Goal: Transaction & Acquisition: Purchase product/service

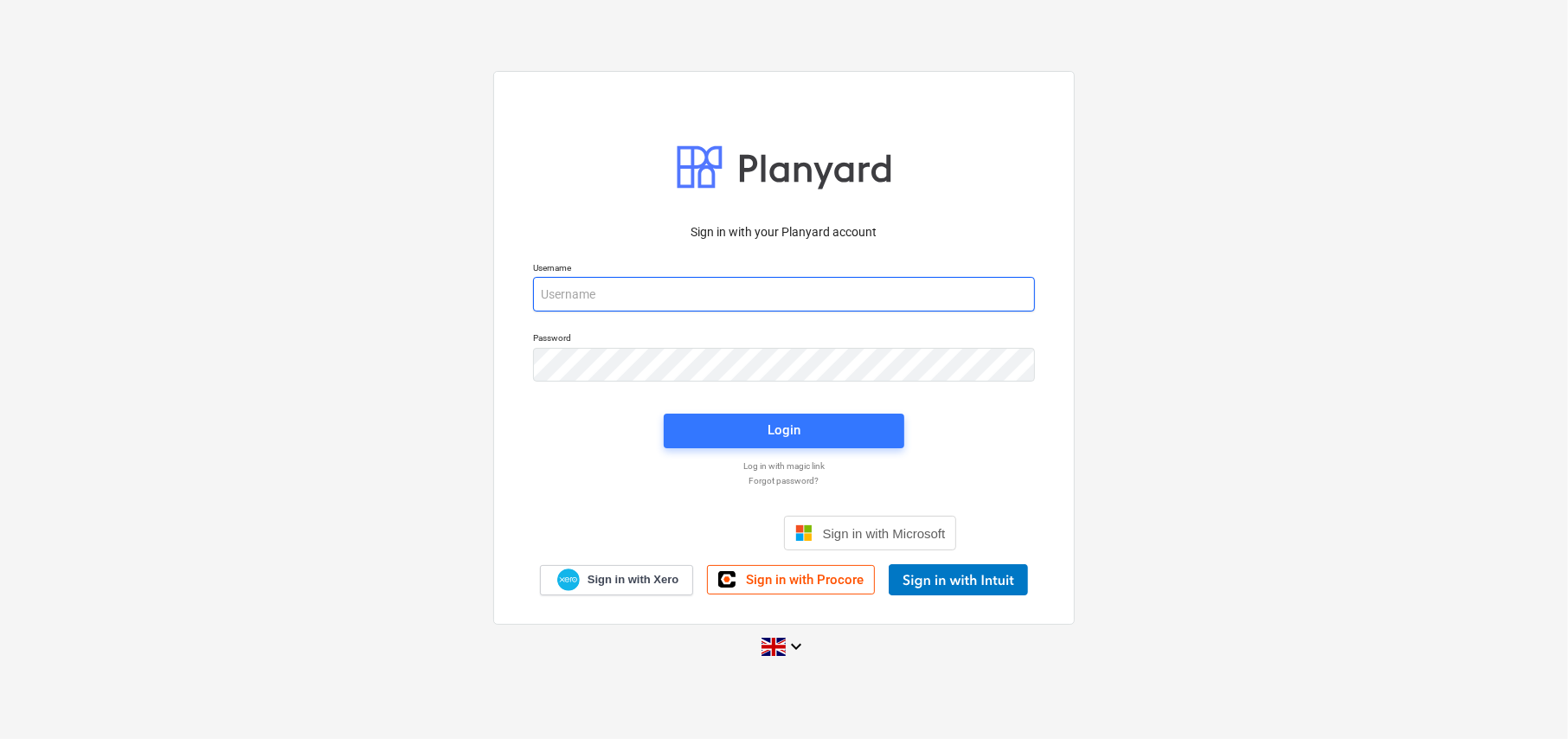
click at [634, 283] on input "email" at bounding box center [784, 294] width 501 height 35
click at [786, 584] on span "Sign in with Procore" at bounding box center [804, 579] width 117 height 16
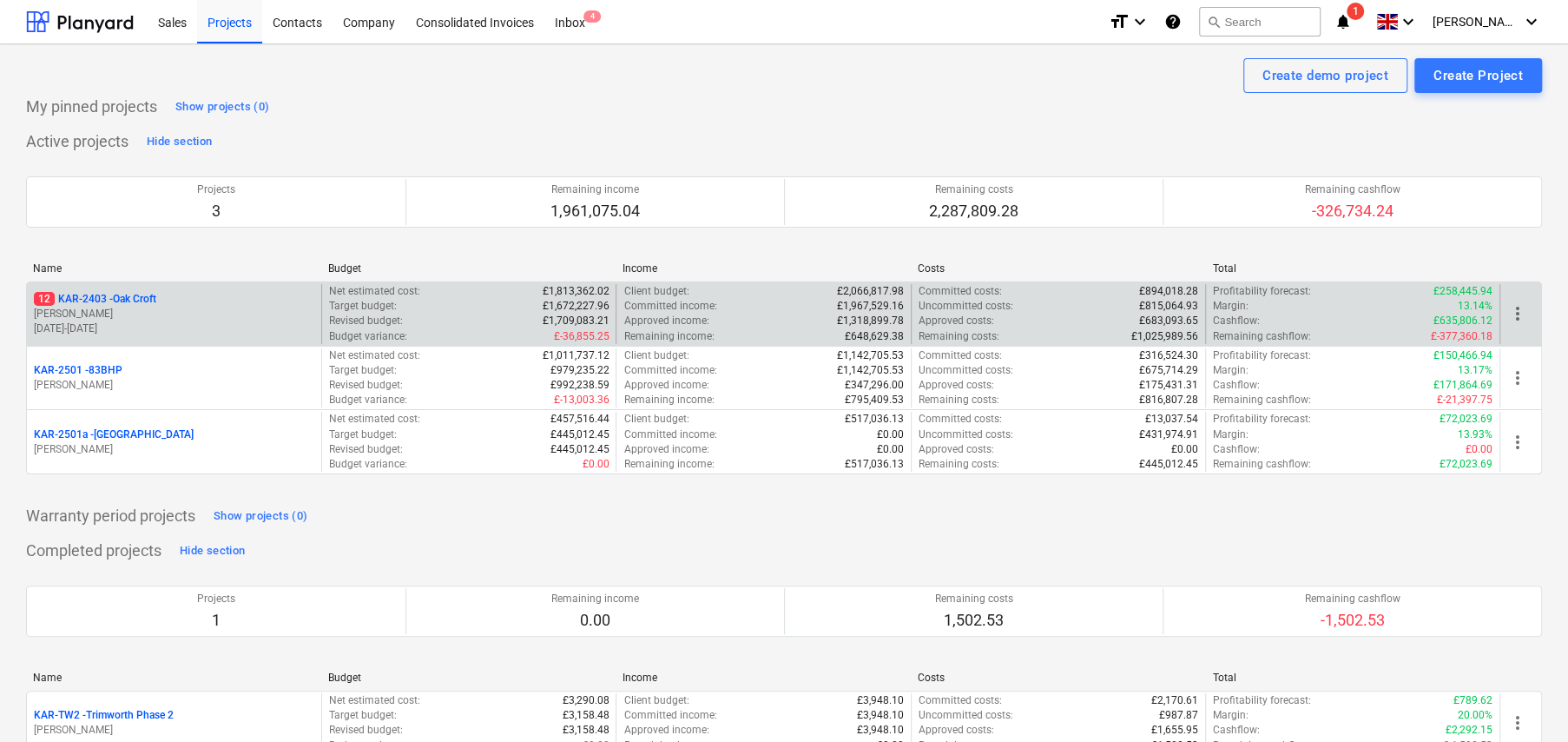
click at [130, 297] on p "12 KAR-2403 - Oak Croft" at bounding box center [95, 300] width 122 height 15
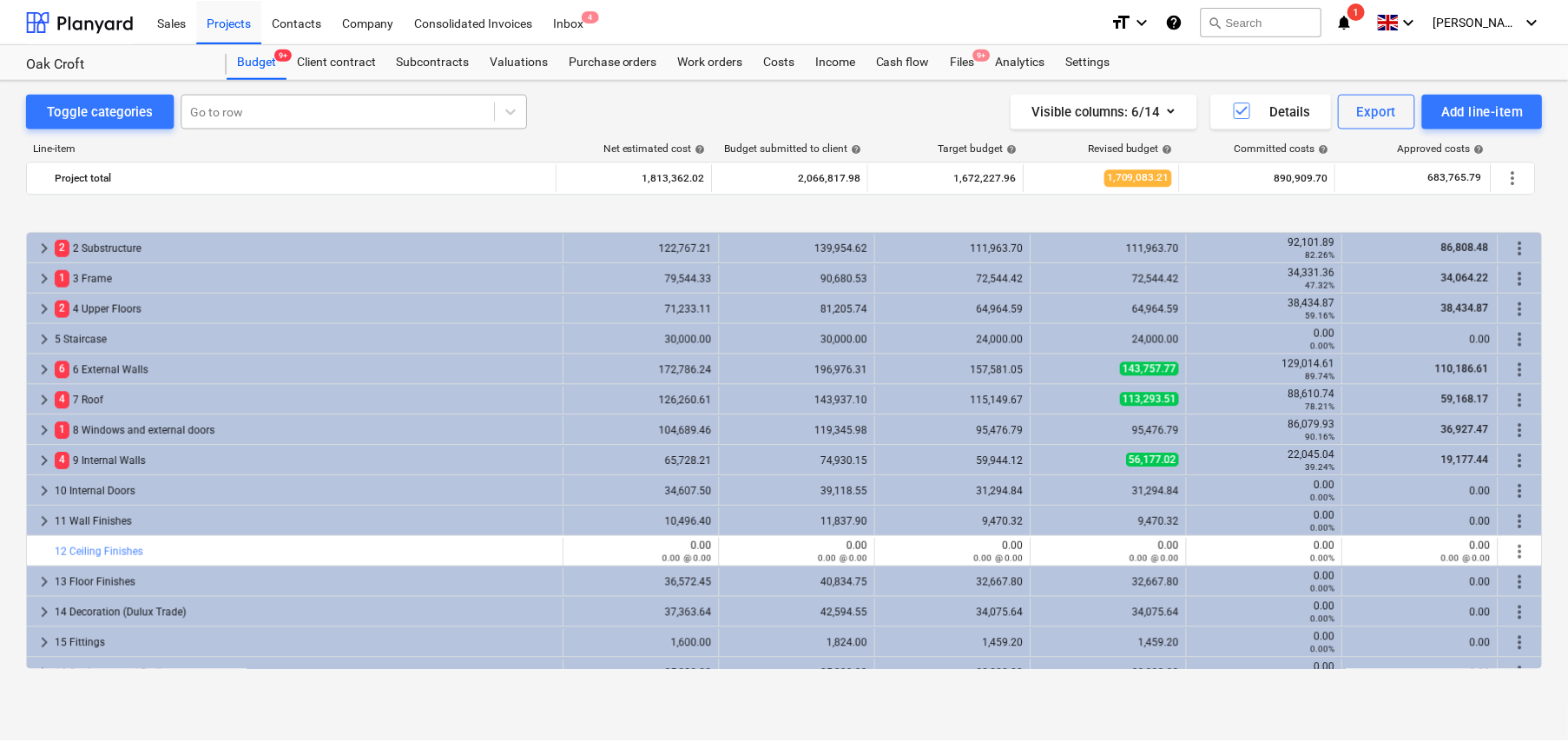
scroll to position [666, 0]
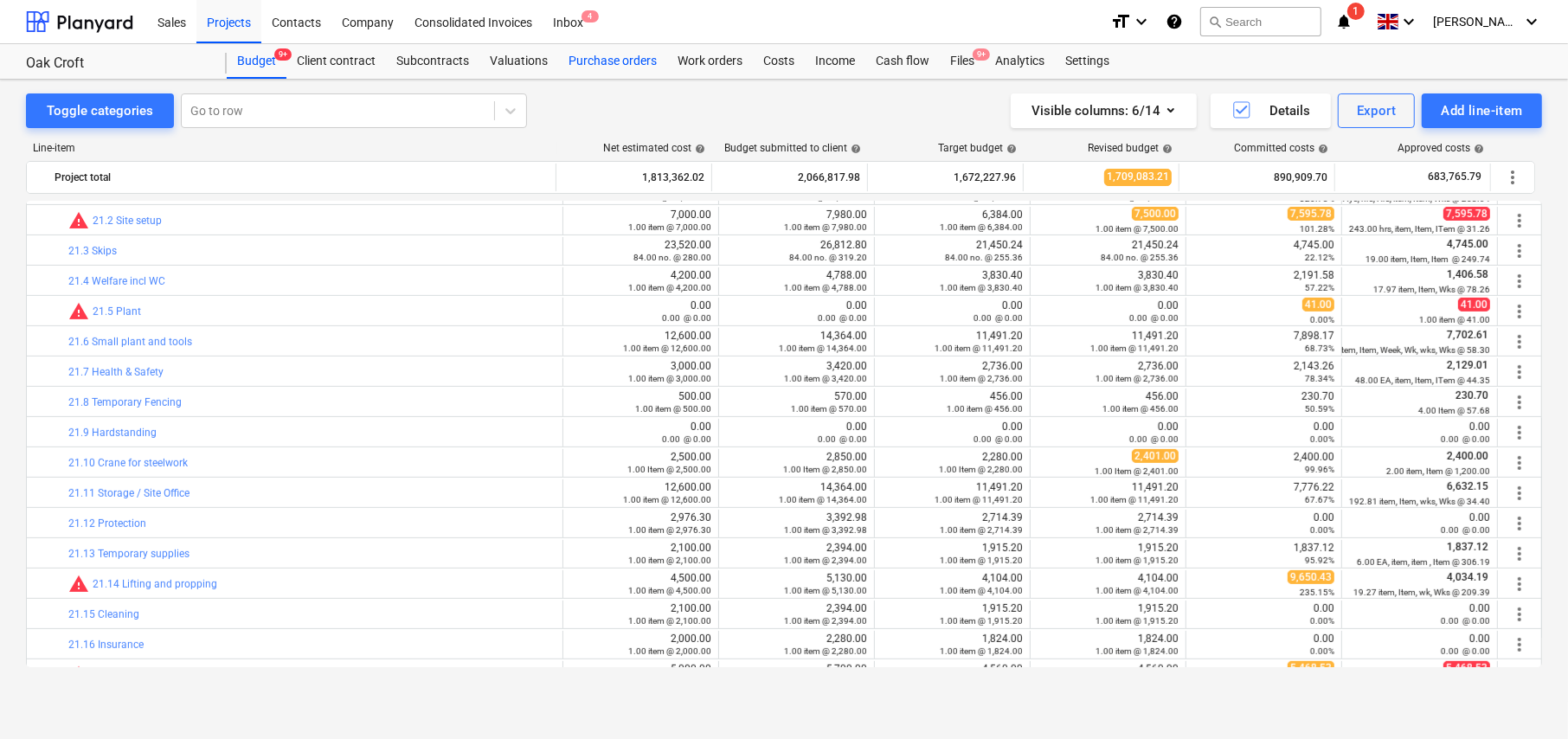
click at [602, 58] on div "Purchase orders" at bounding box center [612, 61] width 109 height 35
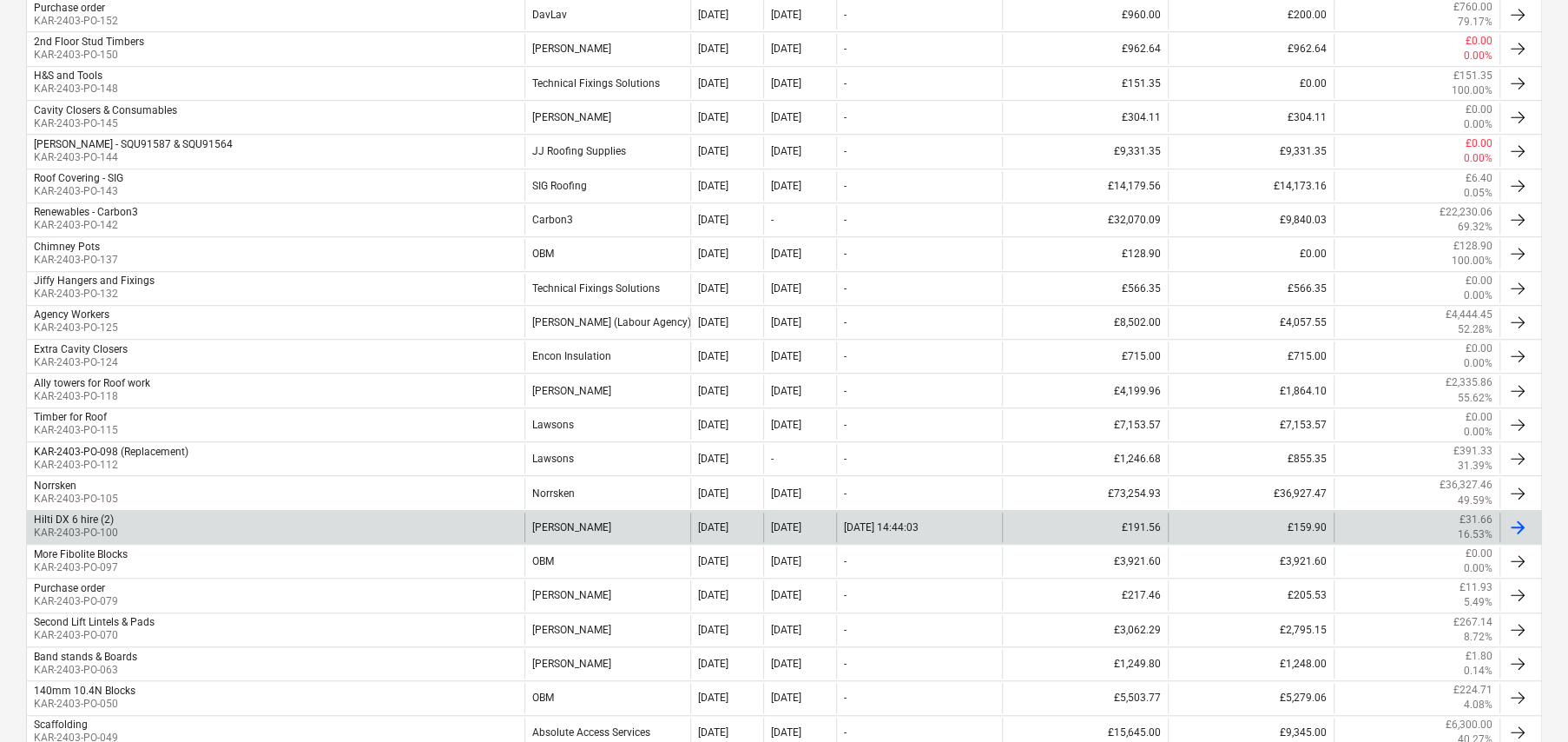
scroll to position [868, 0]
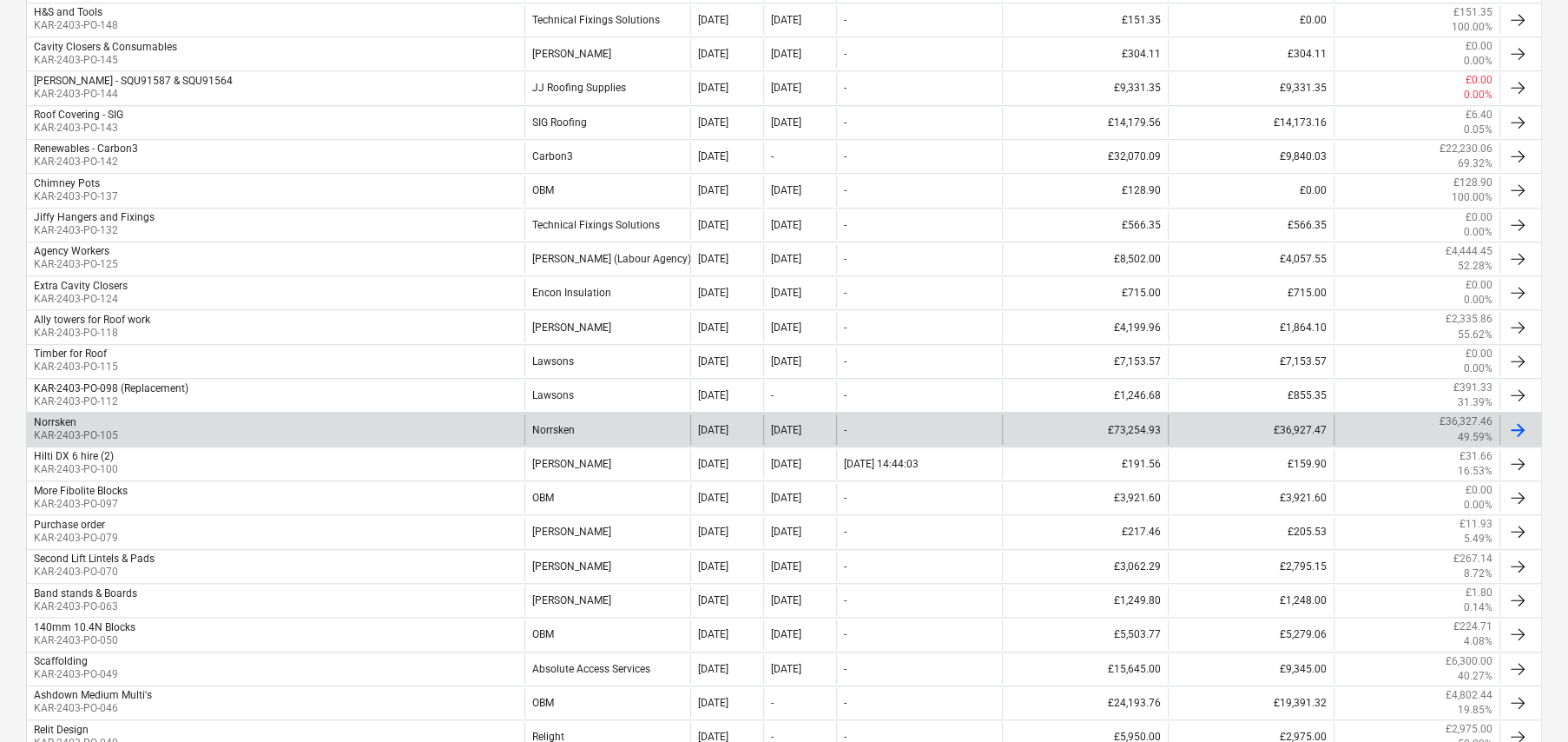
click at [549, 425] on div "Norrsken" at bounding box center [608, 429] width 166 height 29
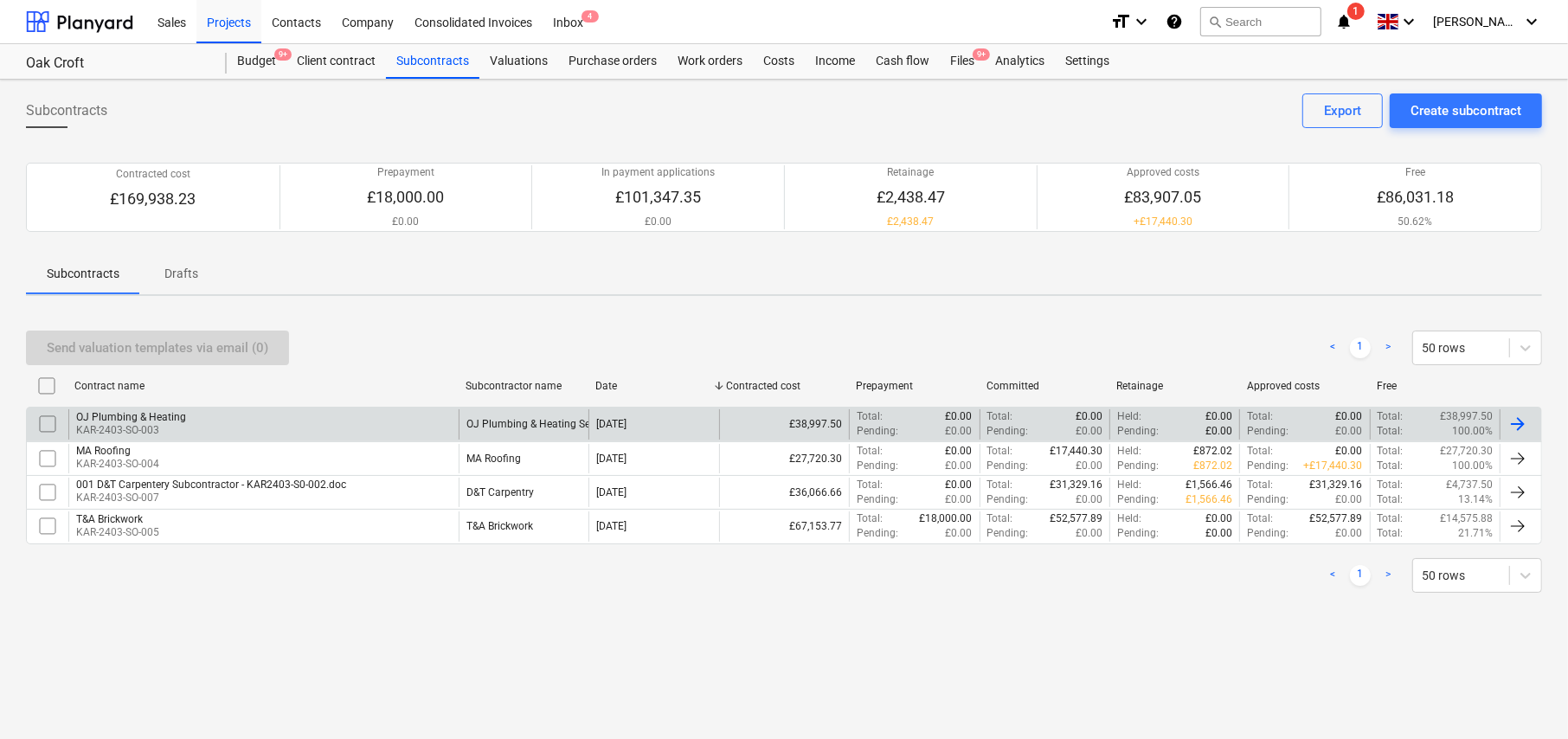
click at [175, 420] on div "OJ Plumbing & Heating" at bounding box center [131, 417] width 110 height 12
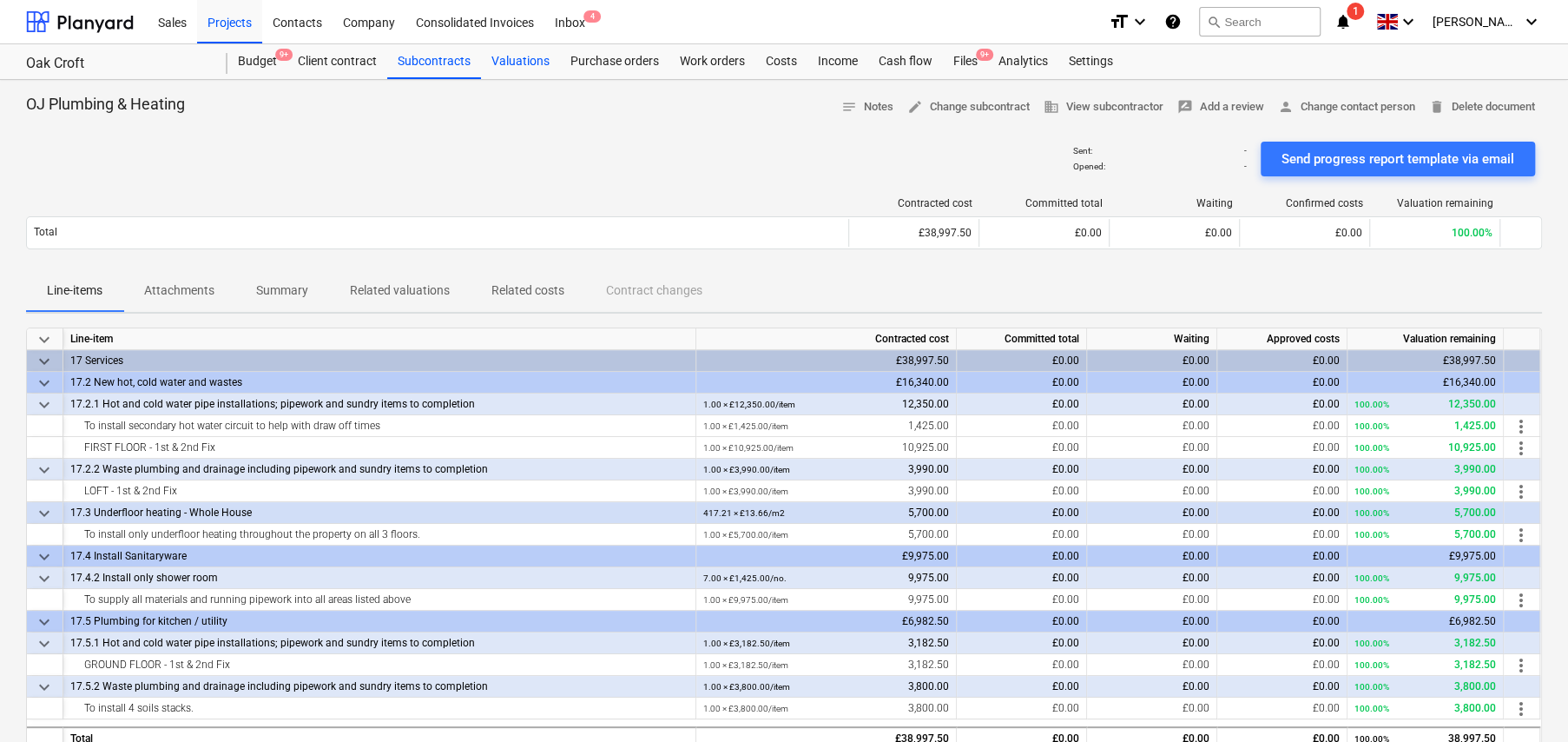
click at [526, 59] on div "Valuations" at bounding box center [521, 61] width 79 height 35
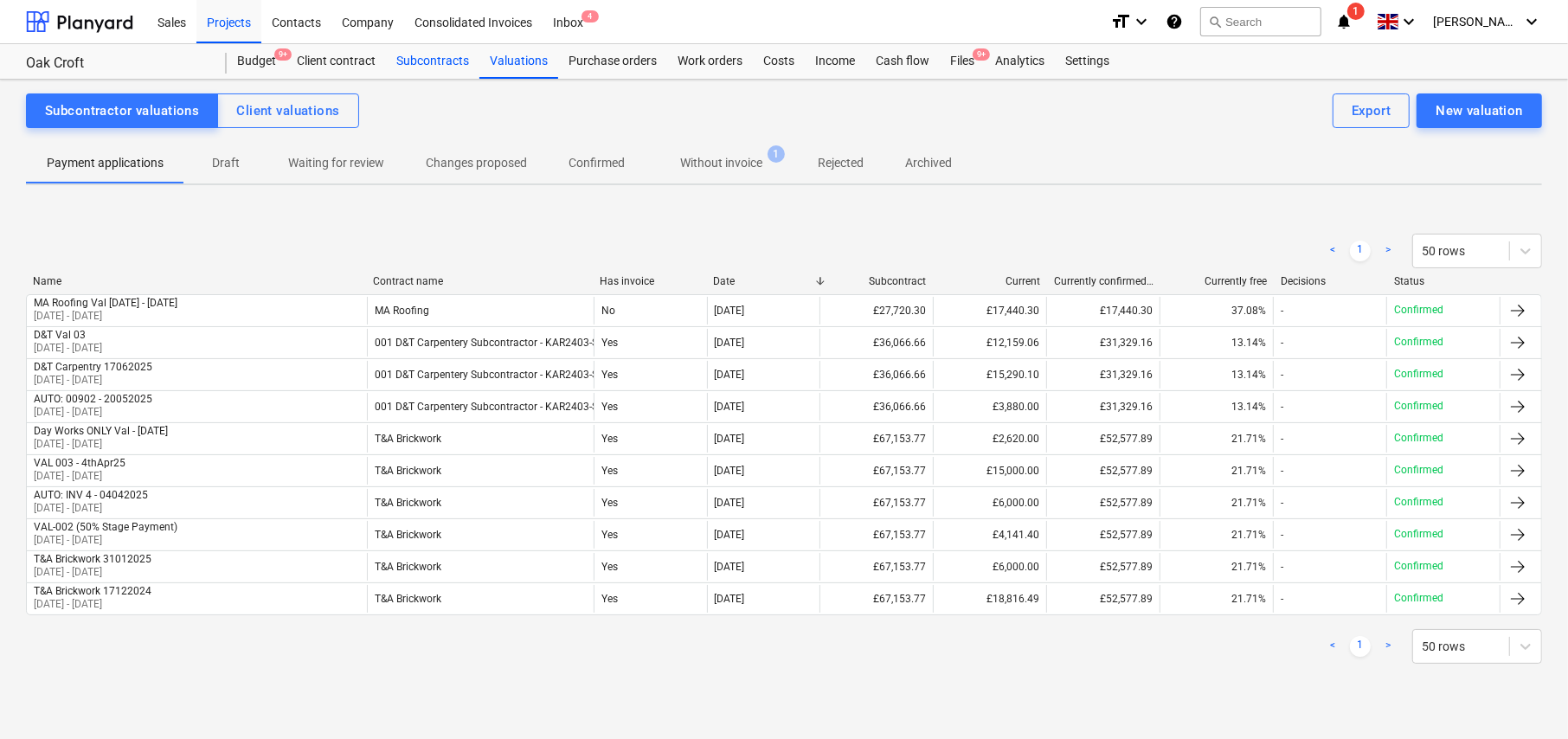
drag, startPoint x: 430, startPoint y: 60, endPoint x: 427, endPoint y: 73, distance: 13.3
click at [430, 60] on div "Subcontracts" at bounding box center [433, 61] width 94 height 35
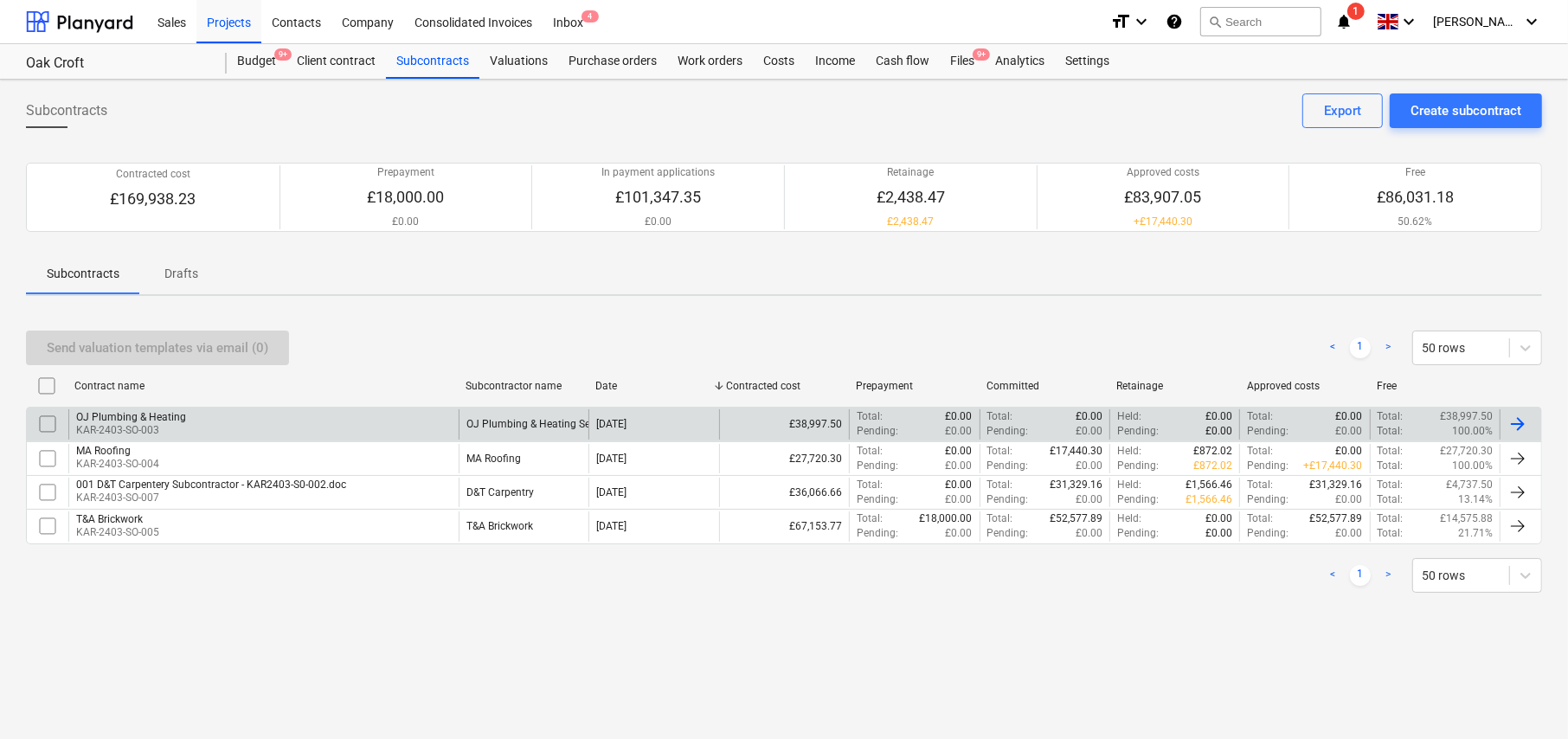
click at [164, 422] on div "OJ Plumbing & Heating" at bounding box center [131, 417] width 110 height 12
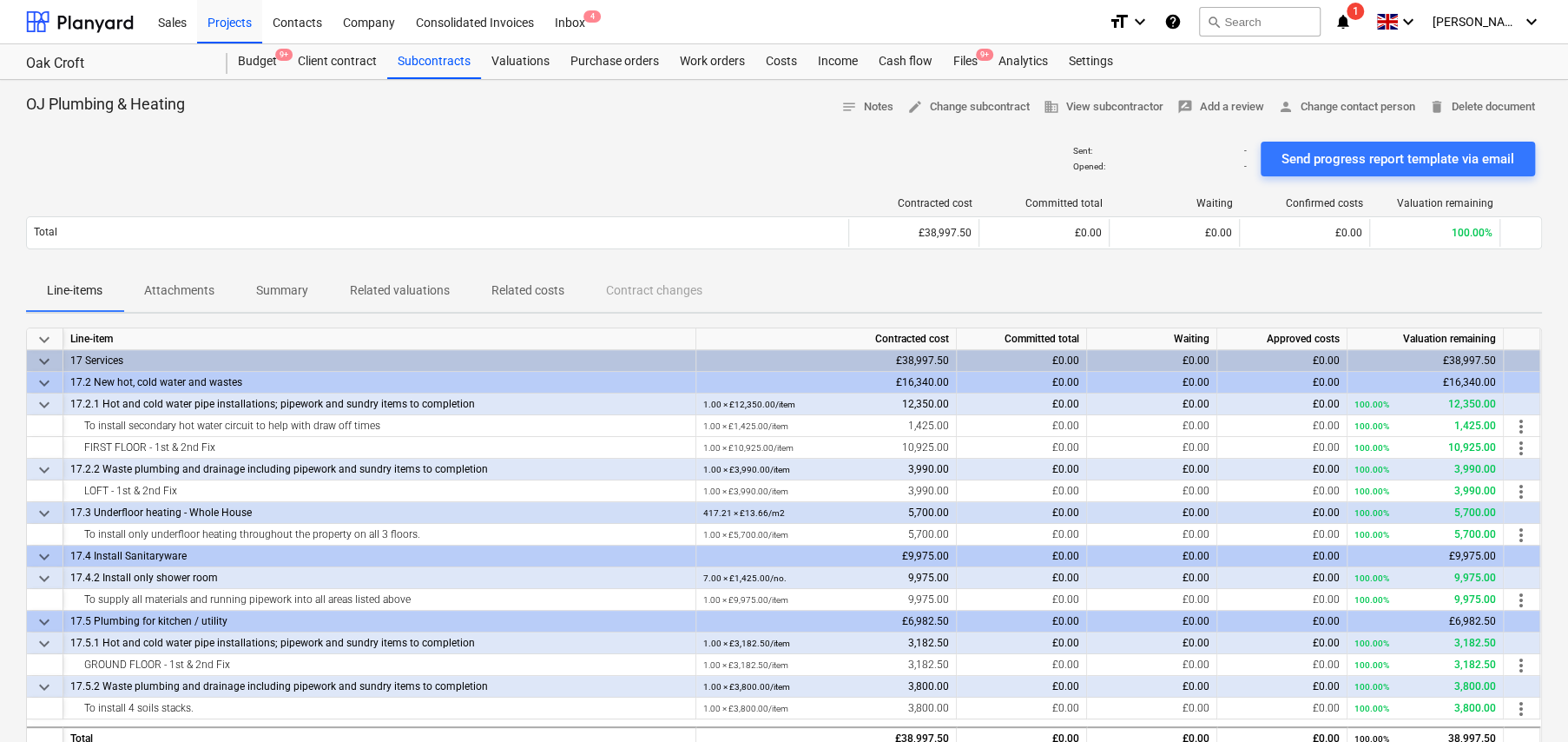
click at [393, 293] on p "Related valuations" at bounding box center [400, 290] width 100 height 18
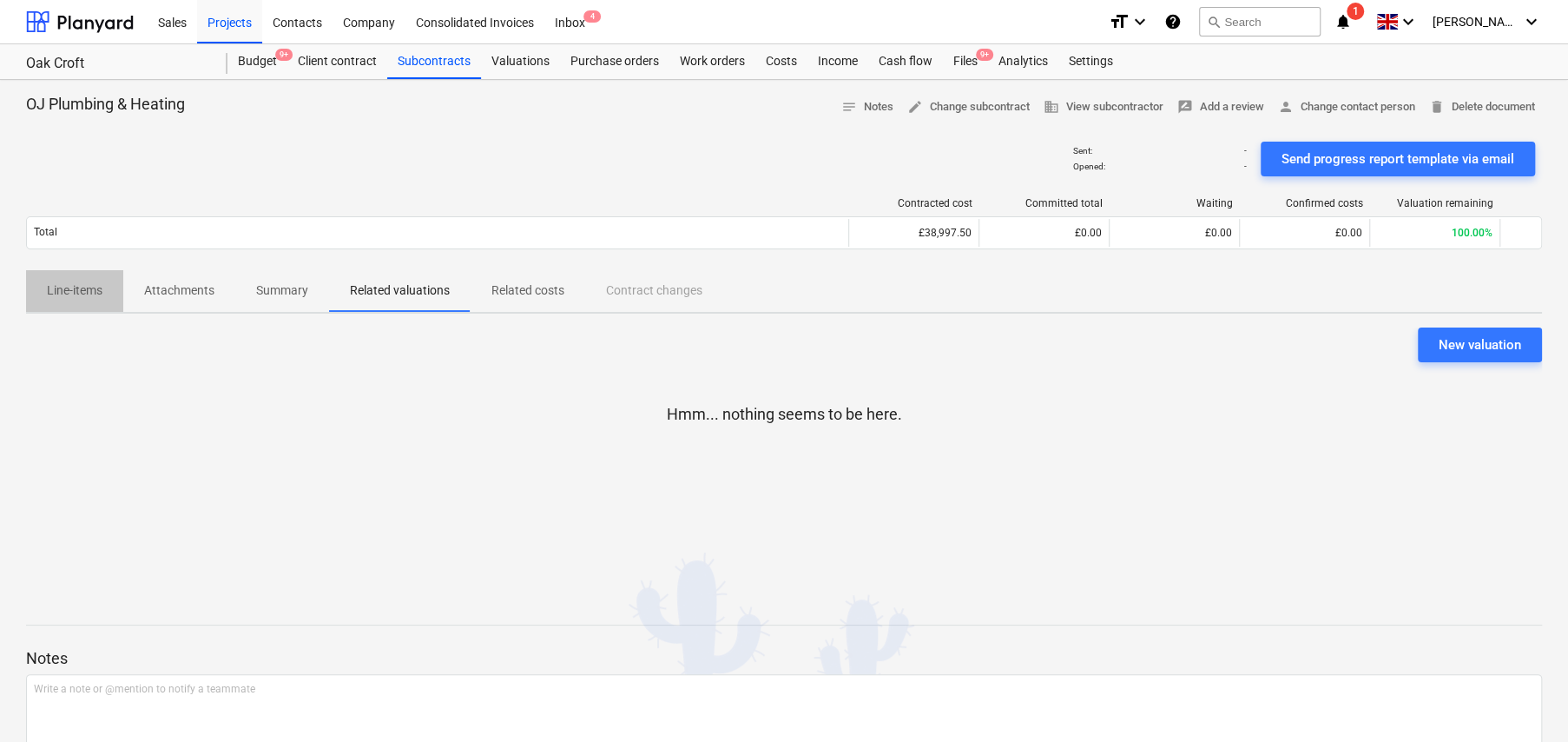
click at [81, 289] on p "Line-items" at bounding box center [74, 290] width 56 height 18
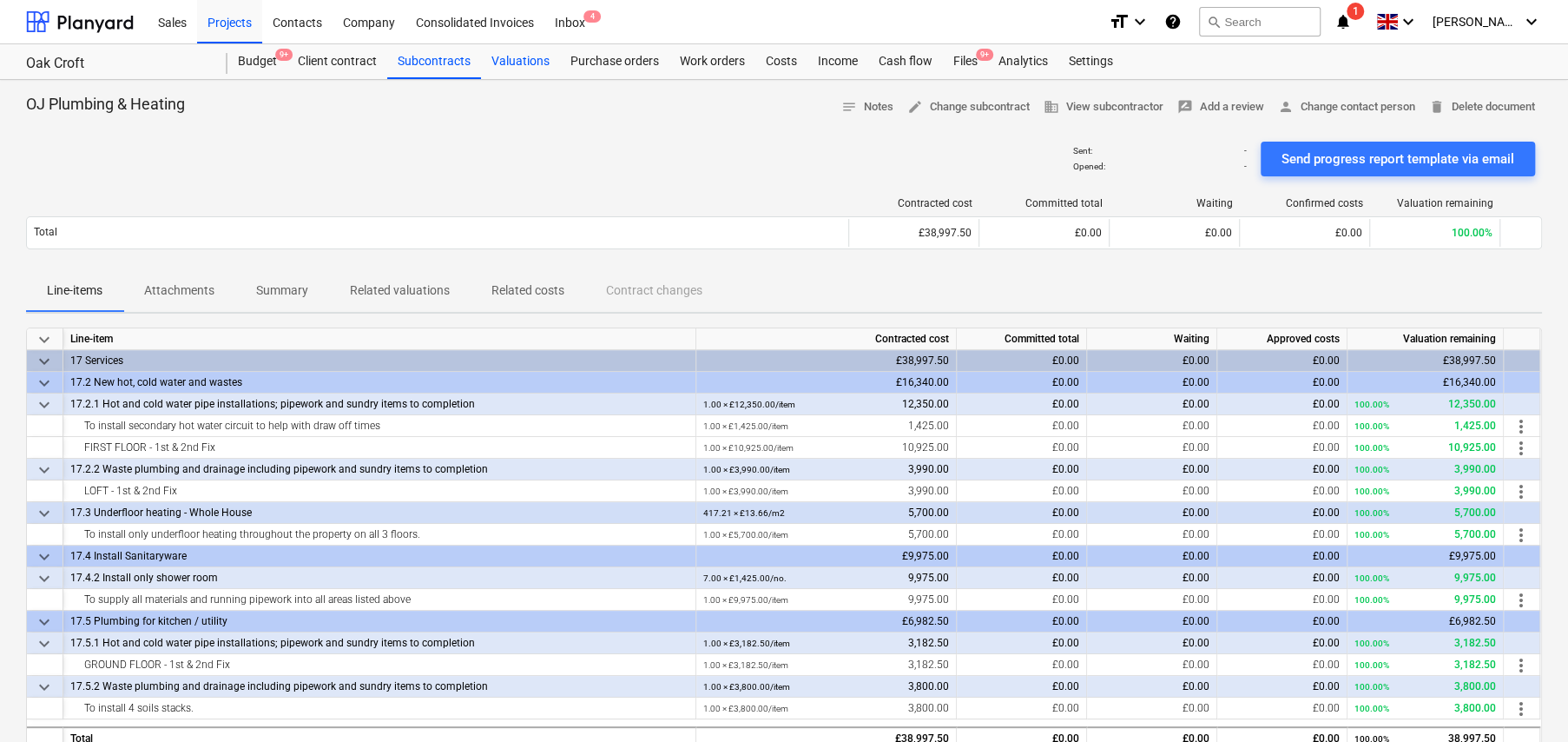
click at [525, 64] on div "Valuations" at bounding box center [521, 61] width 79 height 35
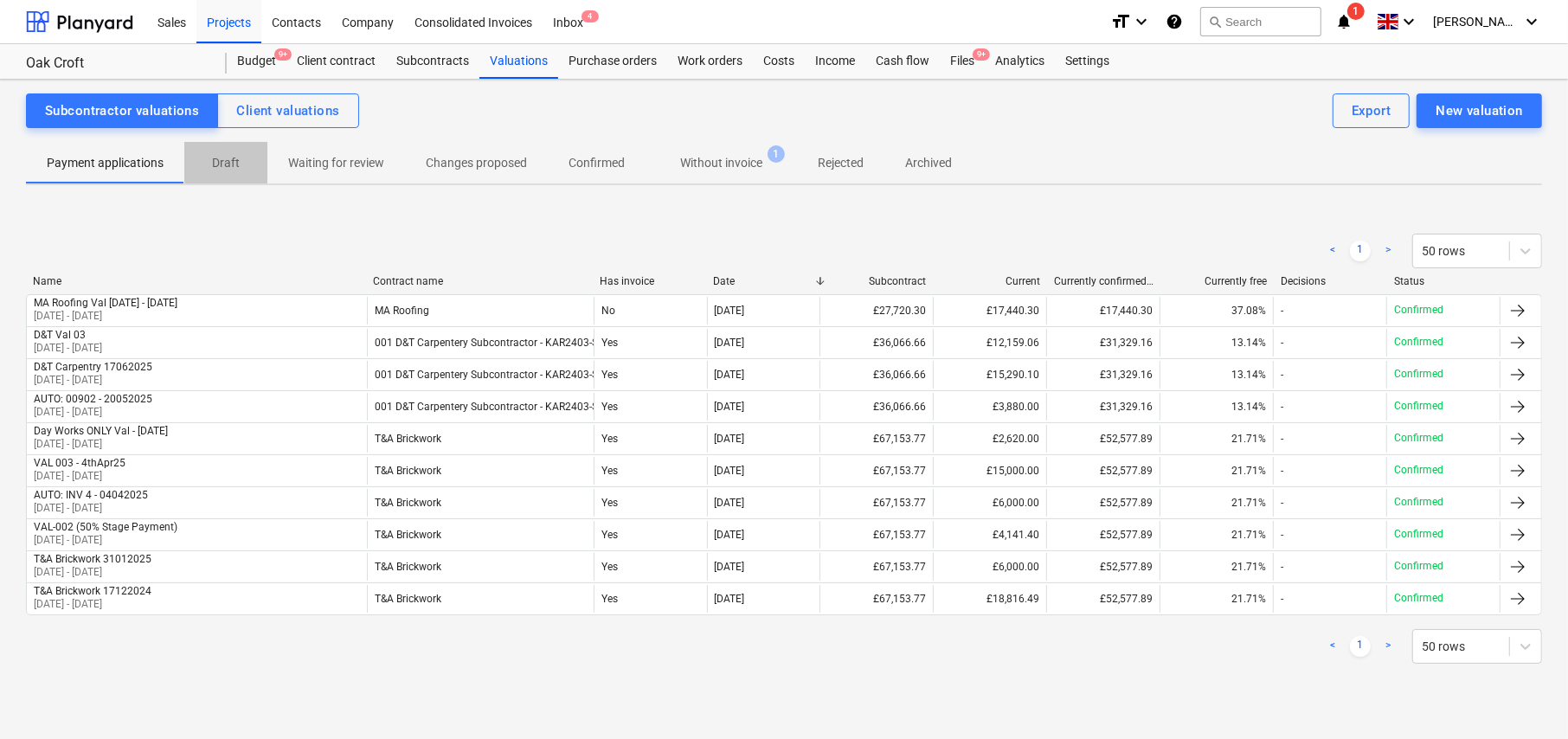
click at [226, 159] on p "Draft" at bounding box center [225, 162] width 41 height 18
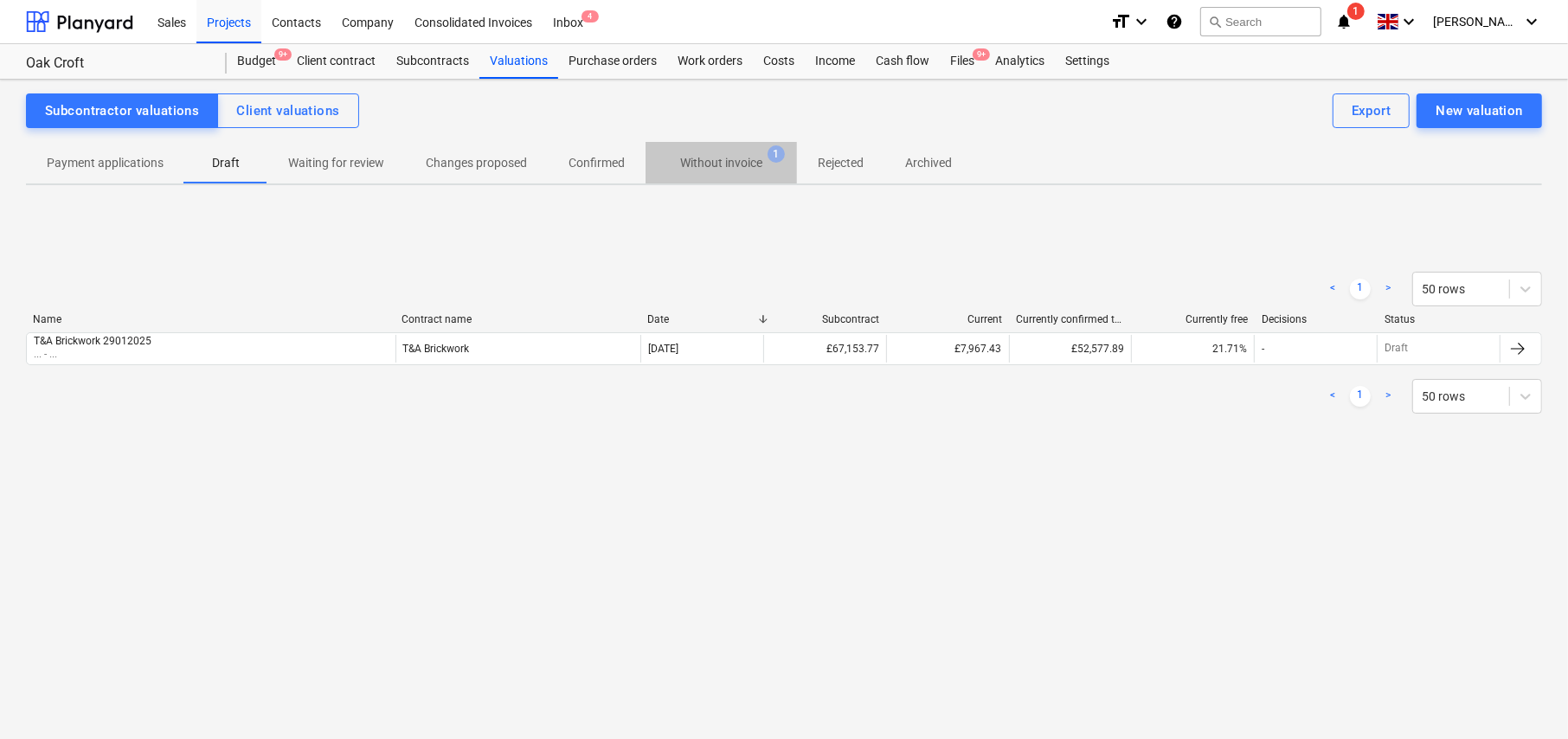
click at [726, 165] on p "Without invoice" at bounding box center [721, 162] width 83 height 18
click at [464, 168] on p "Changes proposed" at bounding box center [476, 162] width 101 height 18
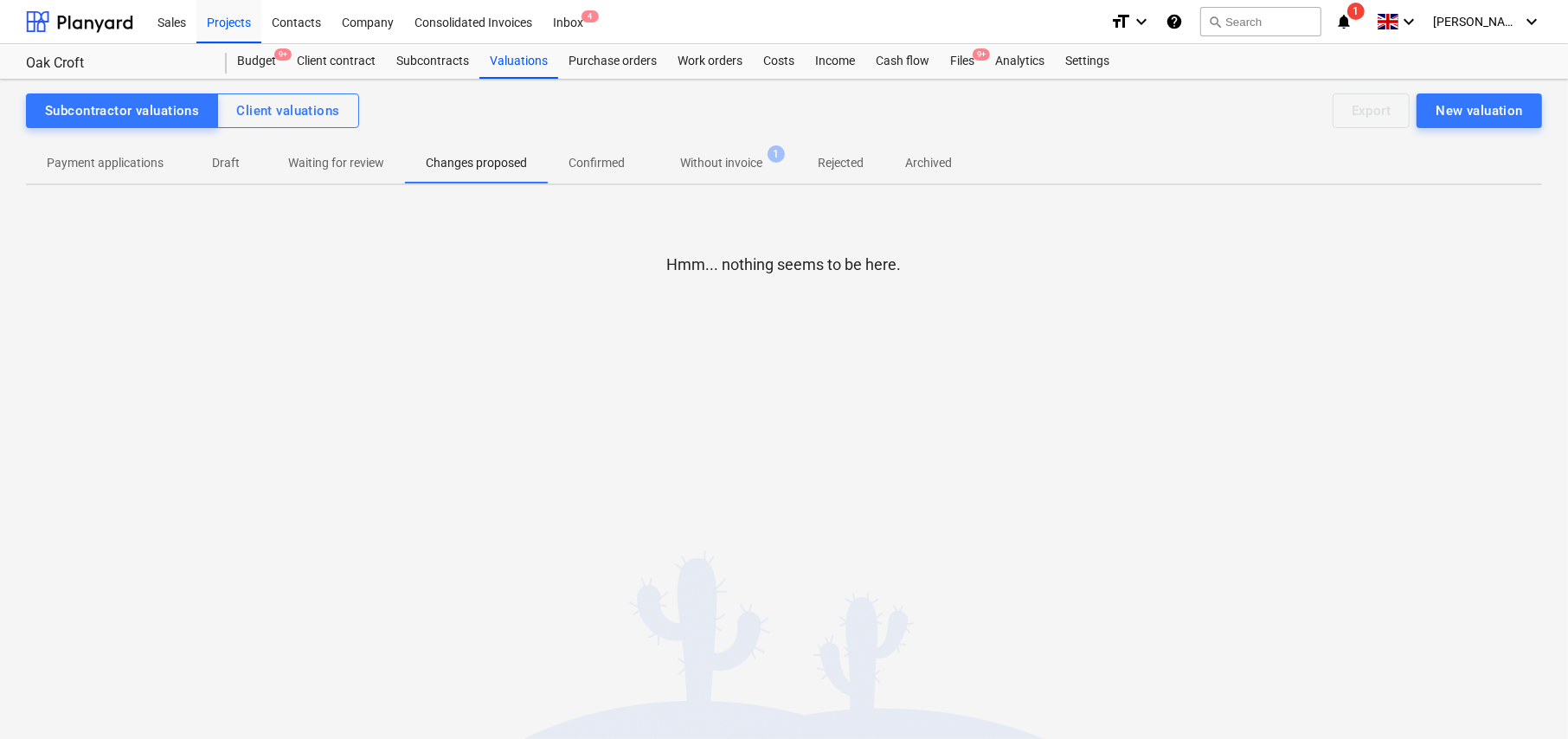
drag, startPoint x: 332, startPoint y: 168, endPoint x: 300, endPoint y: 169, distance: 32.0
click at [326, 168] on p "Waiting for review" at bounding box center [336, 162] width 96 height 18
click at [221, 161] on p "Draft" at bounding box center [225, 162] width 41 height 18
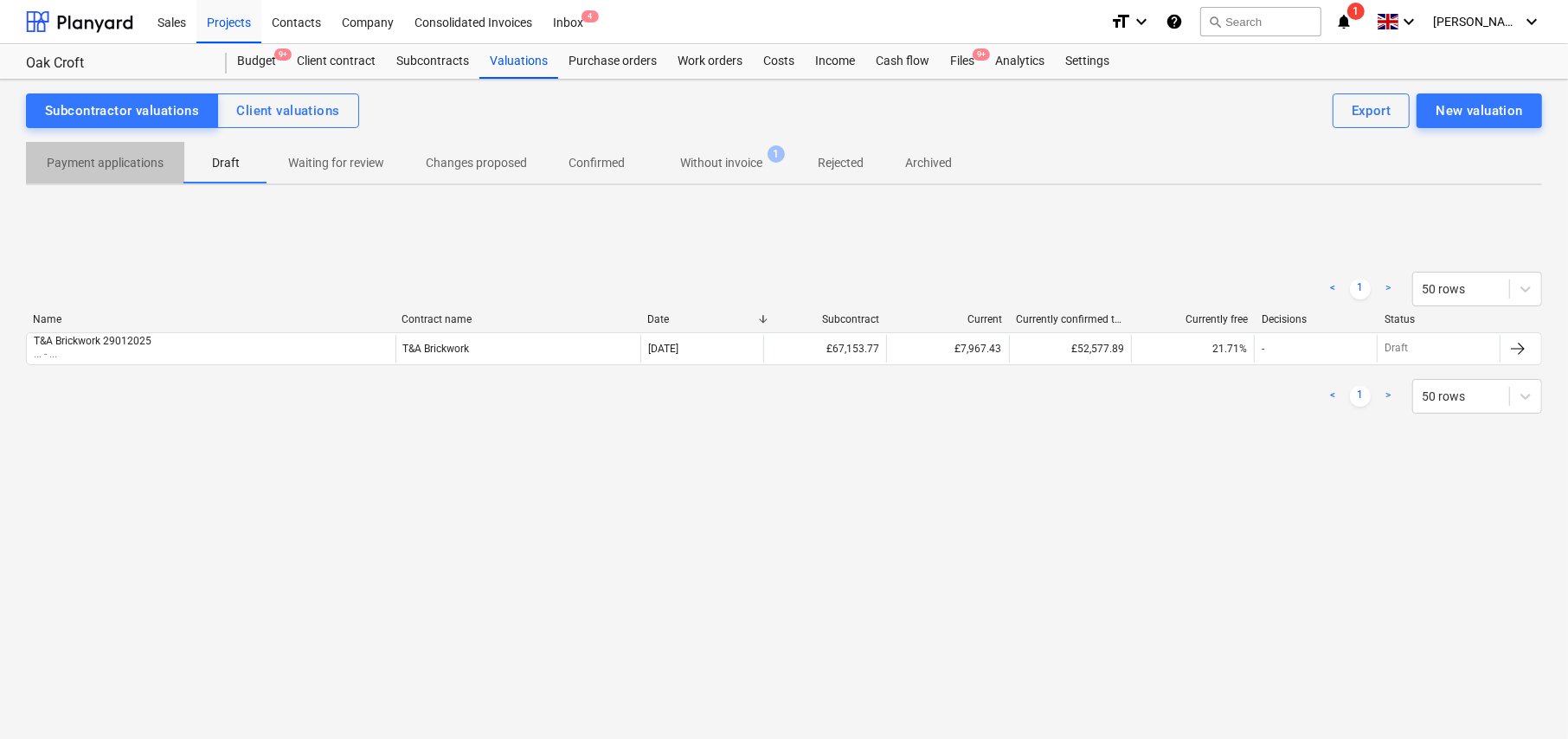
click at [114, 164] on p "Payment applications" at bounding box center [105, 162] width 116 height 18
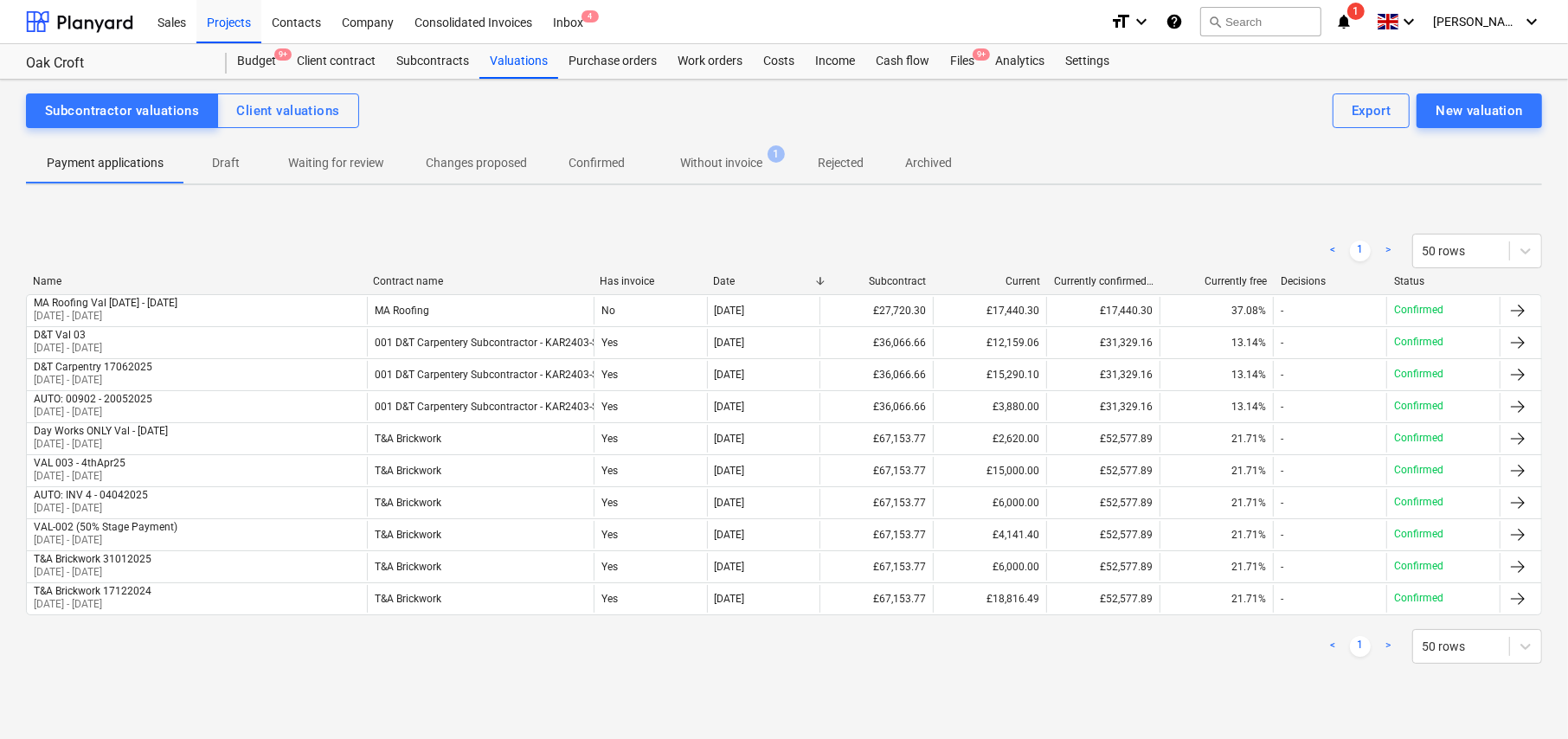
click at [730, 277] on div "Date" at bounding box center [762, 281] width 100 height 12
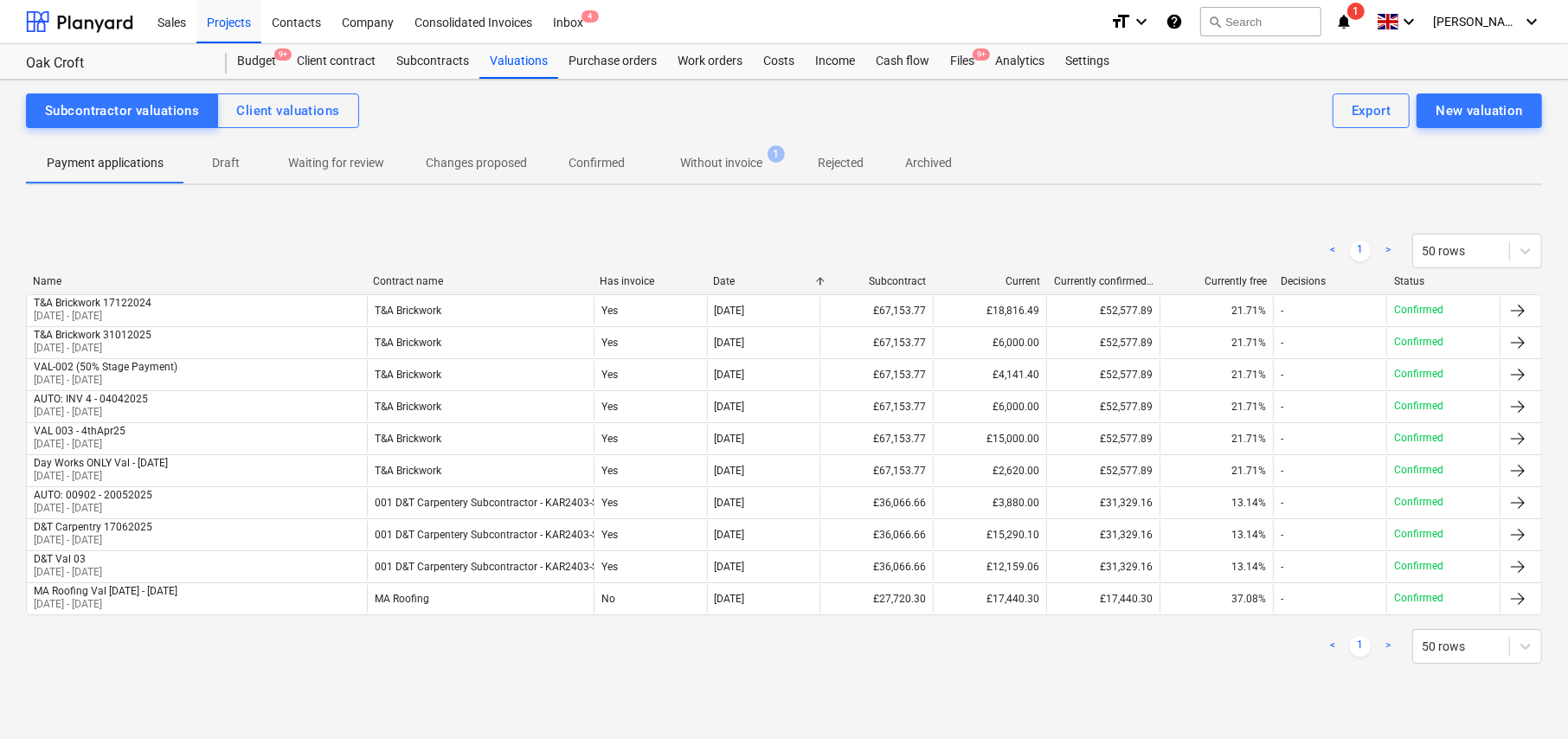
click at [730, 277] on div "Date" at bounding box center [762, 281] width 100 height 12
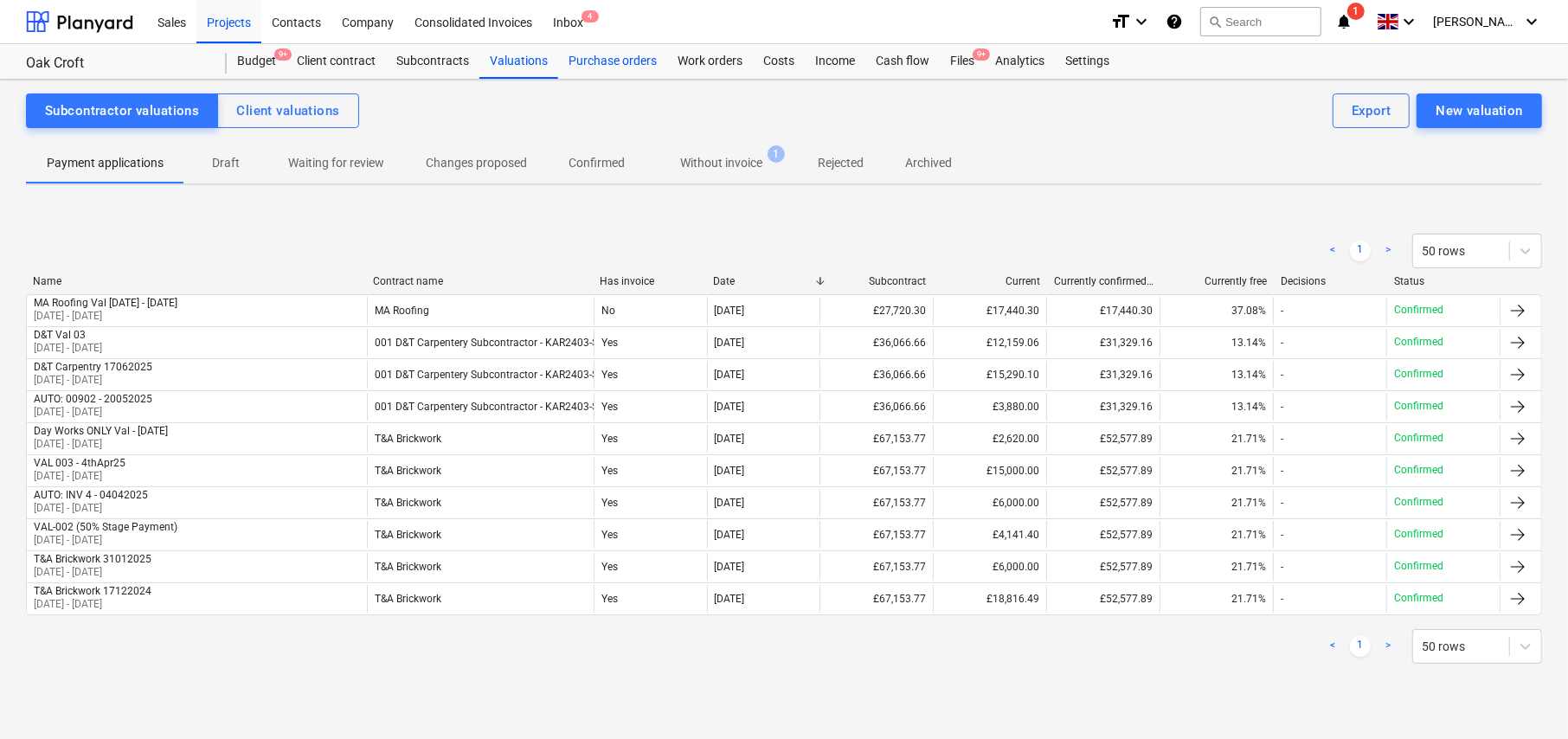
click at [609, 65] on div "Purchase orders" at bounding box center [612, 61] width 109 height 35
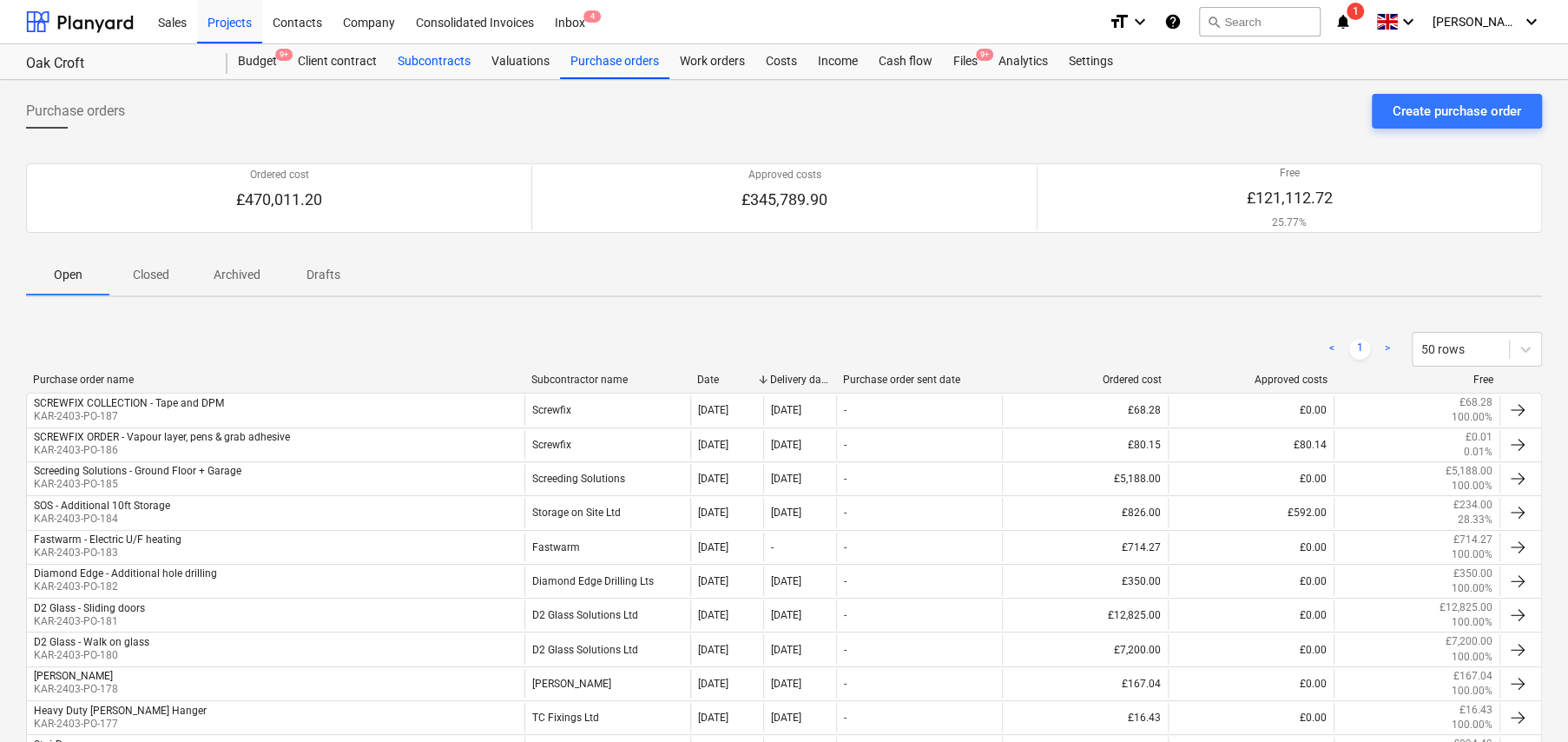
click at [417, 60] on div "Subcontracts" at bounding box center [434, 61] width 94 height 35
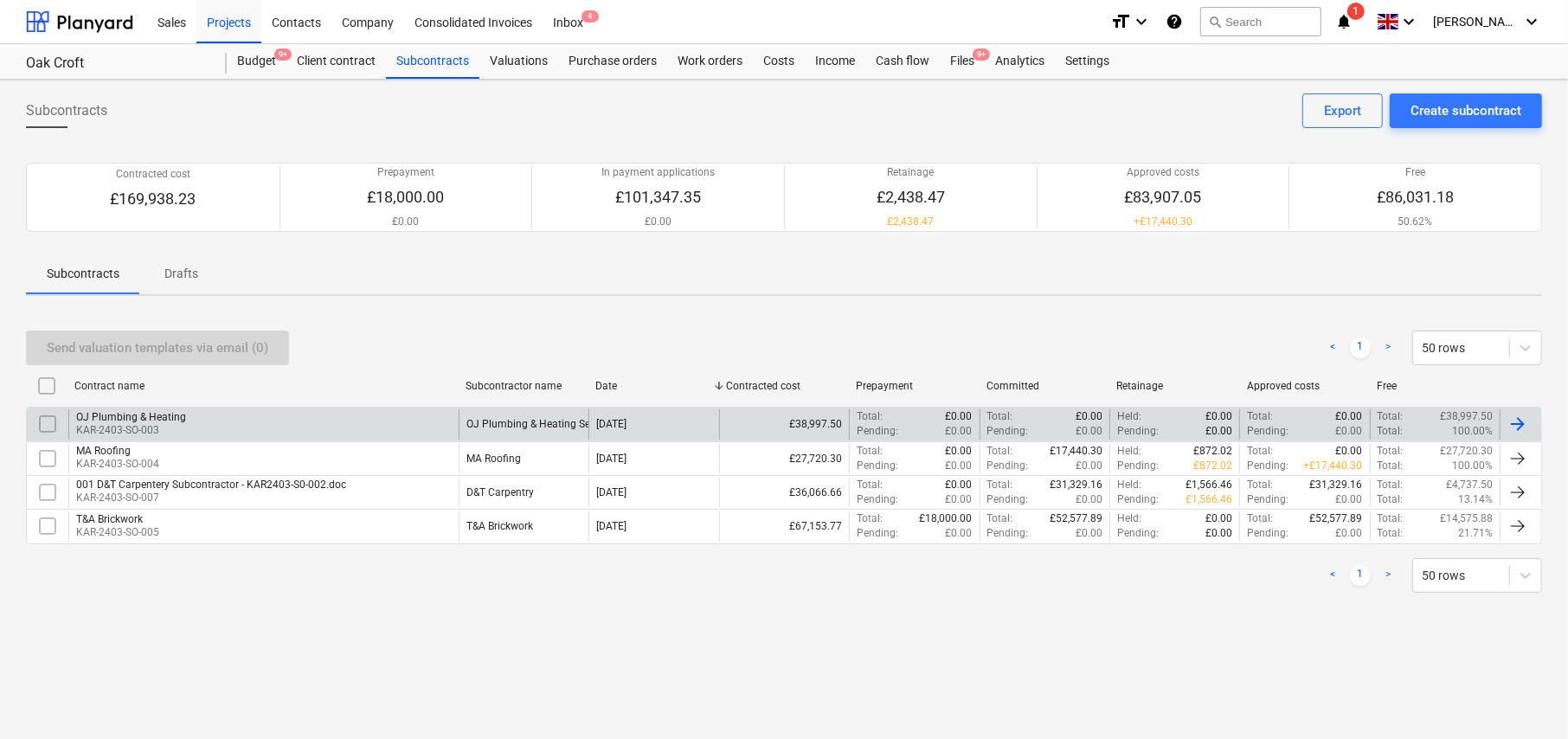
click at [146, 419] on div "OJ Plumbing & Heating" at bounding box center [131, 417] width 110 height 12
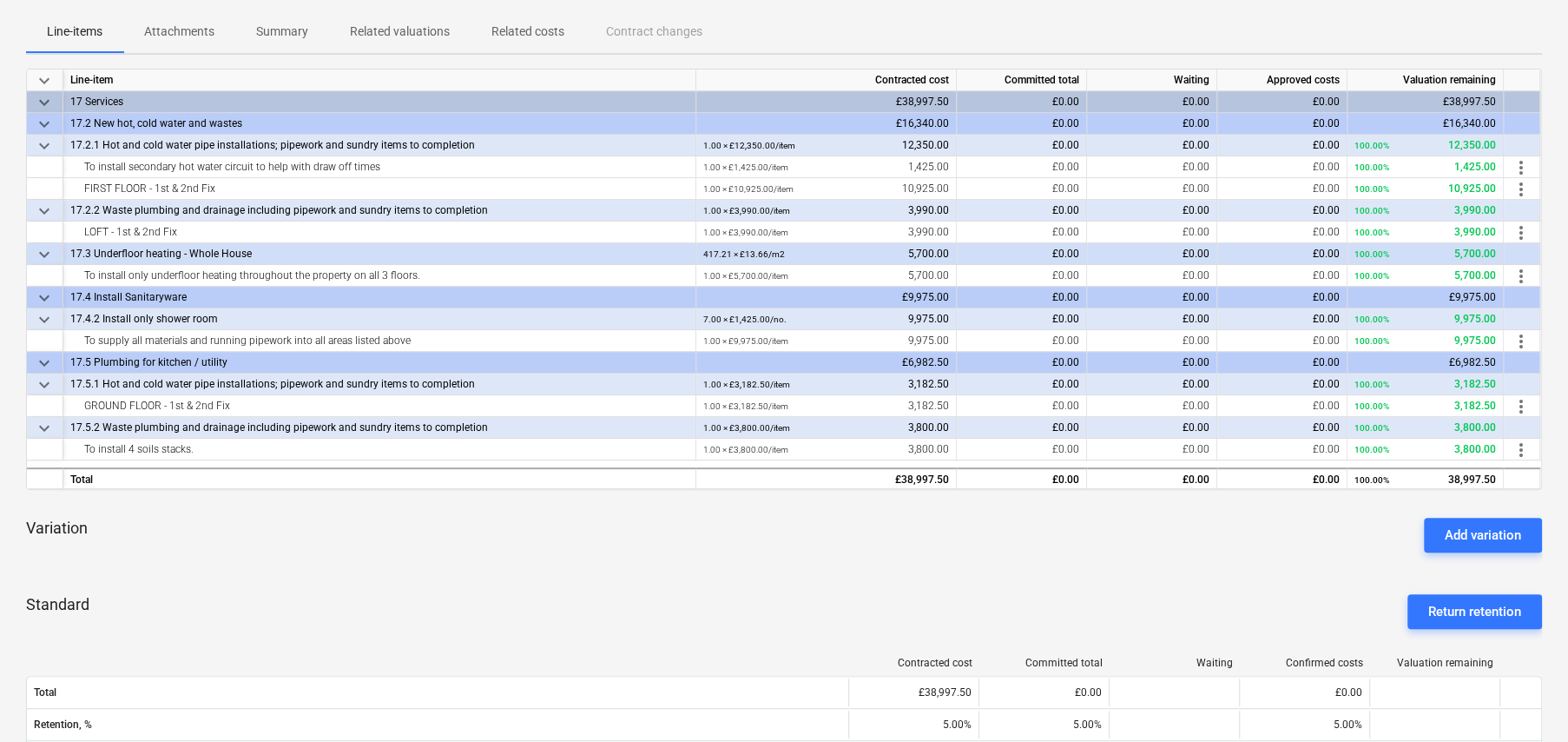
scroll to position [260, 0]
drag, startPoint x: 84, startPoint y: 162, endPoint x: 387, endPoint y: 165, distance: 303.0
click at [387, 165] on div "To install secondary hot water circuit to help with draw off times" at bounding box center [380, 165] width 618 height 22
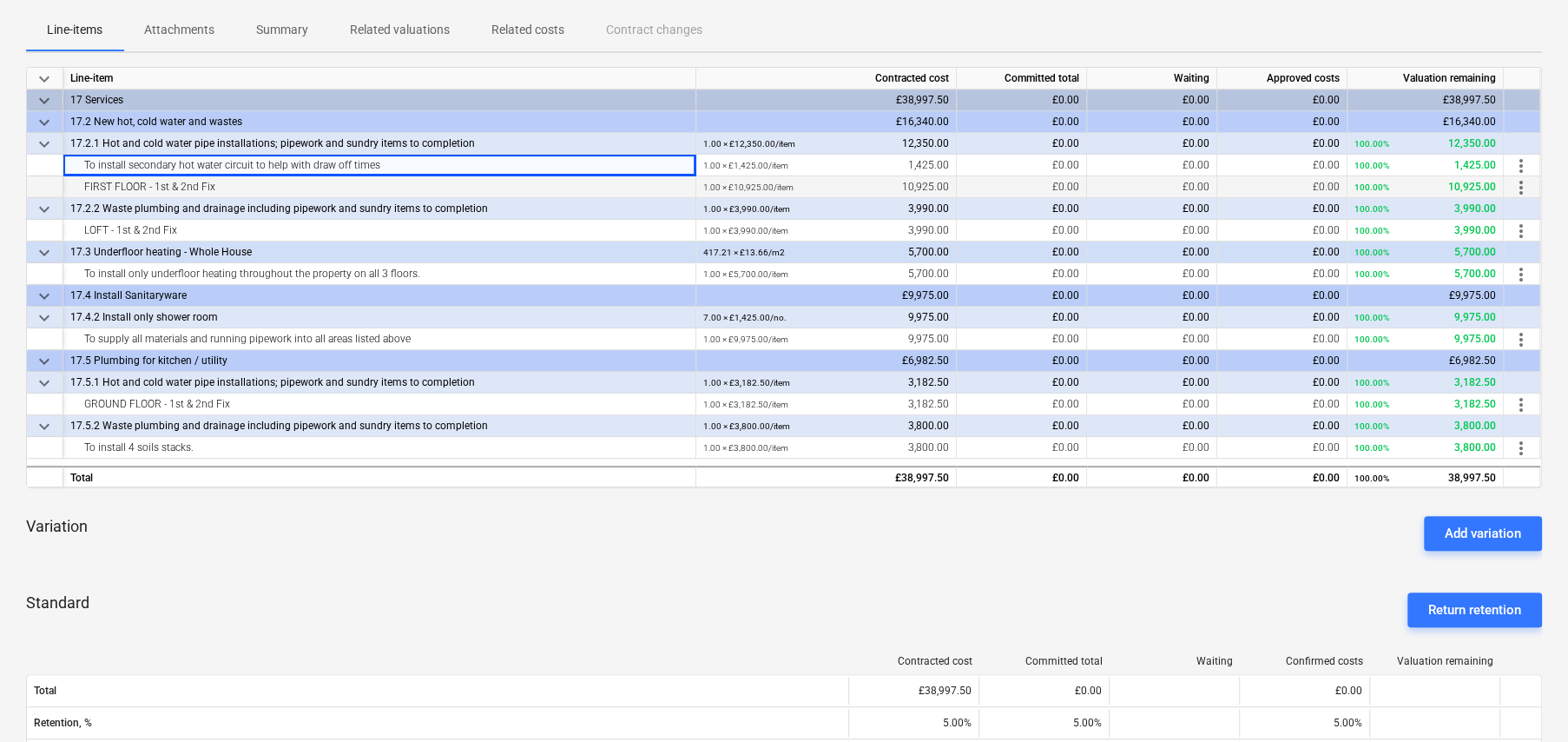
drag, startPoint x: 74, startPoint y: 183, endPoint x: 242, endPoint y: 182, distance: 168.0
click at [242, 182] on div "FIRST FLOOR - 1st & 2nd Fix" at bounding box center [380, 187] width 618 height 22
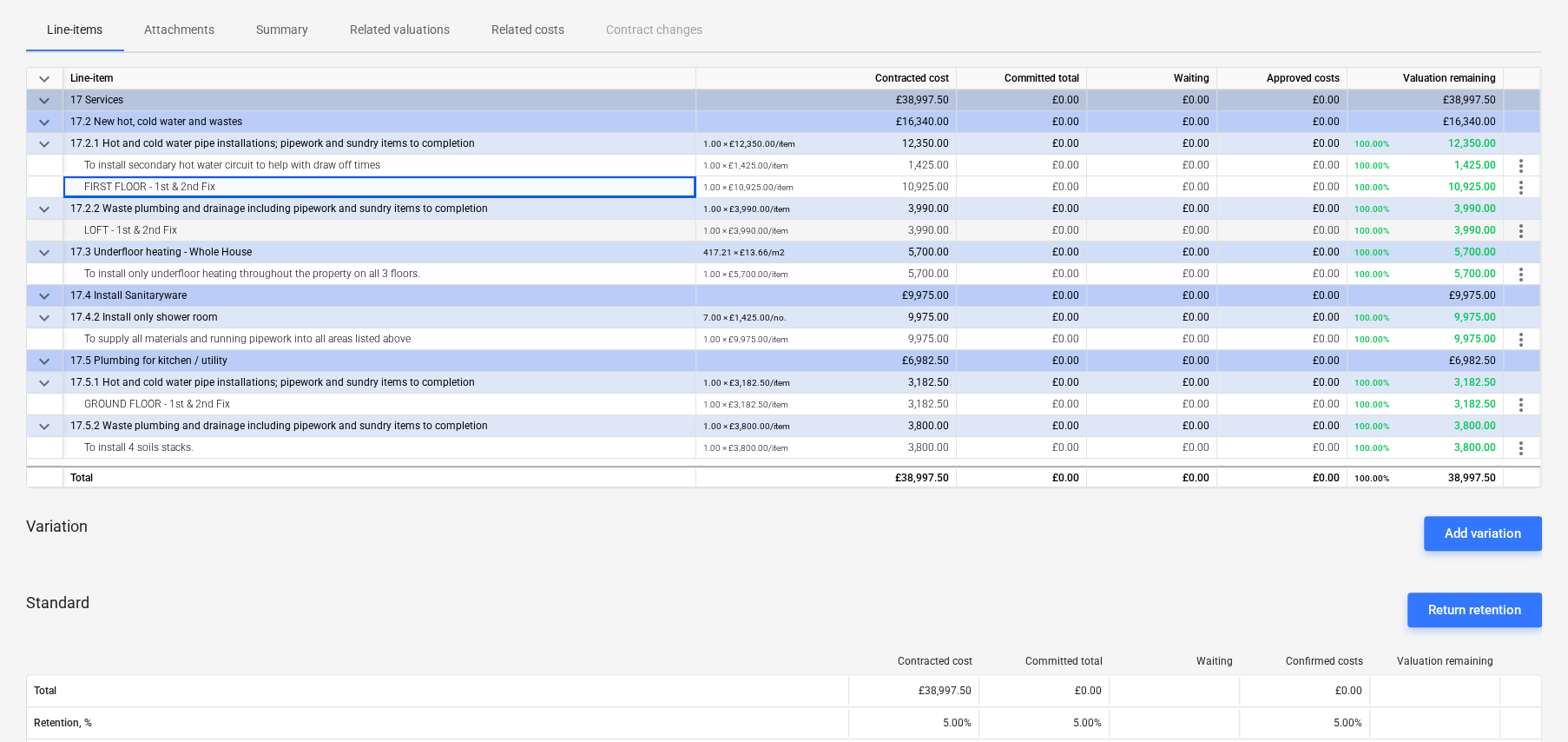
drag, startPoint x: 75, startPoint y: 226, endPoint x: 199, endPoint y: 230, distance: 124.1
click at [199, 230] on div "LOFT - 1st & 2nd Fix" at bounding box center [380, 230] width 618 height 22
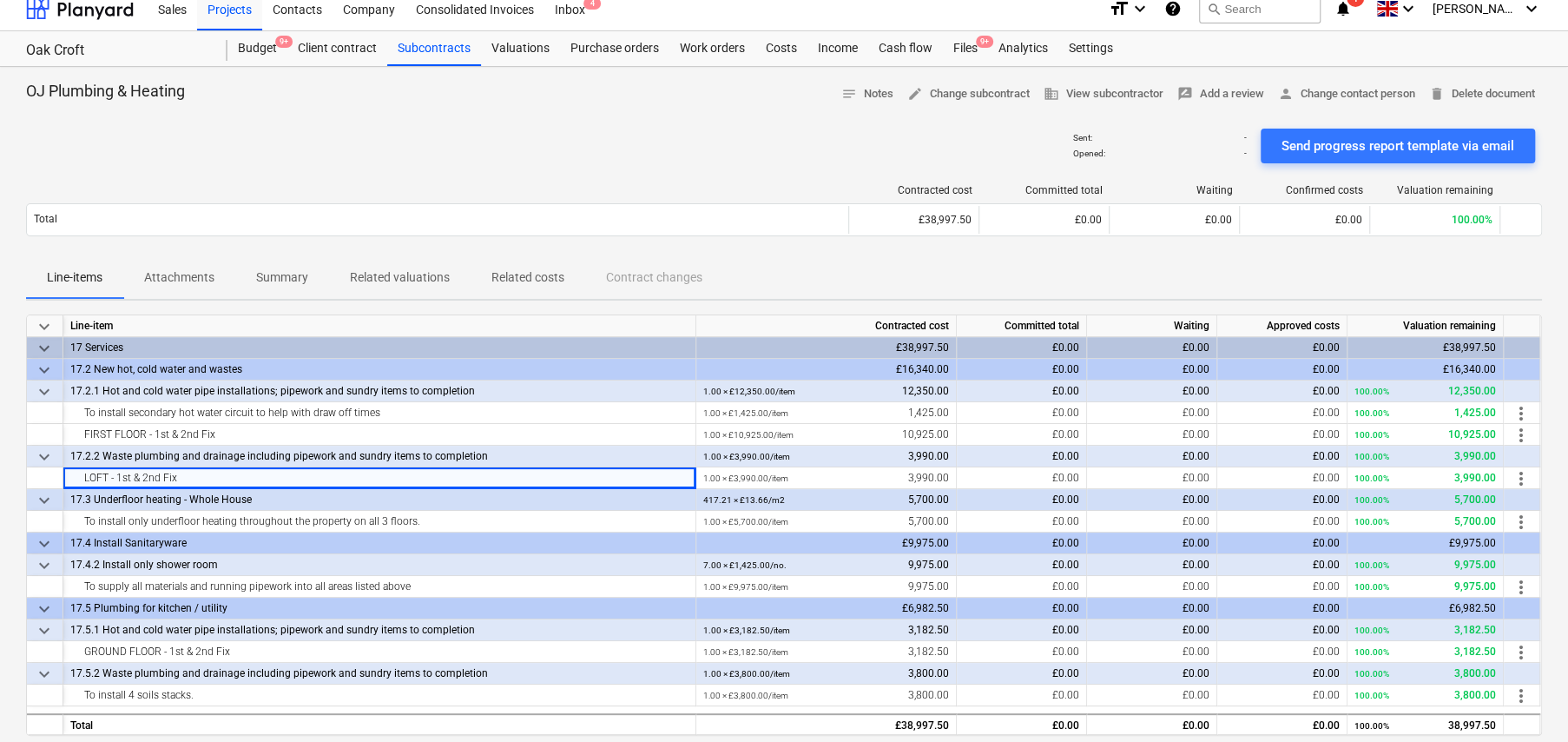
scroll to position [0, 0]
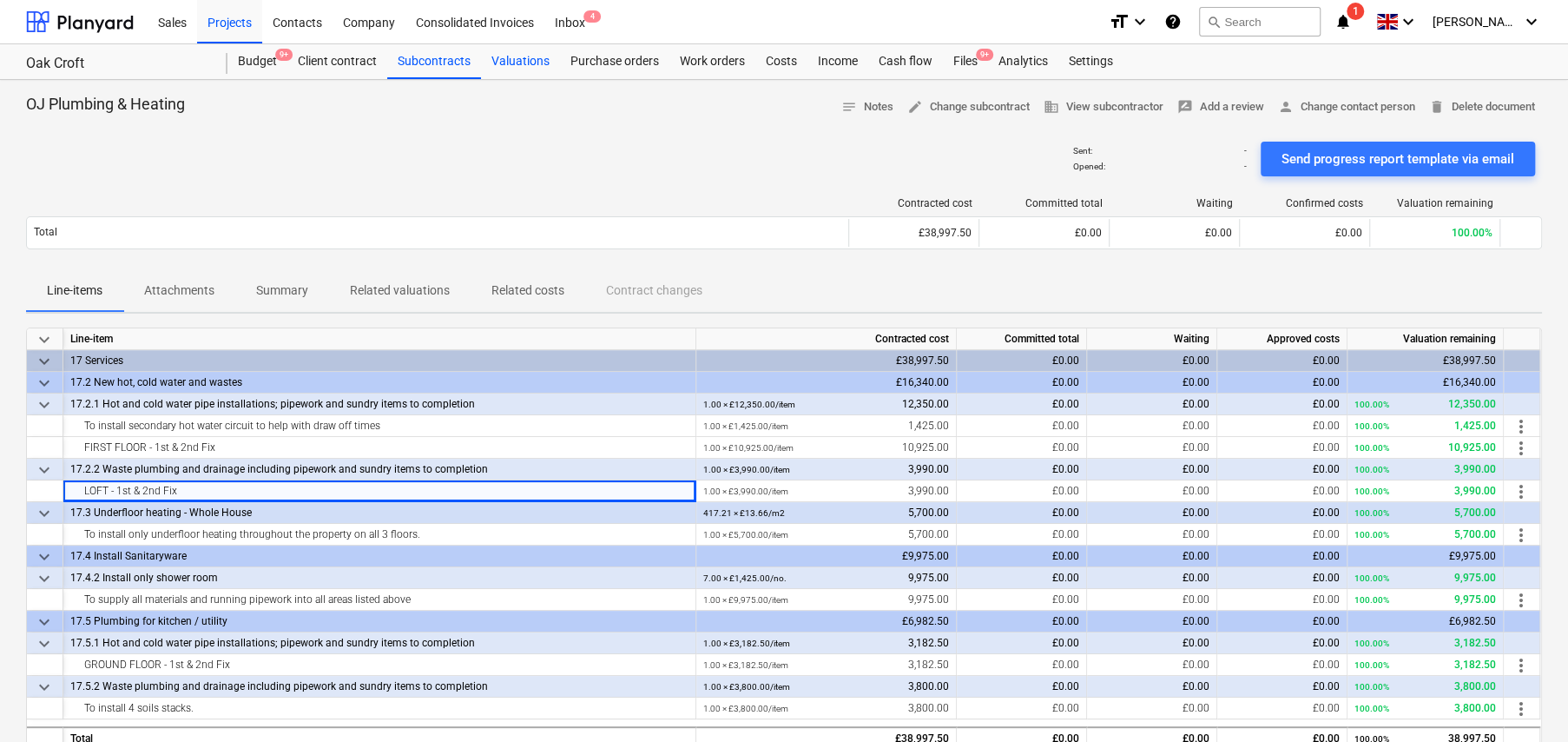
click at [516, 65] on div "Valuations" at bounding box center [521, 61] width 79 height 35
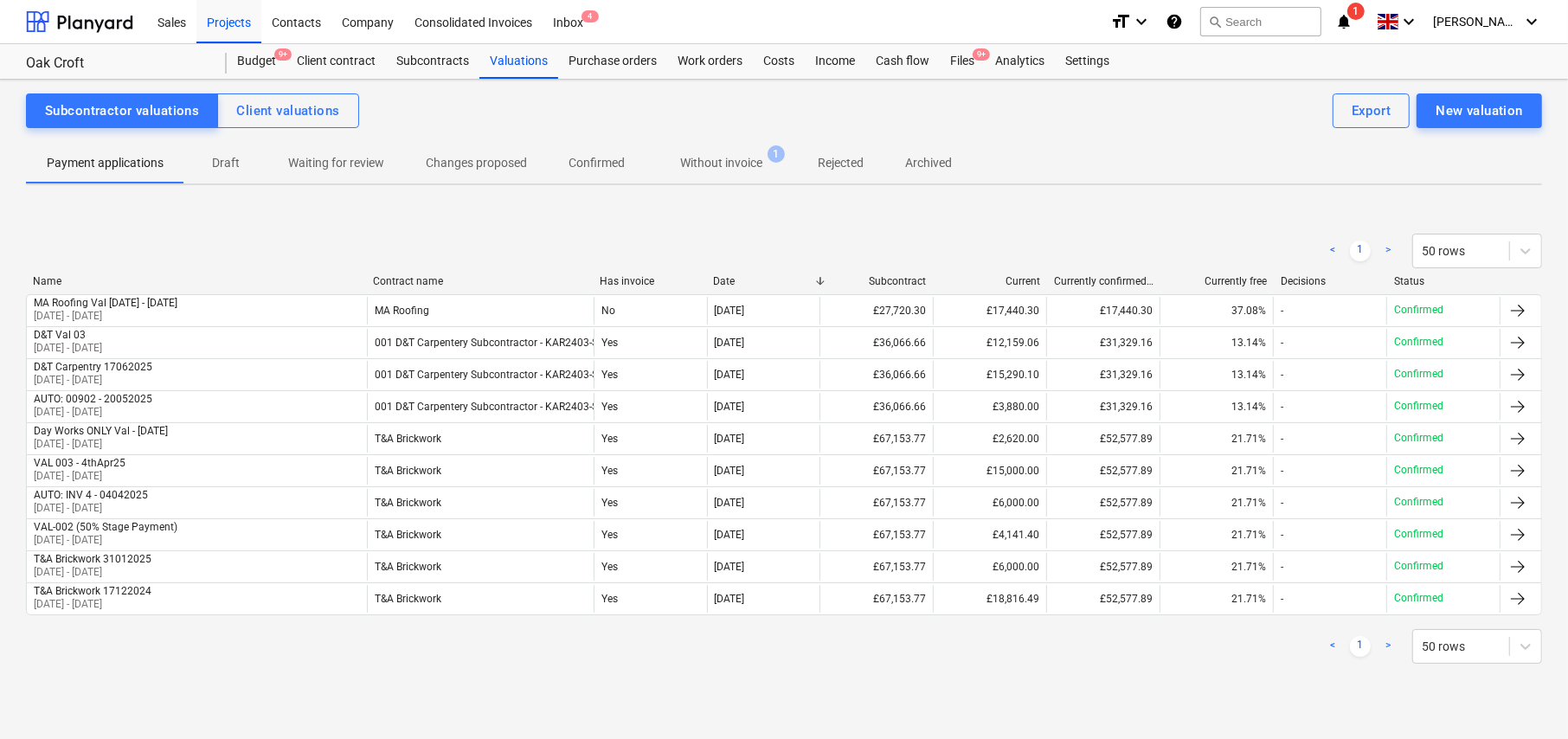
click at [231, 162] on p "Draft" at bounding box center [225, 162] width 41 height 18
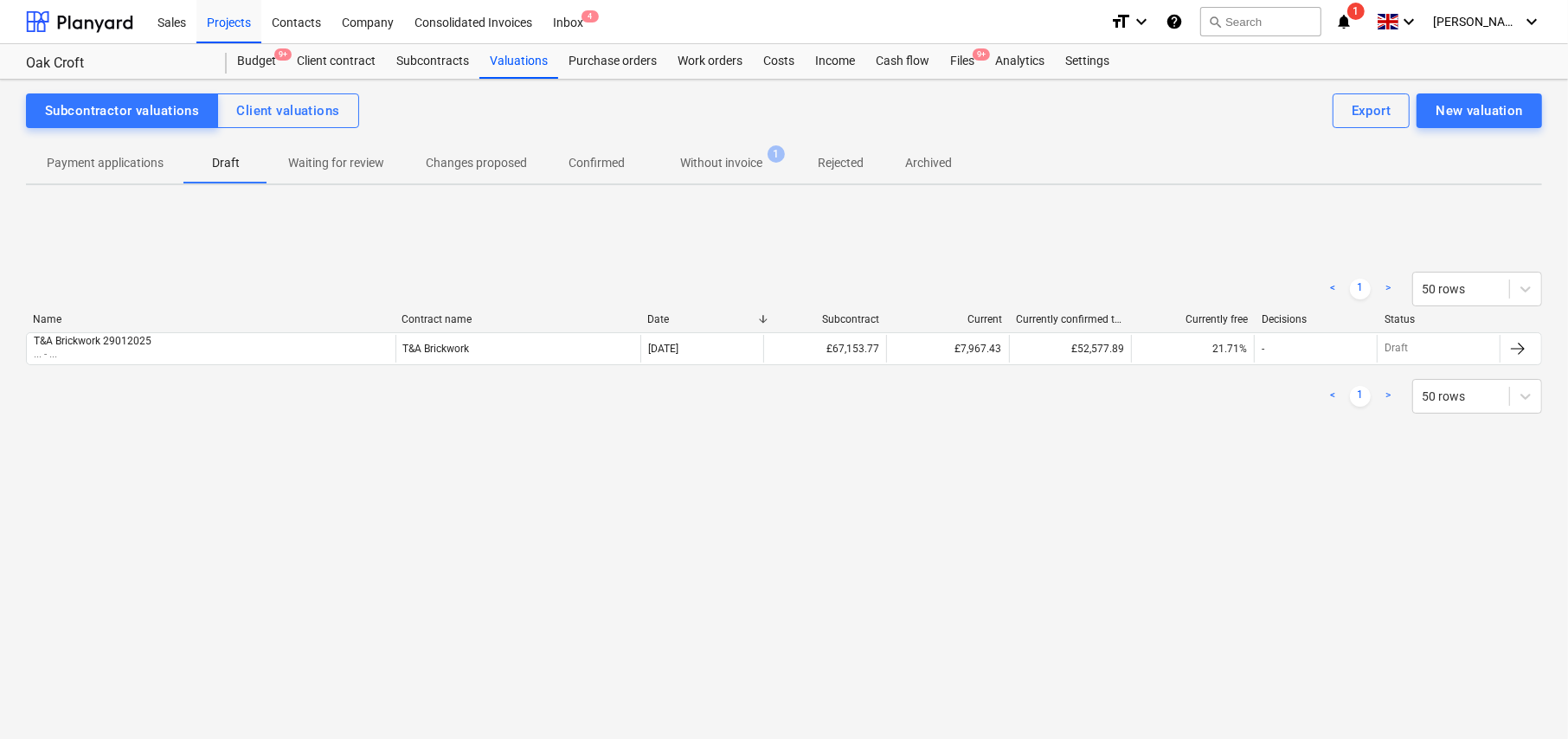
click at [112, 158] on p "Payment applications" at bounding box center [105, 162] width 116 height 18
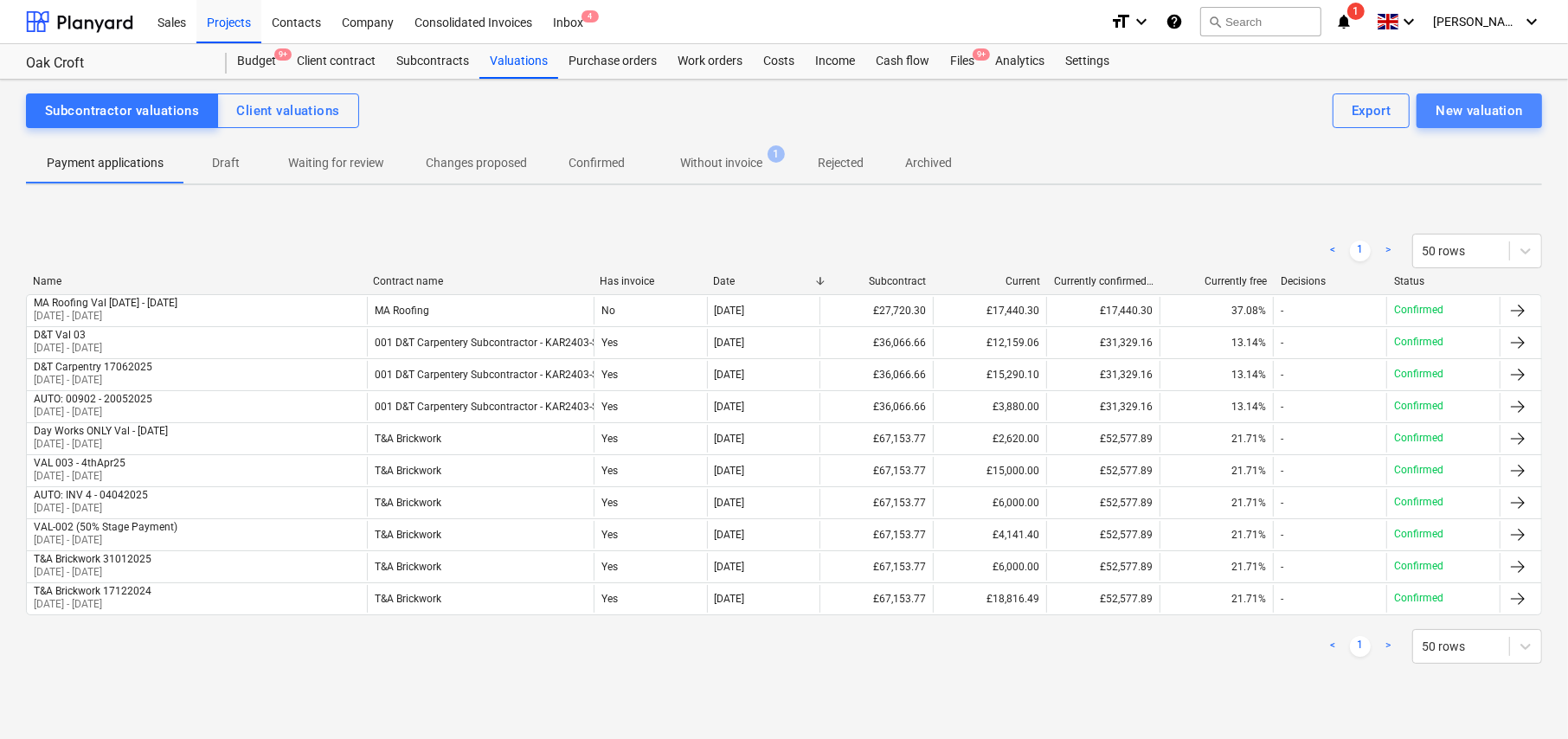
click at [1464, 115] on div "New valuation" at bounding box center [1479, 111] width 87 height 23
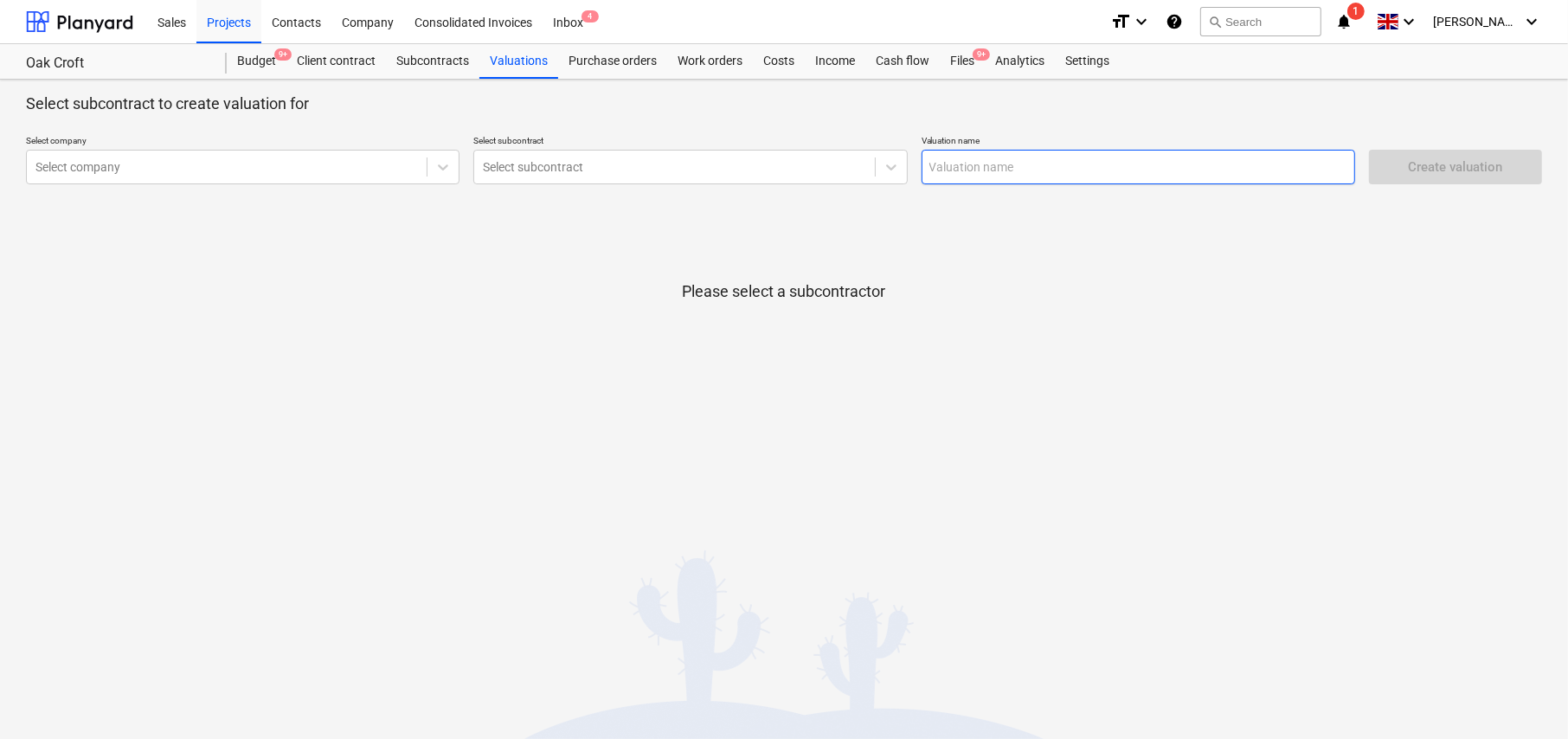
click at [966, 169] on input "text" at bounding box center [1138, 166] width 434 height 35
type input "OJ Plumbing - Val 1"
click at [232, 173] on div at bounding box center [226, 167] width 382 height 17
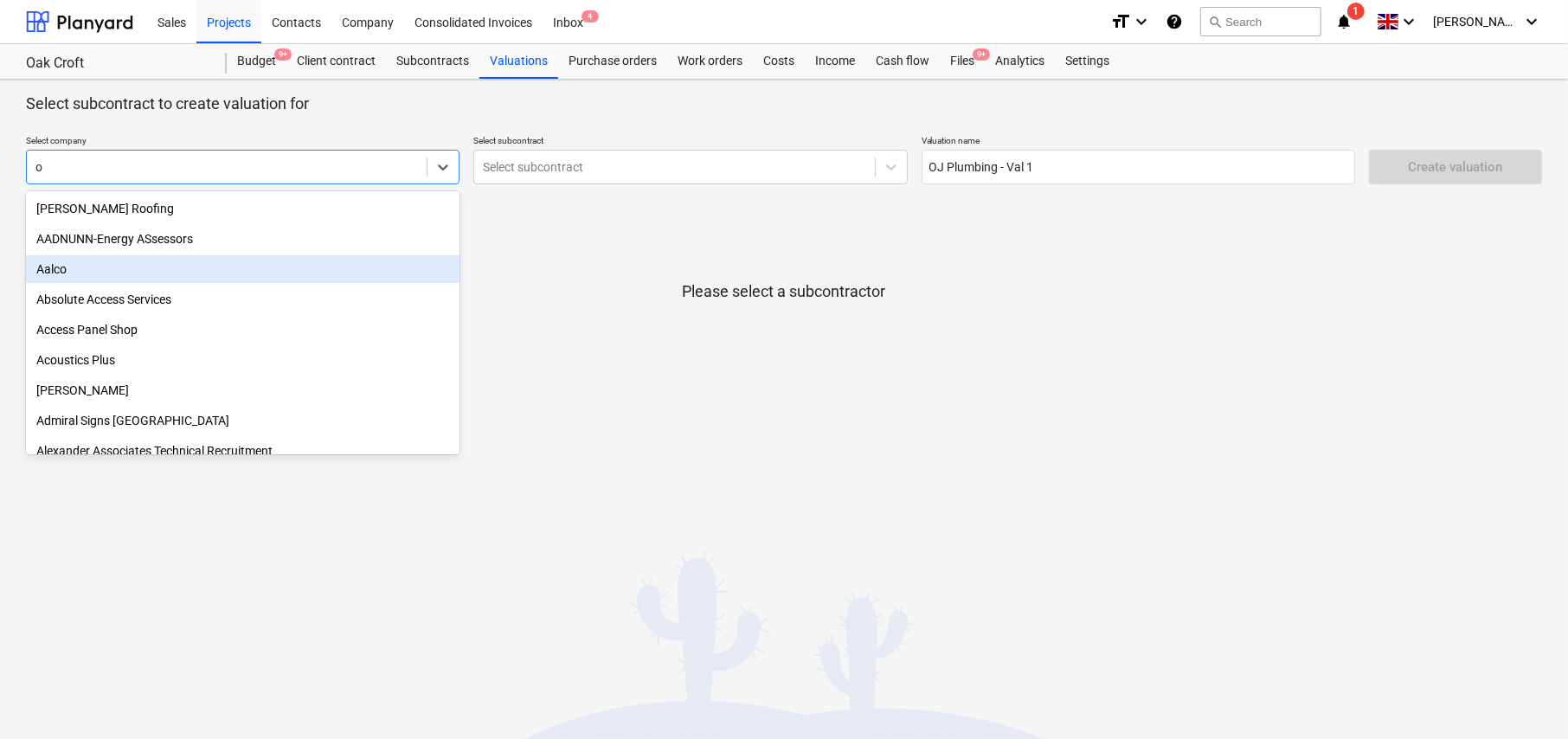
type input "oj"
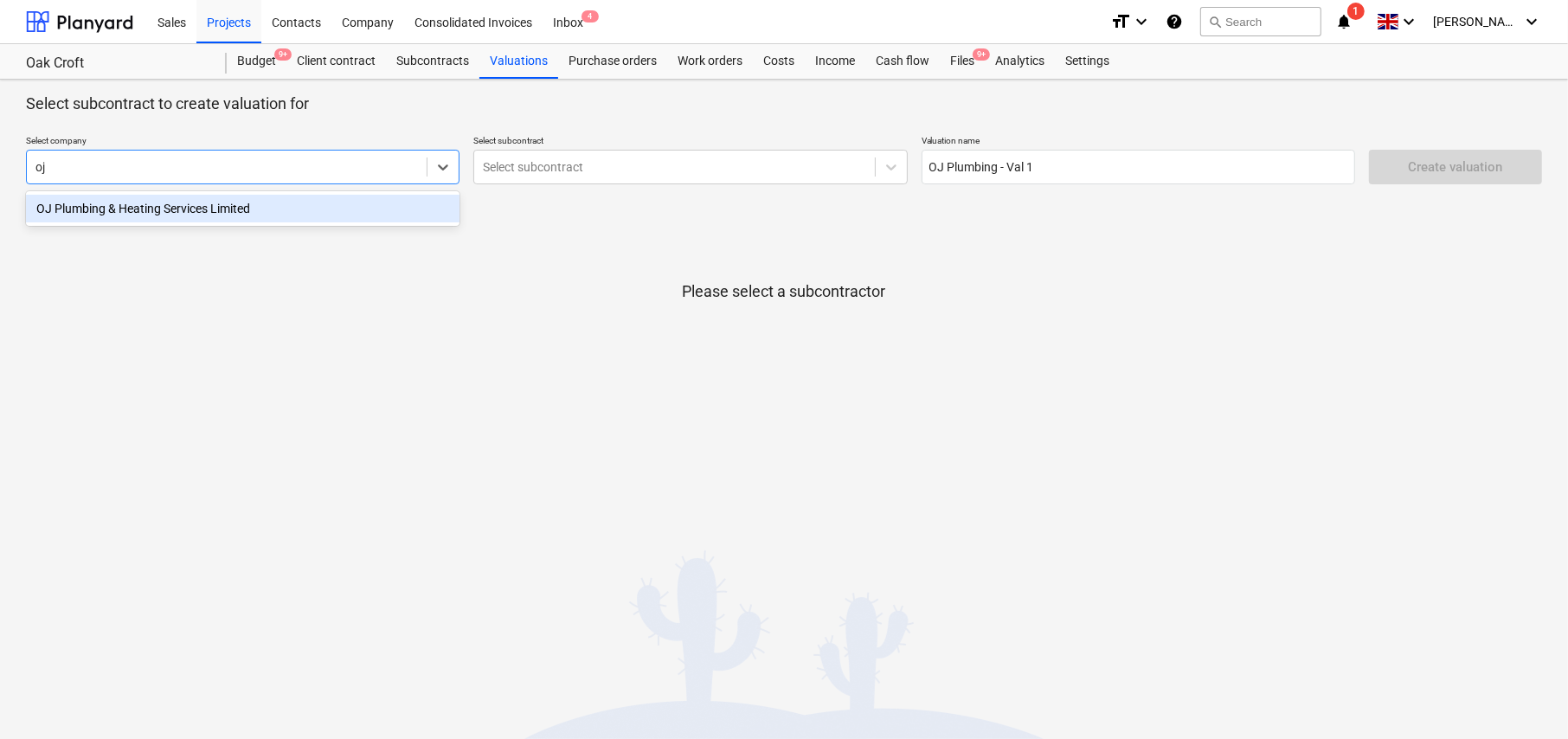
click at [160, 215] on div "OJ Plumbing & Heating Services Limited" at bounding box center [243, 208] width 434 height 27
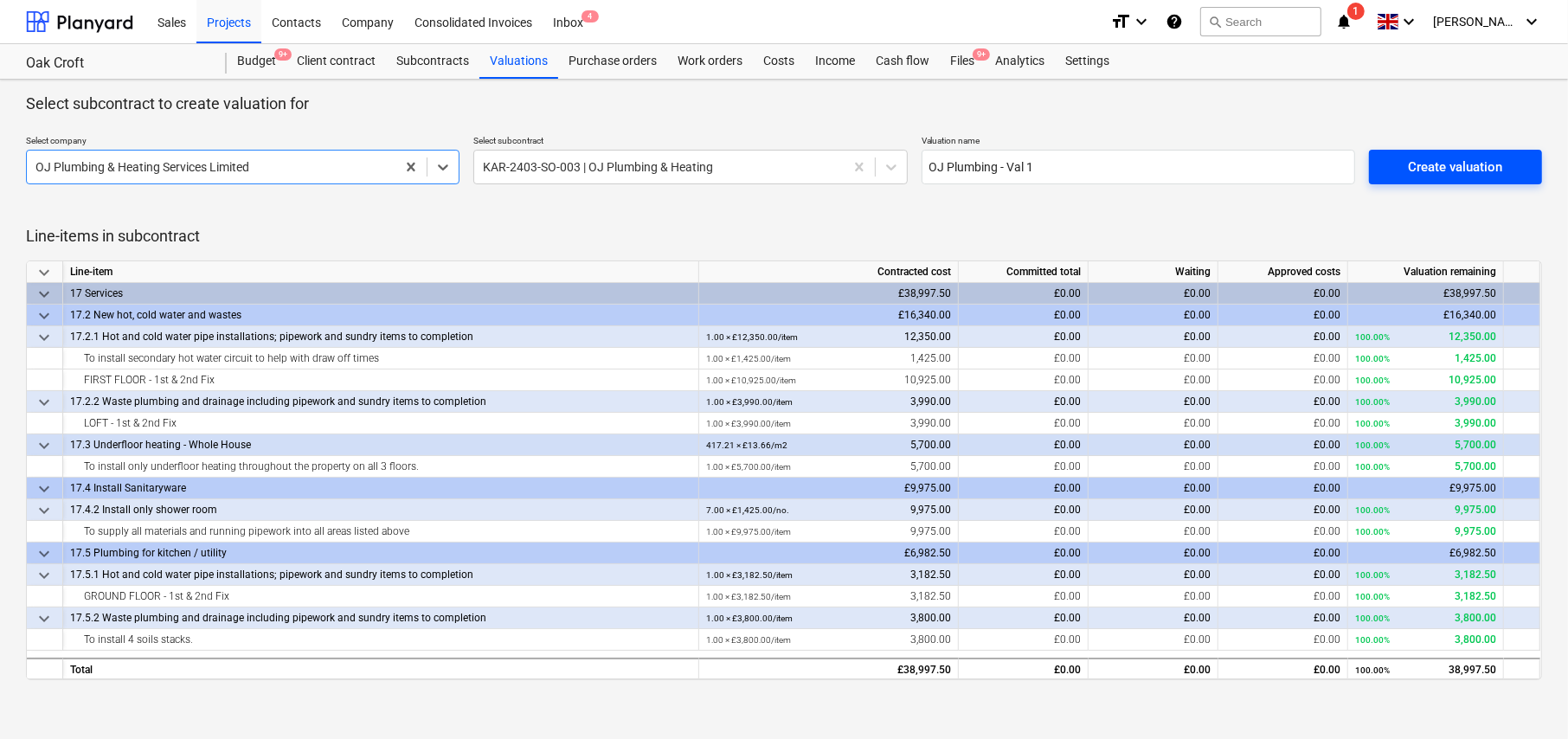
click at [1446, 173] on div "Create valuation" at bounding box center [1454, 167] width 94 height 23
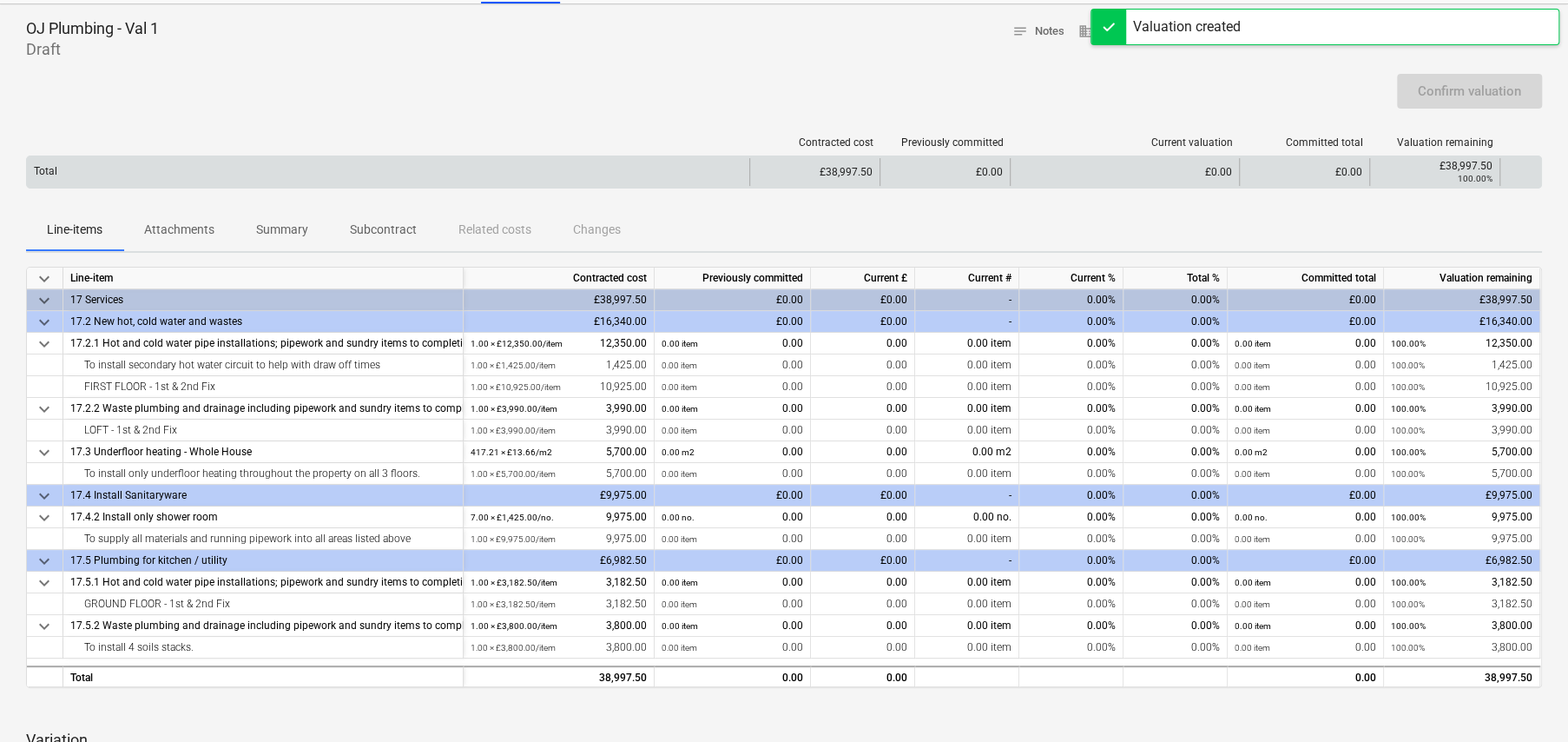
scroll to position [173, 0]
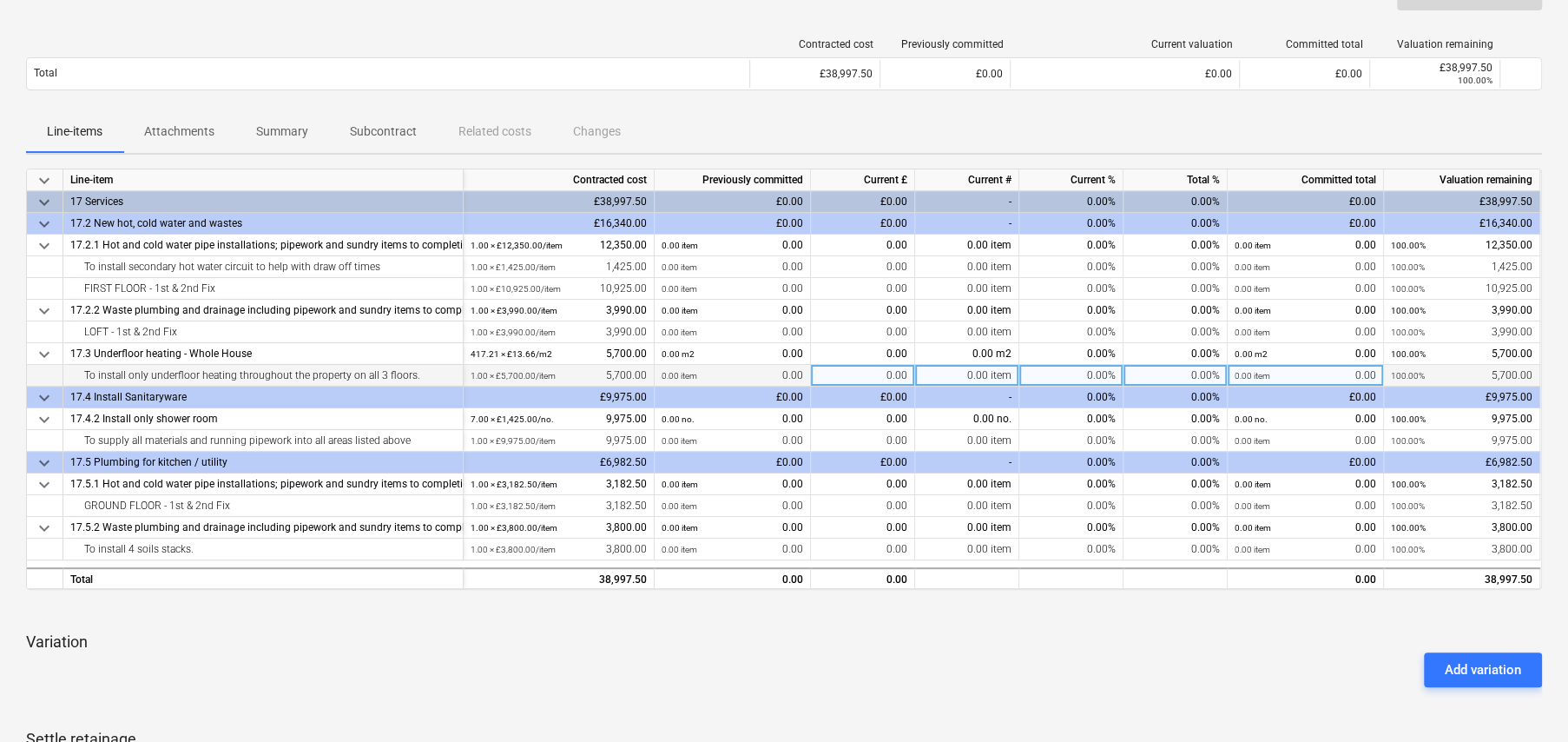
click at [1102, 375] on div "0.00%" at bounding box center [1071, 375] width 105 height 22
type input "40"
click at [1102, 369] on div "40.00%" at bounding box center [1071, 375] width 105 height 22
type input "0"
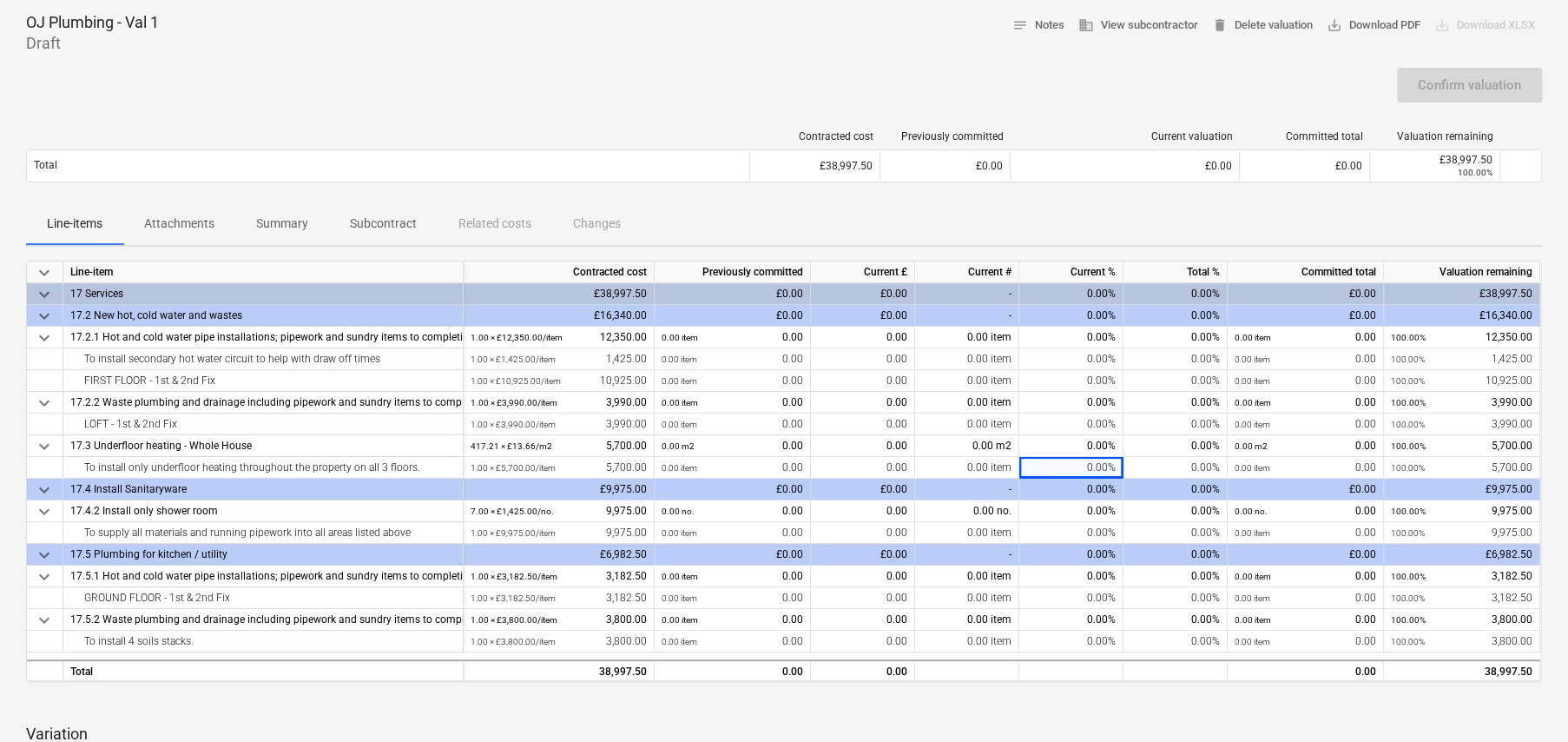
scroll to position [71, 0]
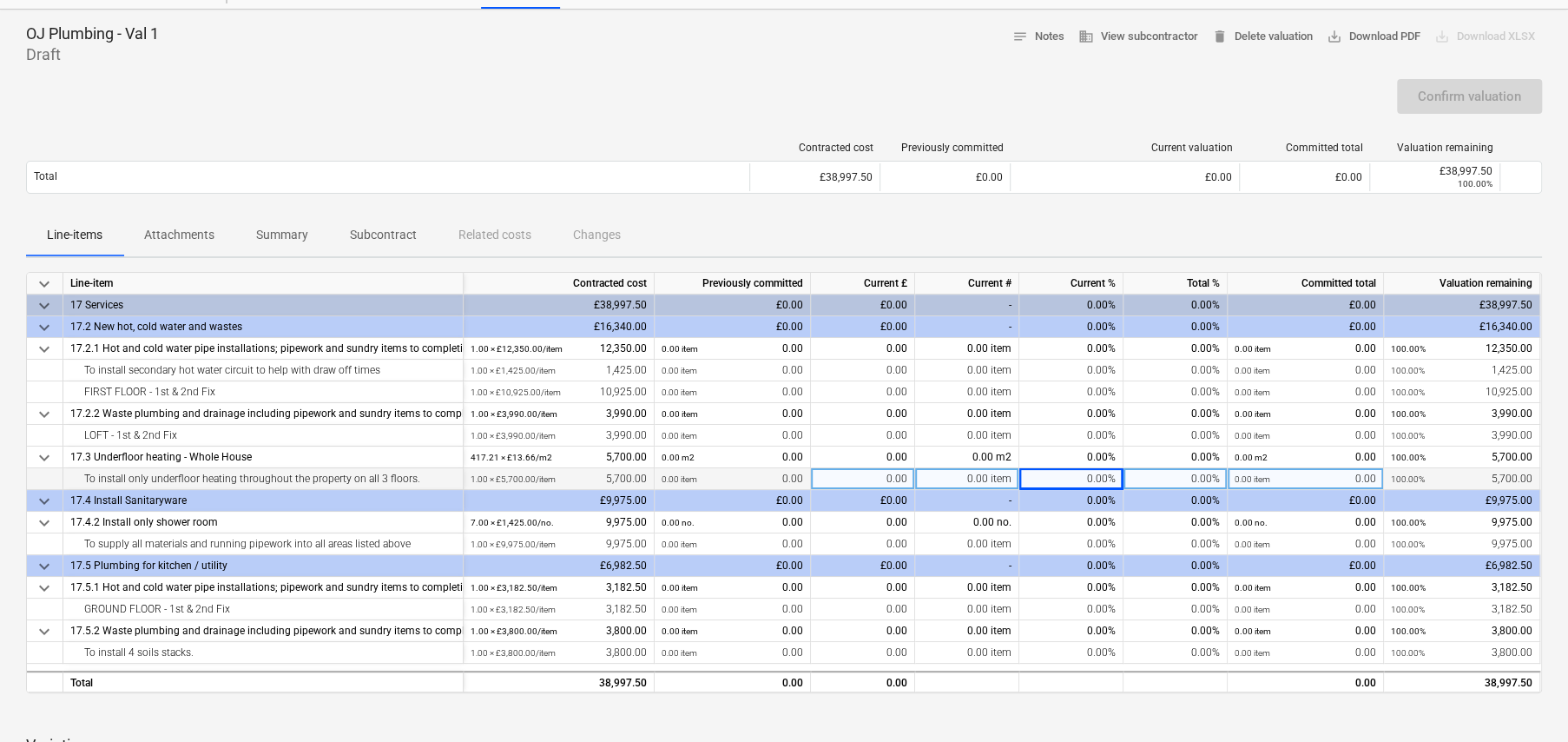
click at [886, 471] on div "0.00" at bounding box center [863, 479] width 105 height 22
type input "17.10"
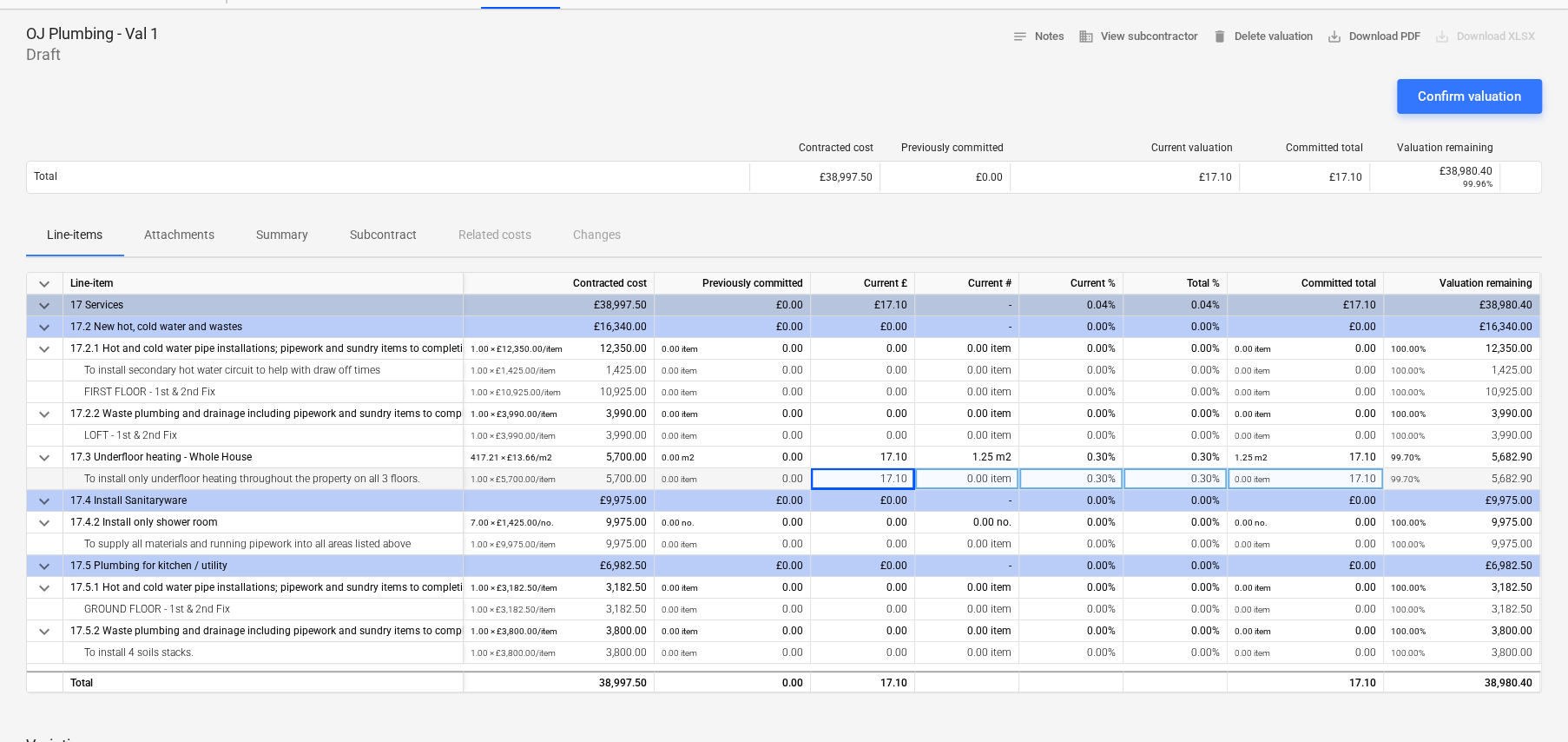
click at [894, 476] on div "17.10" at bounding box center [863, 479] width 105 height 22
type input "1710"
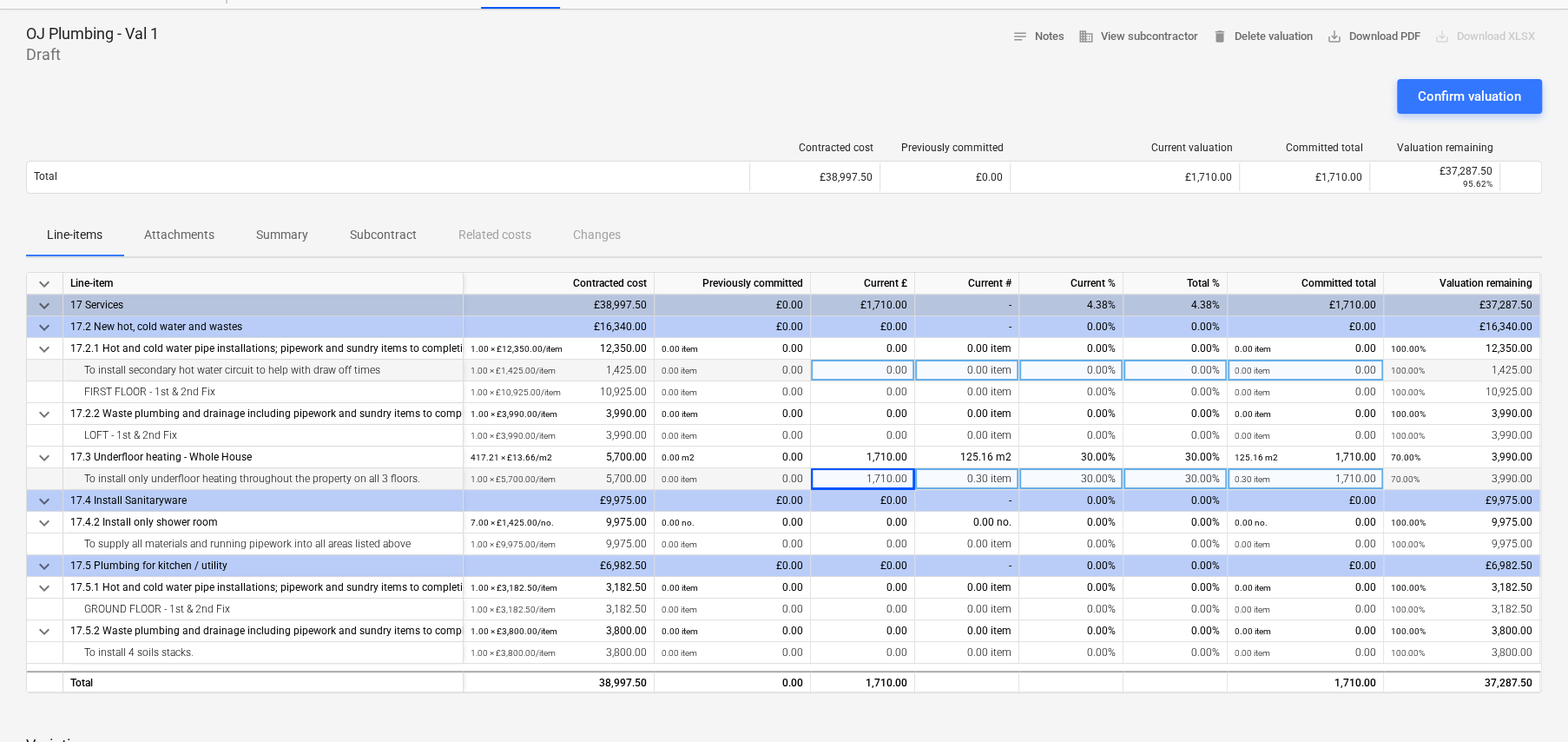
click at [1119, 375] on div "0.00%" at bounding box center [1071, 370] width 105 height 22
type input "30"
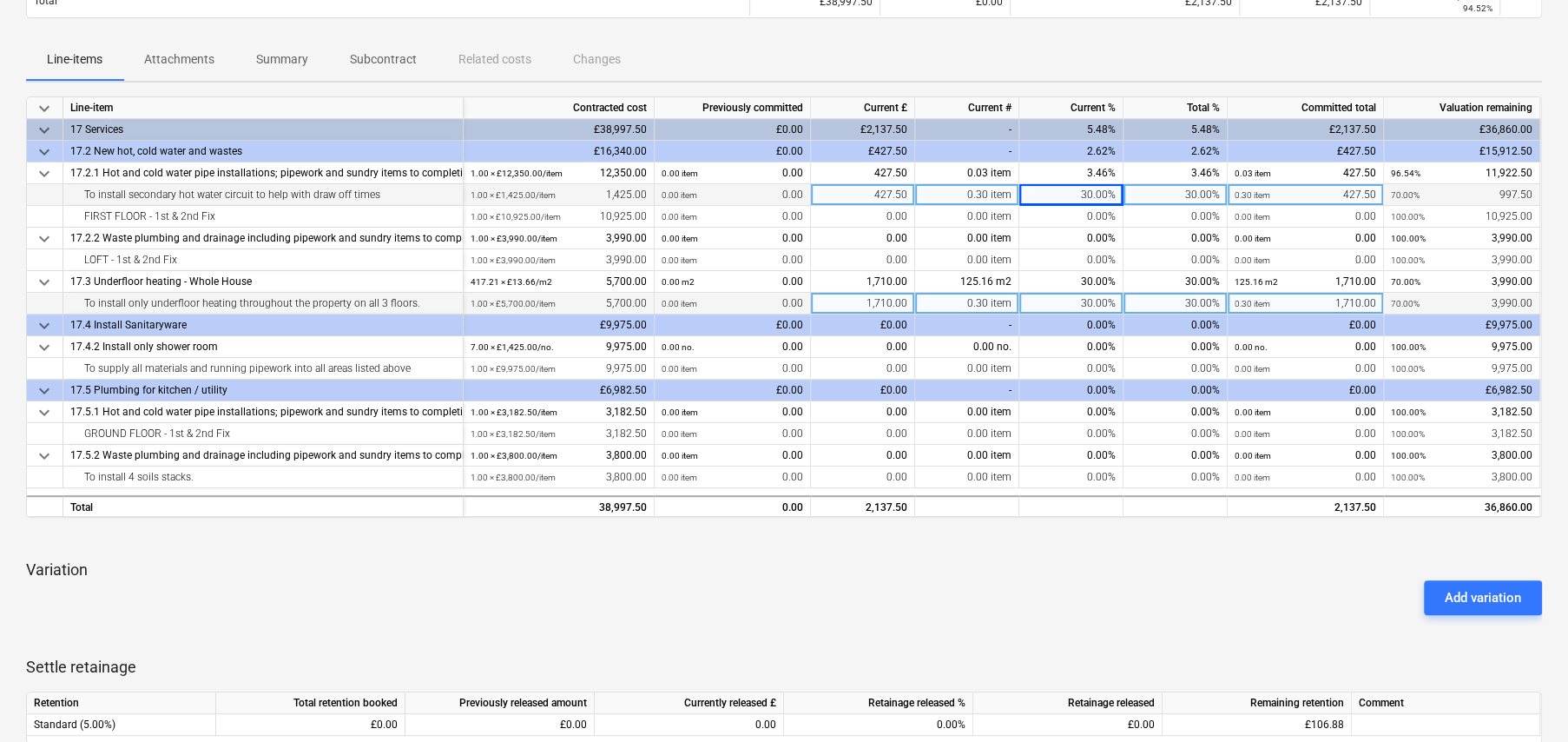
scroll to position [244, 0]
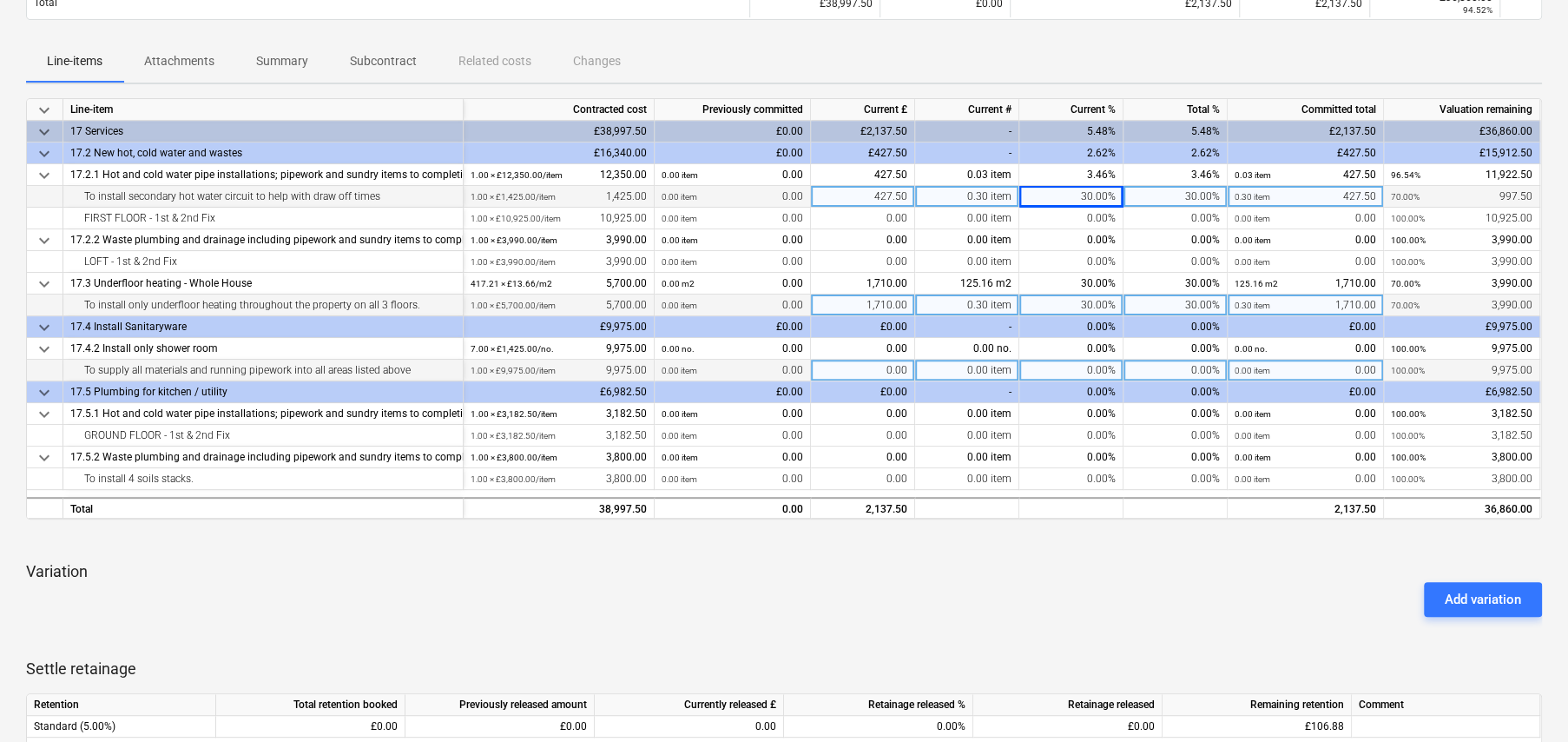
click at [1181, 371] on div "0.00%" at bounding box center [1175, 370] width 105 height 22
type input "80"
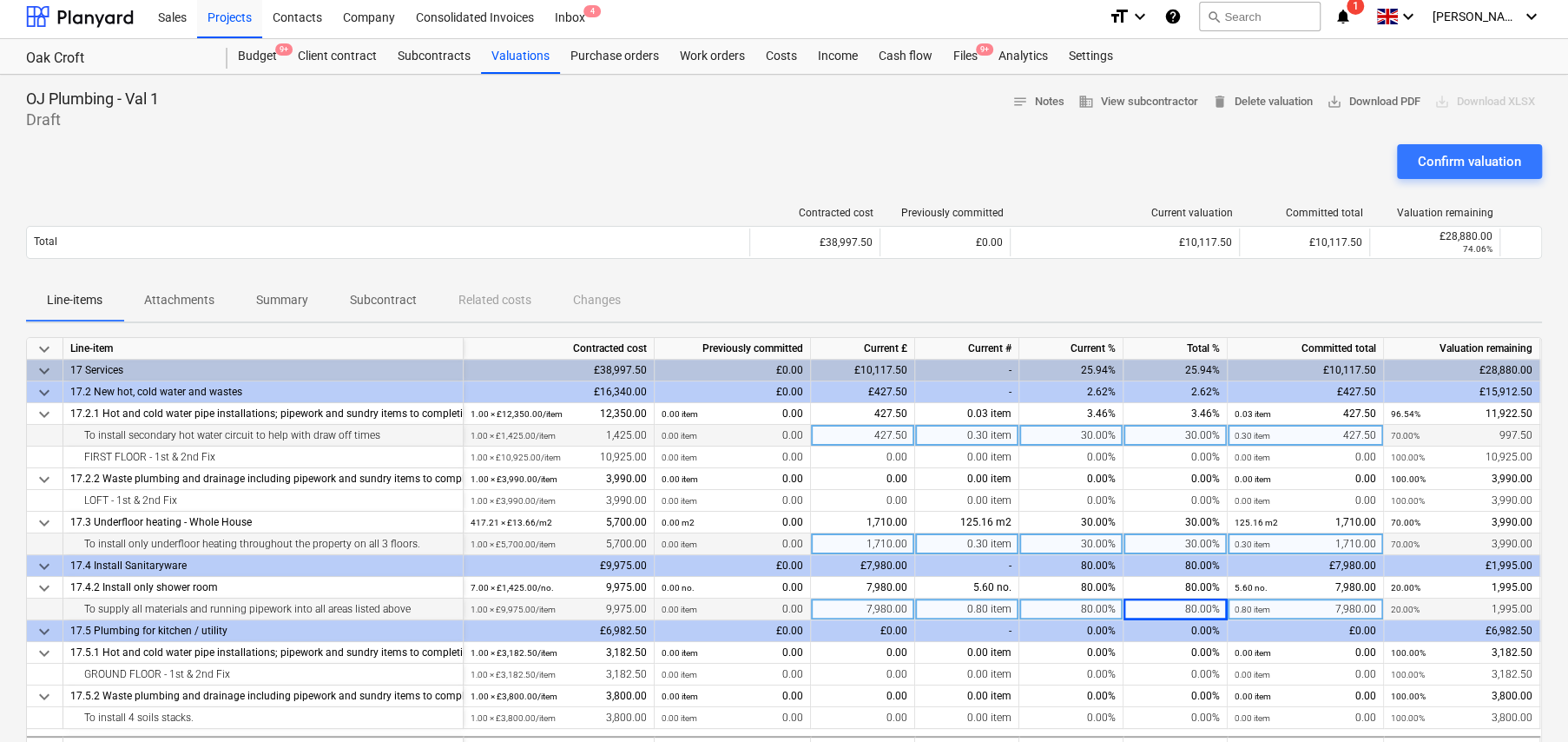
scroll to position [0, 0]
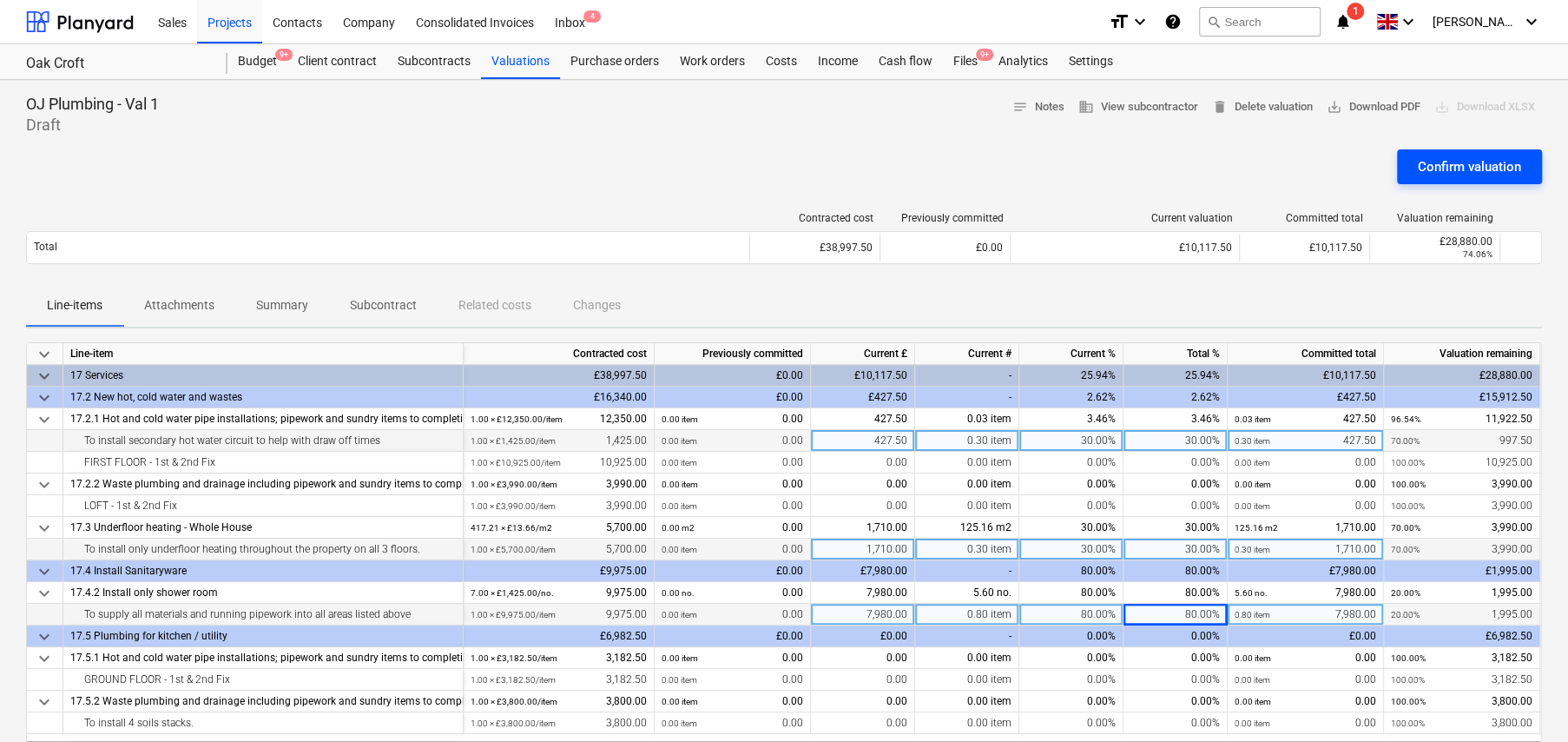
click at [1456, 168] on div "Confirm valuation" at bounding box center [1470, 167] width 104 height 23
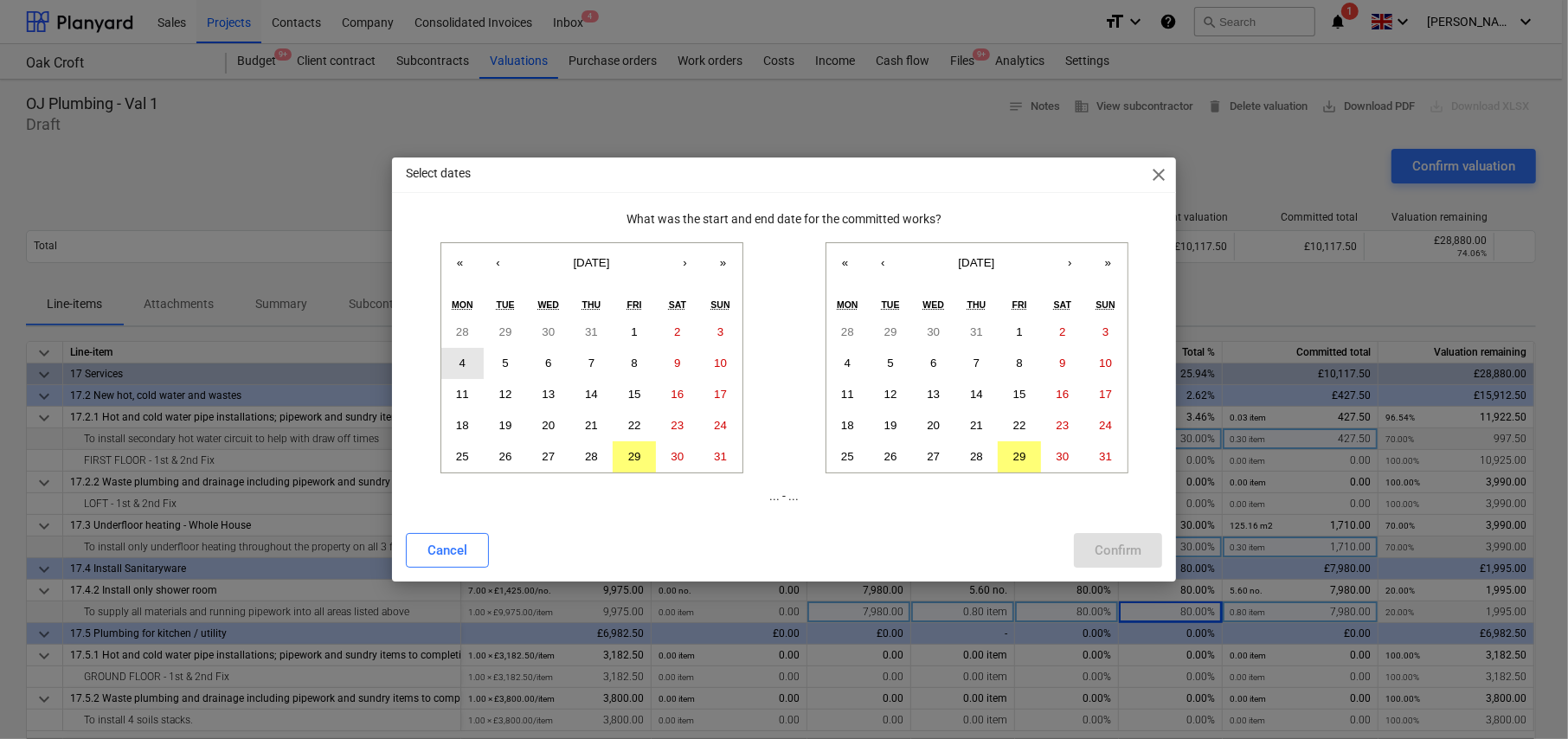
click at [463, 362] on abbr "4" at bounding box center [462, 363] width 6 height 13
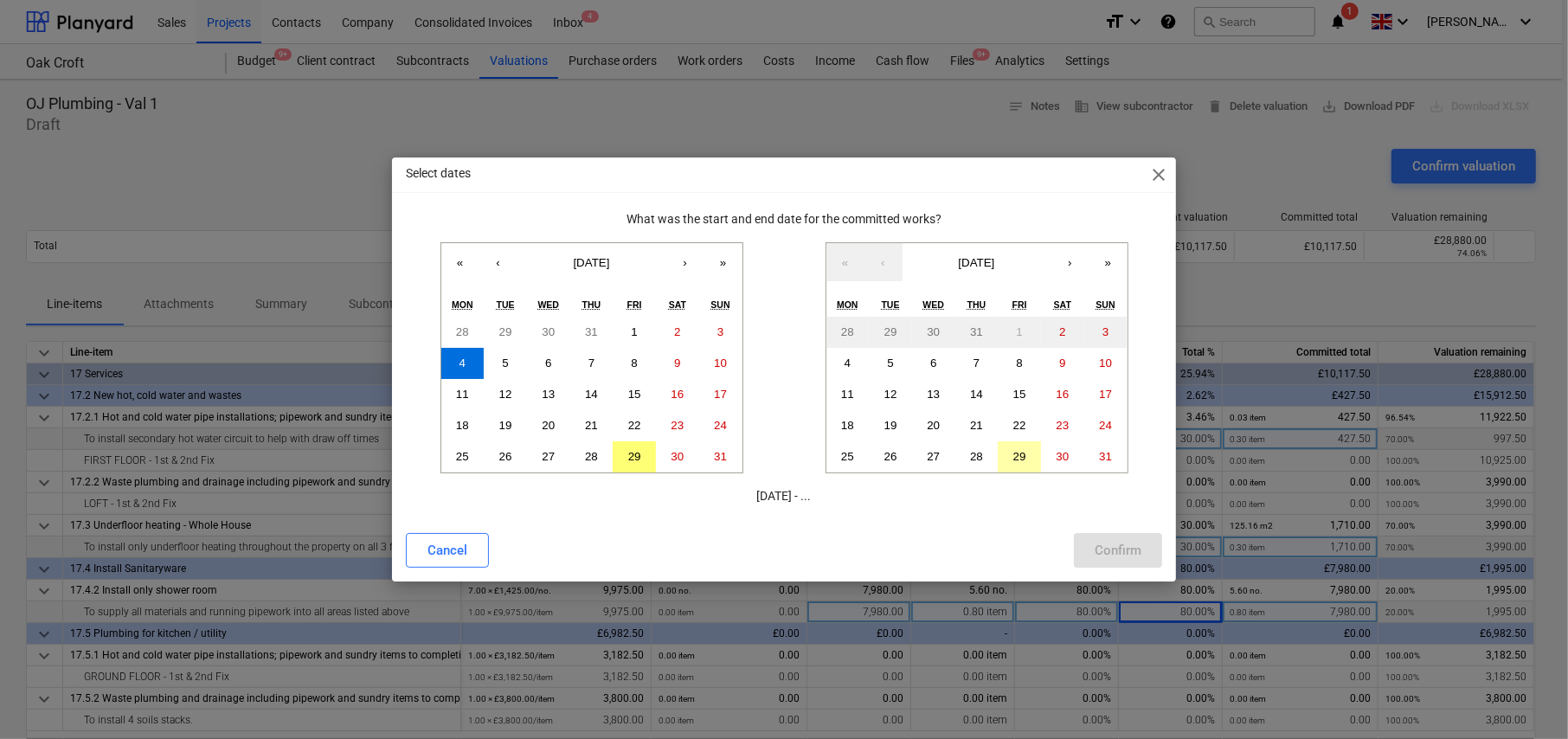
click at [1019, 455] on abbr "29" at bounding box center [1020, 456] width 13 height 13
click at [928, 450] on abbr "27" at bounding box center [933, 456] width 13 height 13
click at [1111, 548] on div "Confirm" at bounding box center [1118, 550] width 47 height 23
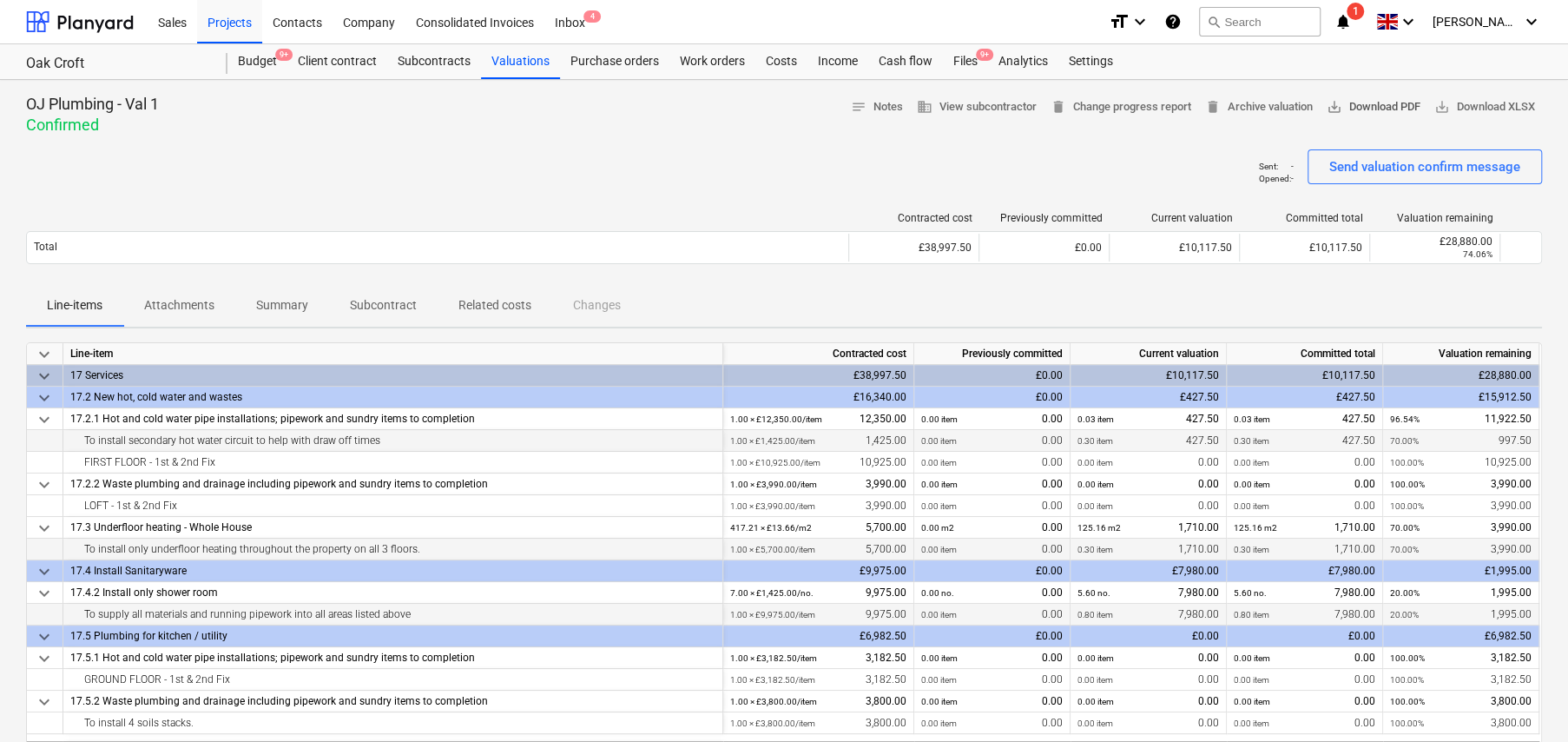
click at [1366, 113] on span "save_alt Download PDF" at bounding box center [1374, 107] width 94 height 20
click at [419, 63] on div "Subcontracts" at bounding box center [434, 61] width 94 height 35
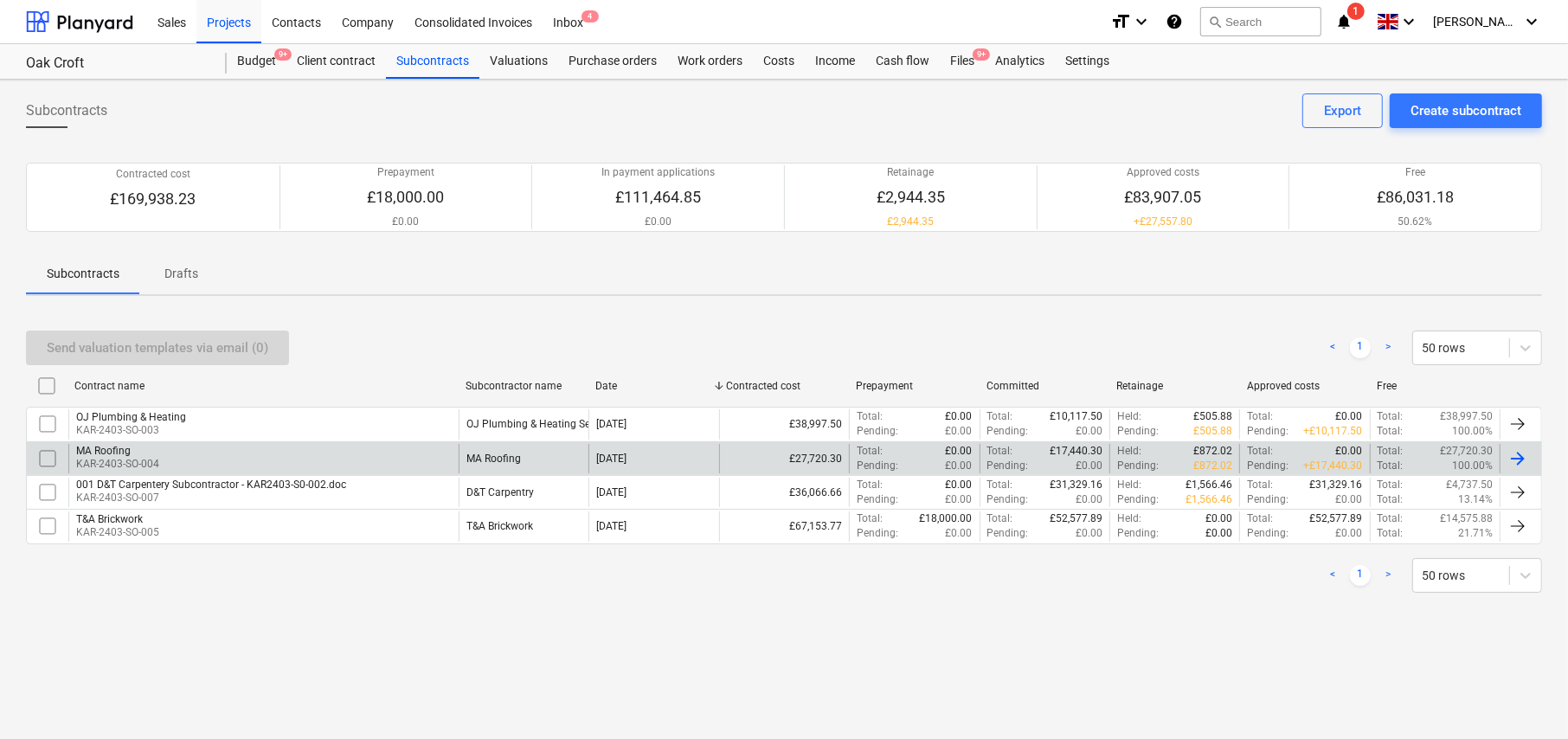
click at [115, 451] on div "MA Roofing" at bounding box center [117, 451] width 83 height 12
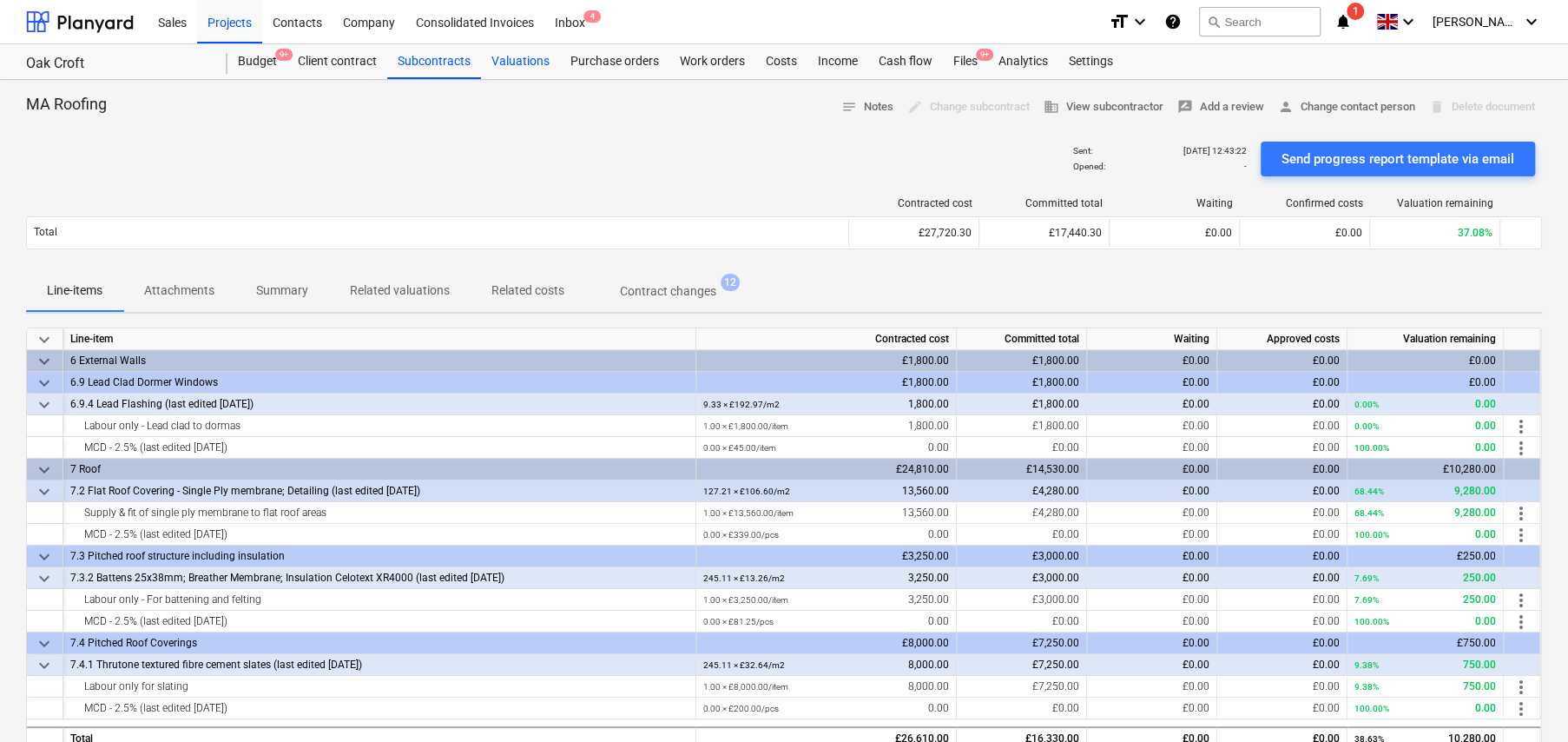
click at [511, 61] on div "Valuations" at bounding box center [521, 61] width 79 height 35
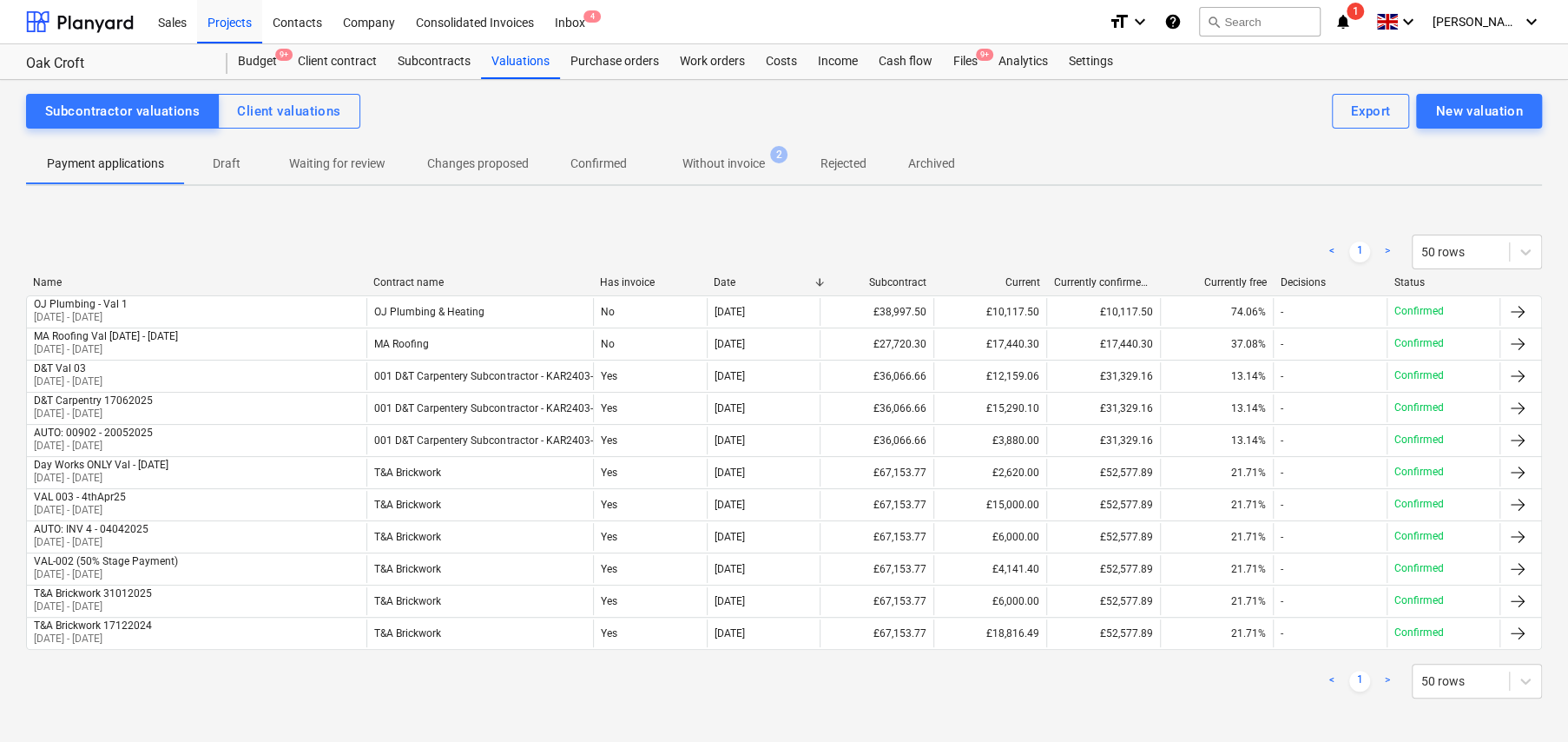
click at [725, 285] on div "Date" at bounding box center [763, 282] width 100 height 12
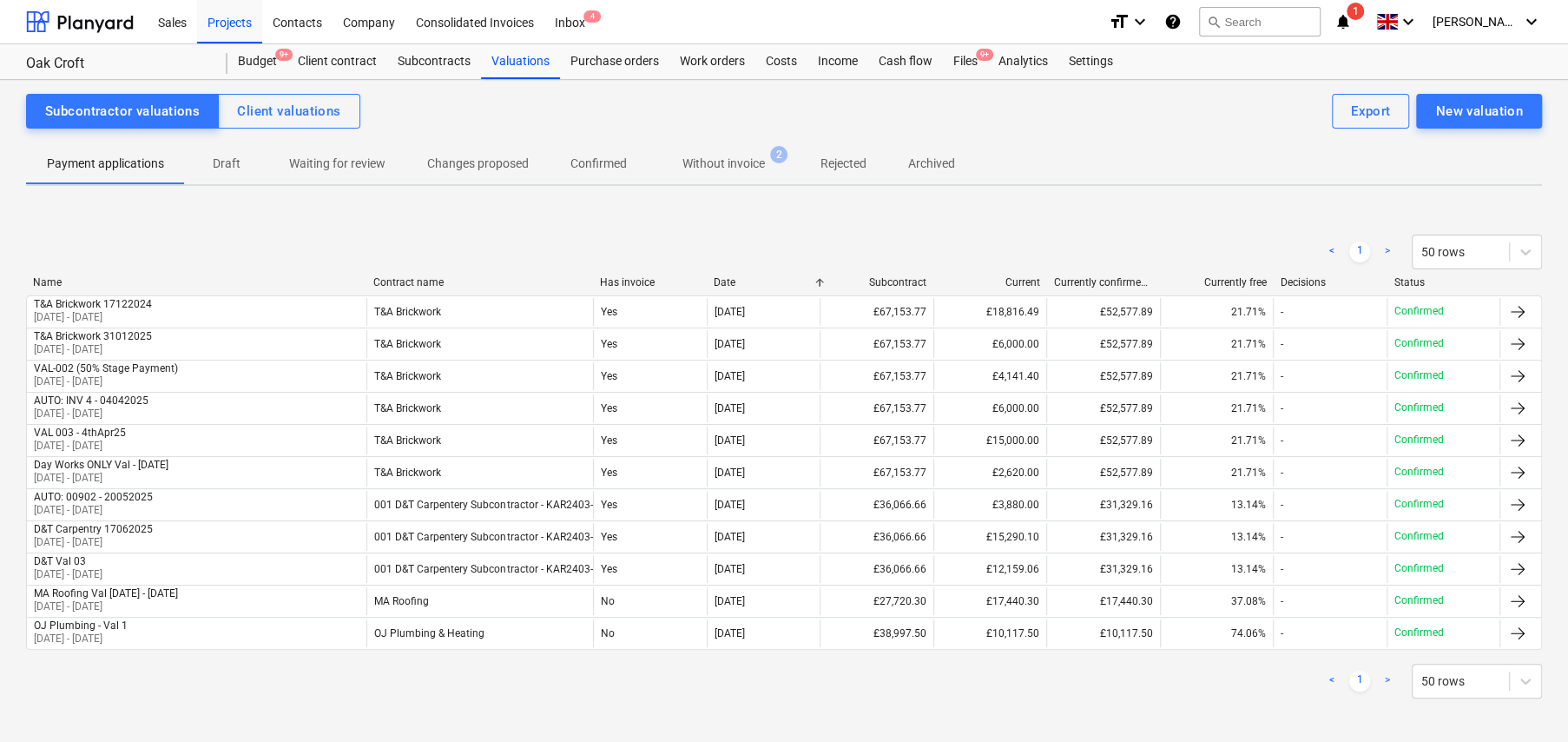
click at [725, 285] on div "Date" at bounding box center [763, 282] width 100 height 12
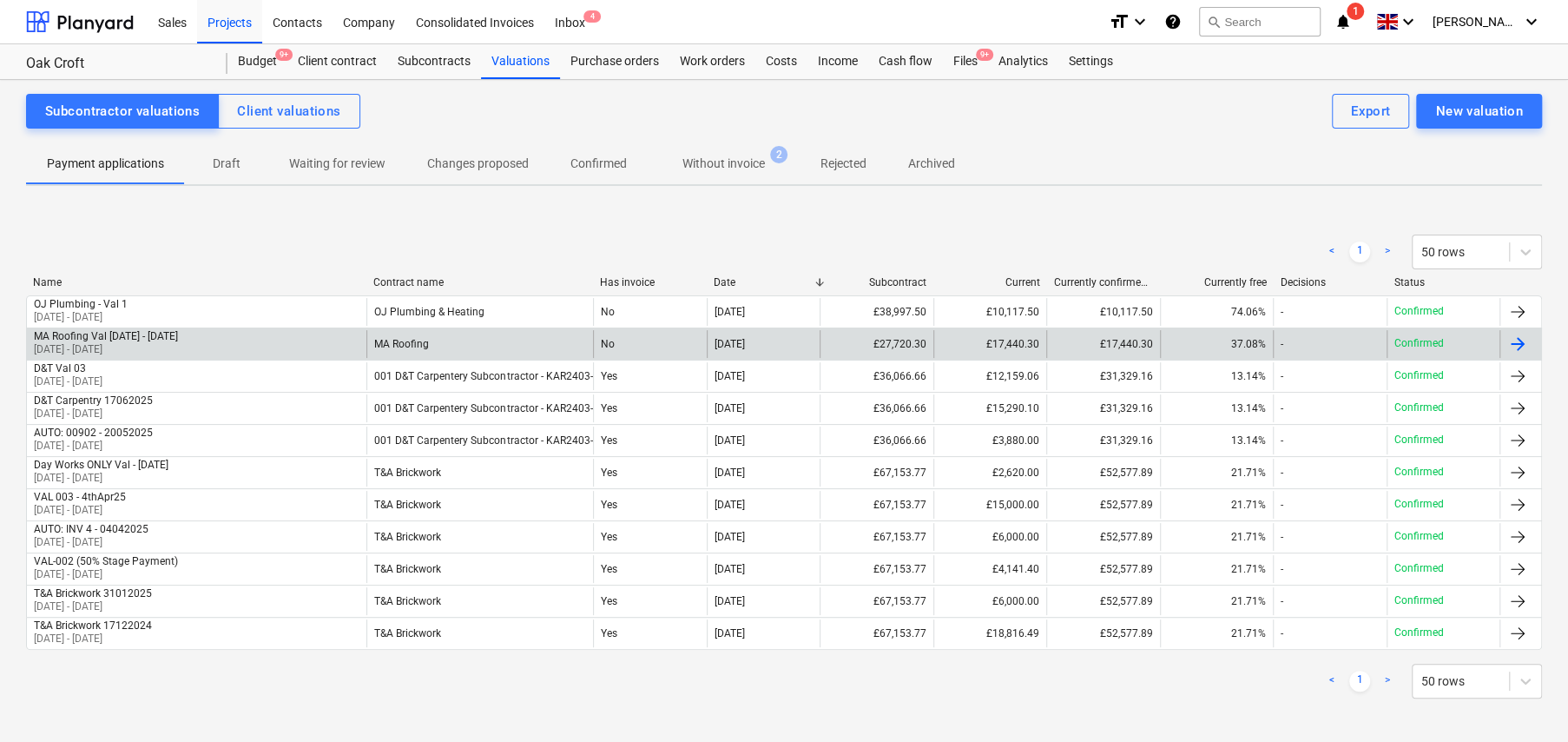
click at [214, 343] on div "MA Roofing Val 1 - 17Jul25 02 Jun 2025 - 17 Jul 2025" at bounding box center [197, 343] width 339 height 27
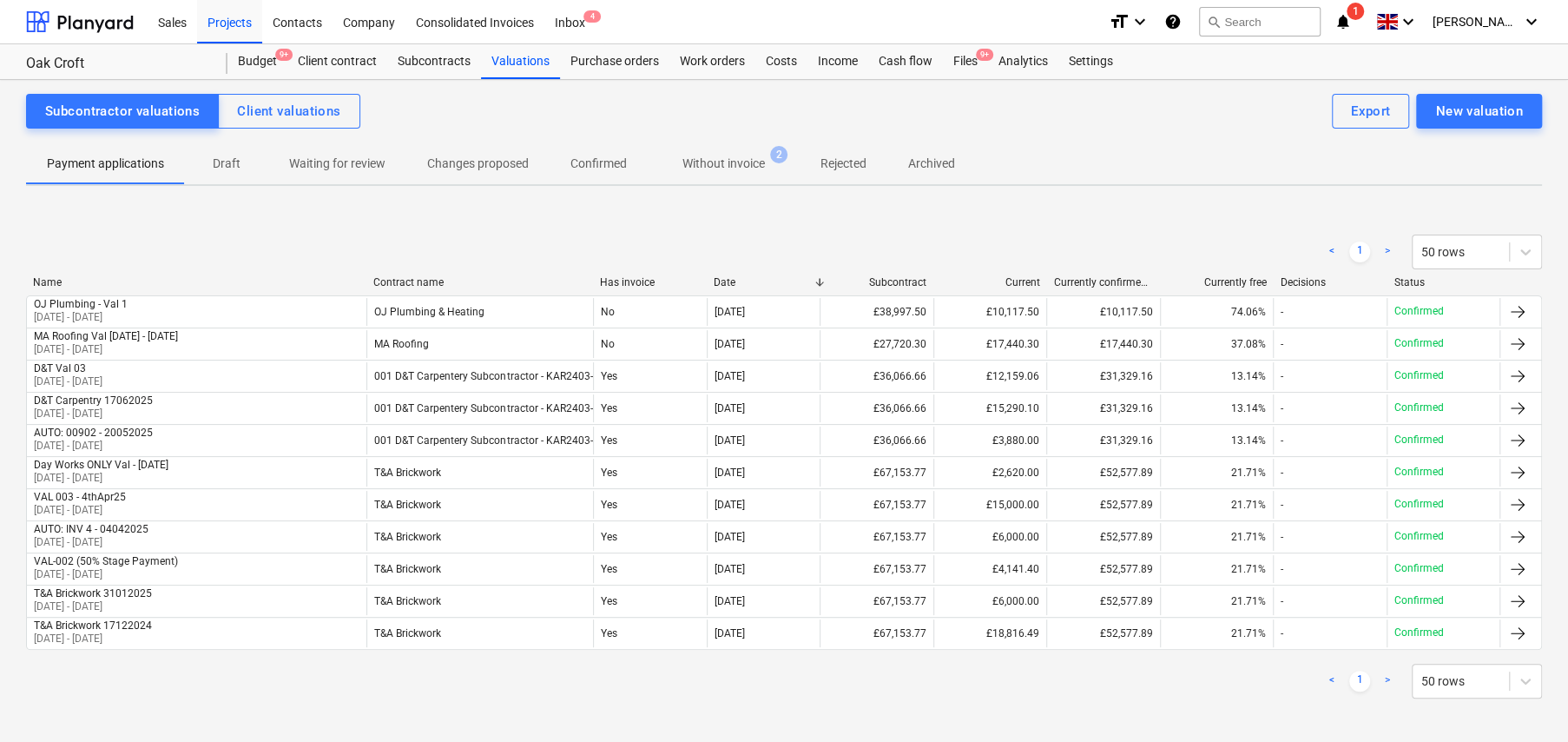
click at [39, 282] on div "Name" at bounding box center [196, 282] width 326 height 12
click at [43, 280] on div "Name" at bounding box center [196, 282] width 326 height 12
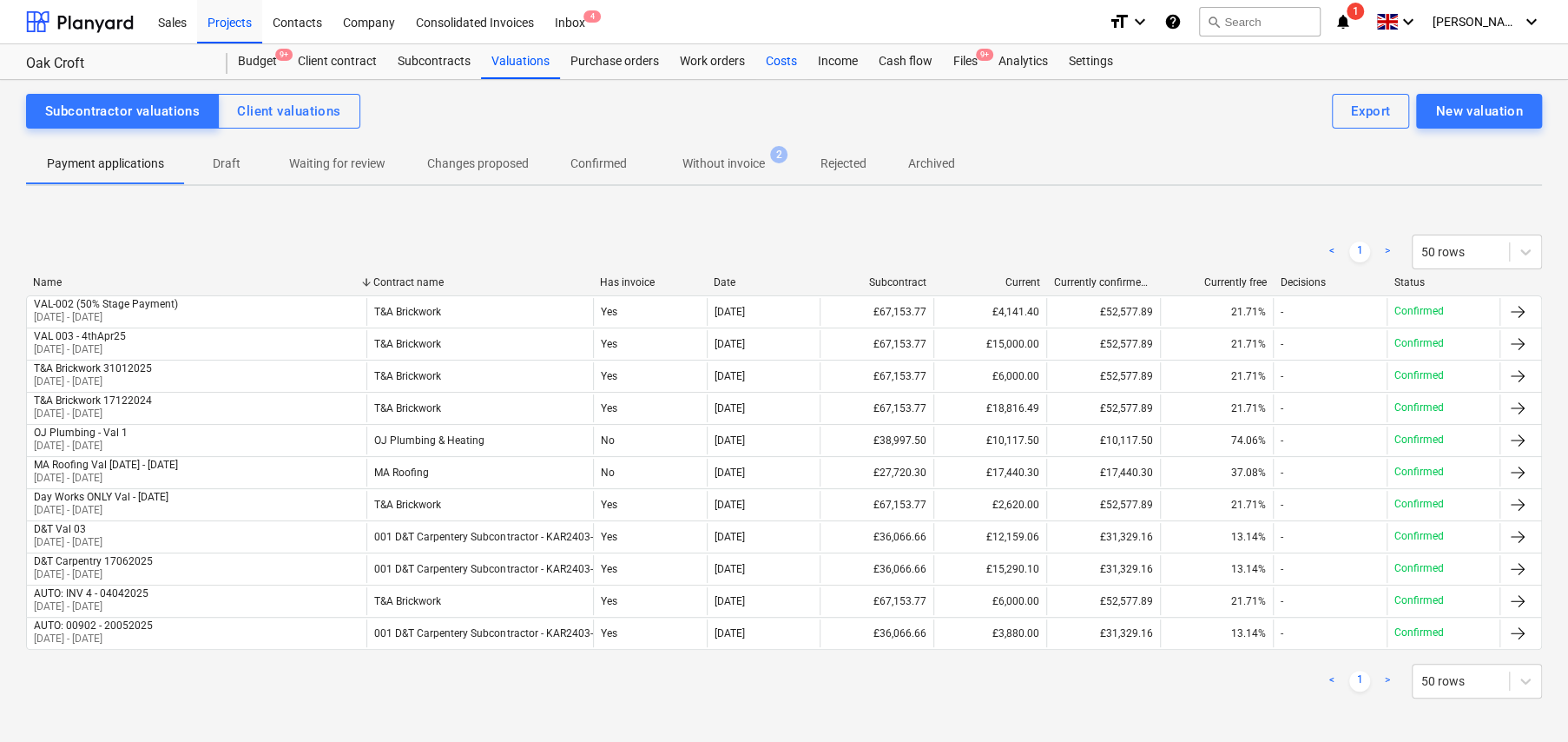
click at [784, 61] on div "Costs" at bounding box center [781, 61] width 52 height 35
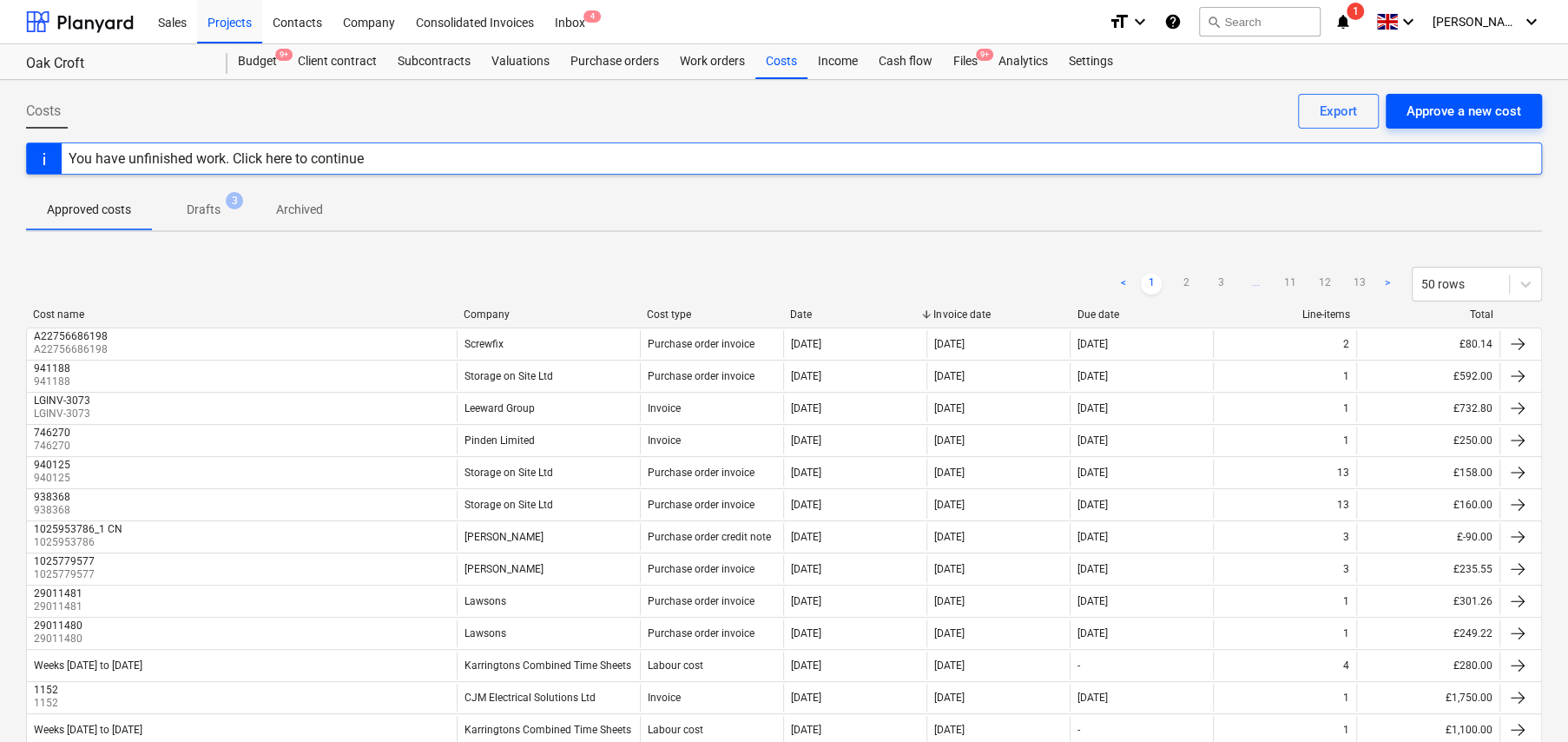
click at [1448, 120] on div "Approve a new cost" at bounding box center [1464, 111] width 115 height 23
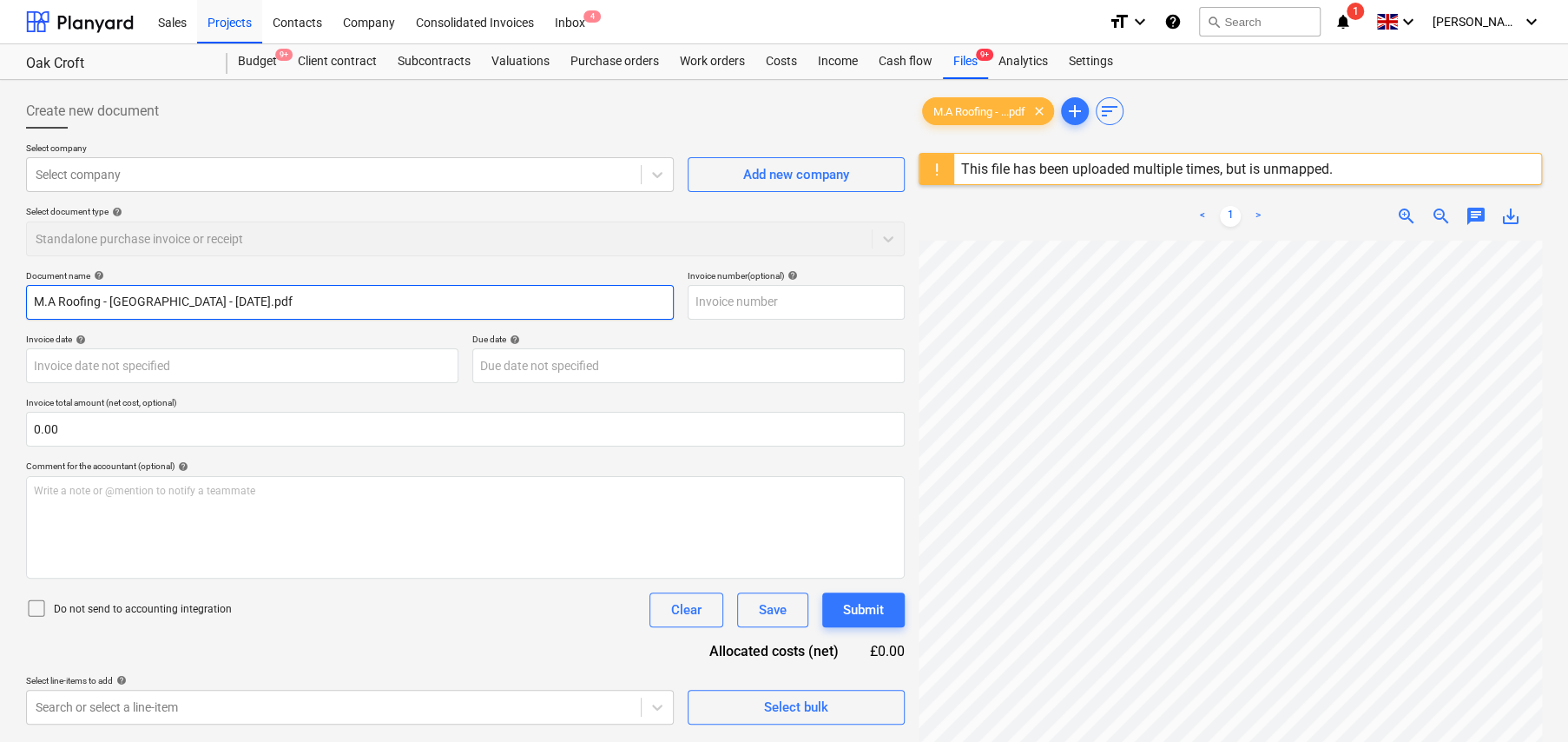
click at [131, 301] on input "M.A Roofing - Karringtons - 17.07.2025.pdf" at bounding box center [350, 302] width 647 height 35
type input "M.A Roofing-17.07.2025.pdf"
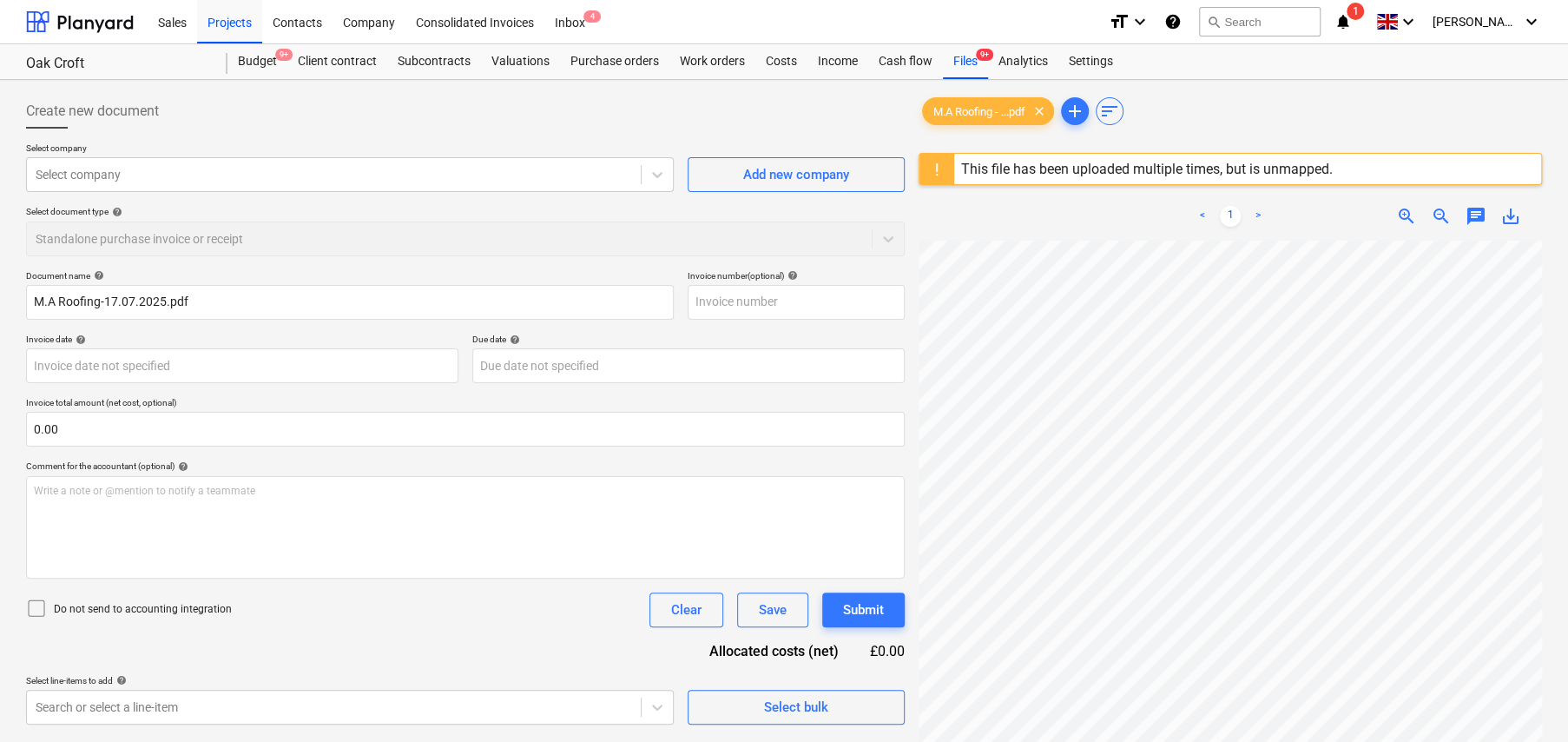
click at [1098, 172] on div "This file has been uploaded multiple times, but is unmapped." at bounding box center [1147, 169] width 371 height 17
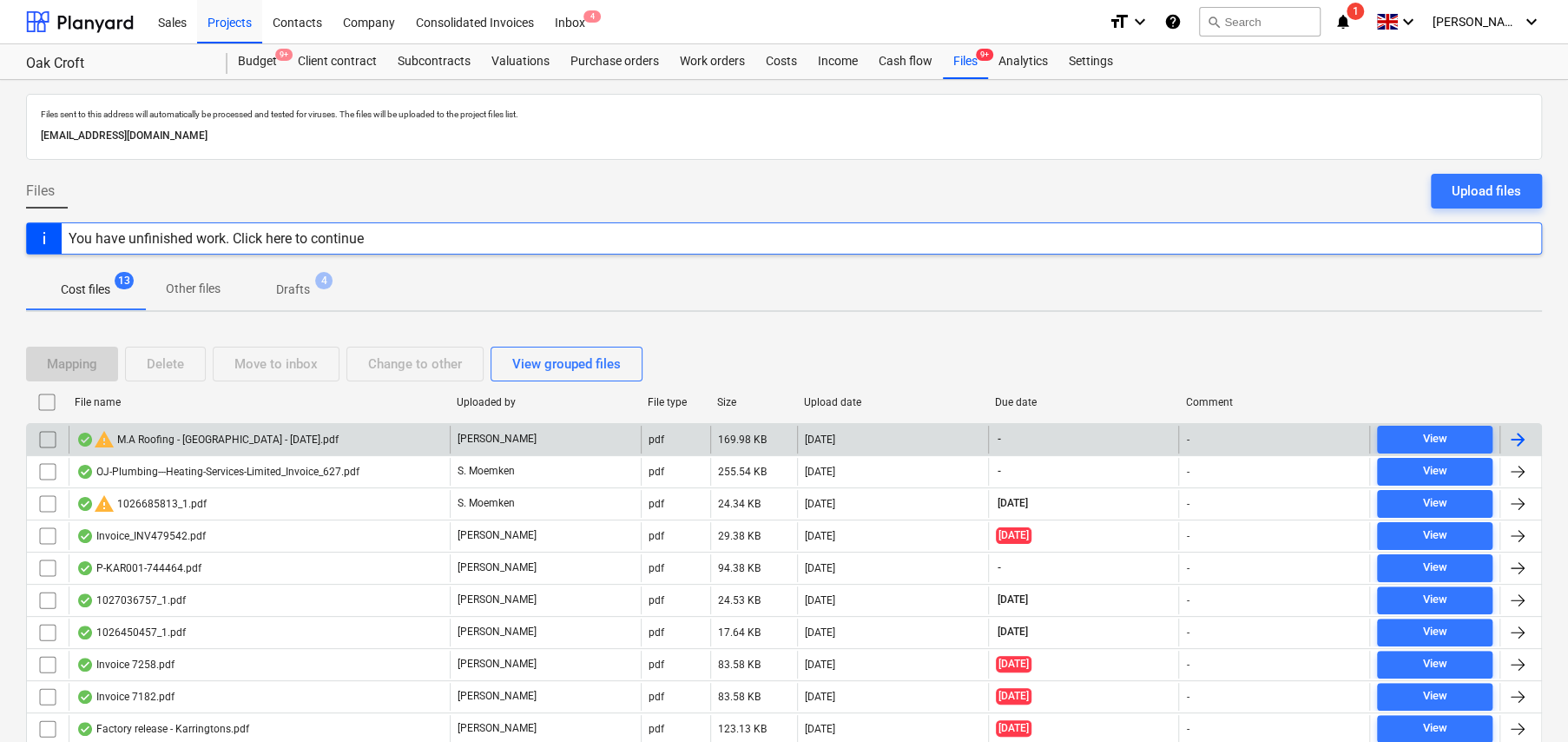
click at [48, 437] on input "checkbox" at bounding box center [47, 439] width 27 height 27
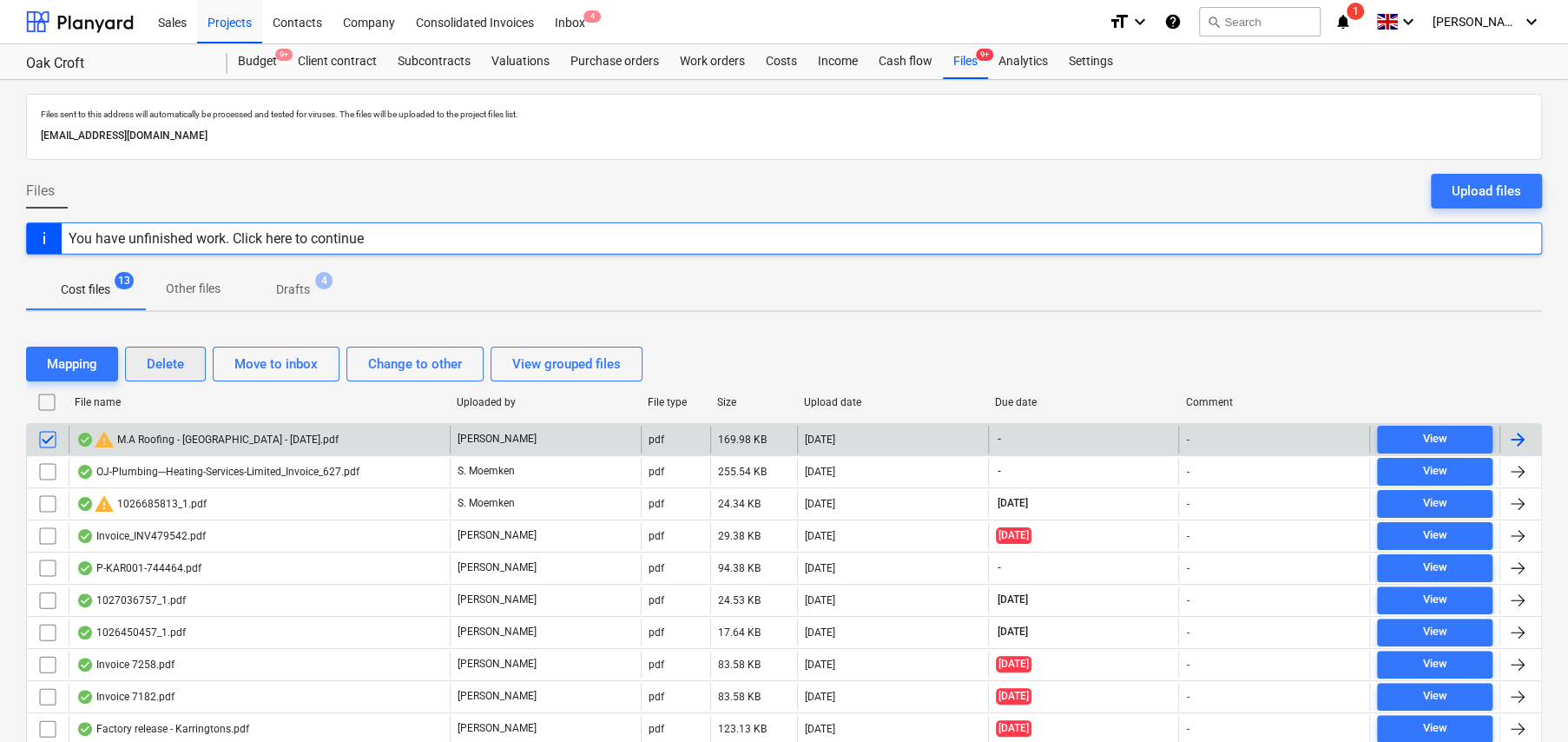
click at [176, 370] on div "Delete" at bounding box center [166, 364] width 38 height 23
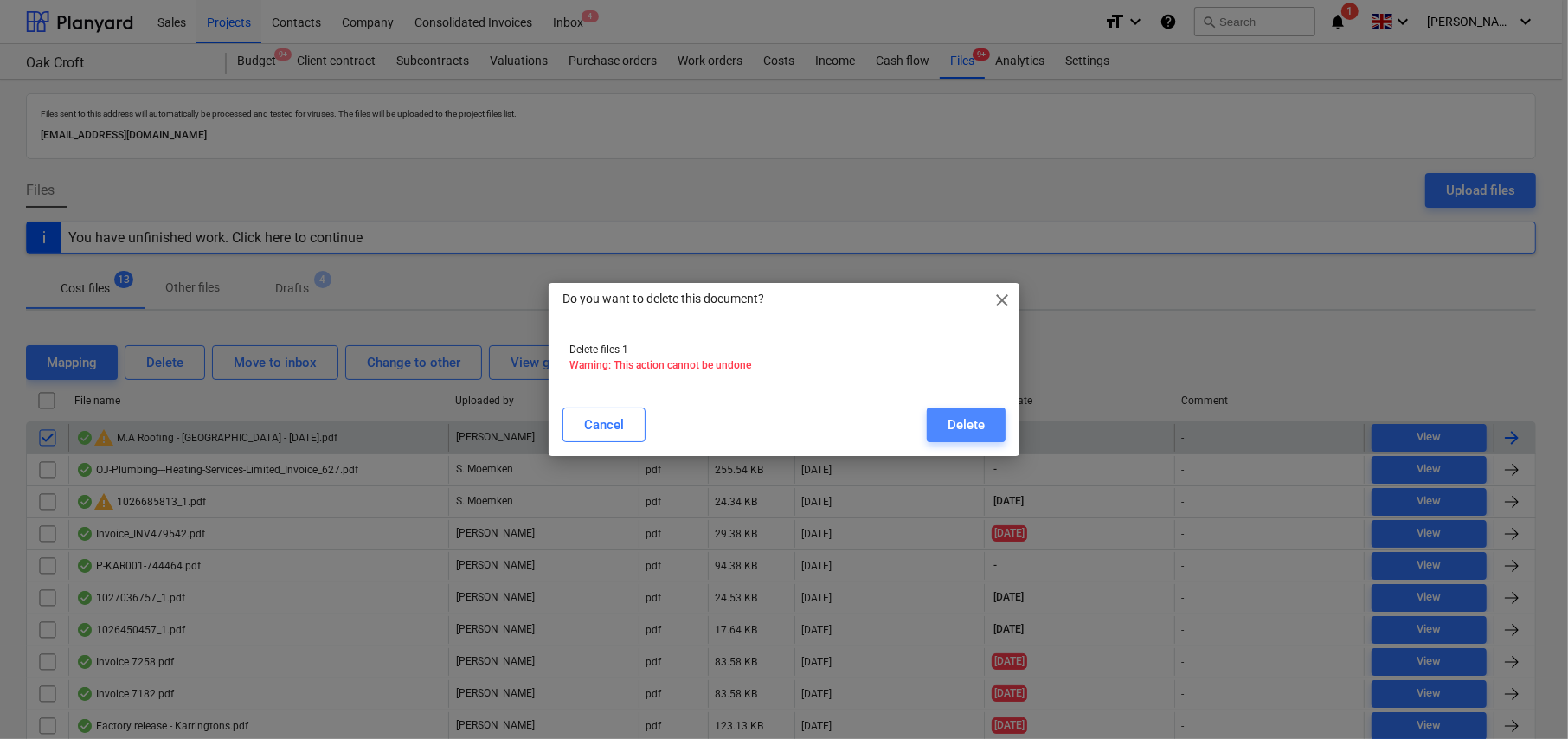
click at [996, 419] on button "Delete" at bounding box center [966, 424] width 79 height 35
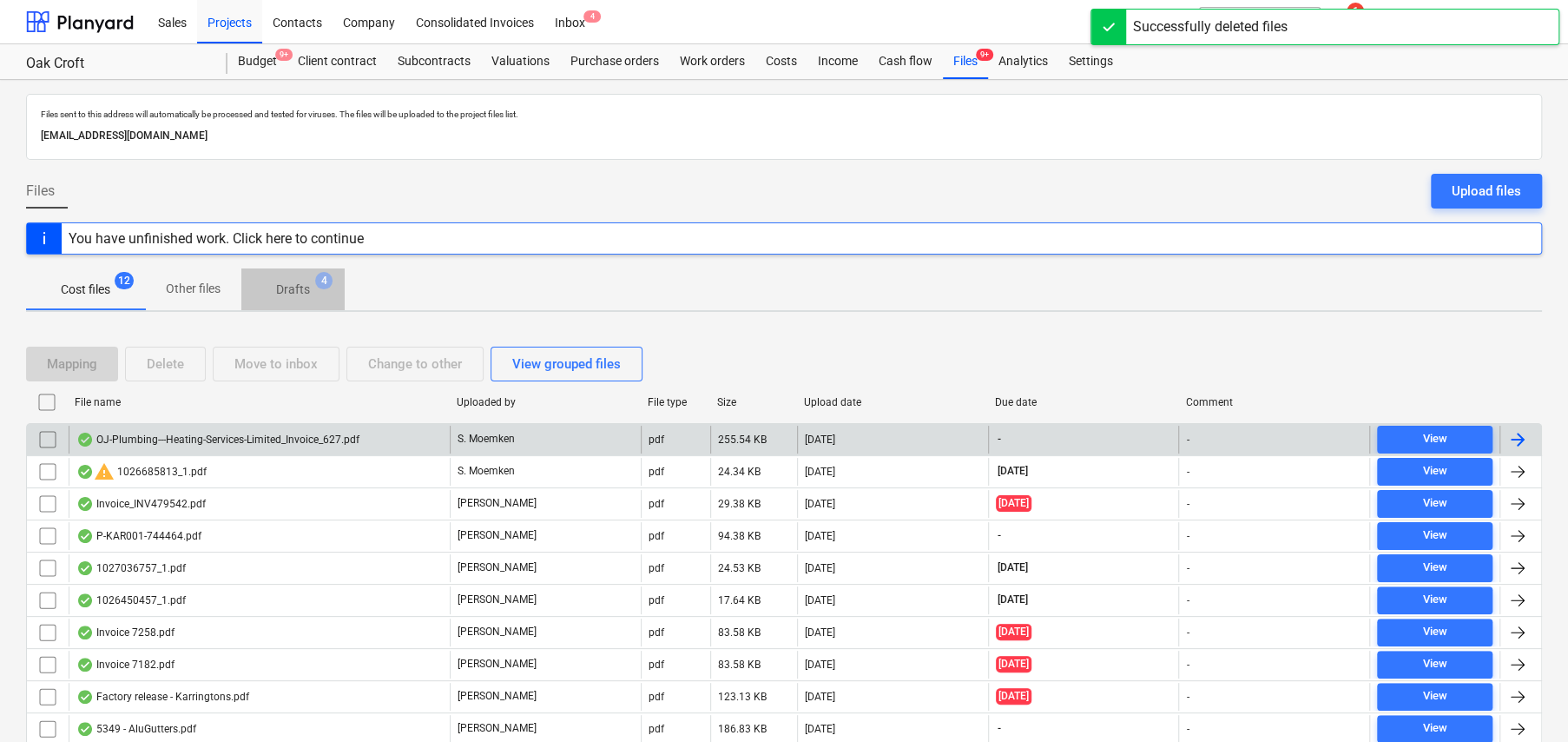
click at [304, 289] on p "Drafts" at bounding box center [293, 289] width 34 height 18
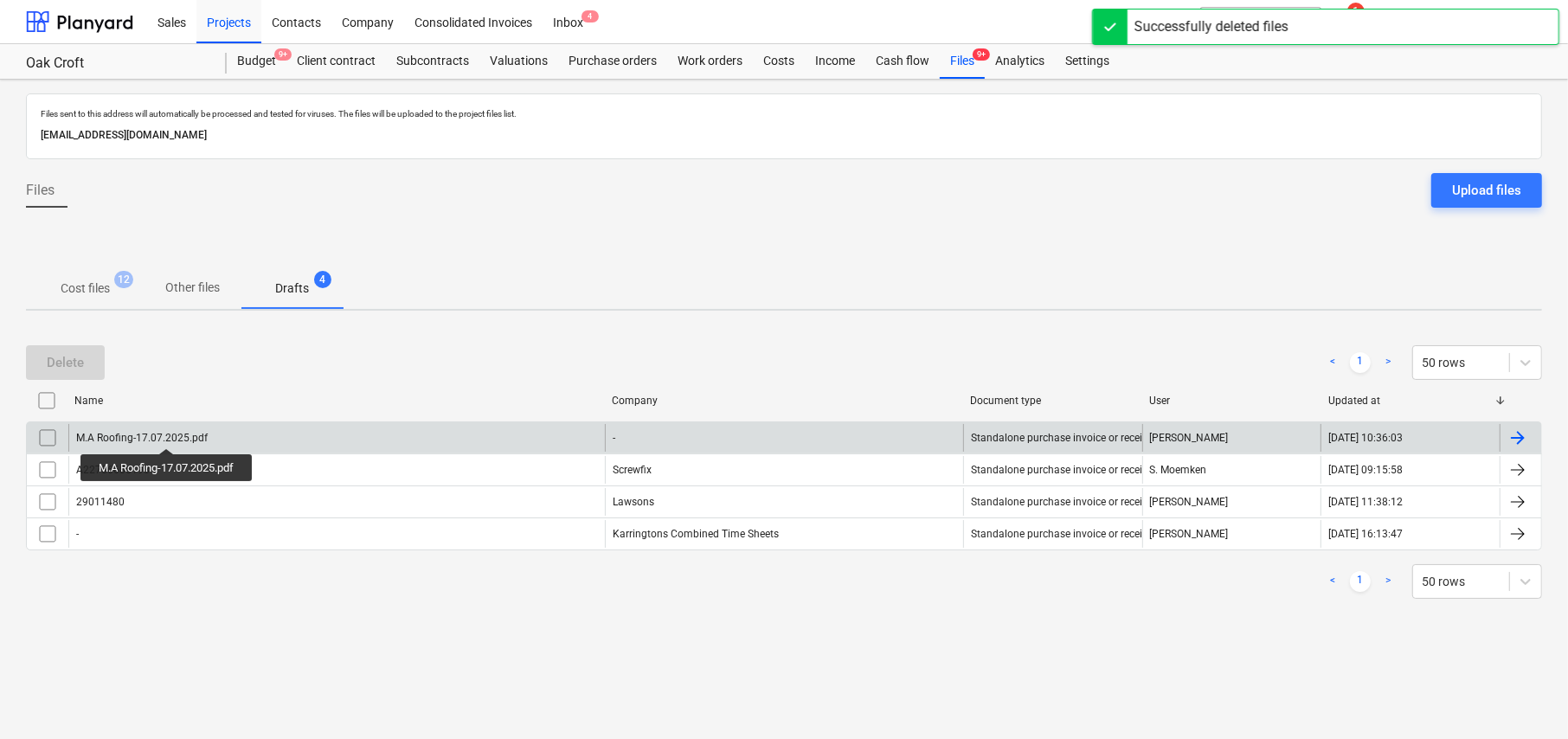
click at [169, 433] on div "M.A Roofing-17.07.2025.pdf" at bounding box center [142, 438] width 131 height 12
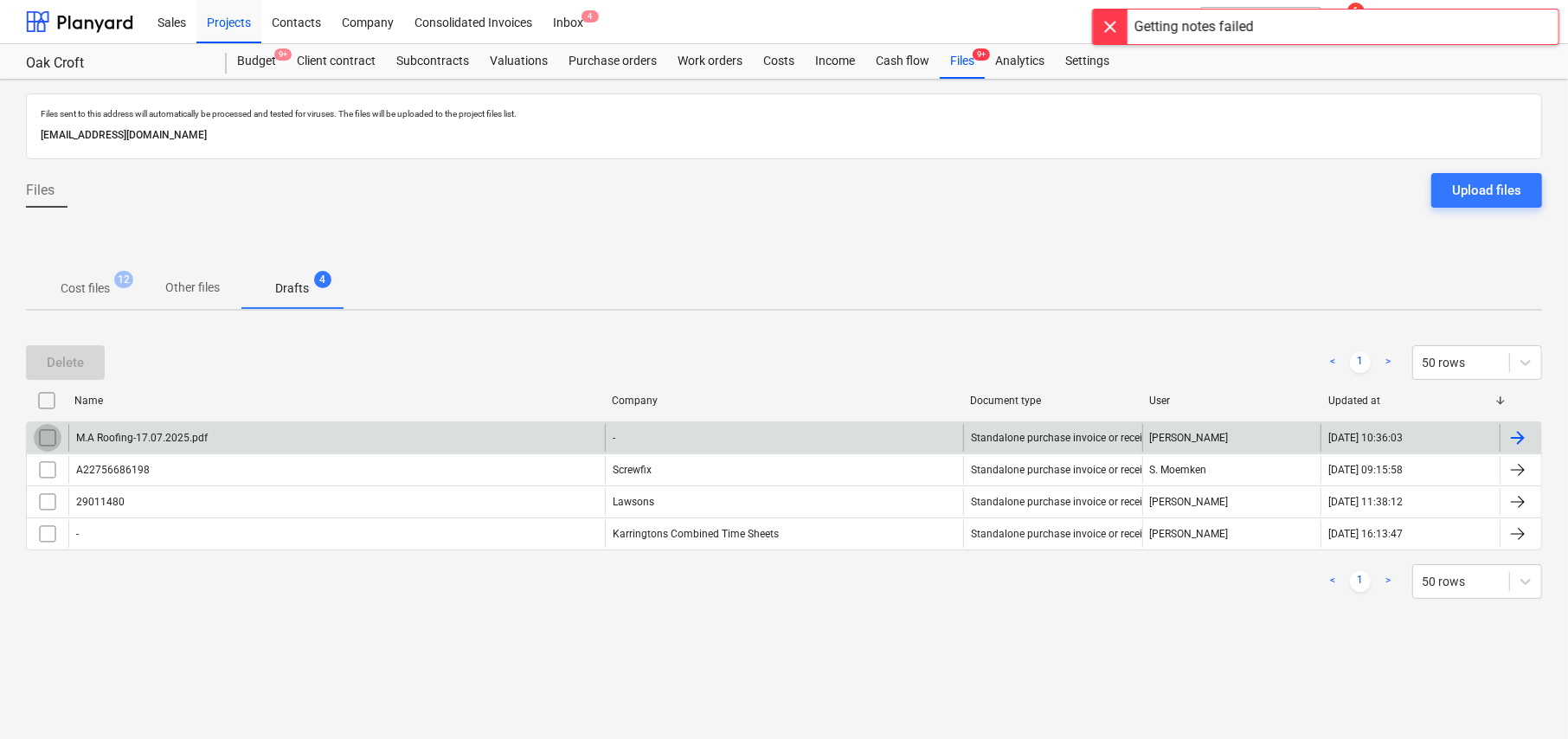
click at [54, 431] on input "checkbox" at bounding box center [47, 438] width 27 height 27
click at [84, 359] on button "Delete" at bounding box center [66, 362] width 79 height 35
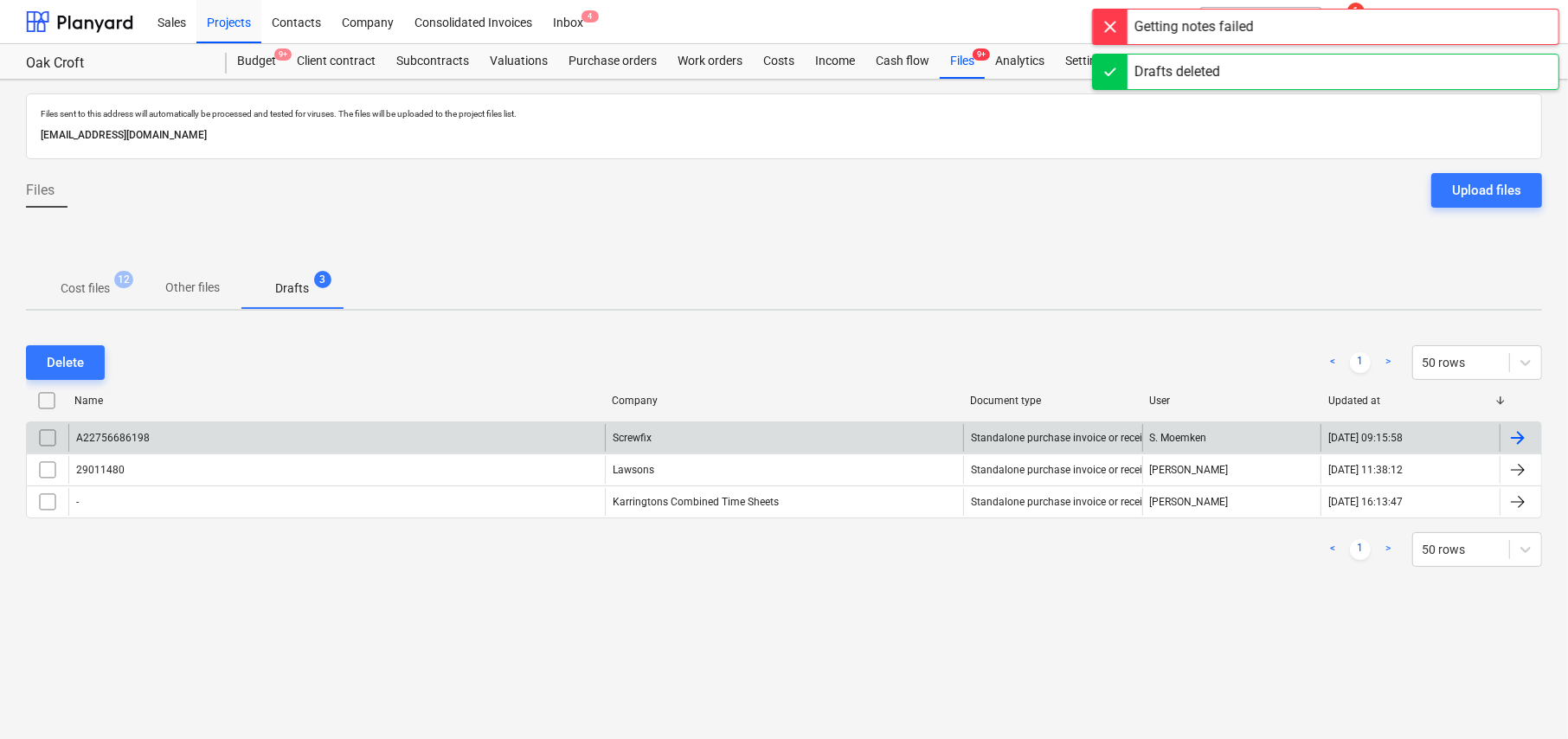
click at [100, 279] on span "Cost files 12" at bounding box center [85, 287] width 118 height 31
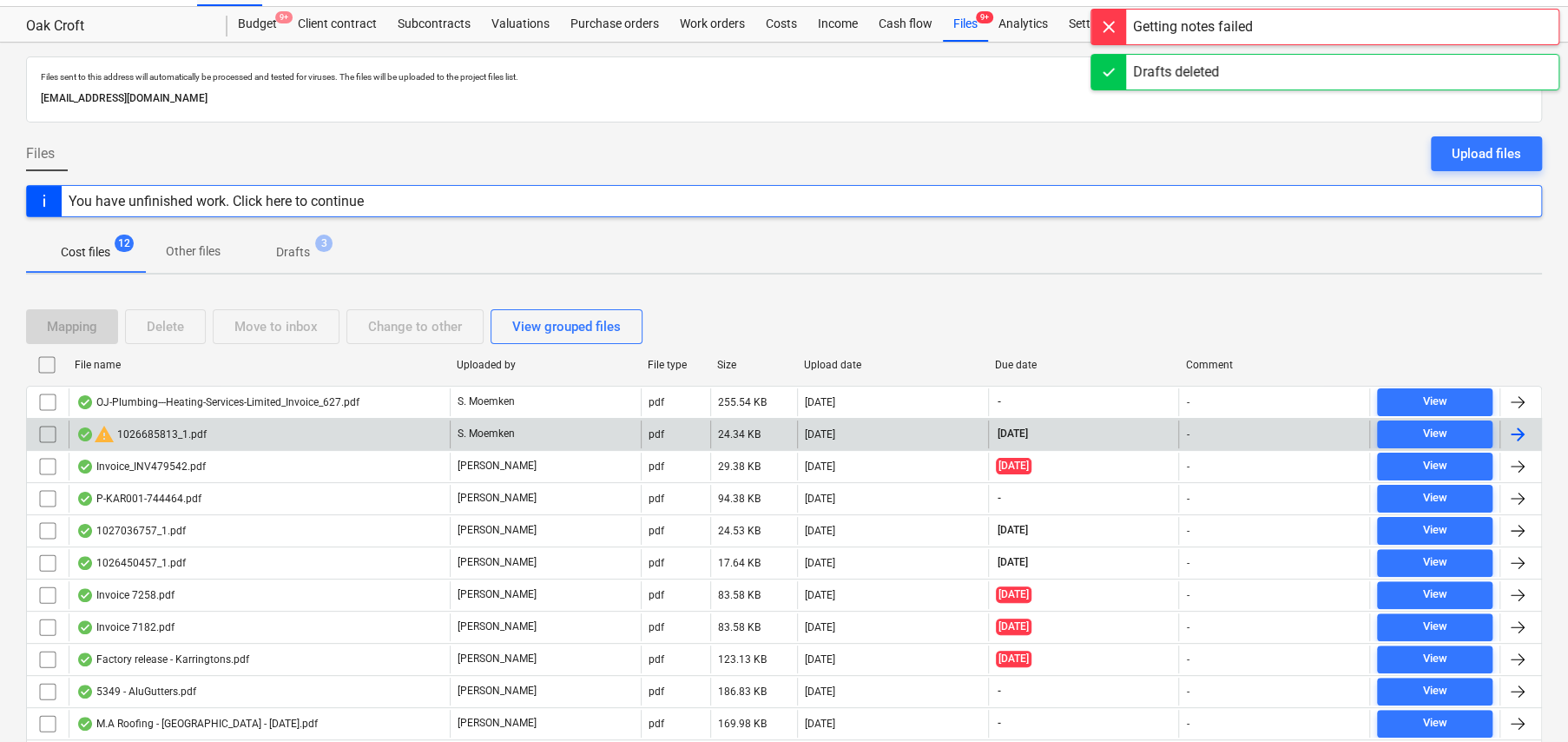
scroll to position [128, 0]
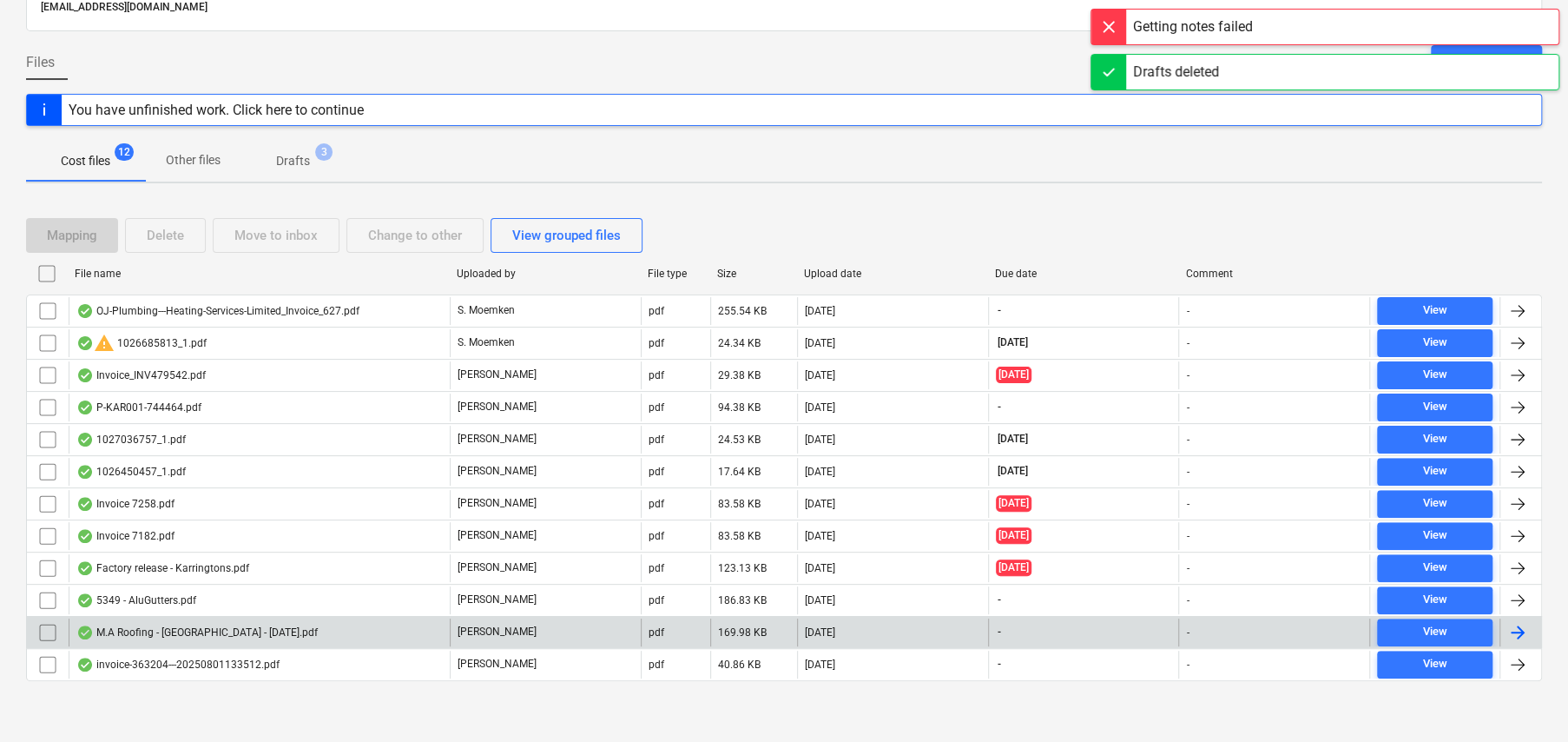
click at [170, 629] on div "M.A Roofing - Karringtons - 17.07.2025.pdf" at bounding box center [197, 632] width 241 height 14
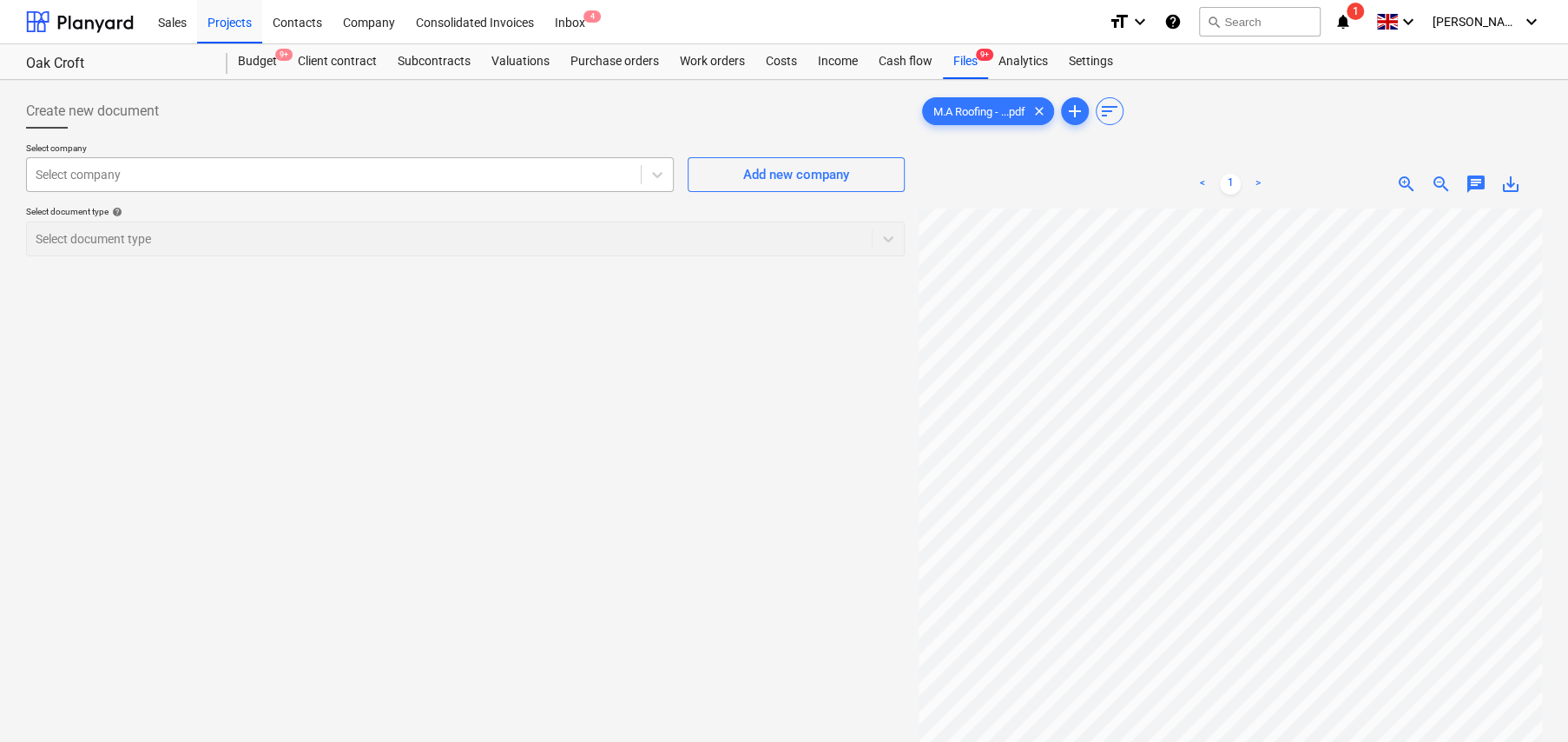
click at [167, 172] on div at bounding box center [334, 174] width 596 height 17
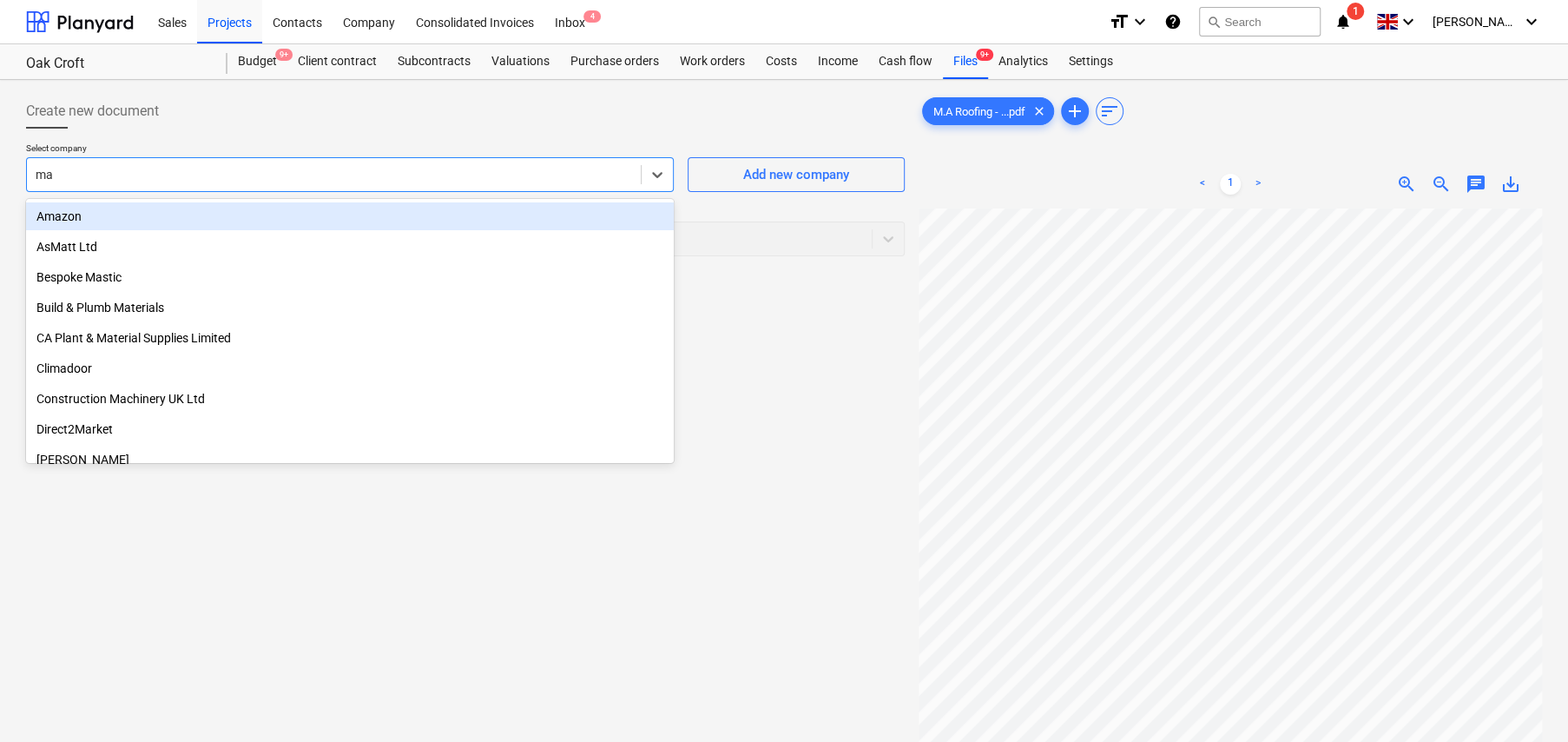
type input "ma r"
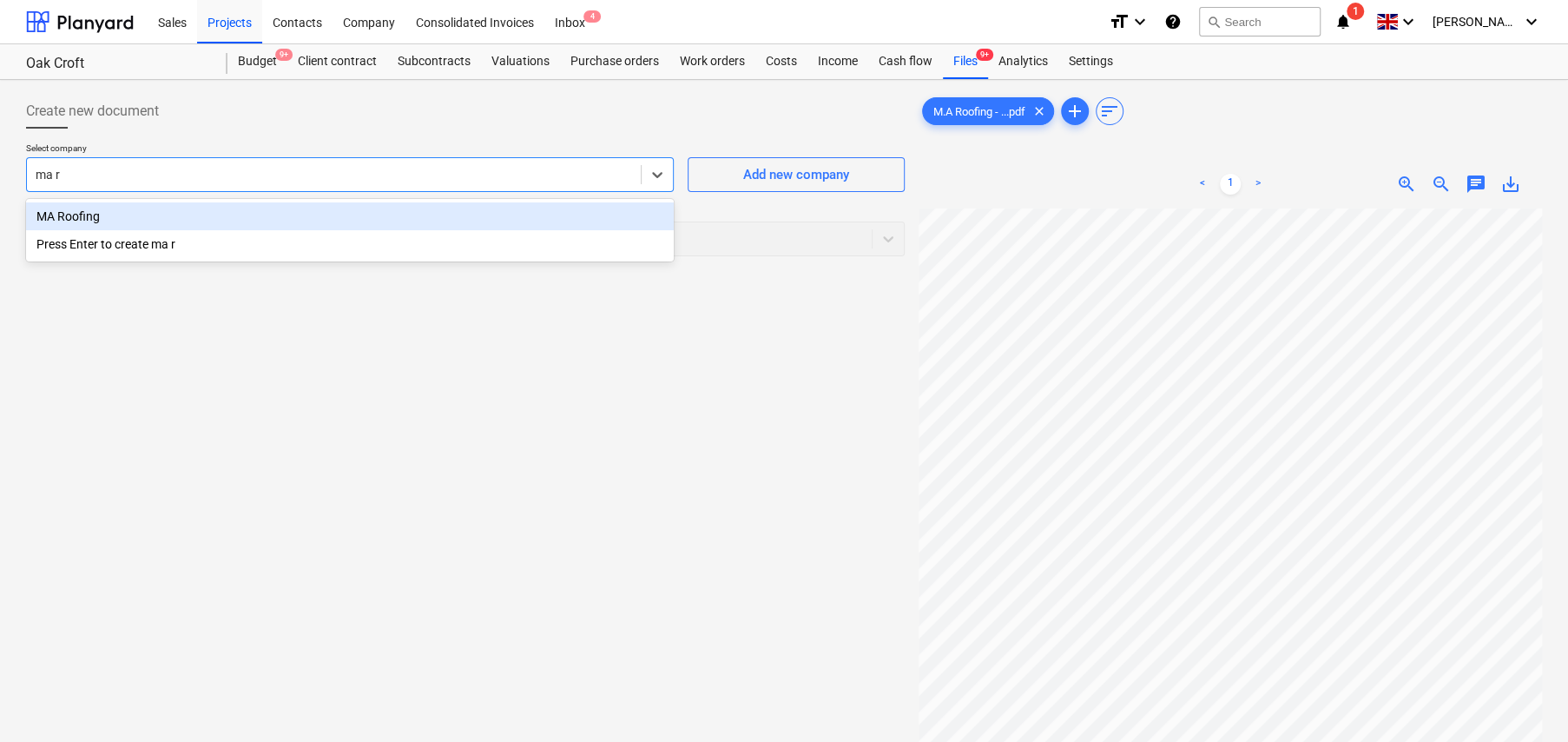
click at [83, 217] on div "MA Roofing" at bounding box center [350, 216] width 647 height 27
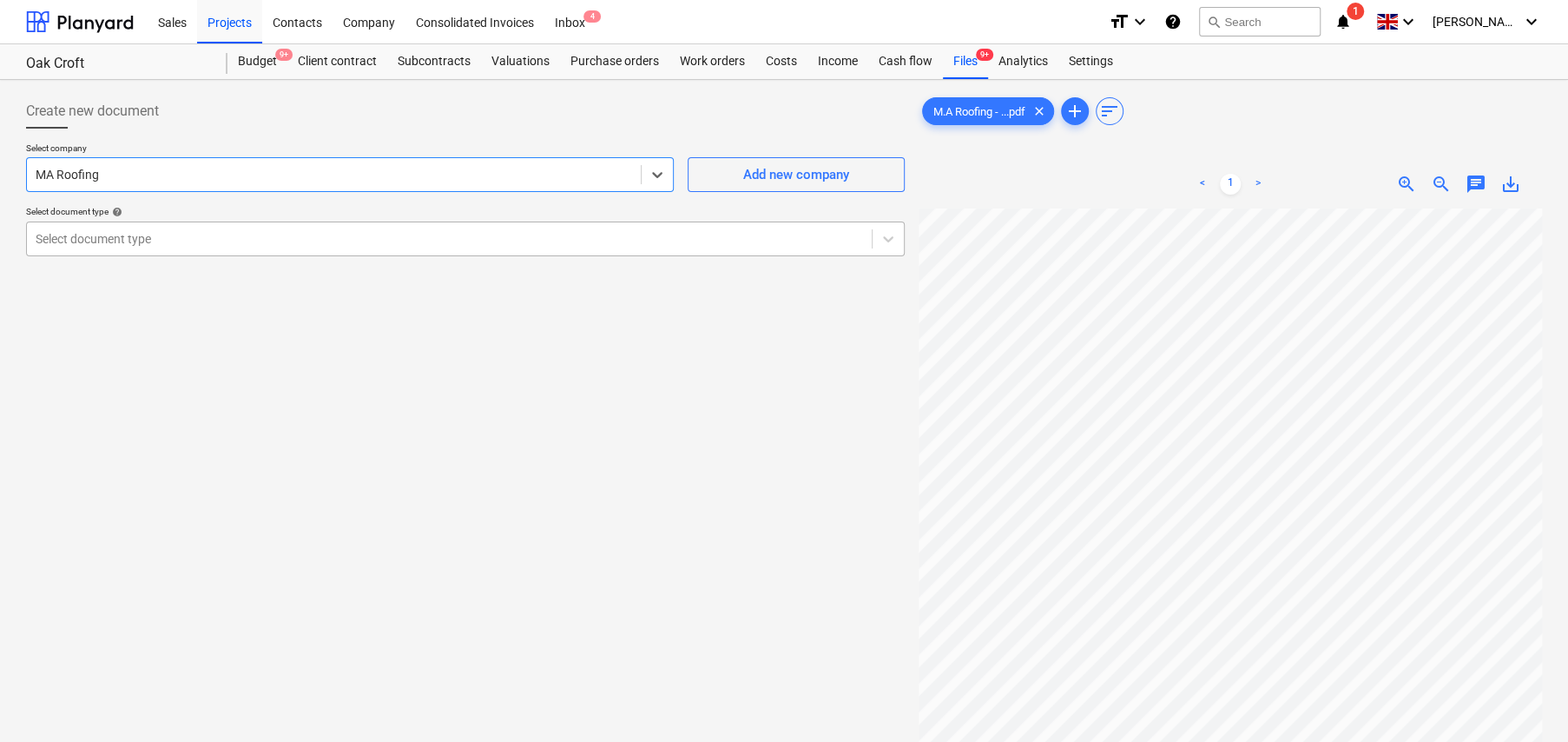
click at [125, 230] on div at bounding box center [449, 239] width 827 height 17
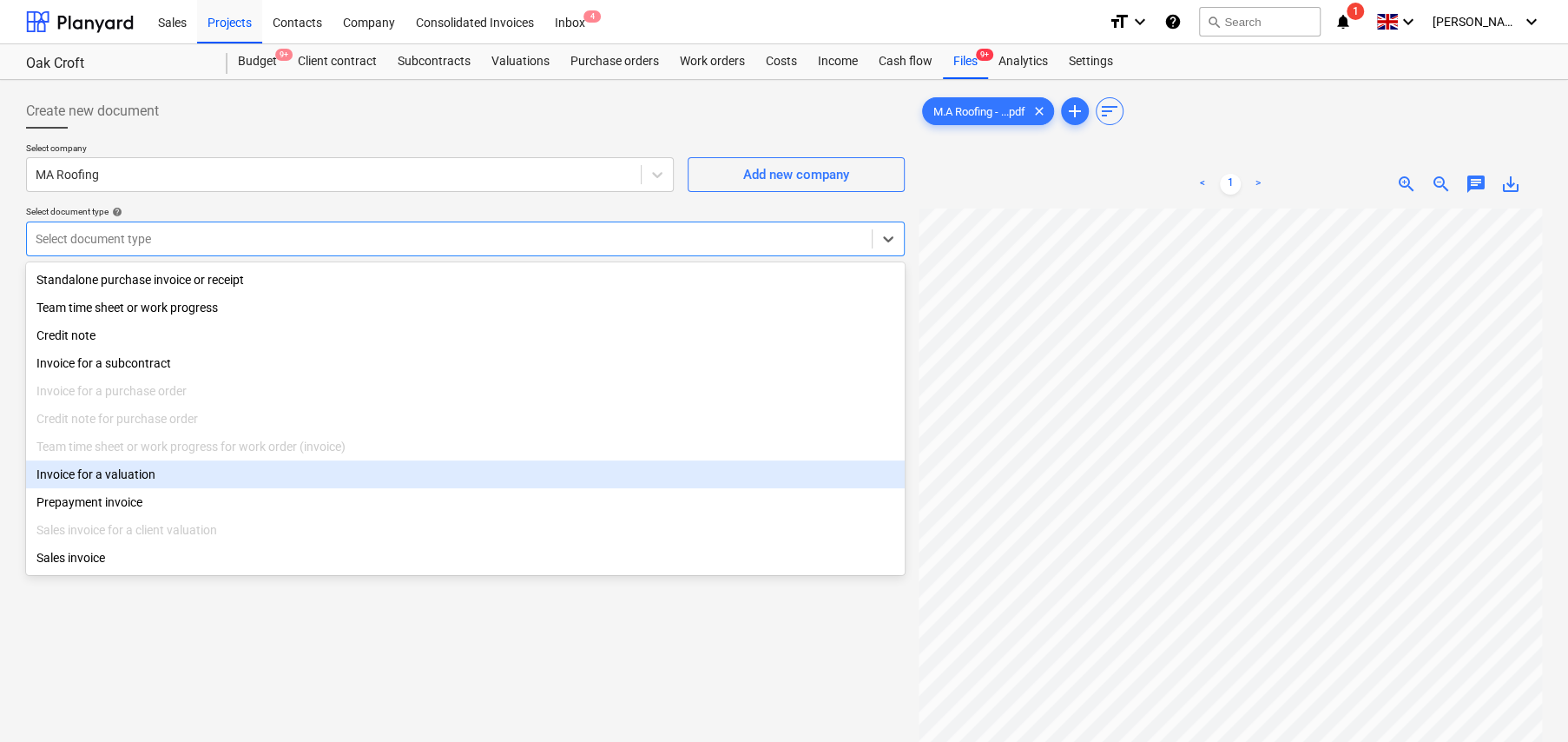
click at [116, 476] on div "Invoice for a valuation" at bounding box center [466, 473] width 879 height 27
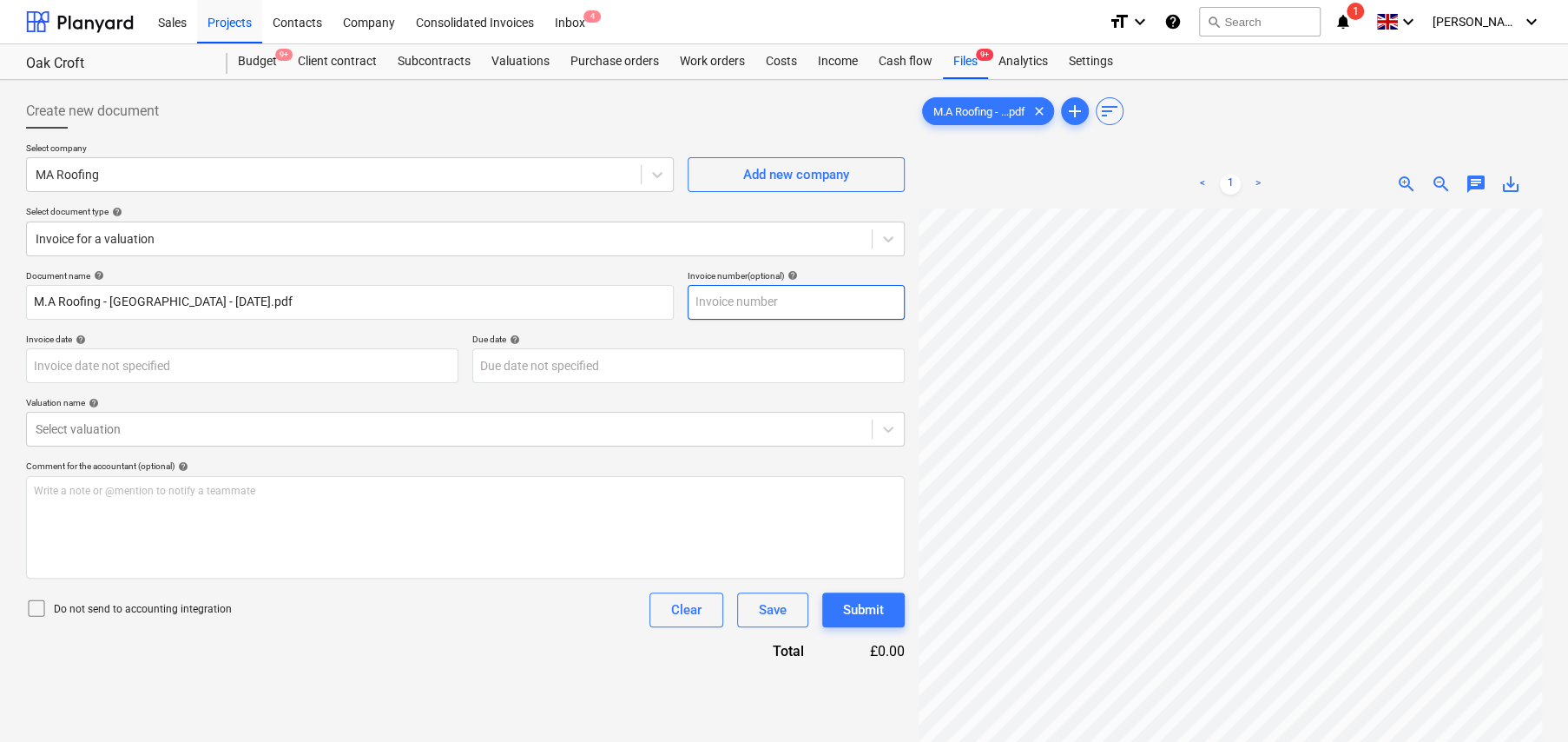
click at [783, 301] on input "text" at bounding box center [796, 302] width 217 height 35
type input "001"
click at [127, 358] on body "Sales Projects Contacts Company Consolidated Invoices Inbox 4 format_size keybo…" at bounding box center [784, 371] width 1568 height 742
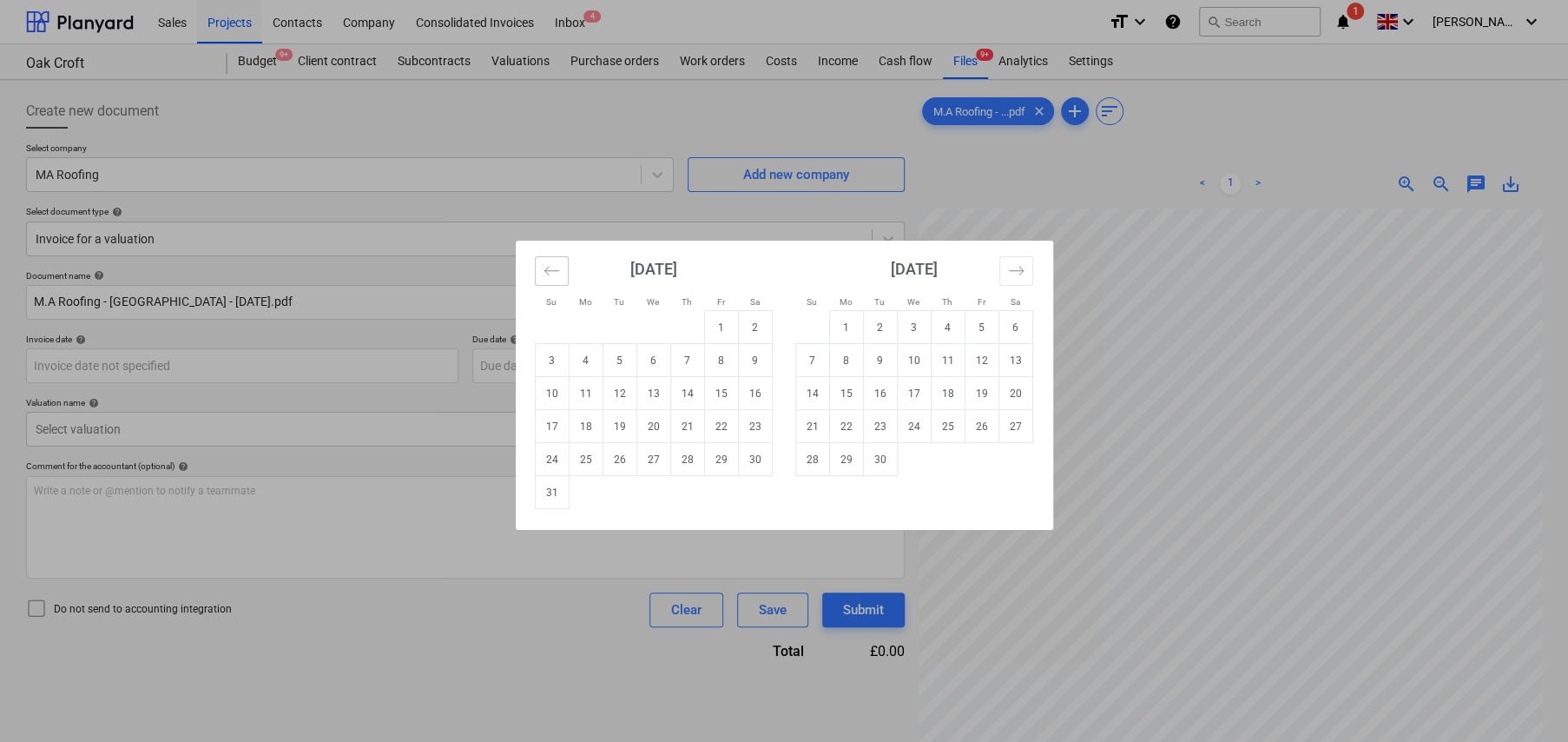
click at [539, 278] on button "Move backward to switch to the previous month." at bounding box center [552, 271] width 34 height 29
click at [680, 394] on td "17" at bounding box center [687, 393] width 34 height 33
type input "17 Jul 2025"
click at [609, 364] on body "Sales Projects Contacts Company Consolidated Invoices Inbox 4 format_size keybo…" at bounding box center [784, 371] width 1568 height 742
click at [537, 272] on button "Move backward to switch to the previous month." at bounding box center [552, 271] width 34 height 29
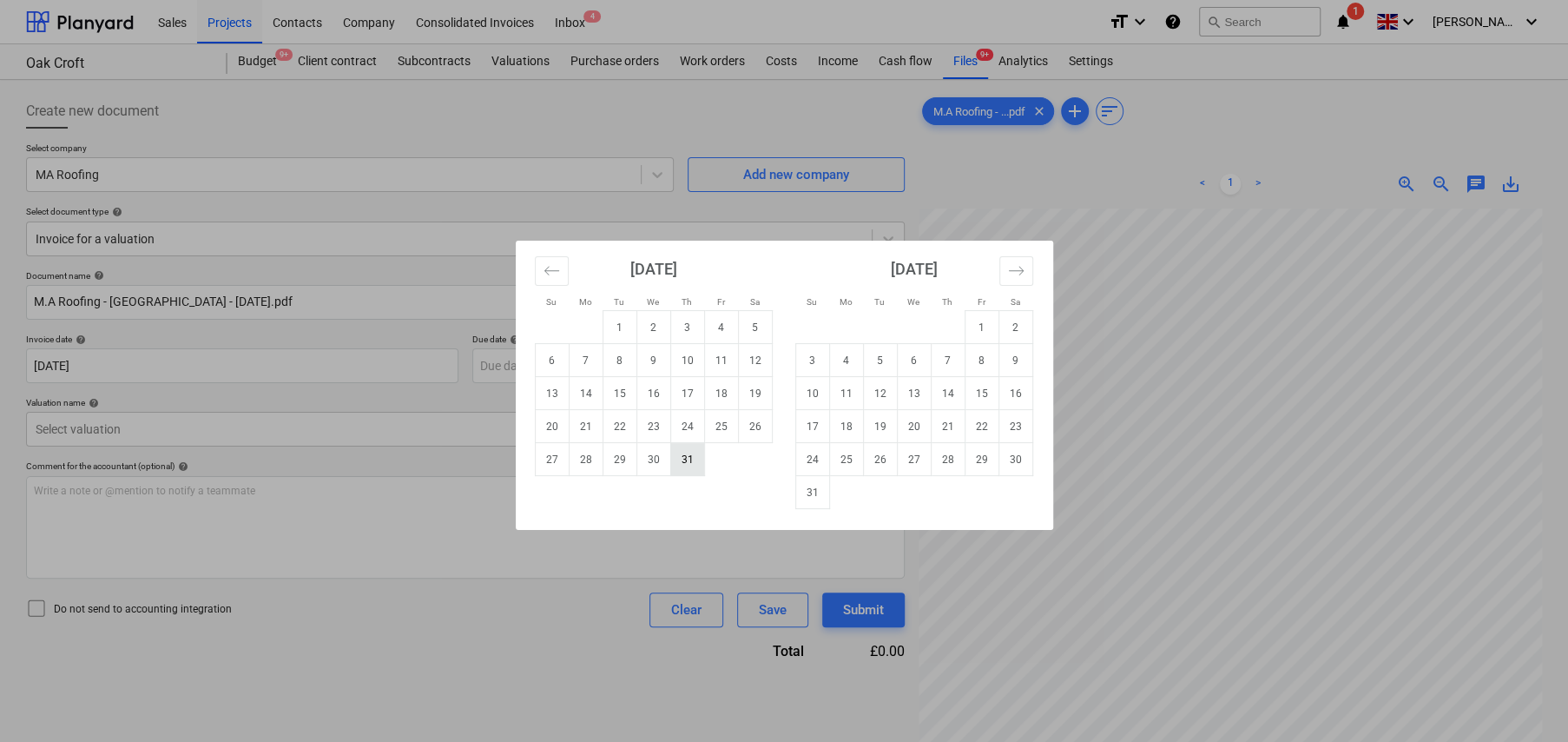
click at [692, 452] on td "31" at bounding box center [687, 459] width 34 height 33
type input "31 Jul 2025"
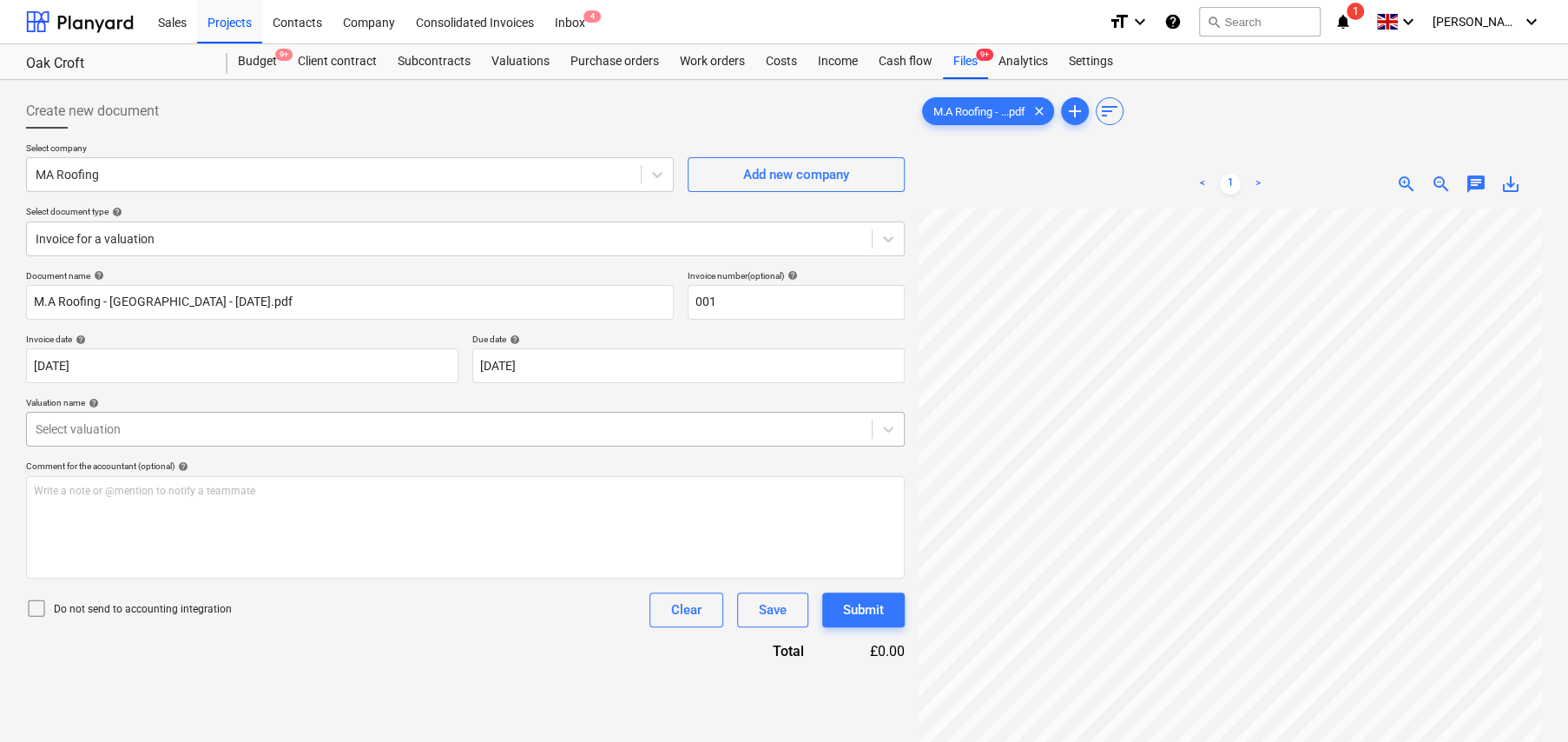
click at [211, 436] on div at bounding box center [449, 429] width 827 height 17
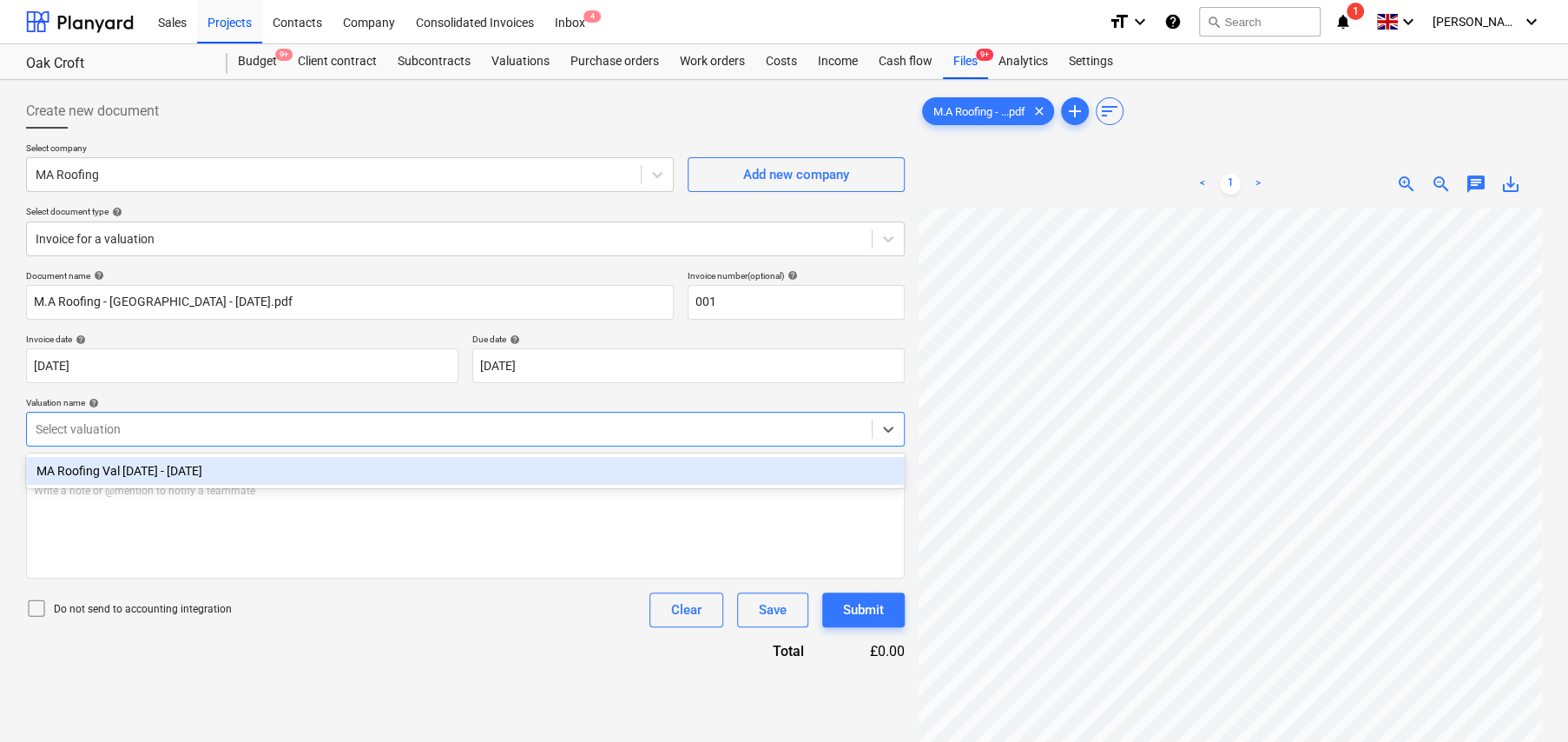
click at [165, 470] on div "MA Roofing Val 1 - 17Jul25" at bounding box center [466, 470] width 879 height 27
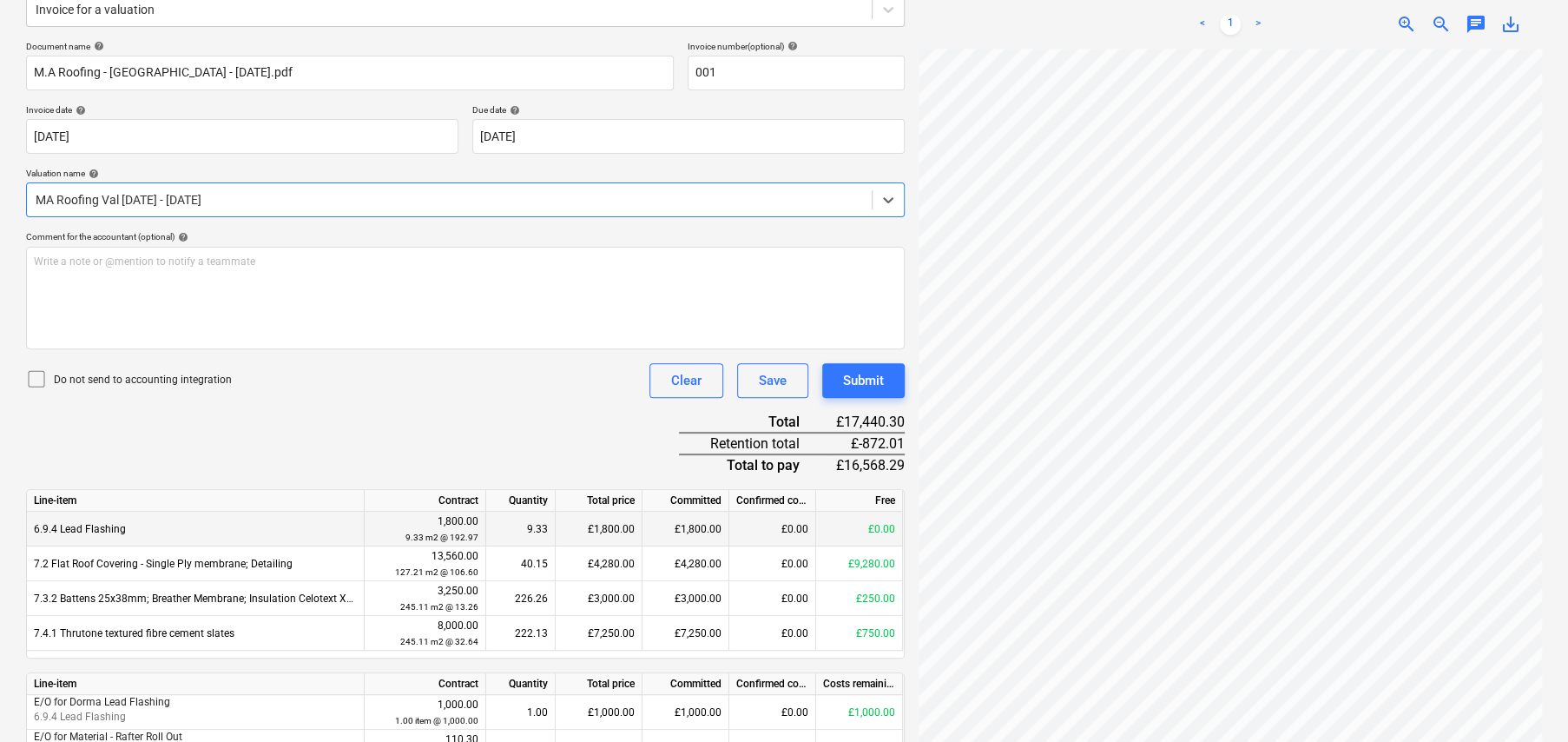
scroll to position [260, 0]
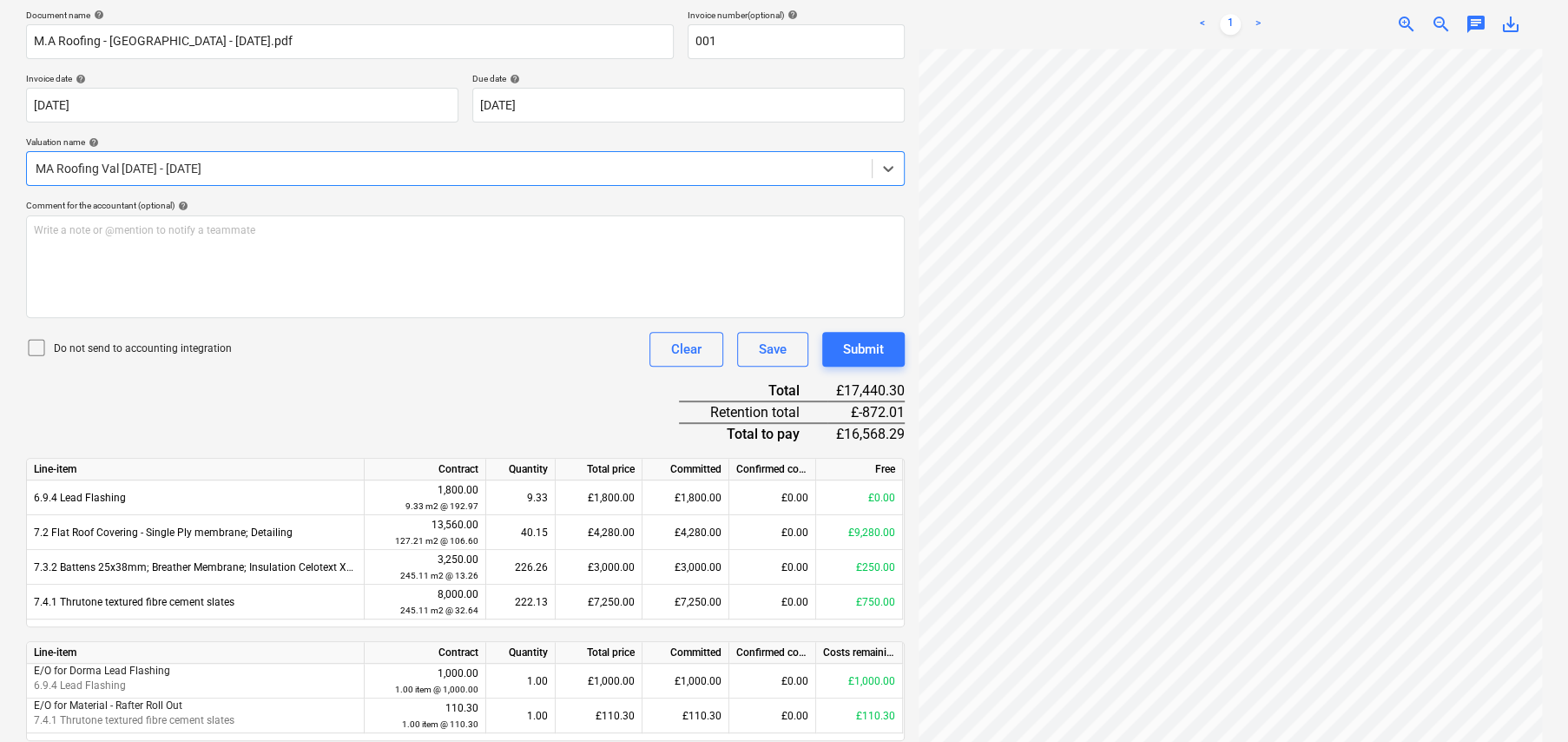
click at [34, 349] on icon at bounding box center [37, 348] width 21 height 21
click at [888, 355] on button "Submit" at bounding box center [864, 349] width 83 height 35
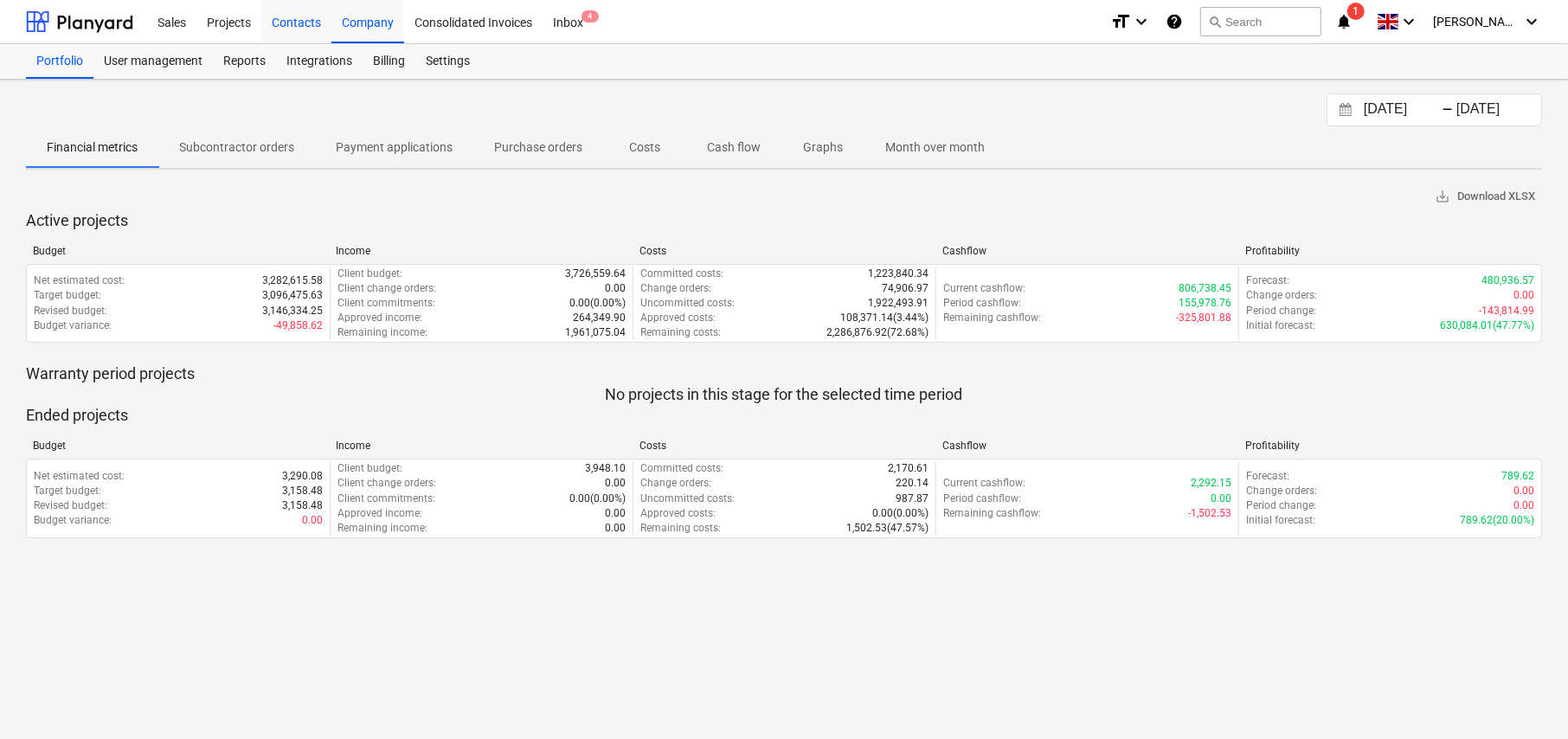
click at [292, 23] on div "Contacts" at bounding box center [296, 21] width 70 height 44
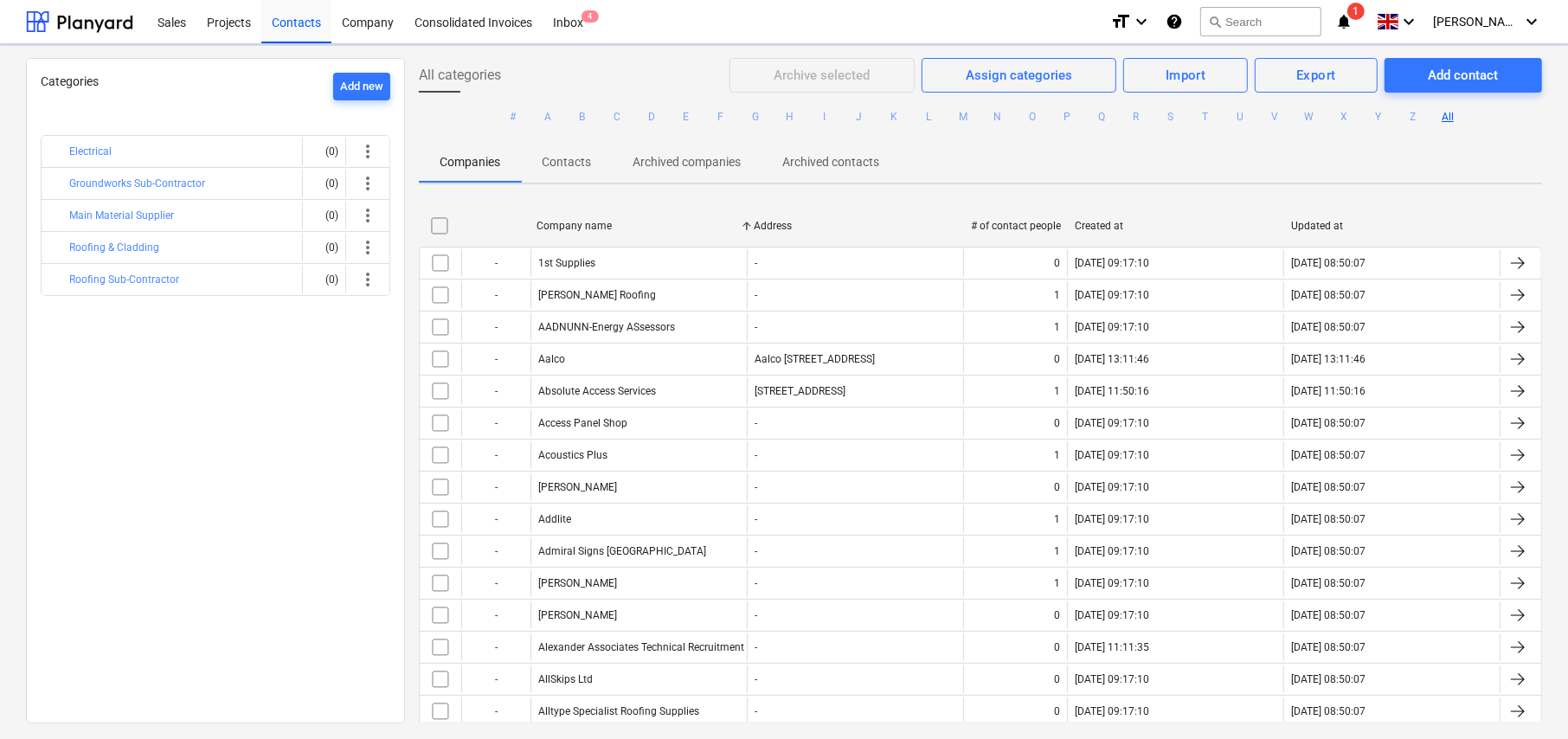
click at [960, 115] on button "M" at bounding box center [963, 116] width 21 height 21
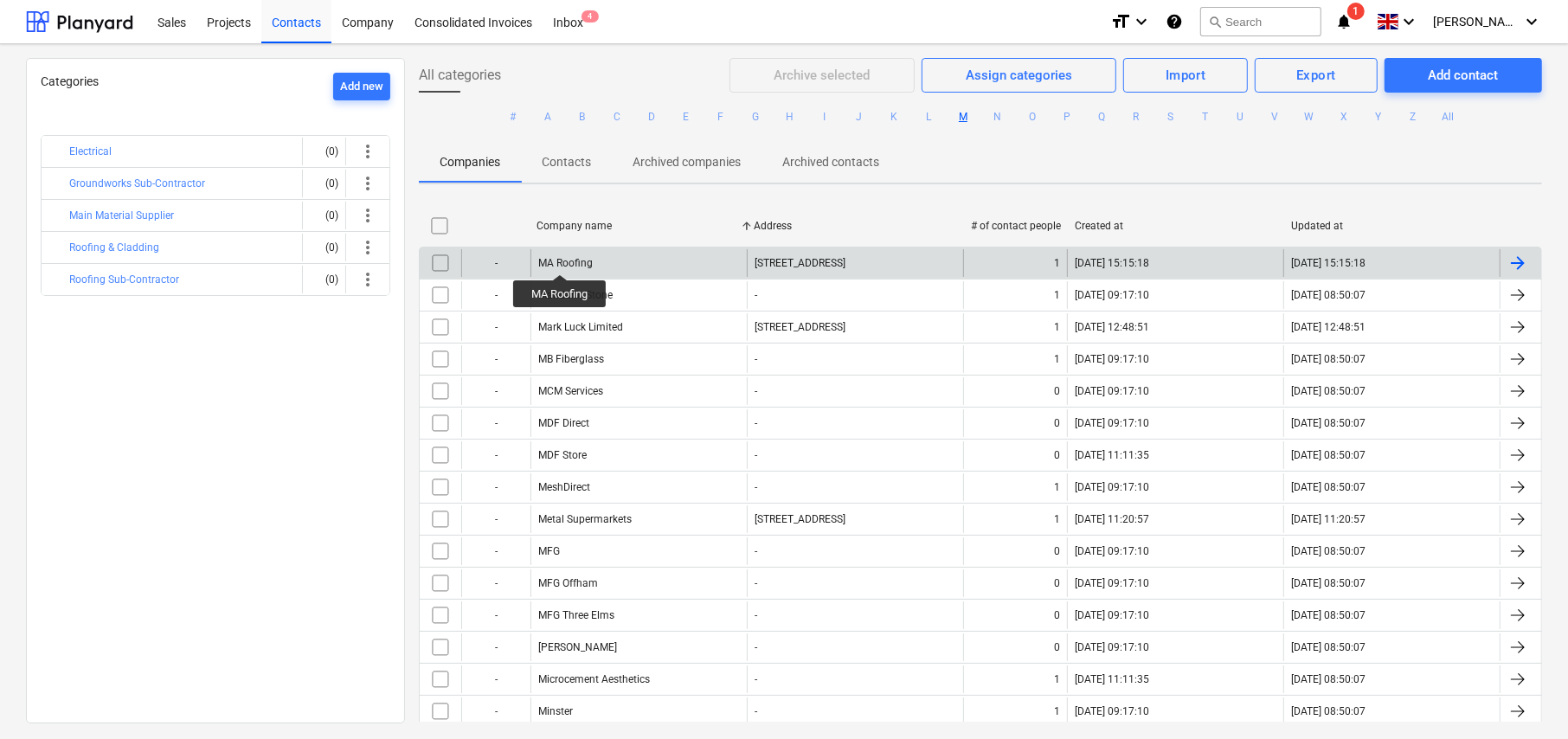
click at [561, 259] on div "MA Roofing" at bounding box center [565, 263] width 54 height 12
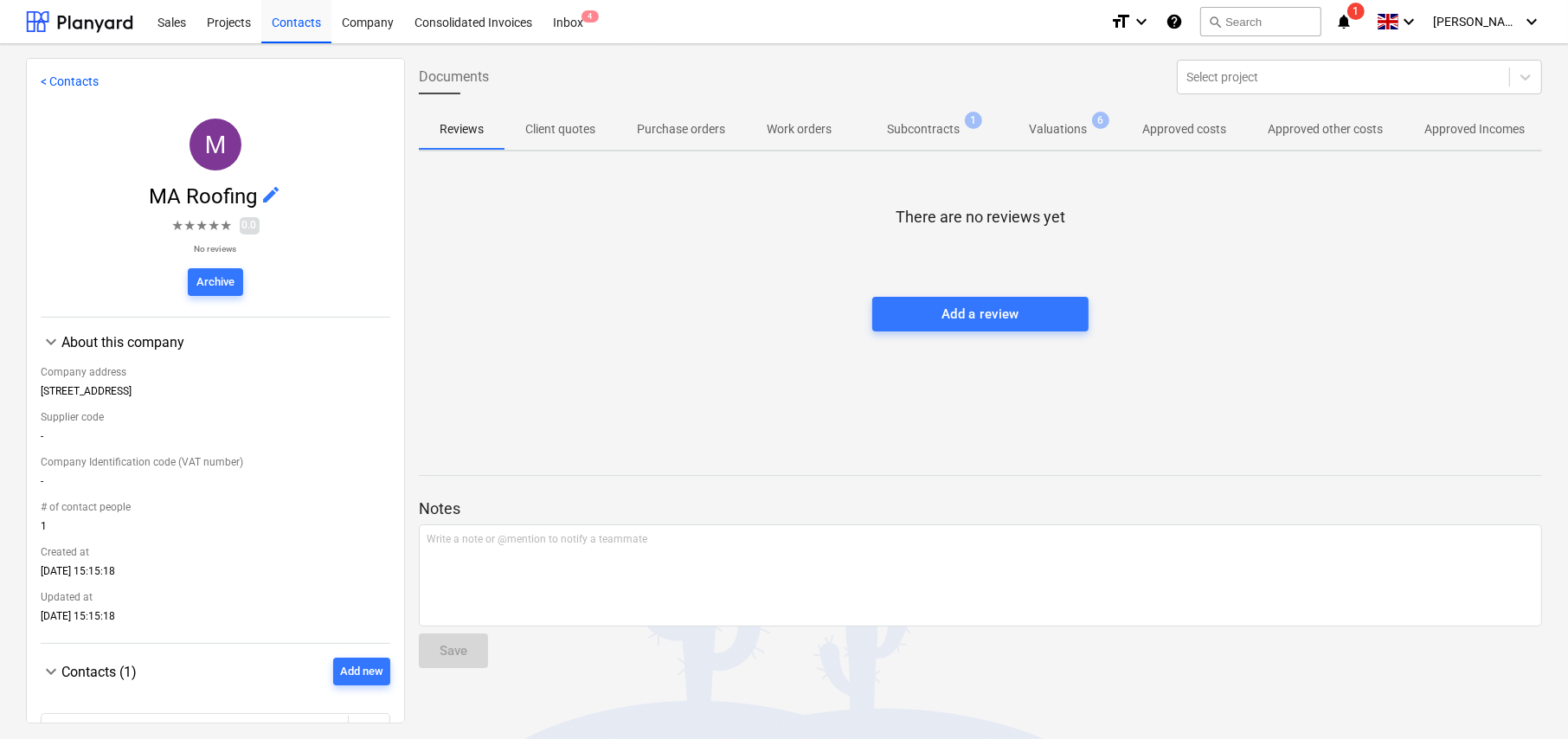
click at [1186, 131] on p "Approved costs" at bounding box center [1183, 129] width 84 height 18
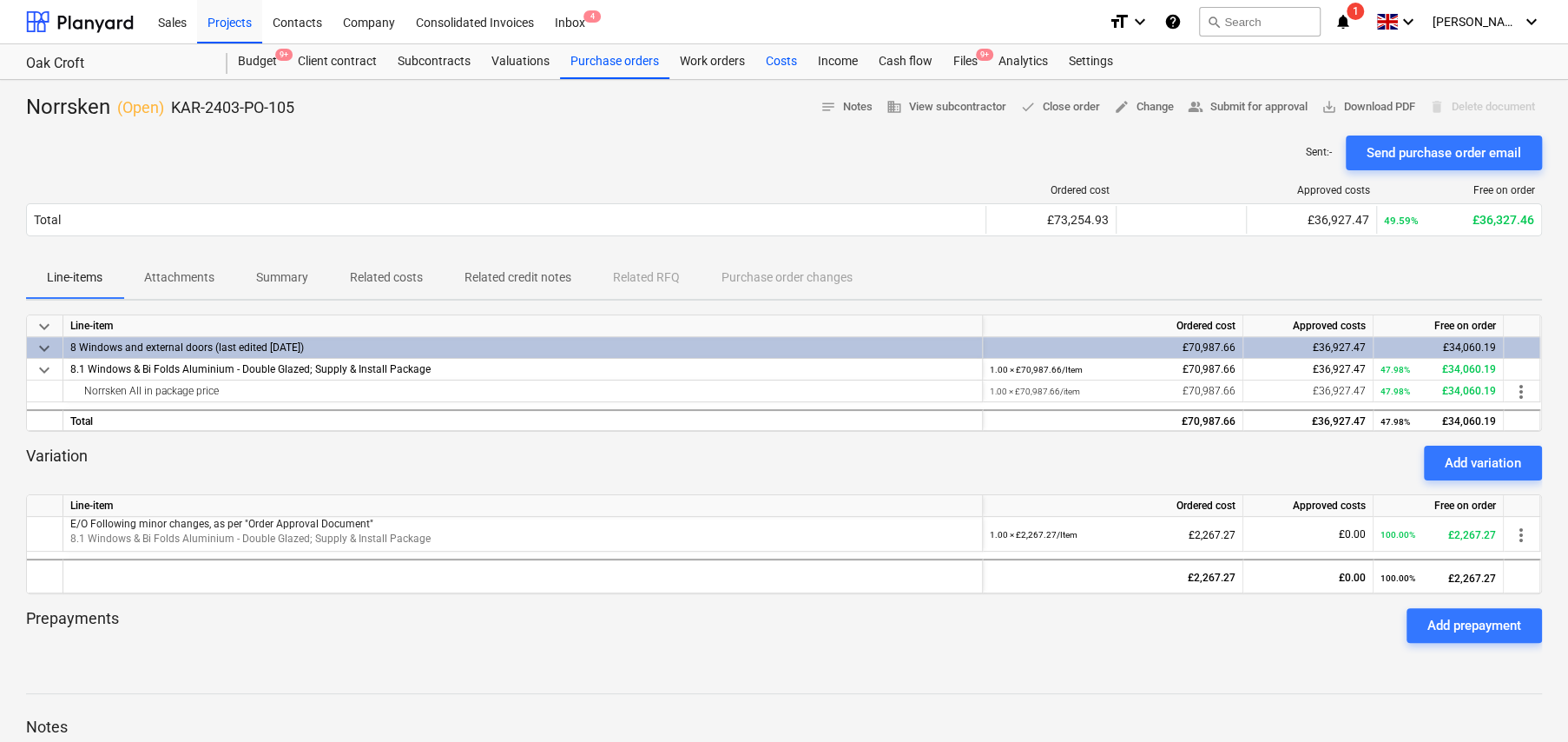
click at [779, 62] on div "Costs" at bounding box center [781, 61] width 52 height 35
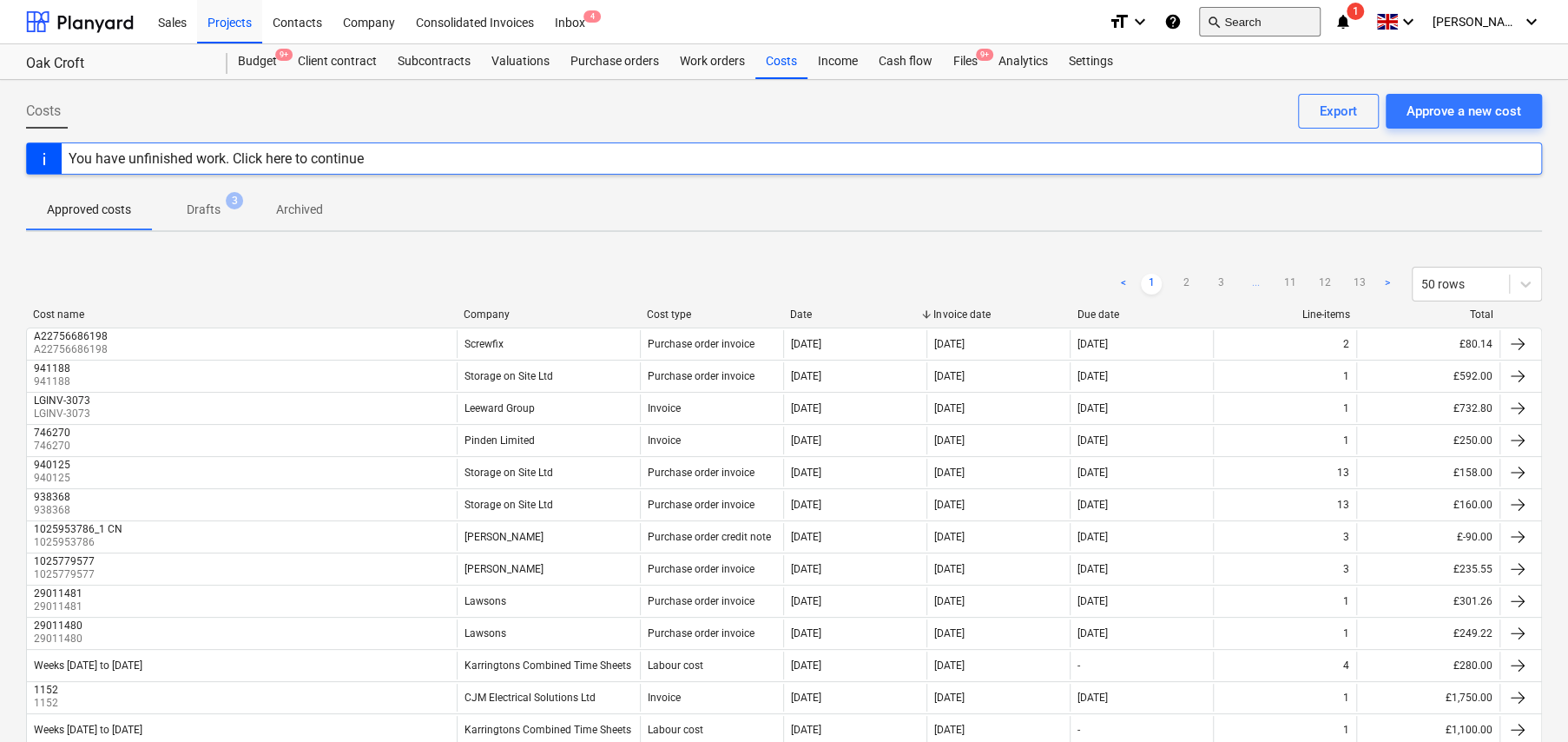
click at [1273, 25] on button "search Search" at bounding box center [1260, 21] width 122 height 29
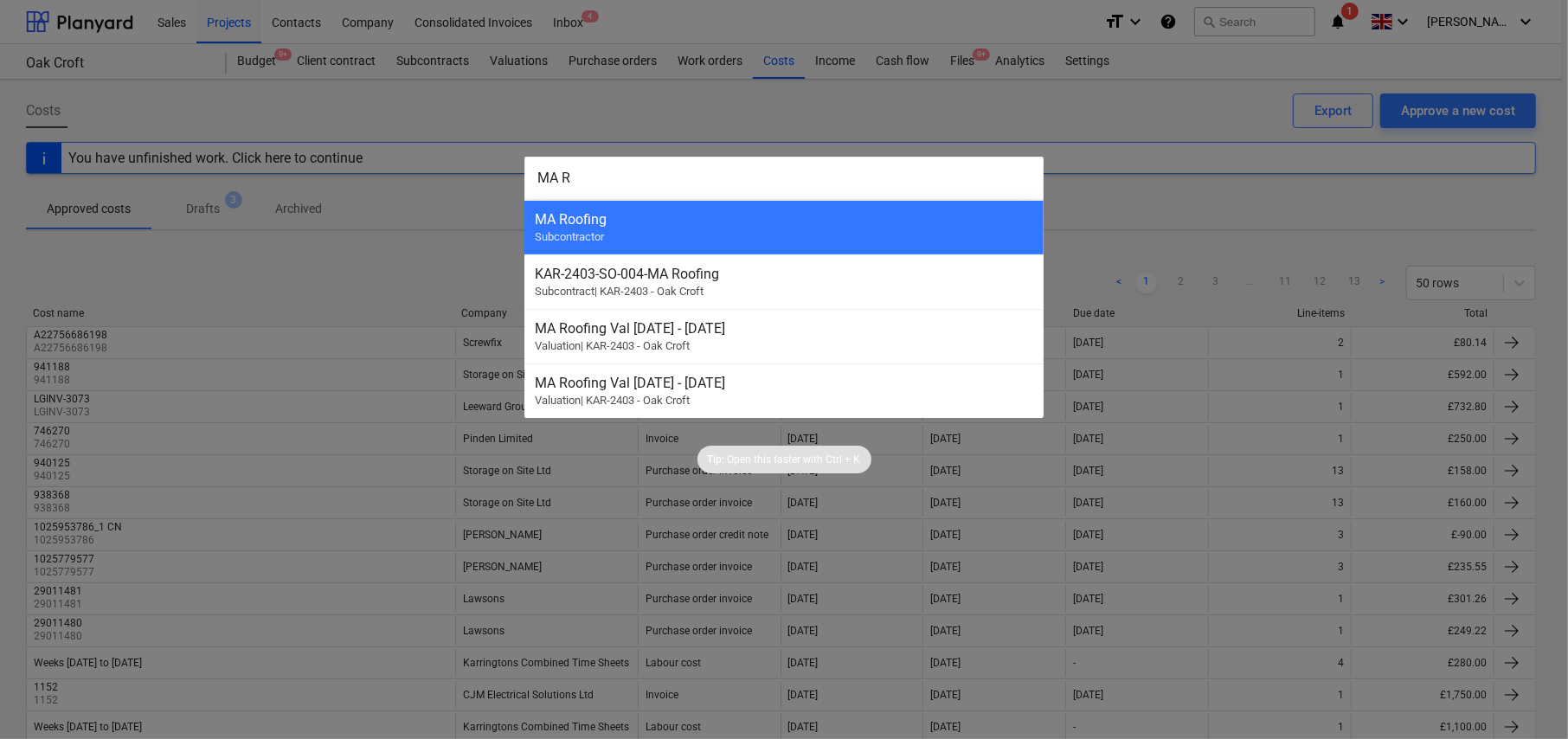
type input "MA R"
click at [303, 270] on div at bounding box center [784, 369] width 1568 height 739
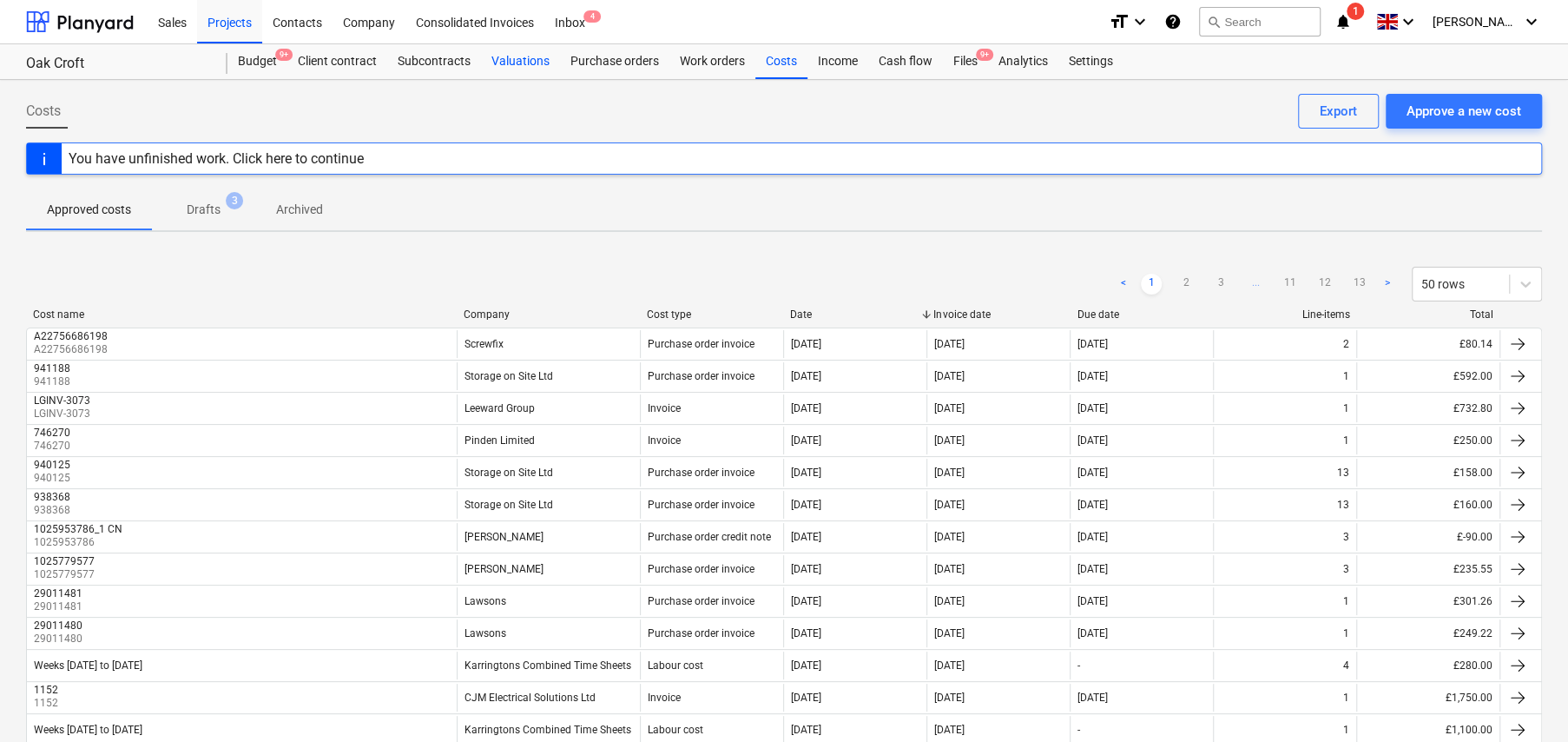
click at [535, 60] on div "Valuations" at bounding box center [521, 61] width 79 height 35
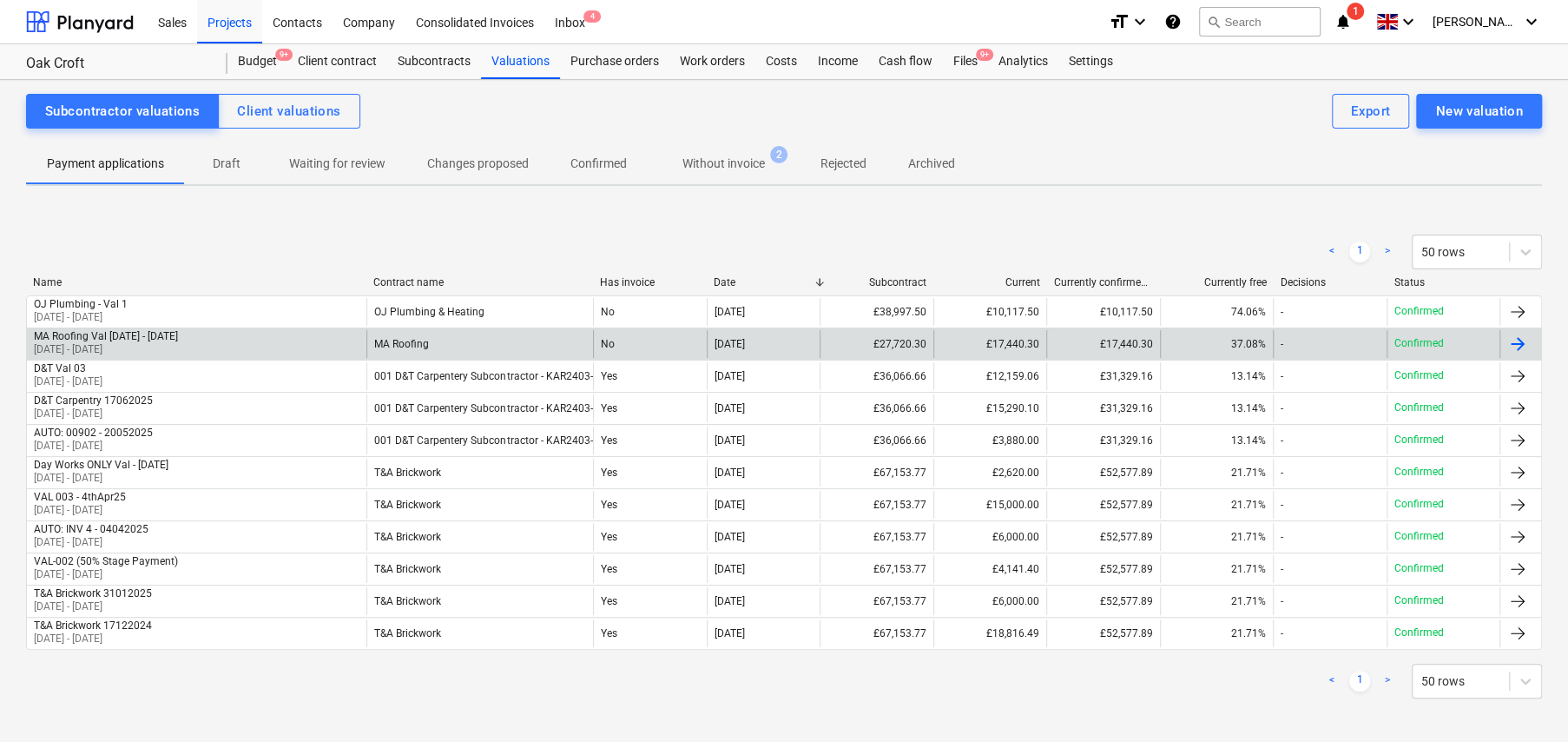
click at [150, 338] on div "MA Roofing Val 1 - 17Jul25" at bounding box center [106, 336] width 144 height 12
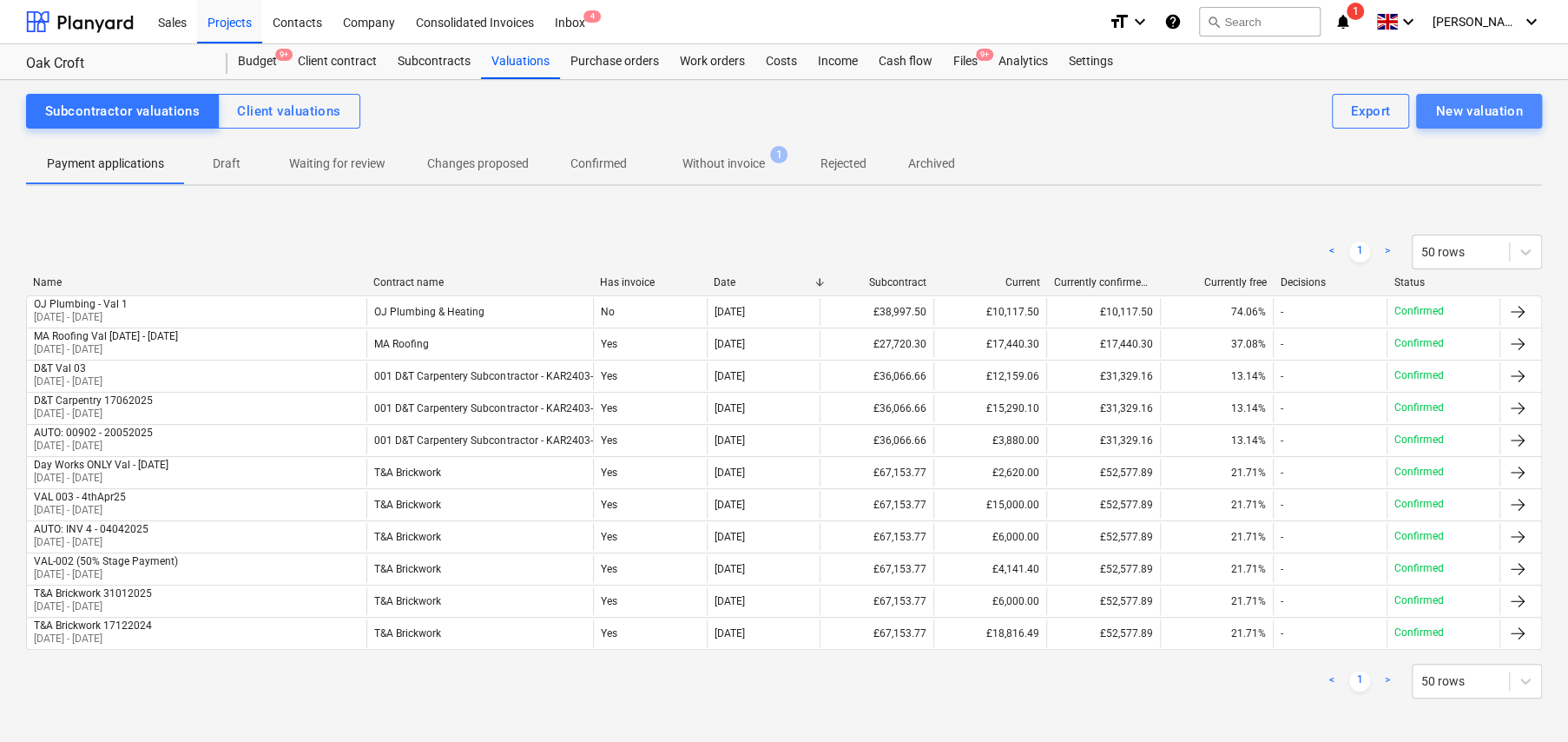
click at [1478, 114] on div "New valuation" at bounding box center [1478, 111] width 88 height 23
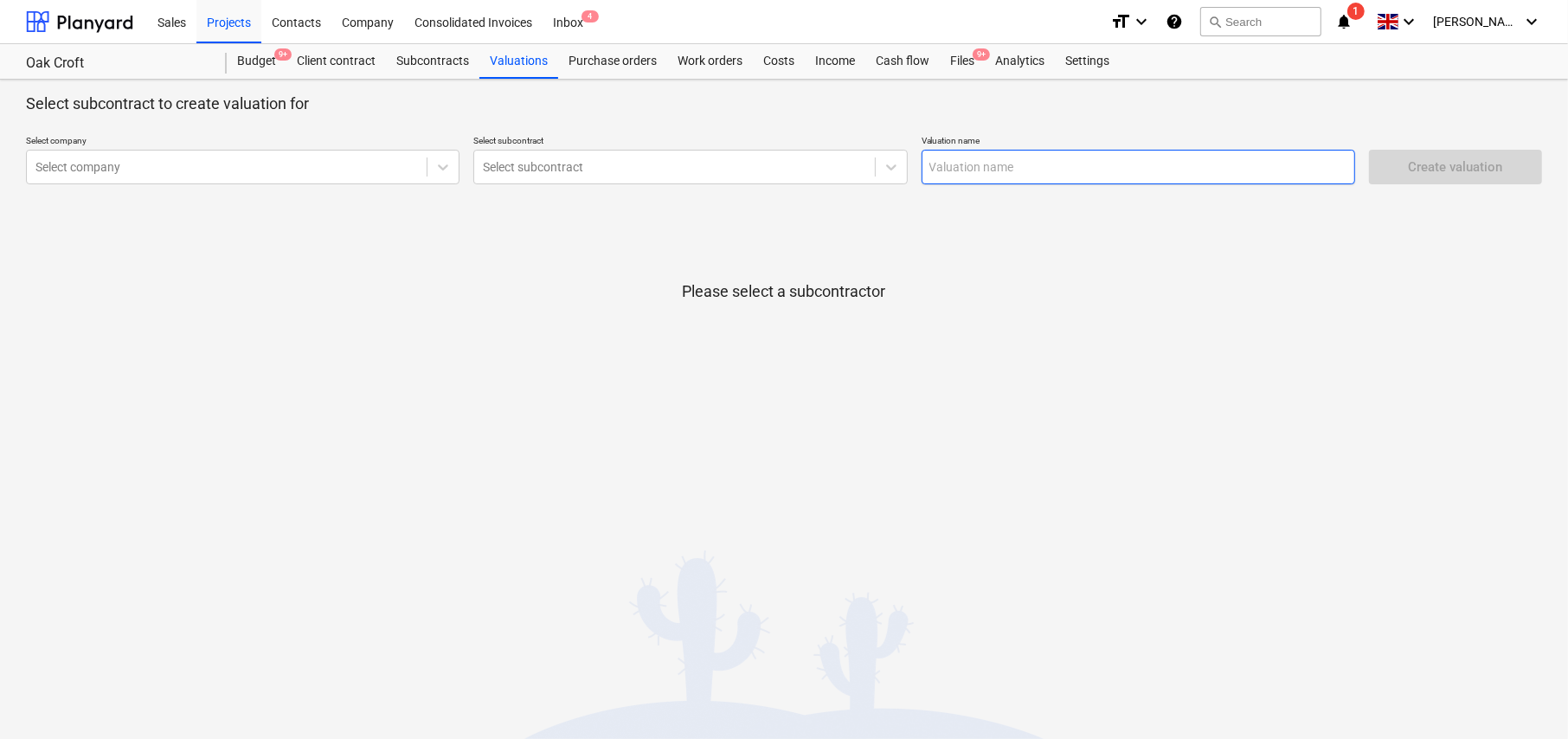
click at [1121, 171] on input "text" at bounding box center [1138, 166] width 434 height 35
paste input "MA Roofing Val 1 - 17Jul25"
click at [1112, 173] on input "MA Roofing Val 2 - 17Jul25" at bounding box center [1138, 166] width 434 height 35
click at [1042, 165] on input "MA Roofing Val 2 - 17Jul25" at bounding box center [1138, 166] width 434 height 35
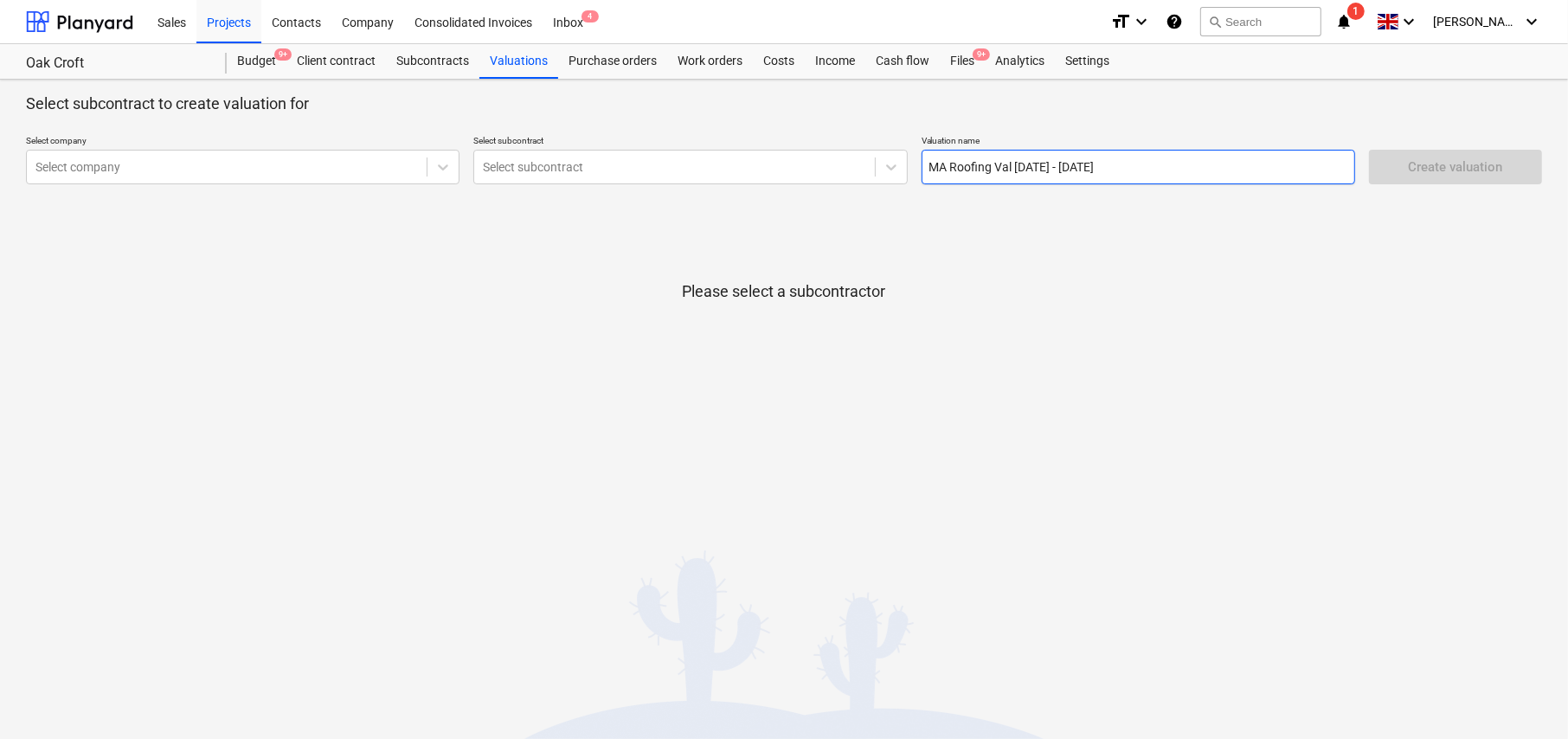
click at [1046, 166] on input "MA Roofing Val 2 - 17Jul25" at bounding box center [1138, 166] width 434 height 35
type input "MA Roofing Val 2 - 13Aug25"
click at [274, 170] on div at bounding box center [226, 167] width 382 height 17
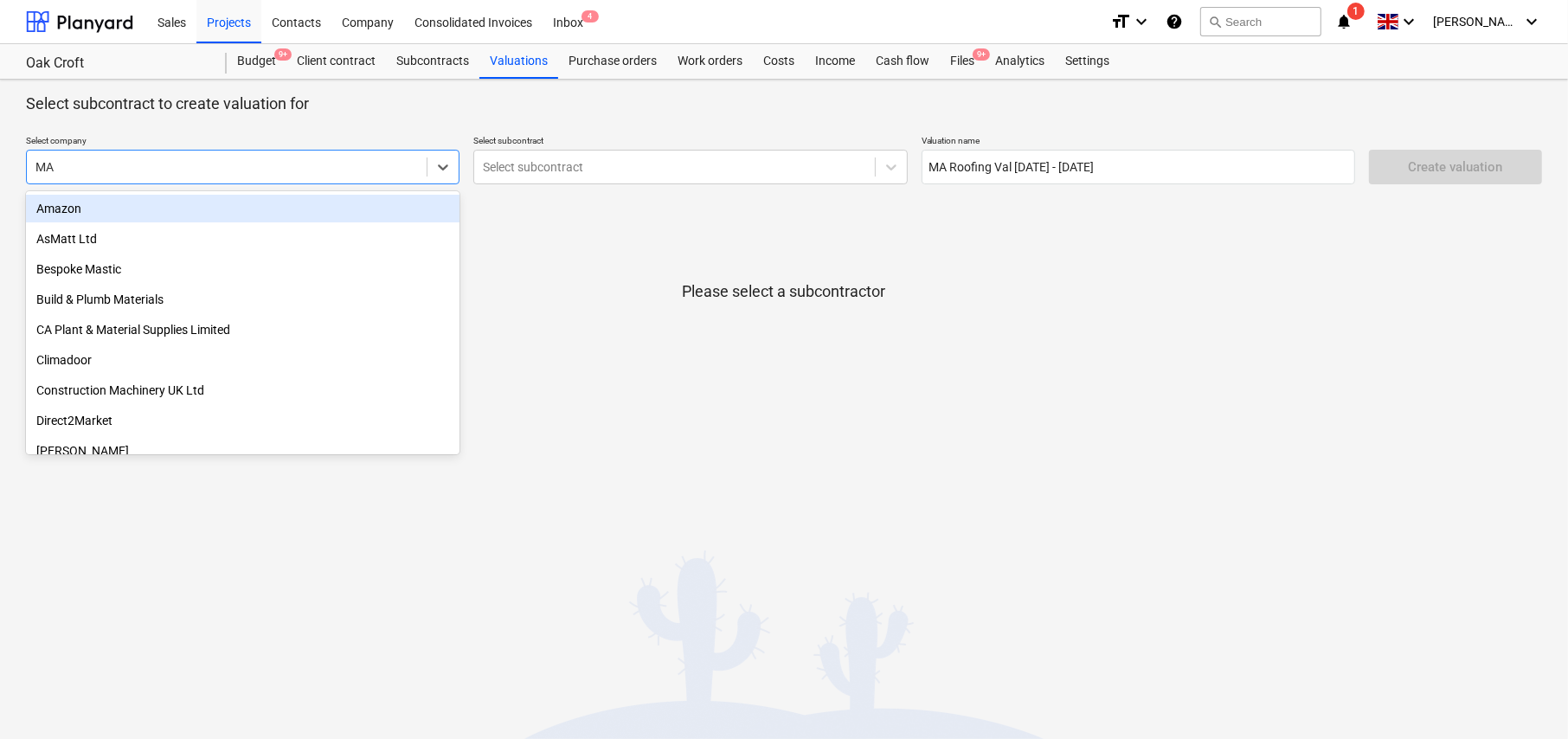
type input "MA R"
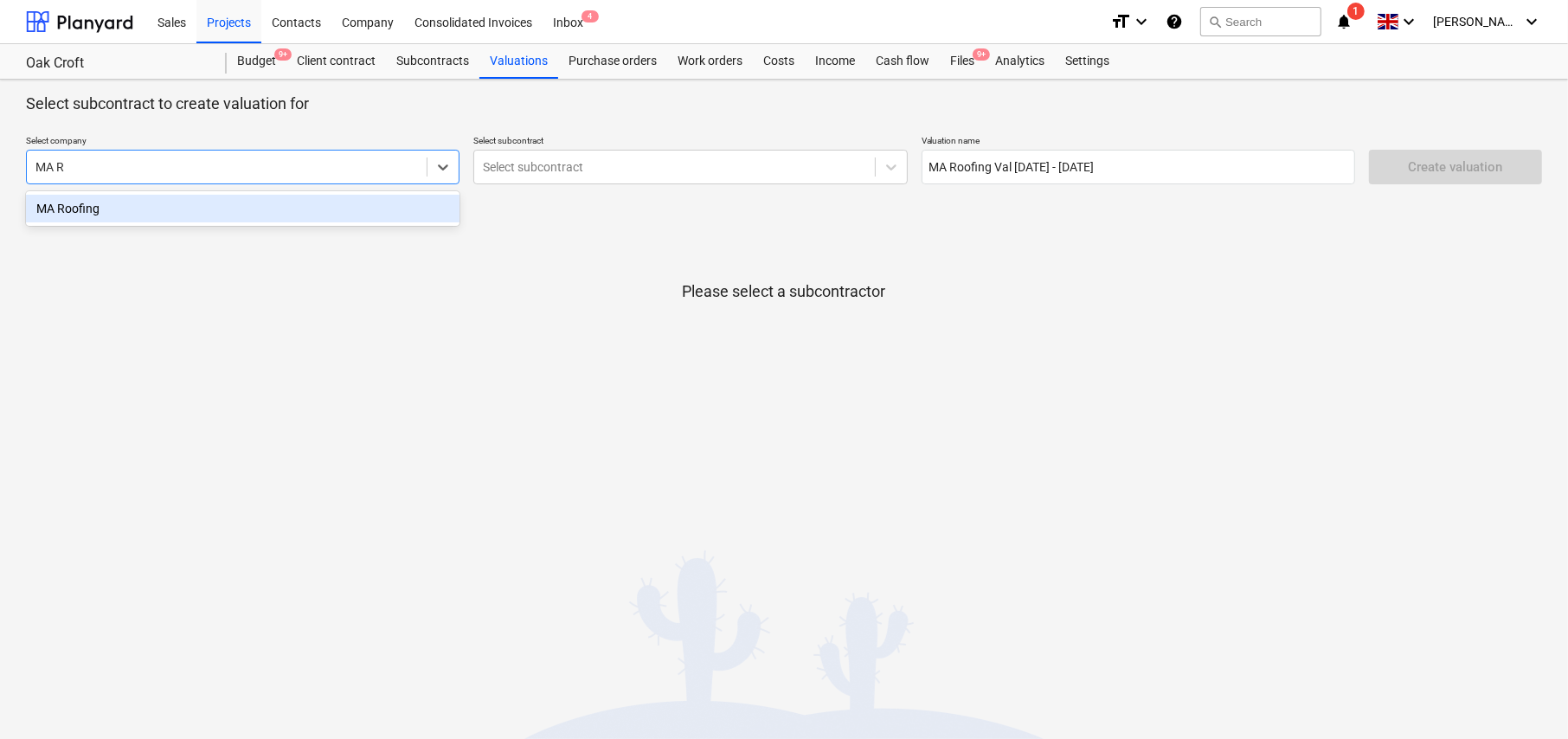
click at [192, 214] on div "MA Roofing" at bounding box center [243, 208] width 434 height 27
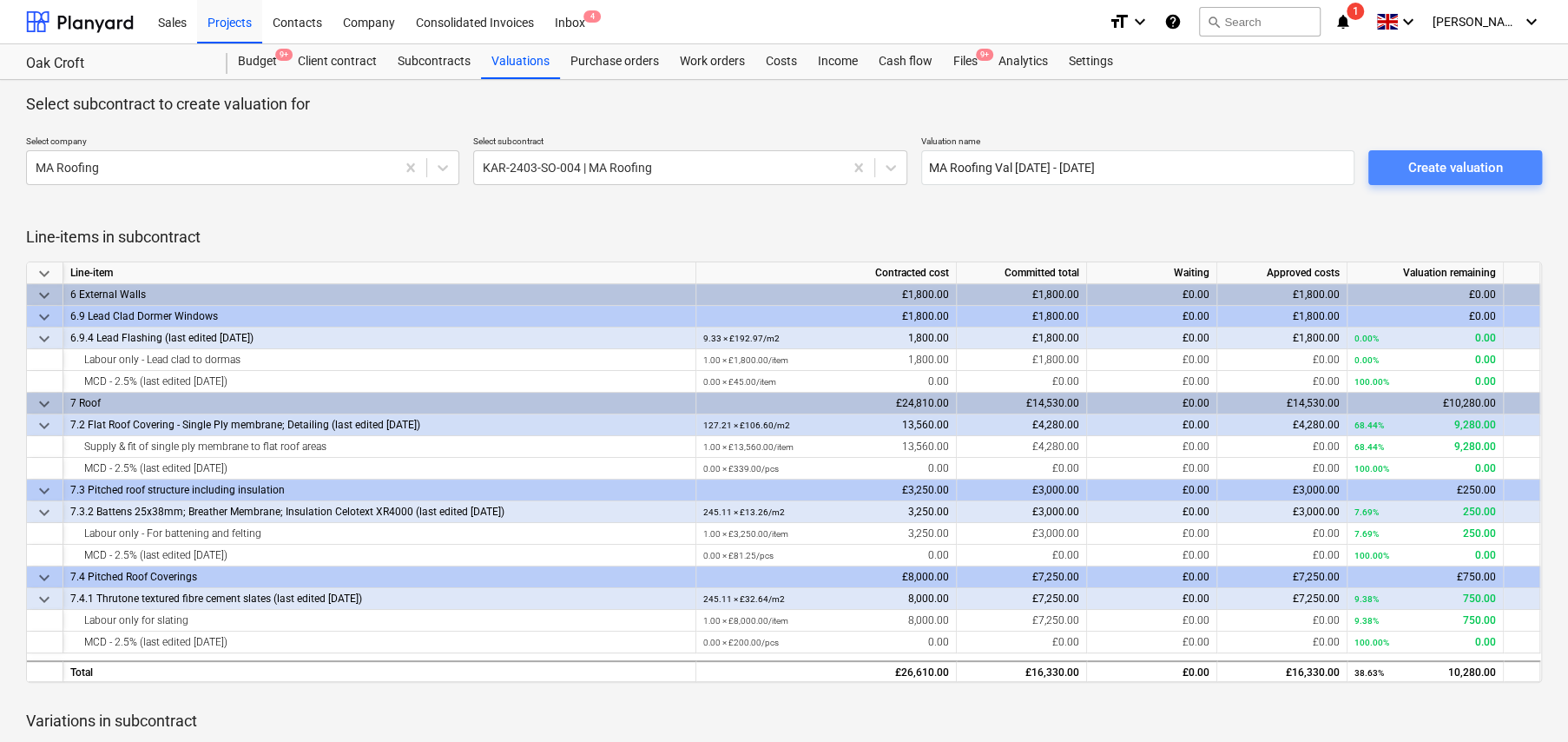
click at [1455, 160] on div "Create valuation" at bounding box center [1455, 168] width 94 height 23
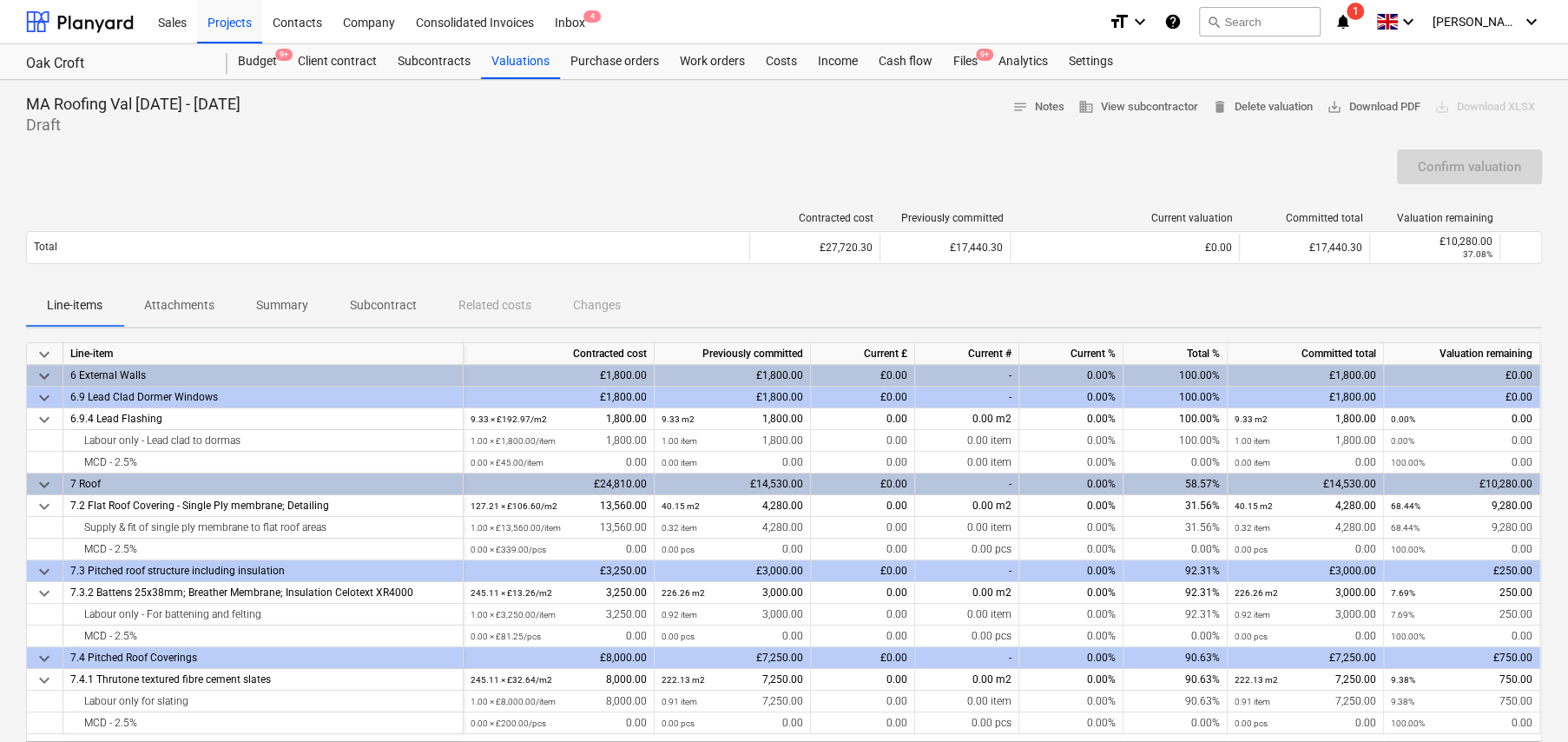
click at [46, 371] on span "keyboard_arrow_down" at bounding box center [44, 376] width 21 height 21
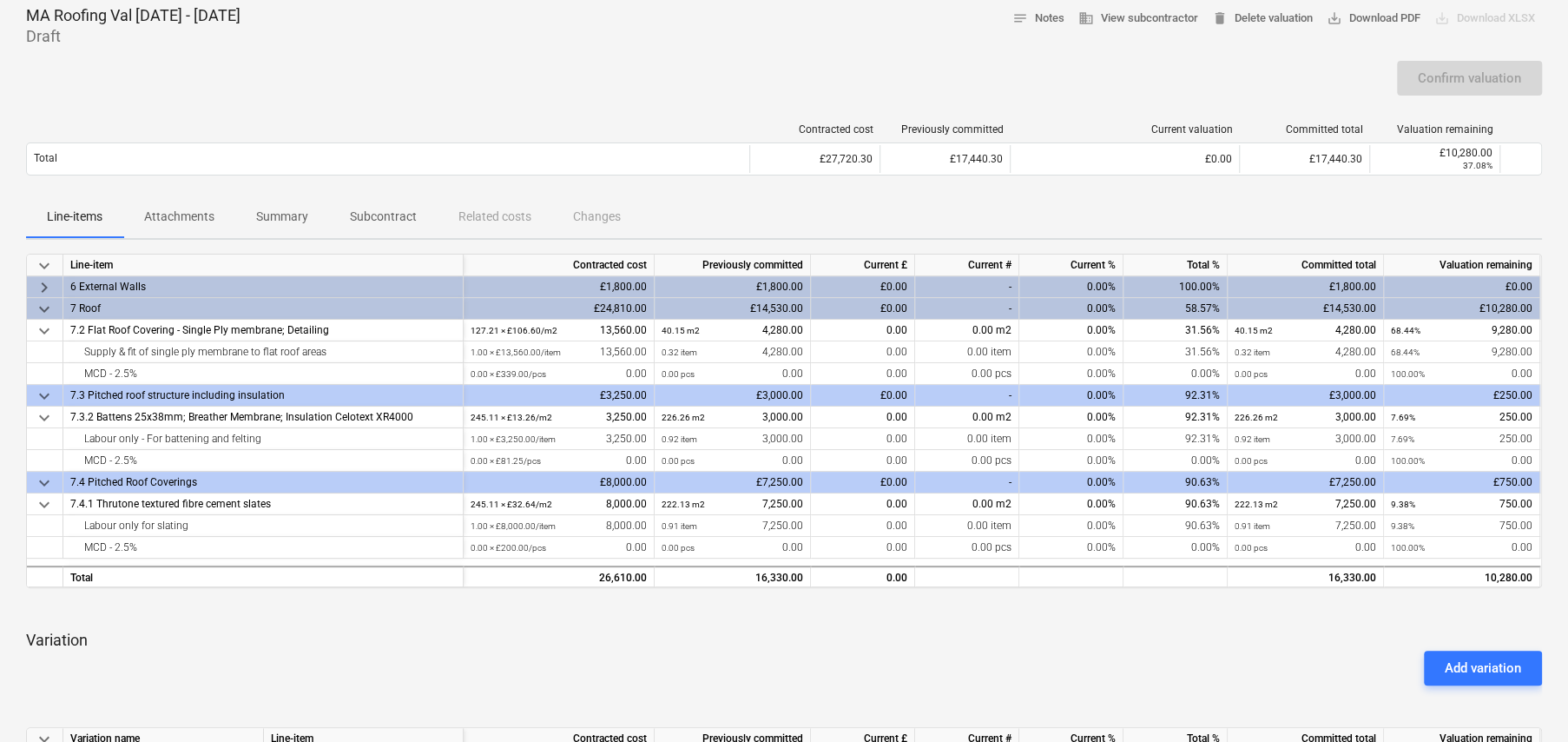
scroll to position [87, 0]
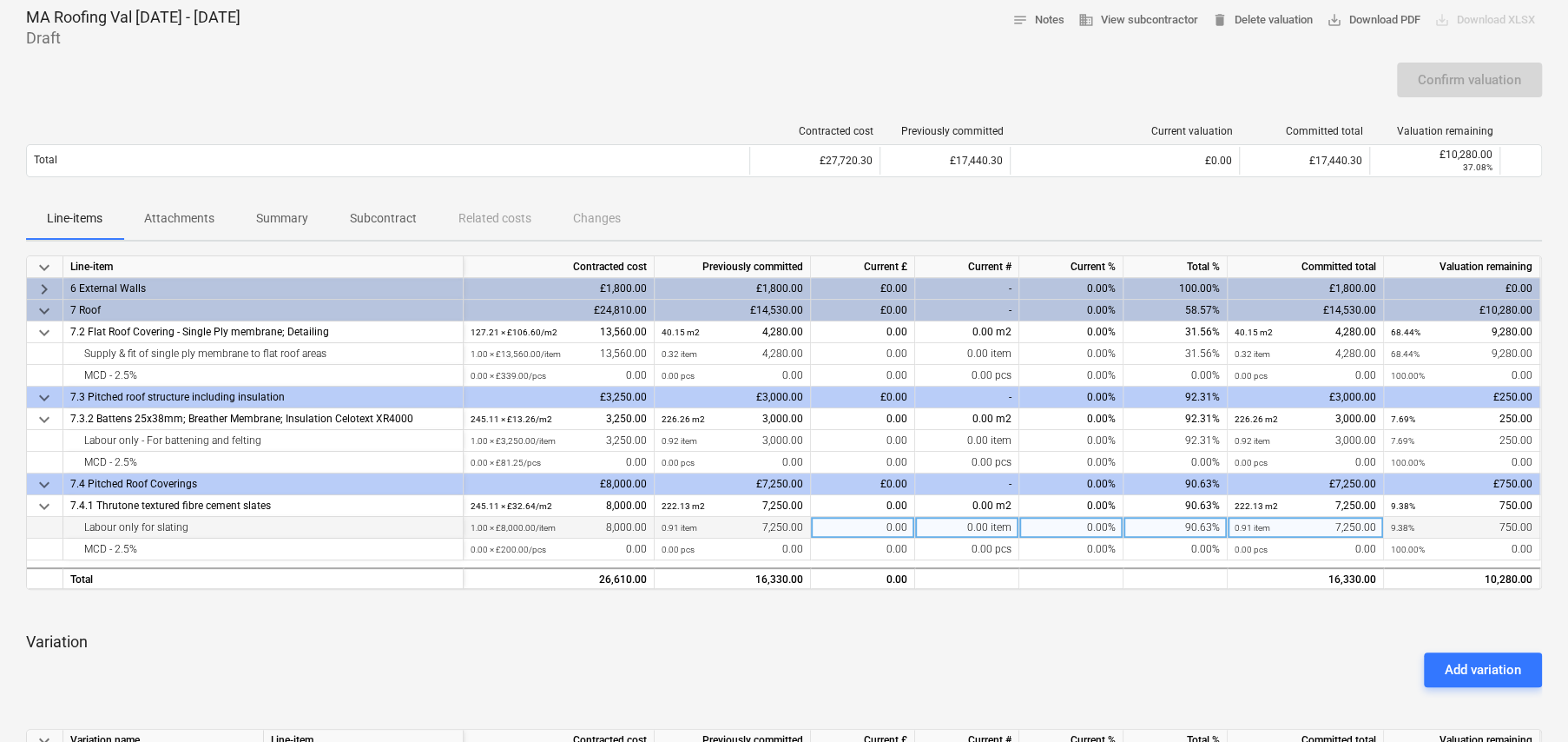
click at [1200, 526] on div "90.63%" at bounding box center [1175, 527] width 105 height 22
type input "100"
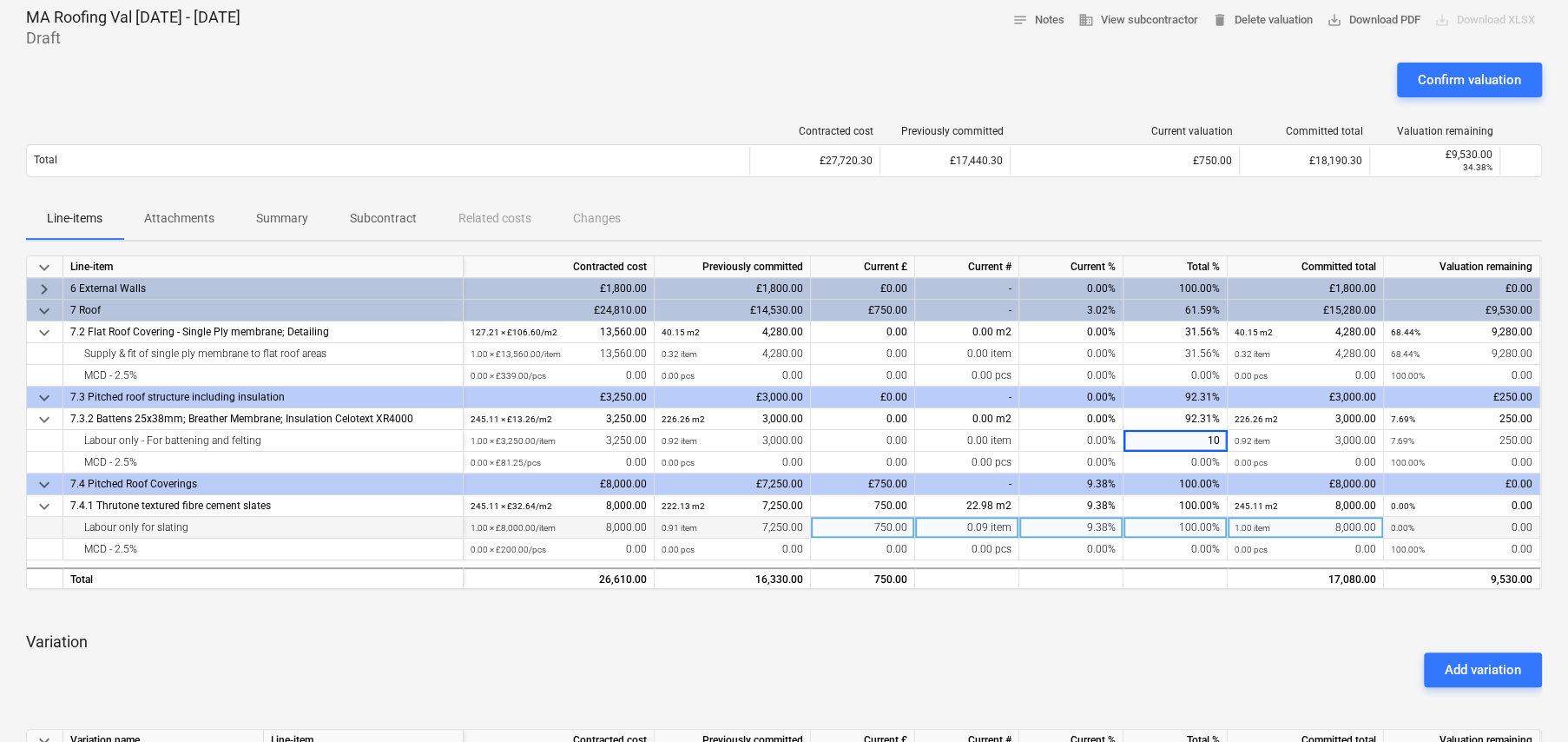
type input "100"
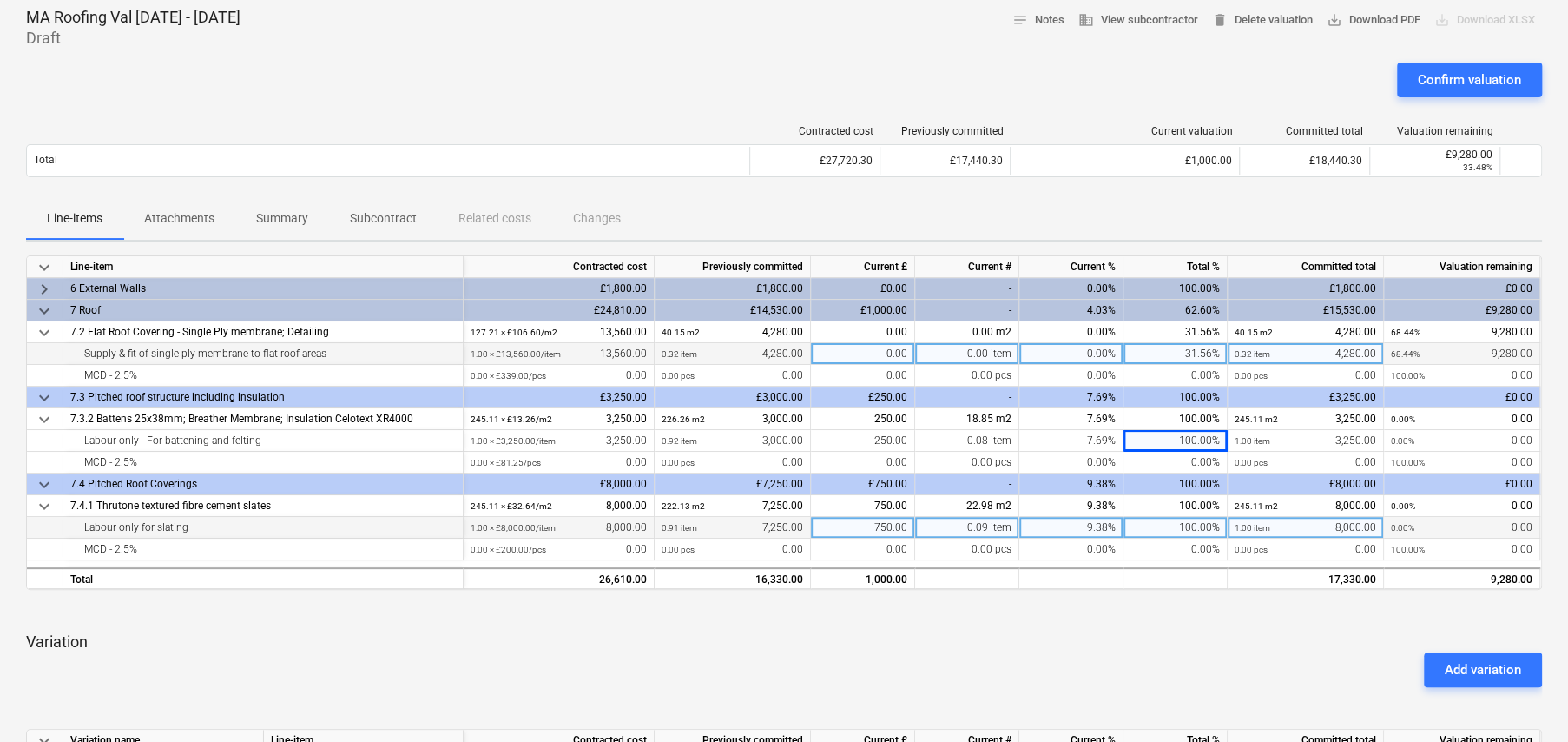
click at [895, 356] on div "0.00" at bounding box center [863, 354] width 105 height 22
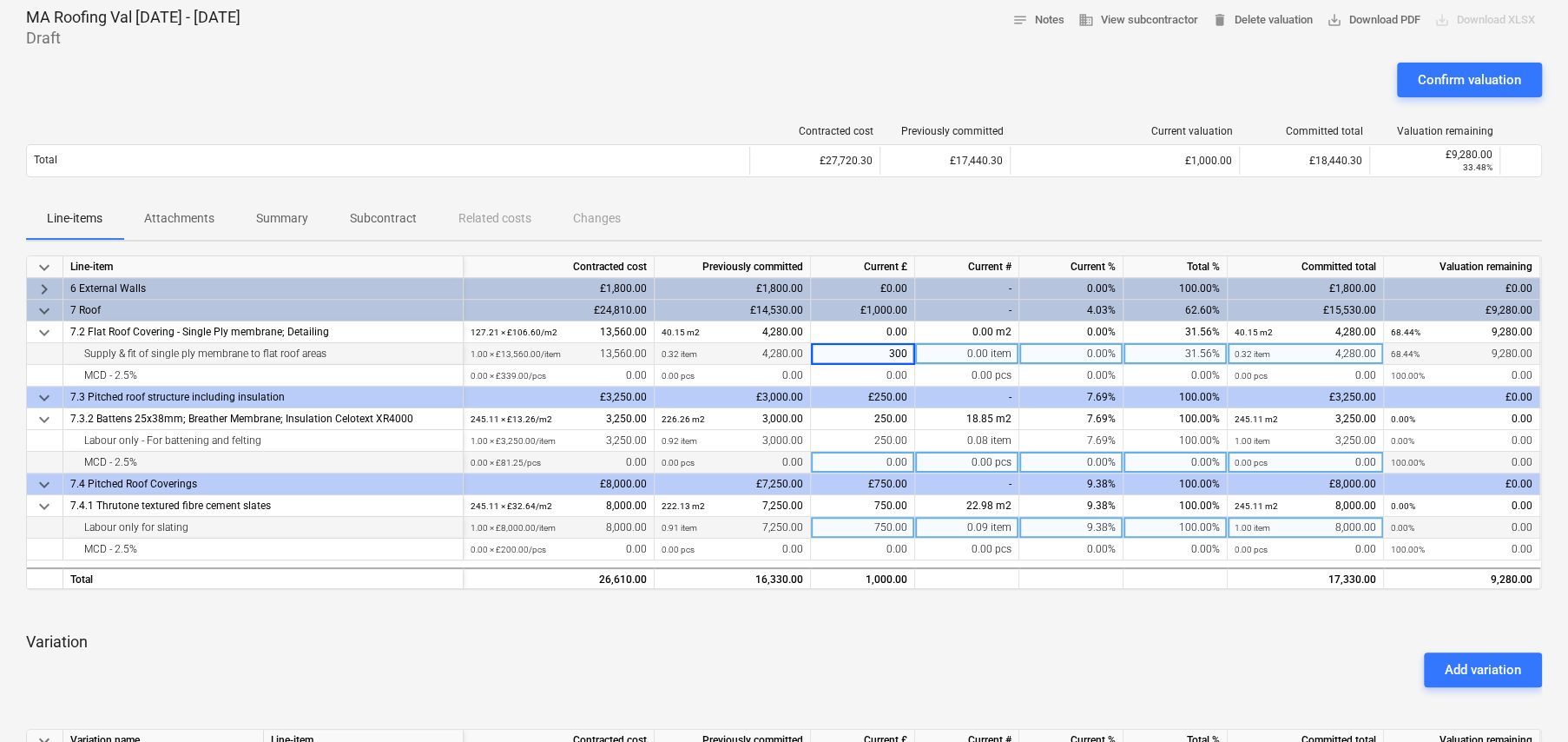
type input "3000"
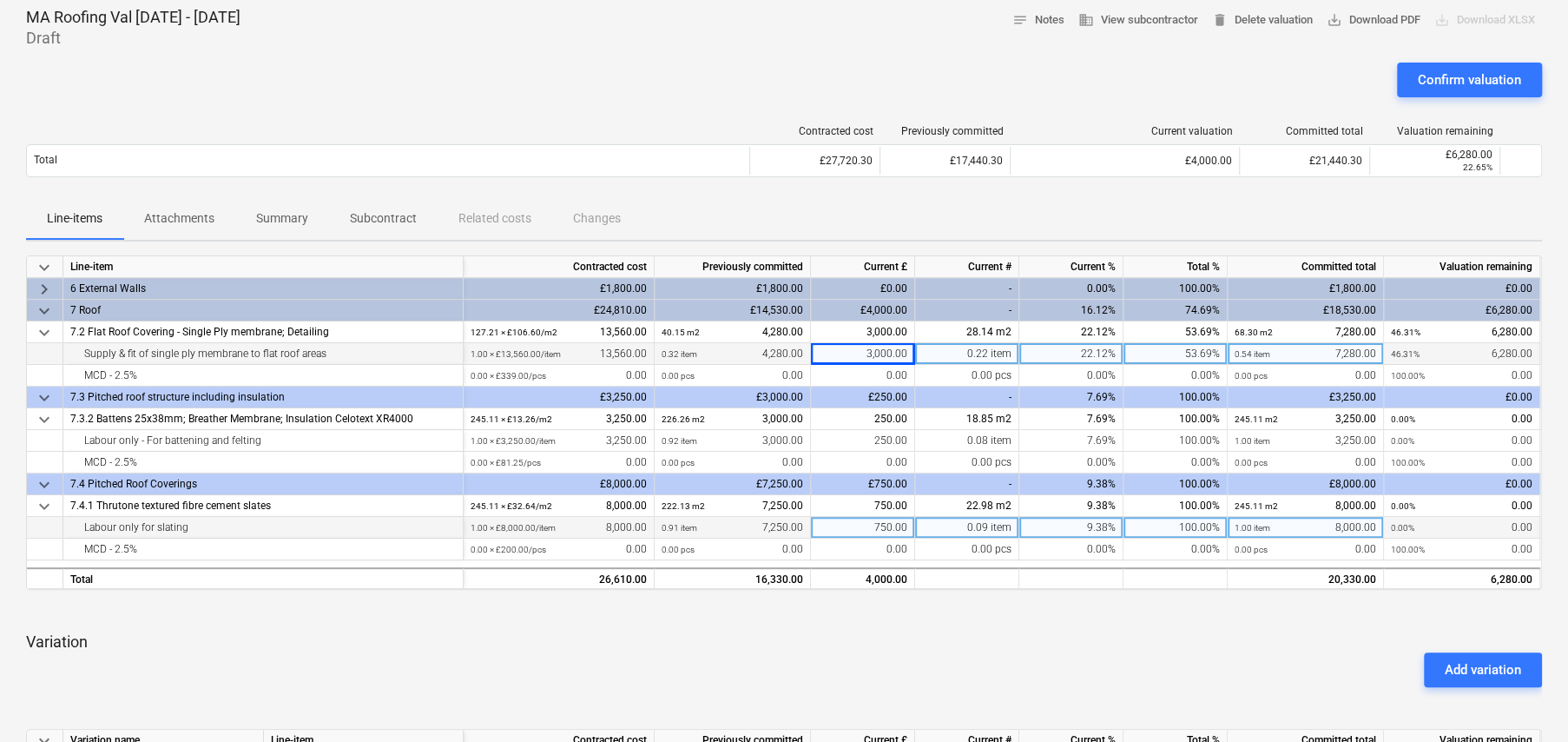
click at [1027, 639] on p "Variation" at bounding box center [784, 642] width 1516 height 21
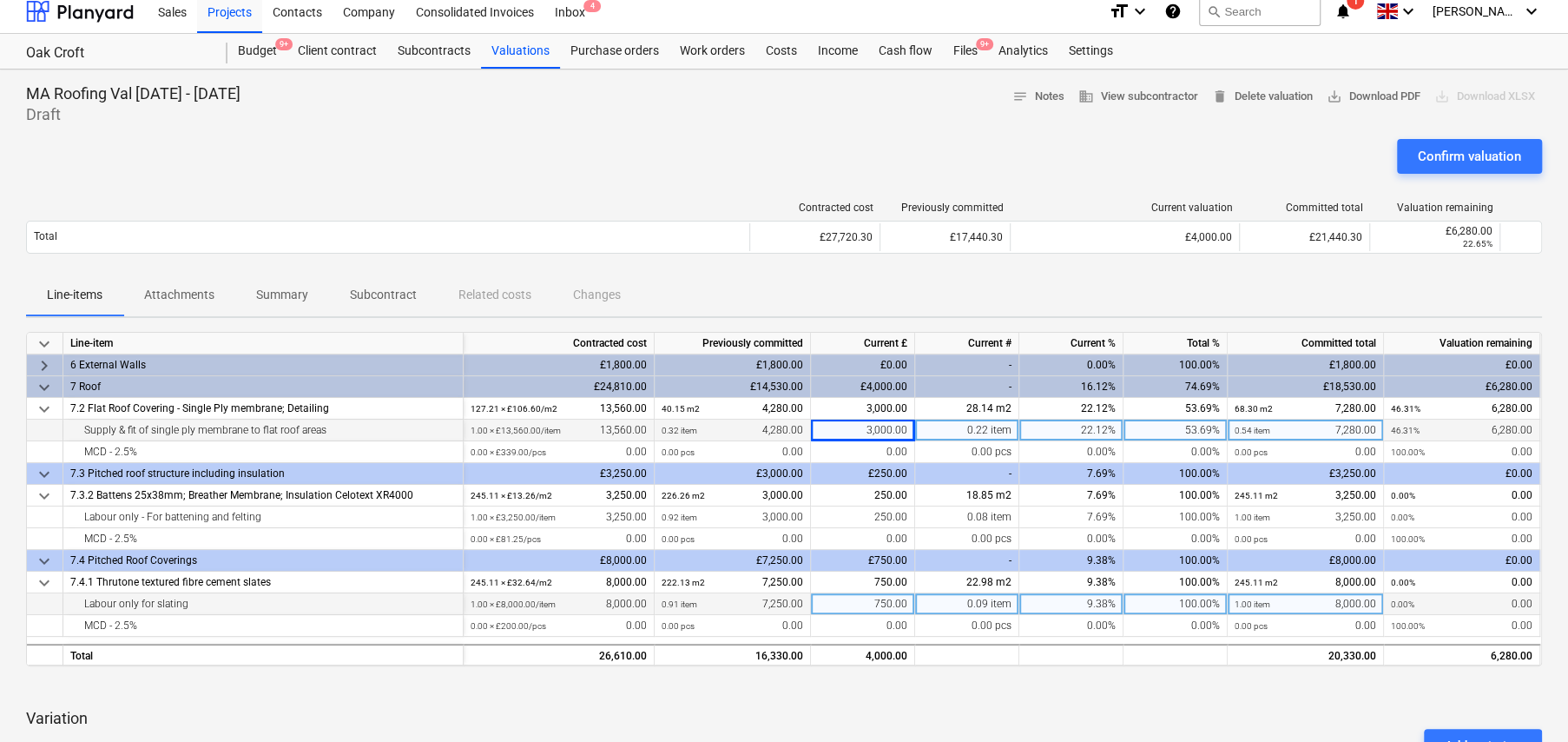
scroll to position [0, 0]
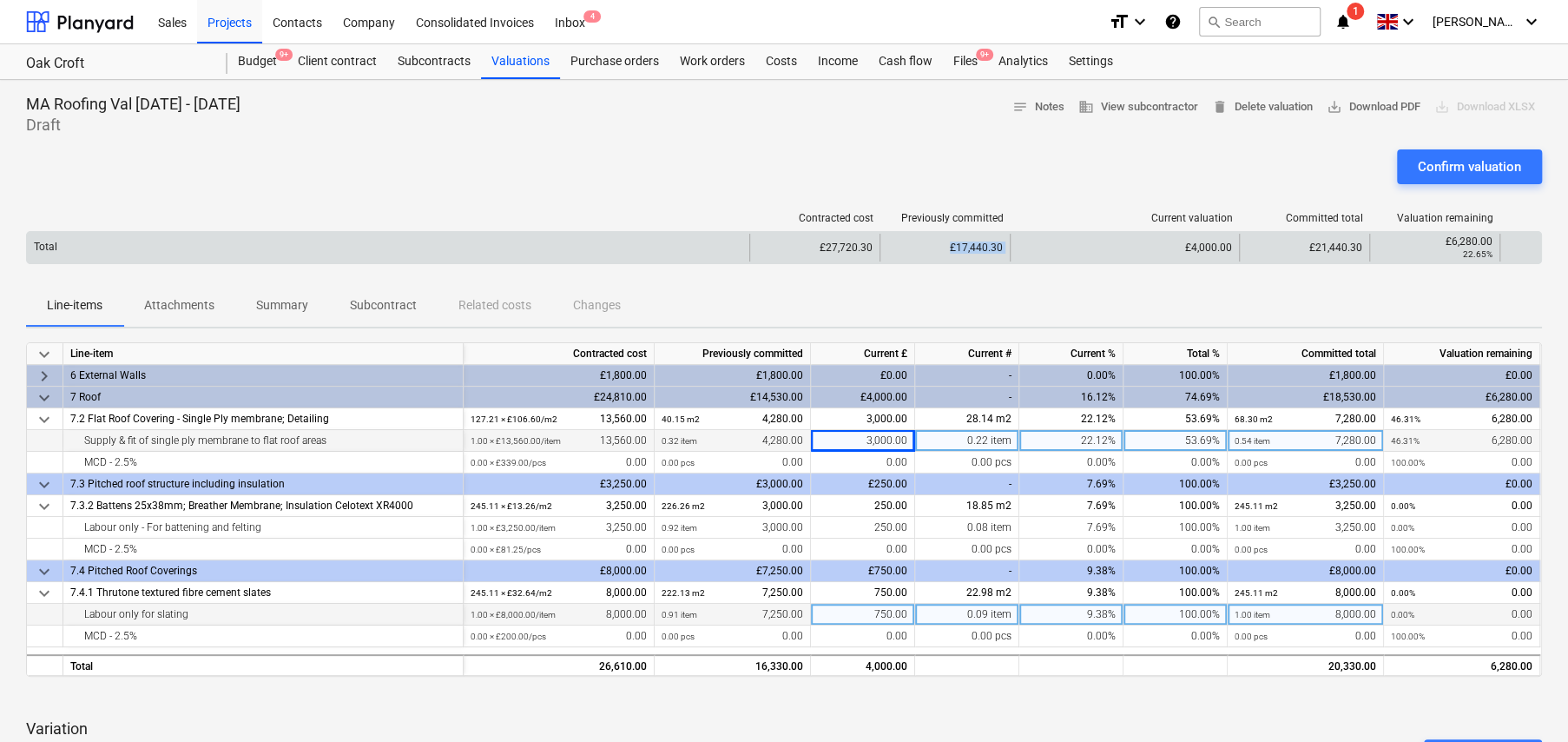
drag, startPoint x: 948, startPoint y: 244, endPoint x: 1012, endPoint y: 249, distance: 64.2
click at [1012, 249] on div "Total £27,720.30 £17,440.30 £4,000.00 £21,440.30 £6,280.00 22.65%" at bounding box center [784, 247] width 1514 height 27
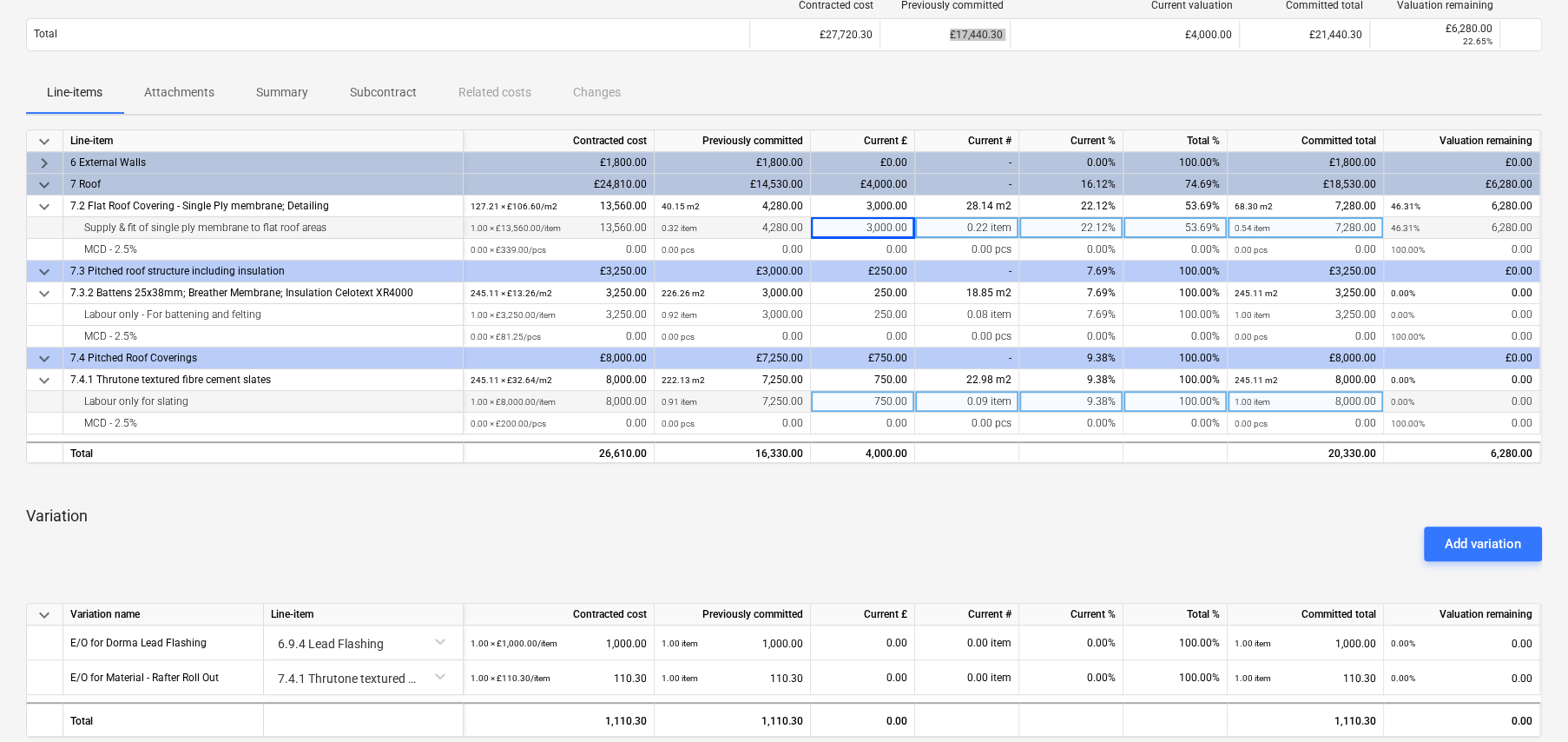
scroll to position [260, 0]
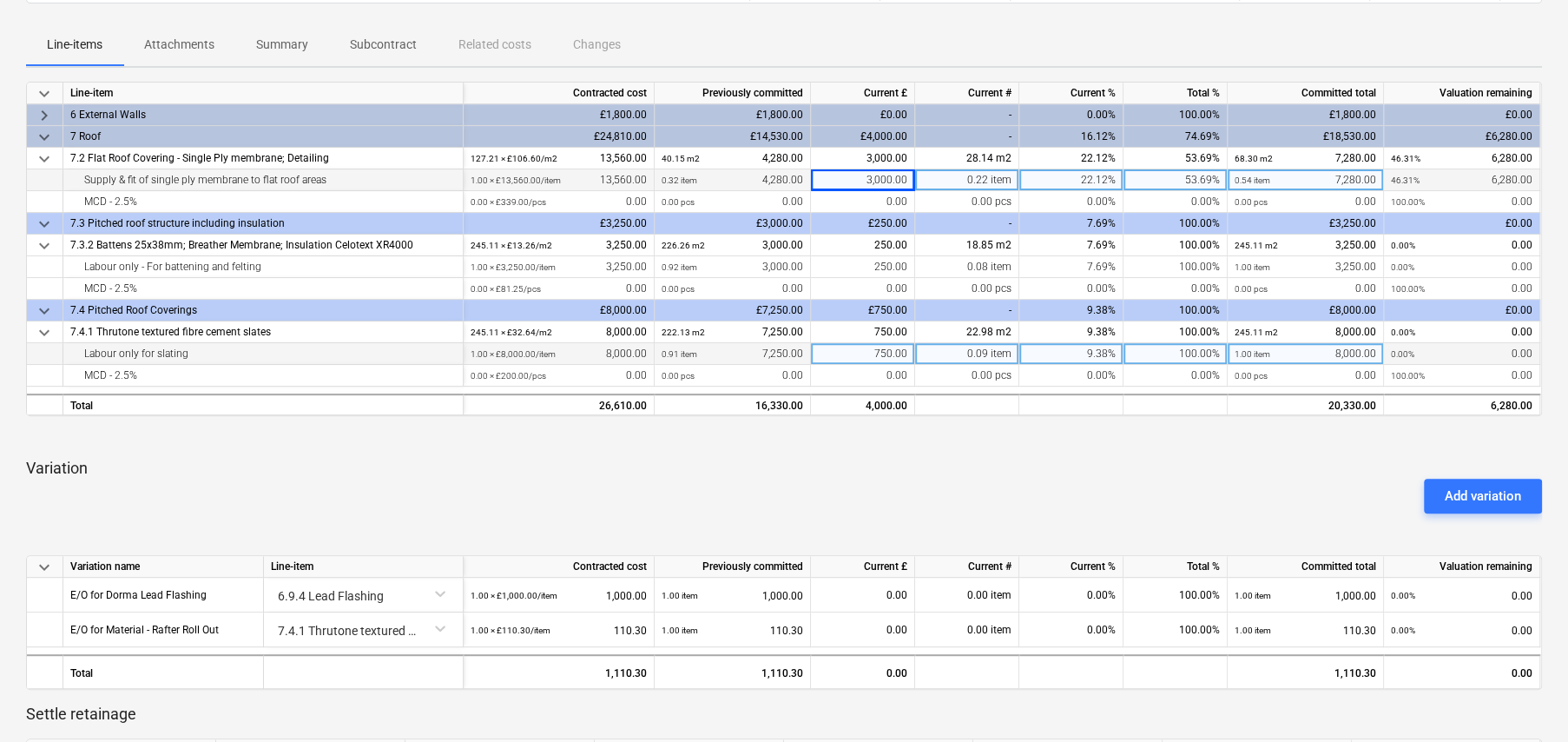
click at [885, 180] on div "3,000.00" at bounding box center [863, 180] width 105 height 22
type input "0"
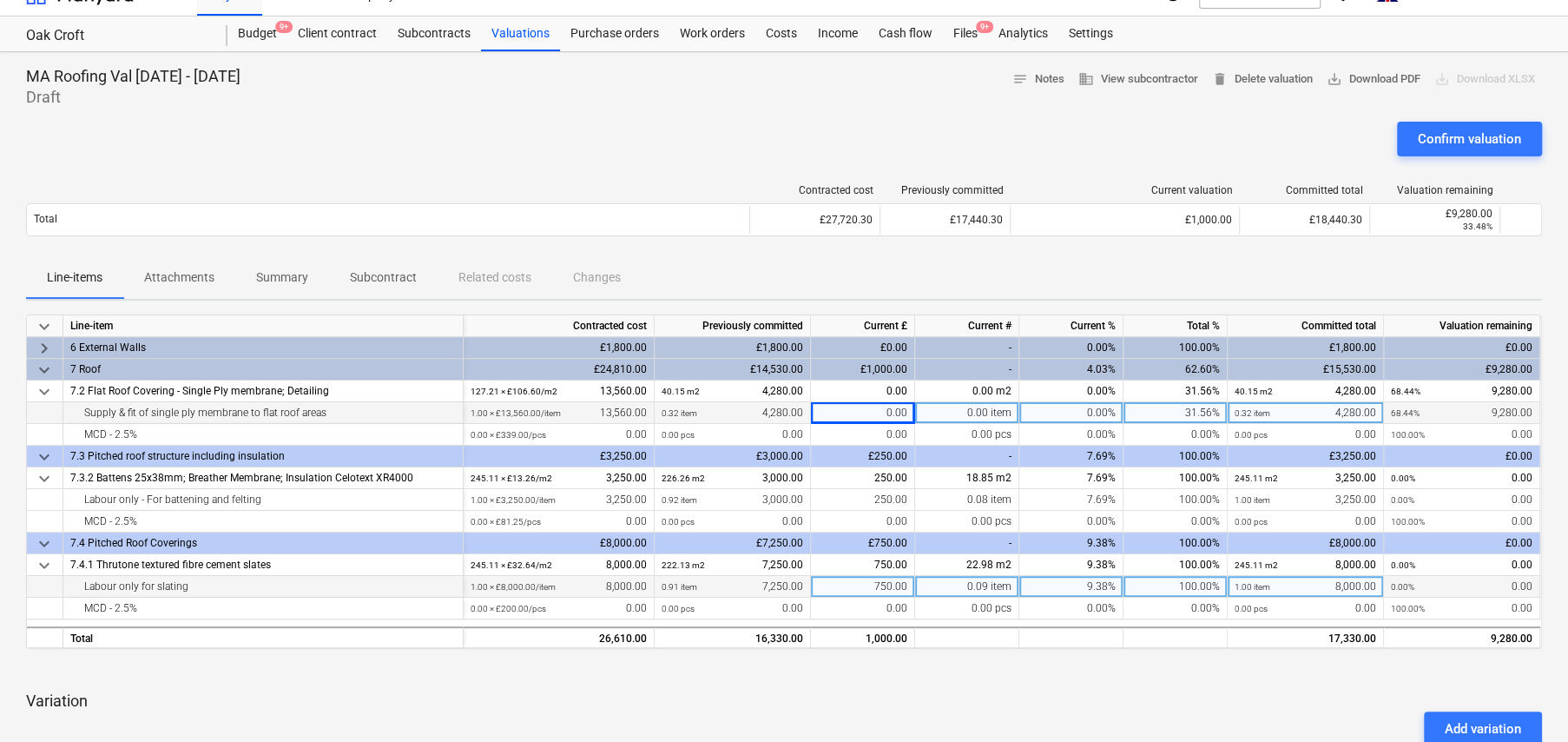
scroll to position [0, 0]
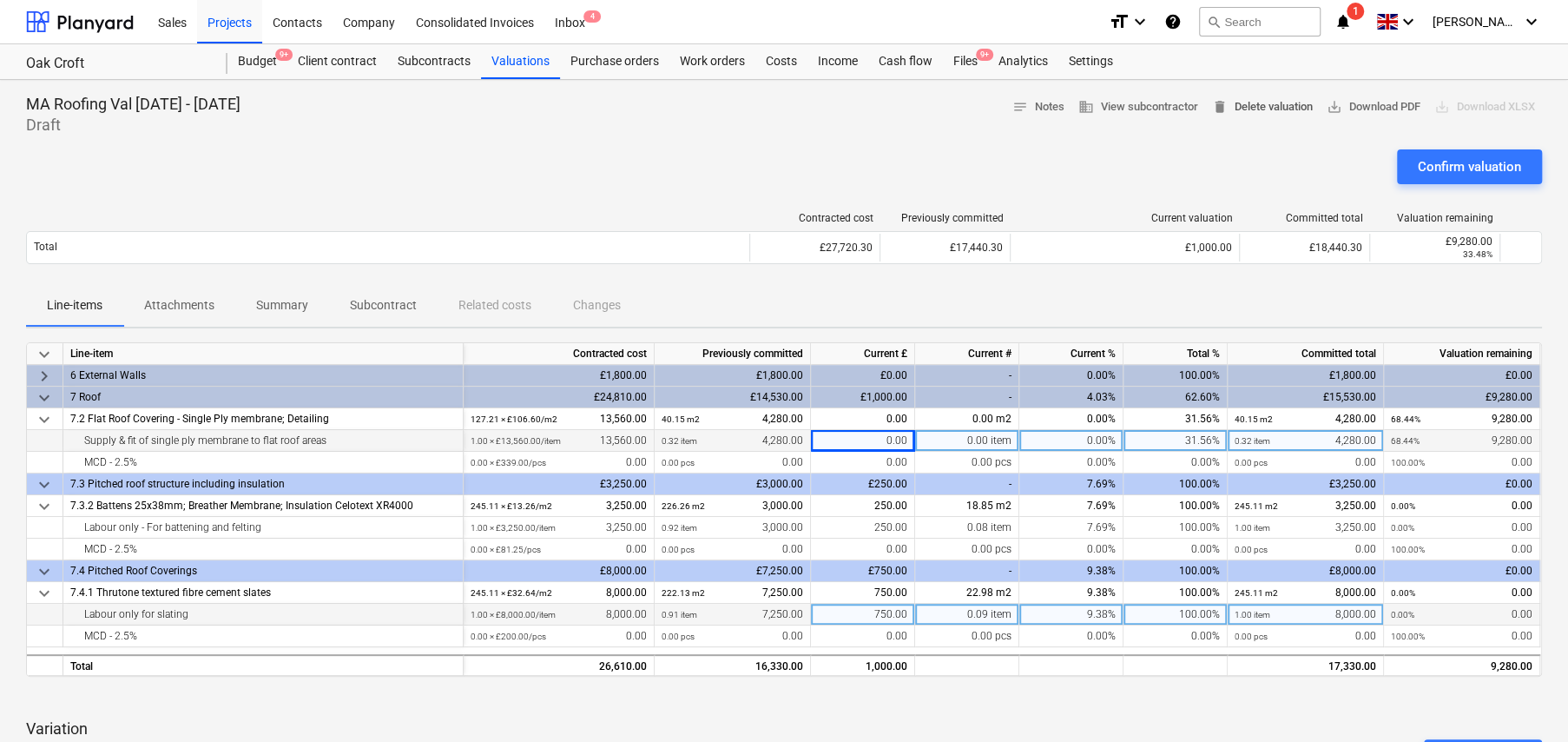
click at [1240, 107] on span "delete Delete valuation" at bounding box center [1262, 107] width 101 height 20
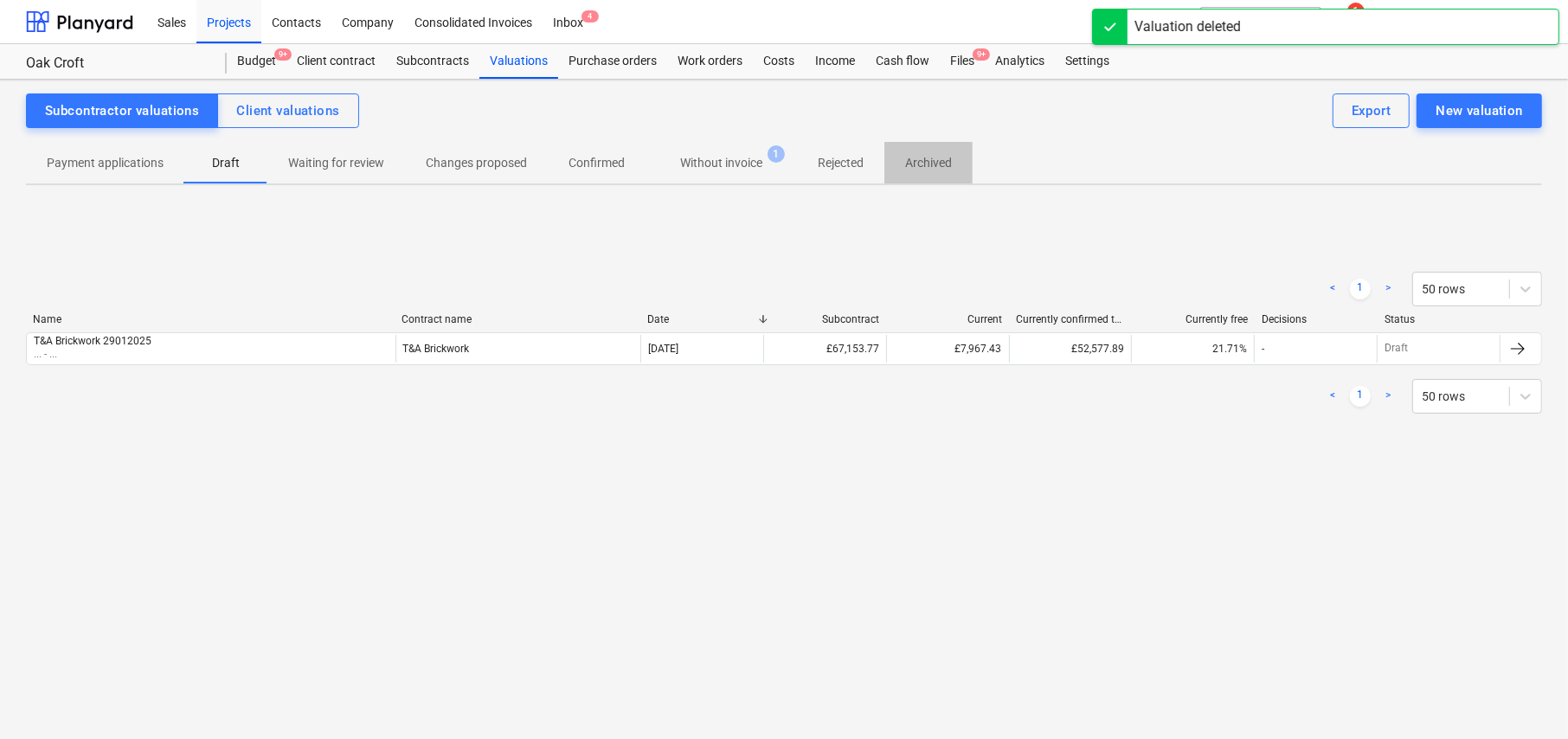
click at [953, 158] on span "Archived" at bounding box center [929, 162] width 88 height 28
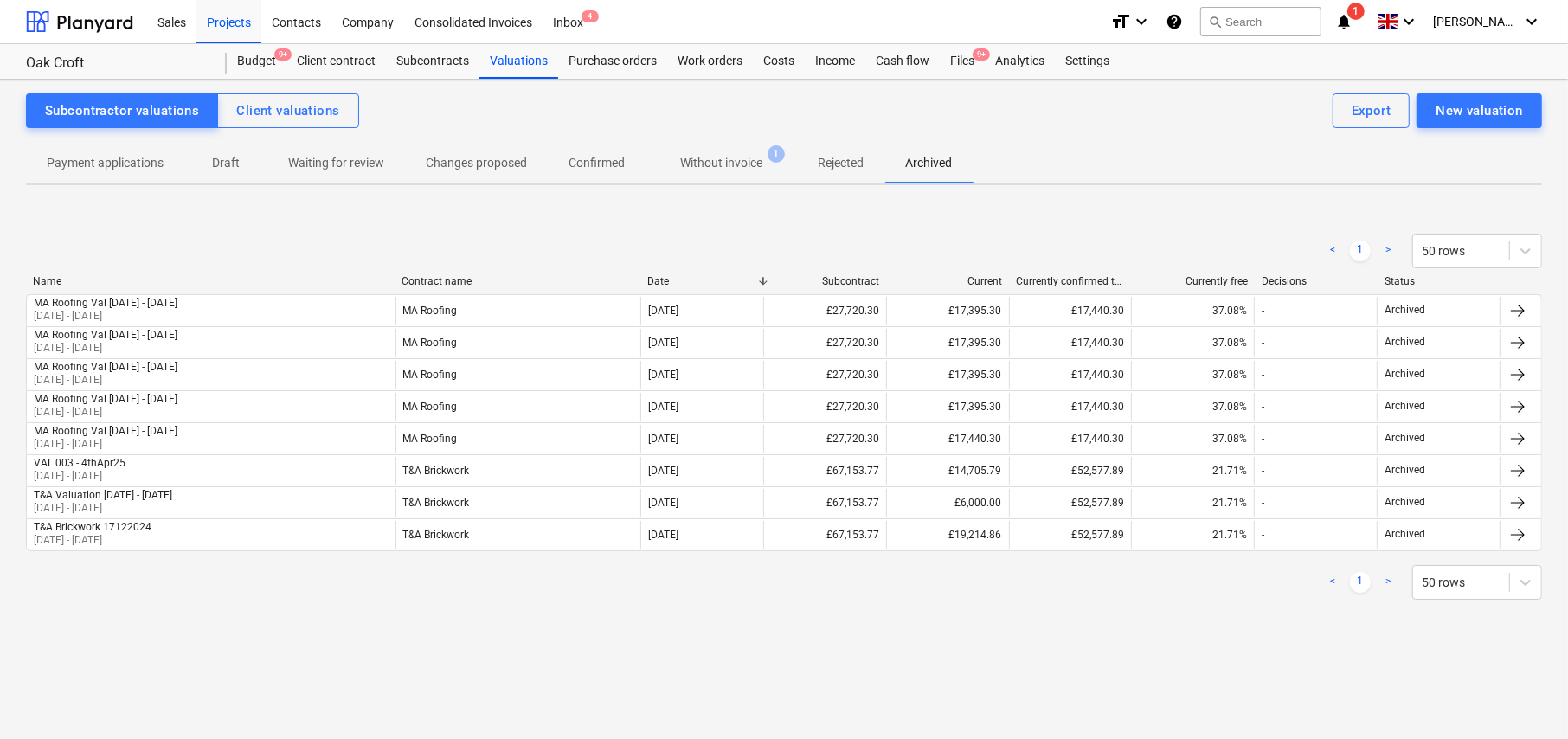
click at [238, 169] on p "Draft" at bounding box center [225, 162] width 41 height 18
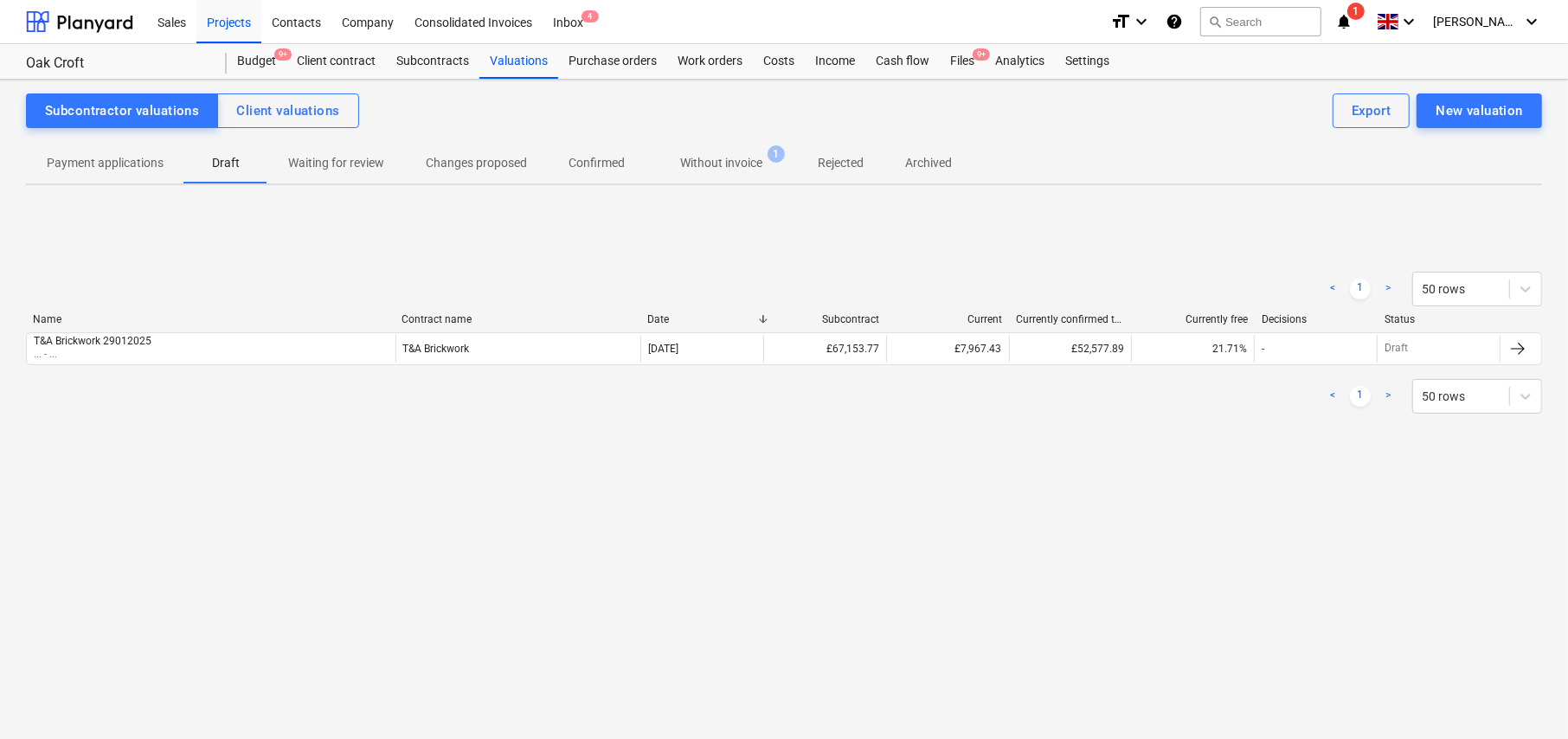
click at [113, 162] on p "Payment applications" at bounding box center [105, 162] width 116 height 18
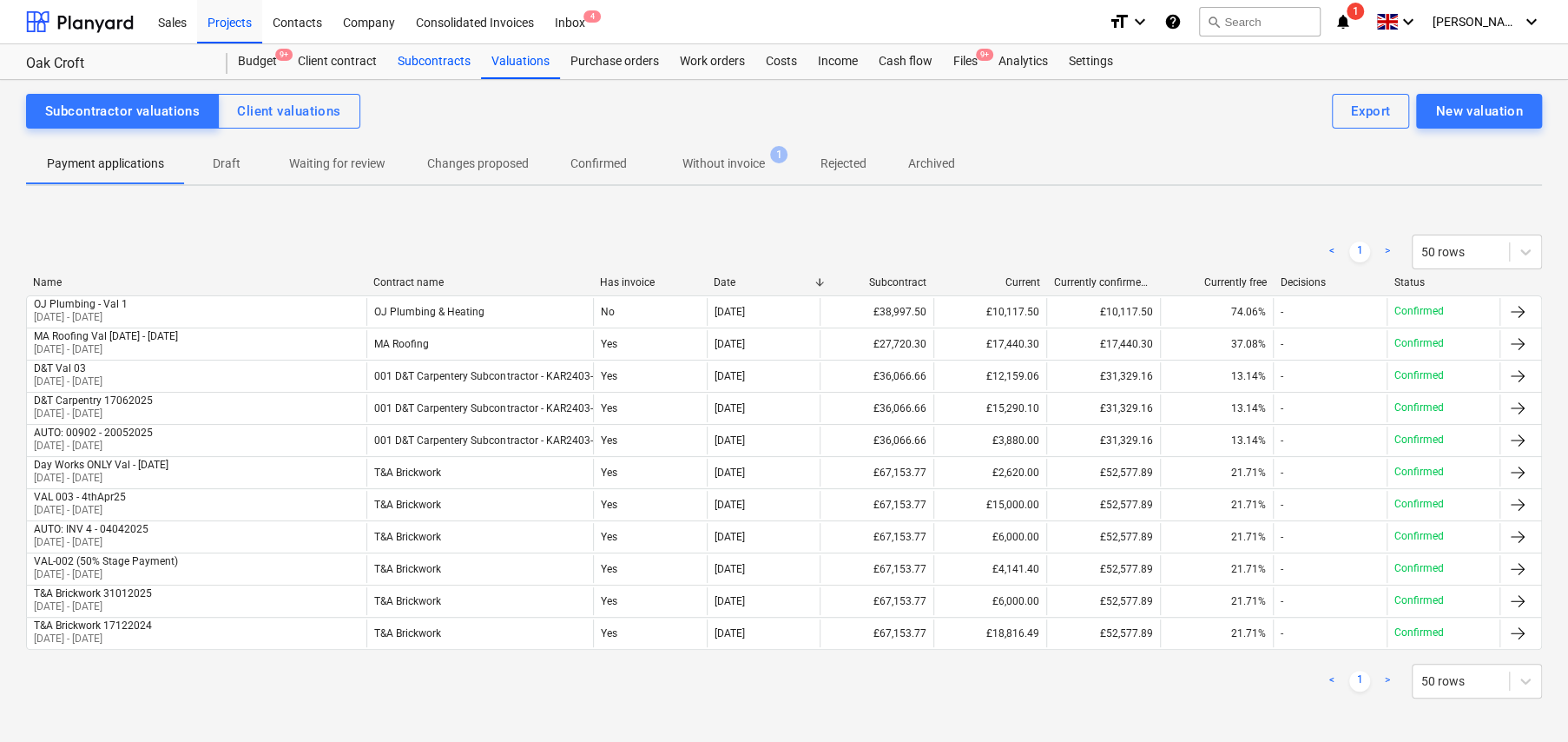
click at [434, 57] on div "Subcontracts" at bounding box center [434, 61] width 94 height 35
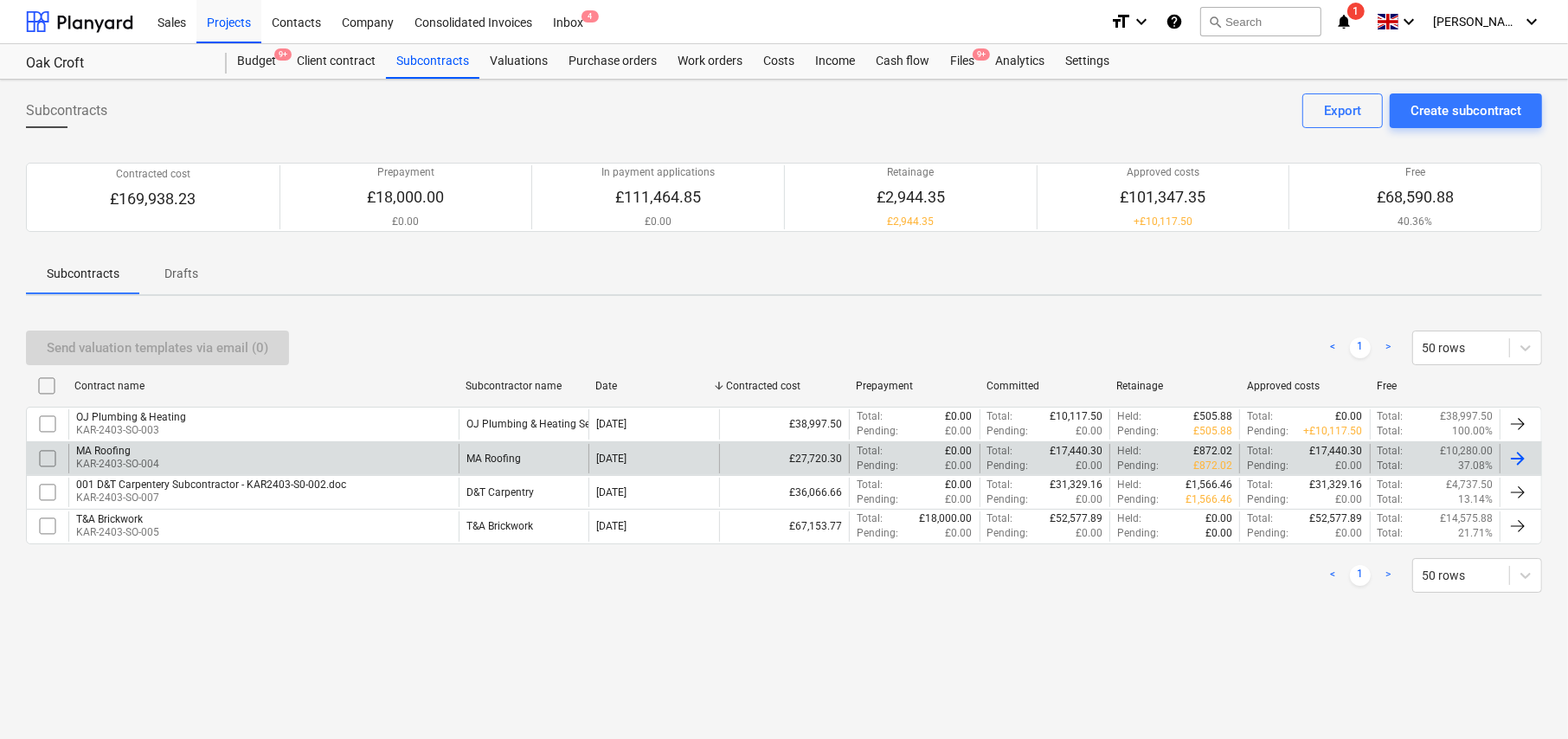
click at [165, 445] on div "MA Roofing KAR-2403-SO-004" at bounding box center [264, 458] width 391 height 29
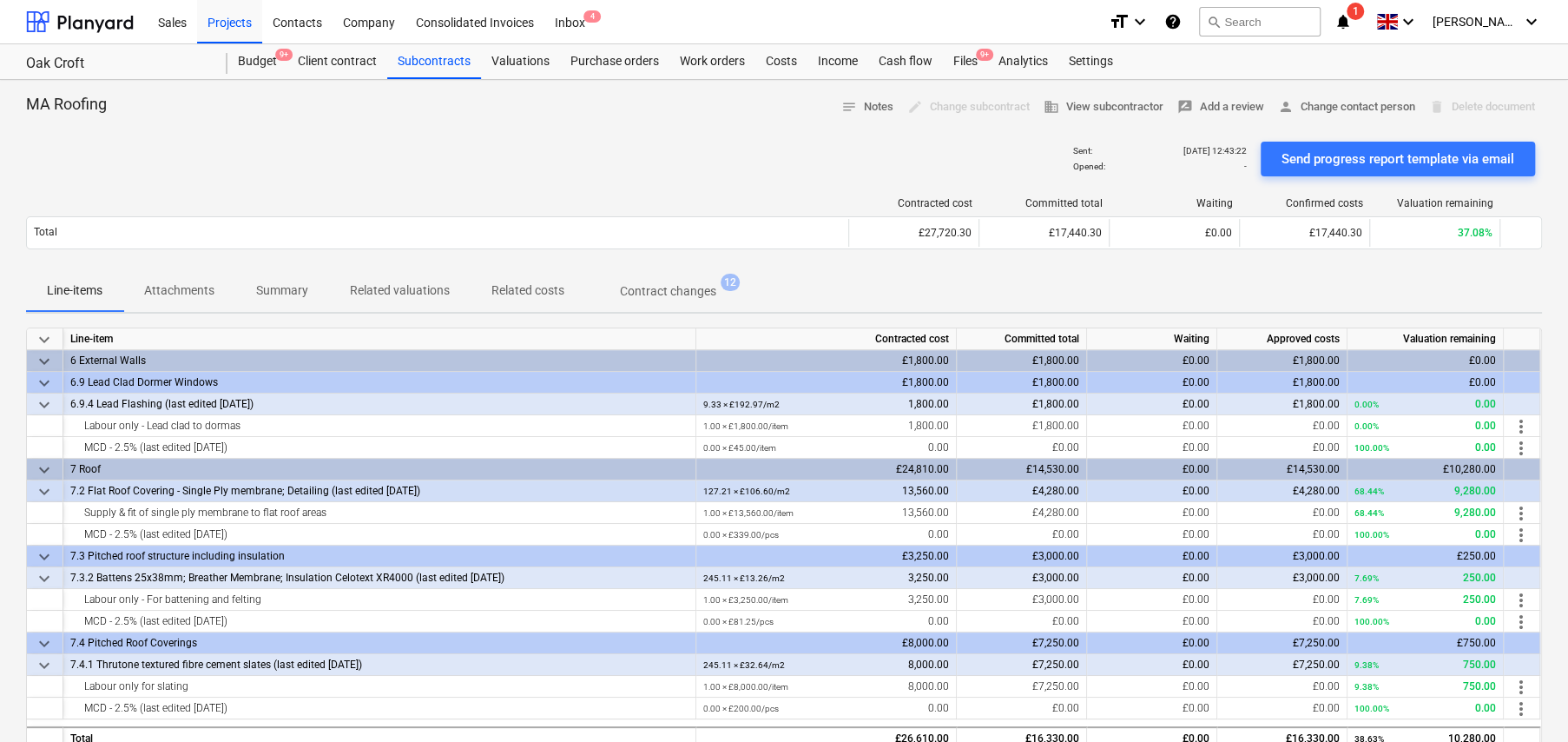
drag, startPoint x: 31, startPoint y: 327, endPoint x: 47, endPoint y: 337, distance: 18.9
click at [32, 328] on div "keyboard_arrow_down" at bounding box center [45, 338] width 37 height 22
click at [47, 337] on span "keyboard_arrow_down" at bounding box center [44, 339] width 21 height 21
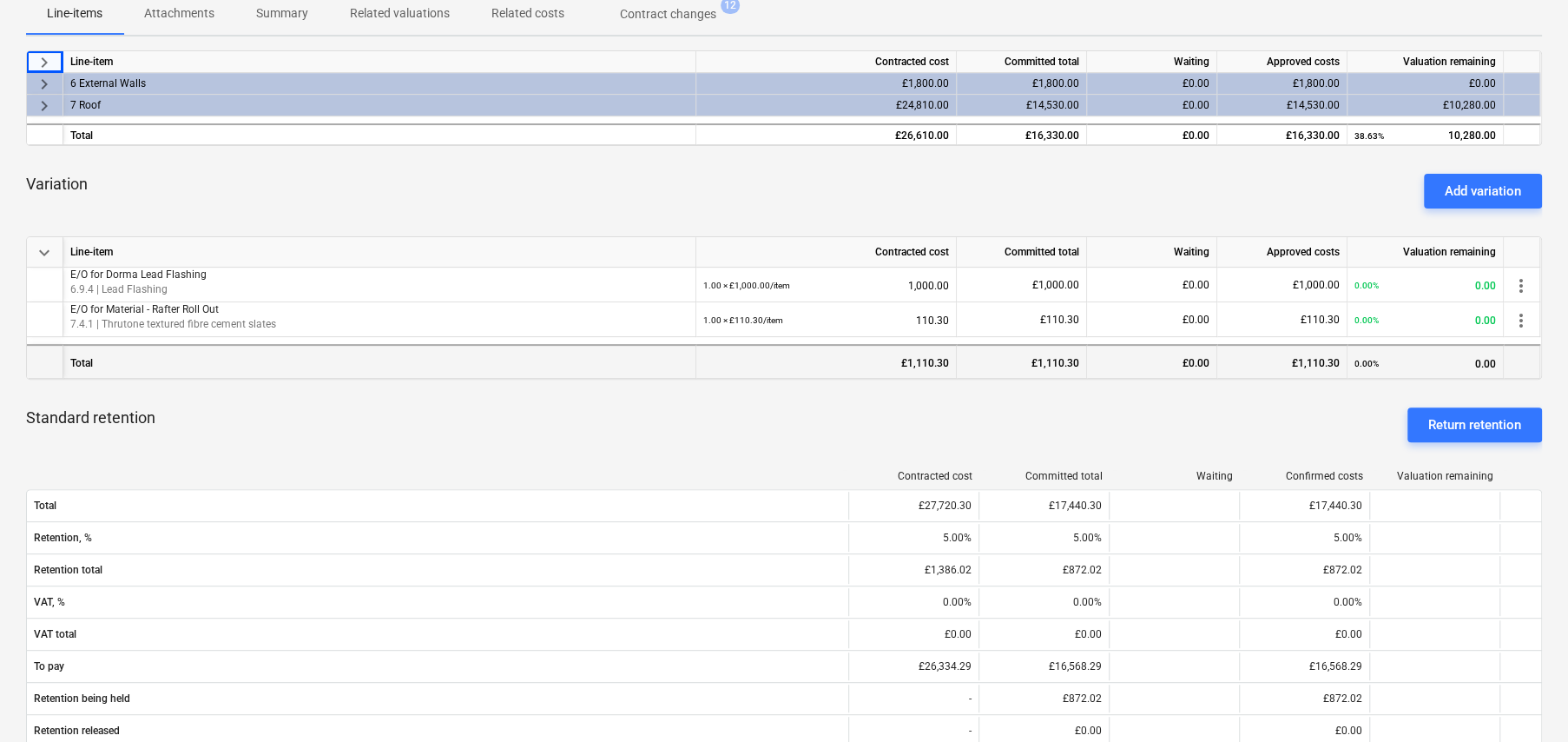
scroll to position [260, 0]
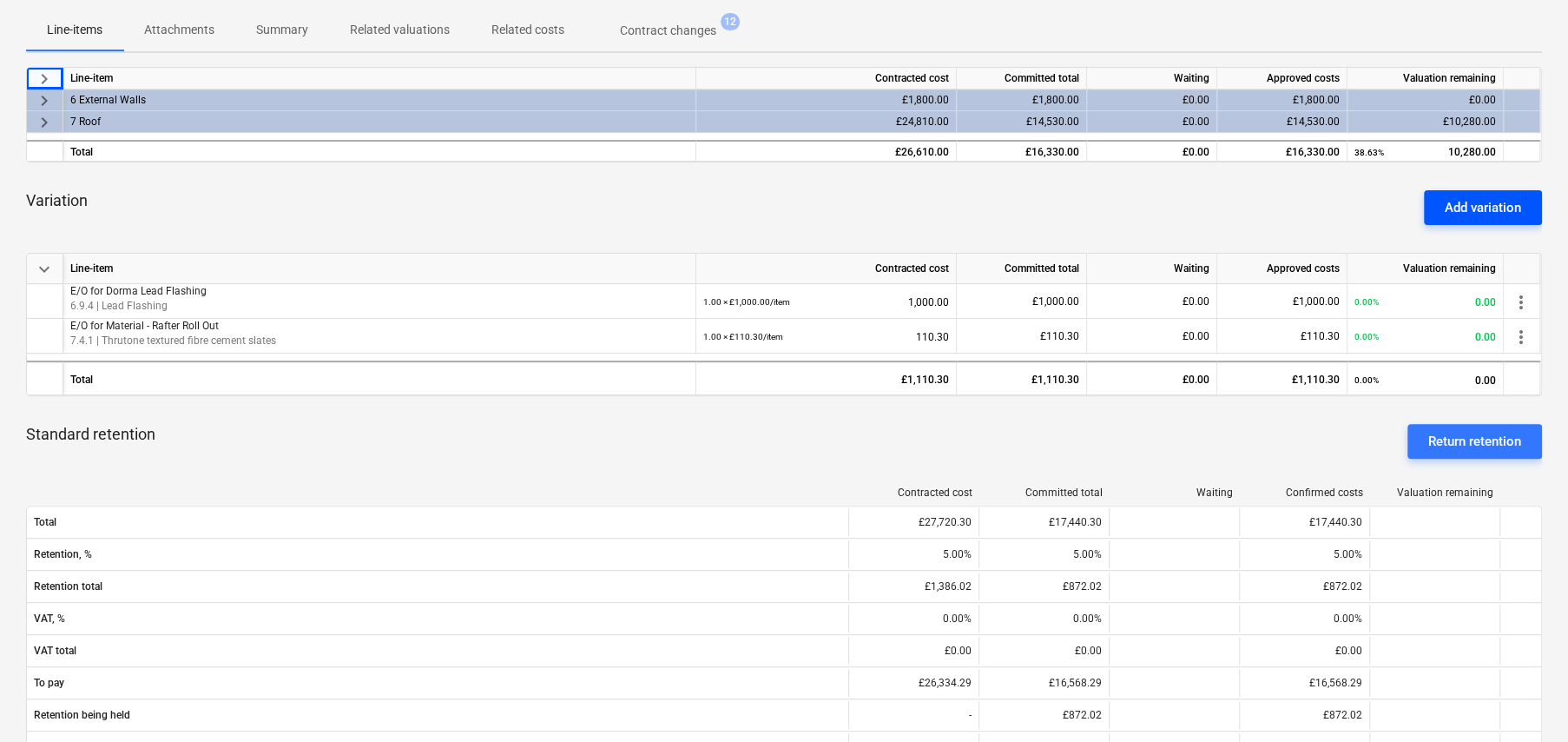
click at [1479, 208] on div "Add variation" at bounding box center [1482, 207] width 76 height 23
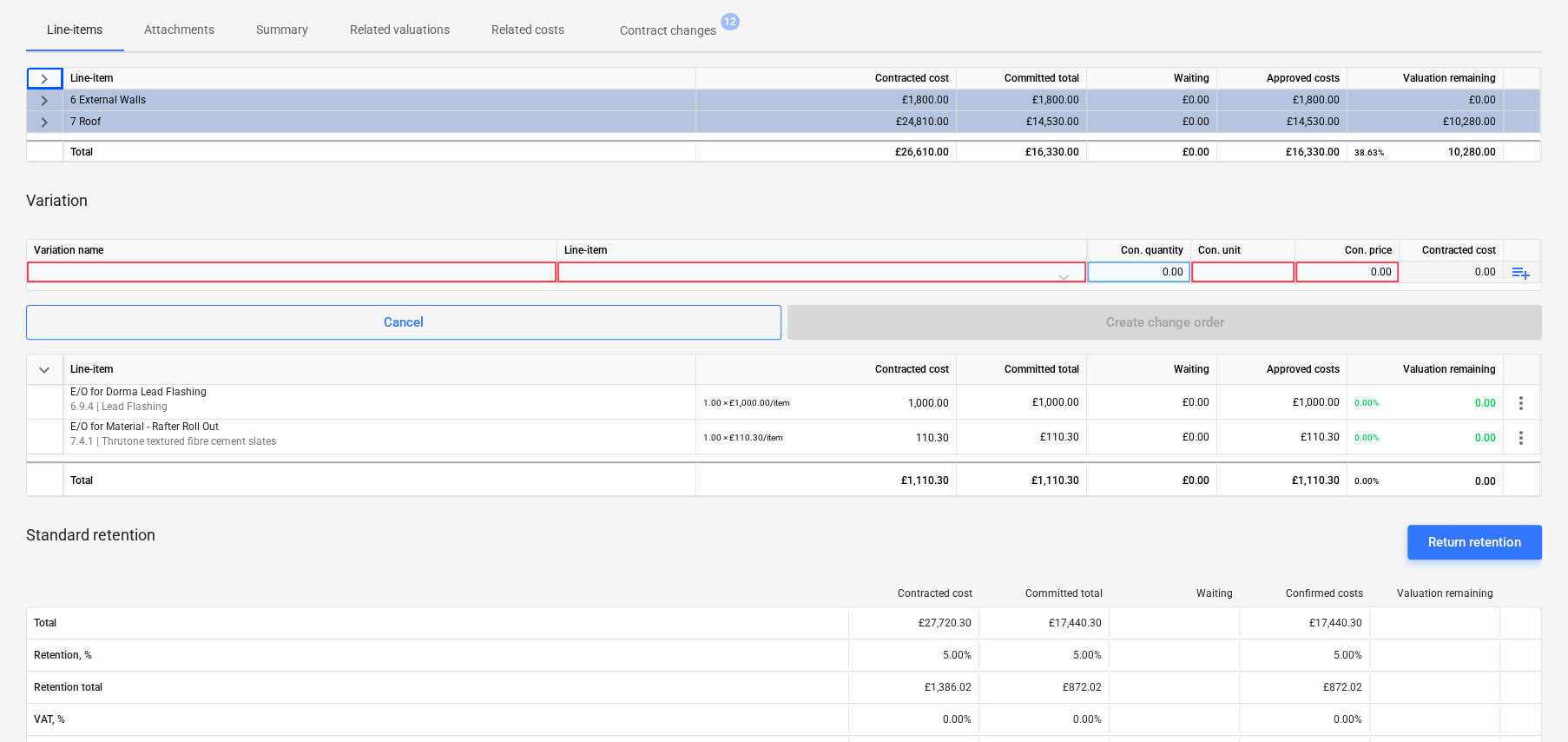
click at [274, 270] on div at bounding box center [291, 272] width 515 height 21
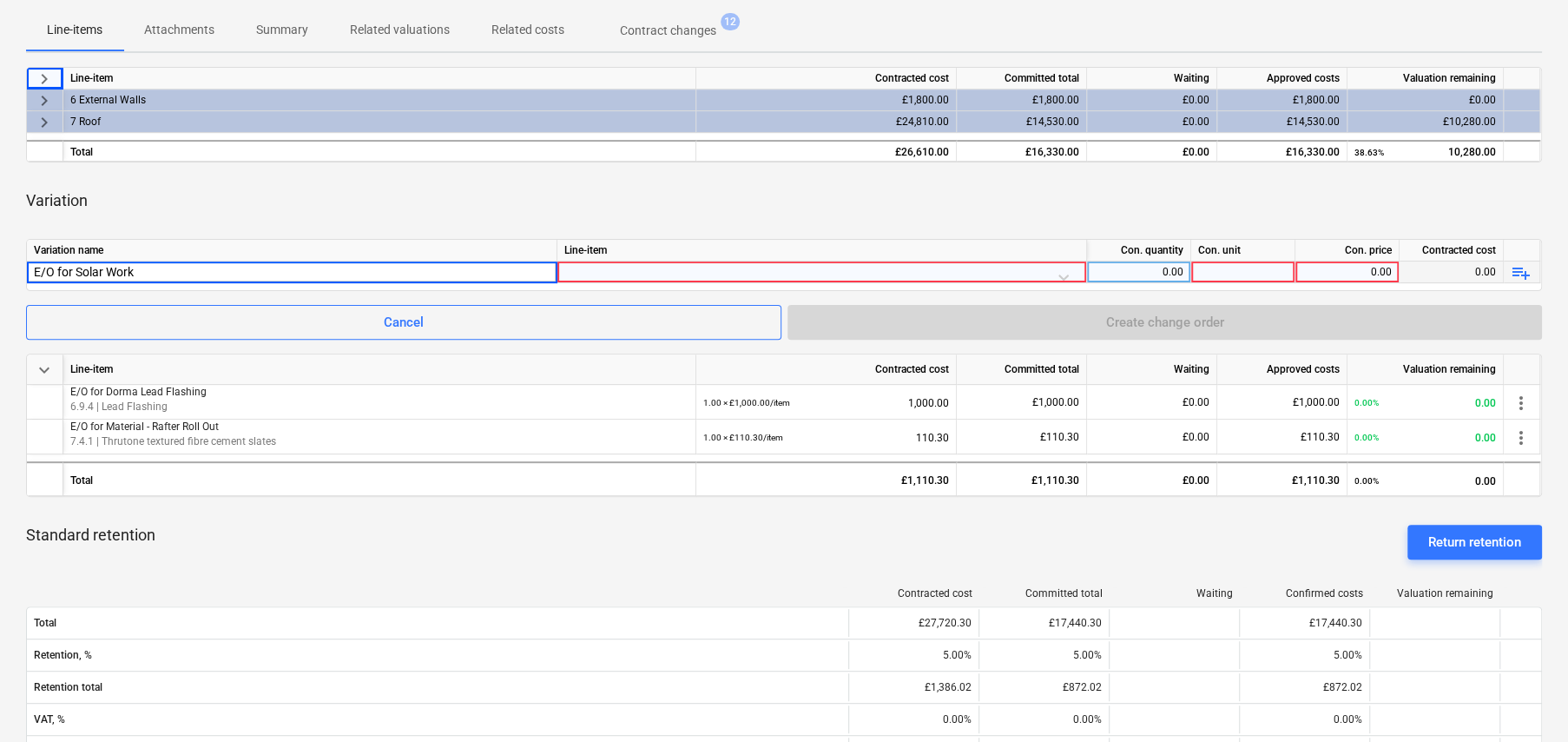
type input "E/O for Solar Works"
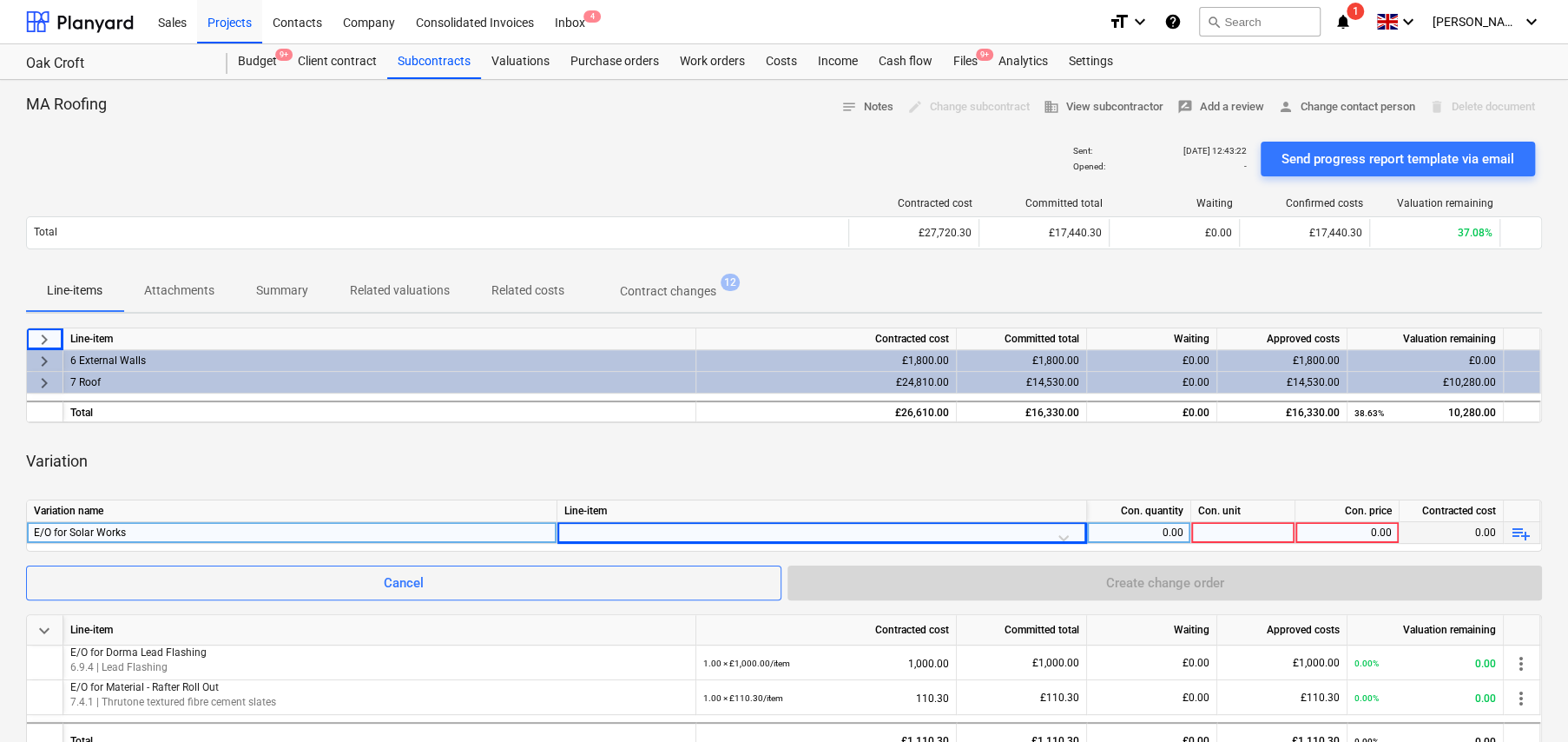
click at [44, 378] on span "keyboard_arrow_right" at bounding box center [44, 383] width 21 height 21
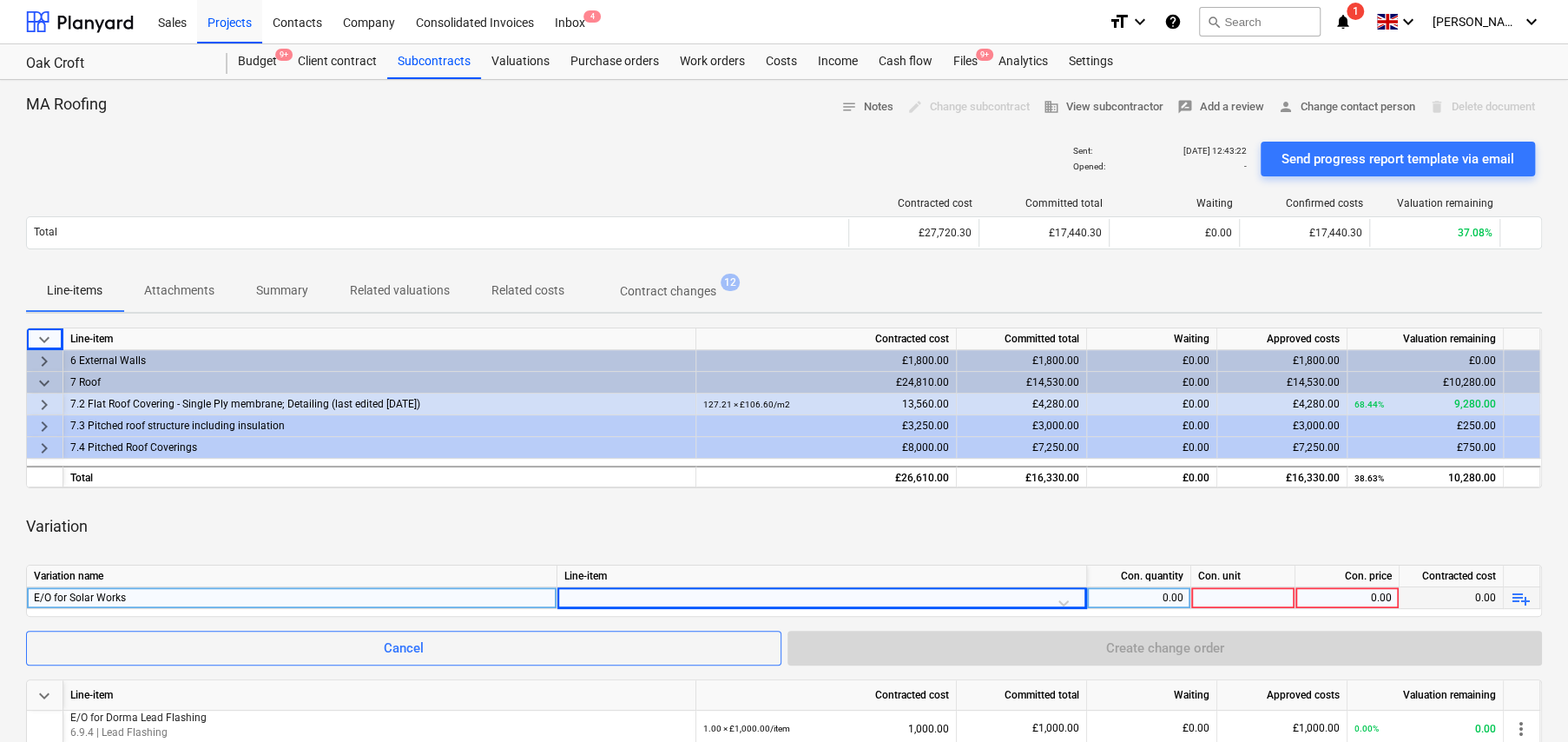
click at [43, 358] on span "keyboard_arrow_right" at bounding box center [44, 361] width 21 height 21
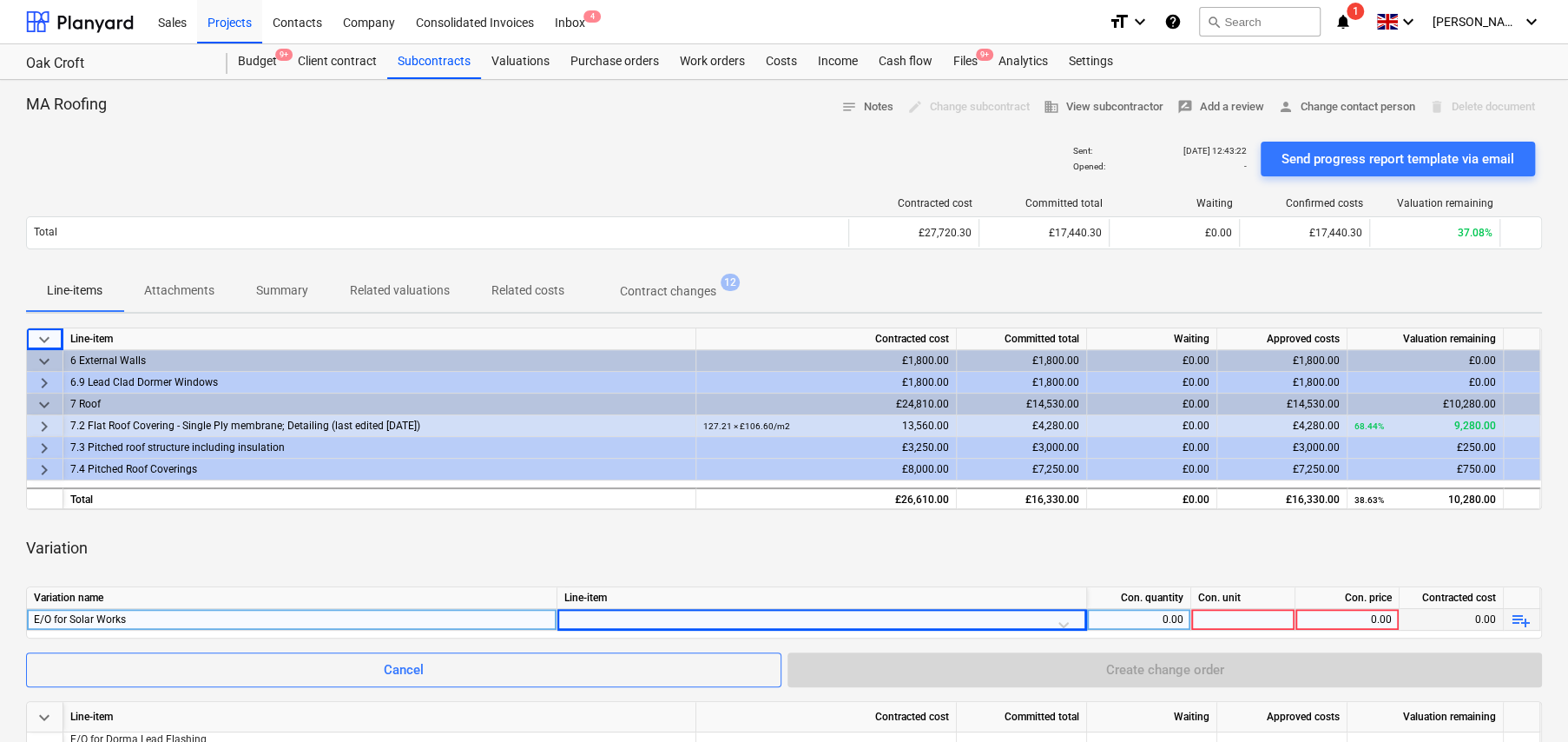
click at [46, 445] on span "keyboard_arrow_right" at bounding box center [44, 448] width 21 height 21
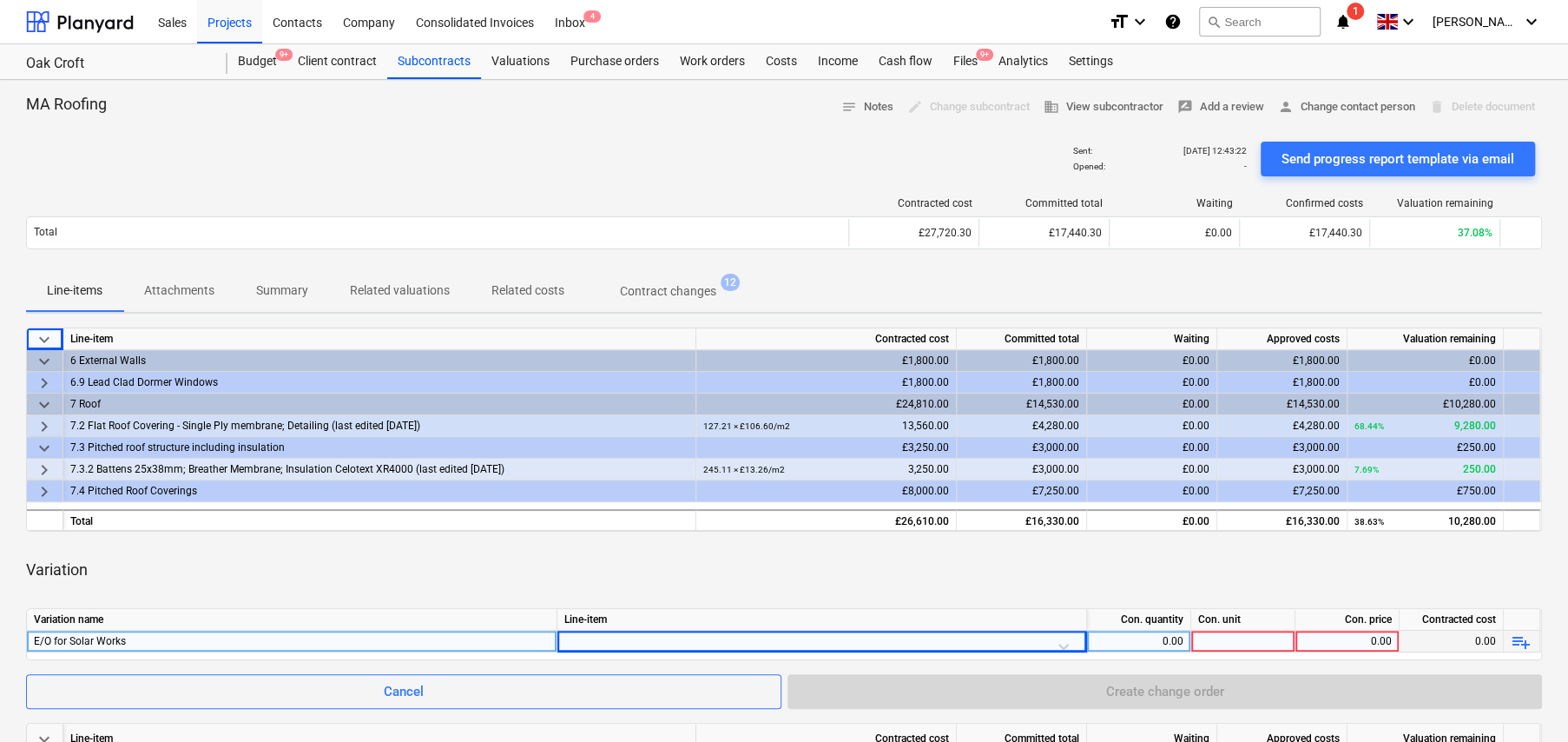
click at [45, 485] on span "keyboard_arrow_right" at bounding box center [44, 492] width 21 height 21
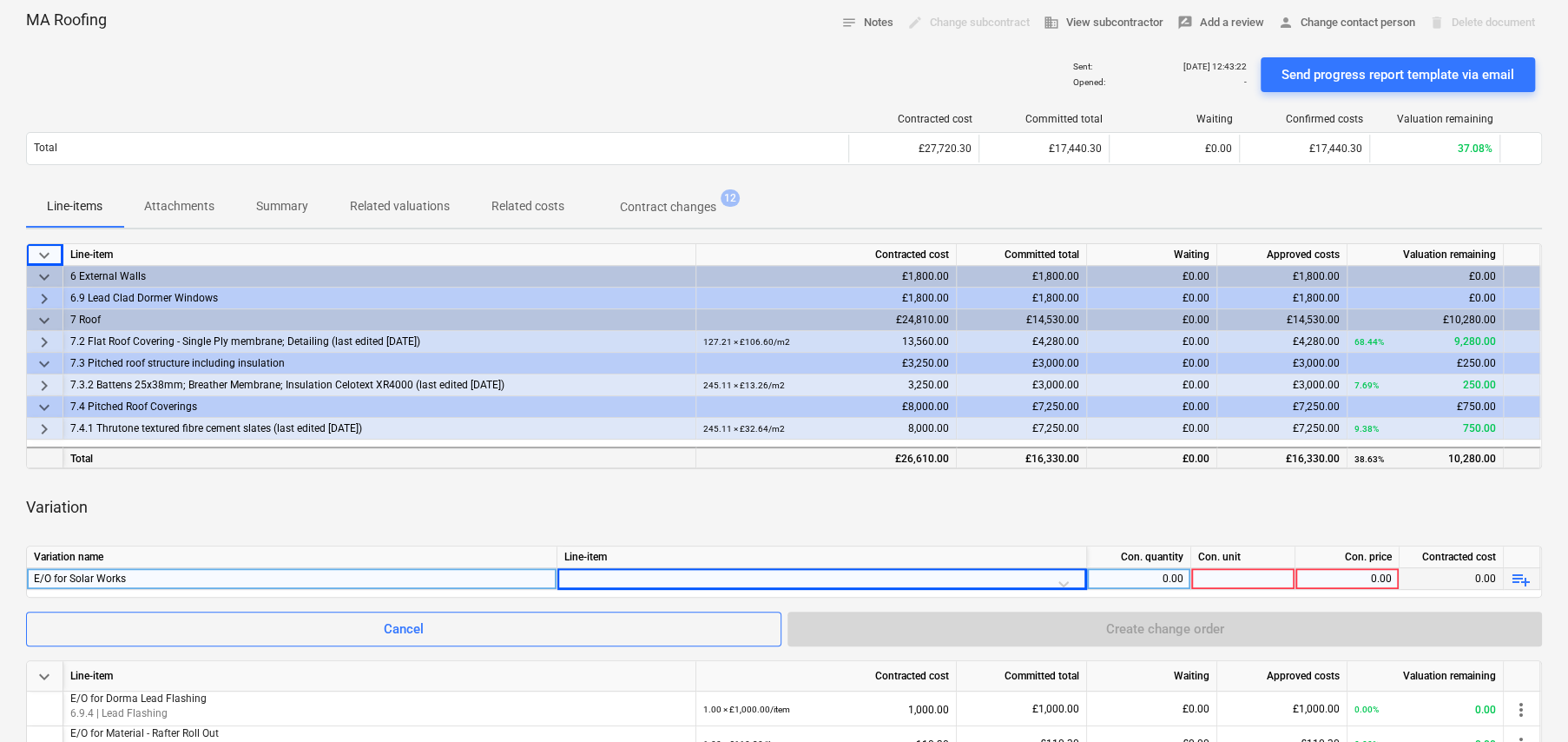
scroll to position [87, 0]
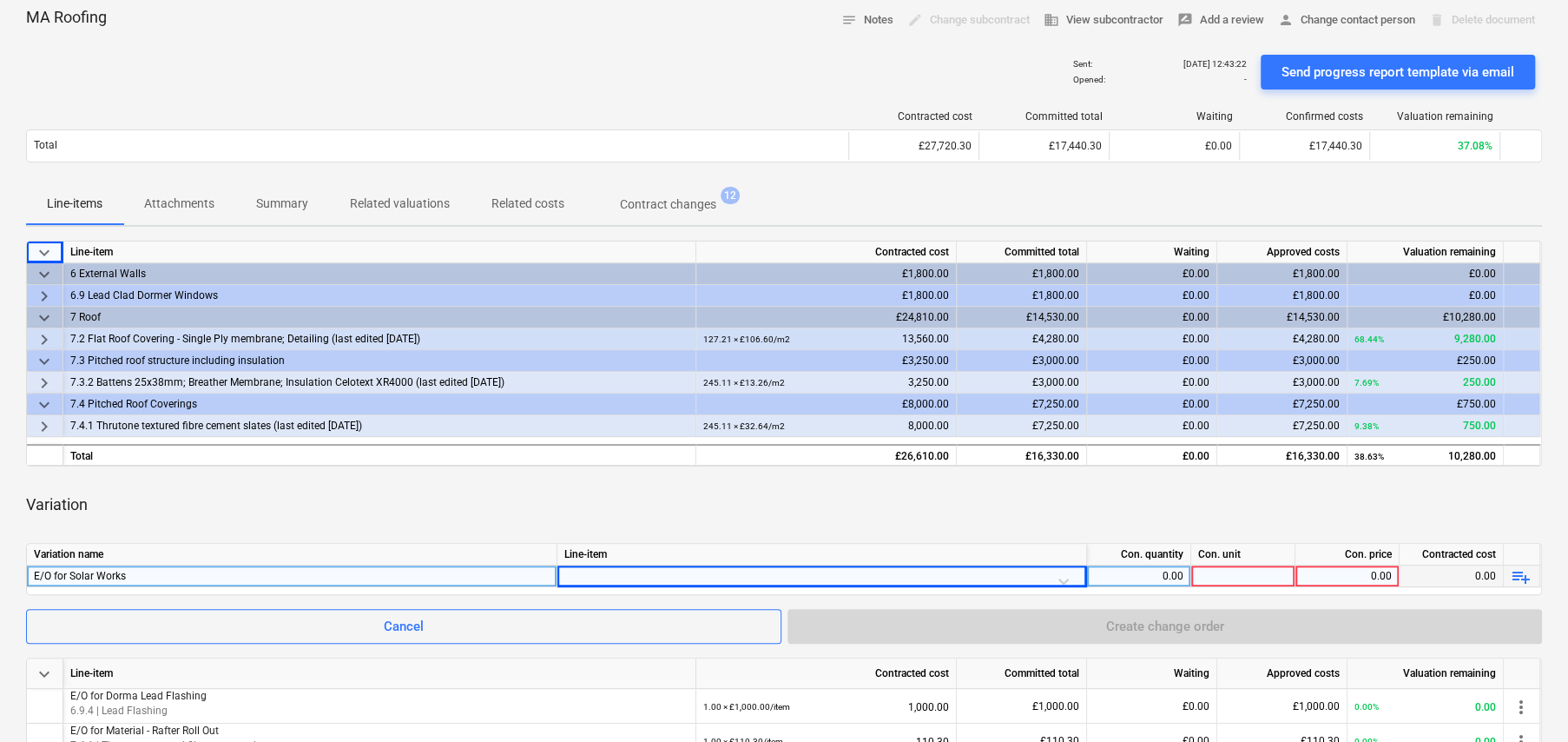
click at [592, 577] on div at bounding box center [822, 581] width 514 height 30
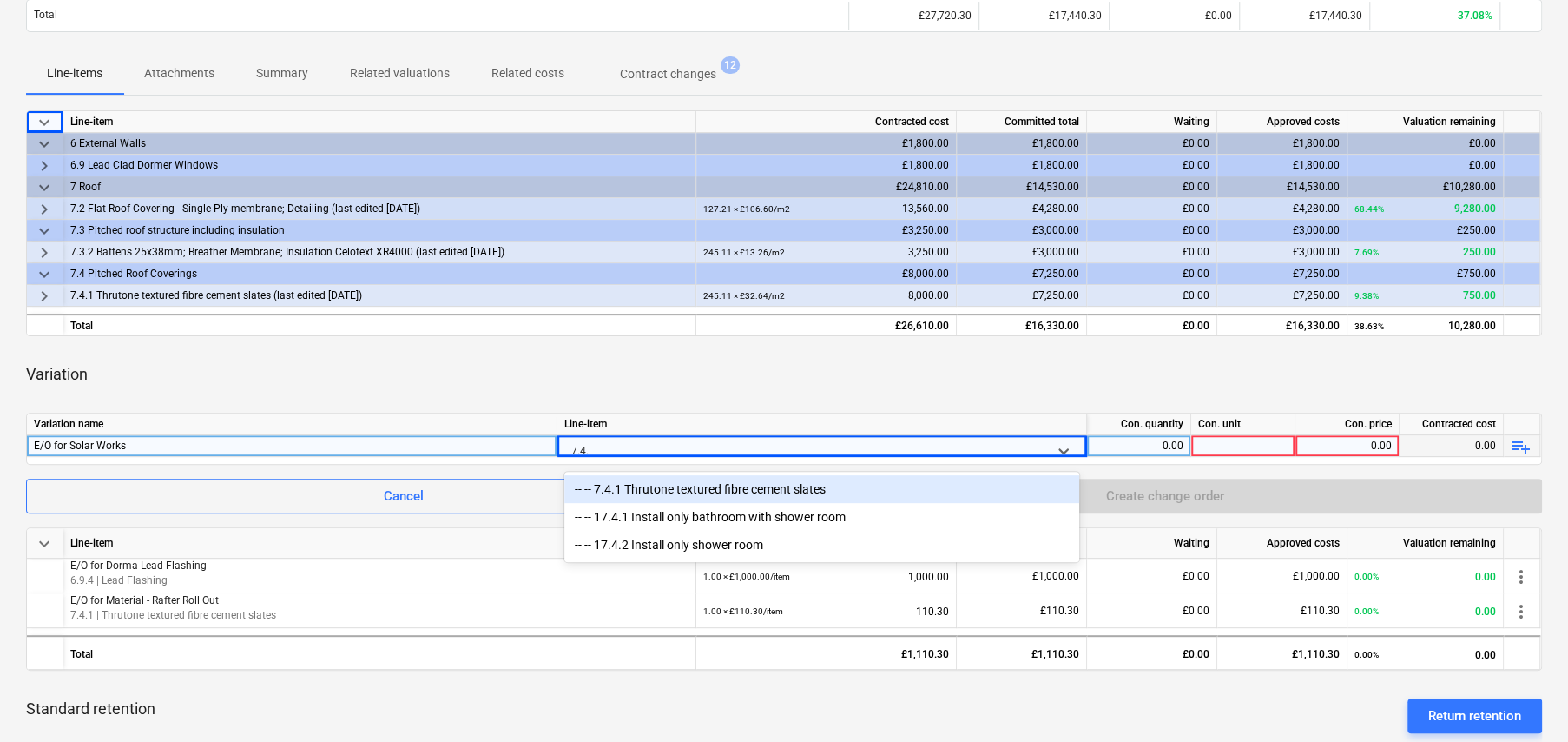
type input "7.4.1"
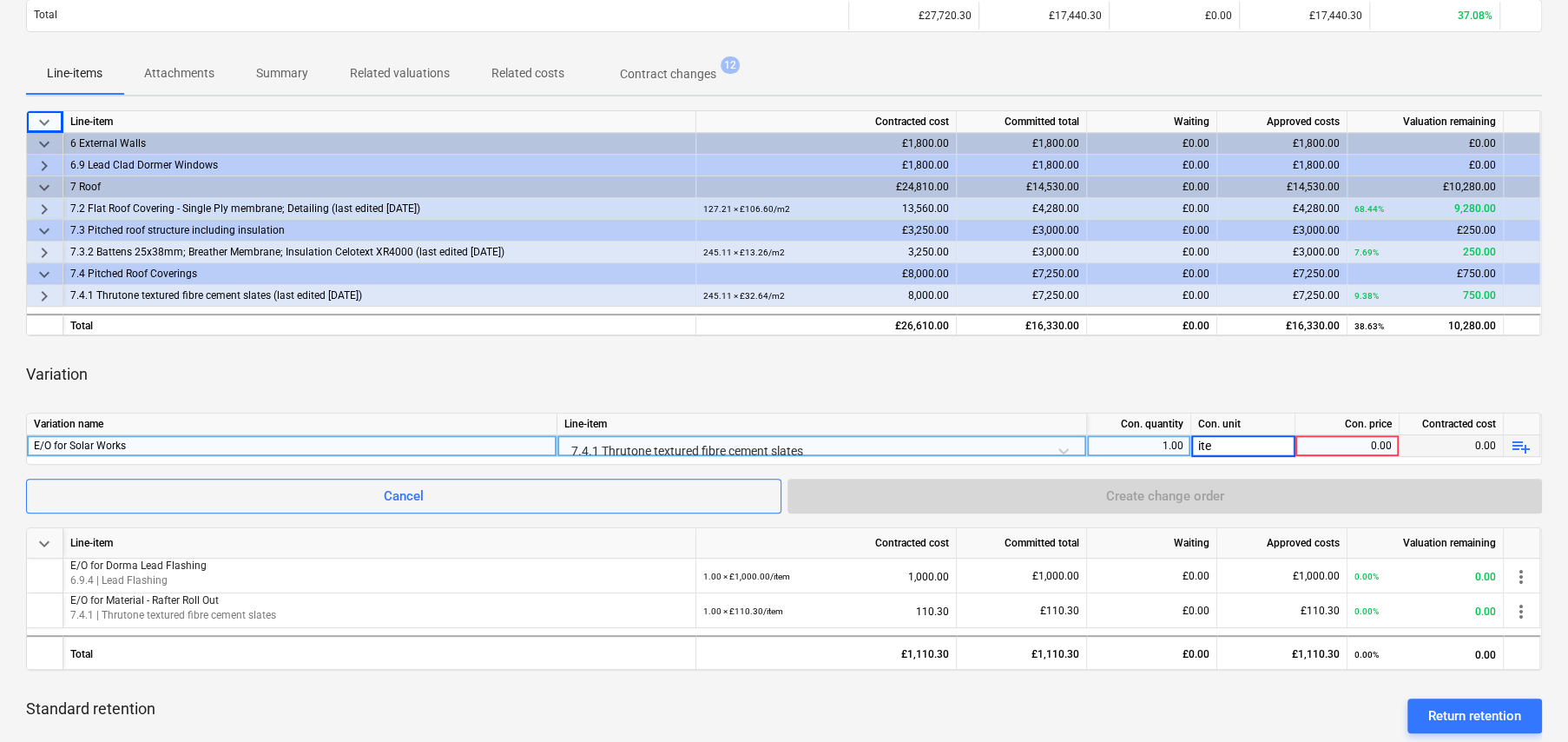
type input "item"
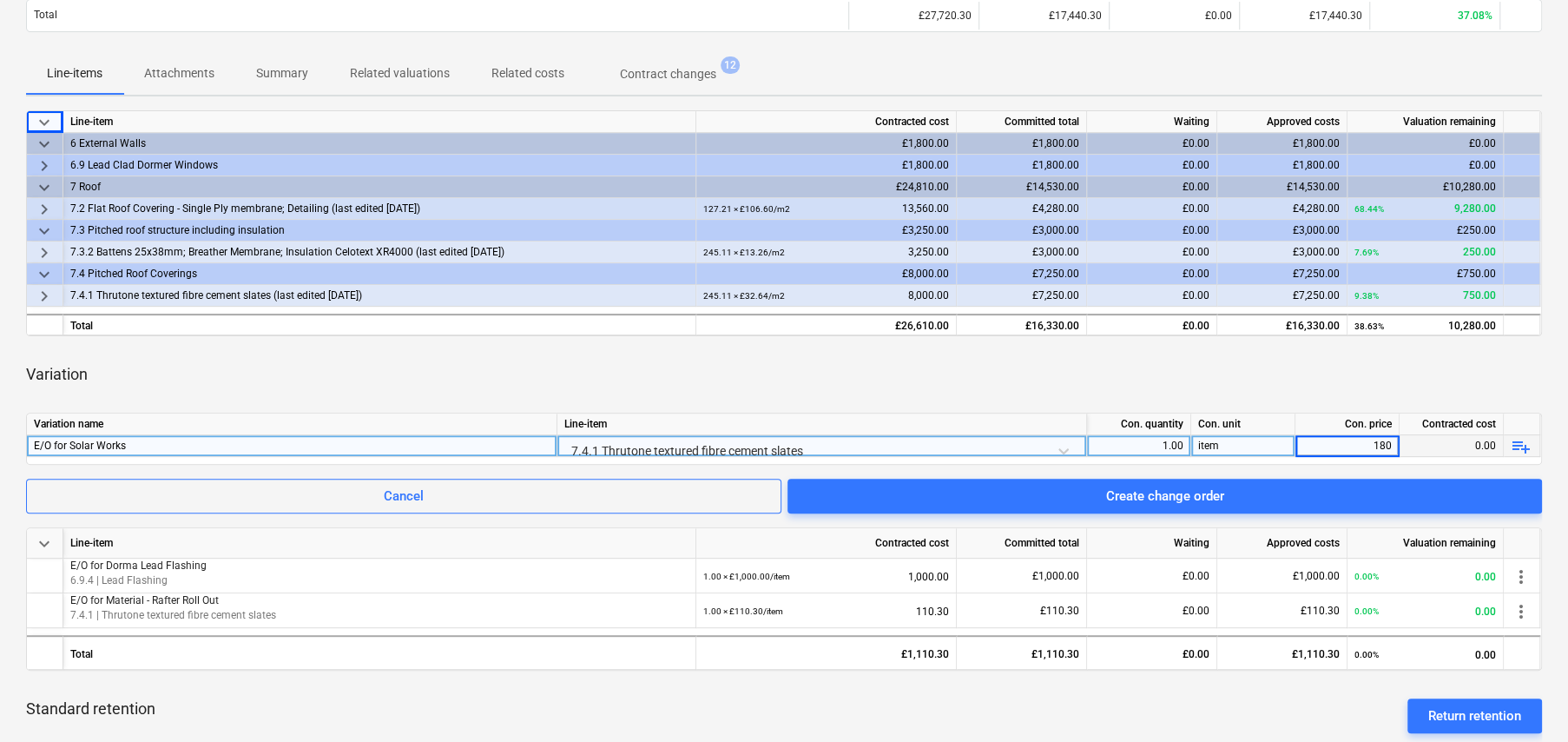
type input "1800"
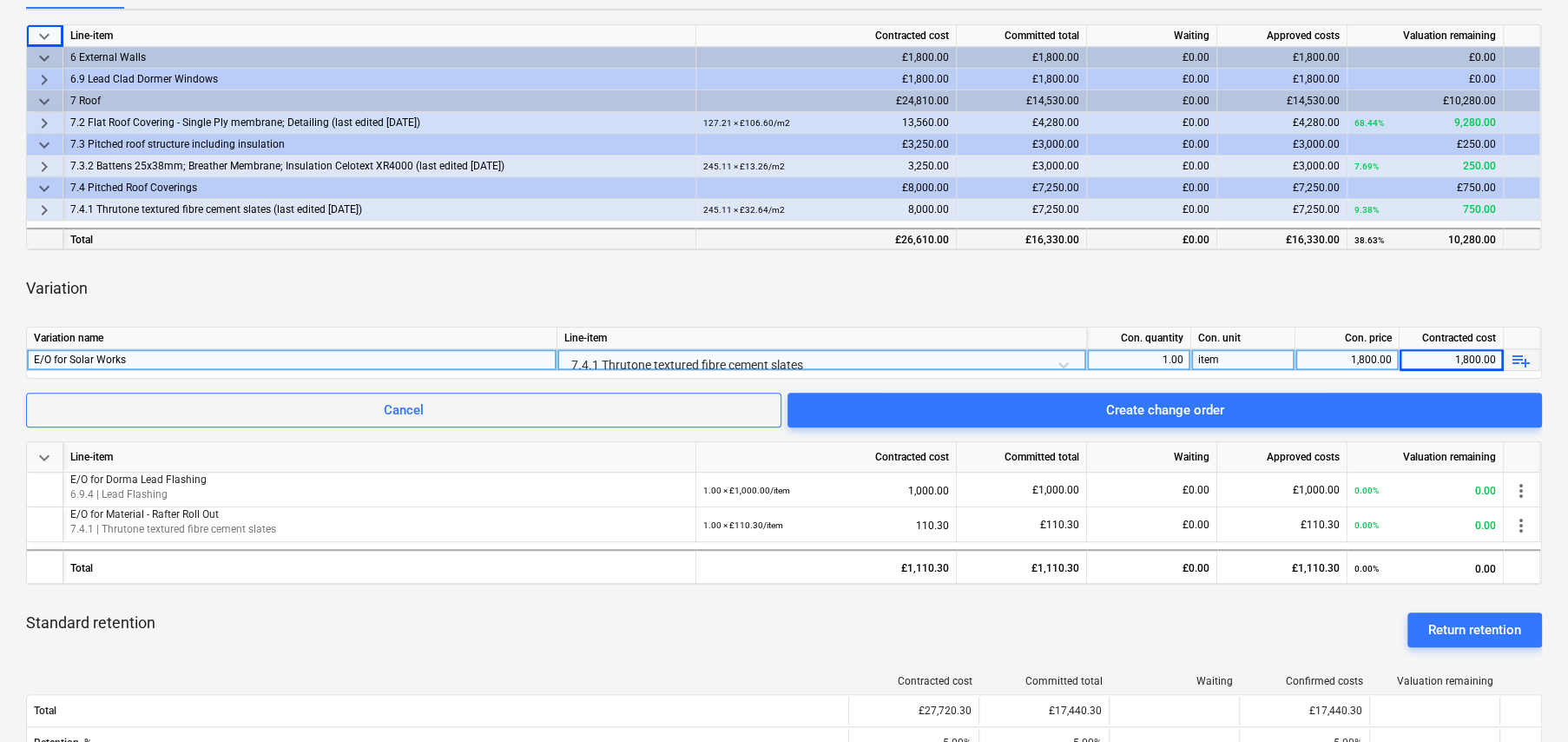
scroll to position [305, 0]
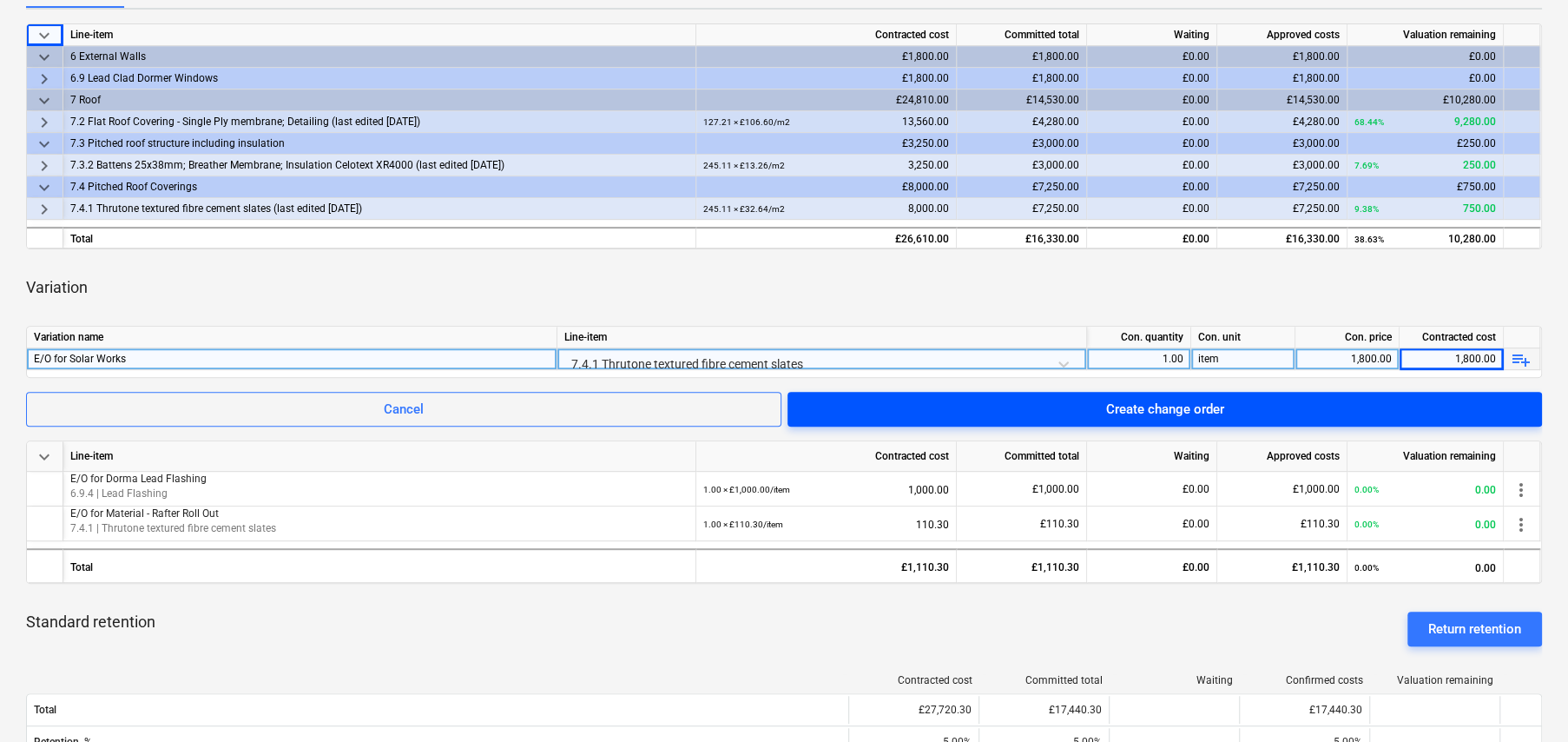
click at [1189, 415] on div "Create change order" at bounding box center [1165, 409] width 118 height 23
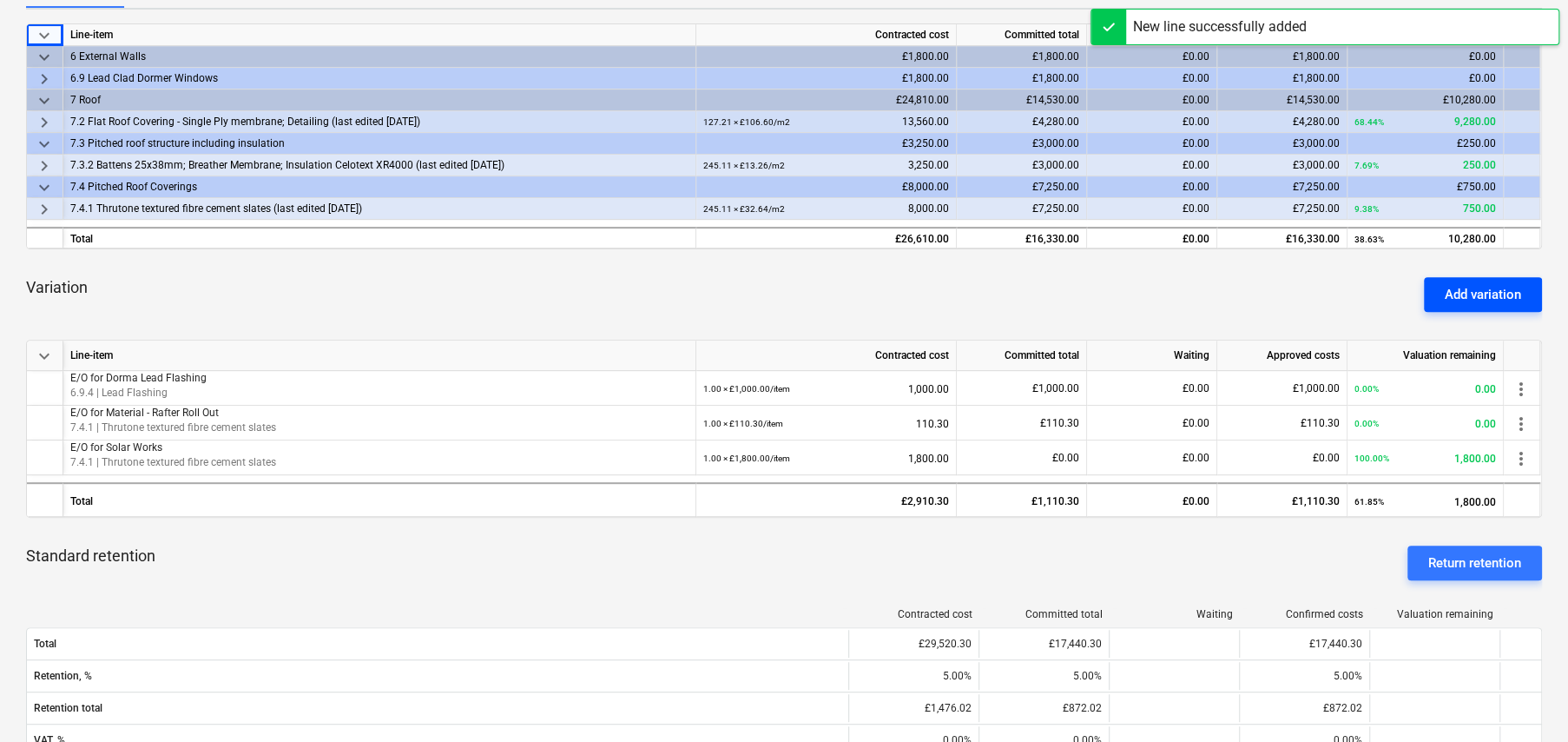
click at [1478, 294] on div "Add variation" at bounding box center [1482, 294] width 76 height 23
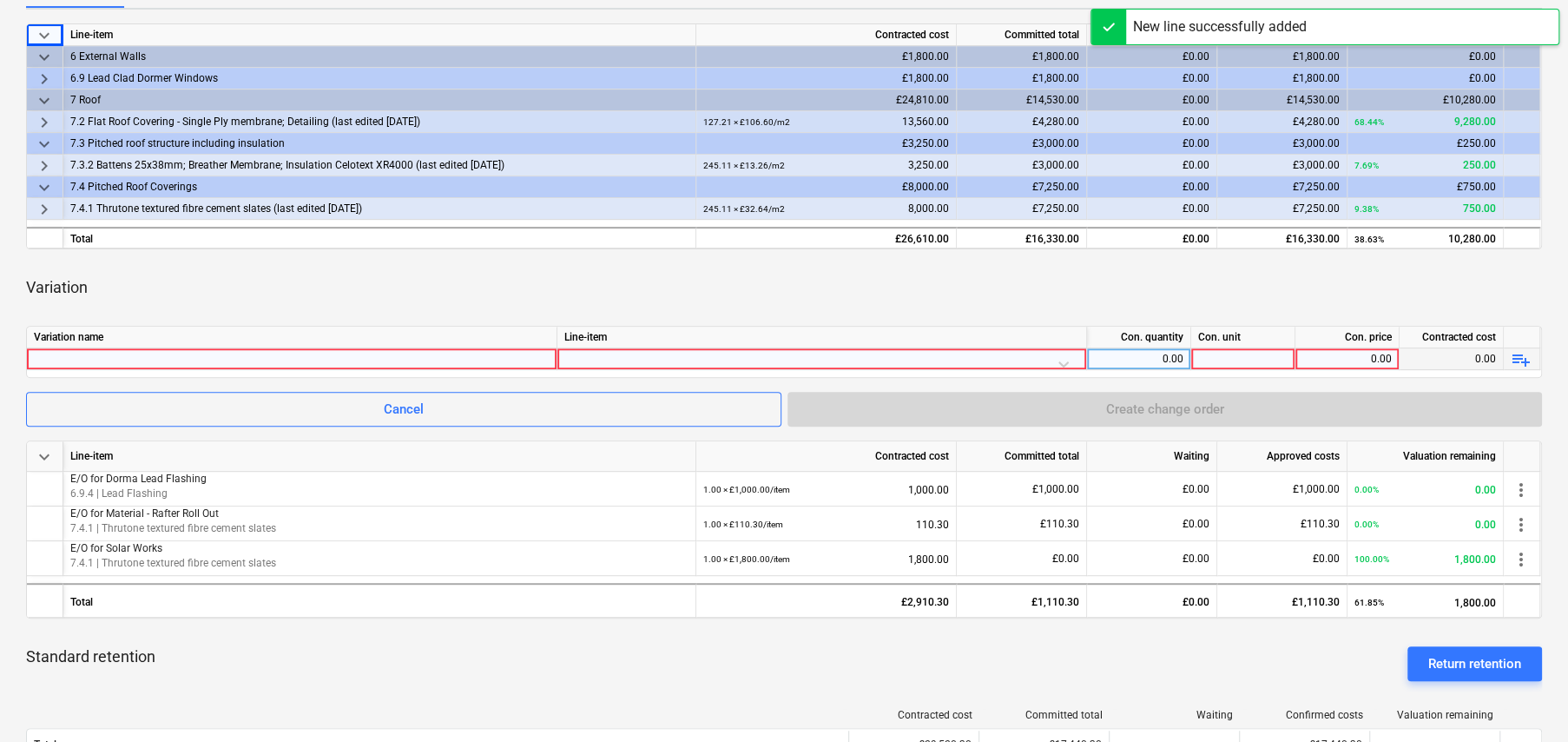
click at [243, 352] on div at bounding box center [291, 359] width 515 height 21
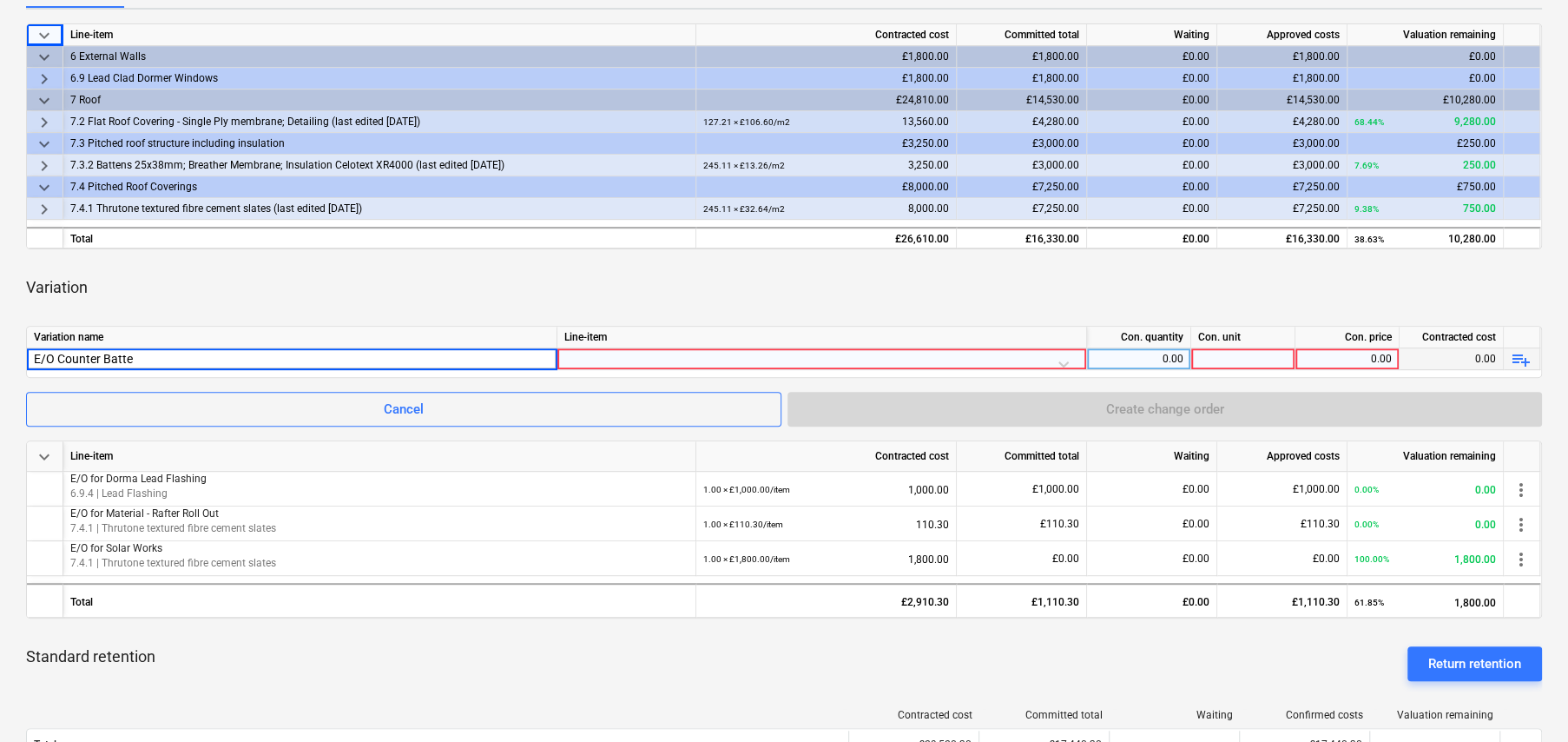
type input "E/O Counter Batten"
click at [607, 354] on div at bounding box center [822, 364] width 514 height 30
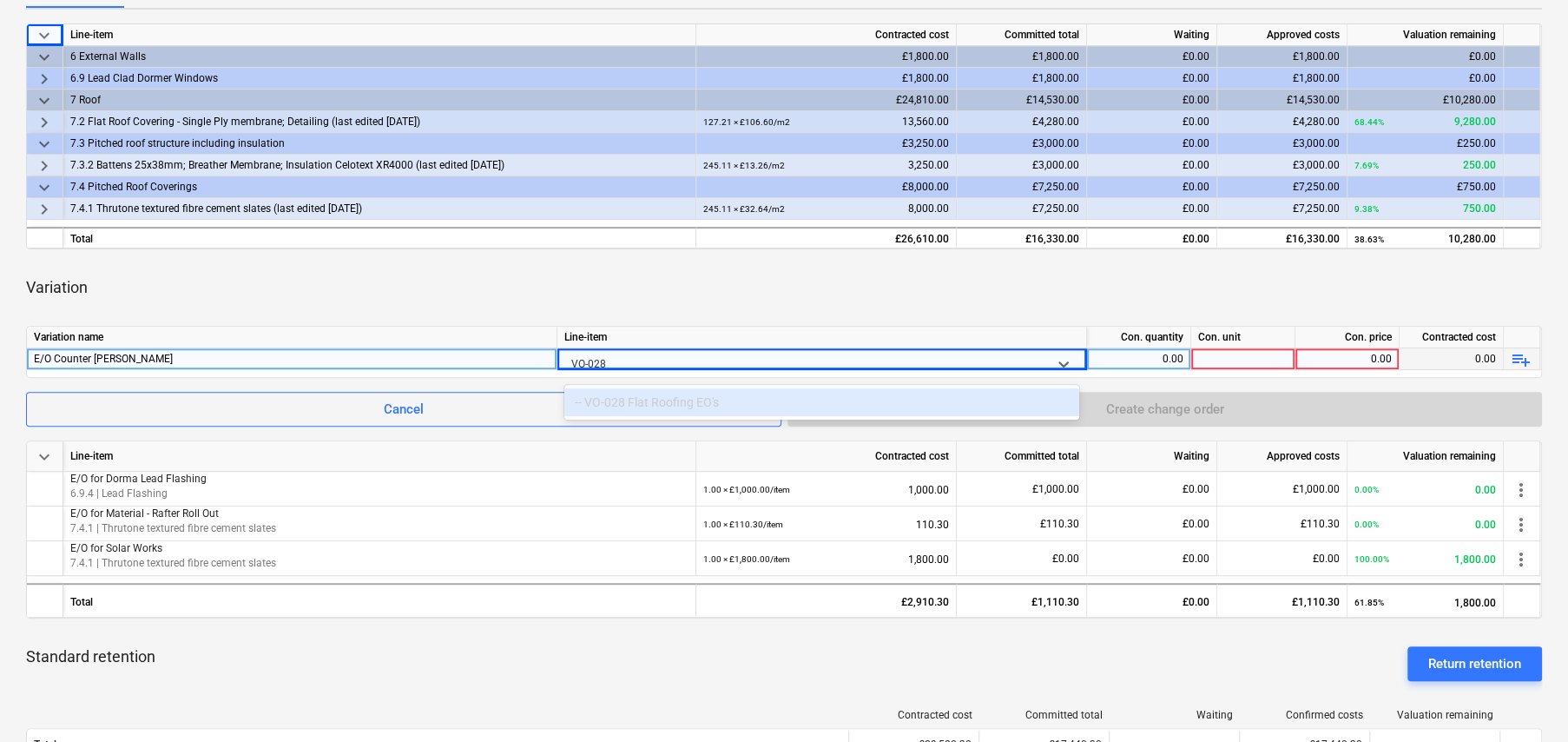
type input "VO-028"
type input "5 pit"
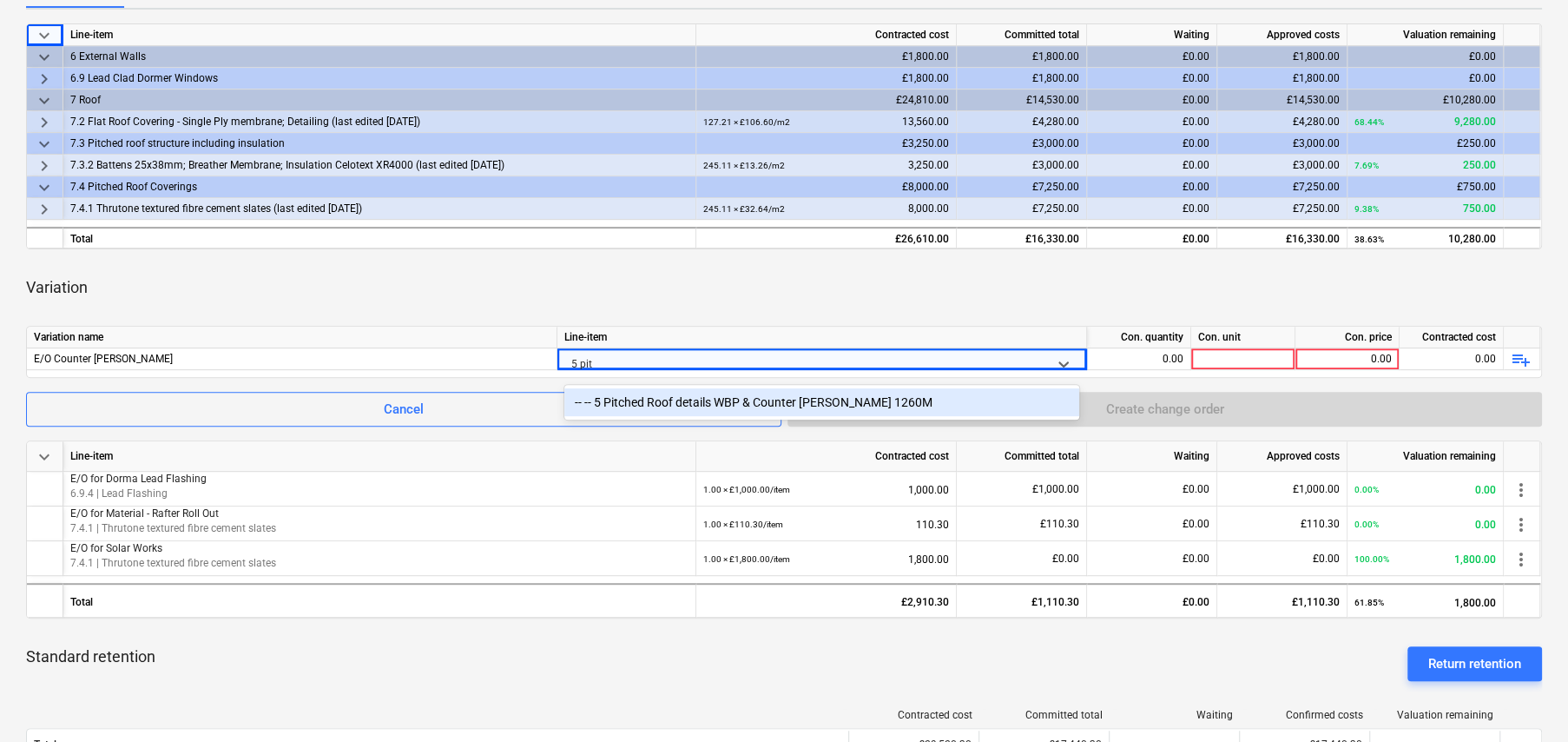
click at [702, 403] on div "-- -- 5 Pitched Roof details WBP & Counter Batten 1260M" at bounding box center [822, 402] width 514 height 27
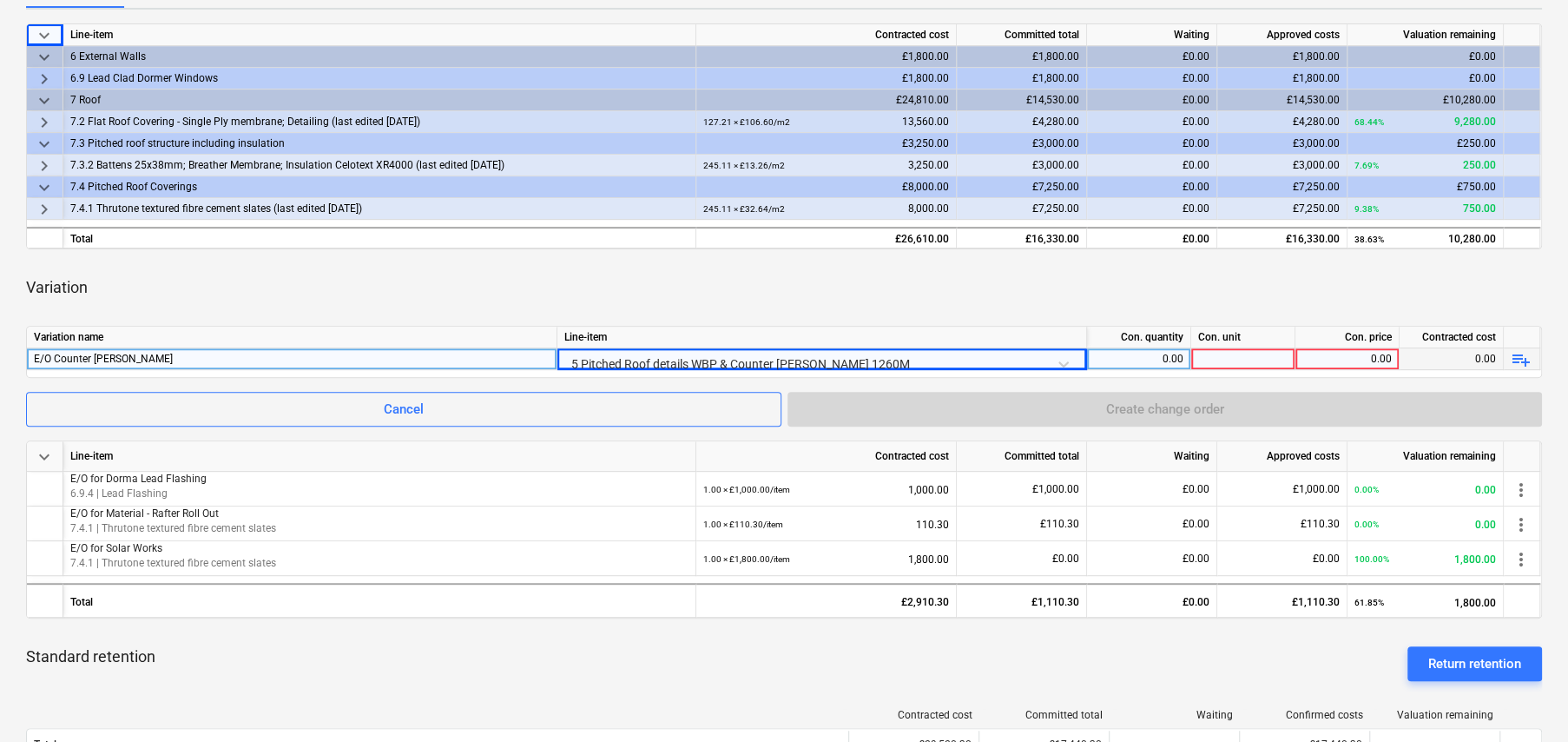
click at [1168, 353] on div "0.00" at bounding box center [1138, 359] width 90 height 22
type input "1"
type input "item"
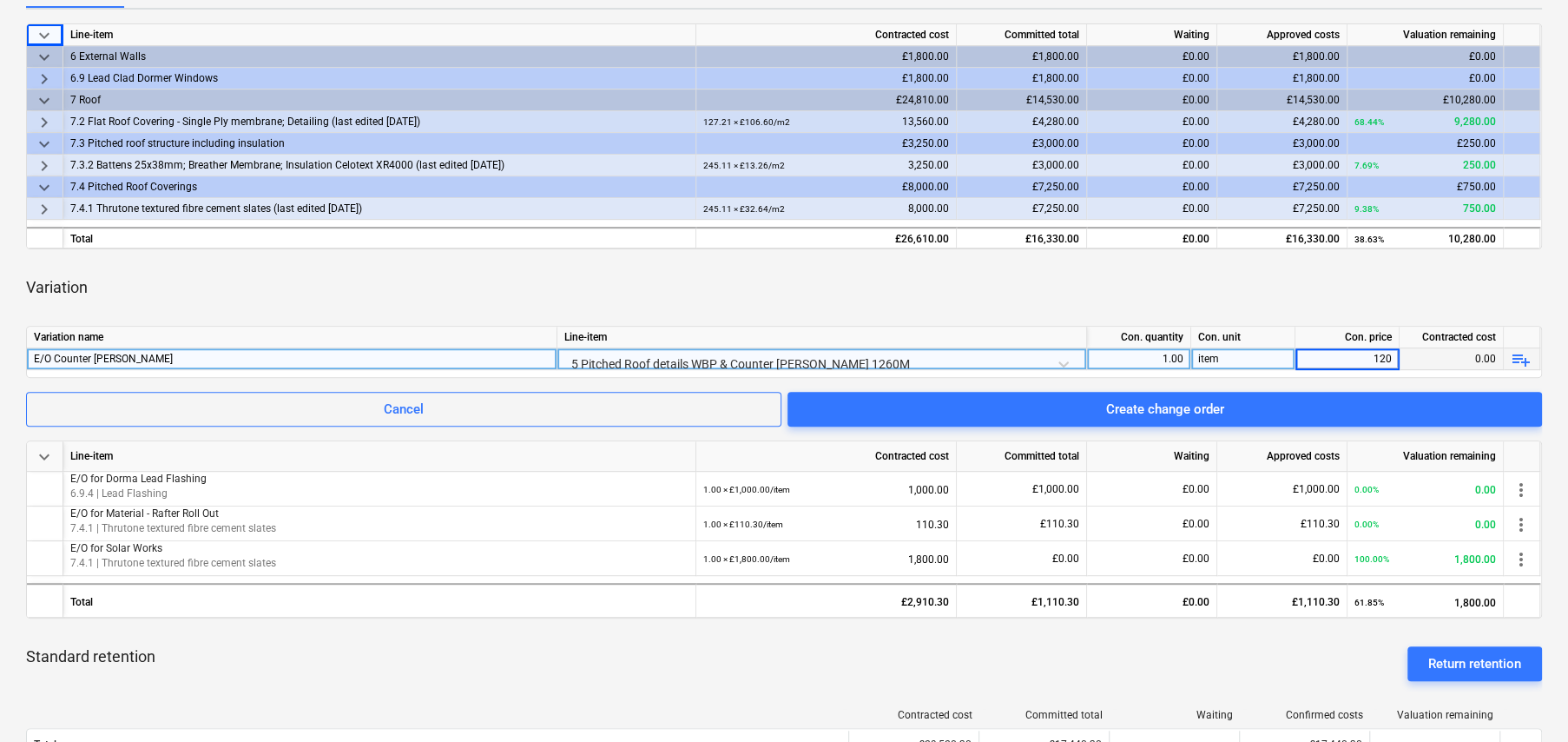
type input "1200"
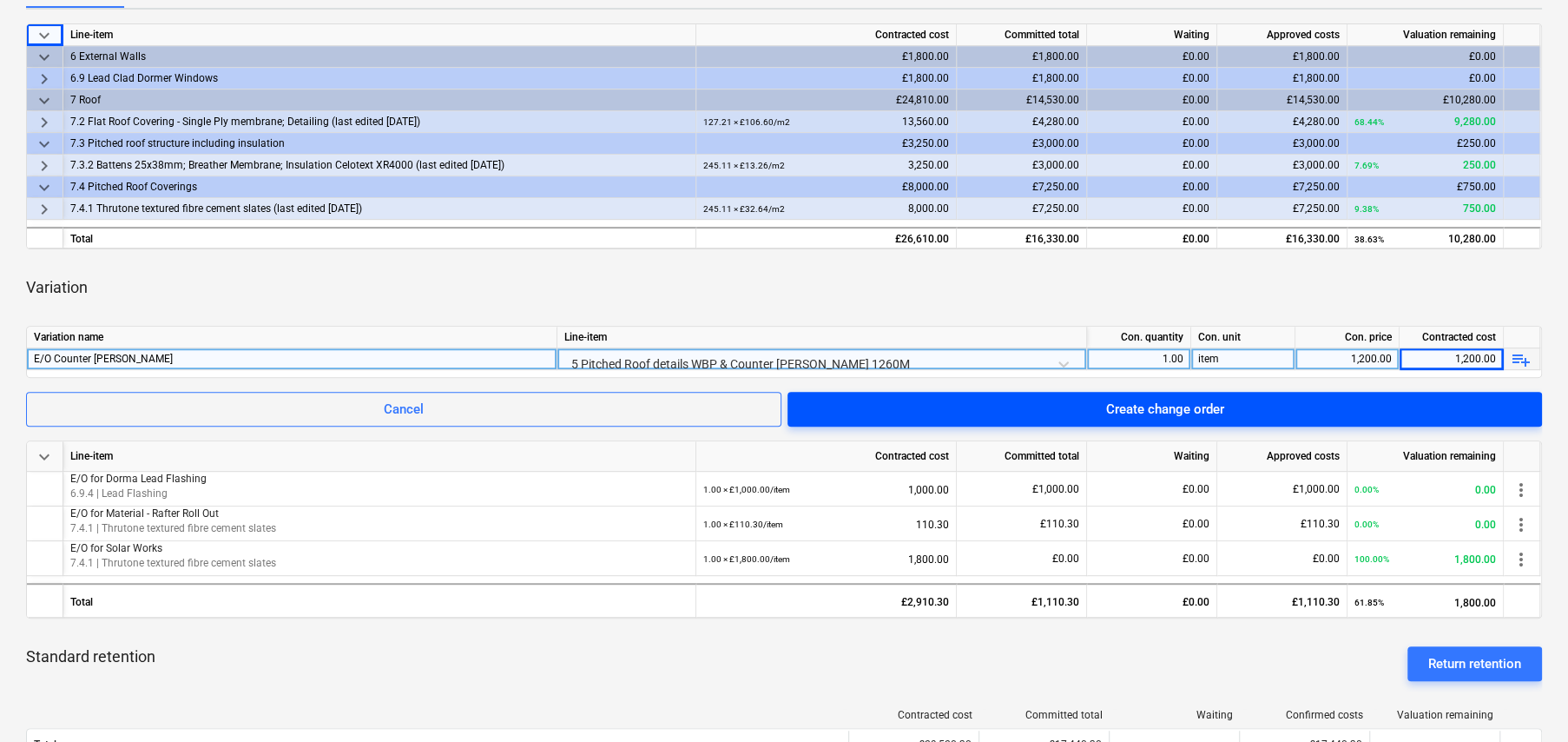
click at [1187, 402] on div "Create change order" at bounding box center [1165, 409] width 118 height 23
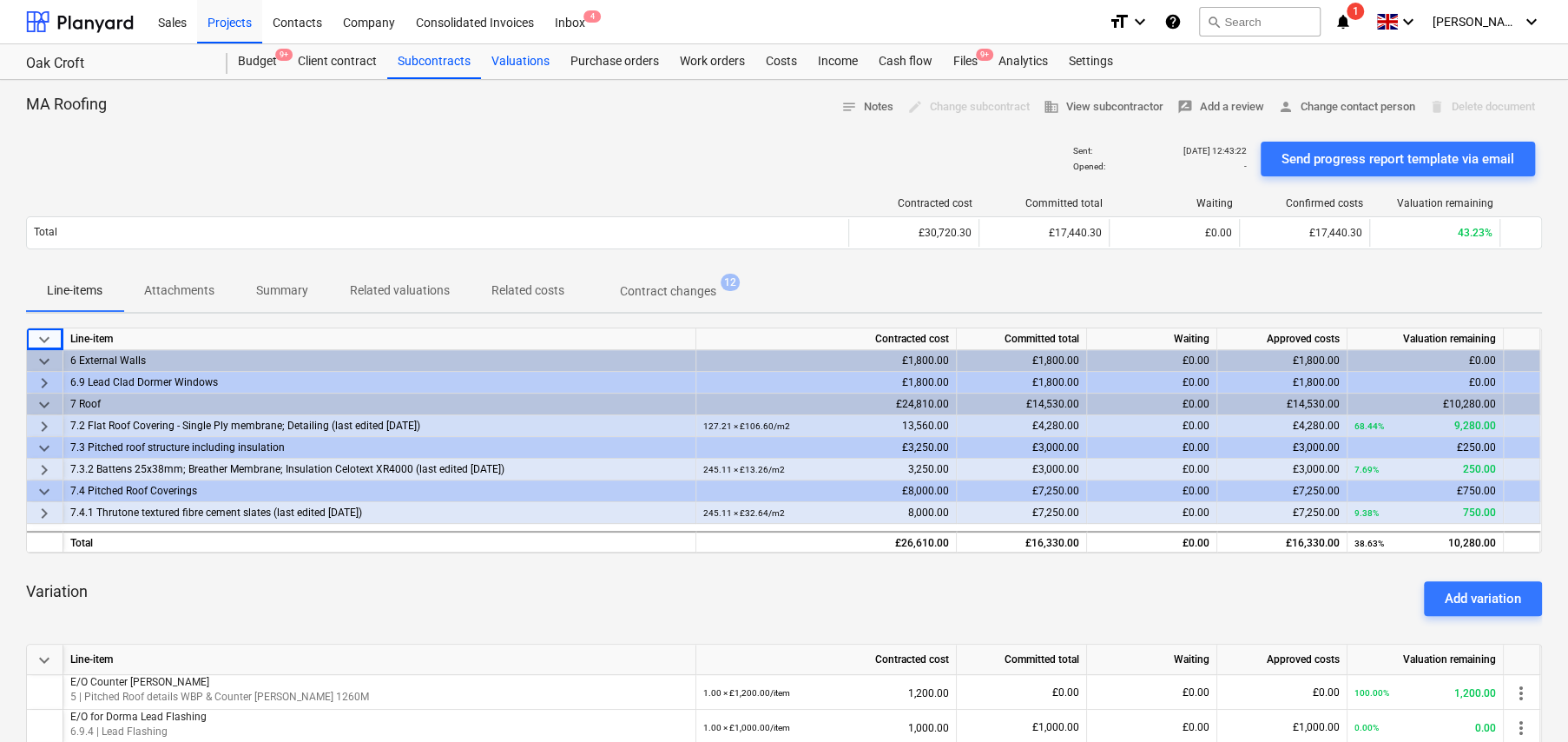
click at [521, 61] on div "Valuations" at bounding box center [521, 61] width 79 height 35
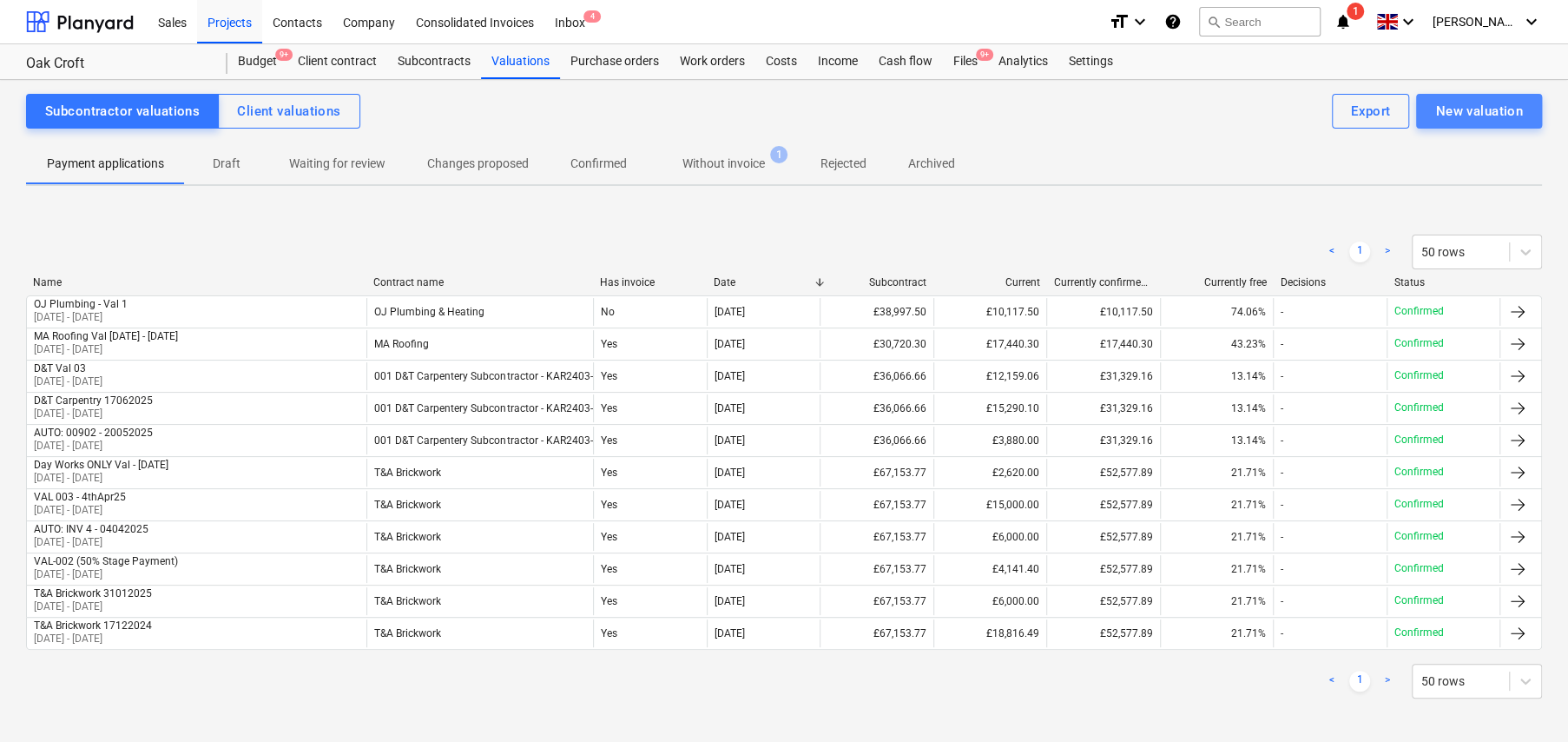
click at [1471, 112] on div "New valuation" at bounding box center [1478, 111] width 88 height 23
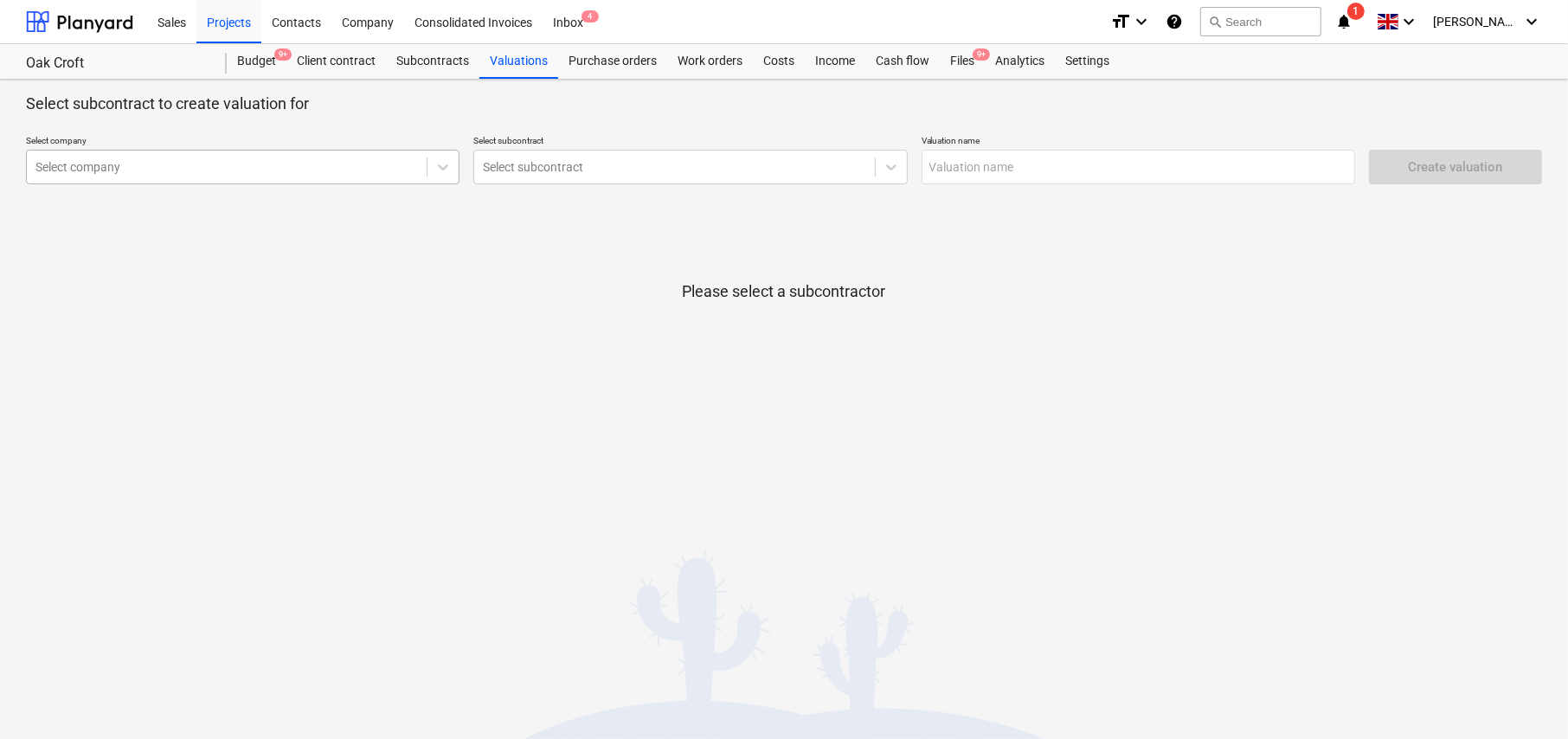
click at [284, 163] on div at bounding box center [226, 167] width 382 height 17
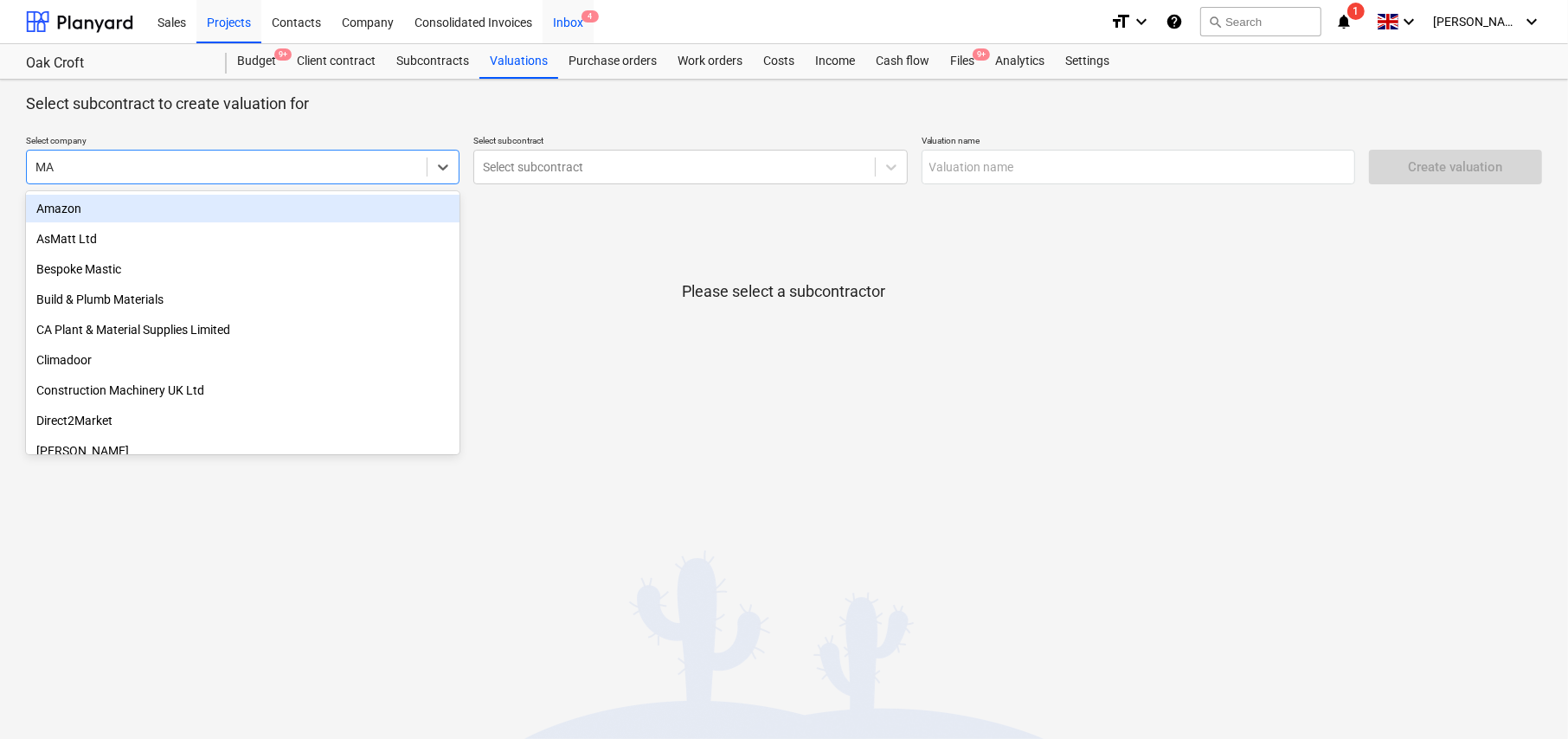
type input "MA"
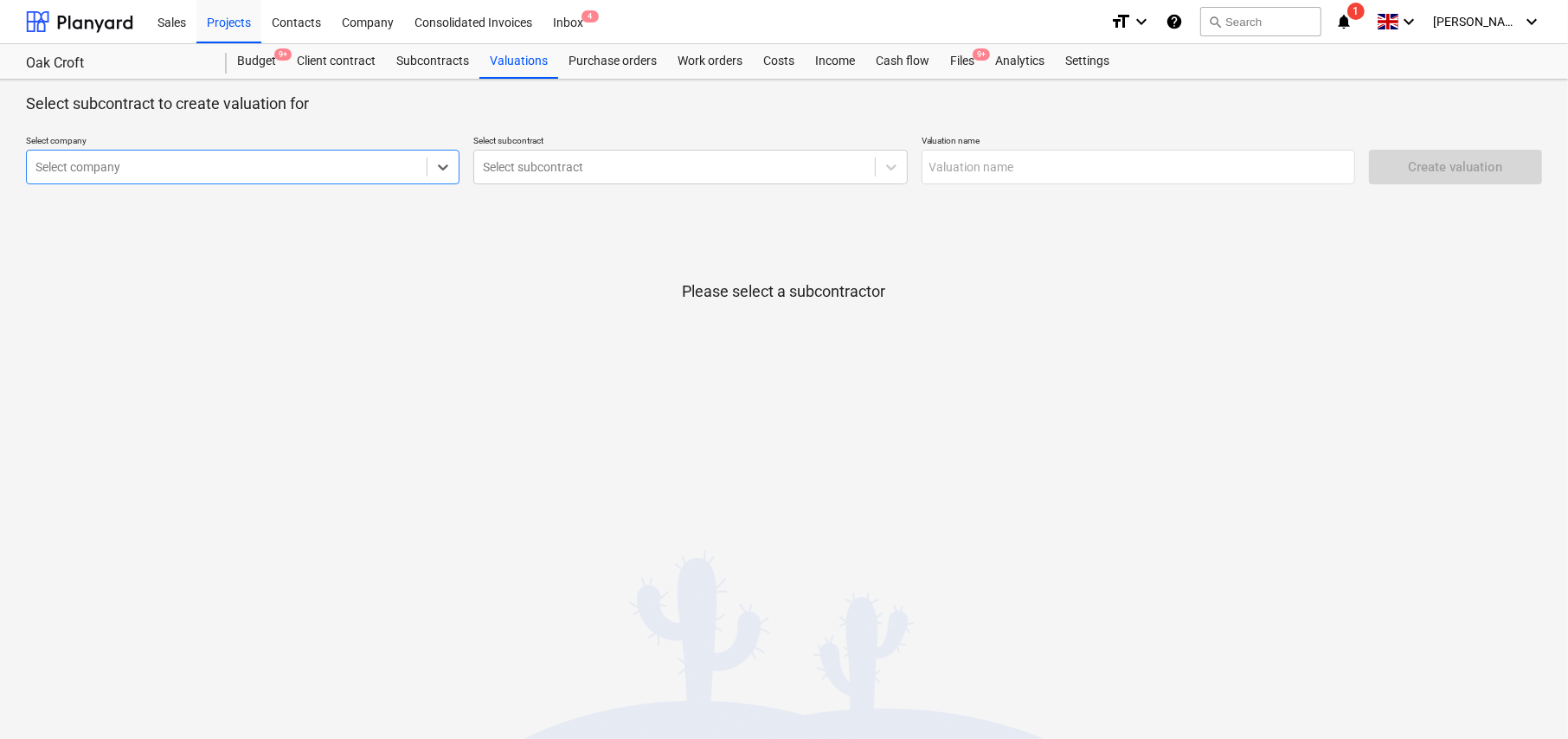
click at [148, 169] on div at bounding box center [226, 167] width 382 height 17
type input "MA roo"
click at [69, 207] on div "MA Roofing" at bounding box center [243, 208] width 434 height 27
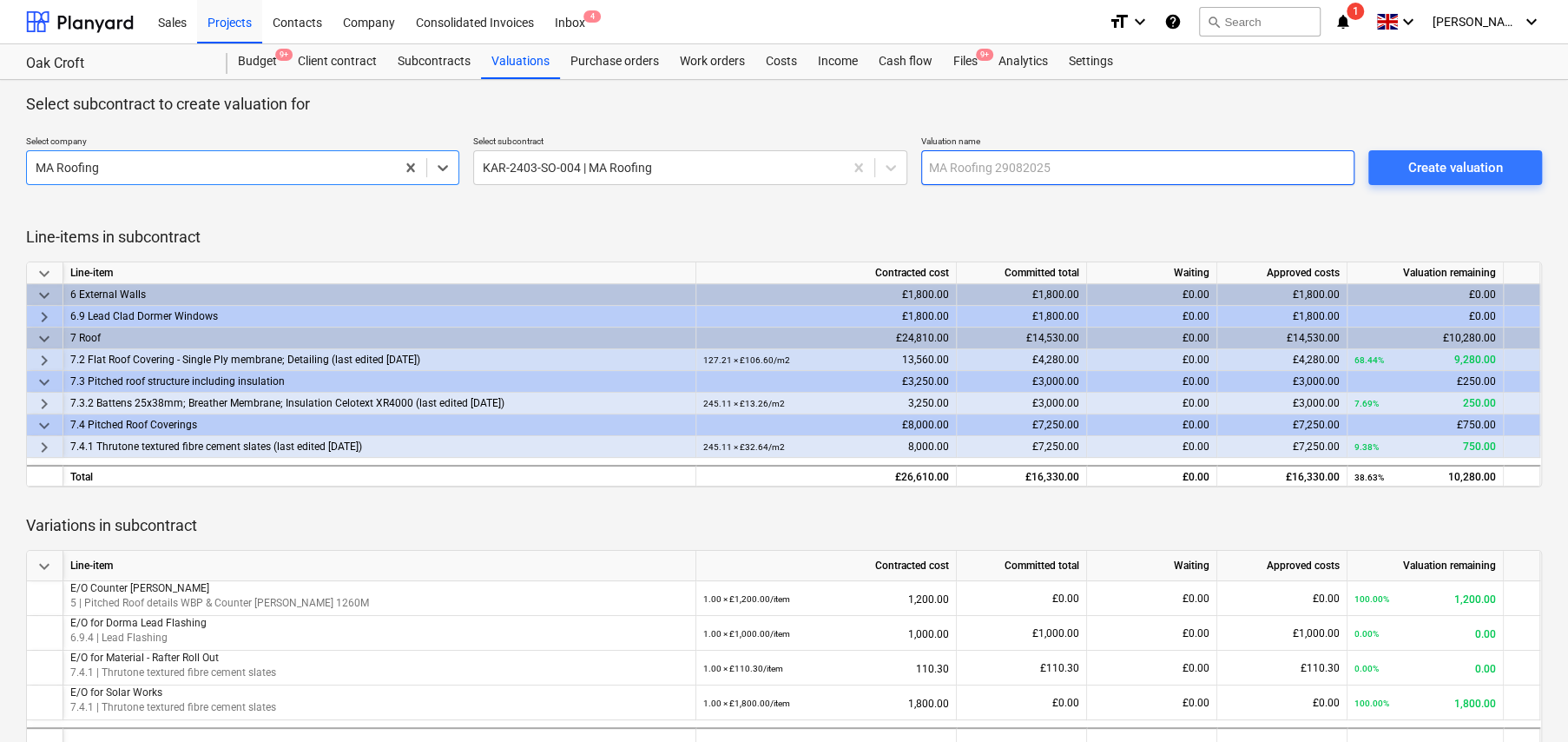
click at [997, 172] on input "text" at bounding box center [1138, 167] width 433 height 35
click at [993, 172] on input "text" at bounding box center [1138, 167] width 433 height 35
paste input "MA Roofing Val 1 - 17"
click at [1020, 161] on input "MA Roofing Val 1 - 17" at bounding box center [1138, 167] width 433 height 35
click at [1035, 157] on input "MA Roofing Val 2 - 17" at bounding box center [1138, 167] width 433 height 35
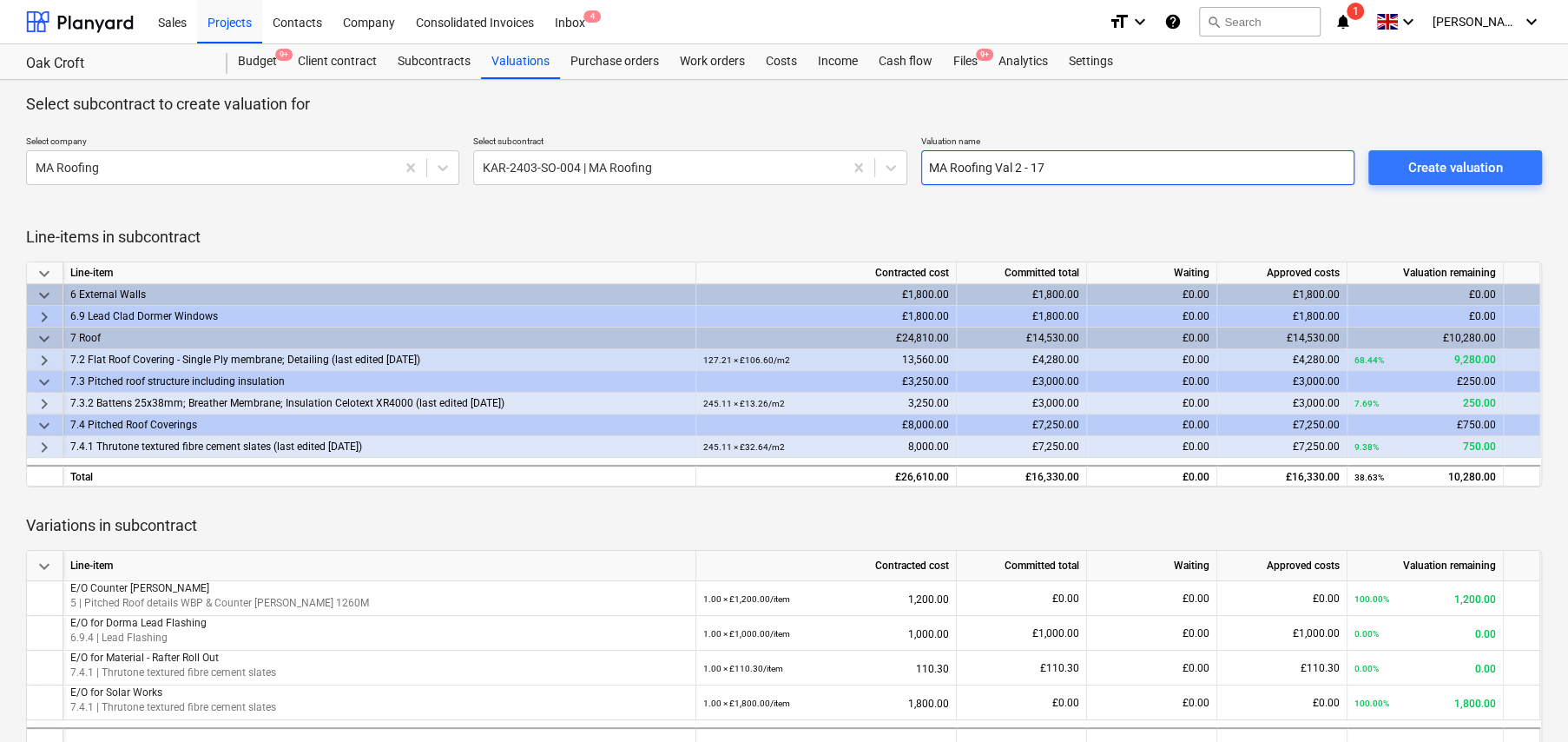
drag, startPoint x: 1034, startPoint y: 166, endPoint x: 1059, endPoint y: 165, distance: 25.0
click at [1059, 165] on input "MA Roofing Val 2 - 17" at bounding box center [1138, 167] width 433 height 35
type input "MA Roofing Val 2 - 13Aug25"
click at [1445, 172] on div "Create valuation" at bounding box center [1455, 168] width 94 height 23
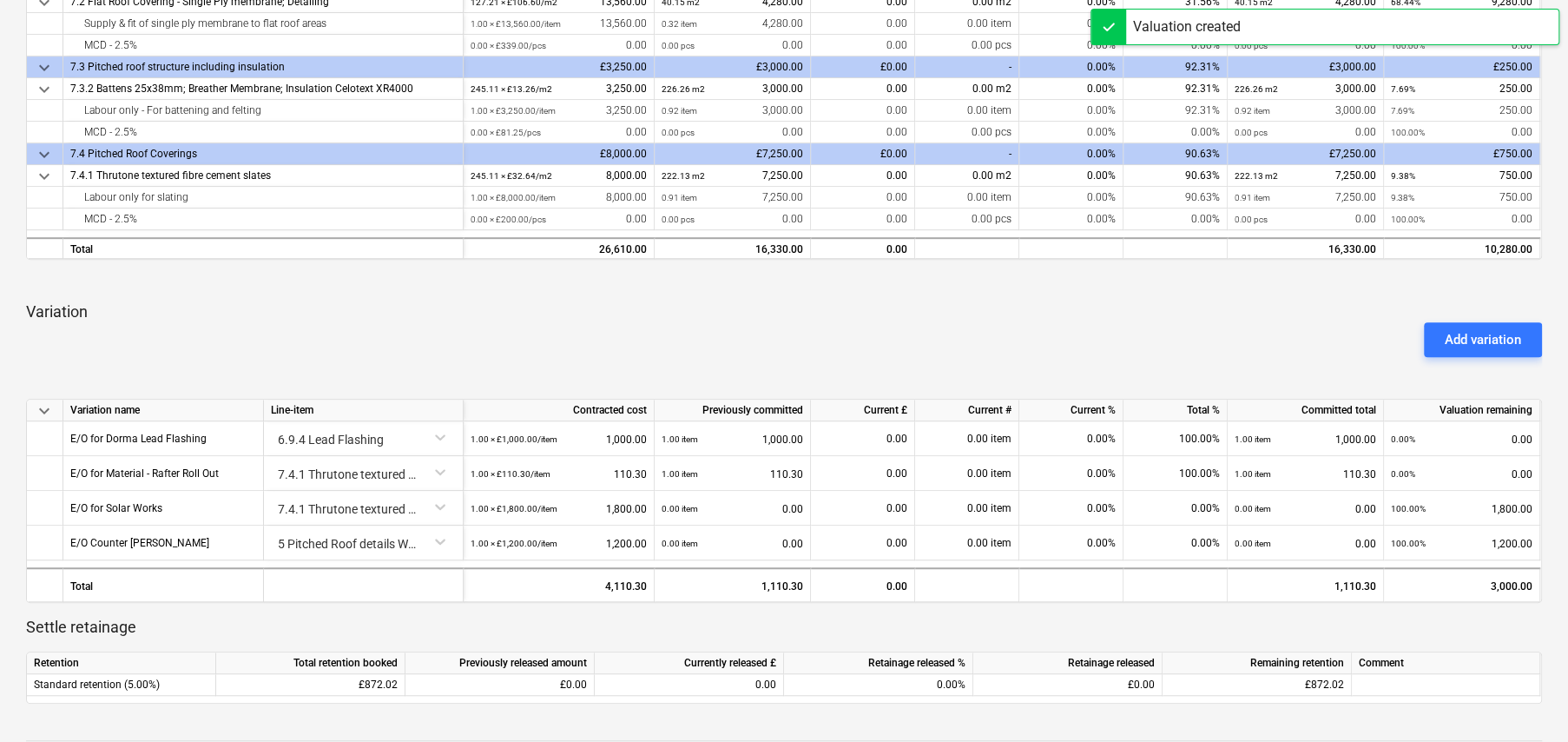
scroll to position [521, 0]
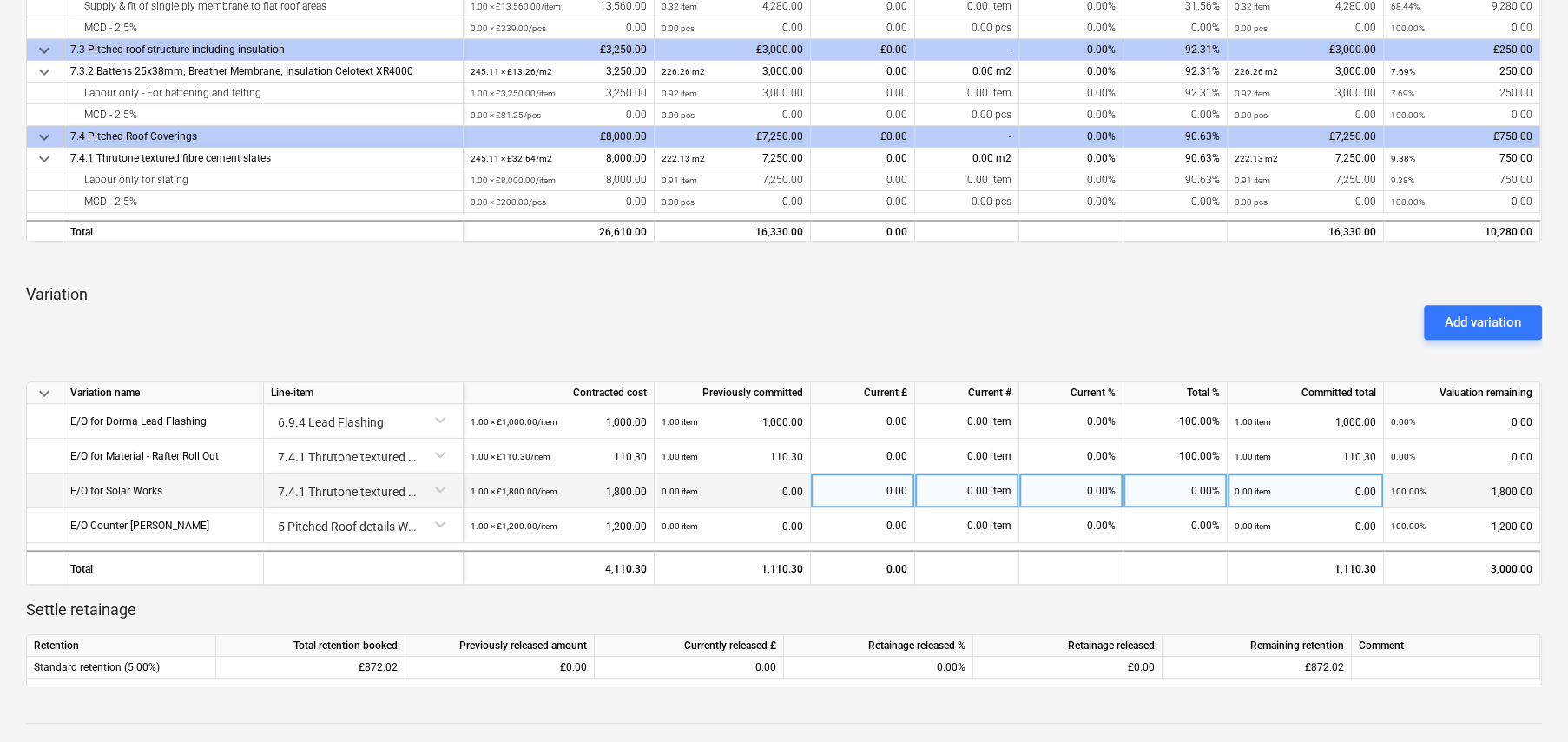
click at [1170, 489] on div "0.00%" at bounding box center [1175, 490] width 105 height 35
type input "100"
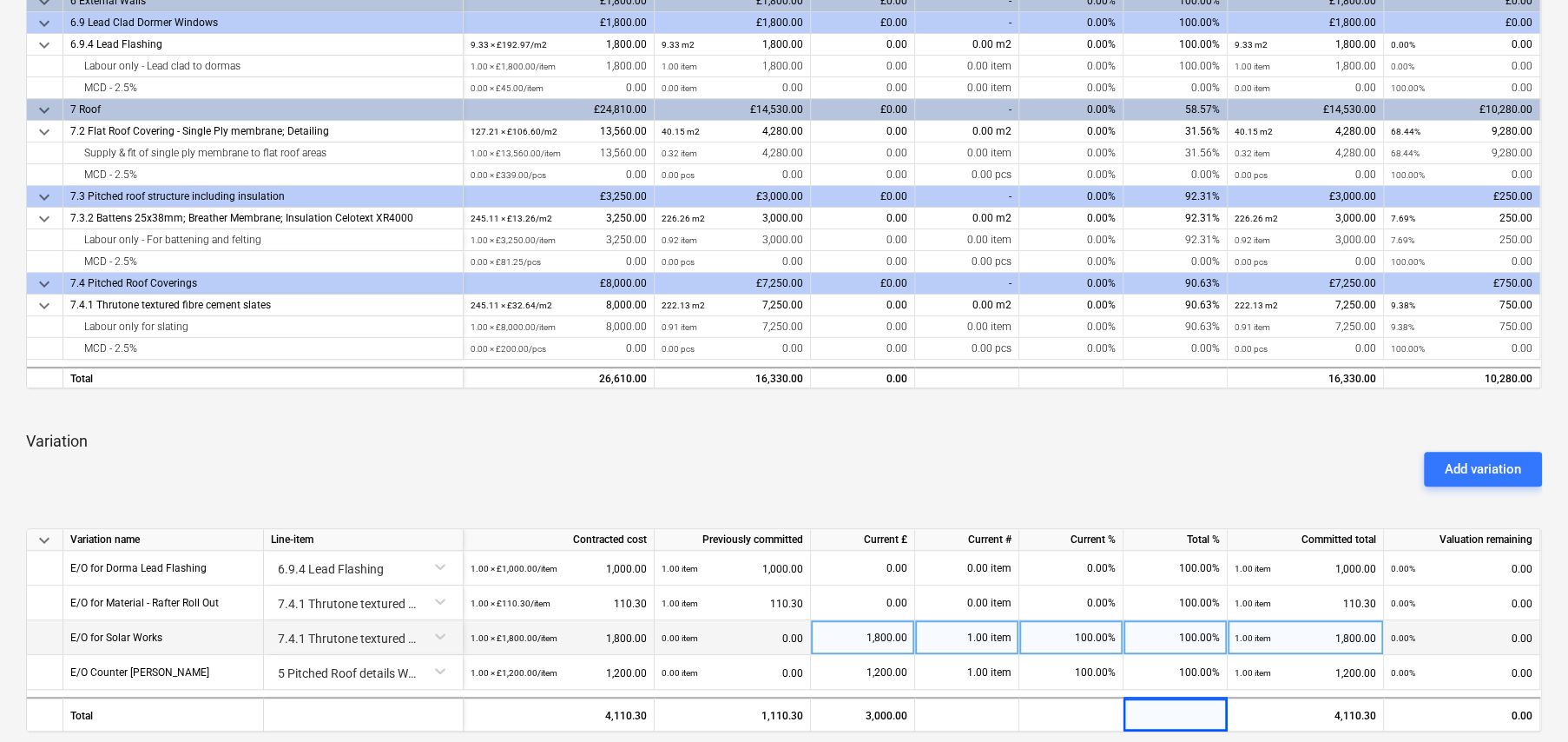
scroll to position [348, 0]
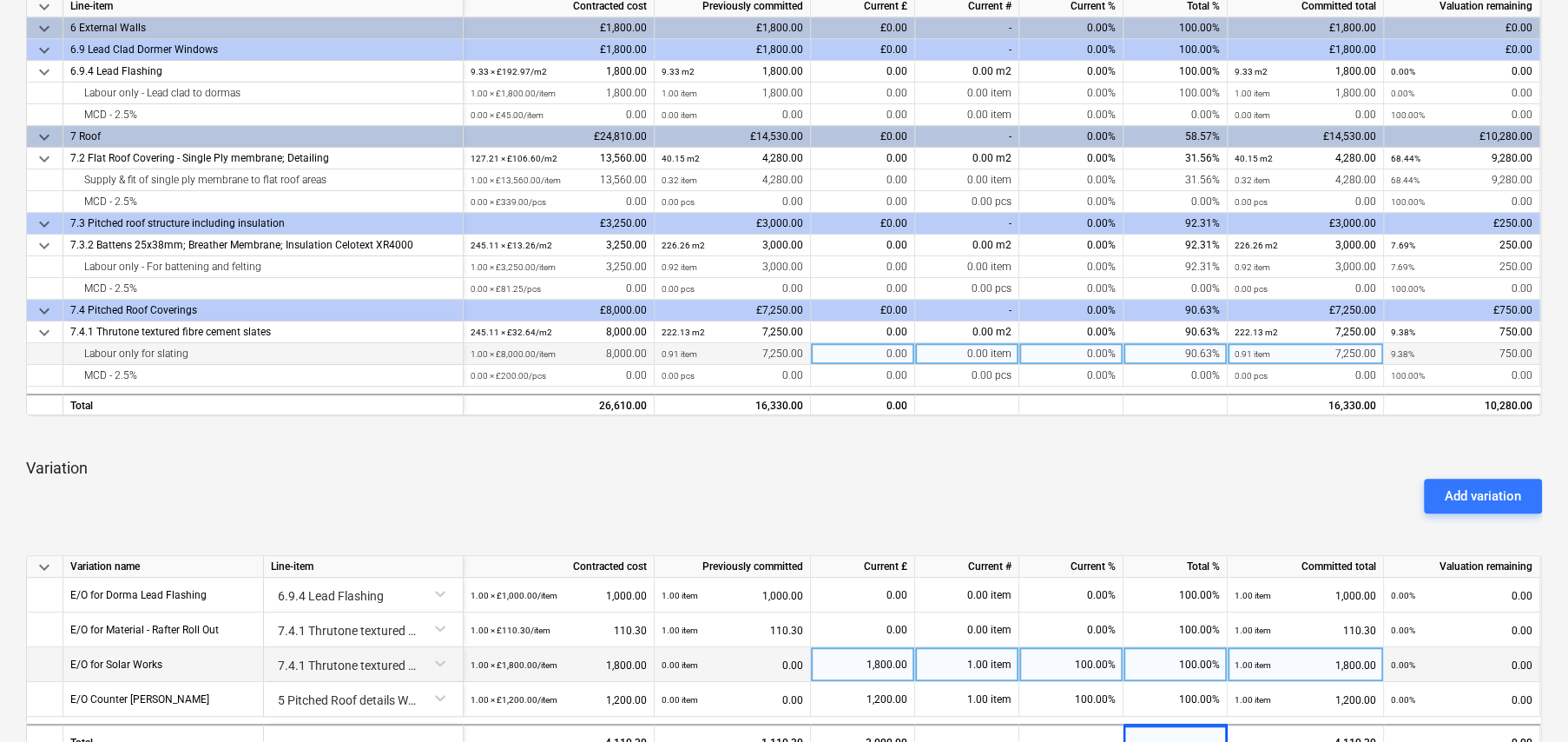
click at [1200, 354] on div "90.63%" at bounding box center [1175, 354] width 105 height 22
type input "100"
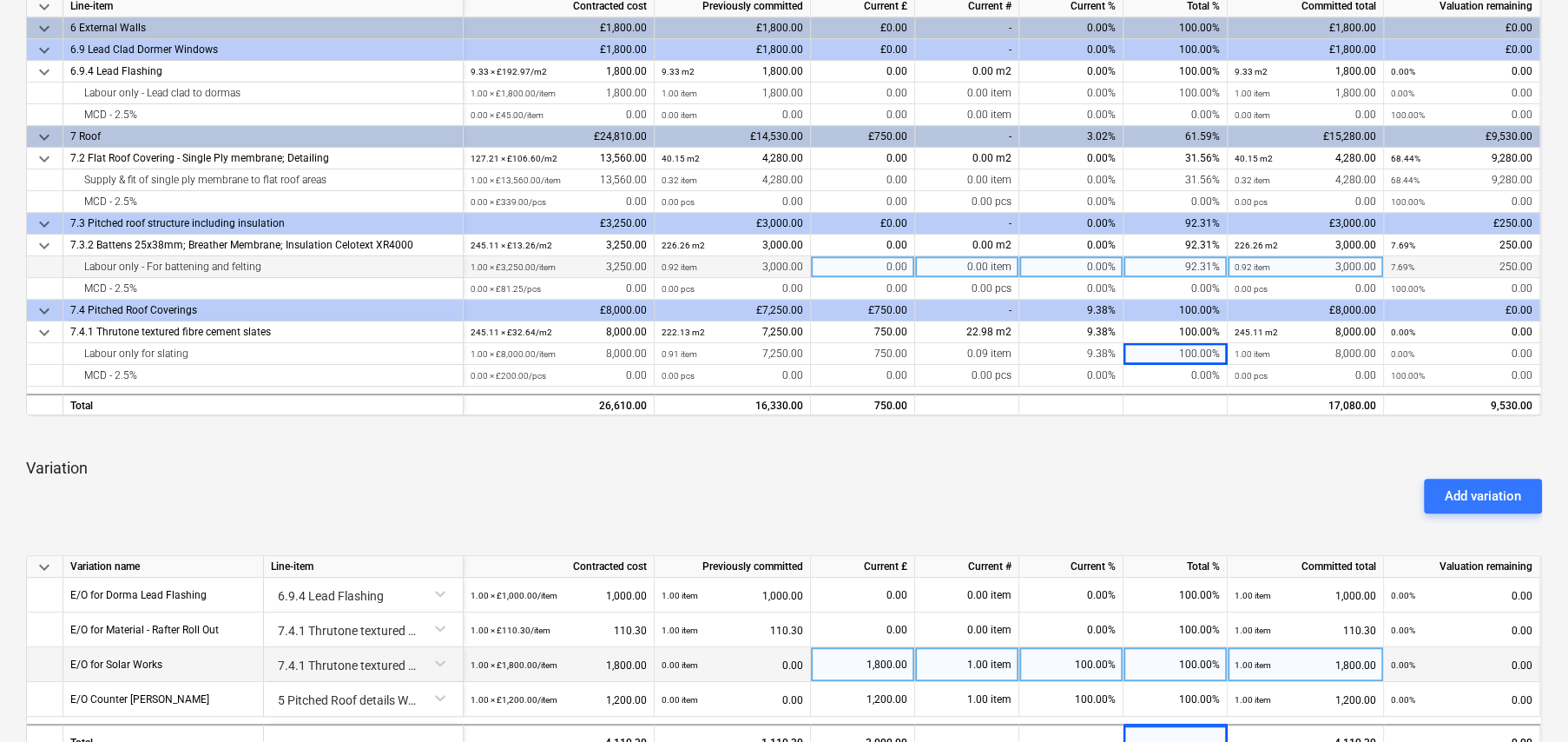
click at [1204, 269] on div "92.31%" at bounding box center [1175, 267] width 105 height 22
type input "100"
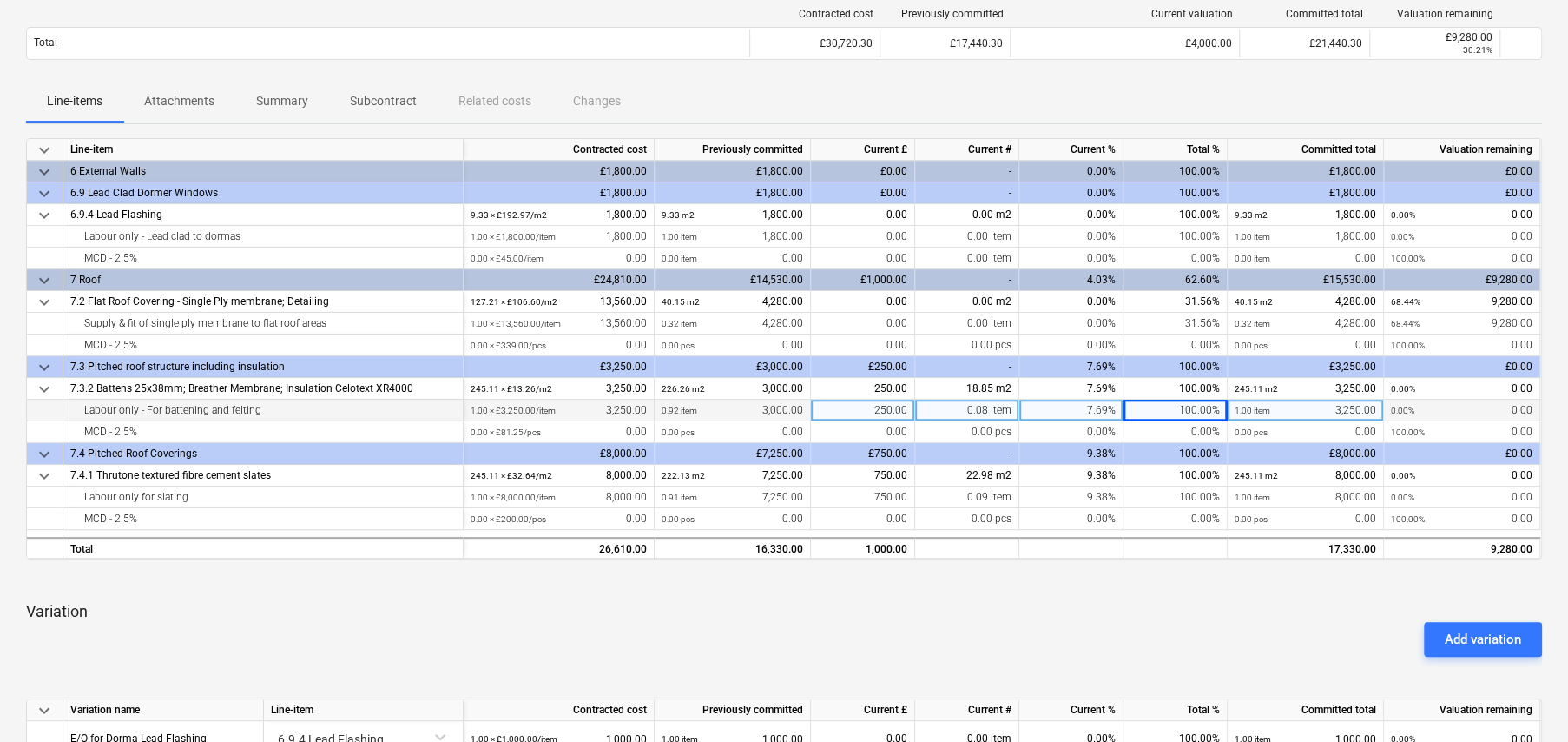
scroll to position [0, 0]
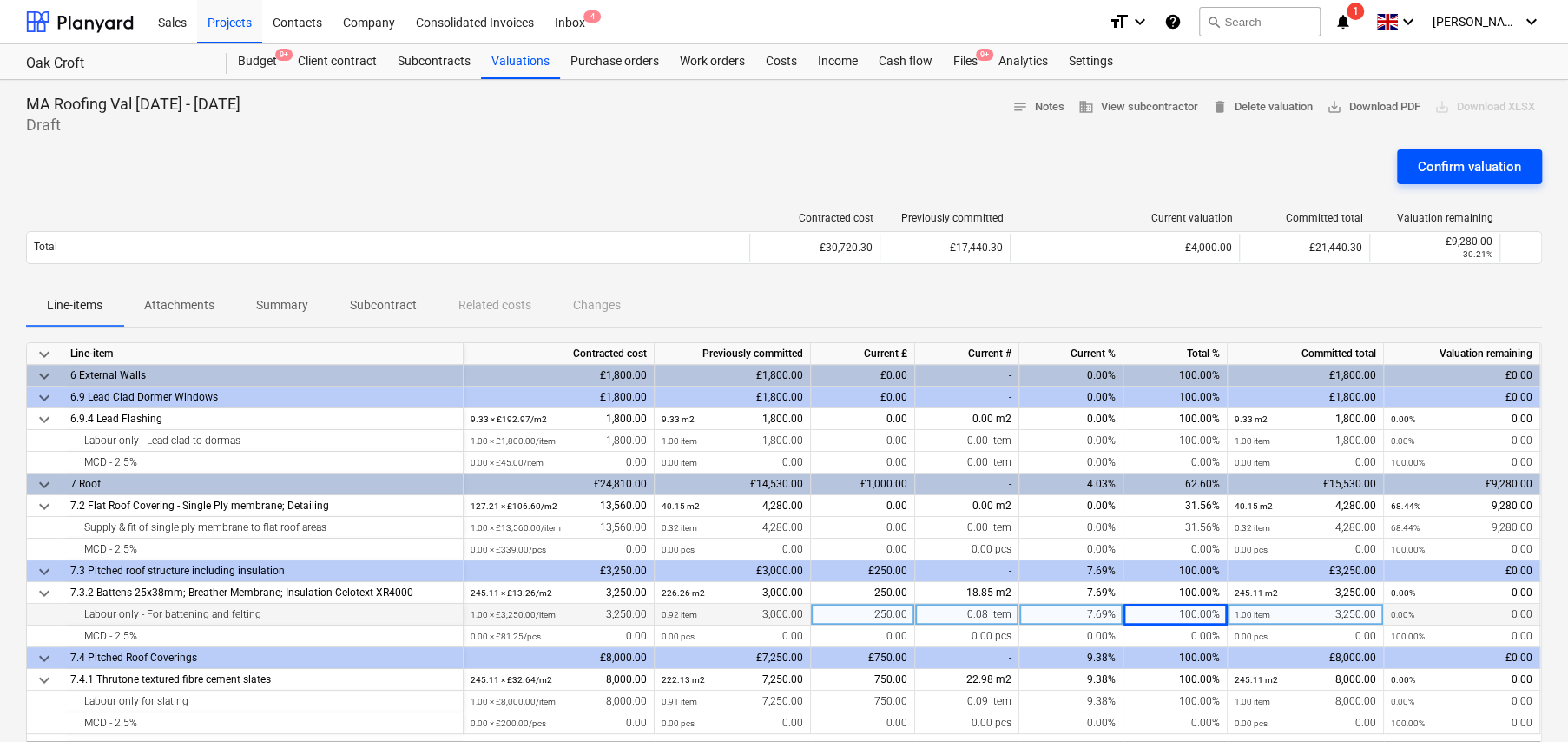
click at [1439, 172] on div "Confirm valuation" at bounding box center [1470, 167] width 104 height 23
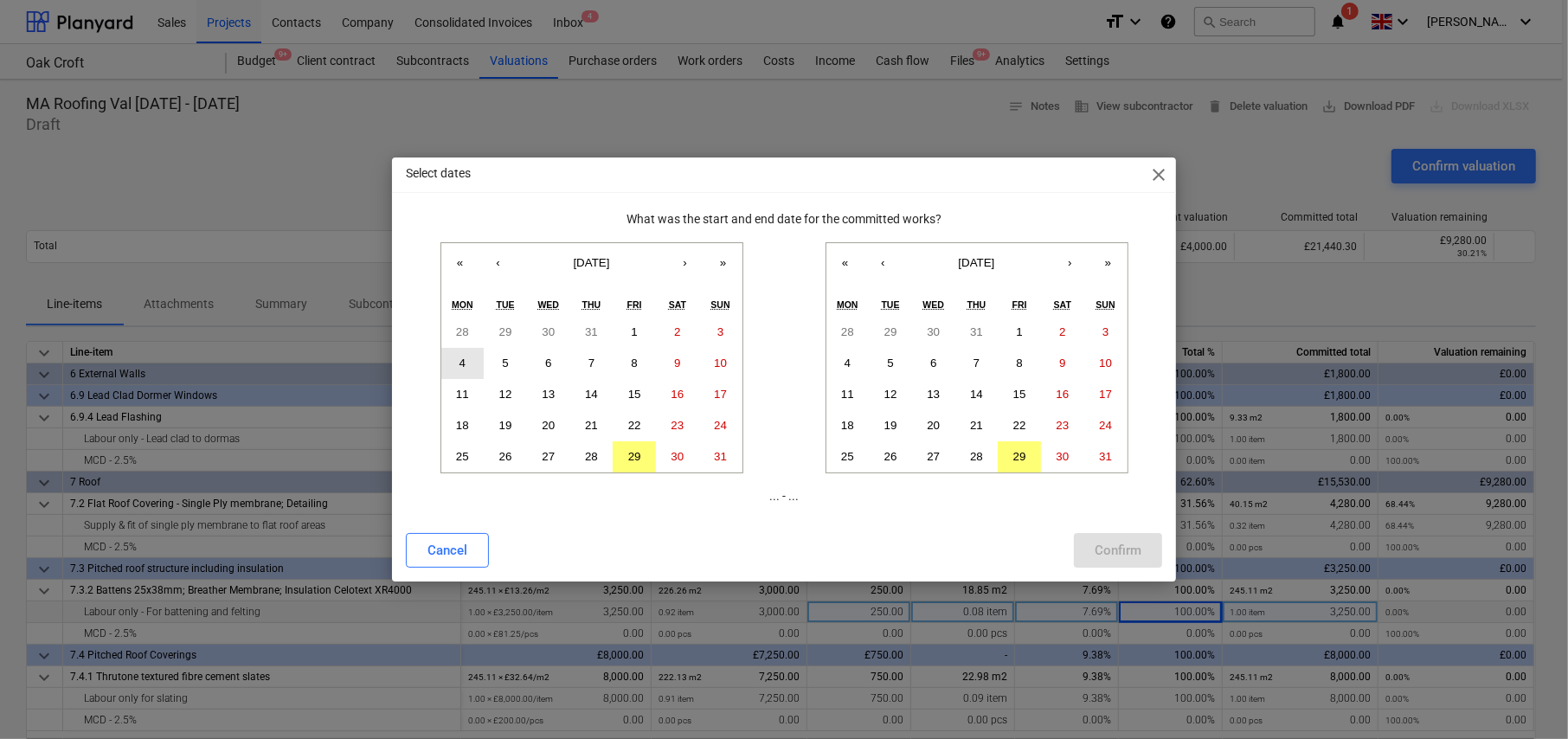
click at [465, 360] on abbr "4" at bounding box center [462, 363] width 6 height 13
click at [465, 334] on abbr "28" at bounding box center [463, 331] width 13 height 13
click at [1020, 393] on abbr "15" at bounding box center [1020, 394] width 13 height 13
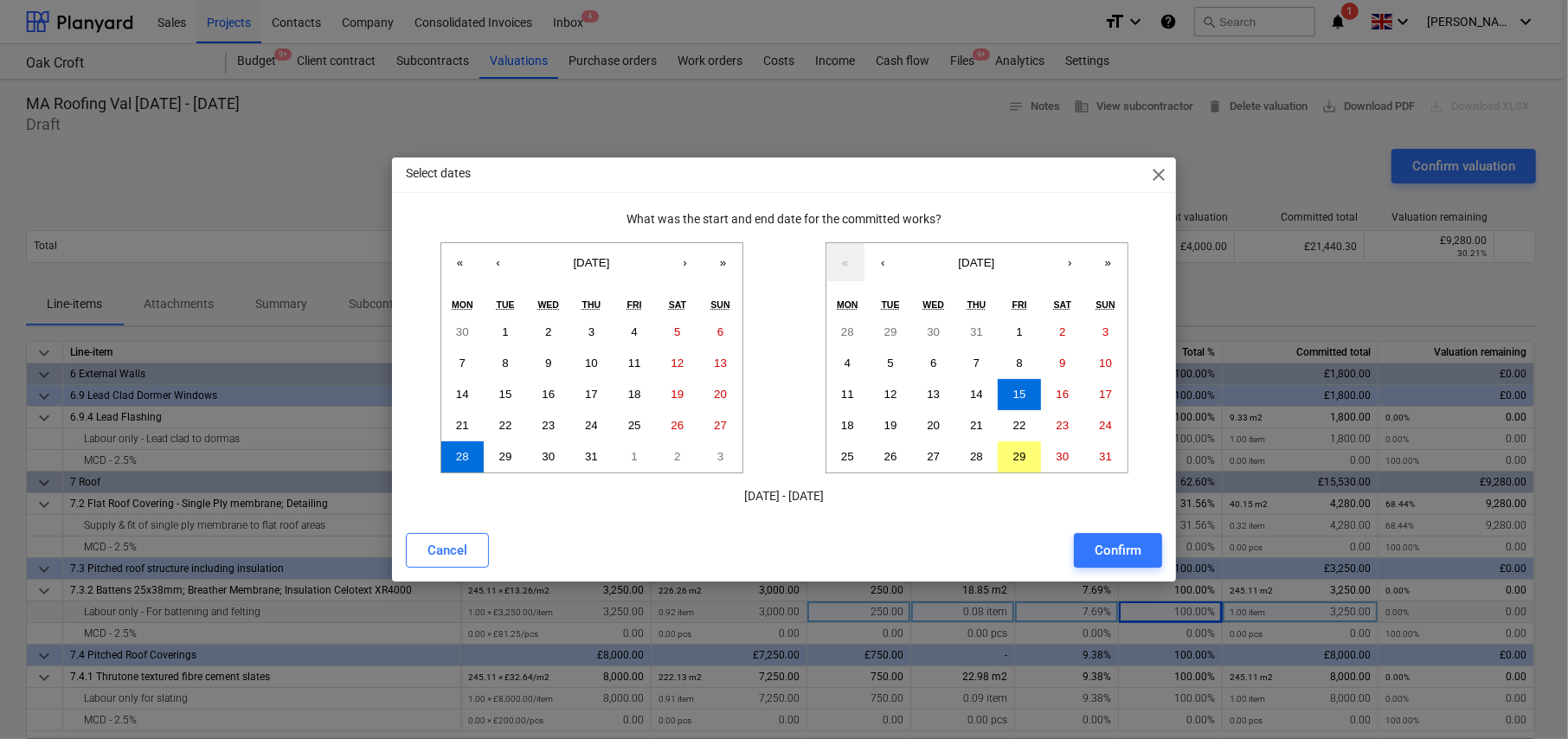
click at [1118, 558] on div "Confirm" at bounding box center [1118, 550] width 47 height 23
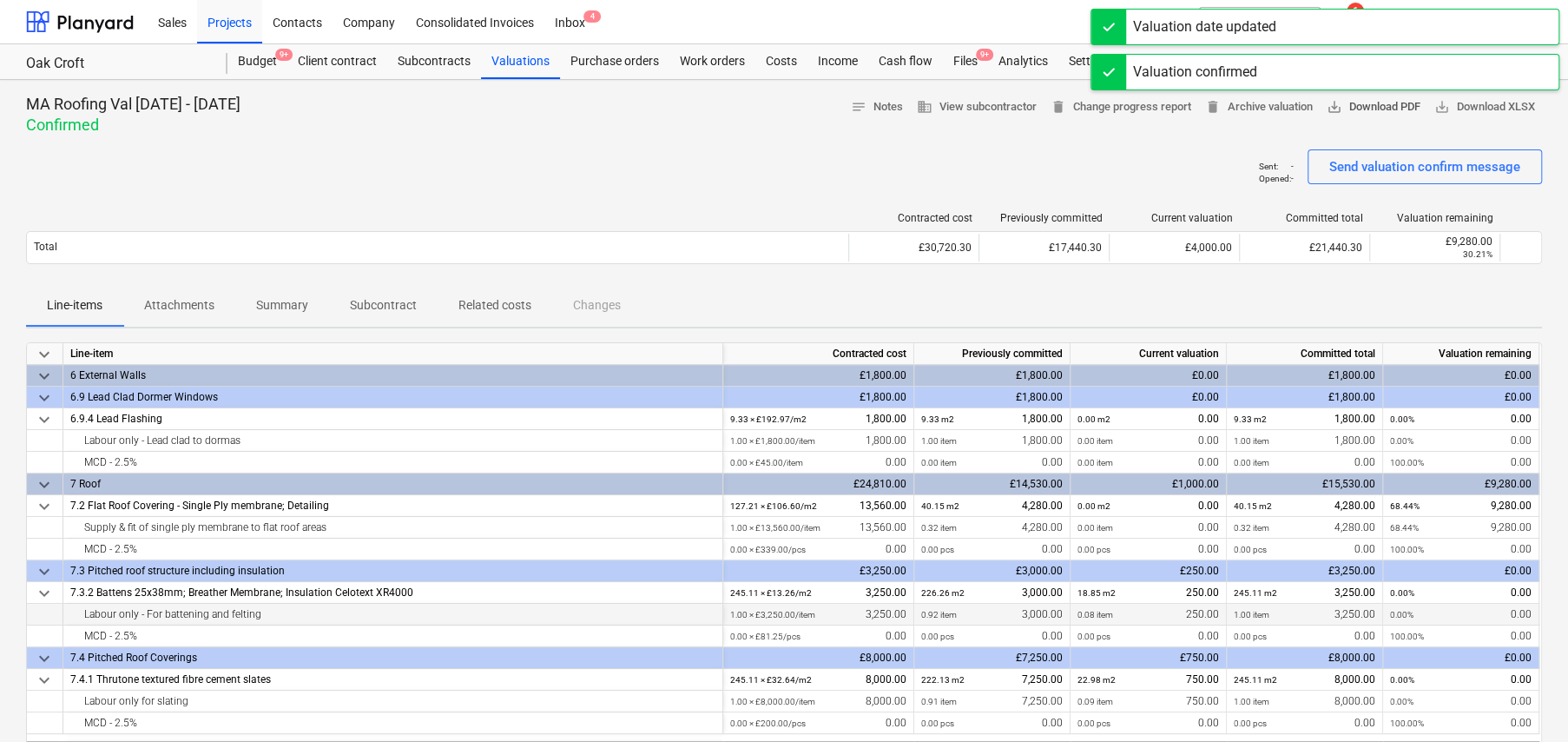
click at [1346, 107] on span "save_alt Download PDF" at bounding box center [1374, 107] width 94 height 20
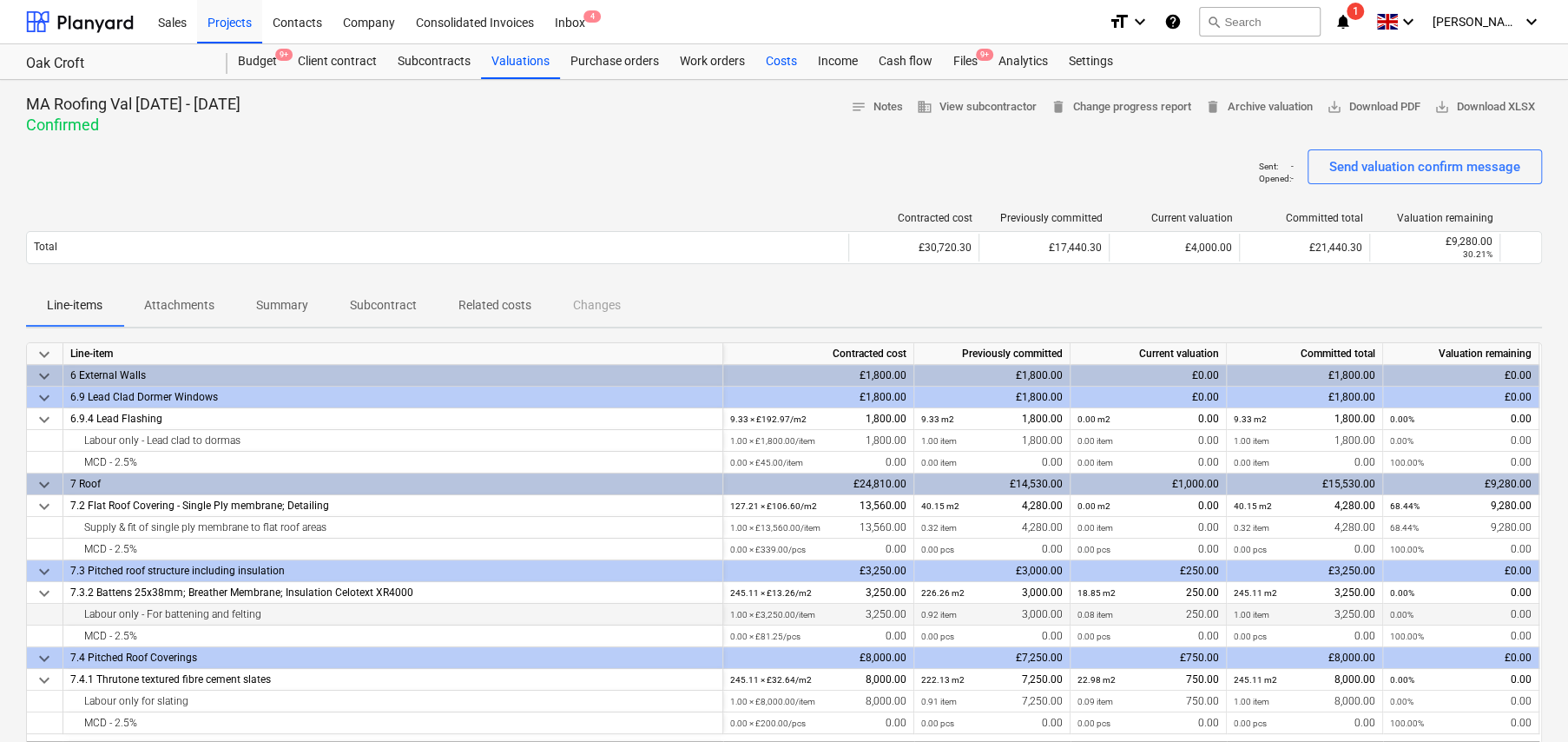
click at [777, 59] on div "Costs" at bounding box center [781, 61] width 52 height 35
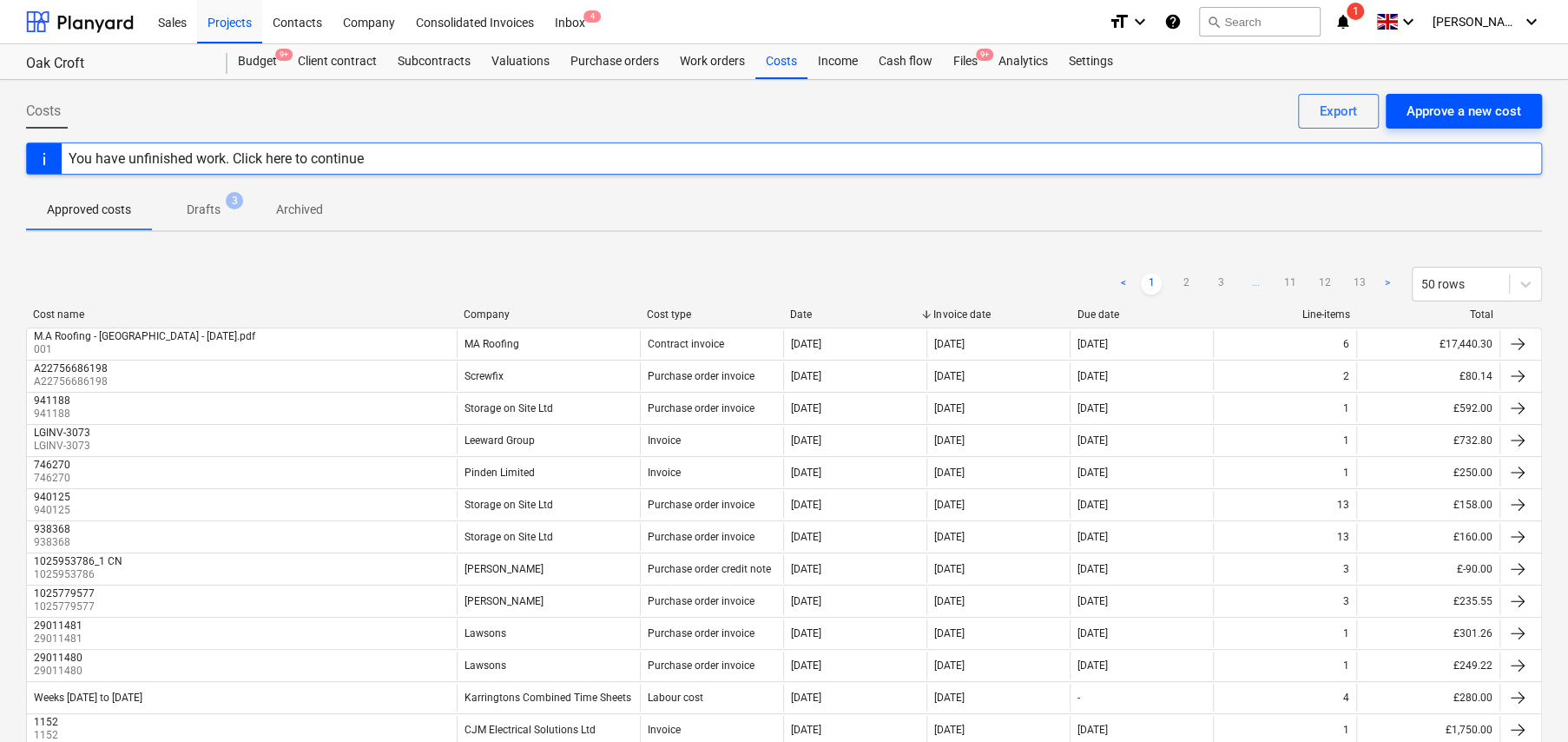
click at [1482, 109] on div "Approve a new cost" at bounding box center [1464, 111] width 115 height 23
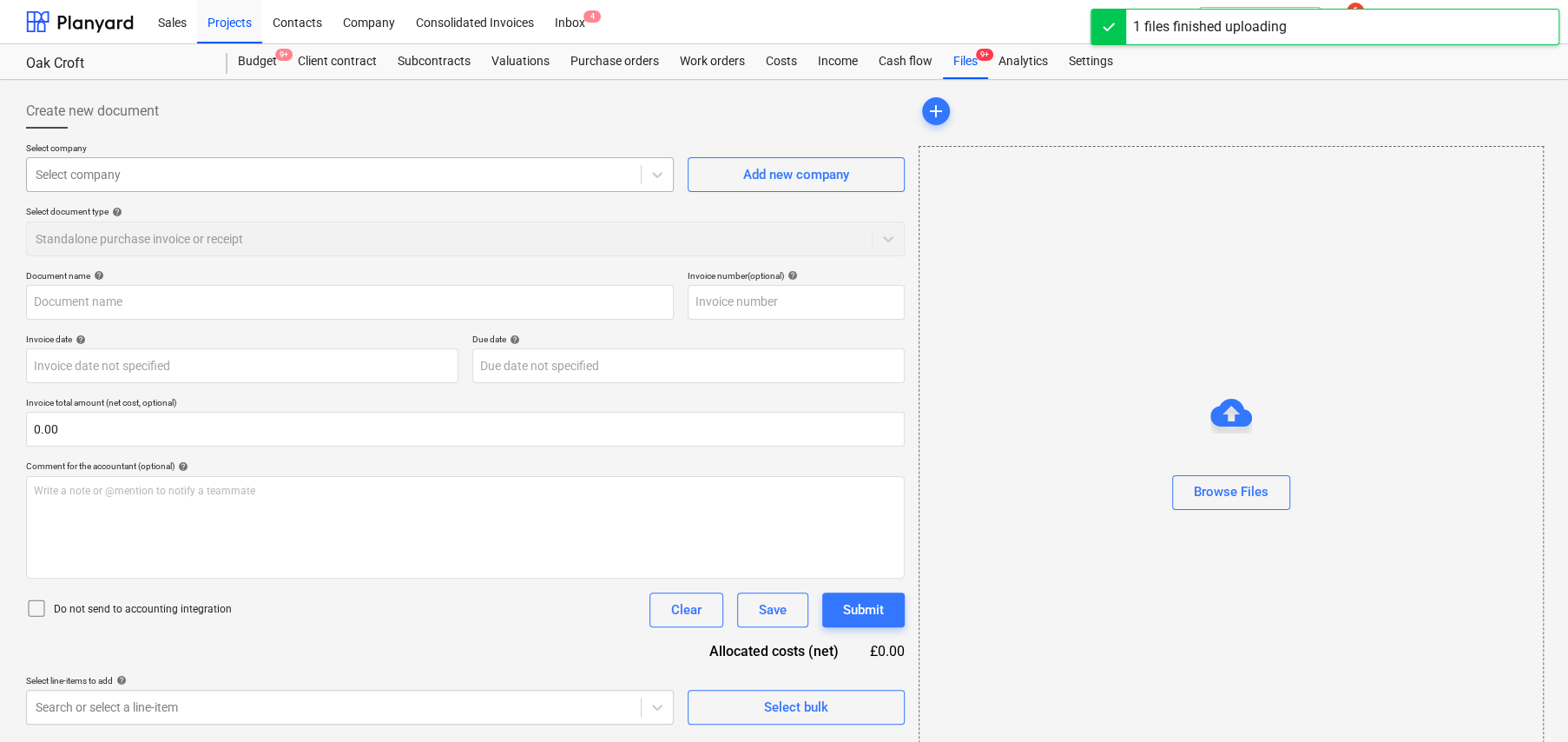
type input "OJ-Plumbing---Heating-Services-Limited_Invoice_627.pdf"
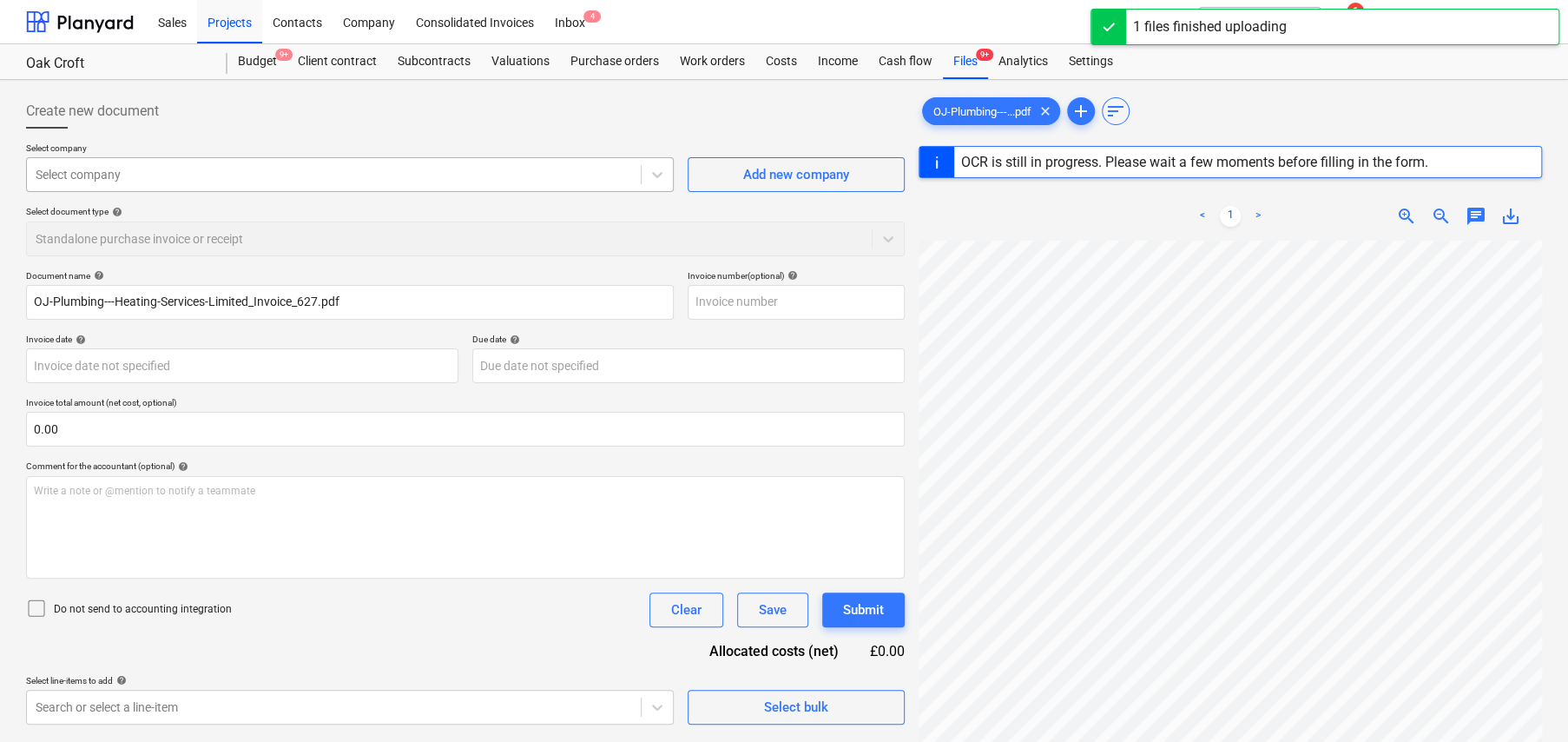
click at [175, 172] on div at bounding box center [334, 174] width 596 height 17
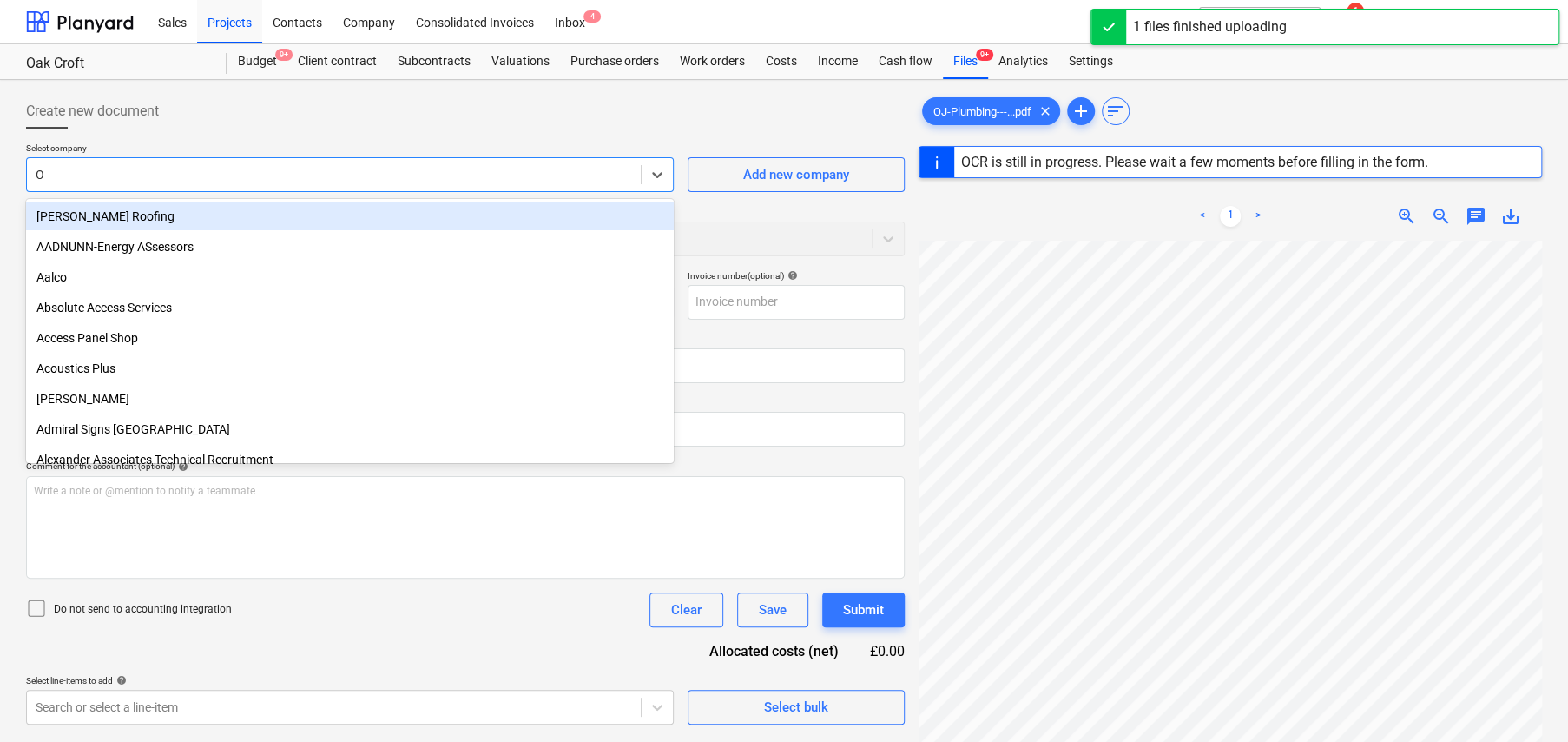
type input "OJ"
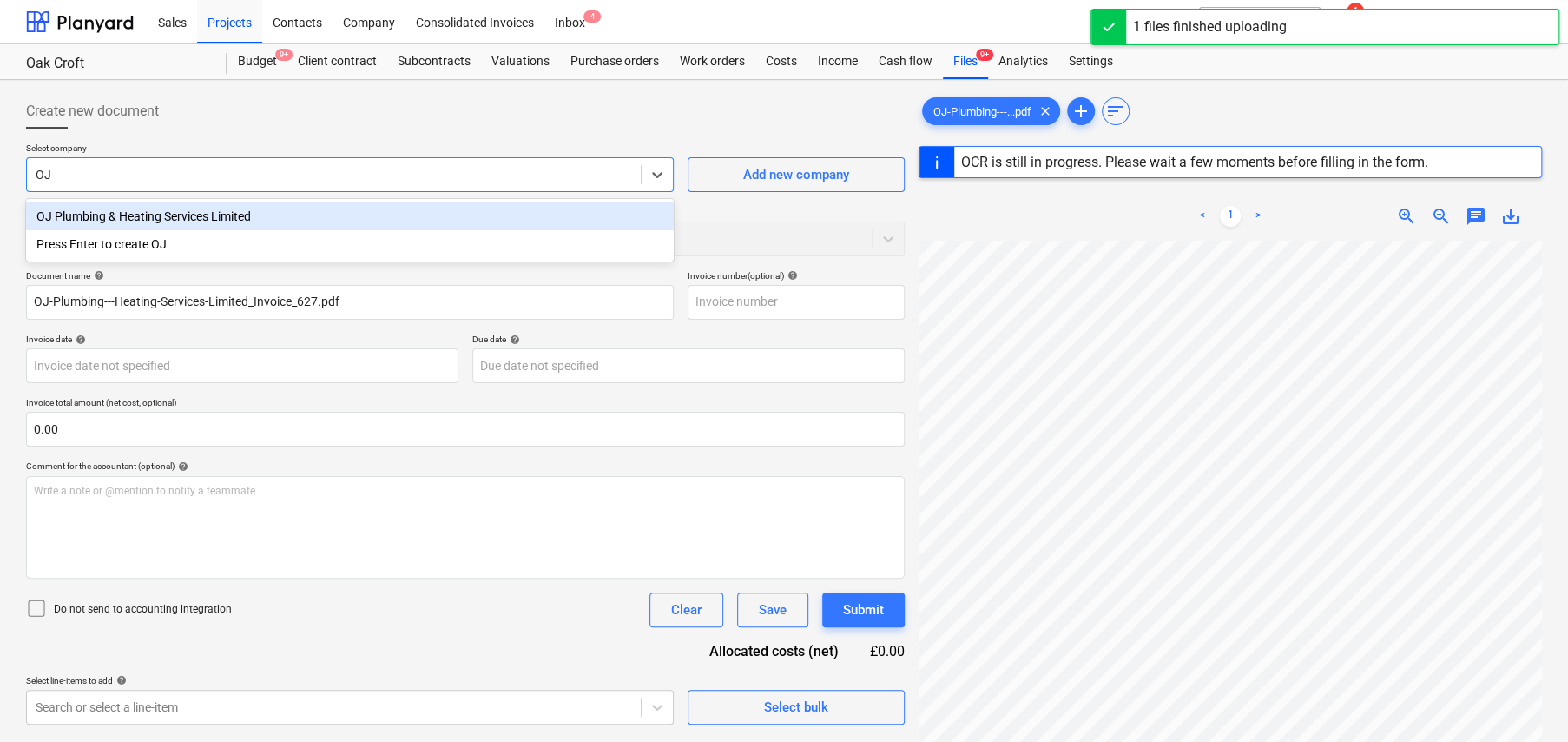
click at [200, 213] on div "OJ Plumbing & Heating Services Limited" at bounding box center [350, 216] width 647 height 27
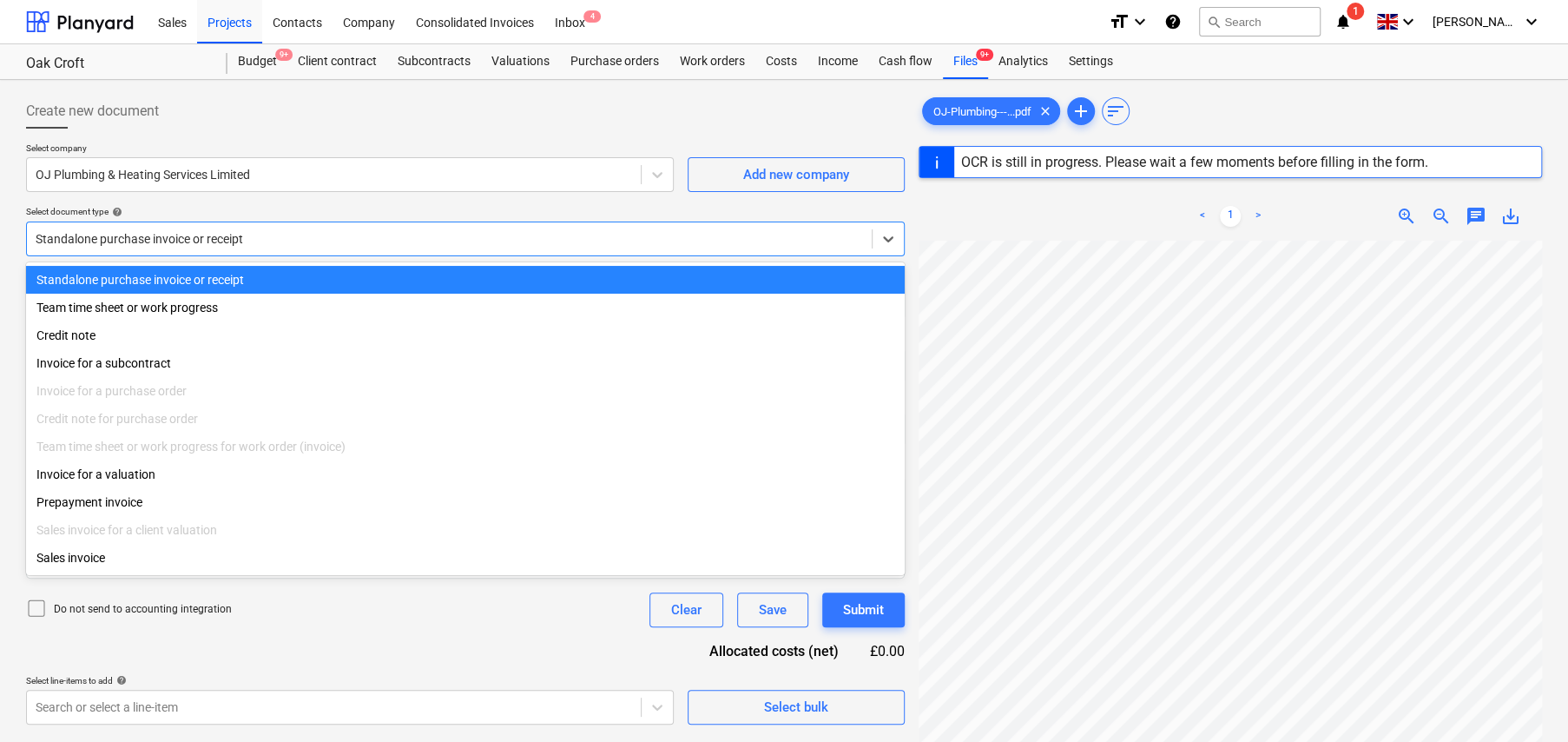
click at [187, 239] on div at bounding box center [449, 239] width 827 height 17
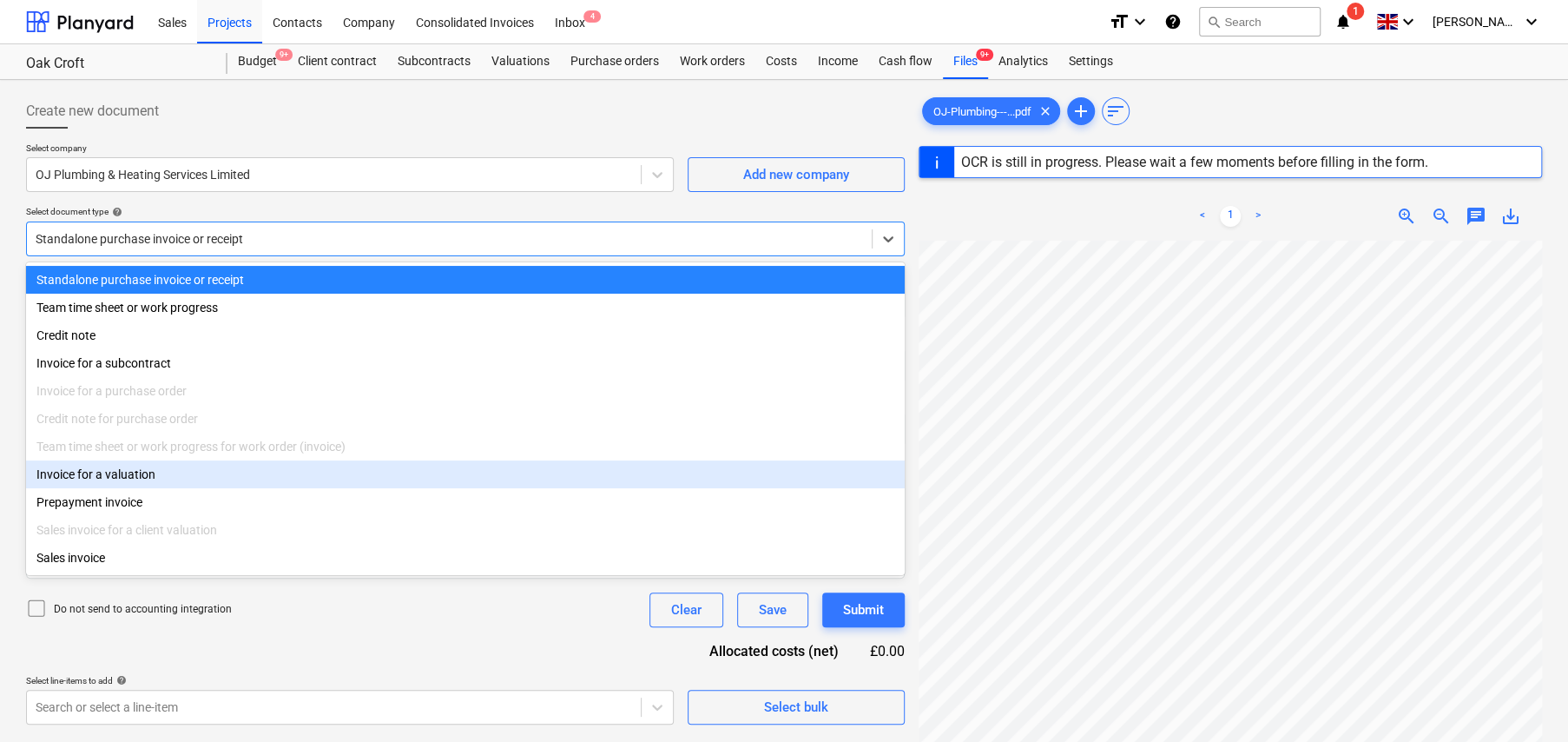
type input "627"
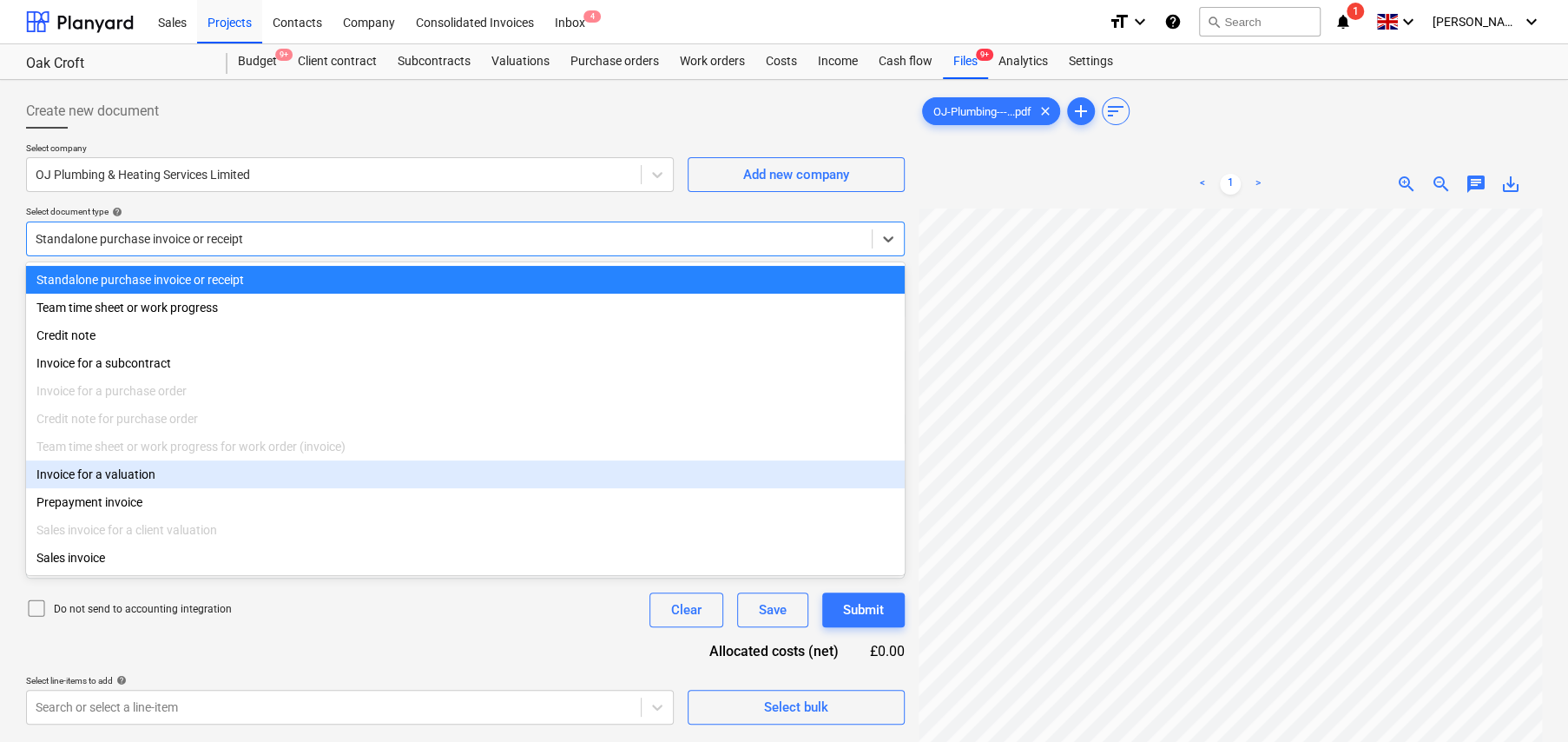
click at [140, 481] on div "Invoice for a valuation" at bounding box center [466, 473] width 879 height 27
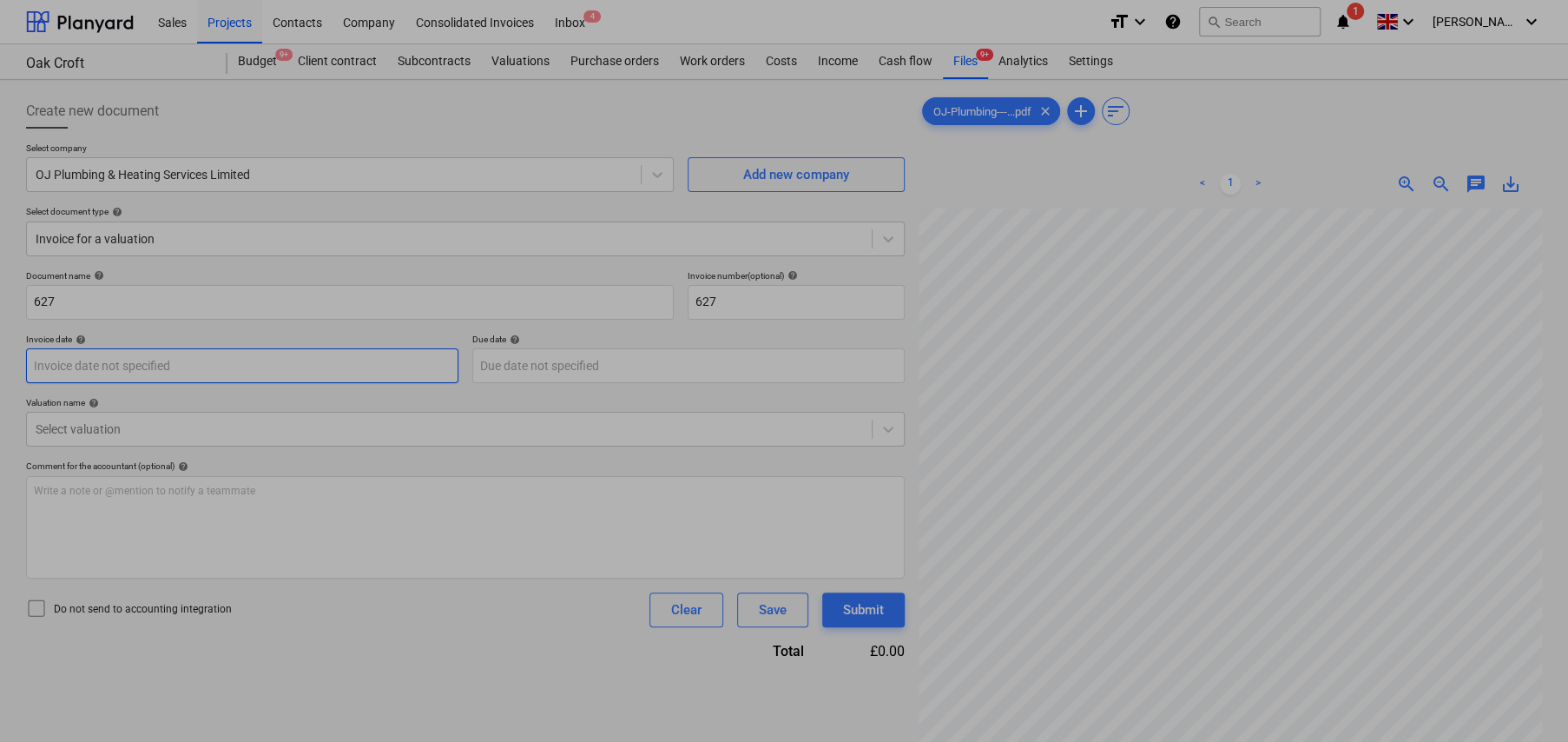
click at [154, 371] on body "Sales Projects Contacts Company Consolidated Invoices Inbox 4 format_size keybo…" at bounding box center [784, 371] width 1568 height 742
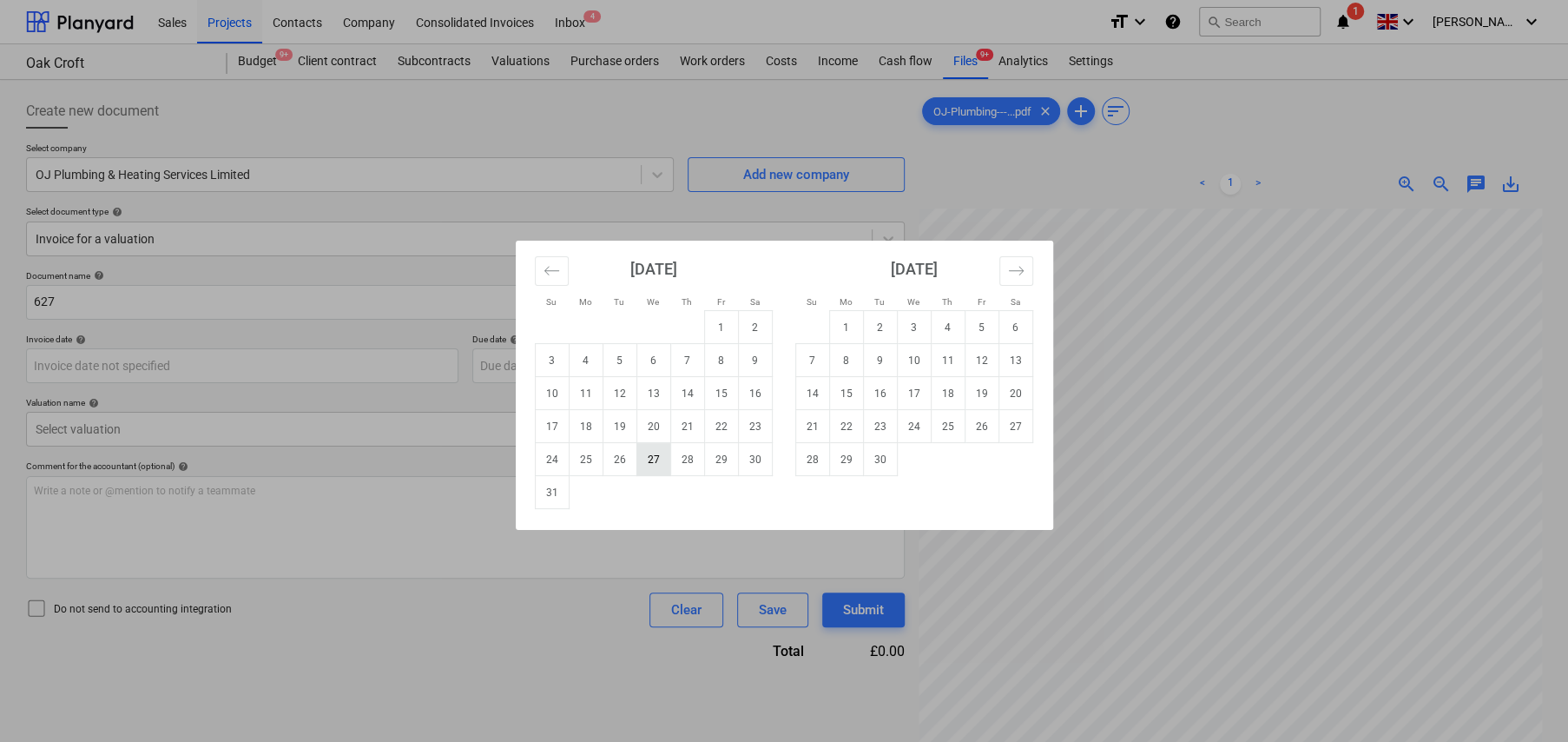
click at [659, 465] on td "27" at bounding box center [653, 459] width 34 height 33
type input "27 Aug 2025"
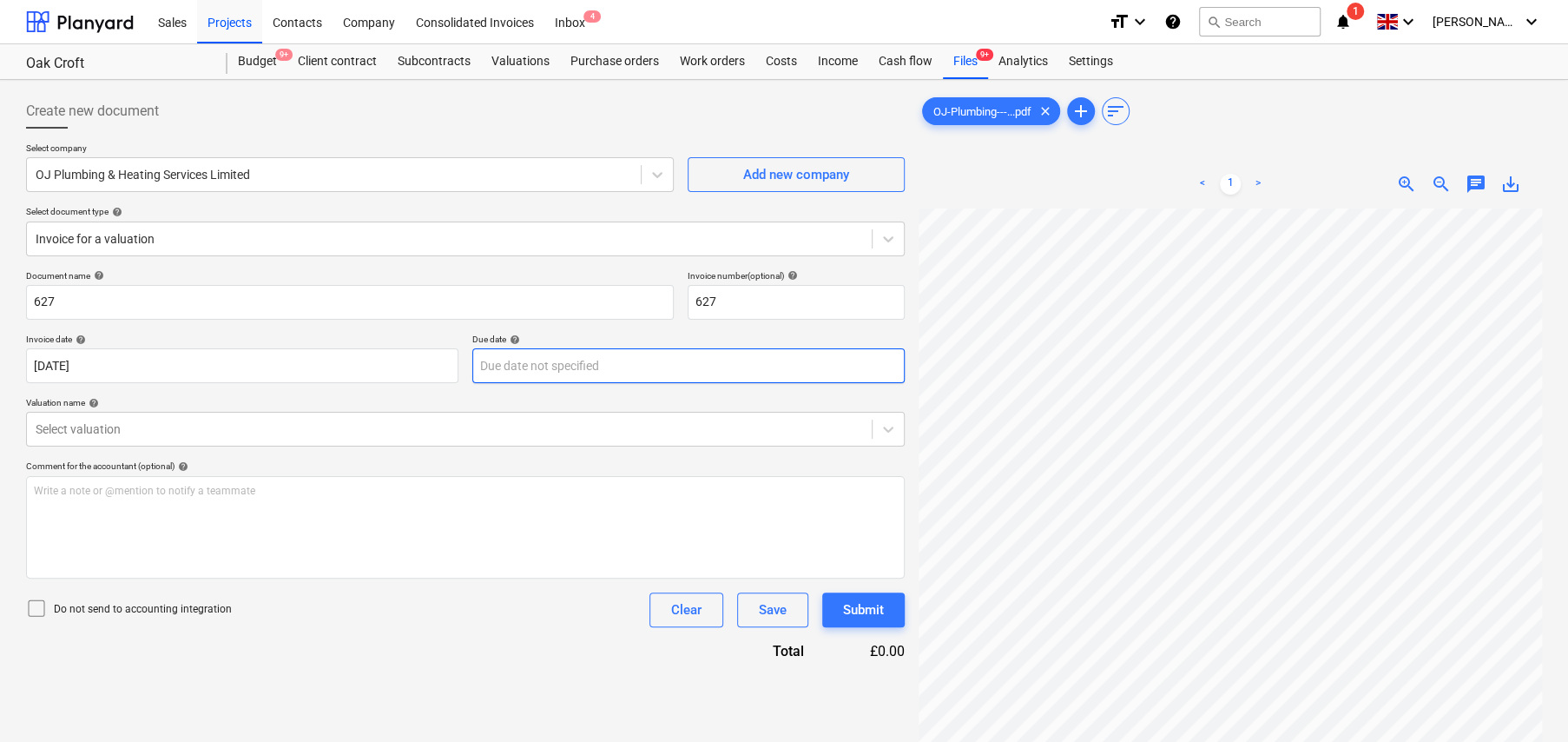
click at [572, 367] on body "Sales Projects Contacts Company Consolidated Invoices Inbox 4 format_size keybo…" at bounding box center [784, 371] width 1568 height 742
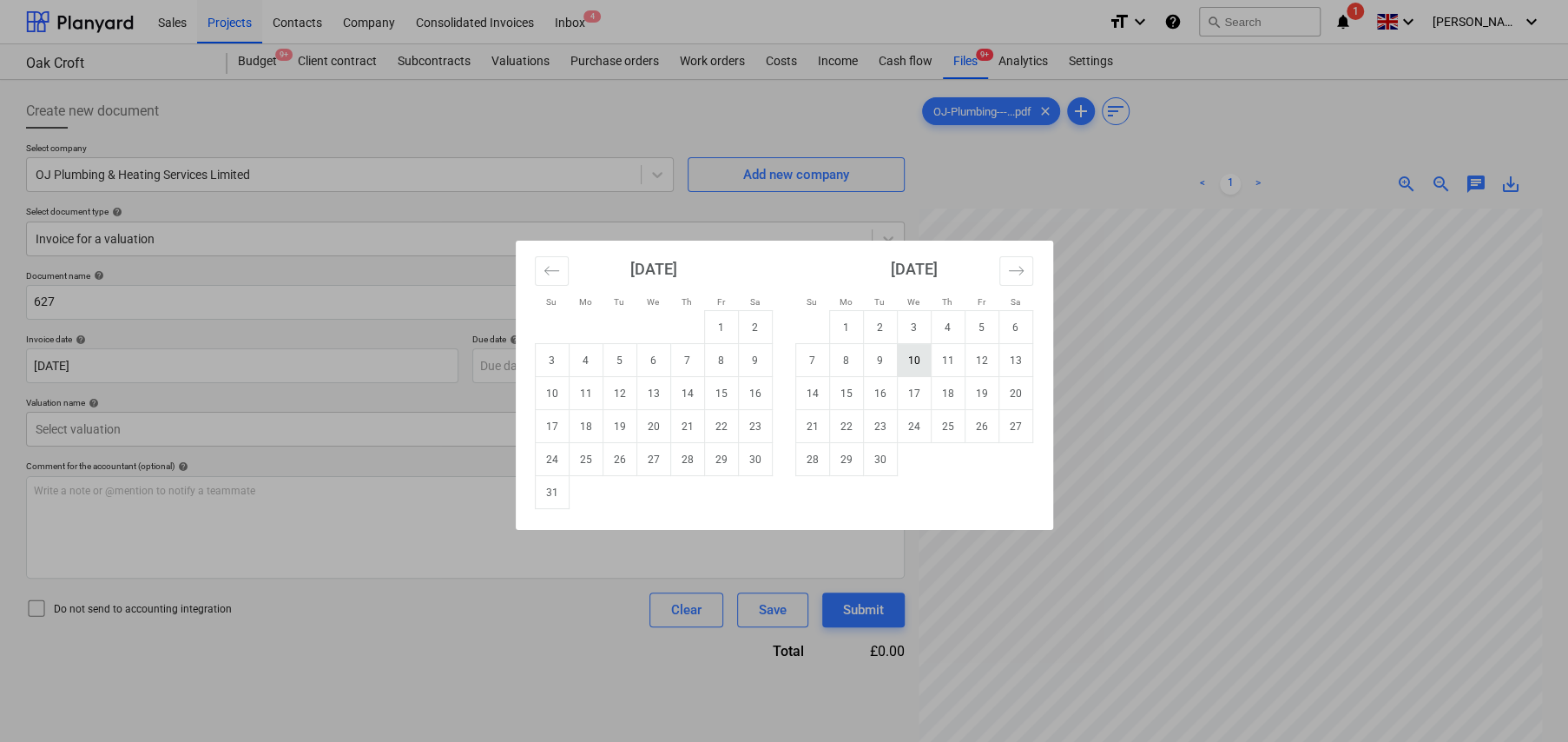
click at [917, 361] on td "10" at bounding box center [914, 360] width 34 height 33
type input "10 Sep 2025"
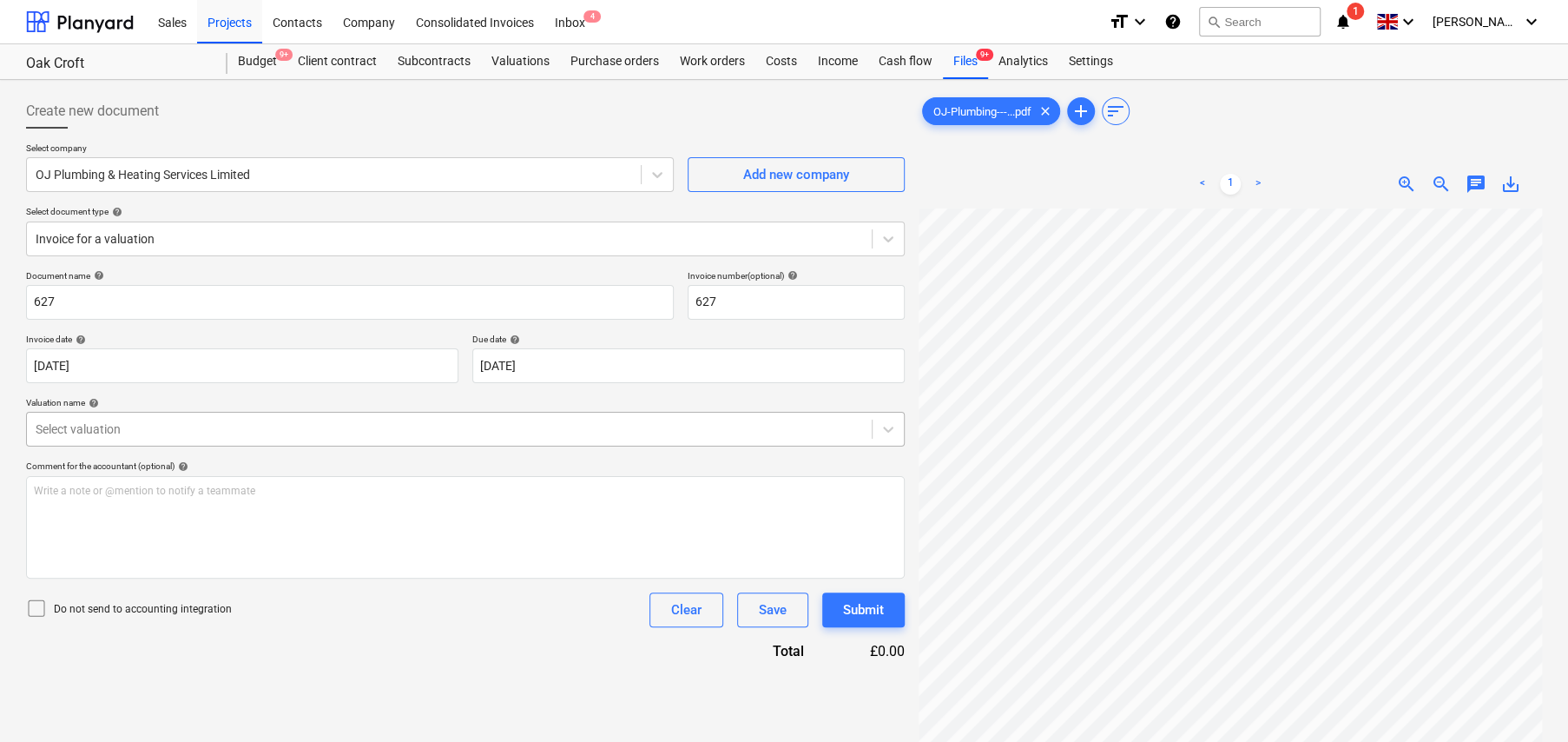
click at [200, 422] on div at bounding box center [449, 429] width 827 height 17
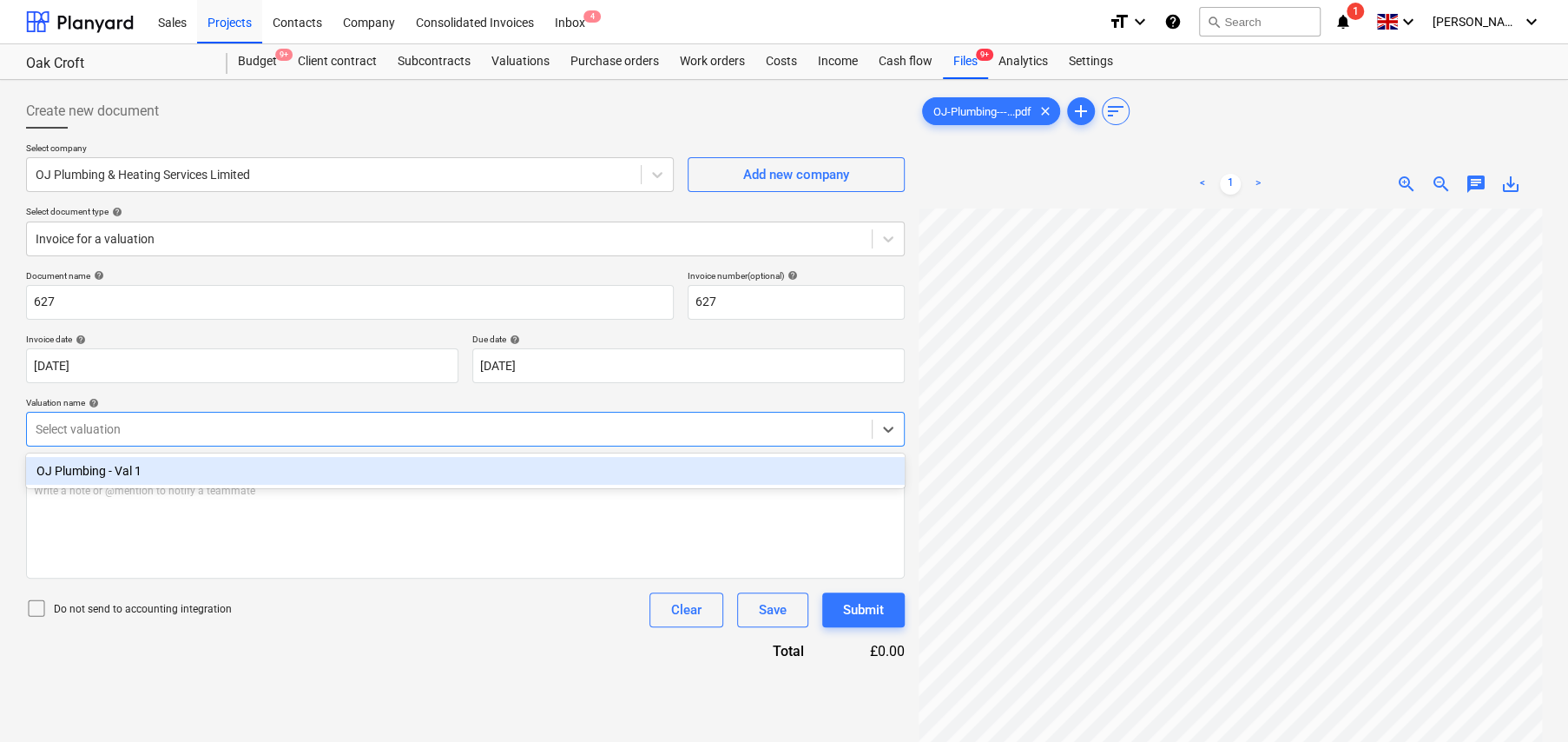
click at [144, 467] on div "OJ Plumbing - Val 1" at bounding box center [466, 470] width 879 height 27
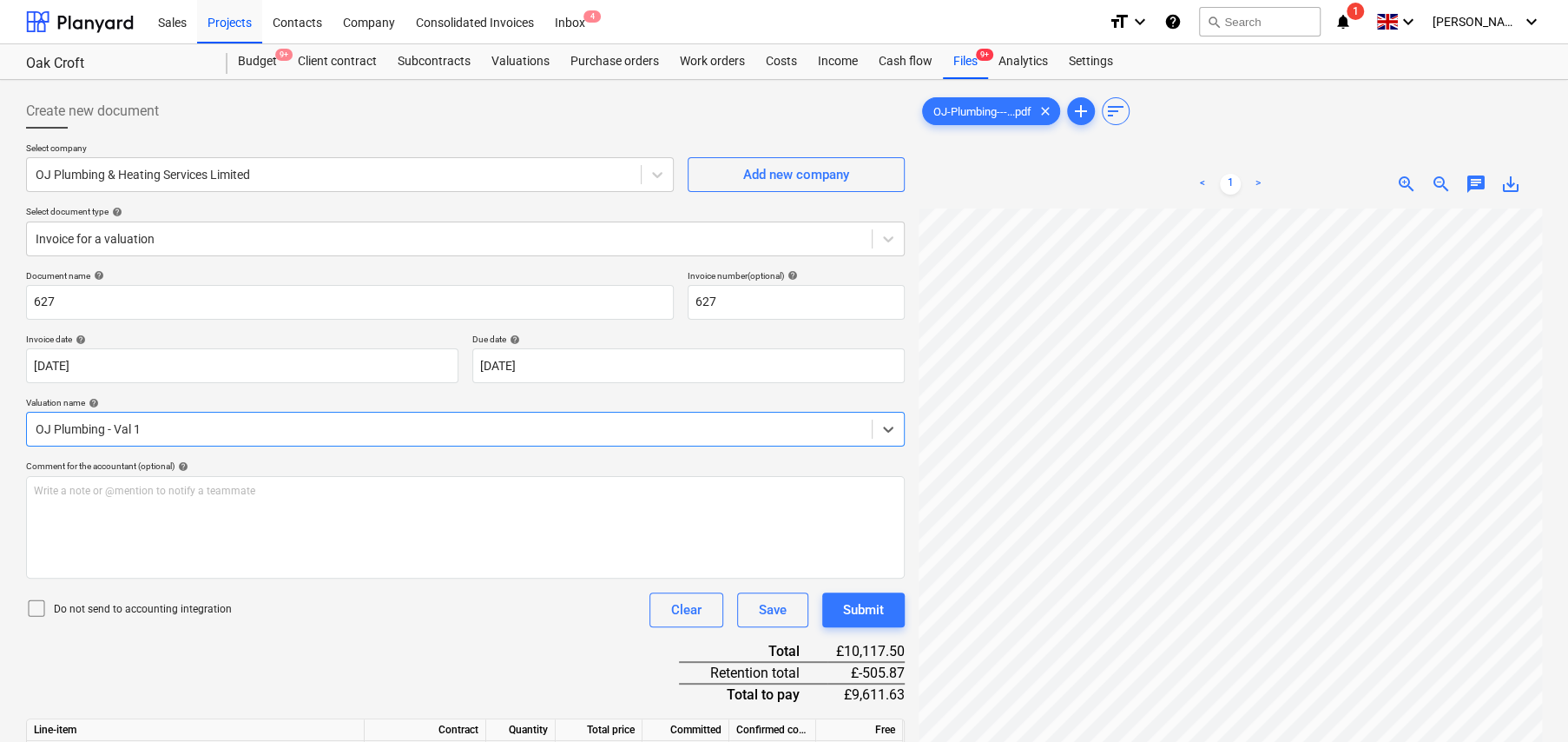
click at [39, 603] on icon at bounding box center [37, 608] width 21 height 21
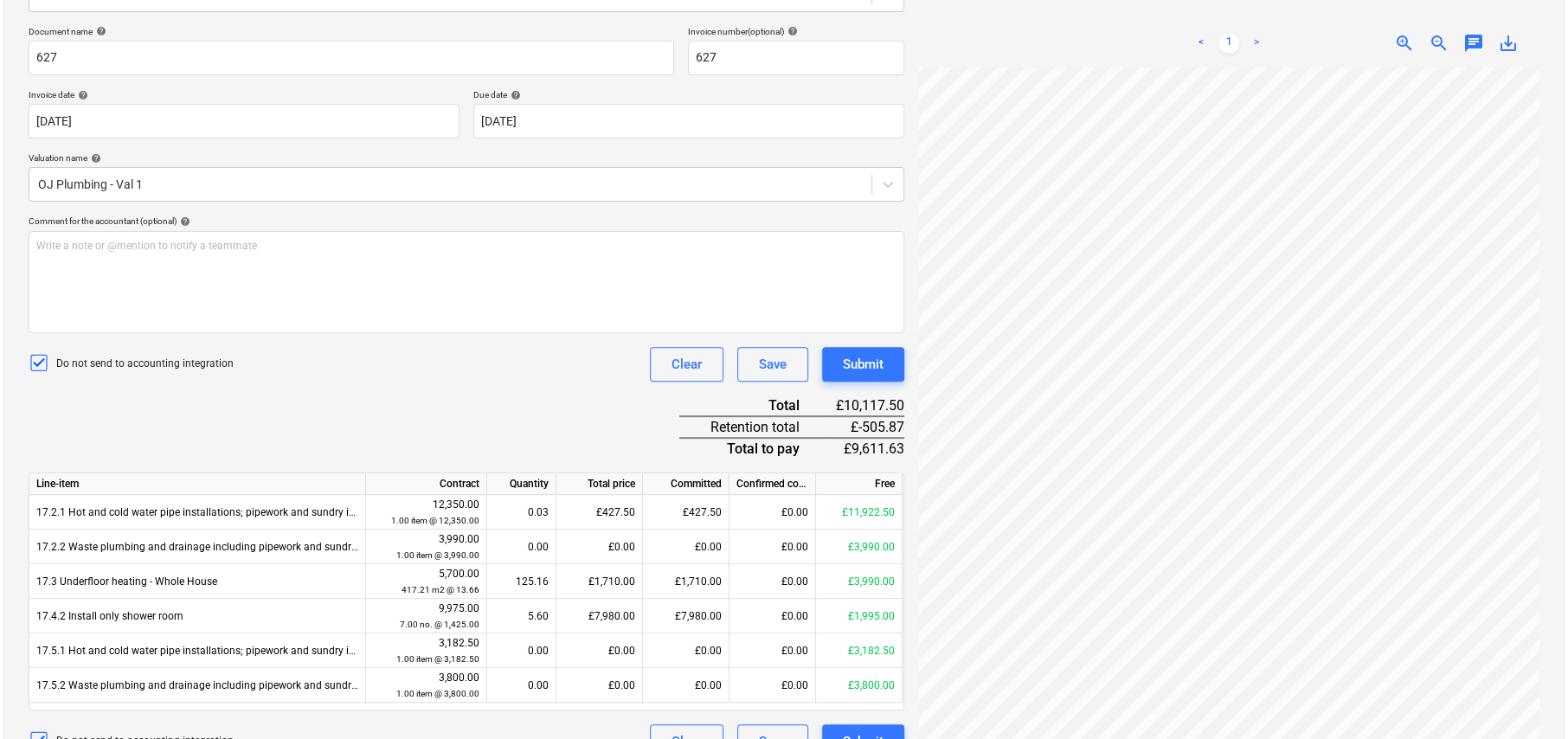
scroll to position [275, 0]
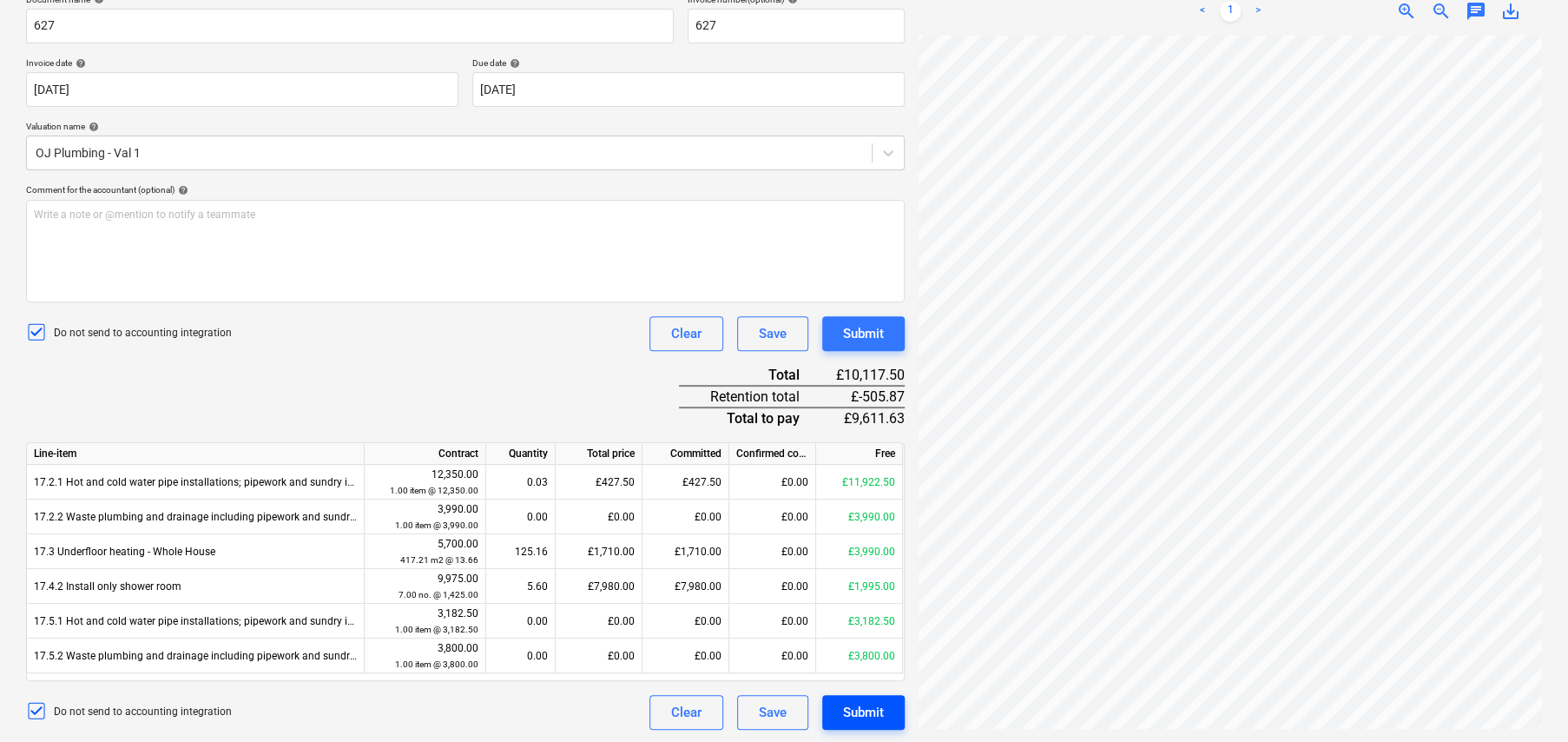
click at [853, 712] on div "Submit" at bounding box center [863, 713] width 41 height 23
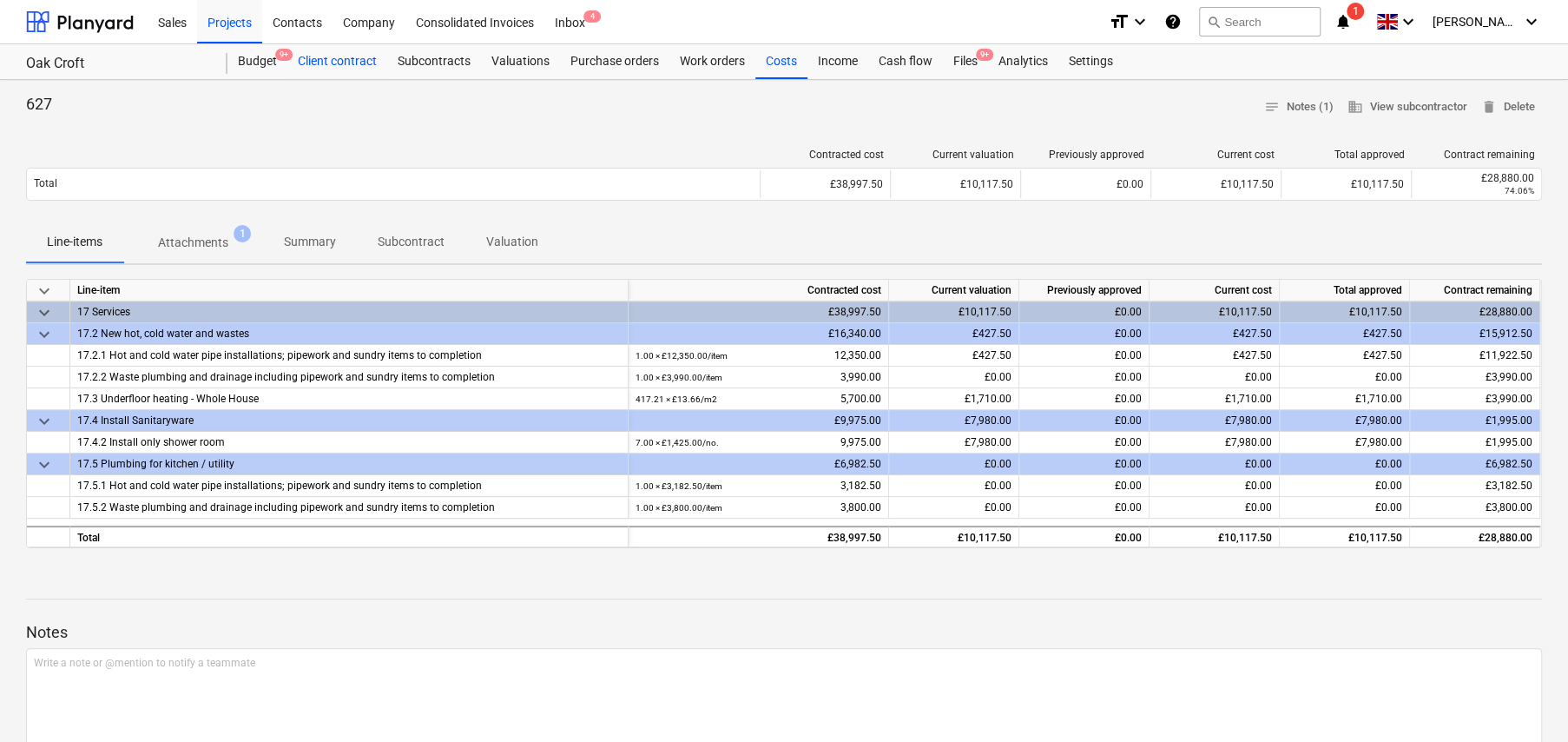
click at [354, 63] on div "Client contract" at bounding box center [337, 61] width 100 height 35
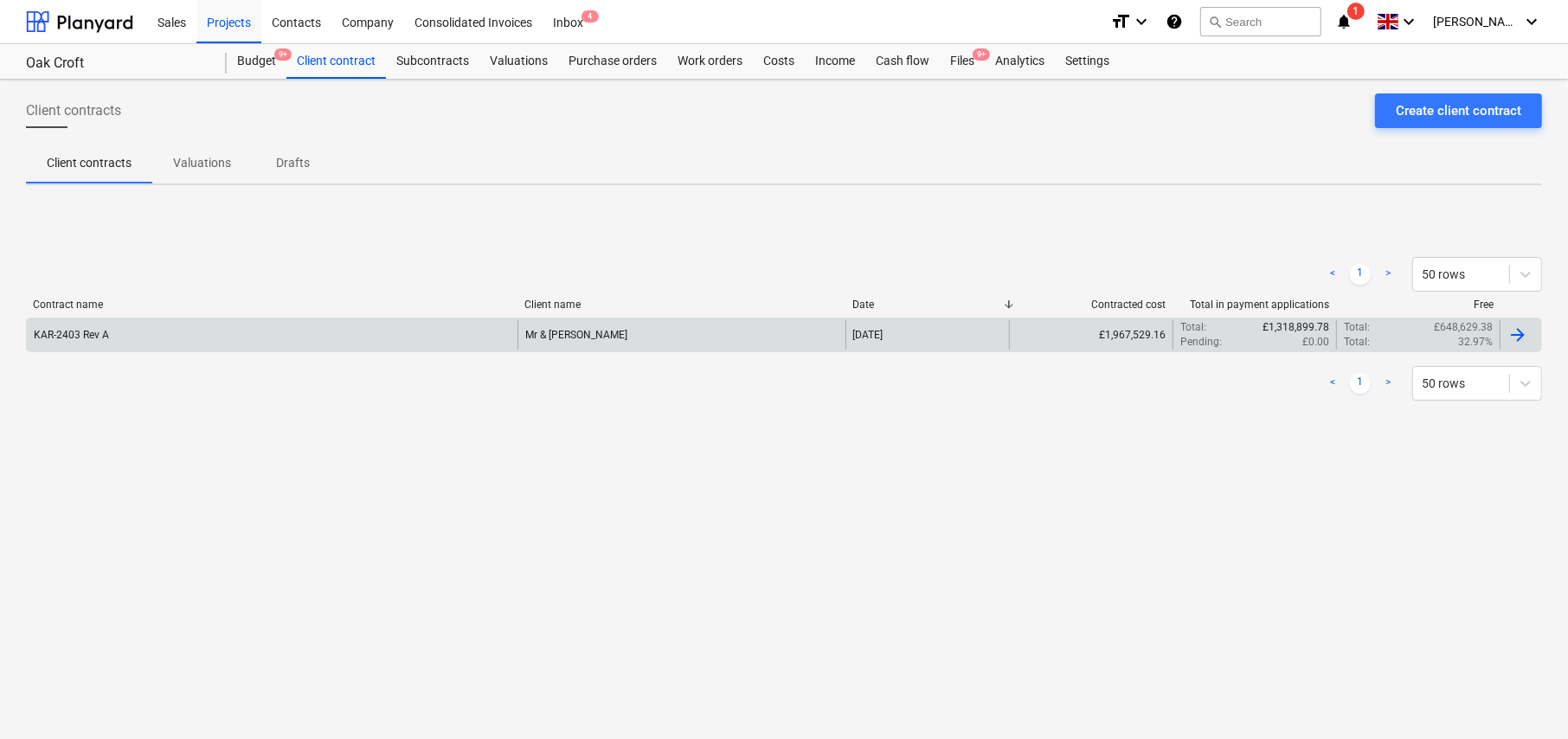
click at [673, 325] on div "Mr & Mrs Golding" at bounding box center [681, 334] width 327 height 29
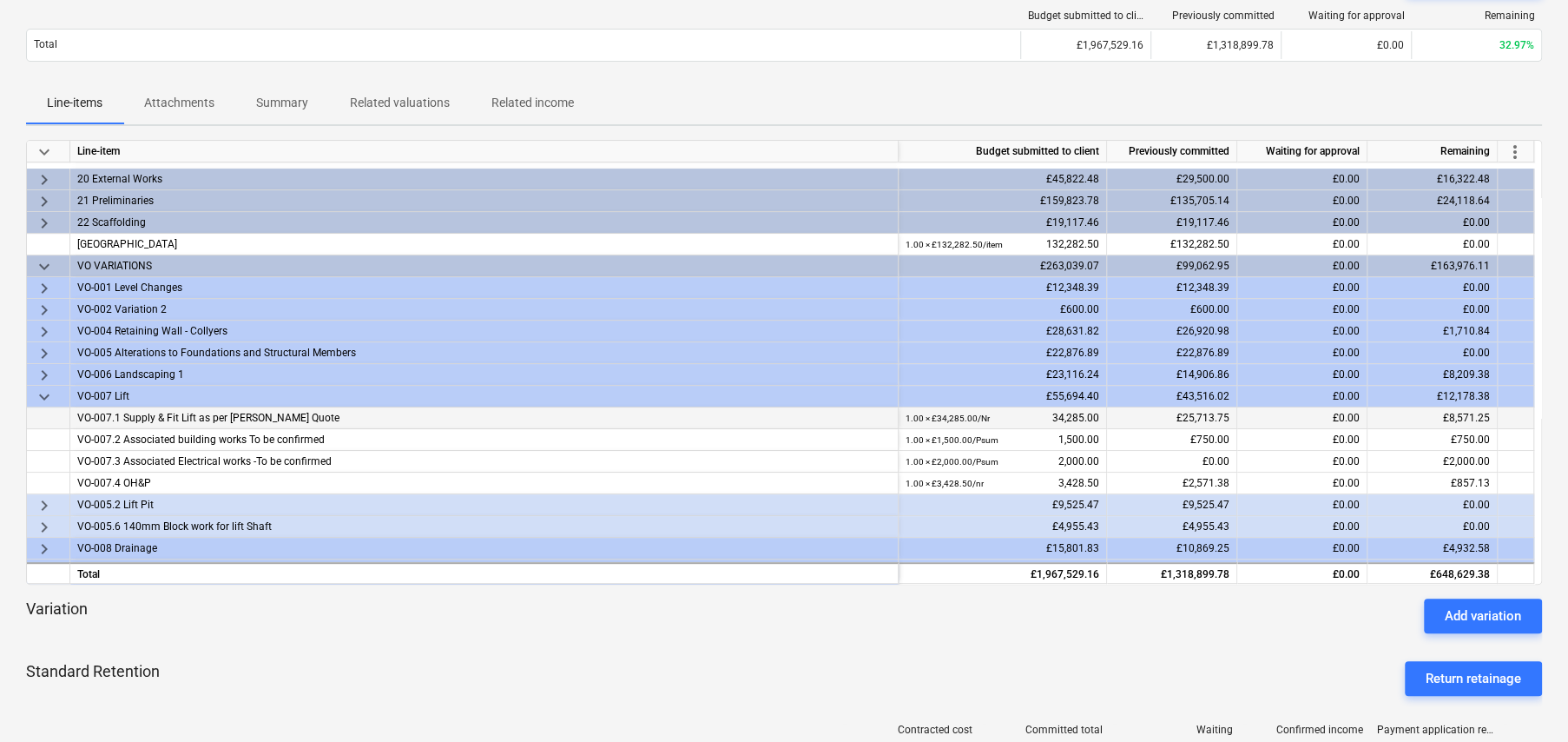
scroll to position [348, 0]
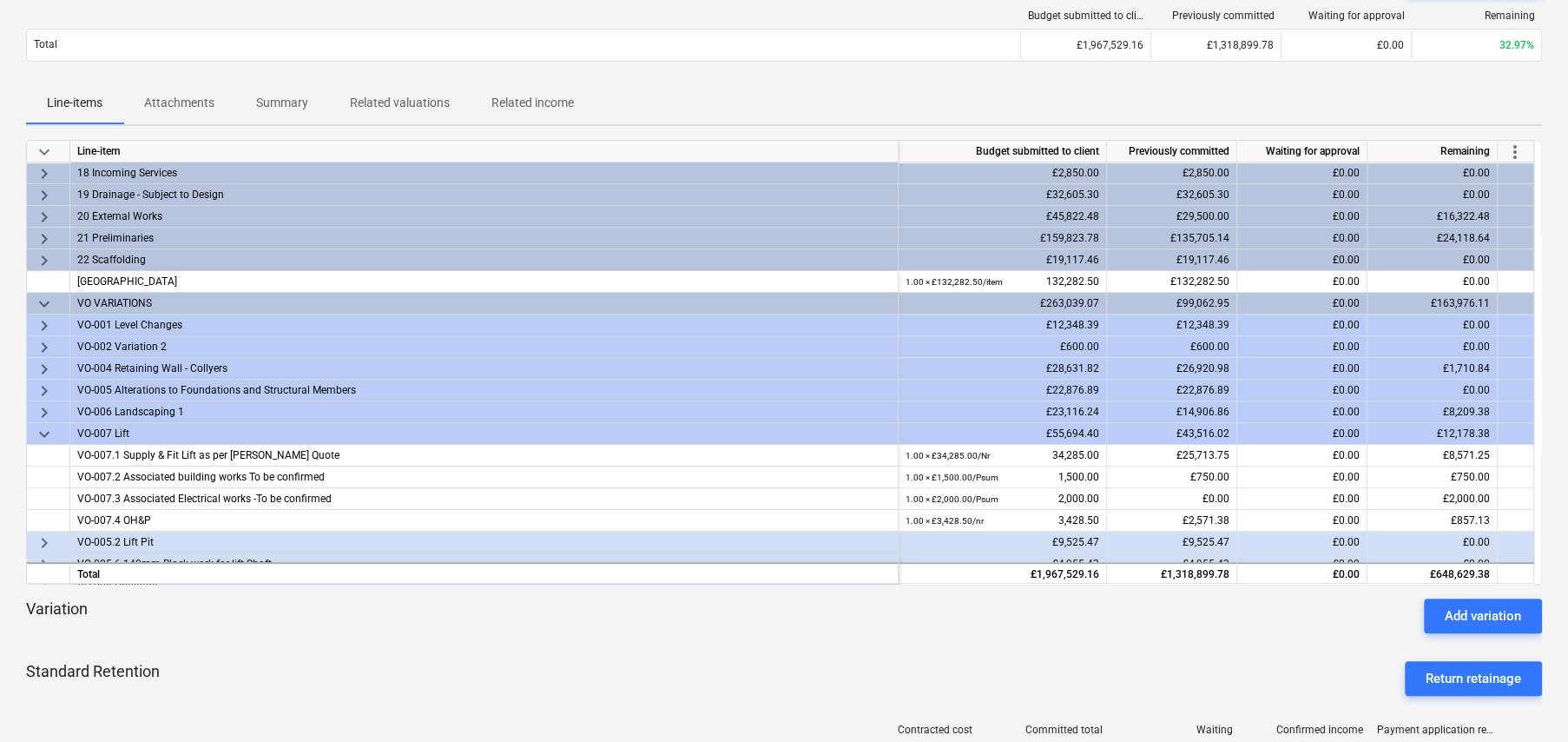
click at [39, 152] on span "keyboard_arrow_down" at bounding box center [44, 152] width 21 height 21
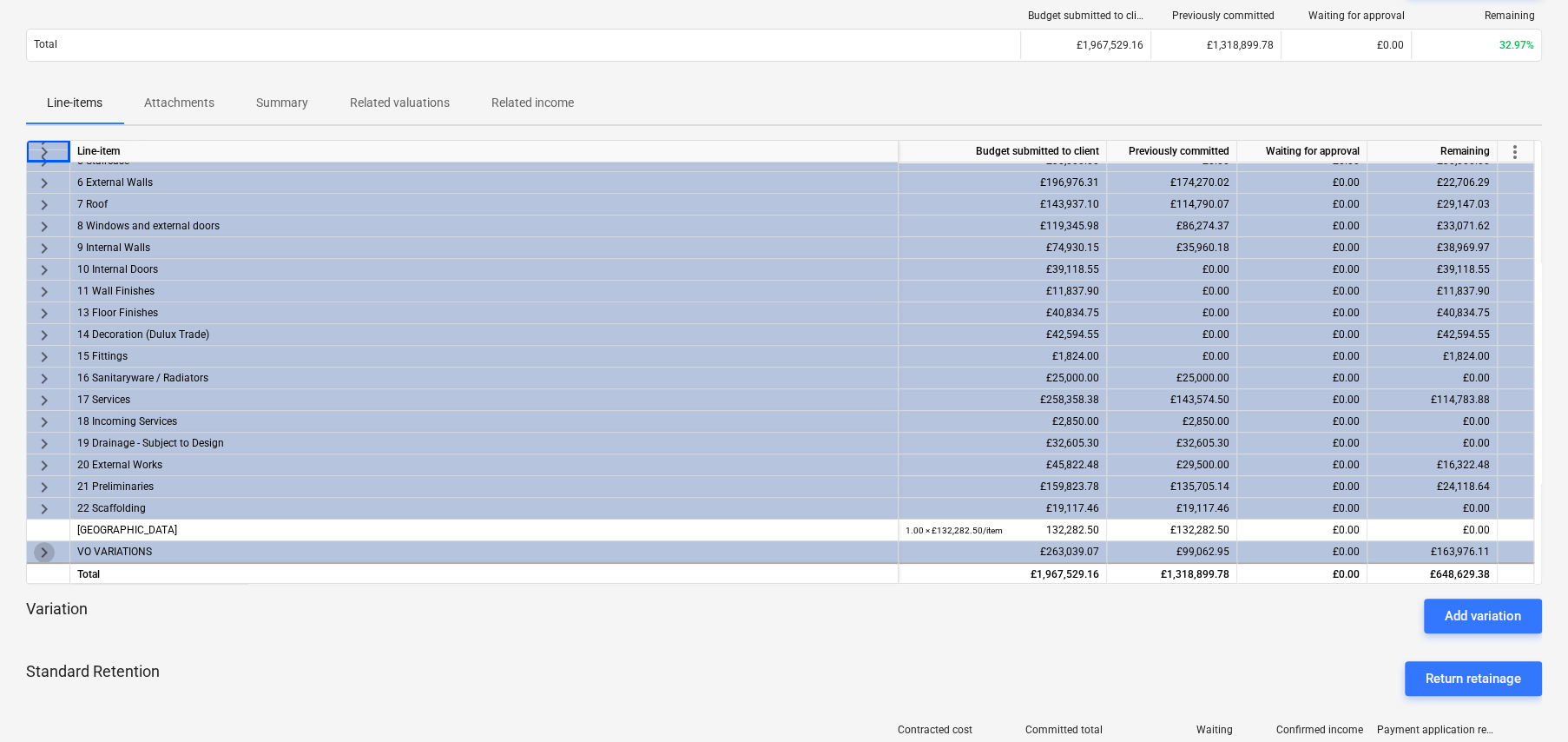
click at [48, 542] on span "keyboard_arrow_right" at bounding box center [44, 552] width 21 height 21
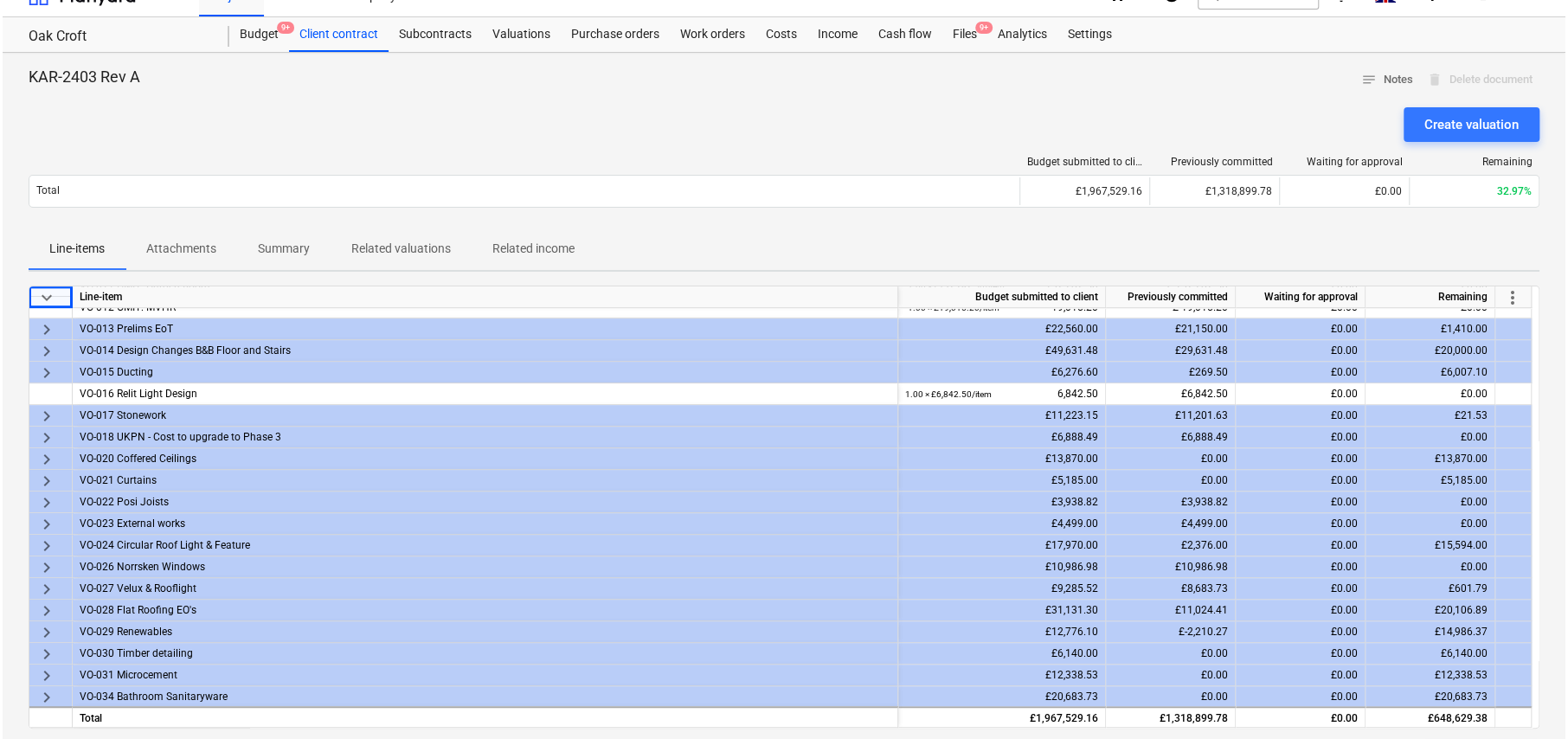
scroll to position [0, 0]
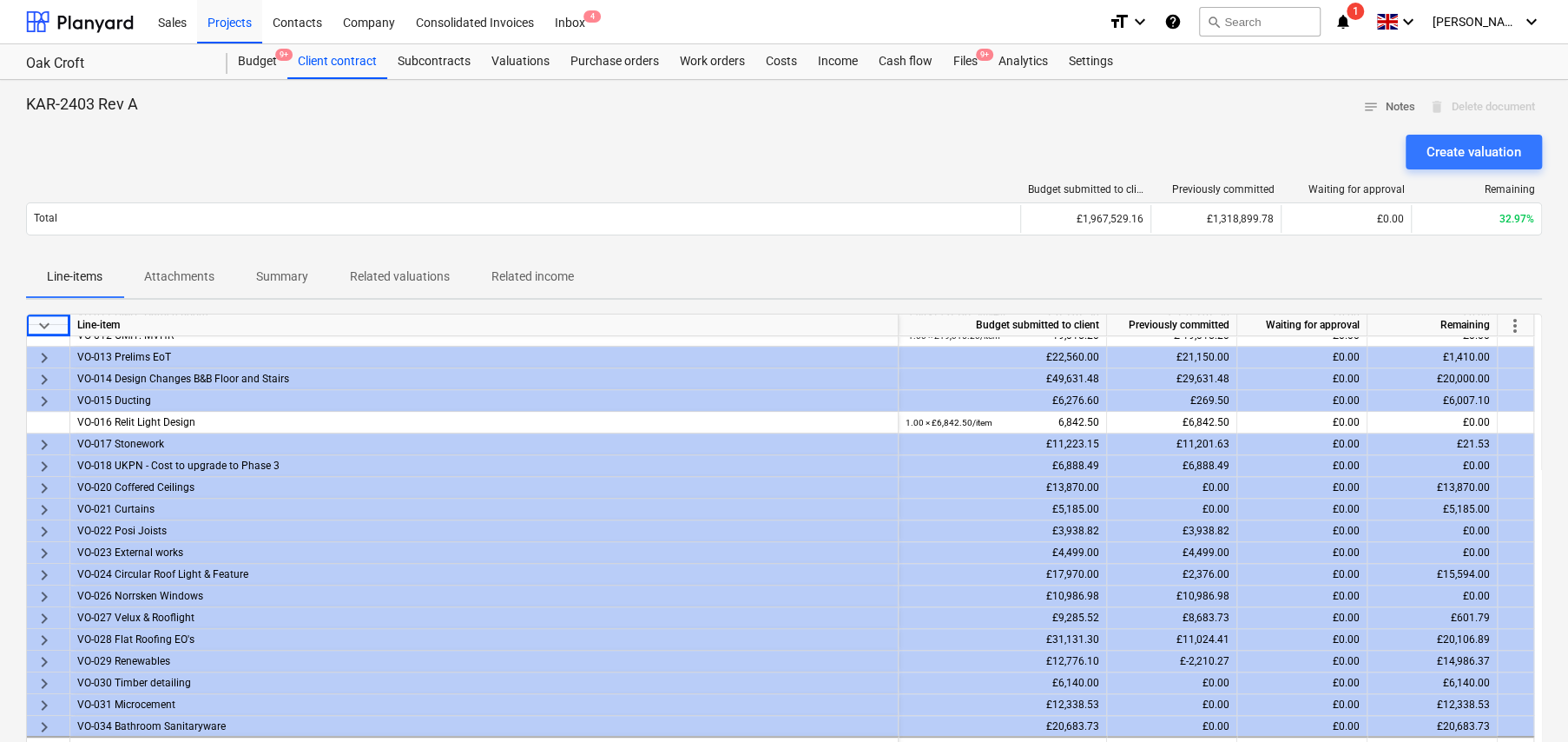
click at [1517, 327] on span "more_vert" at bounding box center [1515, 326] width 21 height 21
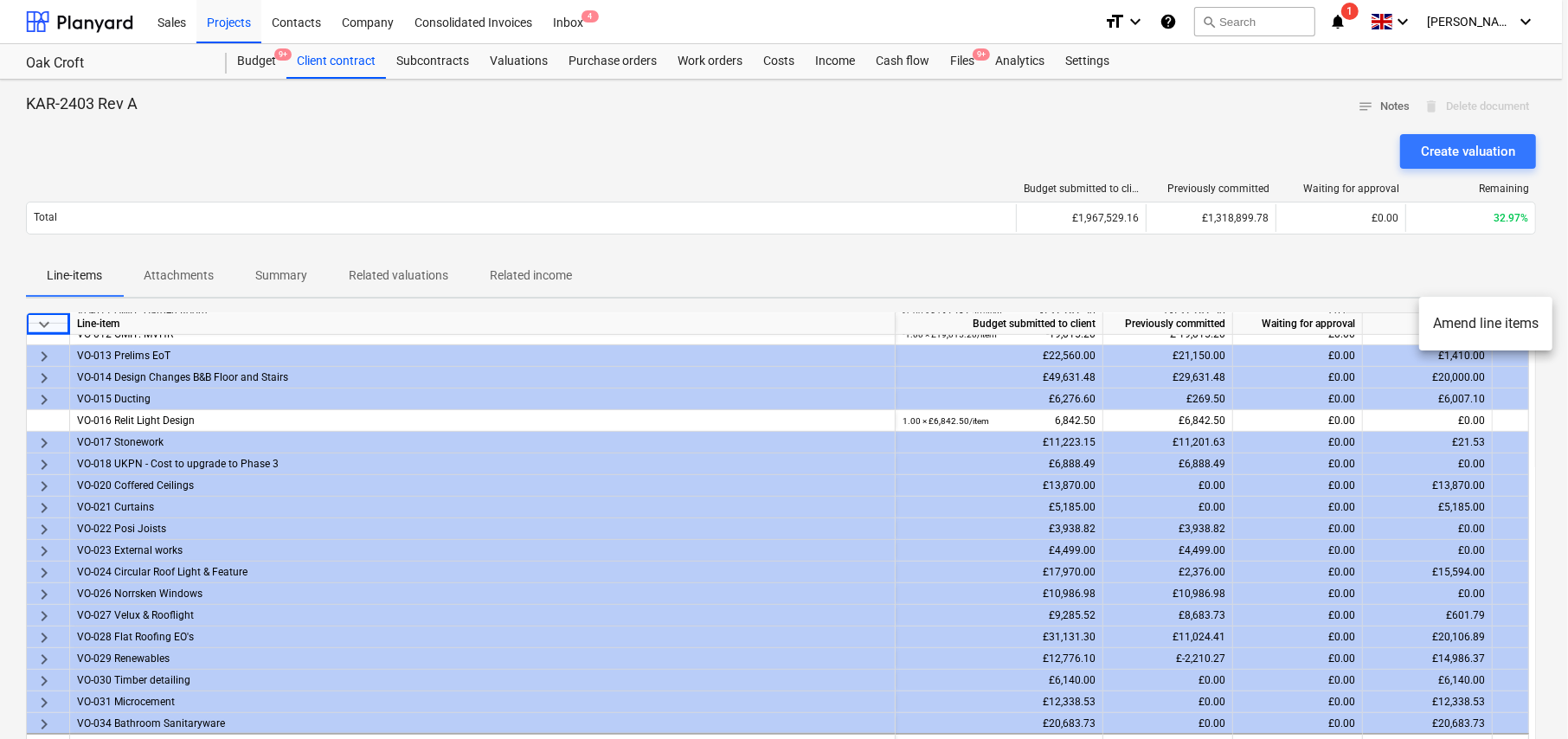
click at [1481, 322] on li "Amend line items" at bounding box center [1485, 323] width 133 height 39
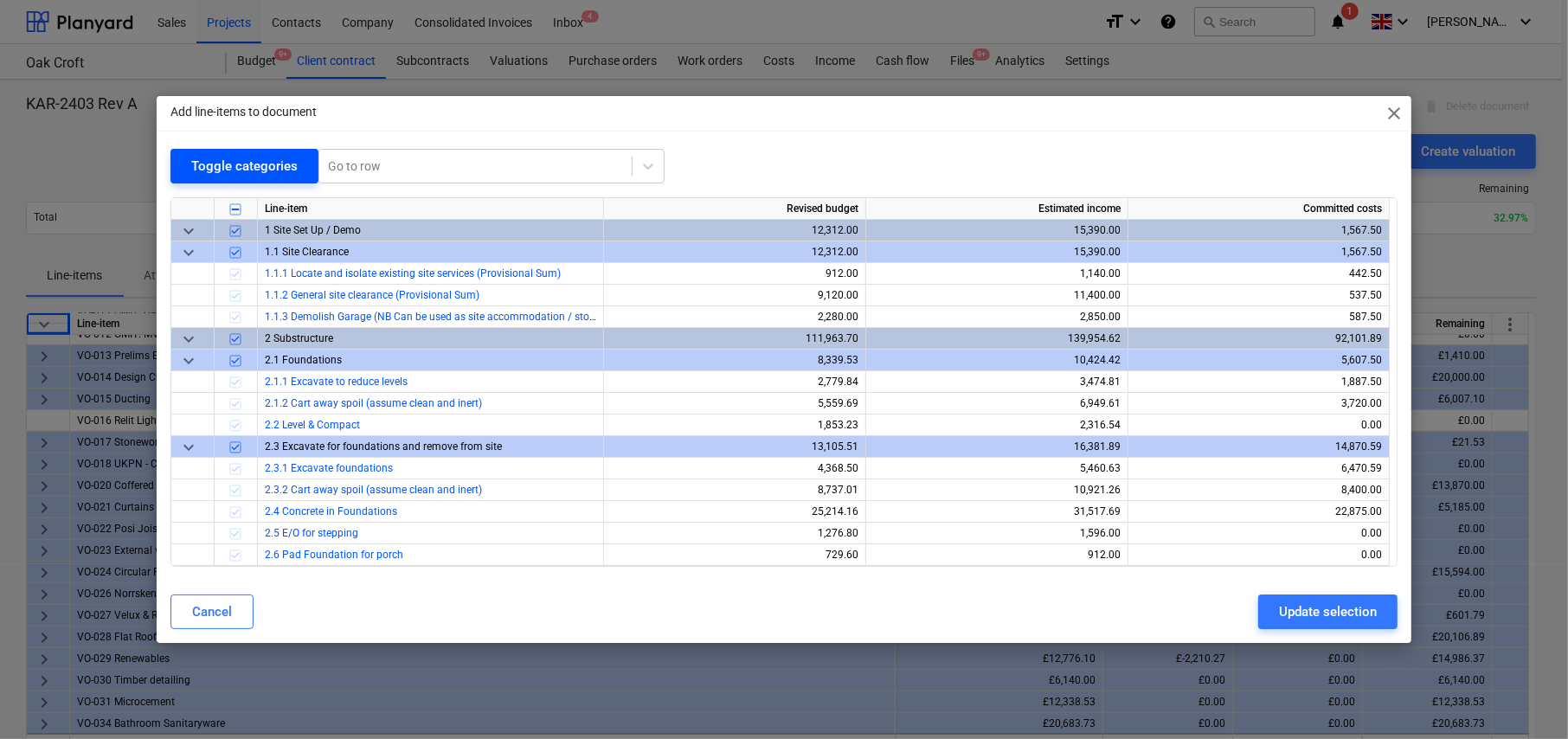
click at [210, 175] on div "Toggle categories" at bounding box center [244, 166] width 106 height 23
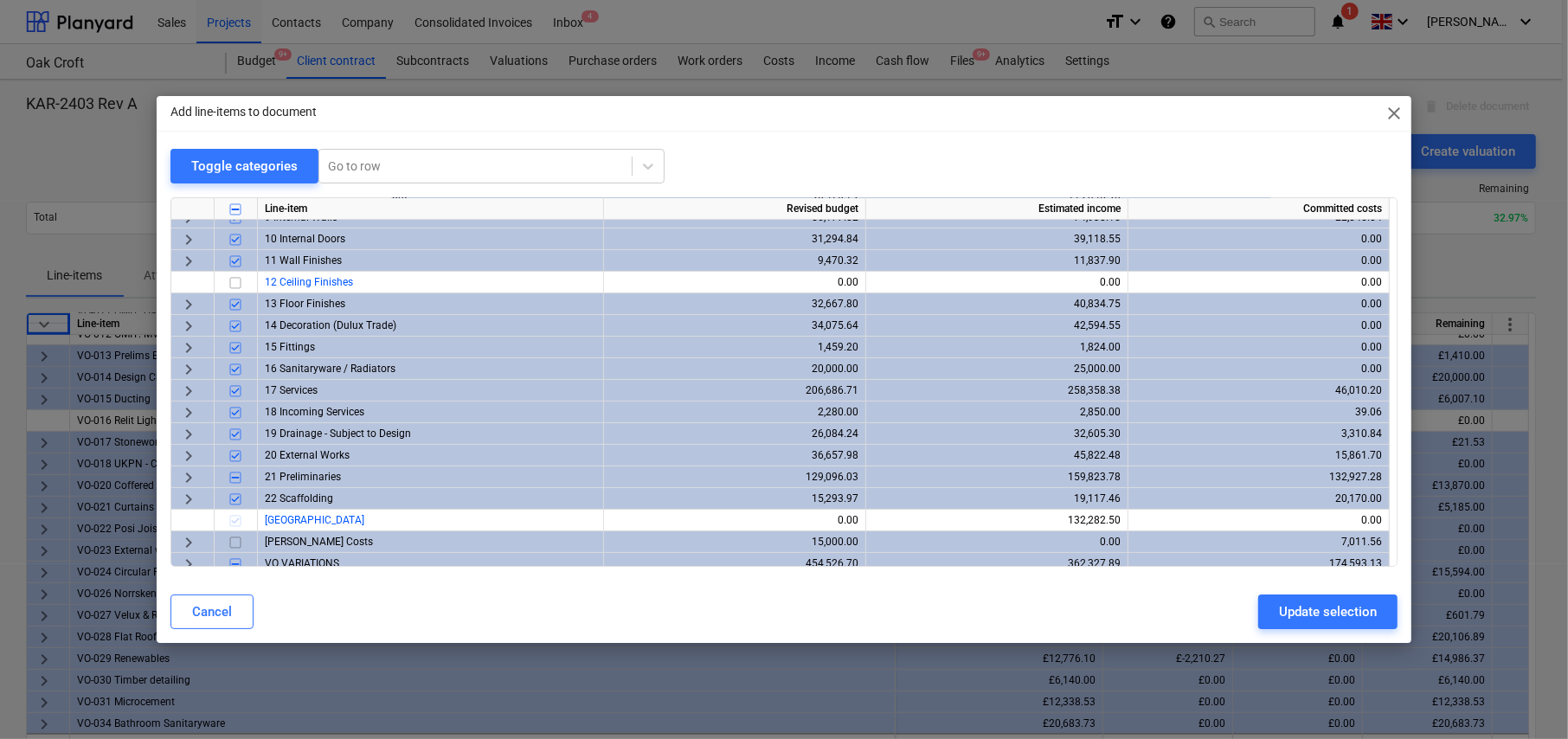
scroll to position [193, 0]
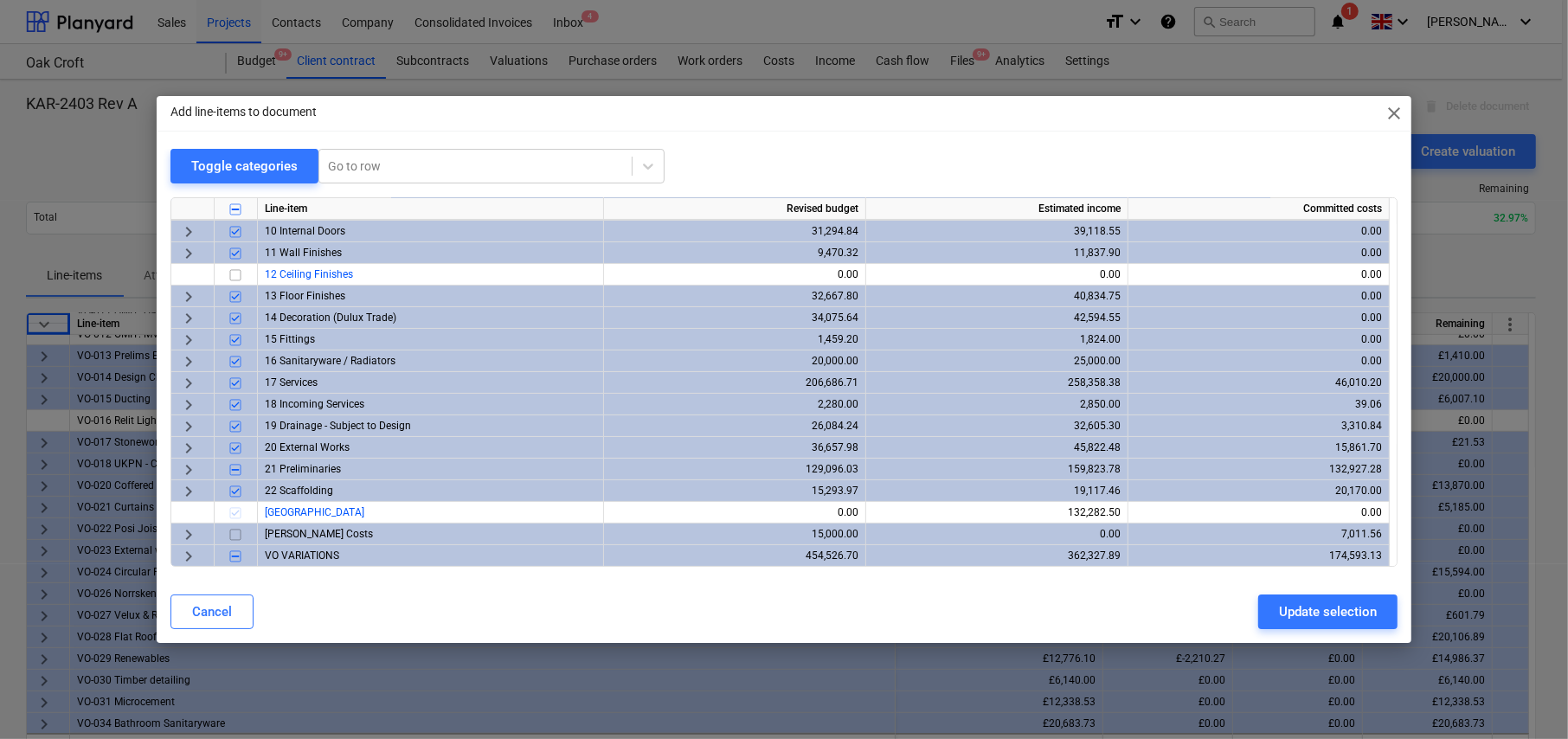
click at [188, 550] on span "keyboard_arrow_right" at bounding box center [189, 556] width 21 height 21
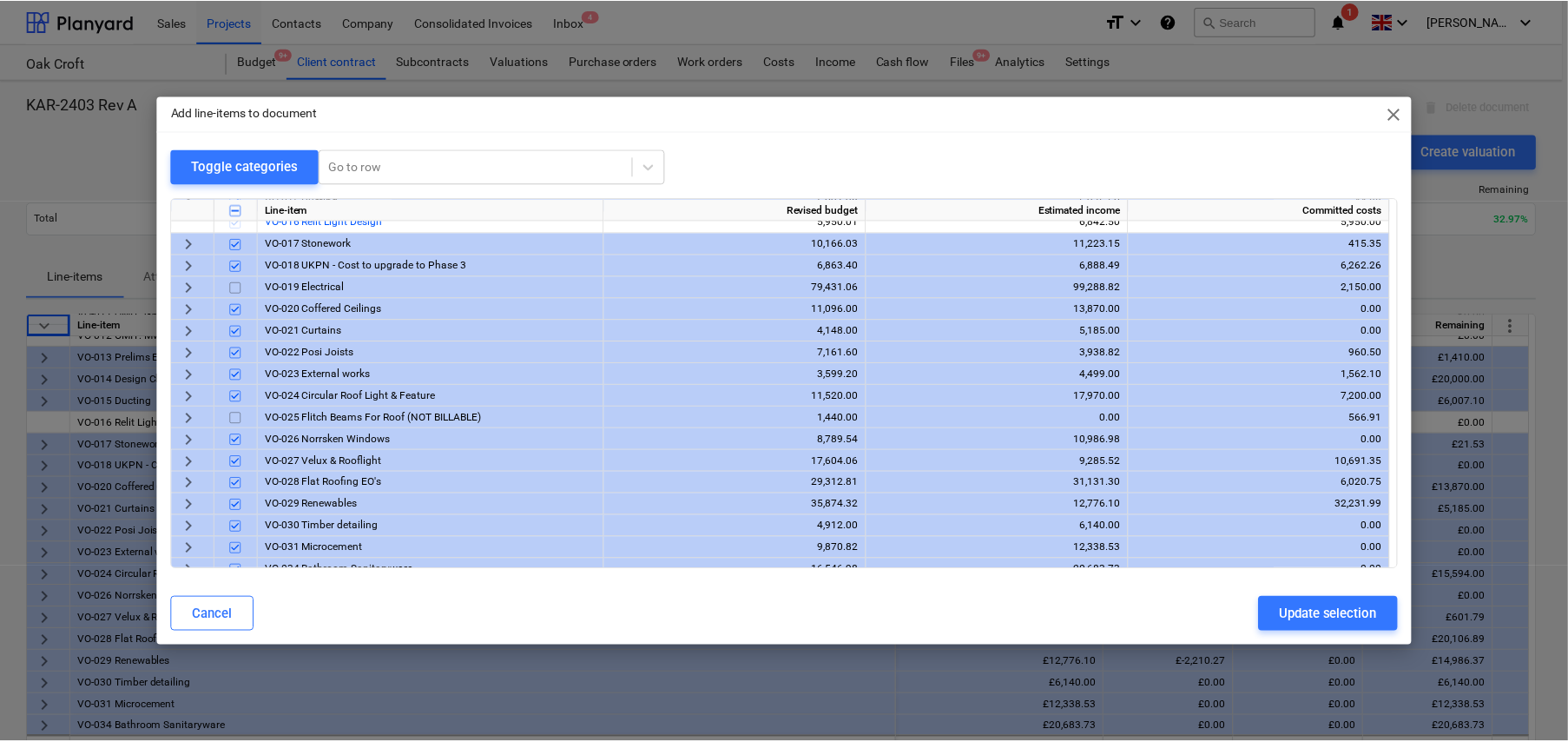
scroll to position [868, 0]
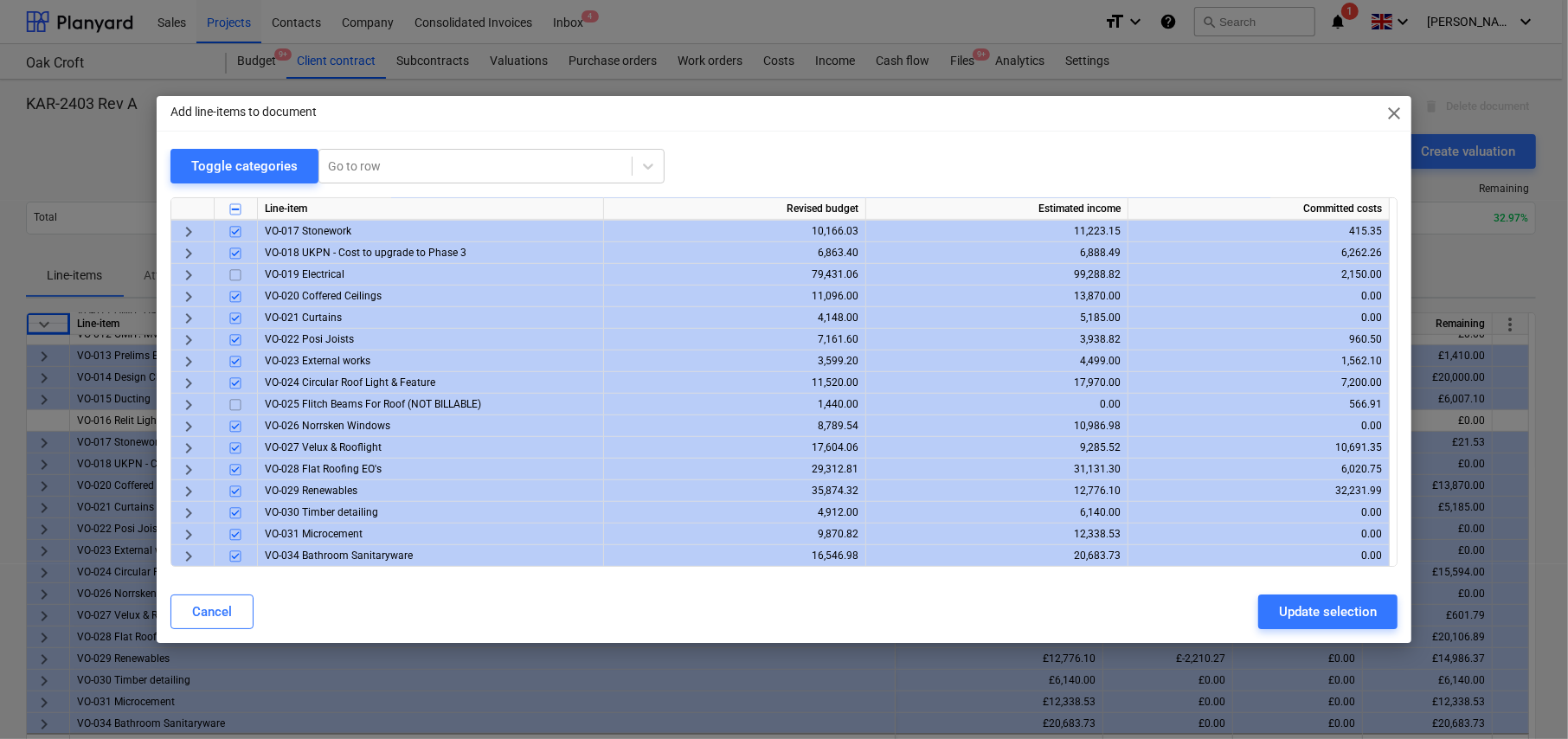
click at [190, 271] on span "keyboard_arrow_right" at bounding box center [189, 275] width 21 height 21
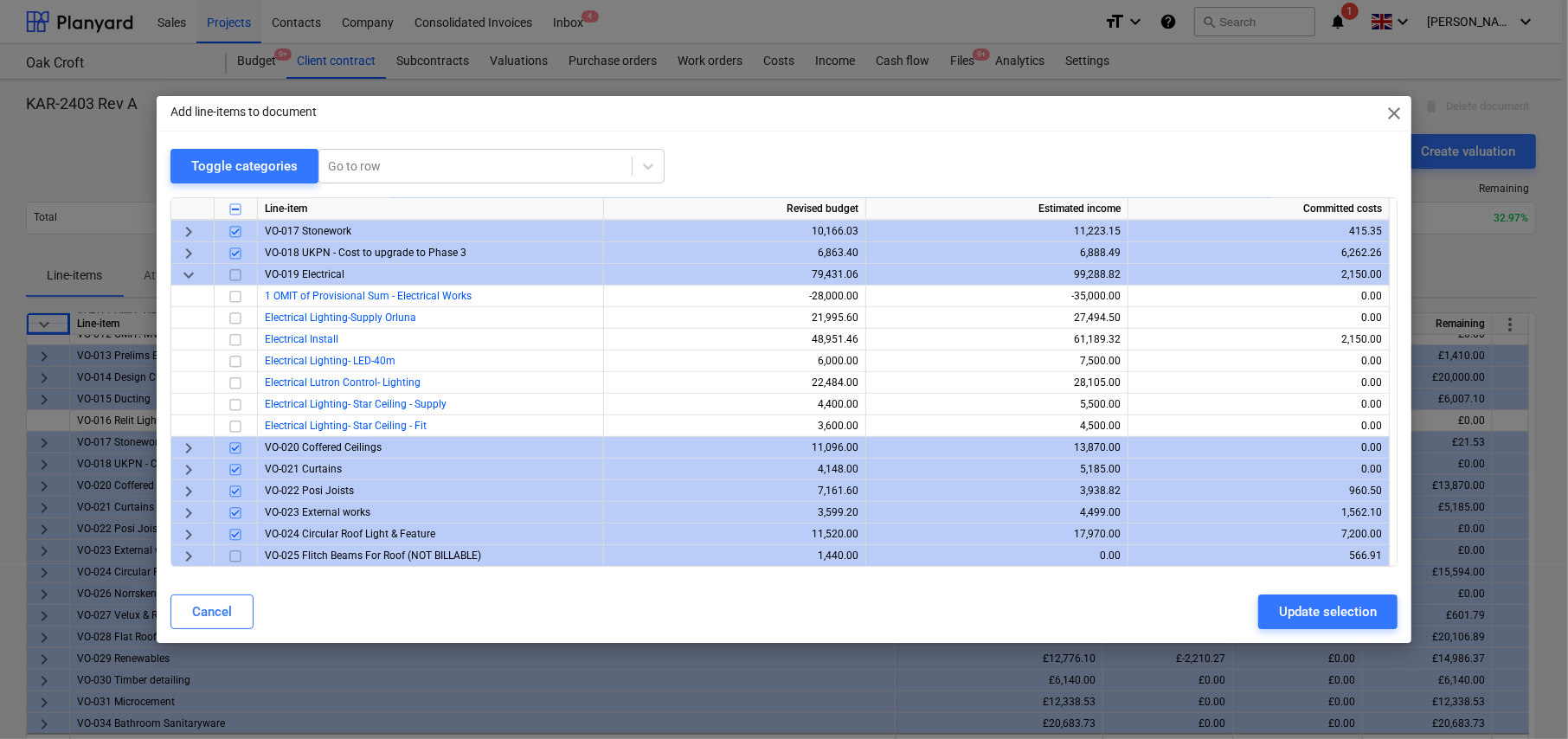
click at [1391, 114] on span "close" at bounding box center [1393, 114] width 21 height 21
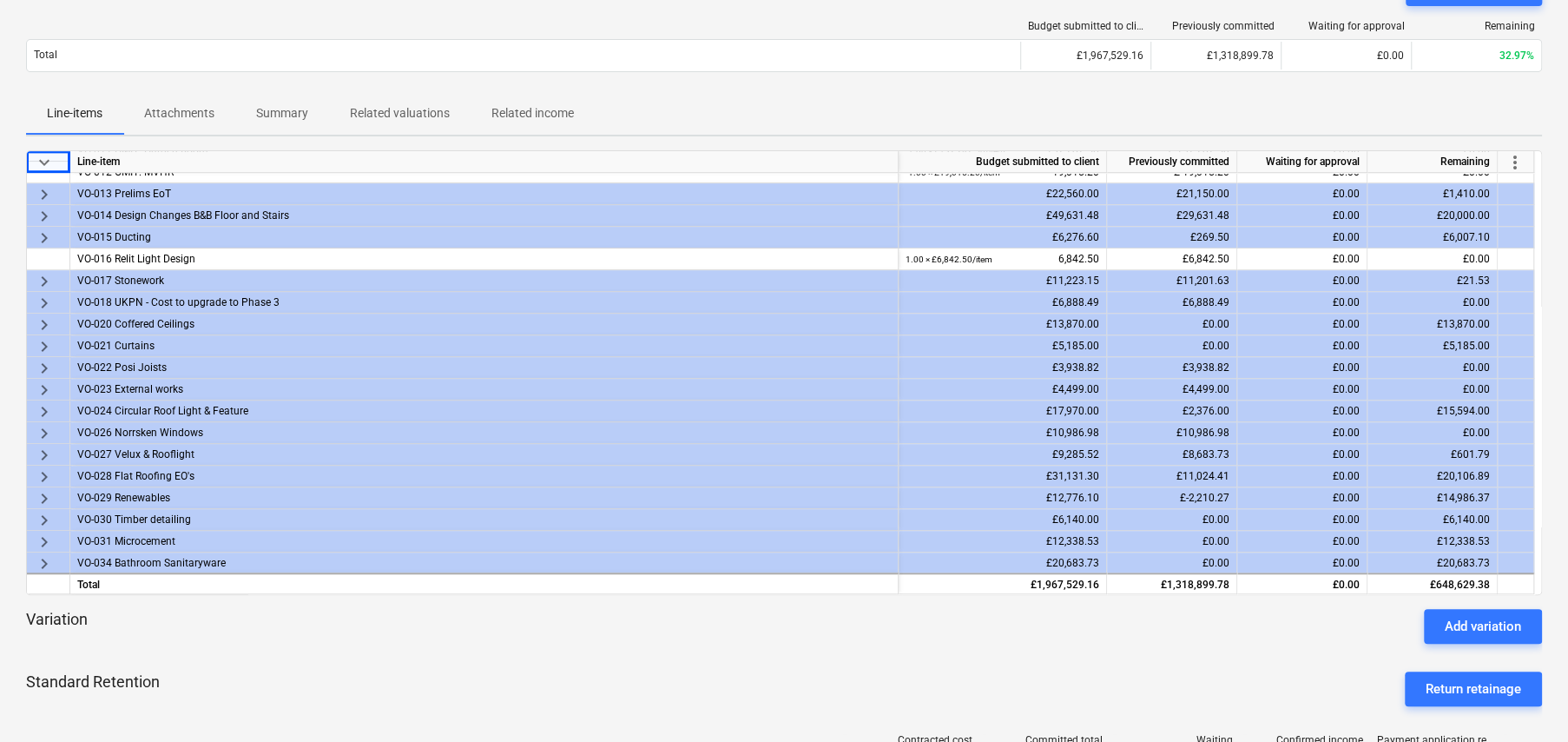
scroll to position [173, 0]
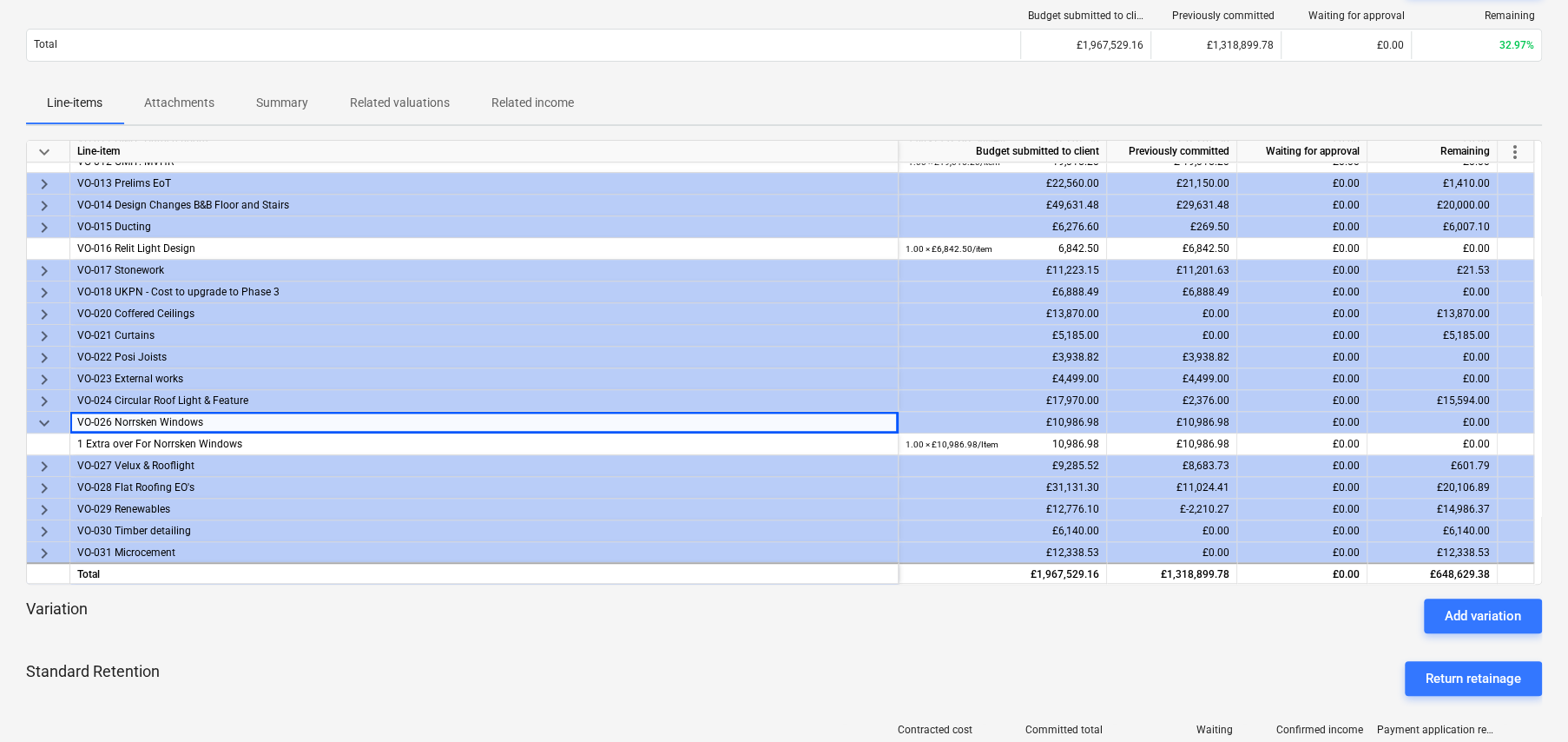
click at [43, 422] on span "keyboard_arrow_down" at bounding box center [44, 423] width 21 height 21
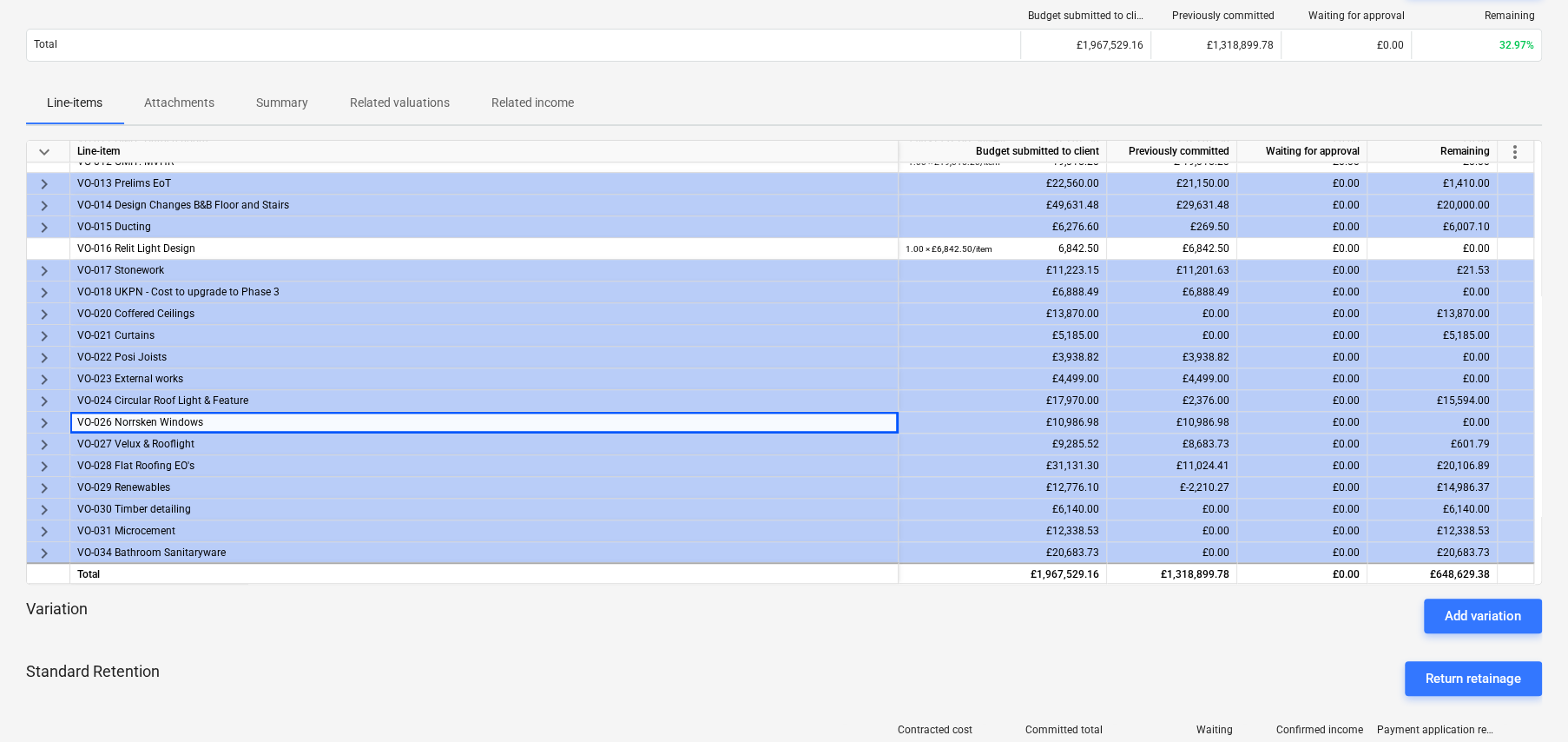
click at [576, 666] on div "Standard Retention Return retainage" at bounding box center [784, 679] width 1516 height 62
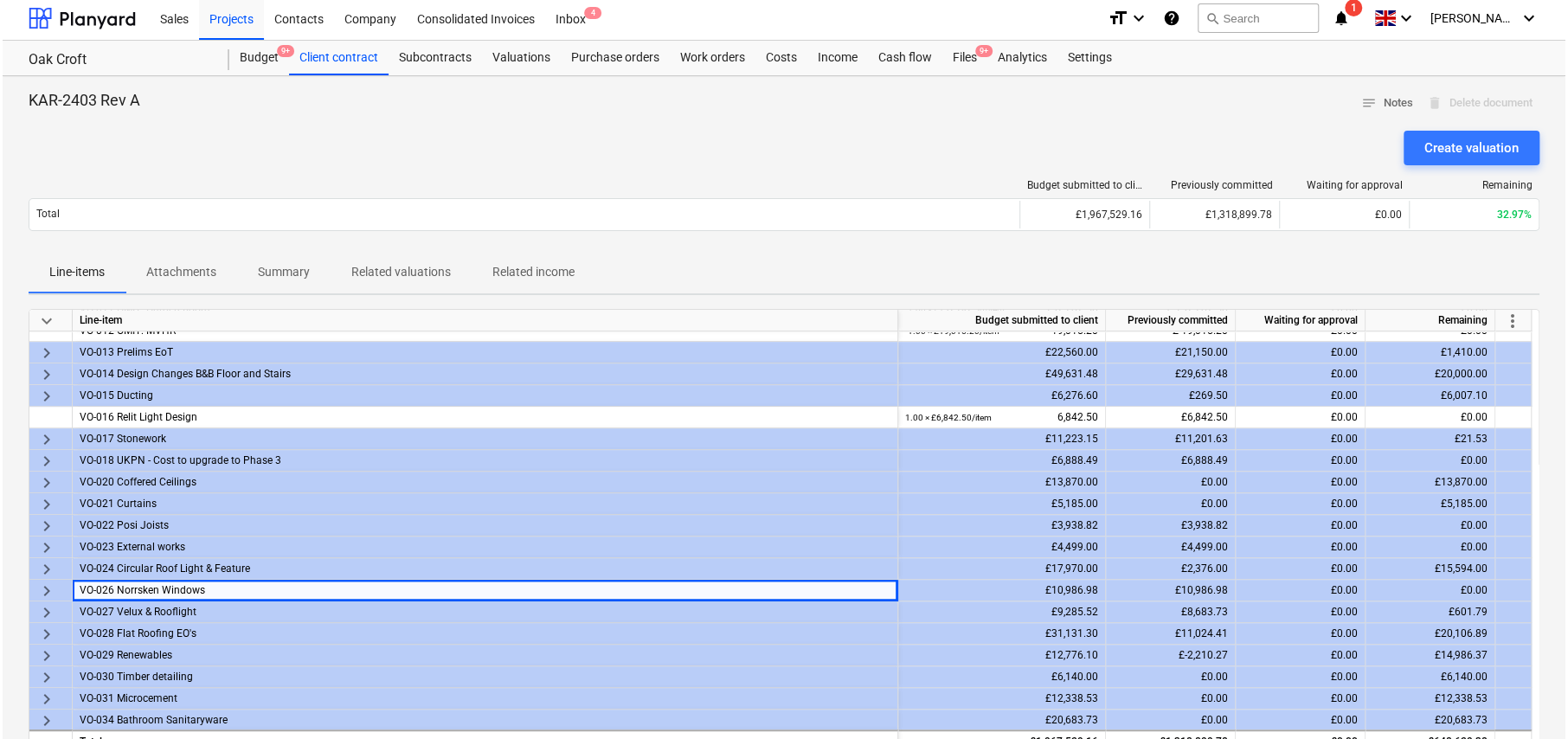
scroll to position [0, 0]
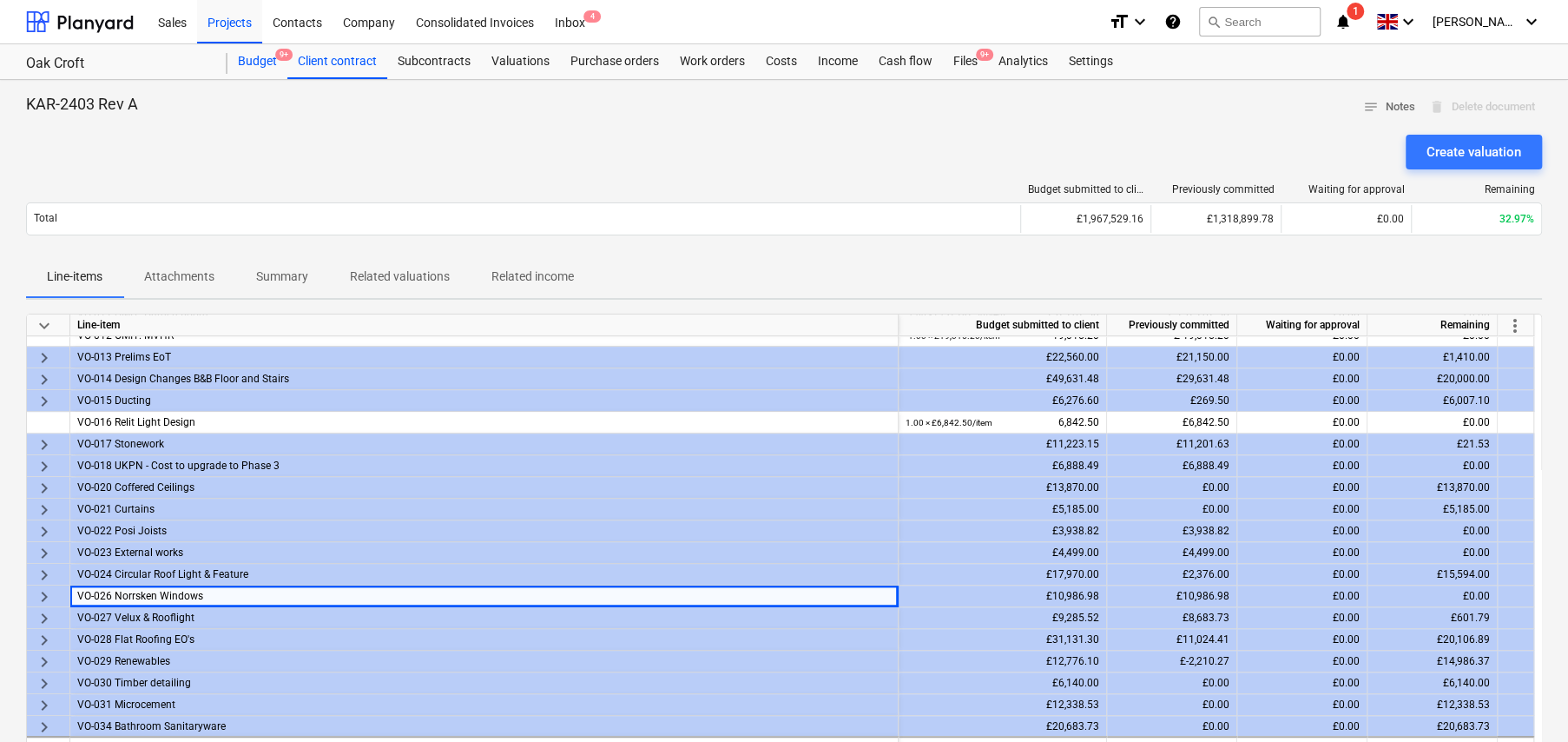
click at [266, 58] on div "Budget 9+" at bounding box center [257, 61] width 60 height 35
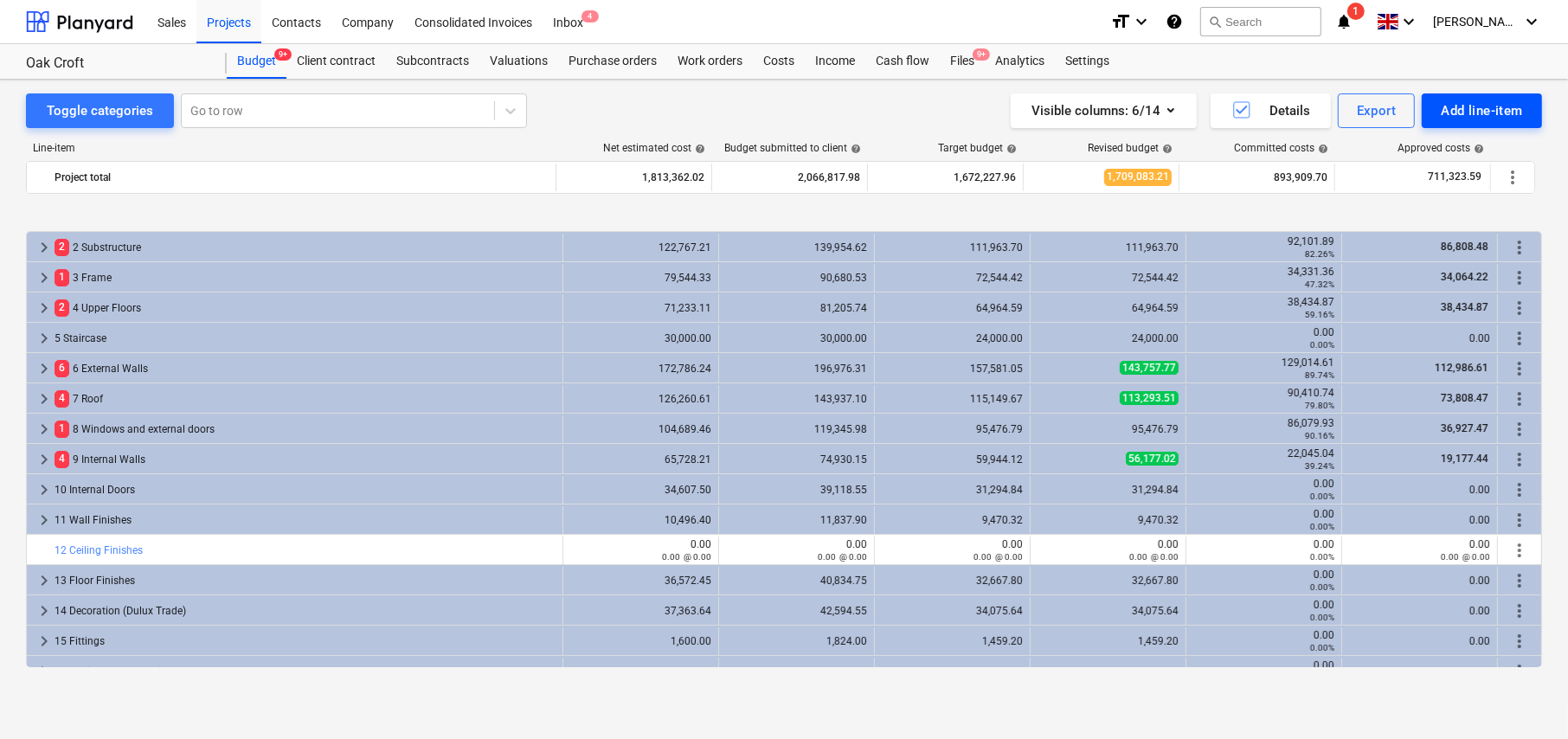
scroll to position [663, 0]
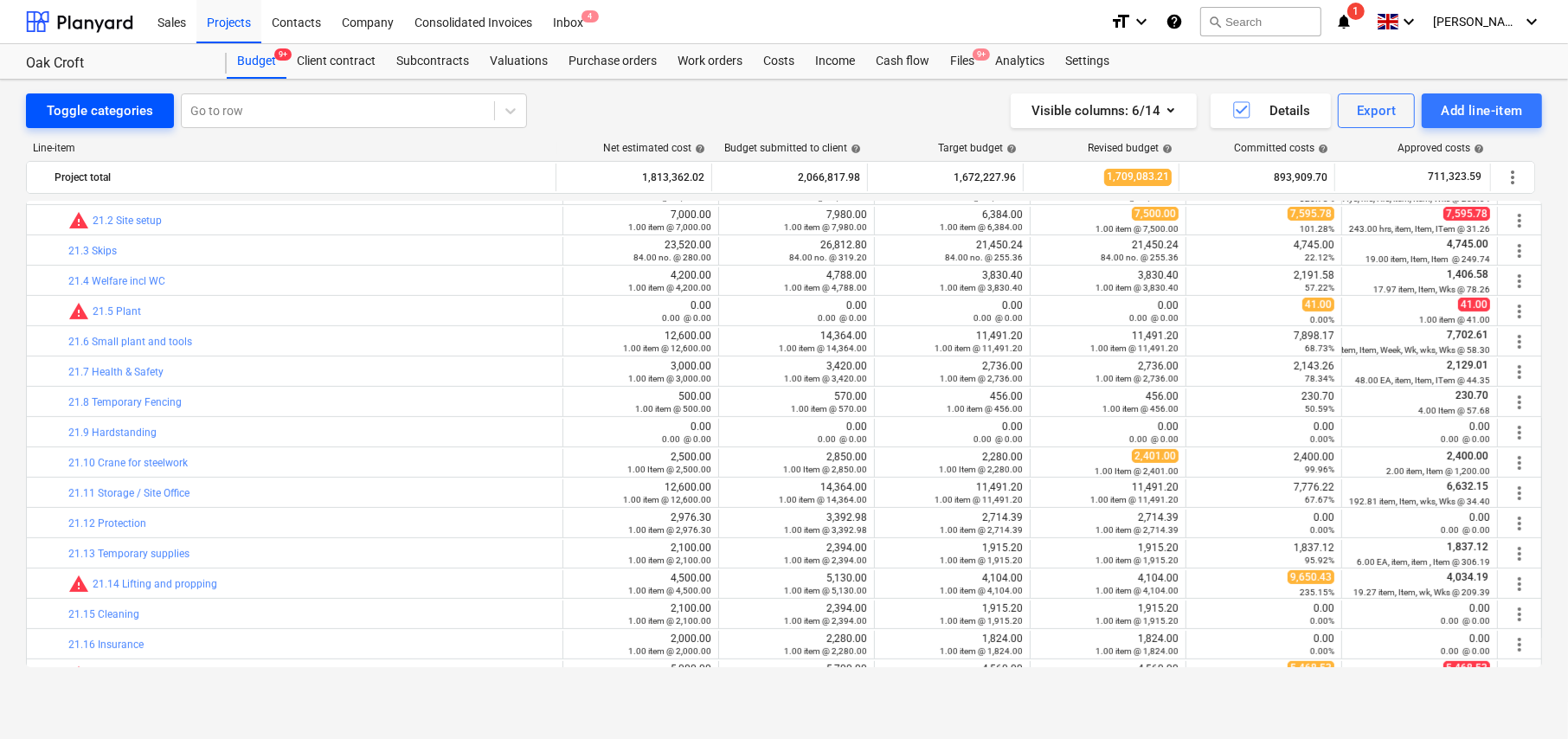
drag, startPoint x: 89, startPoint y: 115, endPoint x: 102, endPoint y: 118, distance: 13.3
click at [89, 115] on div "Toggle categories" at bounding box center [100, 111] width 106 height 23
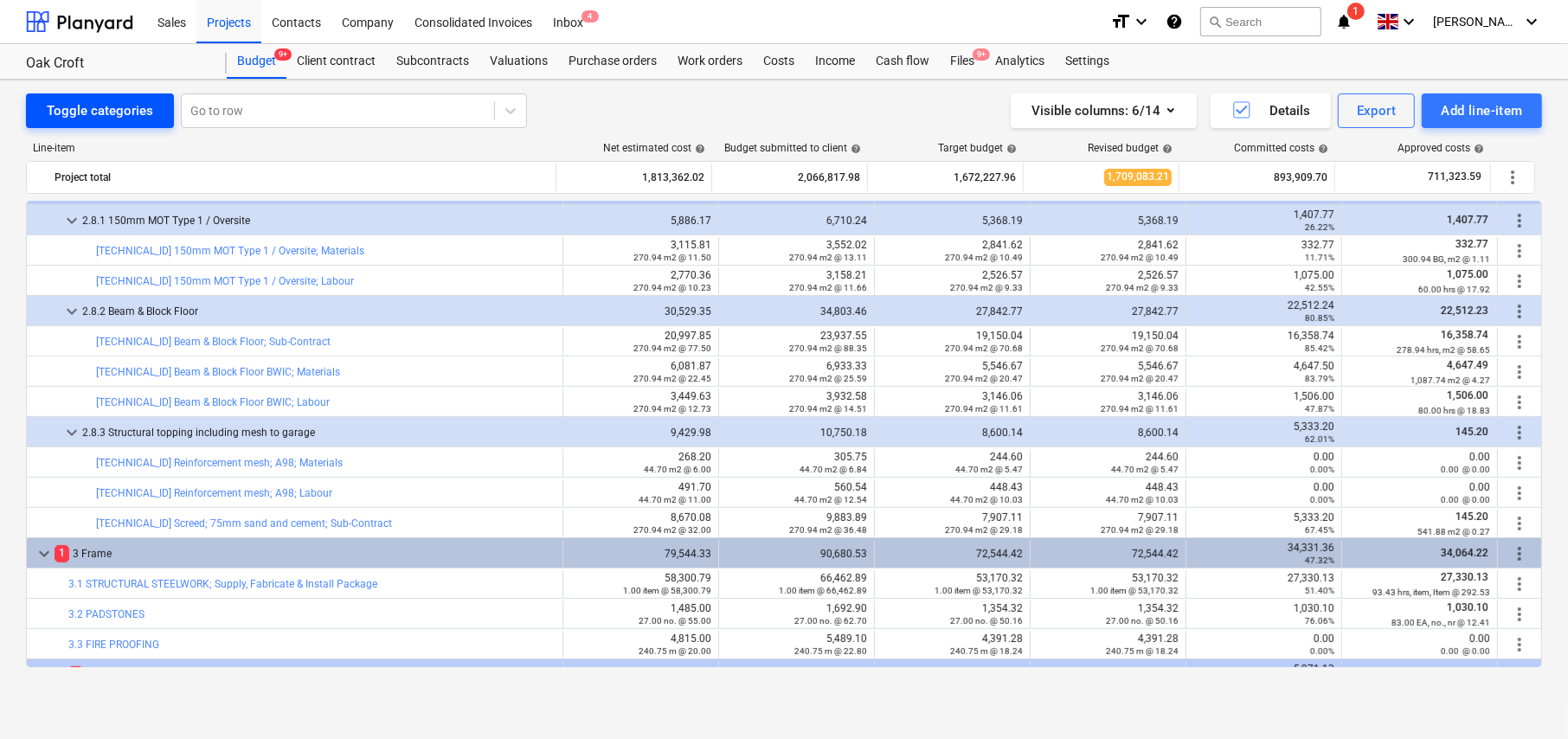
click at [100, 112] on div "Toggle categories" at bounding box center [100, 111] width 106 height 23
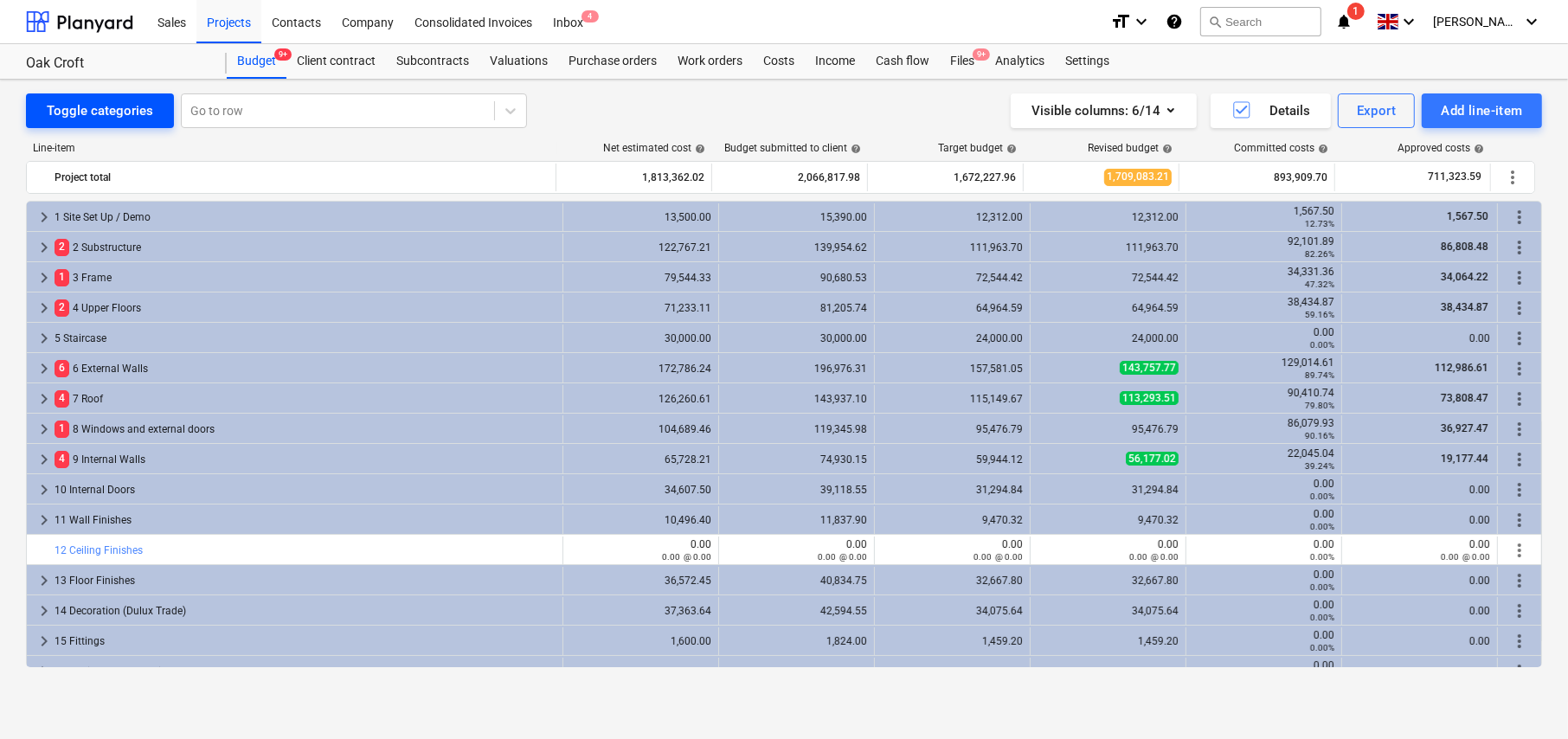
scroll to position [290, 0]
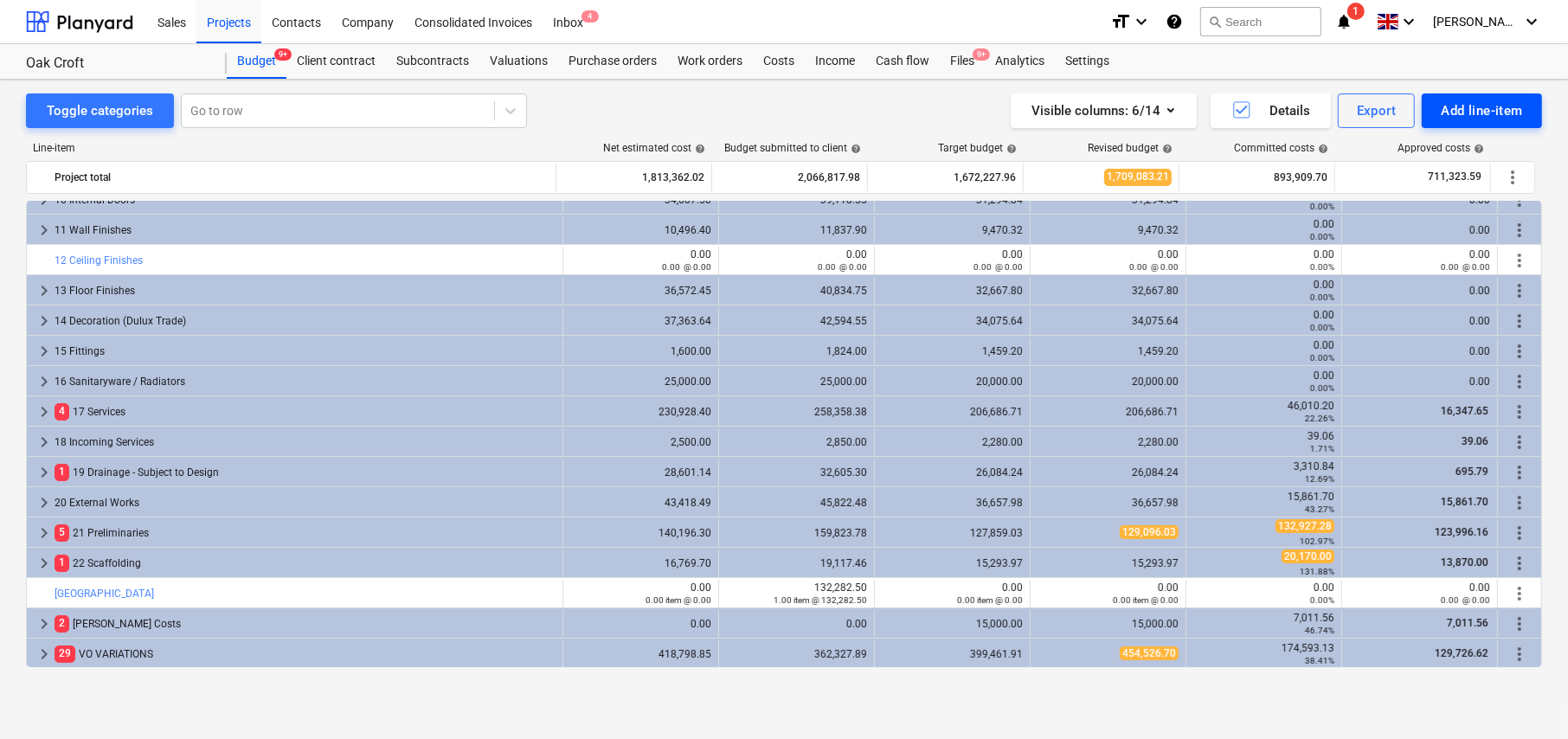
click at [1474, 115] on div "Add line-item" at bounding box center [1482, 111] width 83 height 23
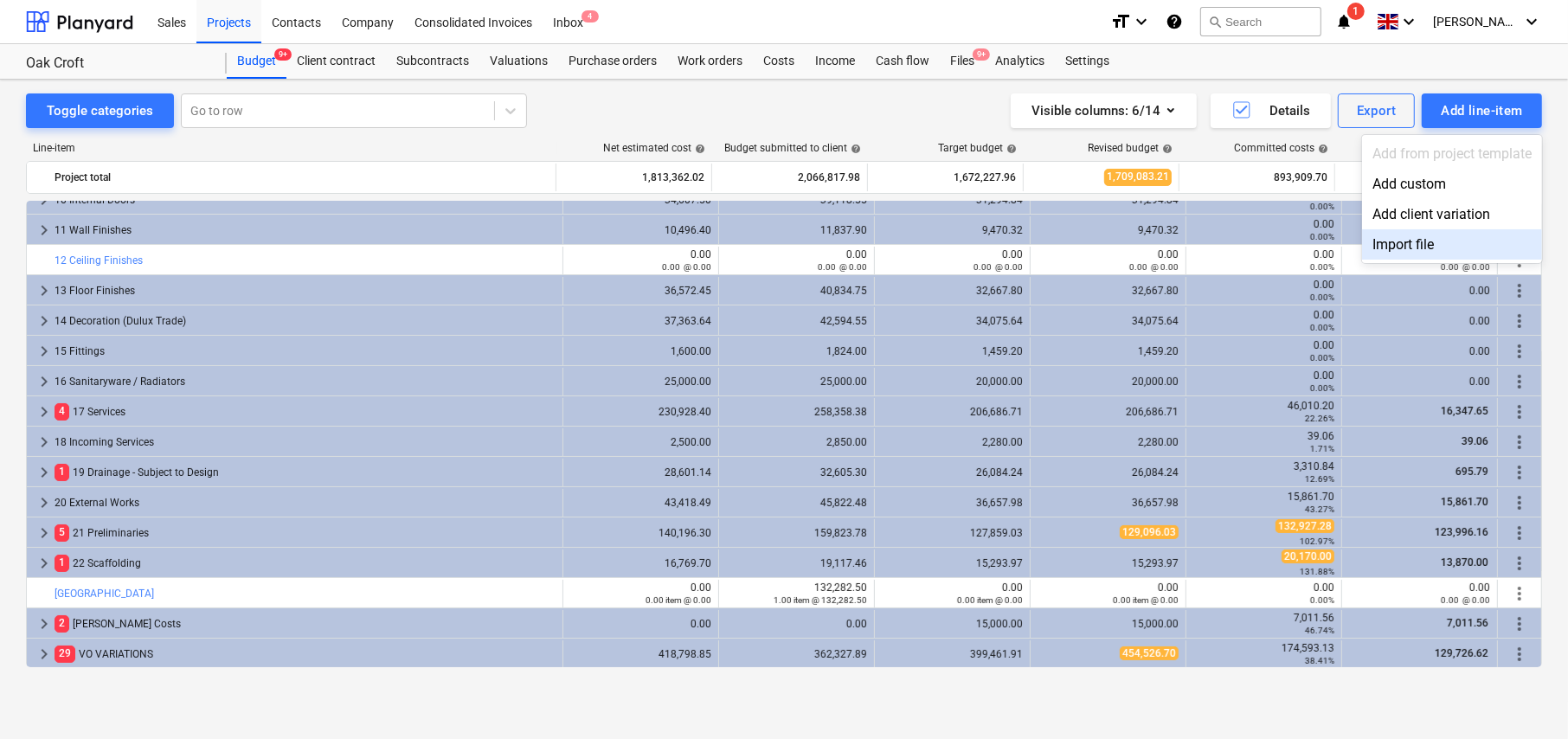
click at [1416, 243] on div "Import file" at bounding box center [1452, 244] width 180 height 30
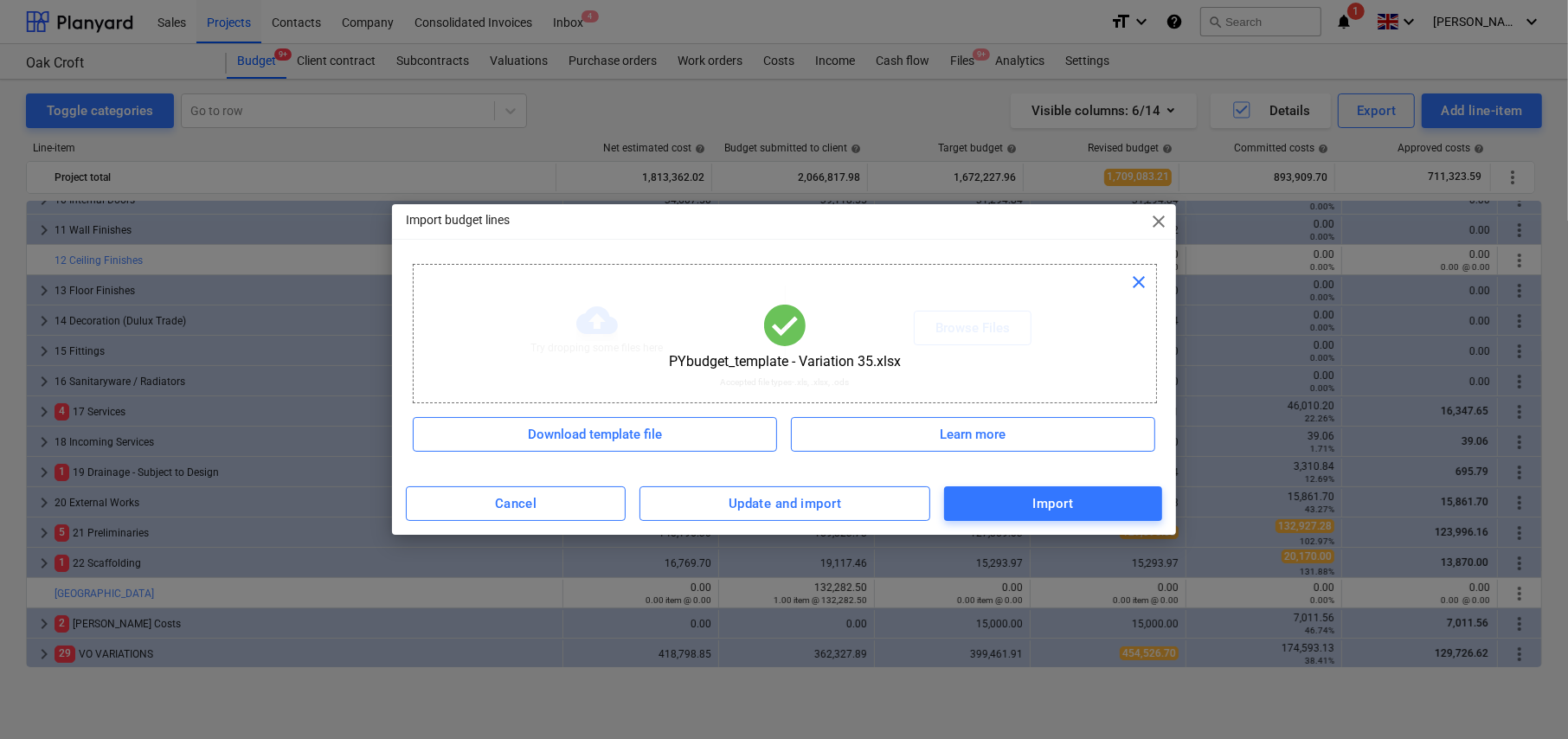
click at [1162, 220] on span "close" at bounding box center [1159, 222] width 21 height 21
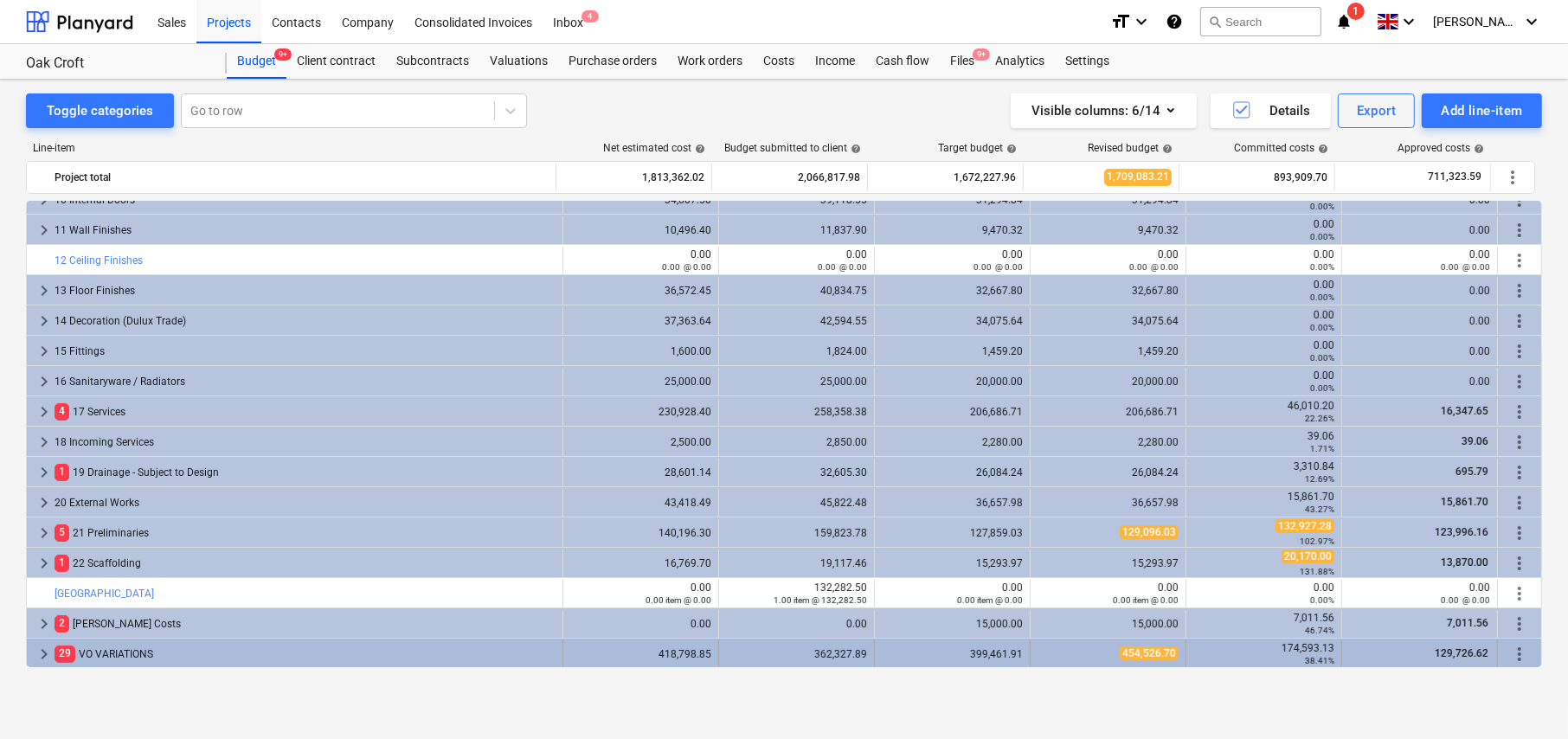
click at [45, 652] on span "keyboard_arrow_right" at bounding box center [44, 654] width 21 height 21
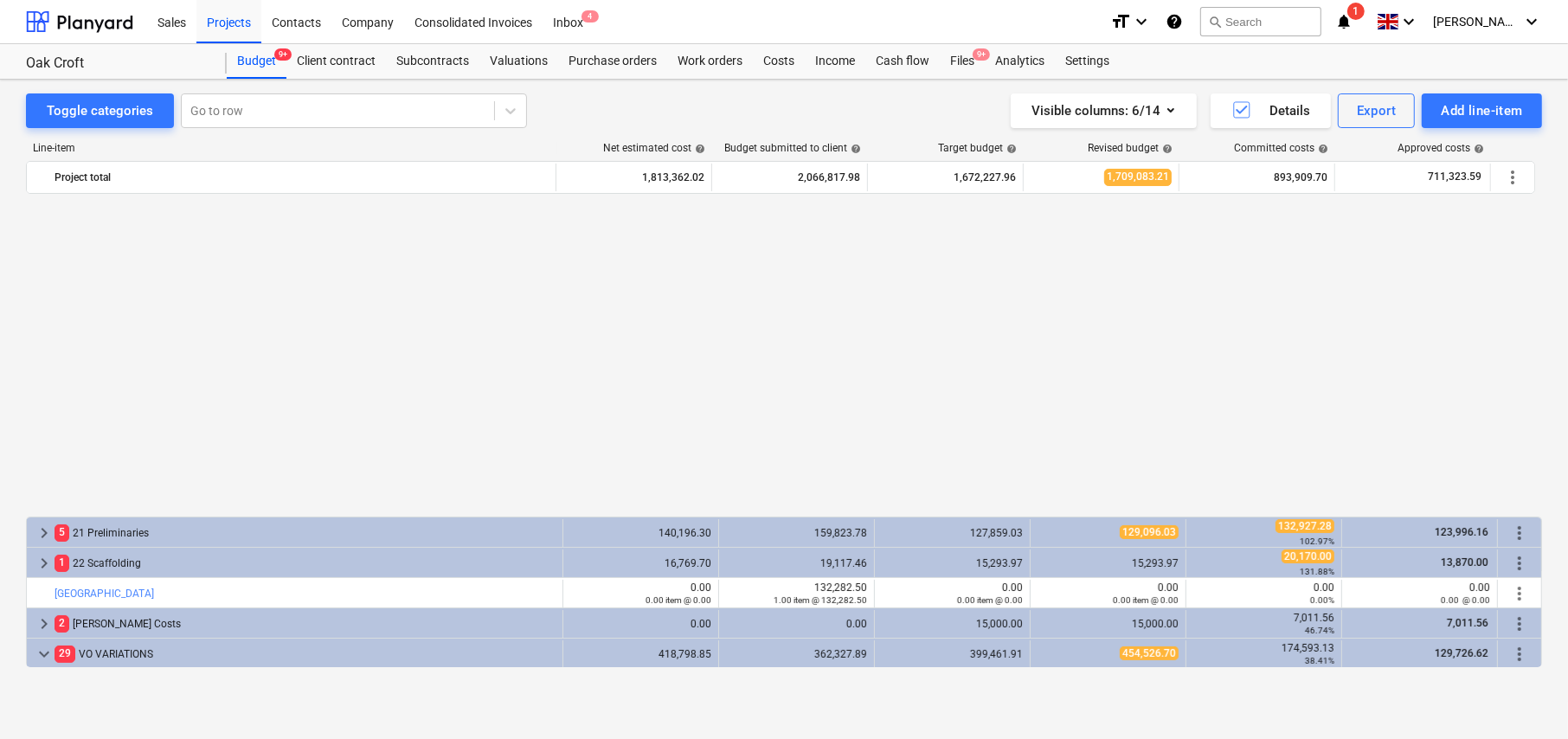
scroll to position [636, 0]
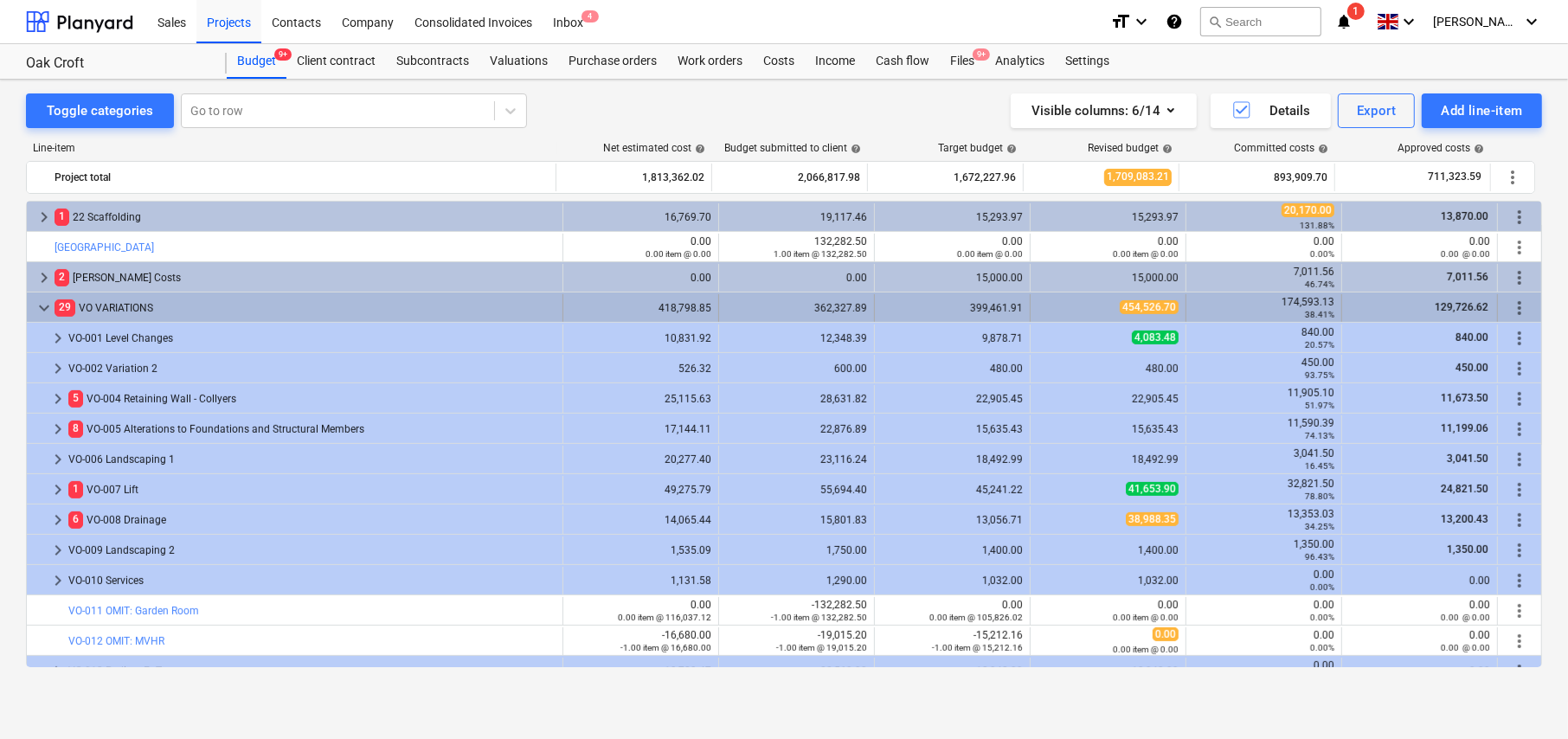
click at [1514, 305] on span "more_vert" at bounding box center [1519, 308] width 21 height 21
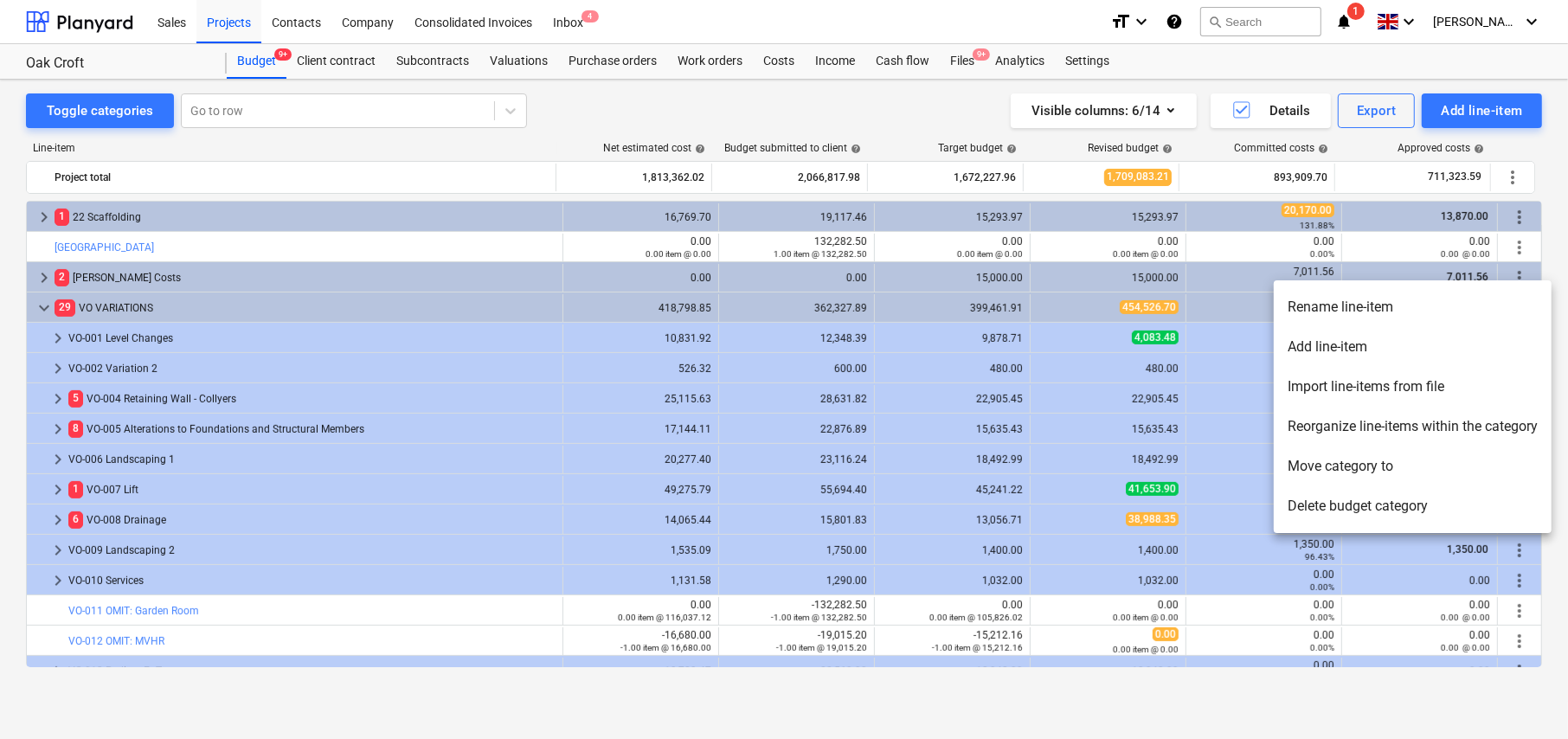
click at [1336, 389] on li "Import line-items from file" at bounding box center [1412, 387] width 278 height 39
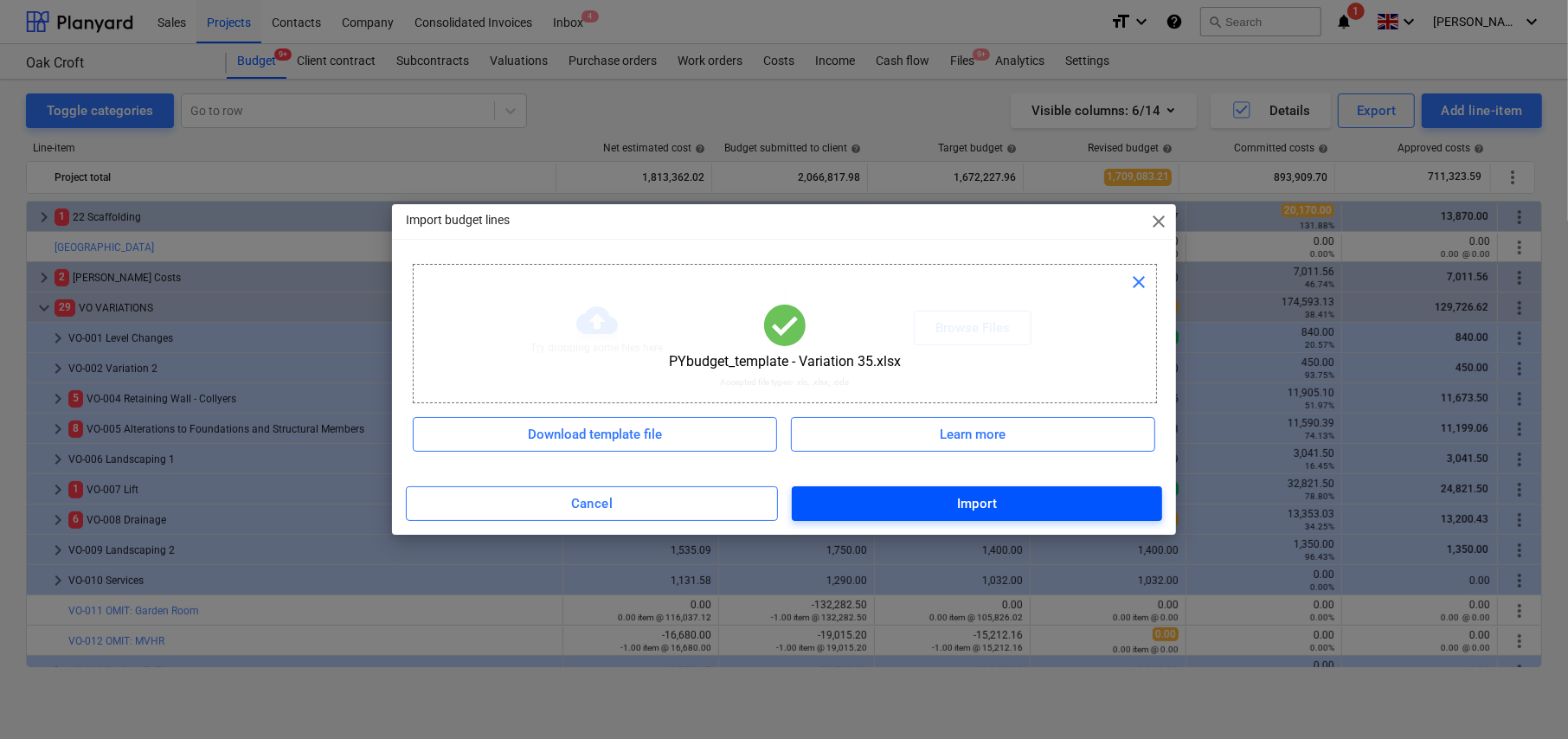
click at [998, 502] on span "Import" at bounding box center [976, 503] width 332 height 23
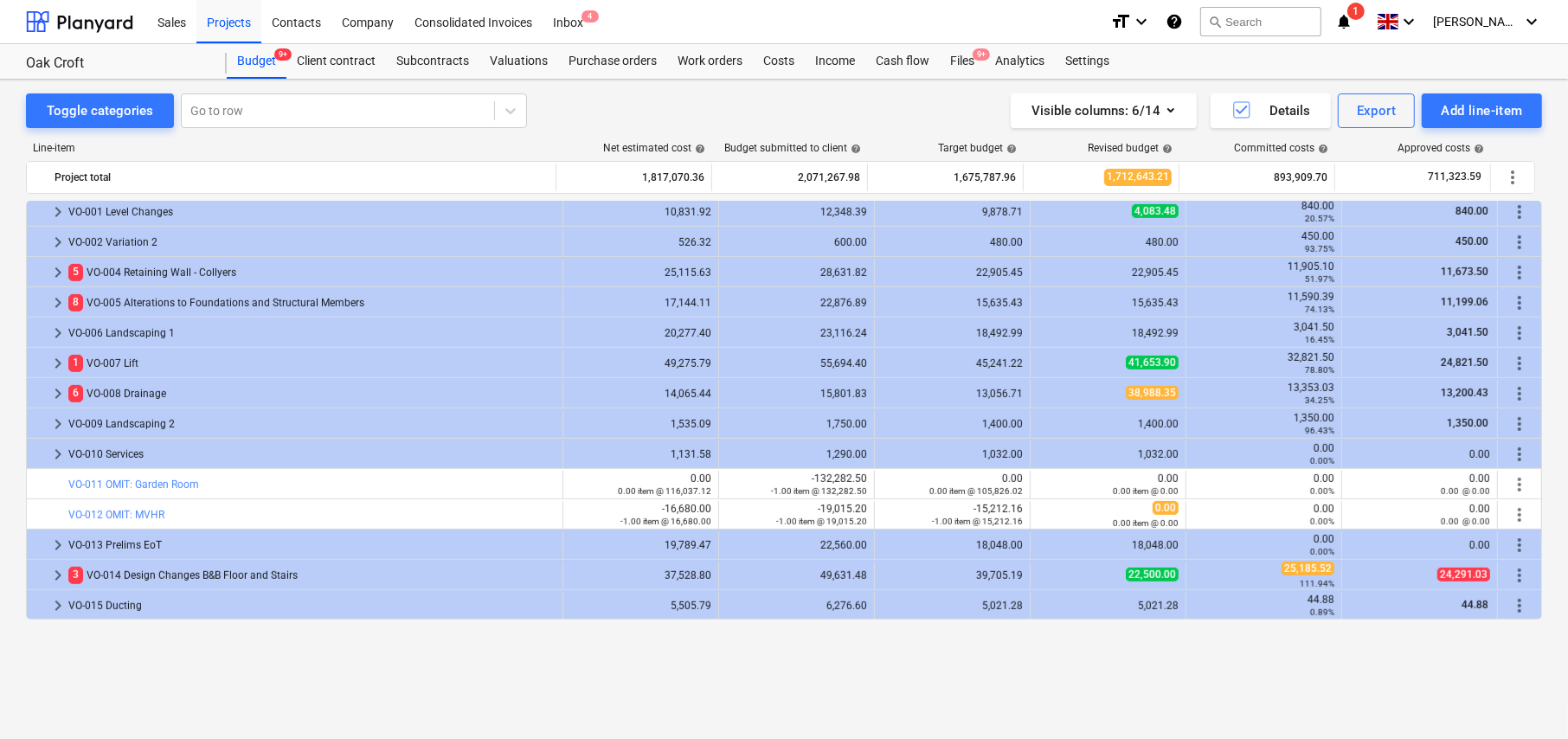
scroll to position [654, 0]
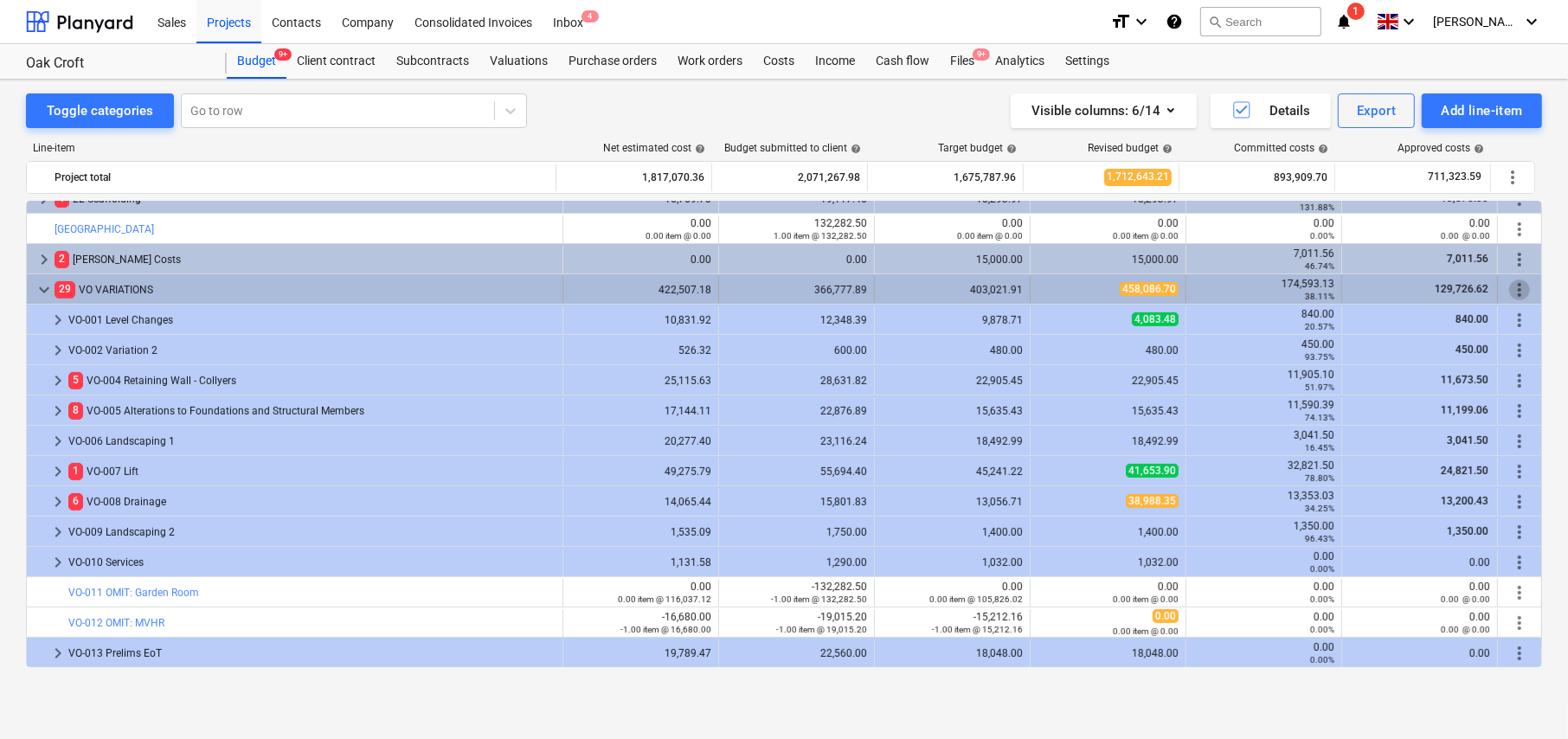
click at [1514, 281] on span "more_vert" at bounding box center [1519, 290] width 21 height 21
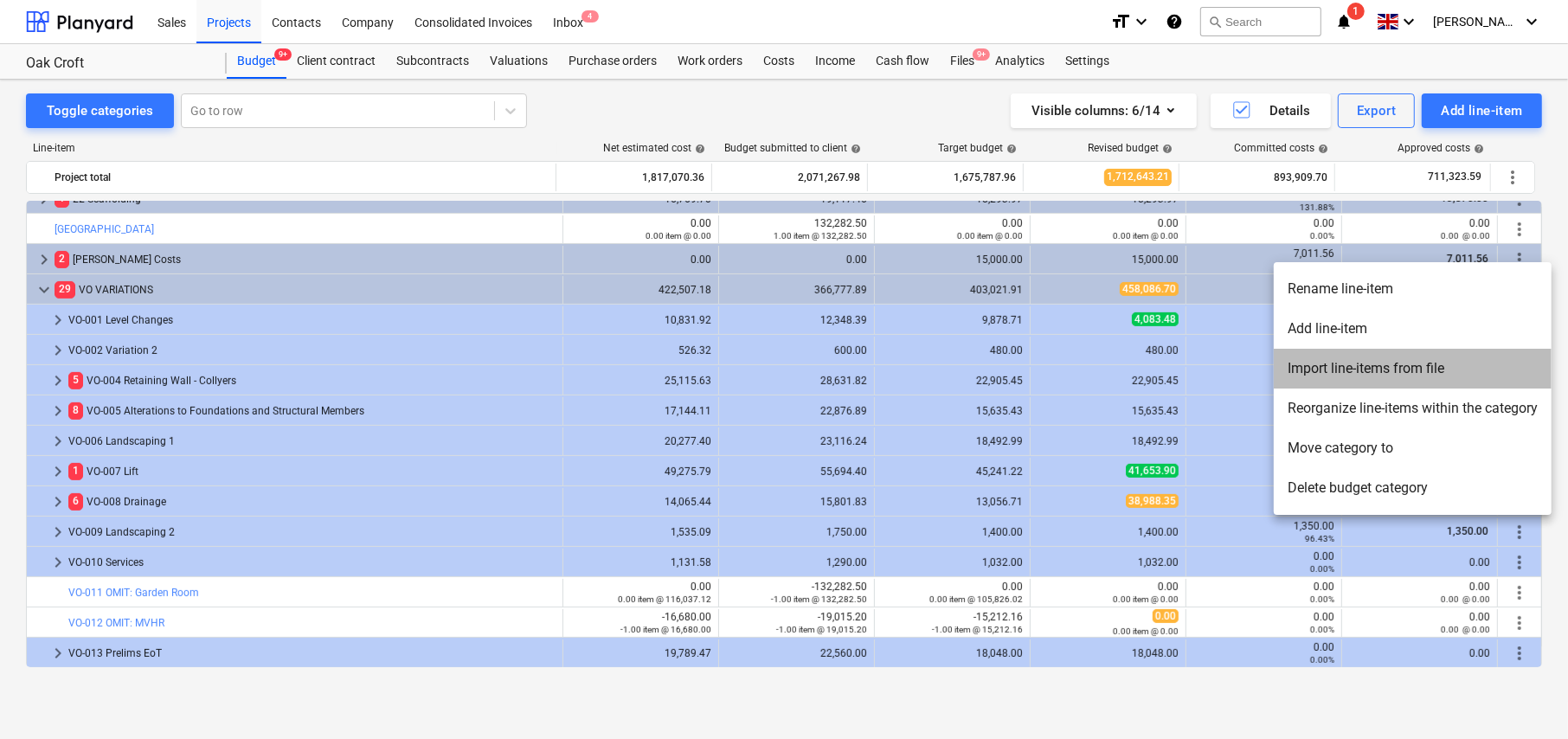
click at [1348, 375] on li "Import line-items from file" at bounding box center [1412, 368] width 278 height 39
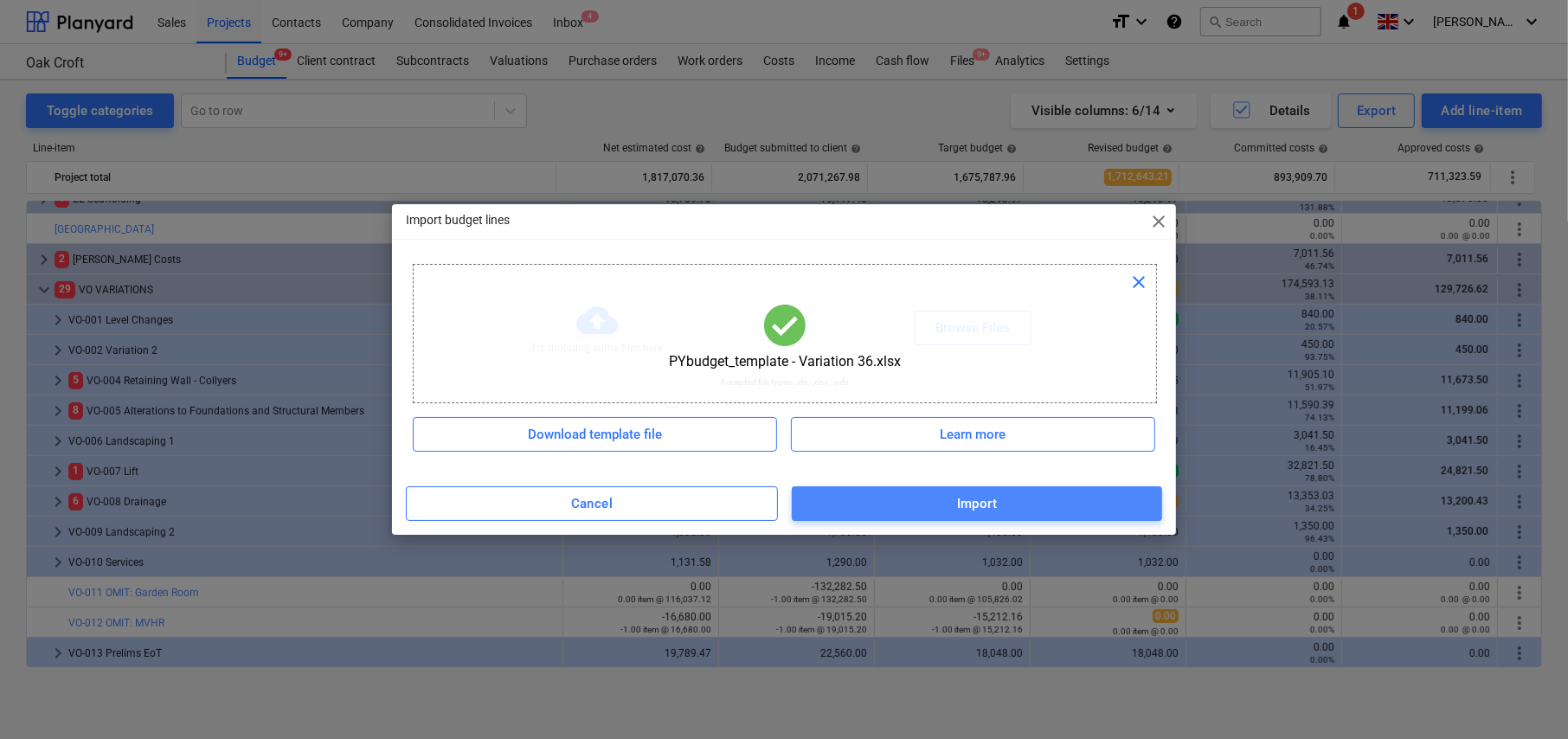
click at [1013, 512] on span "Import" at bounding box center [976, 503] width 332 height 23
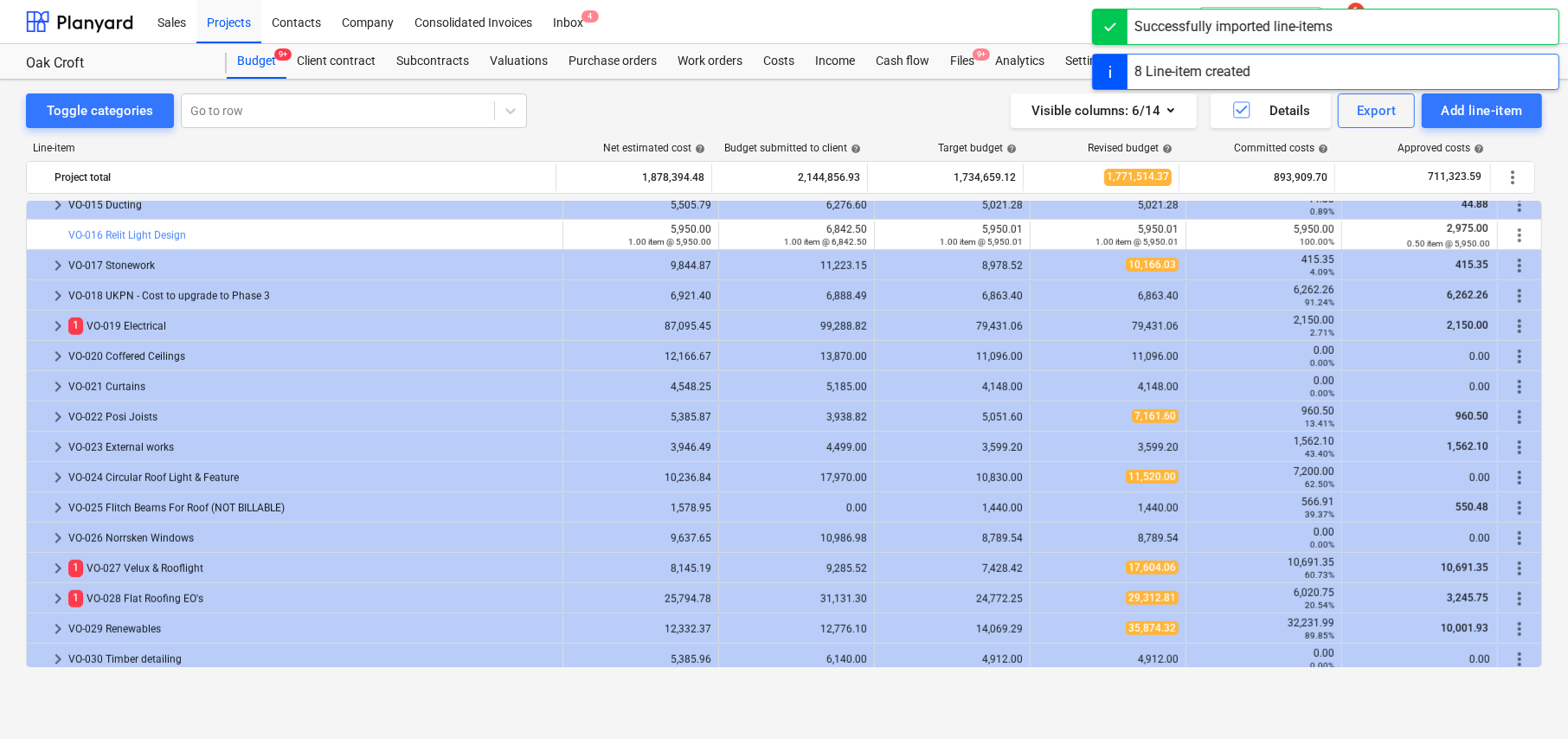
scroll to position [1290, 0]
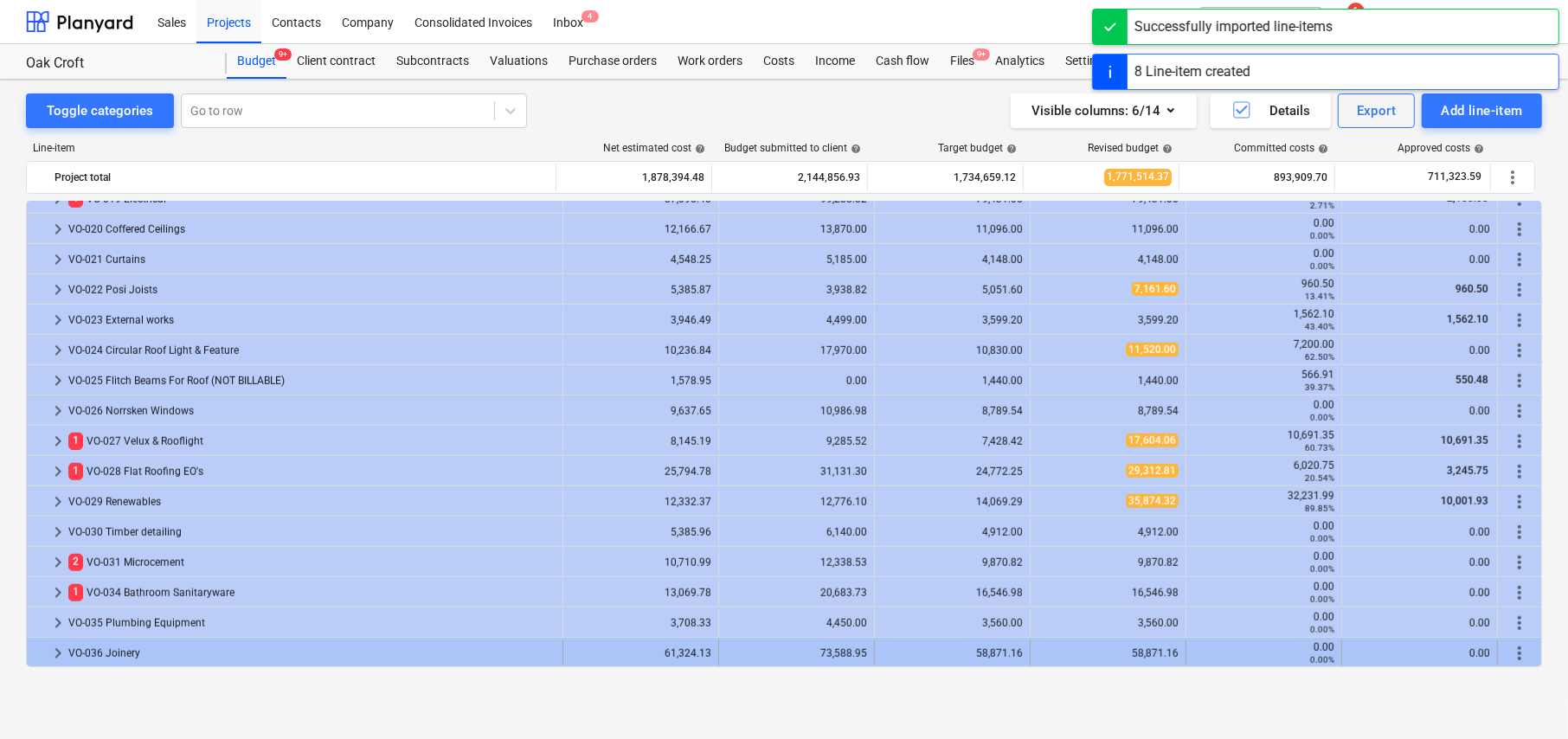
click at [54, 650] on span "keyboard_arrow_right" at bounding box center [58, 654] width 21 height 21
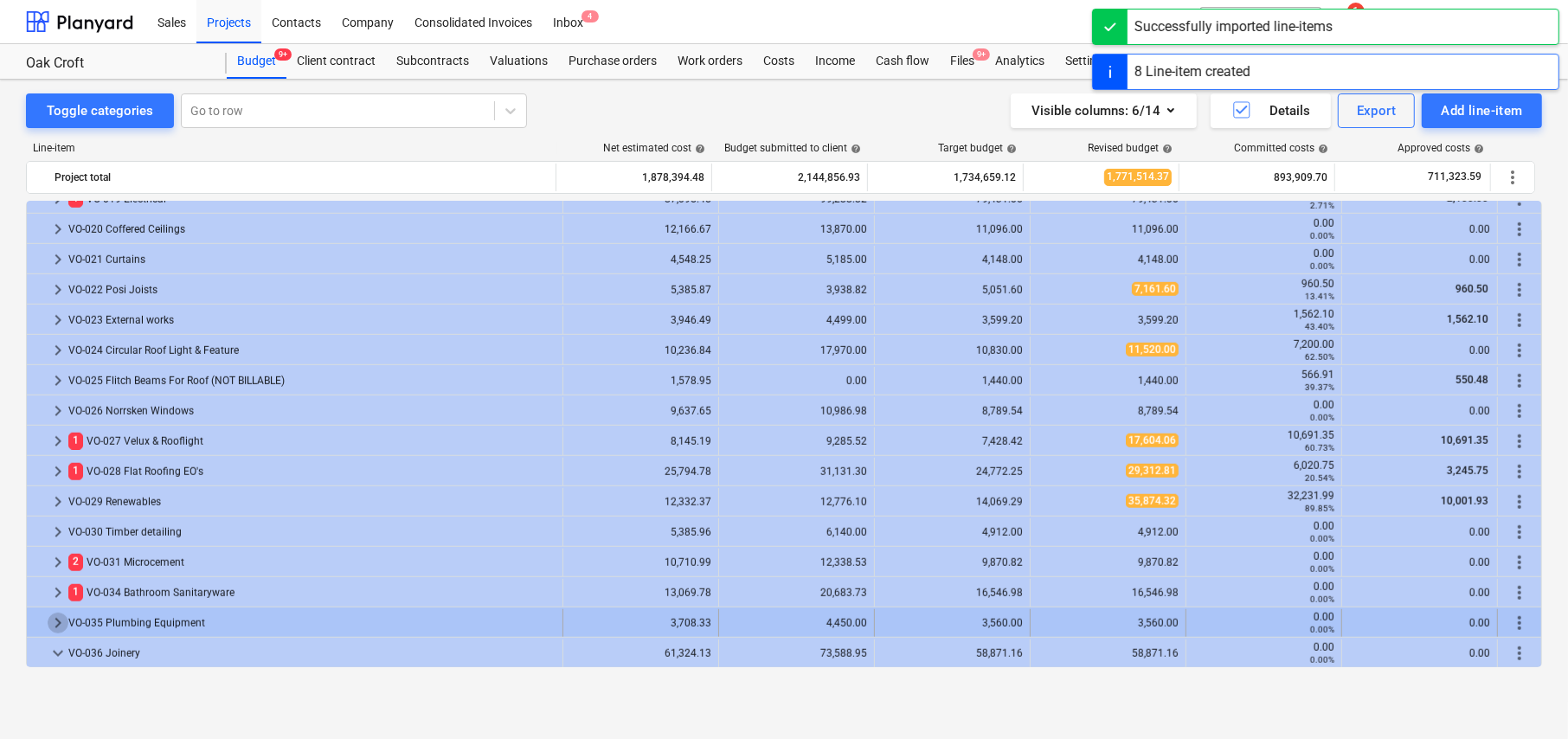
click at [54, 623] on span "keyboard_arrow_right" at bounding box center [58, 623] width 21 height 21
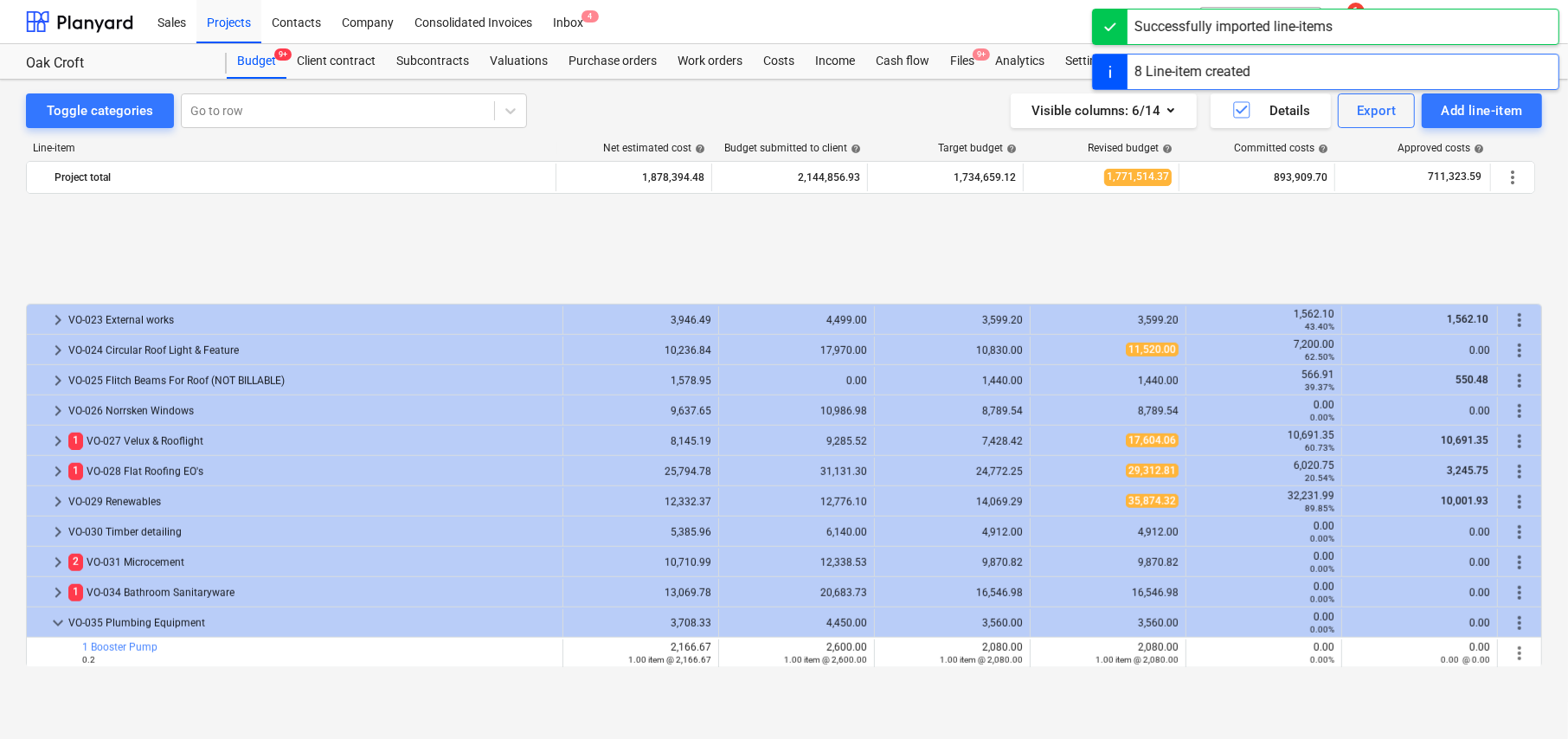
scroll to position [1563, 0]
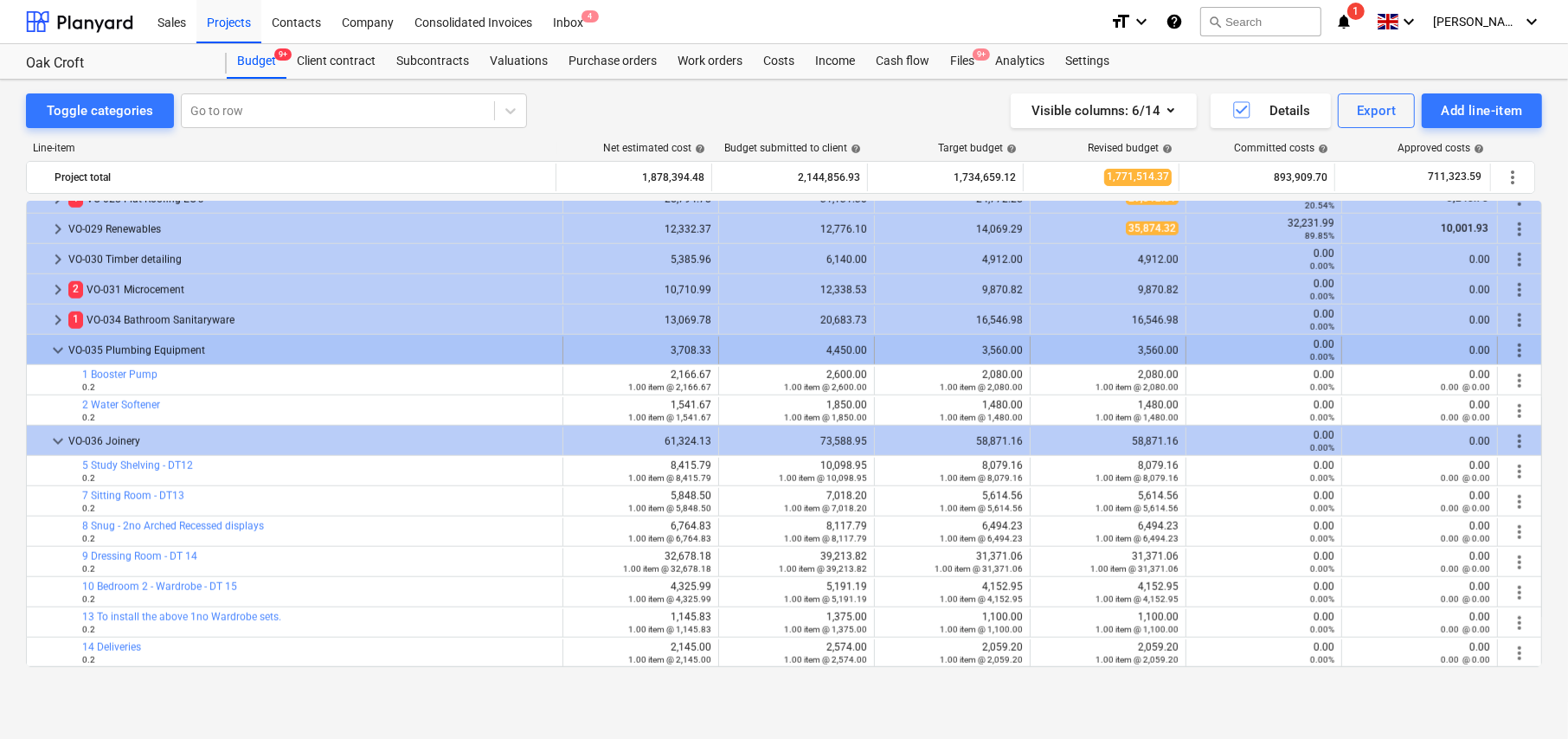
click at [57, 351] on span "keyboard_arrow_down" at bounding box center [58, 350] width 21 height 21
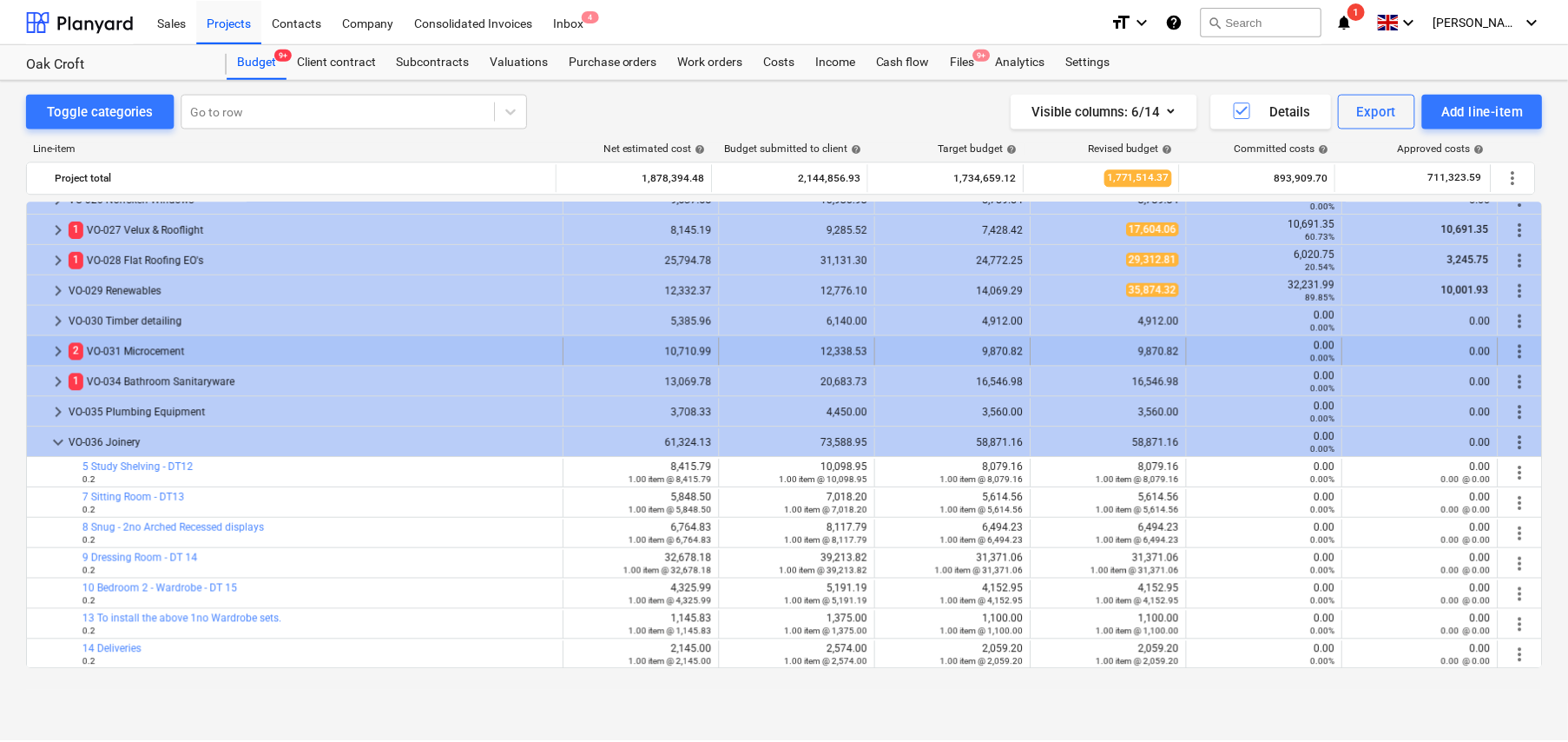
scroll to position [1508, 0]
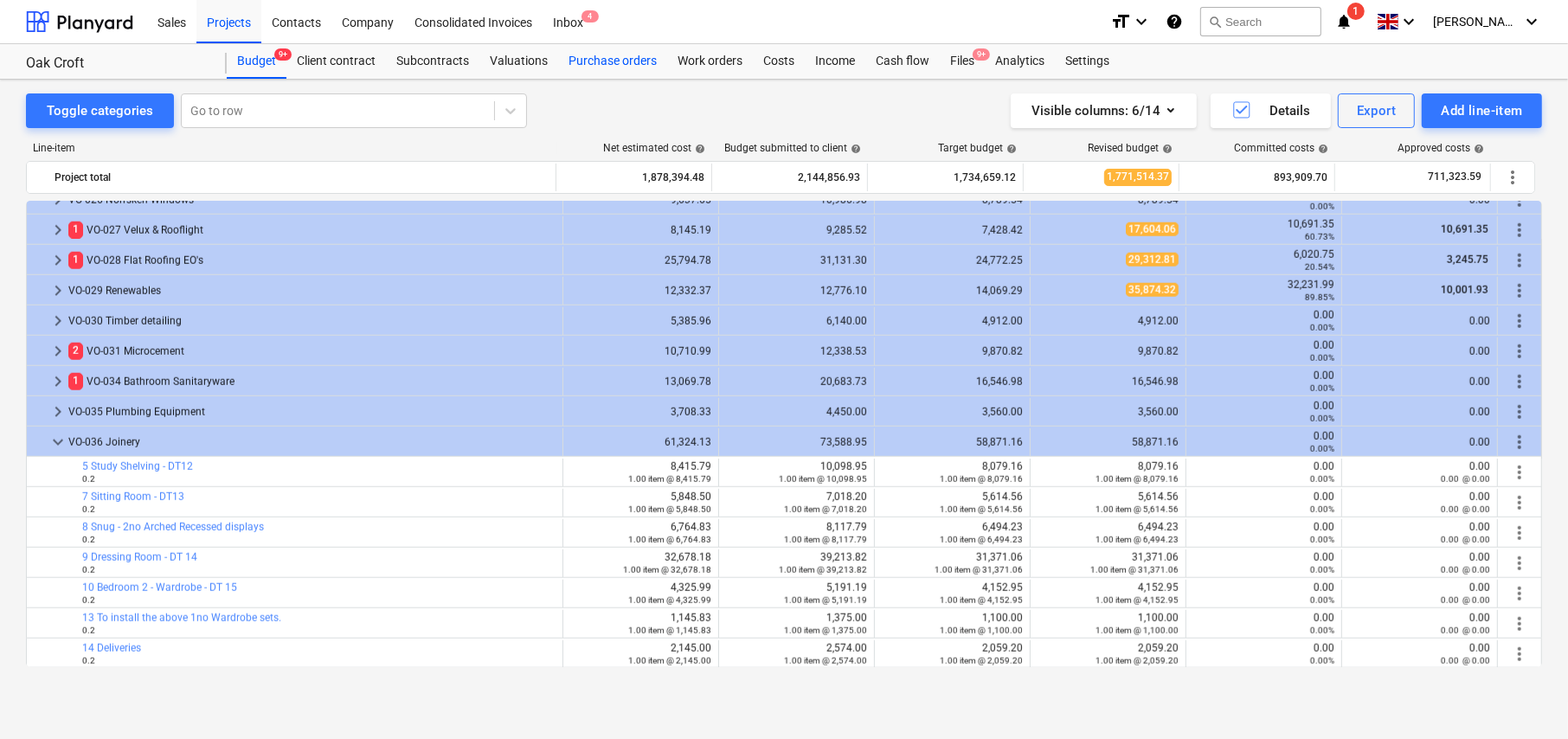
click at [615, 61] on div "Purchase orders" at bounding box center [612, 61] width 109 height 35
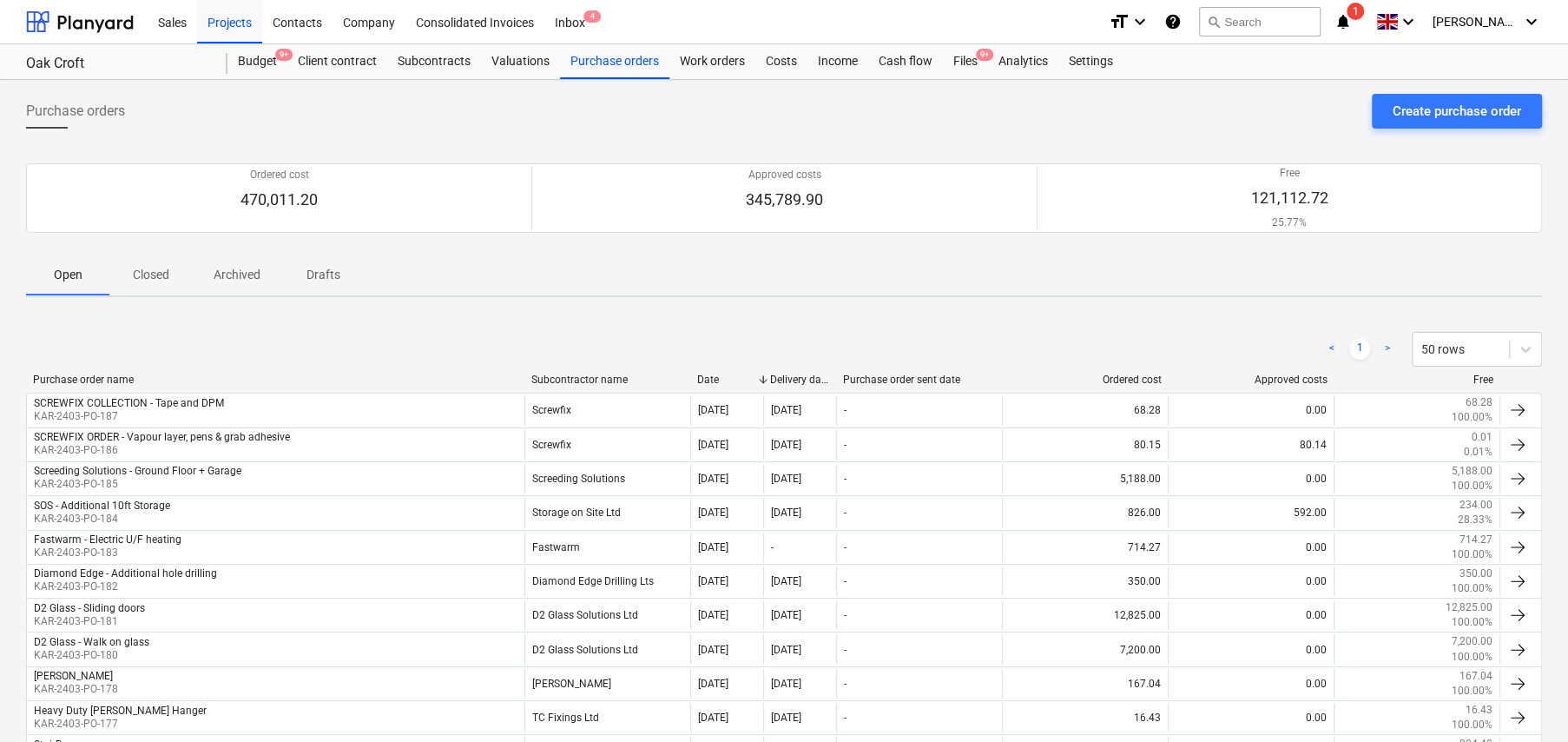
click at [160, 273] on p "Closed" at bounding box center [151, 274] width 41 height 18
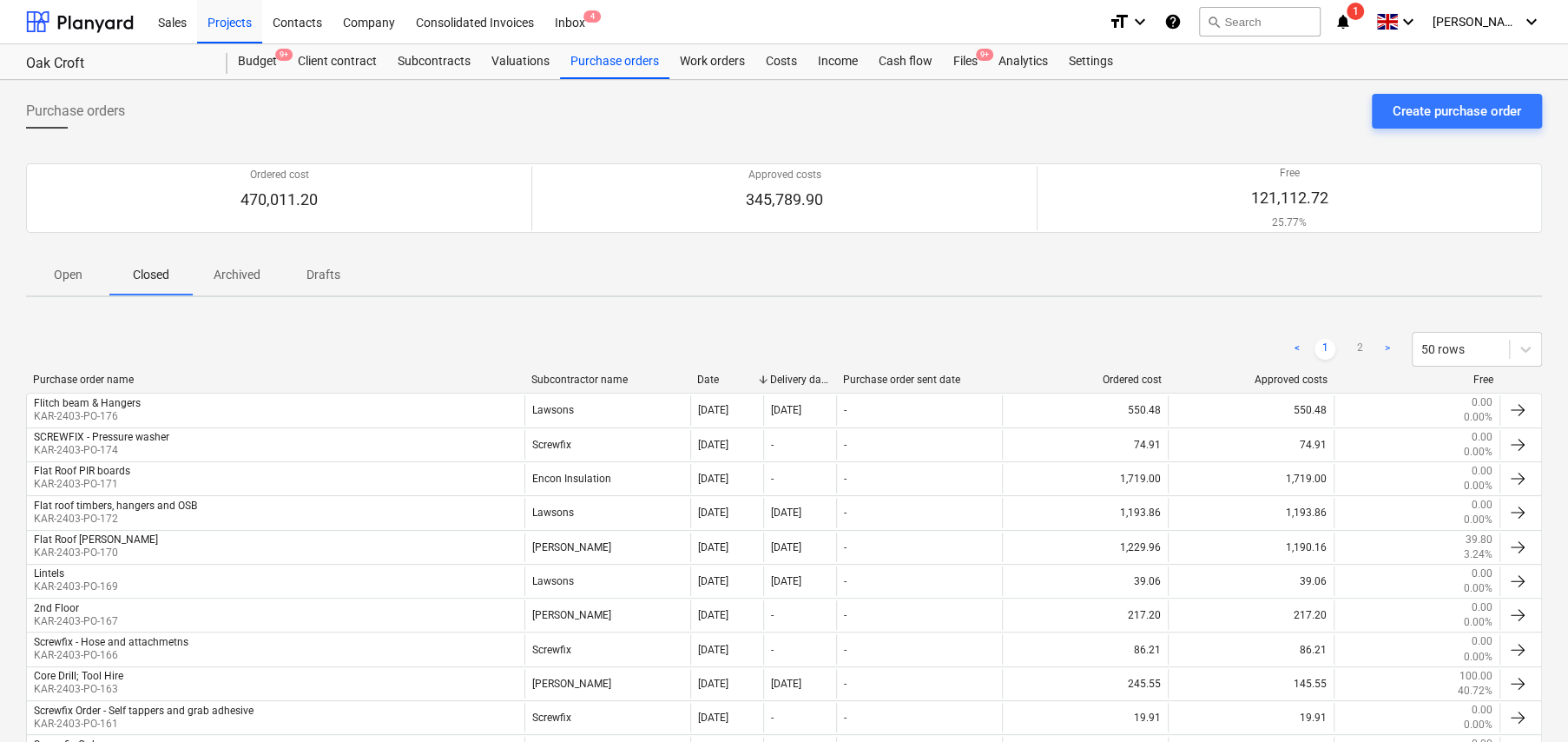
click at [1249, 24] on div "Successfully imported line-items" at bounding box center [1233, 18] width 199 height 21
click at [1266, 25] on div "Successfully imported line-items" at bounding box center [1233, 18] width 199 height 21
click at [1245, 21] on div "Successfully imported line-items" at bounding box center [1233, 18] width 199 height 21
click at [68, 273] on p "Open" at bounding box center [68, 274] width 41 height 18
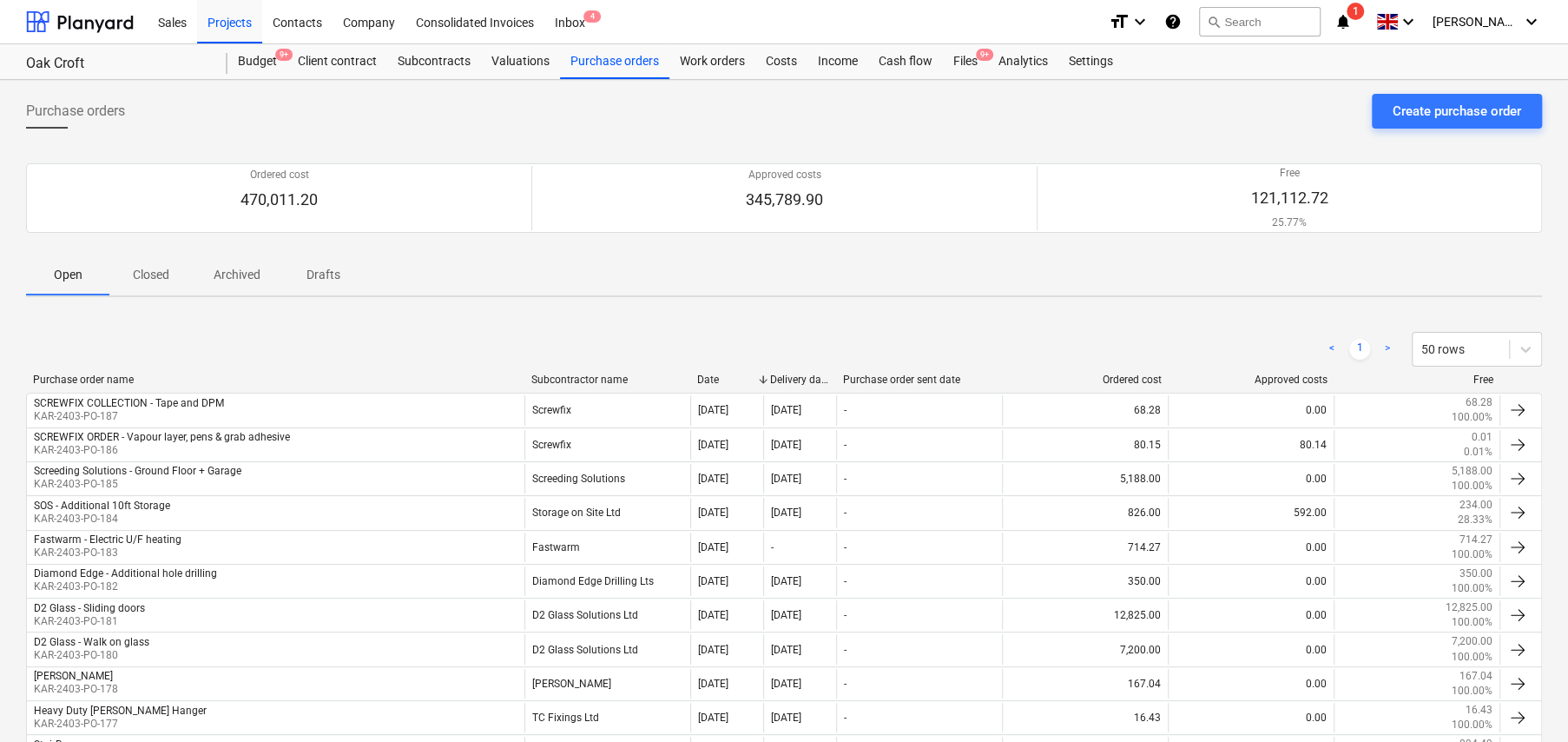
click at [1271, 18] on div "Successfully imported line-items" at bounding box center [1233, 18] width 199 height 21
click at [1247, 25] on div "Successfully imported line-items" at bounding box center [1233, 18] width 199 height 21
click at [1260, 17] on div "Successfully imported line-items" at bounding box center [1233, 18] width 199 height 21
click at [1233, 17] on div "Successfully imported line-items" at bounding box center [1233, 18] width 199 height 21
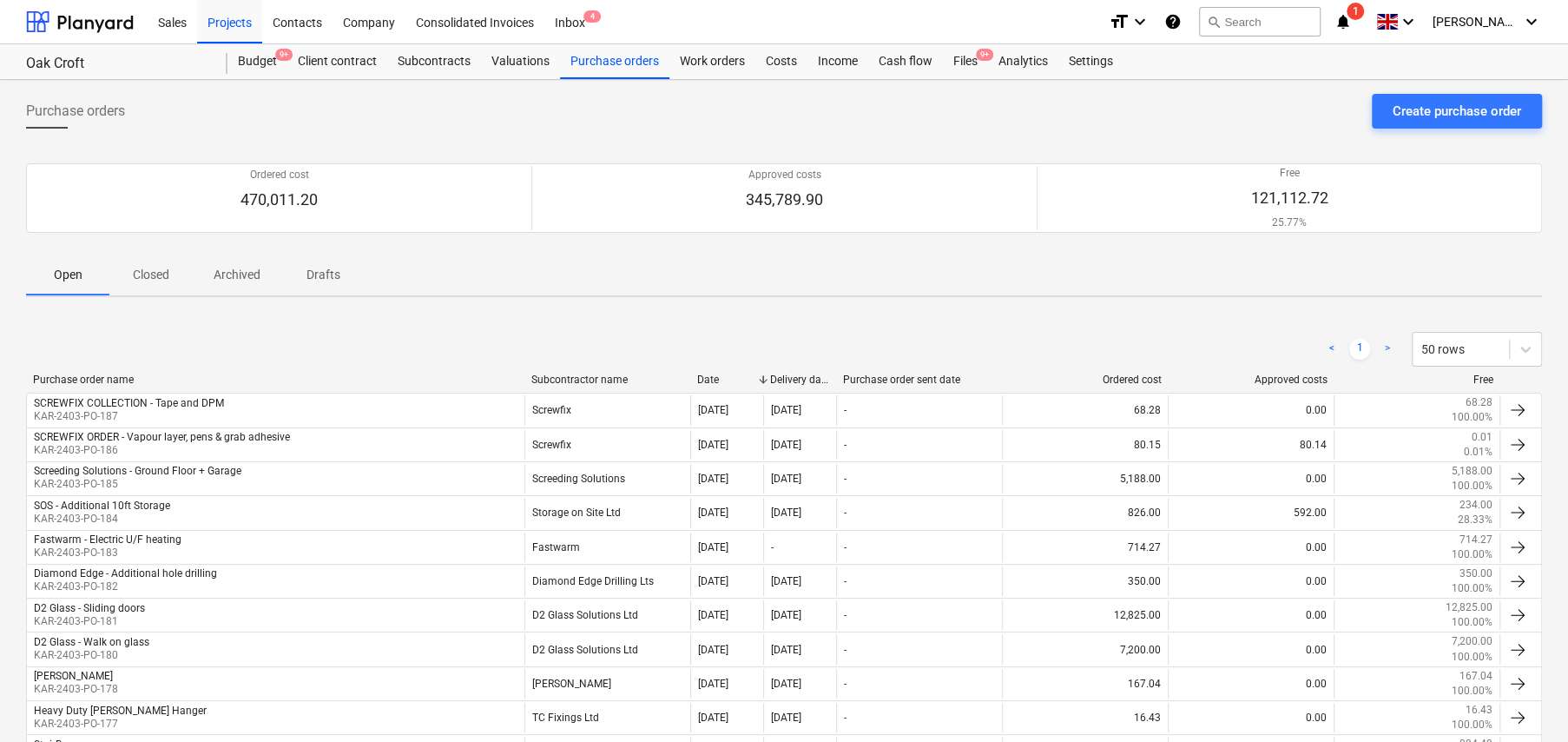
click at [1253, 22] on div "Successfully imported line-items" at bounding box center [1233, 18] width 199 height 21
click at [1253, 21] on div "Successfully imported line-items" at bounding box center [1233, 18] width 199 height 21
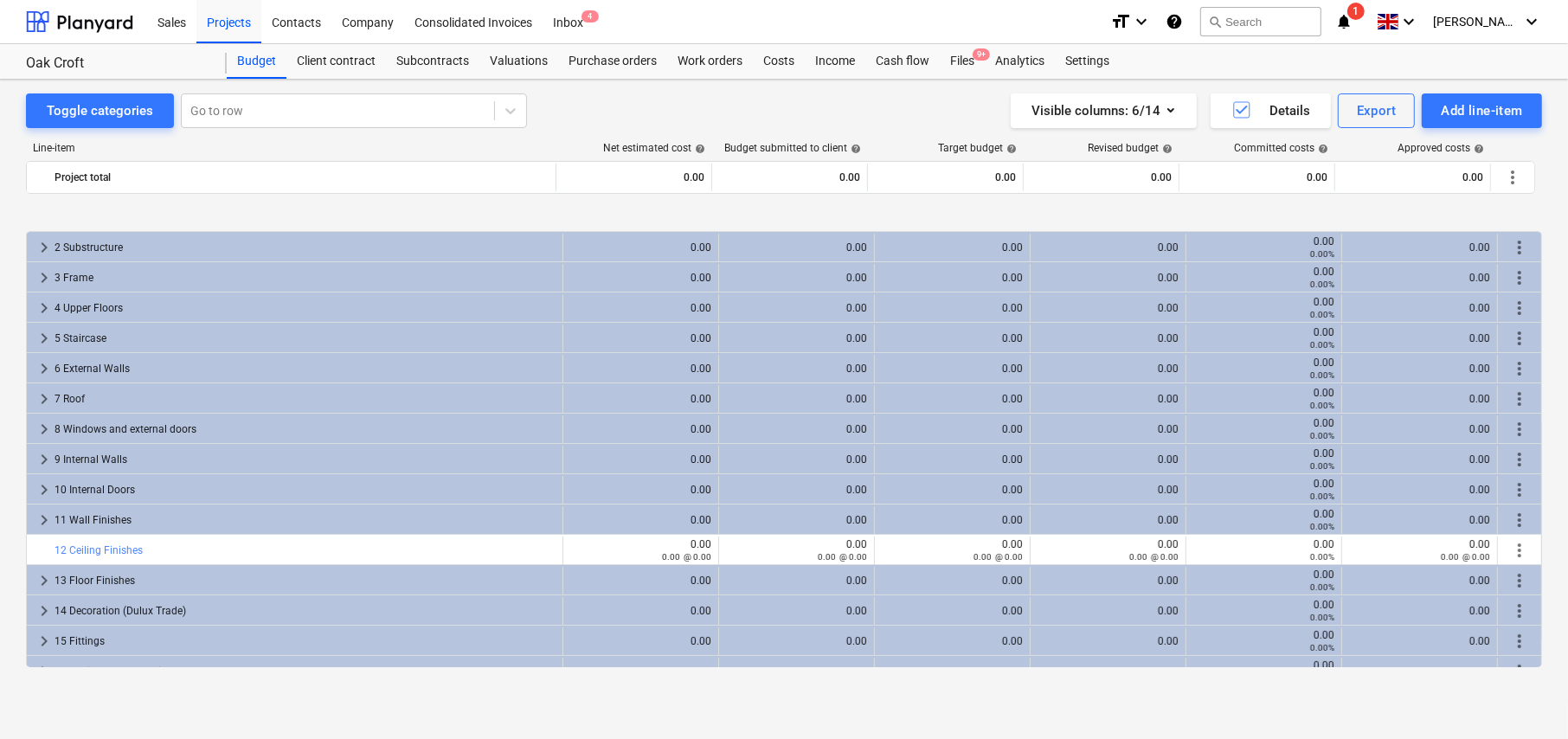
scroll to position [663, 0]
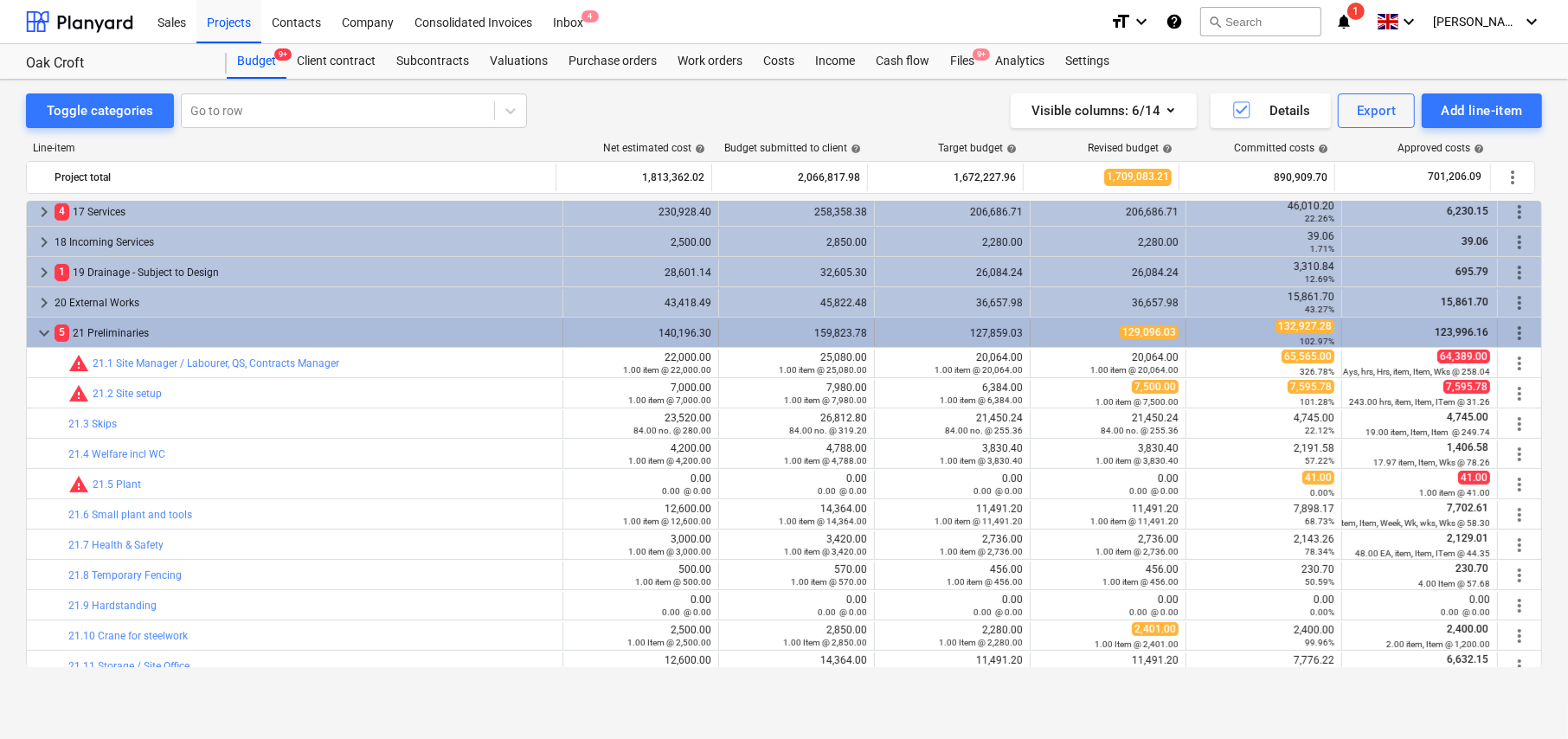
click at [41, 331] on span "keyboard_arrow_down" at bounding box center [44, 333] width 21 height 21
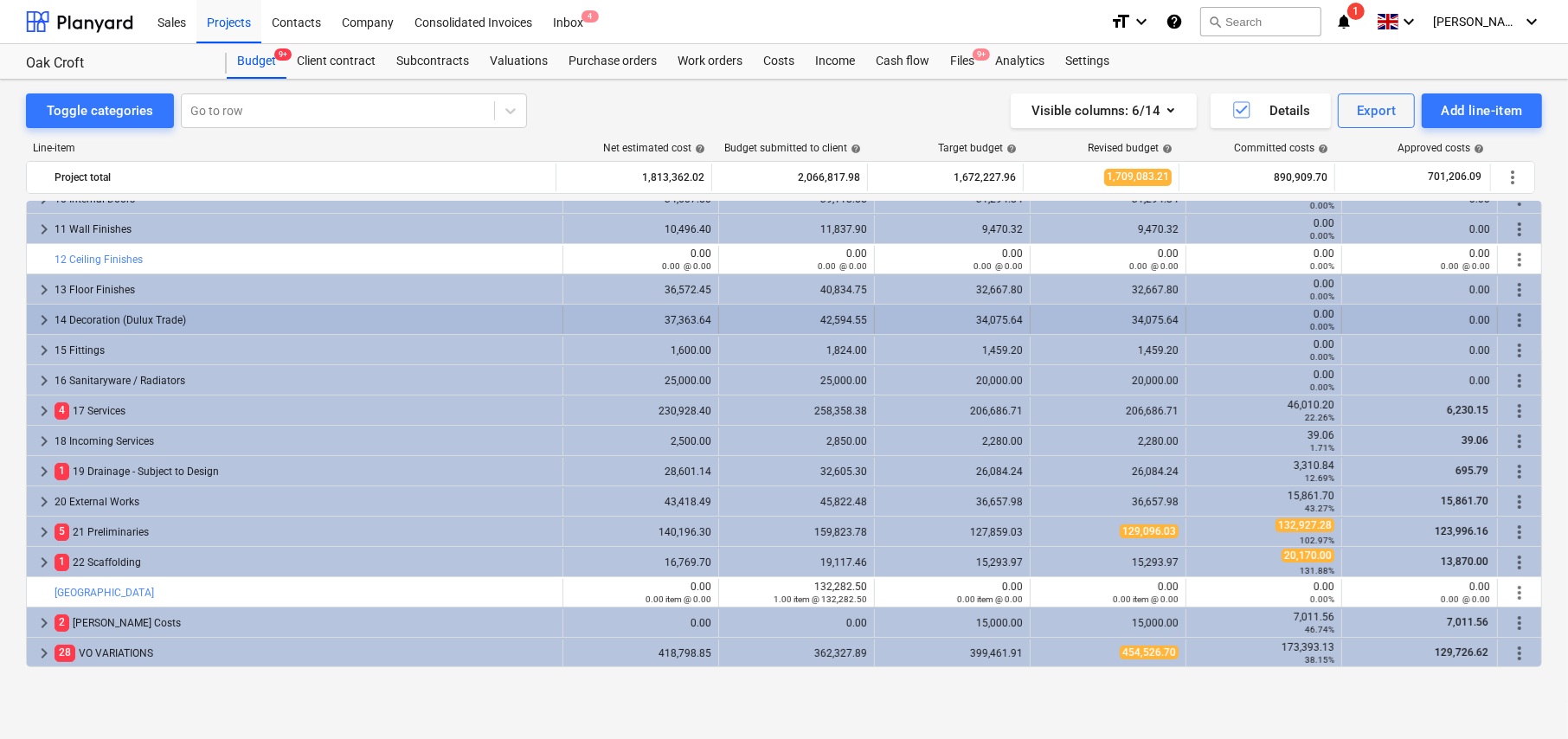
scroll to position [290, 0]
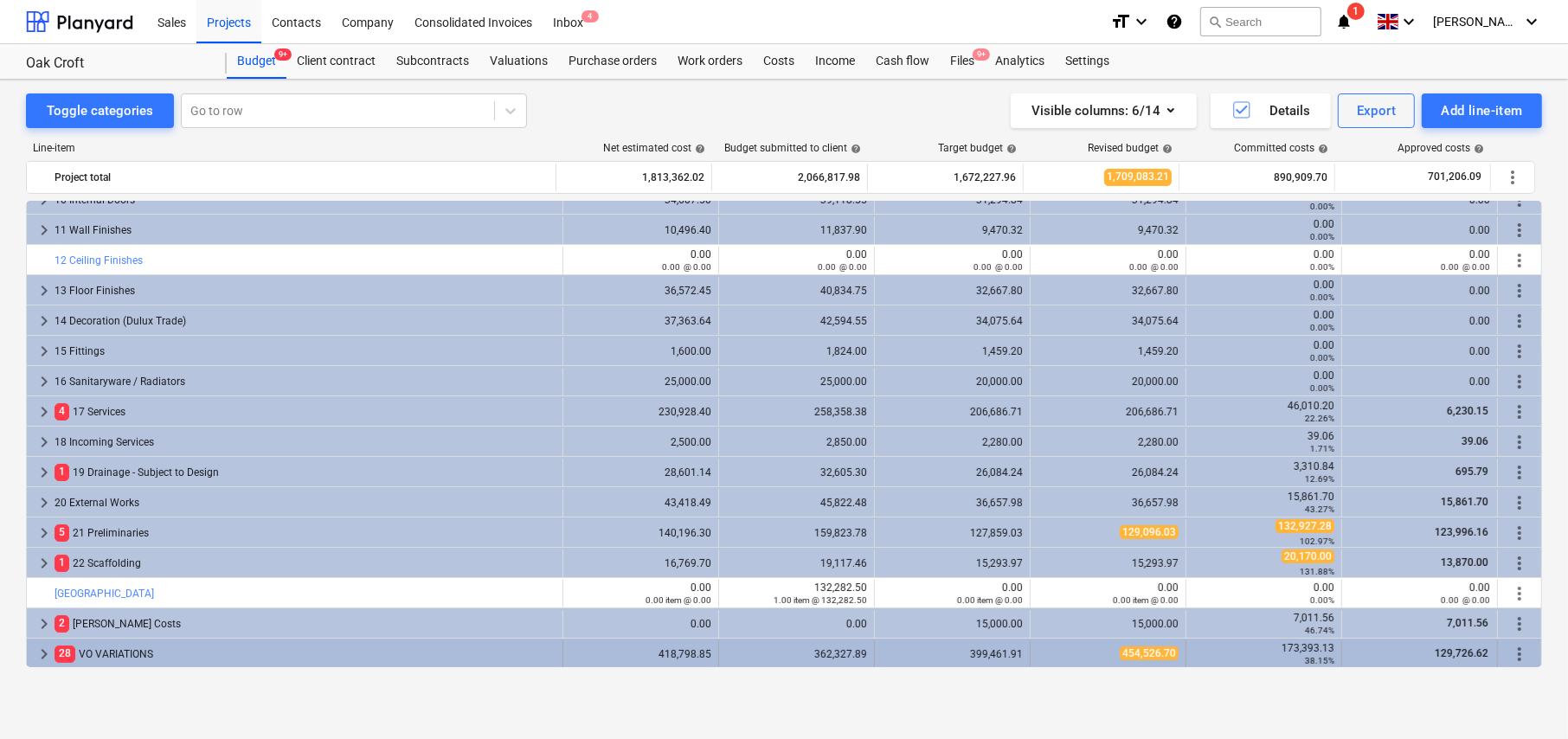
click at [57, 640] on div "28 VO VARIATIONS" at bounding box center [305, 654] width 501 height 27
click at [43, 657] on span "keyboard_arrow_down" at bounding box center [44, 654] width 21 height 21
click at [46, 652] on span "keyboard_arrow_right" at bounding box center [44, 654] width 21 height 21
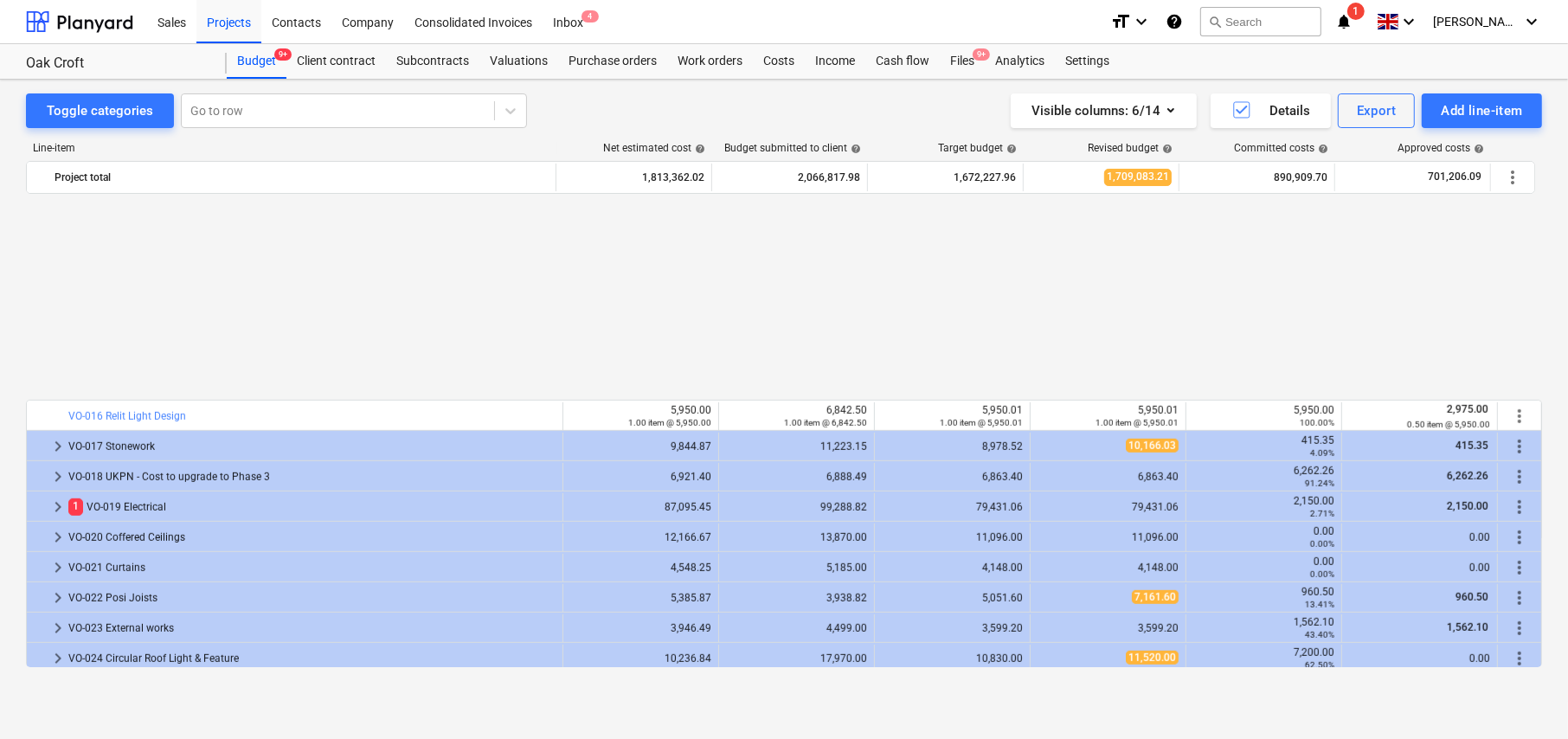
scroll to position [1229, 0]
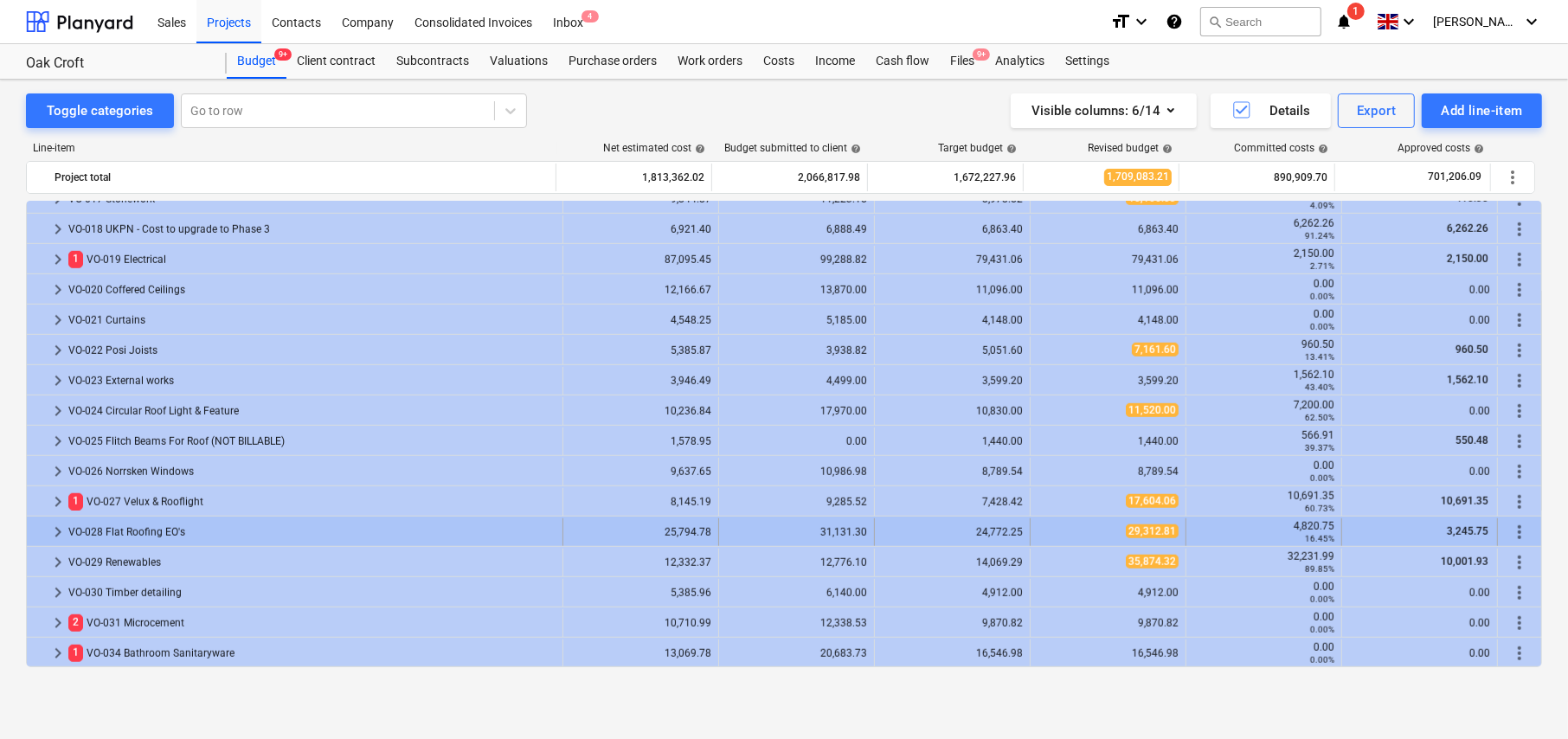
click at [53, 528] on span "keyboard_arrow_right" at bounding box center [58, 532] width 21 height 21
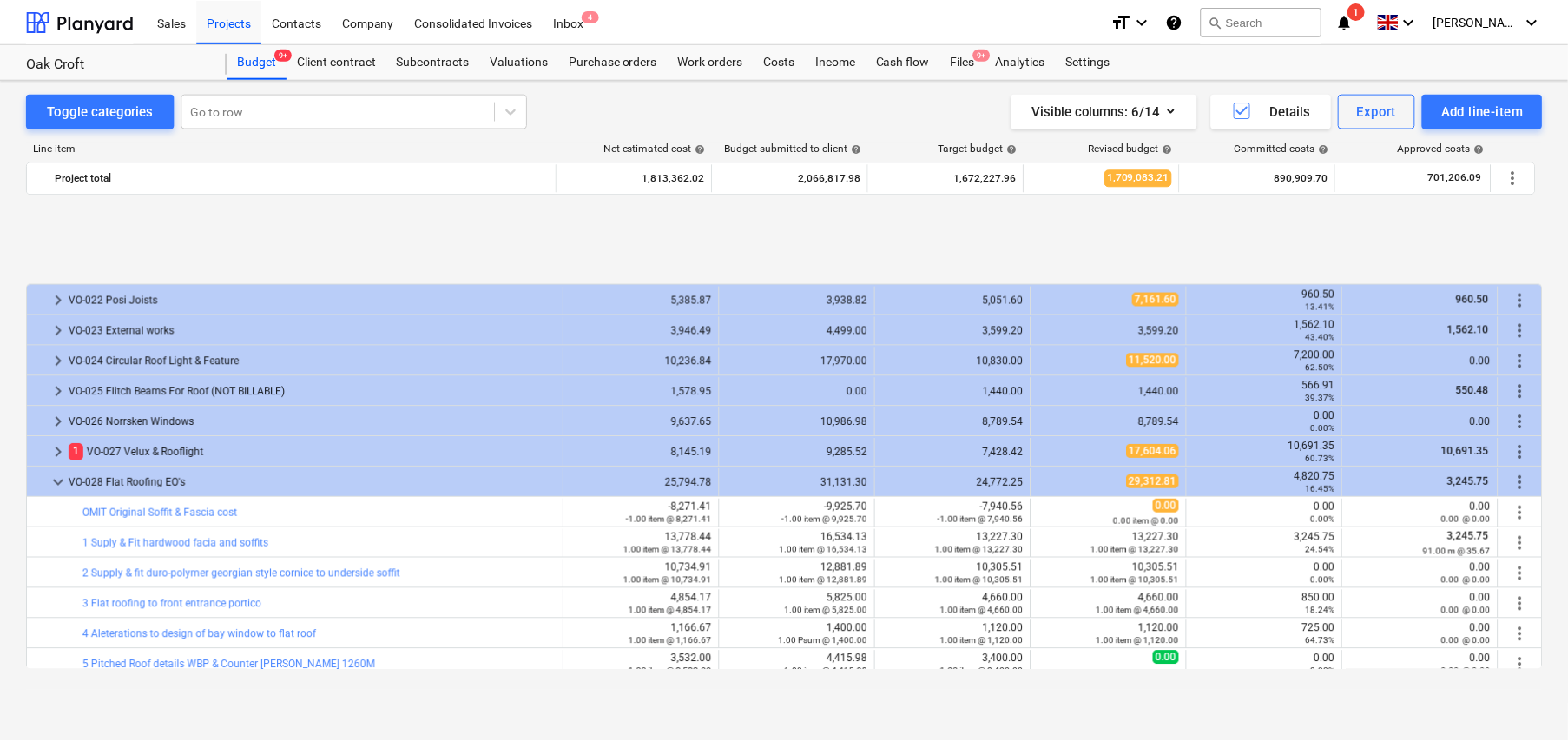
scroll to position [1409, 0]
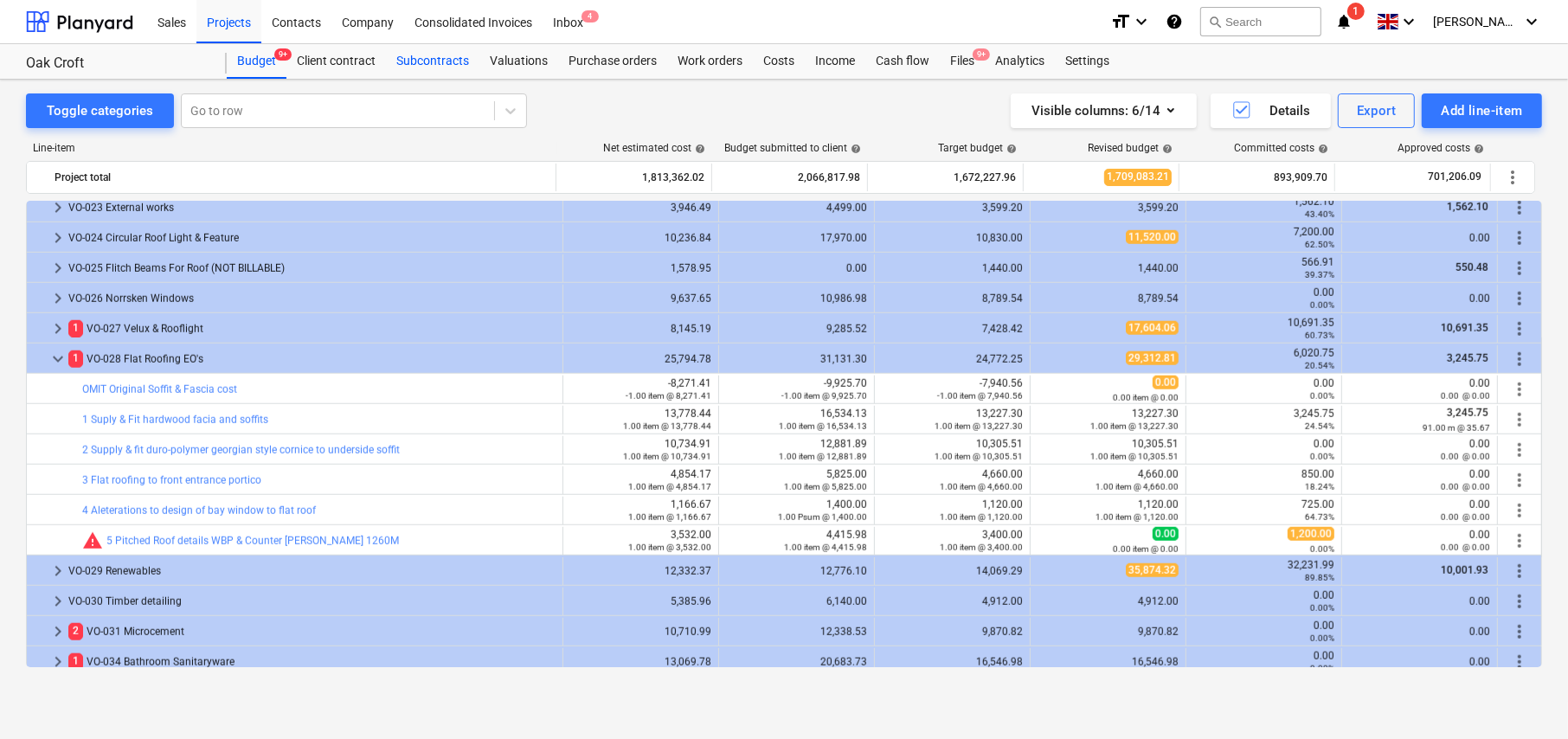
drag, startPoint x: 418, startPoint y: 66, endPoint x: 418, endPoint y: 76, distance: 10.0
click at [418, 65] on div "Subcontracts" at bounding box center [433, 61] width 94 height 35
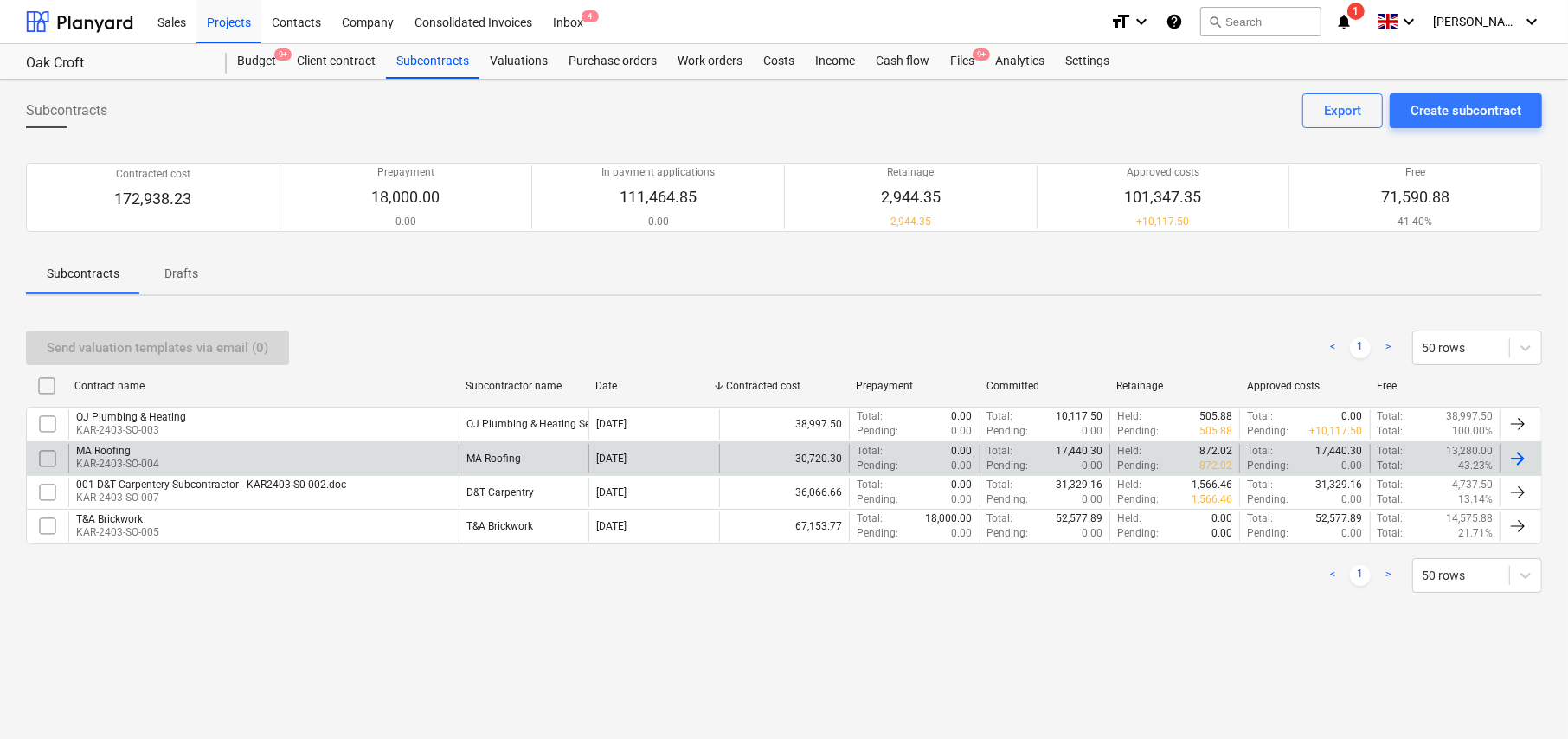
click at [137, 453] on div "MA Roofing" at bounding box center [117, 451] width 83 height 12
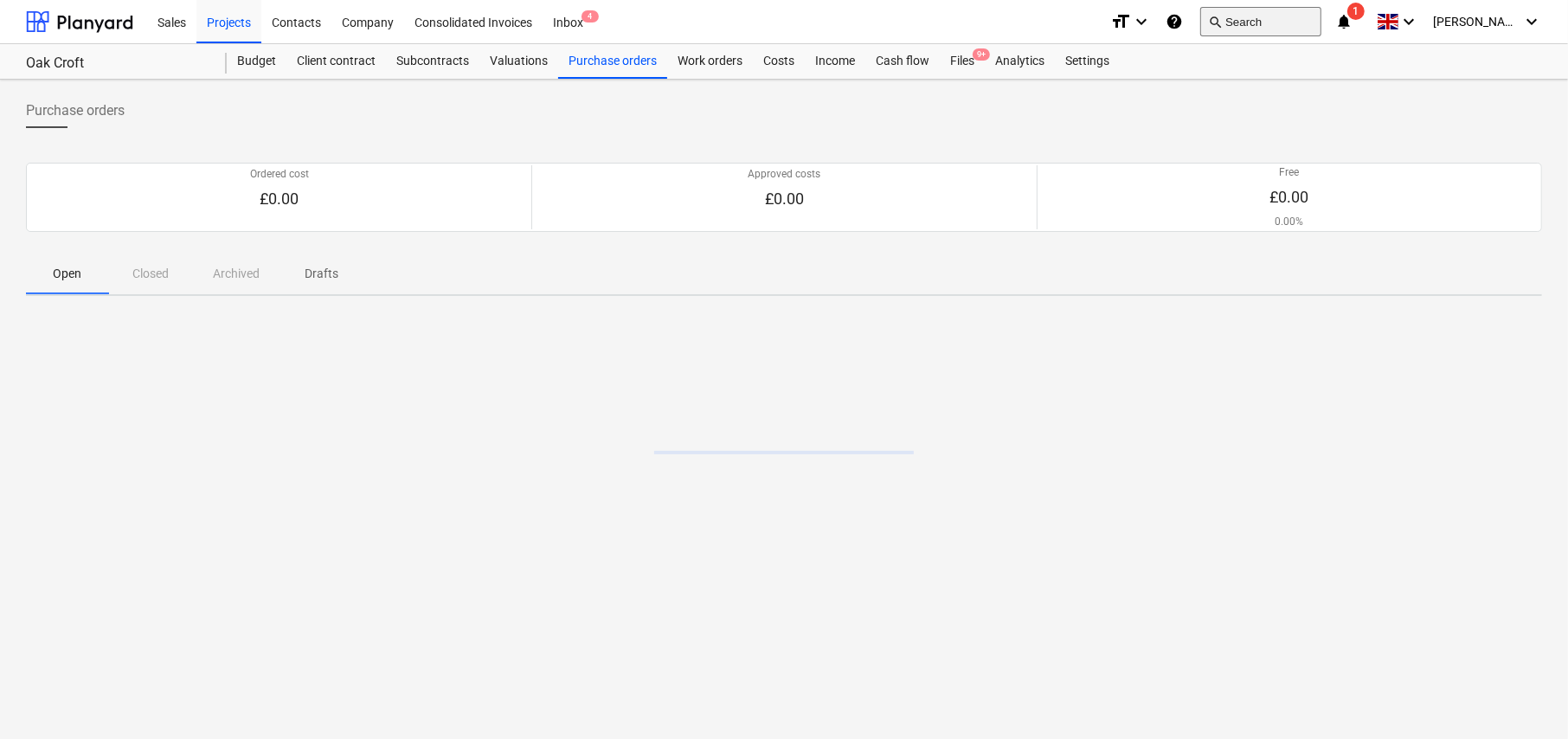
click at [1247, 21] on button "search Search" at bounding box center [1260, 21] width 121 height 29
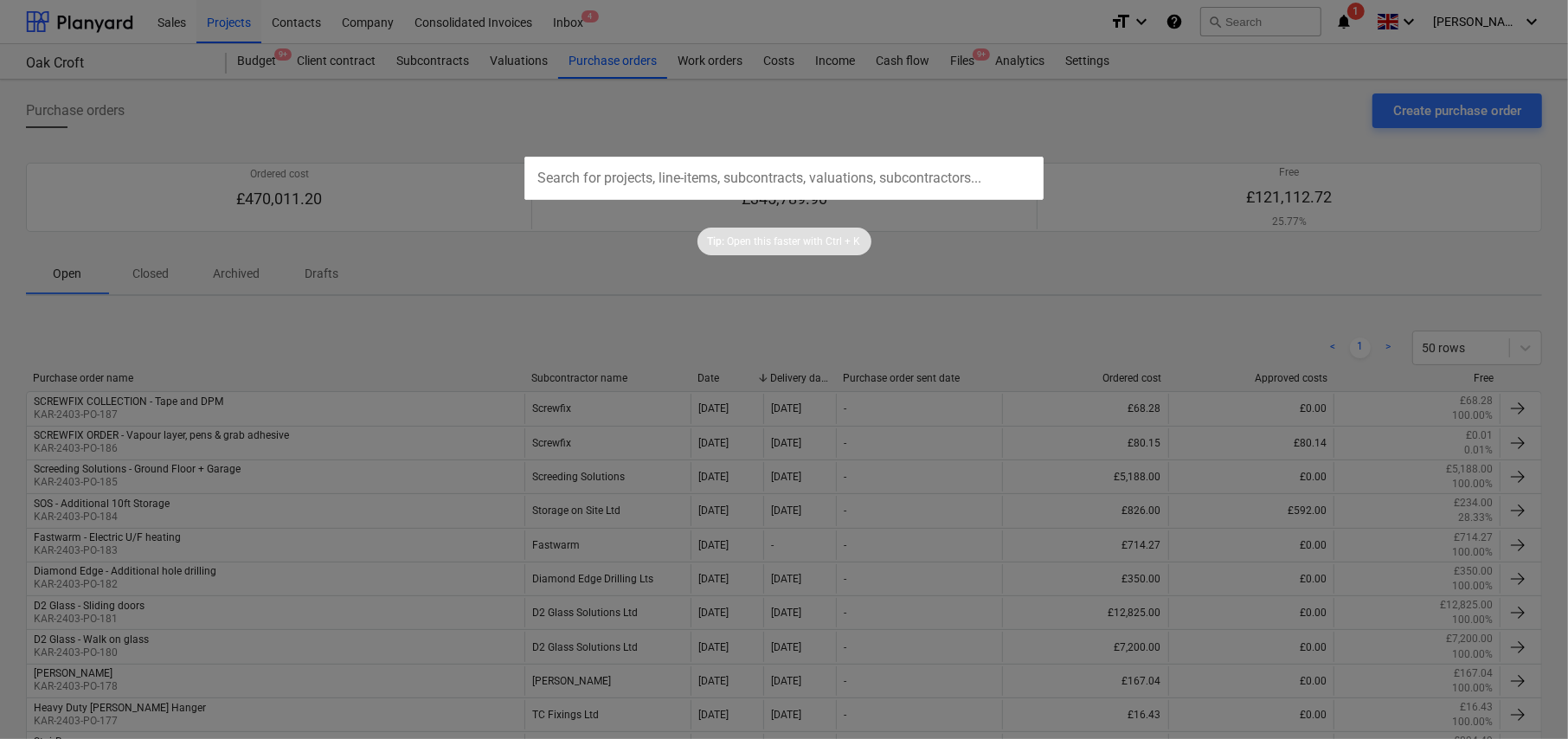
click at [770, 167] on input "text" at bounding box center [783, 178] width 519 height 43
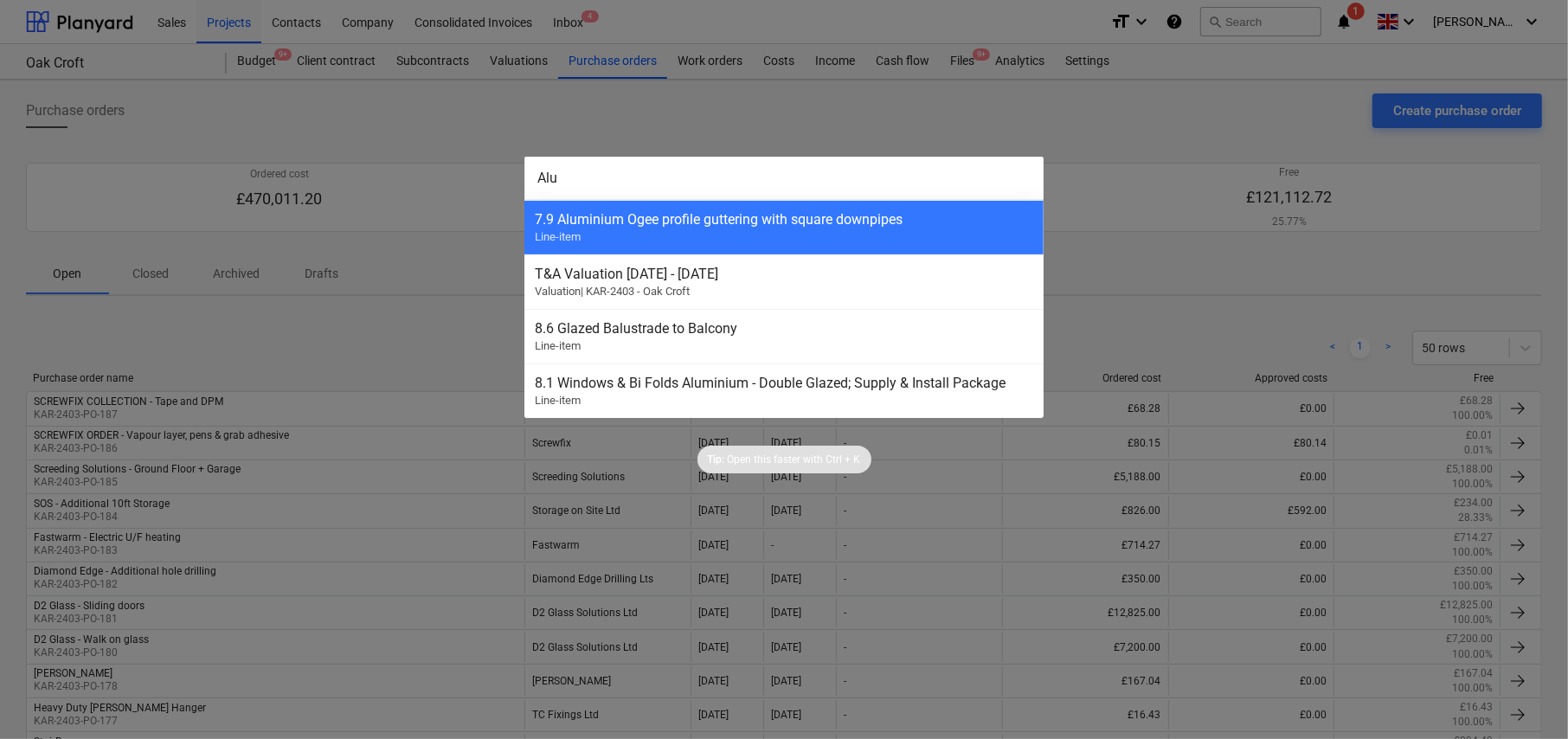
click at [770, 167] on input "Alu" at bounding box center [783, 178] width 519 height 43
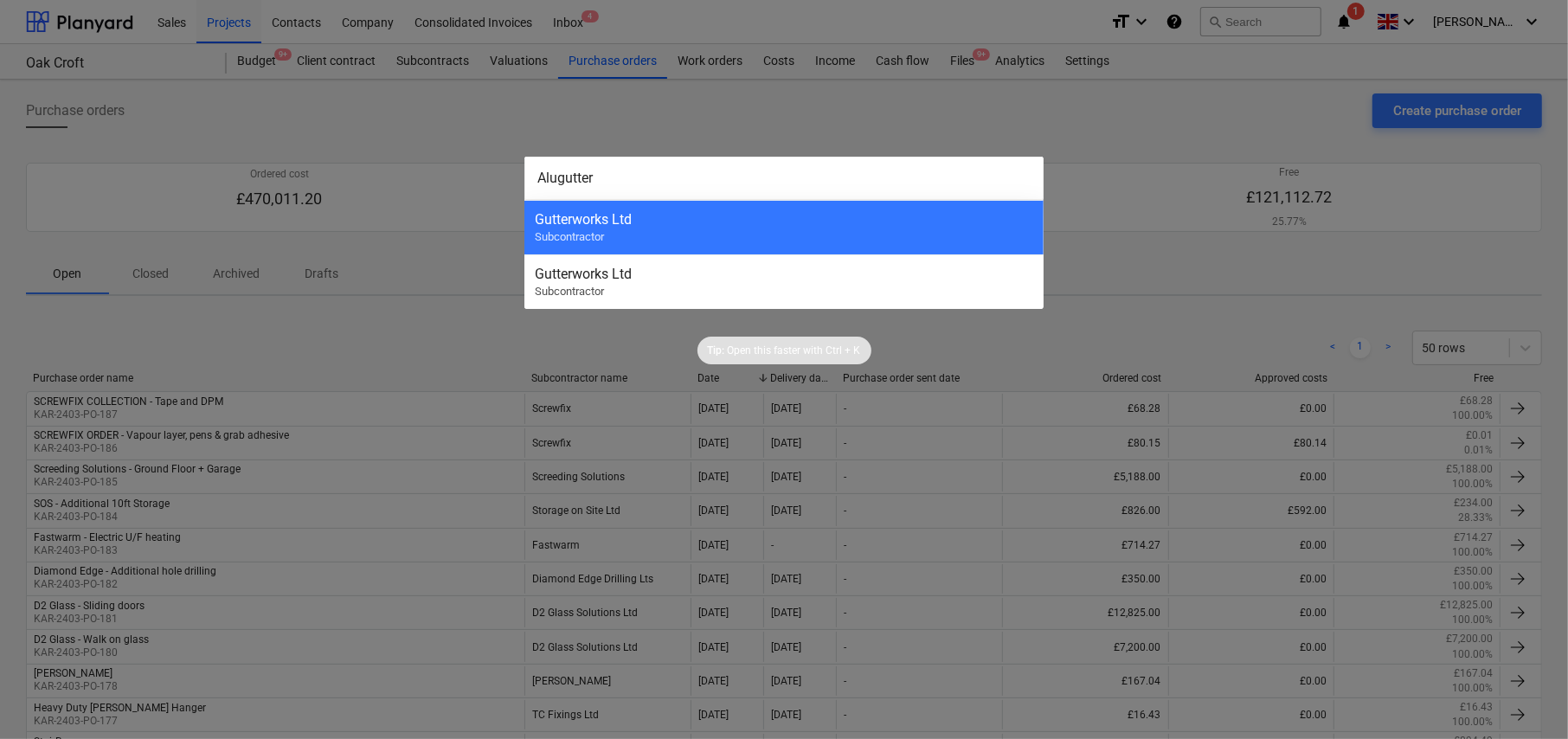
type input "Alugutter"
click at [1161, 123] on div at bounding box center [784, 369] width 1568 height 739
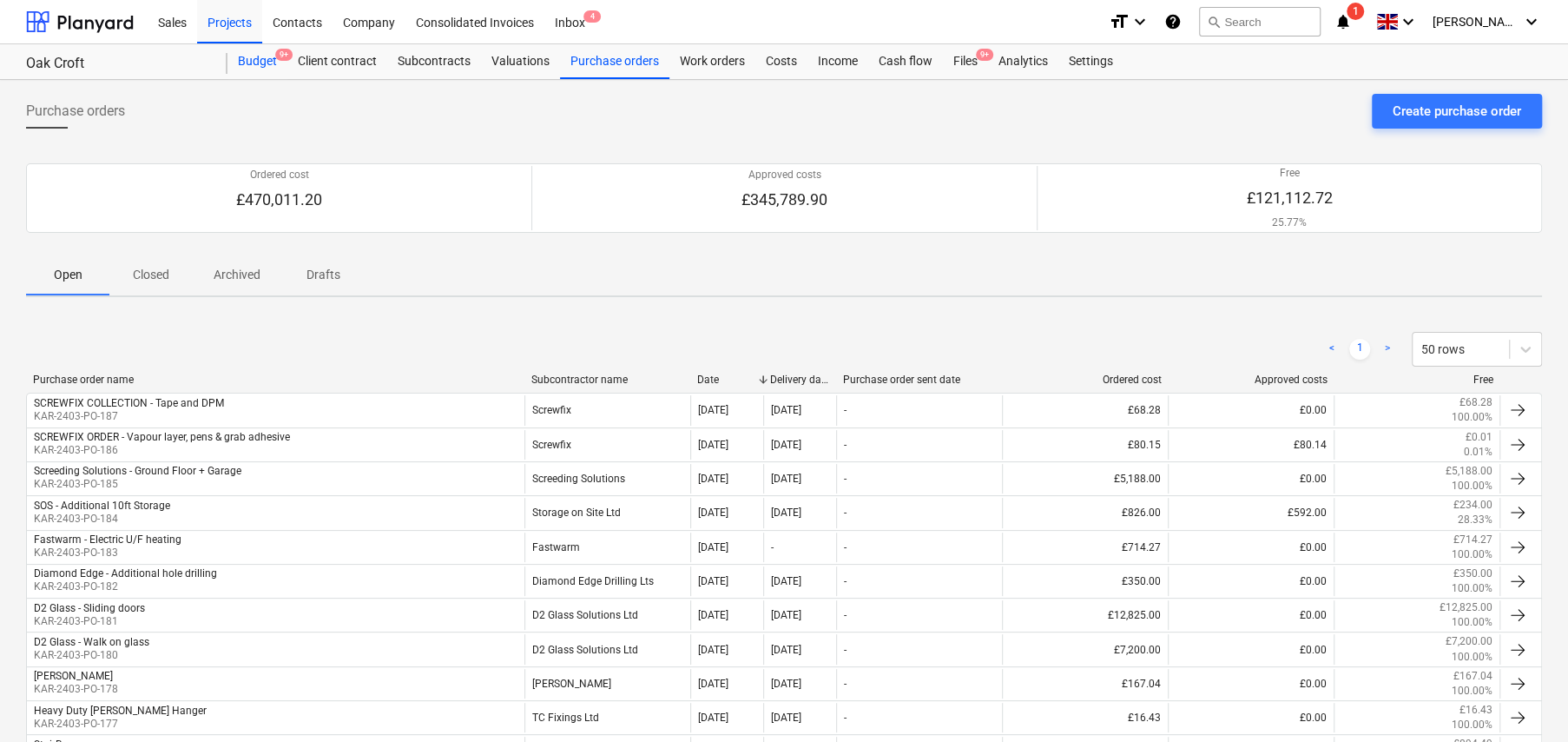
click at [260, 62] on div "Budget 9+" at bounding box center [257, 61] width 60 height 35
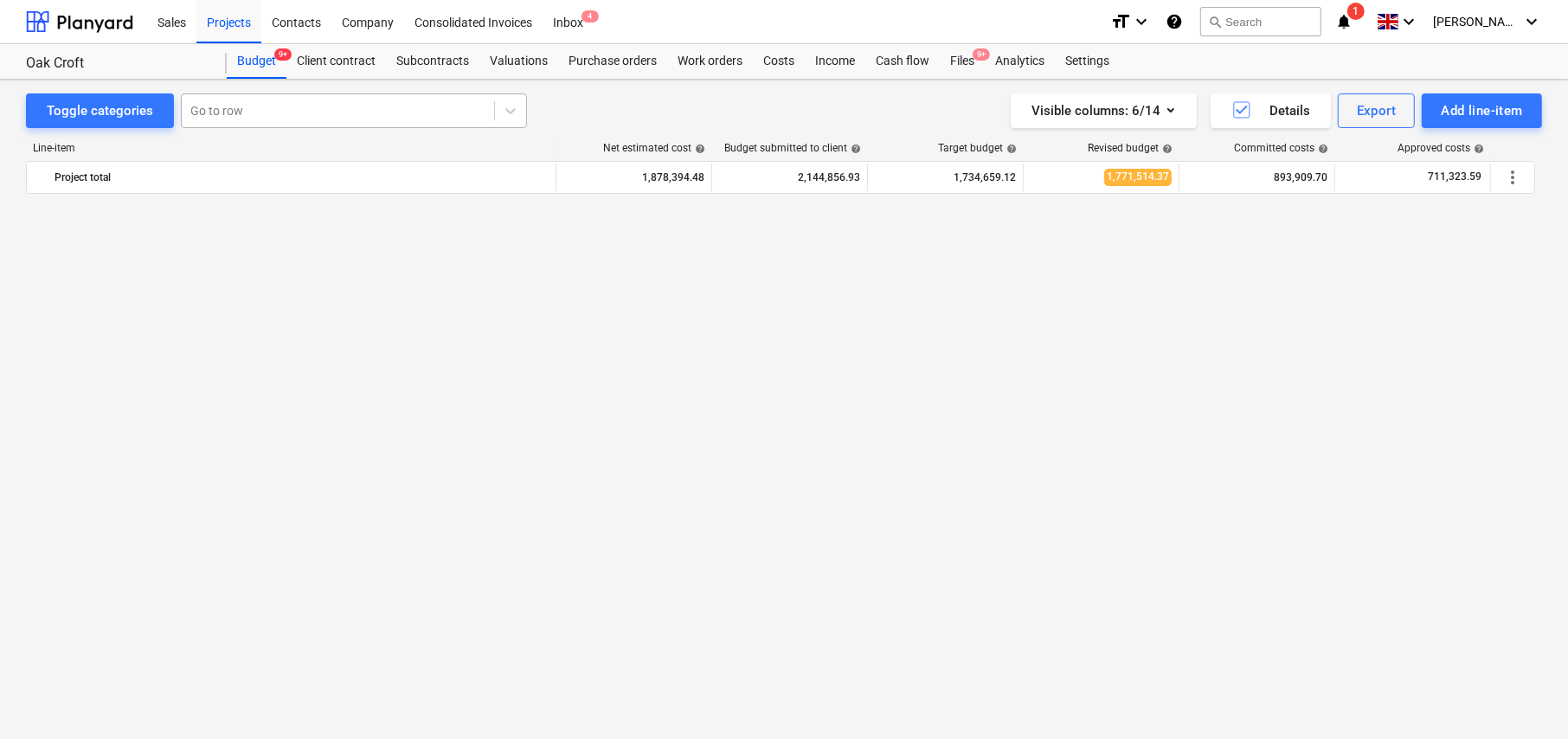
scroll to position [1501, 0]
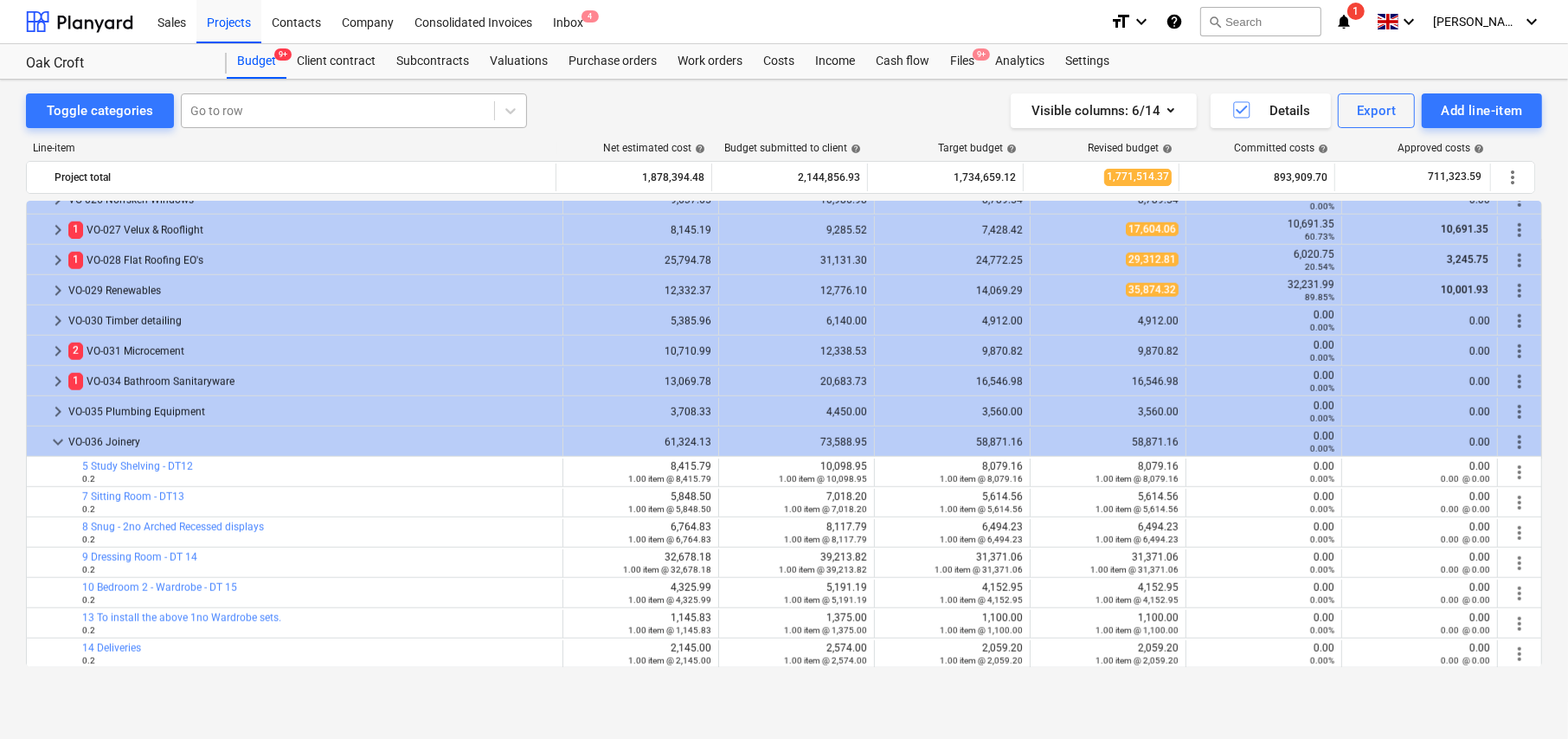
click at [260, 111] on div at bounding box center [338, 111] width 295 height 17
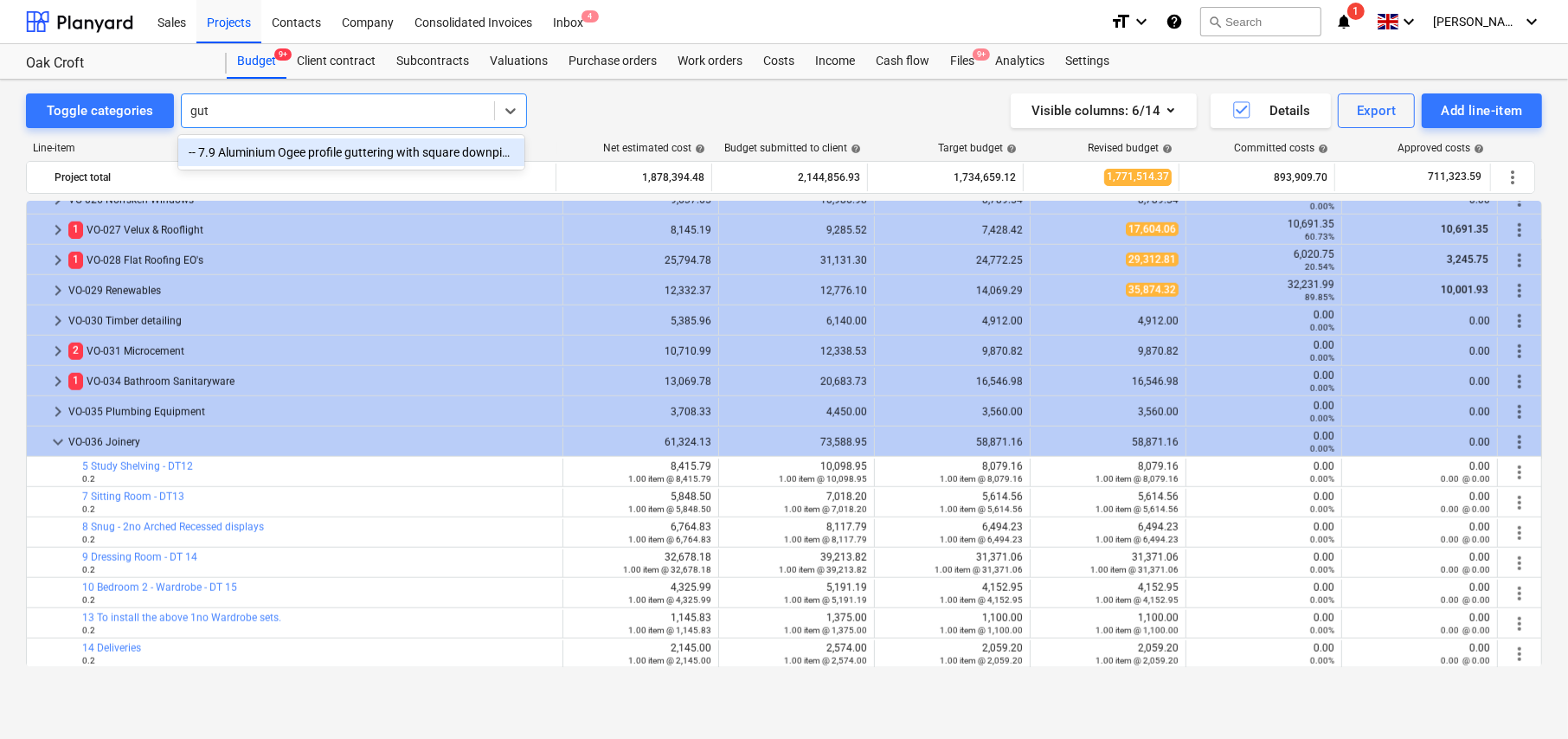
type input "[PERSON_NAME]"
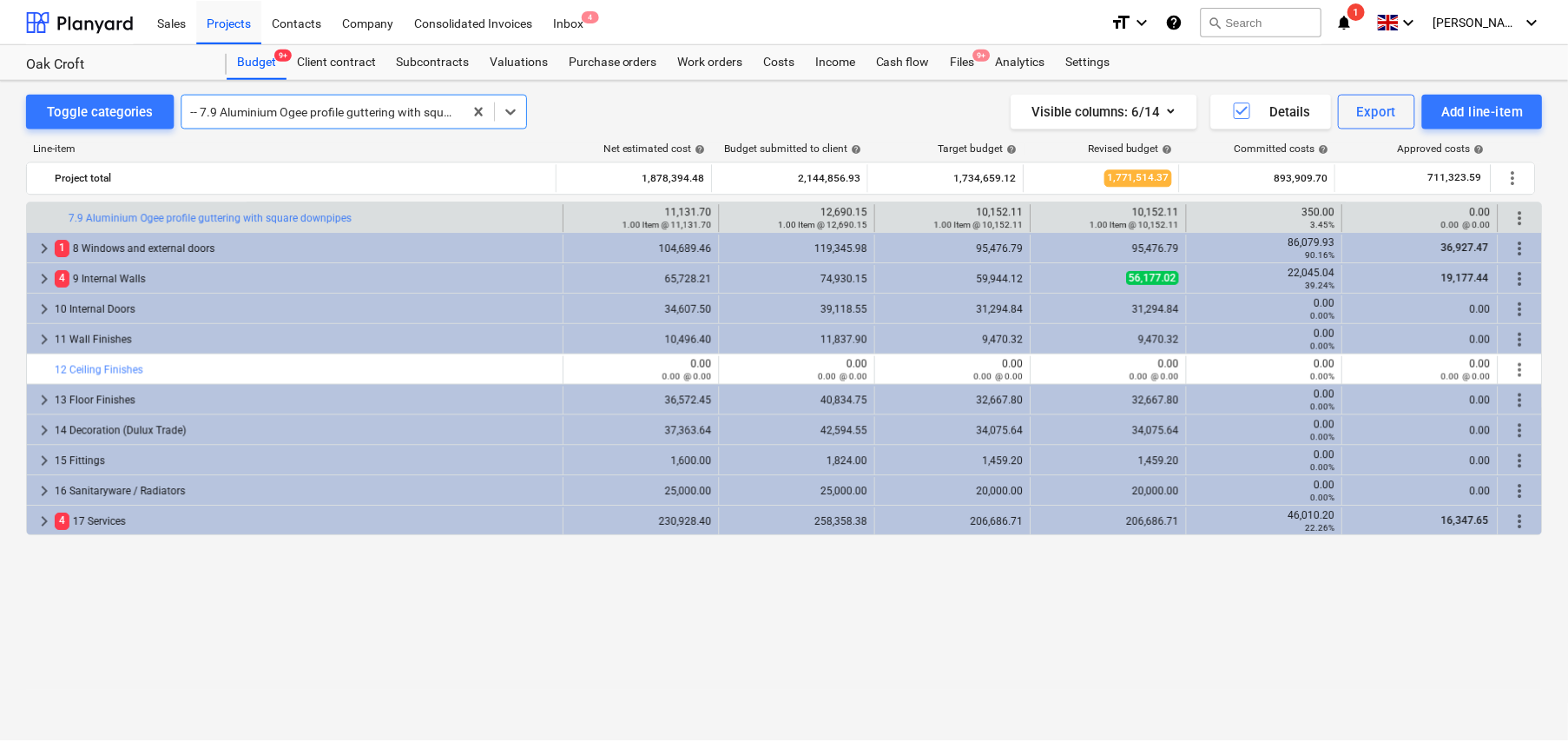
scroll to position [282, 0]
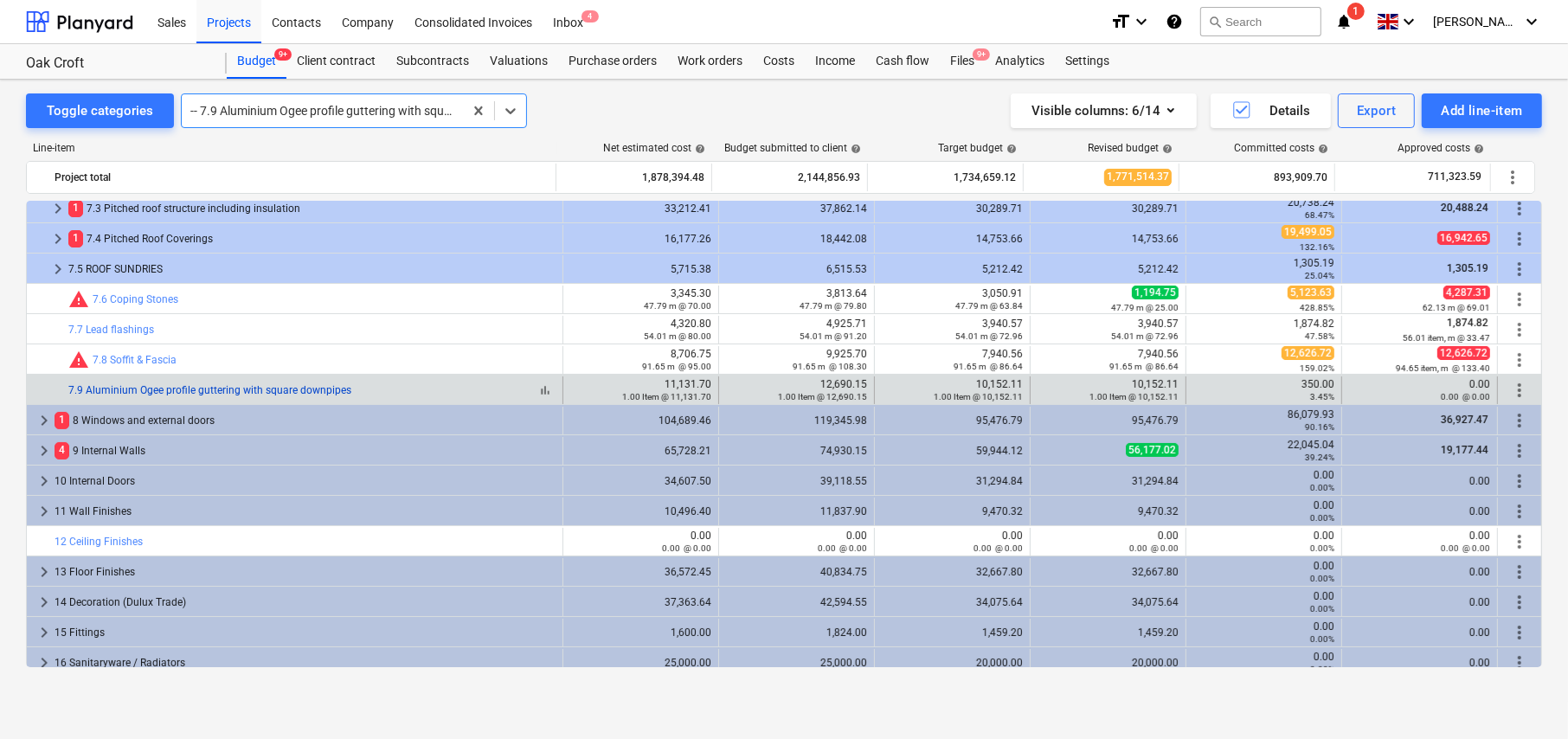
click at [104, 390] on link "7.9 Aluminium Ogee profile guttering with square downpipes" at bounding box center [209, 390] width 283 height 12
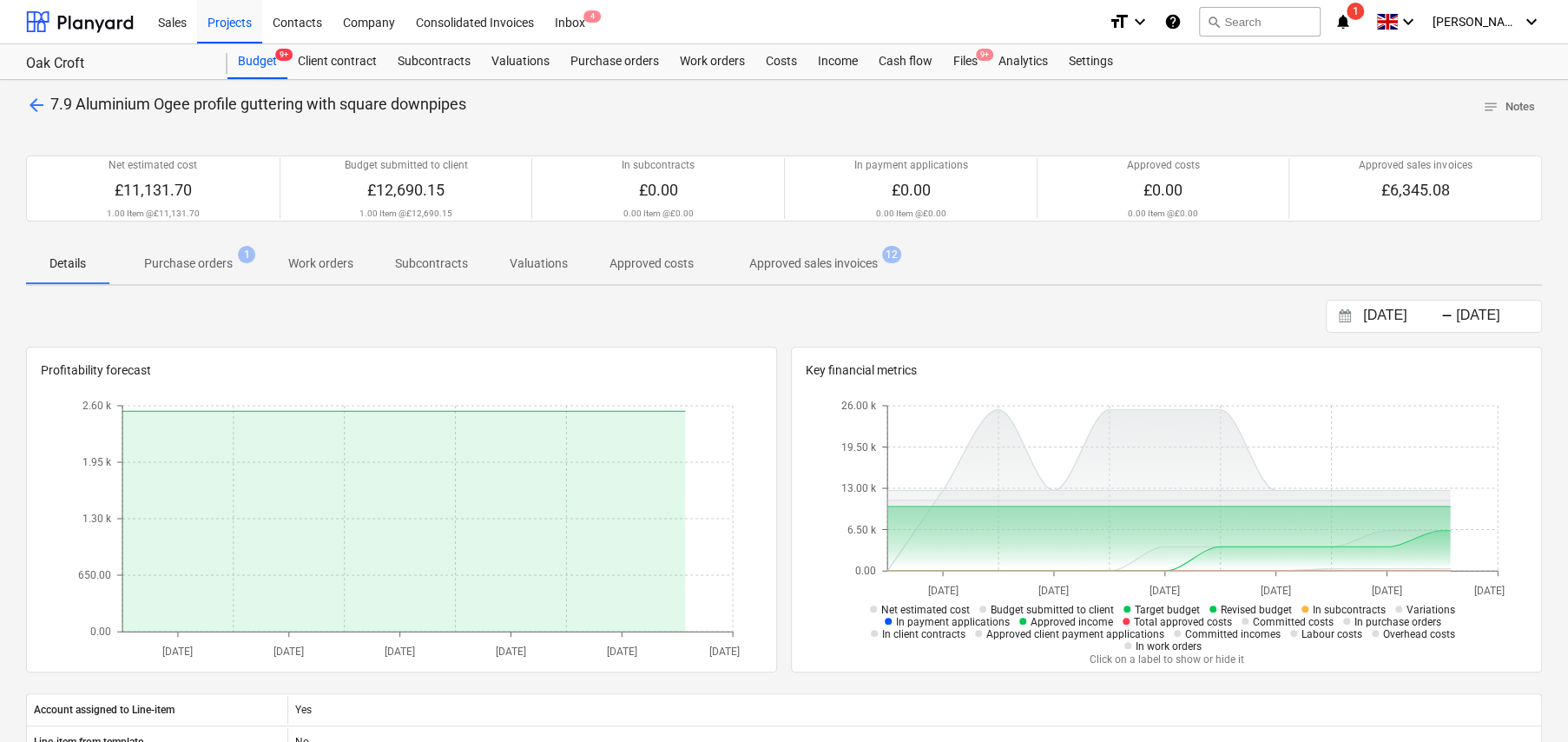
click at [206, 265] on p "Purchase orders" at bounding box center [188, 263] width 89 height 18
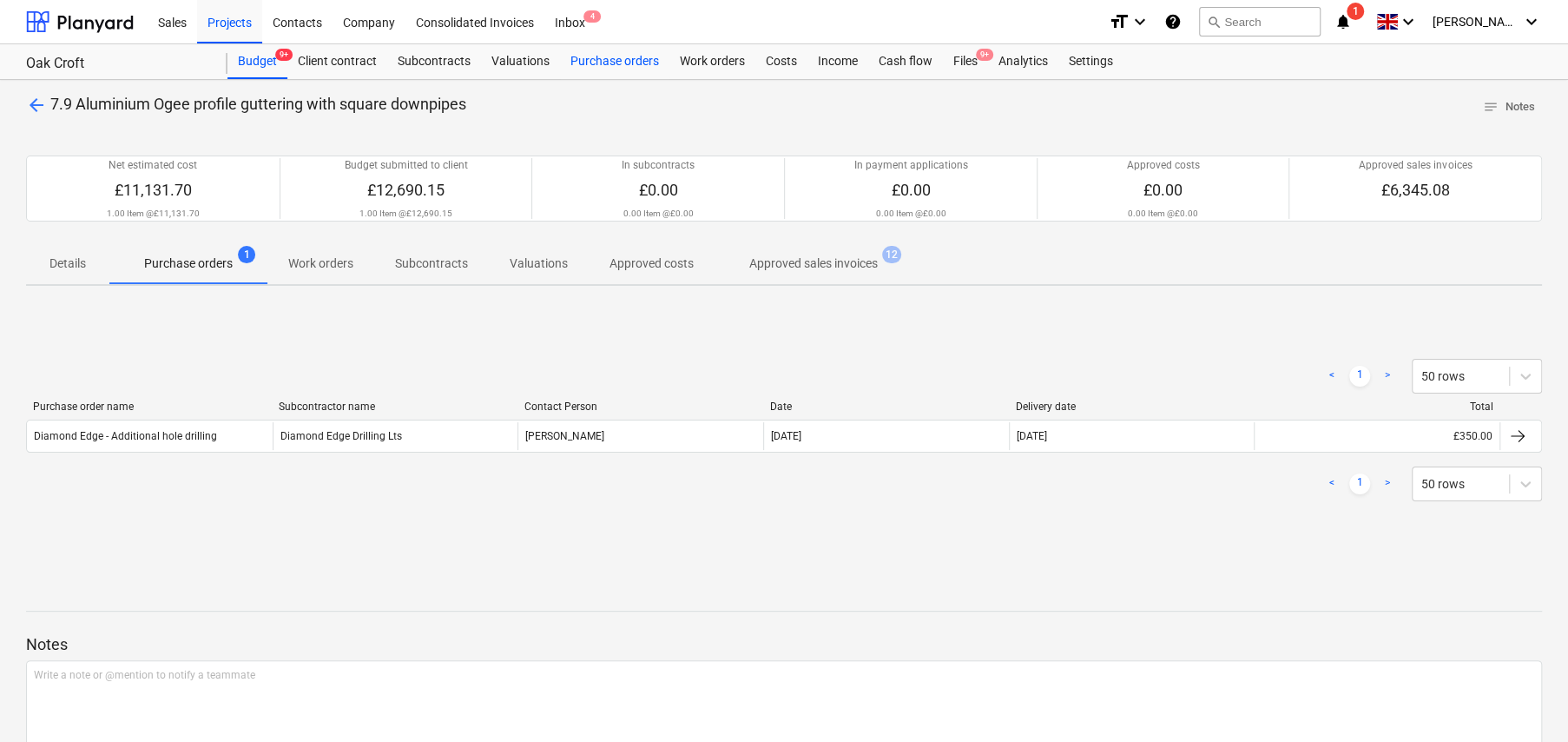
click at [615, 61] on div "Purchase orders" at bounding box center [614, 61] width 109 height 35
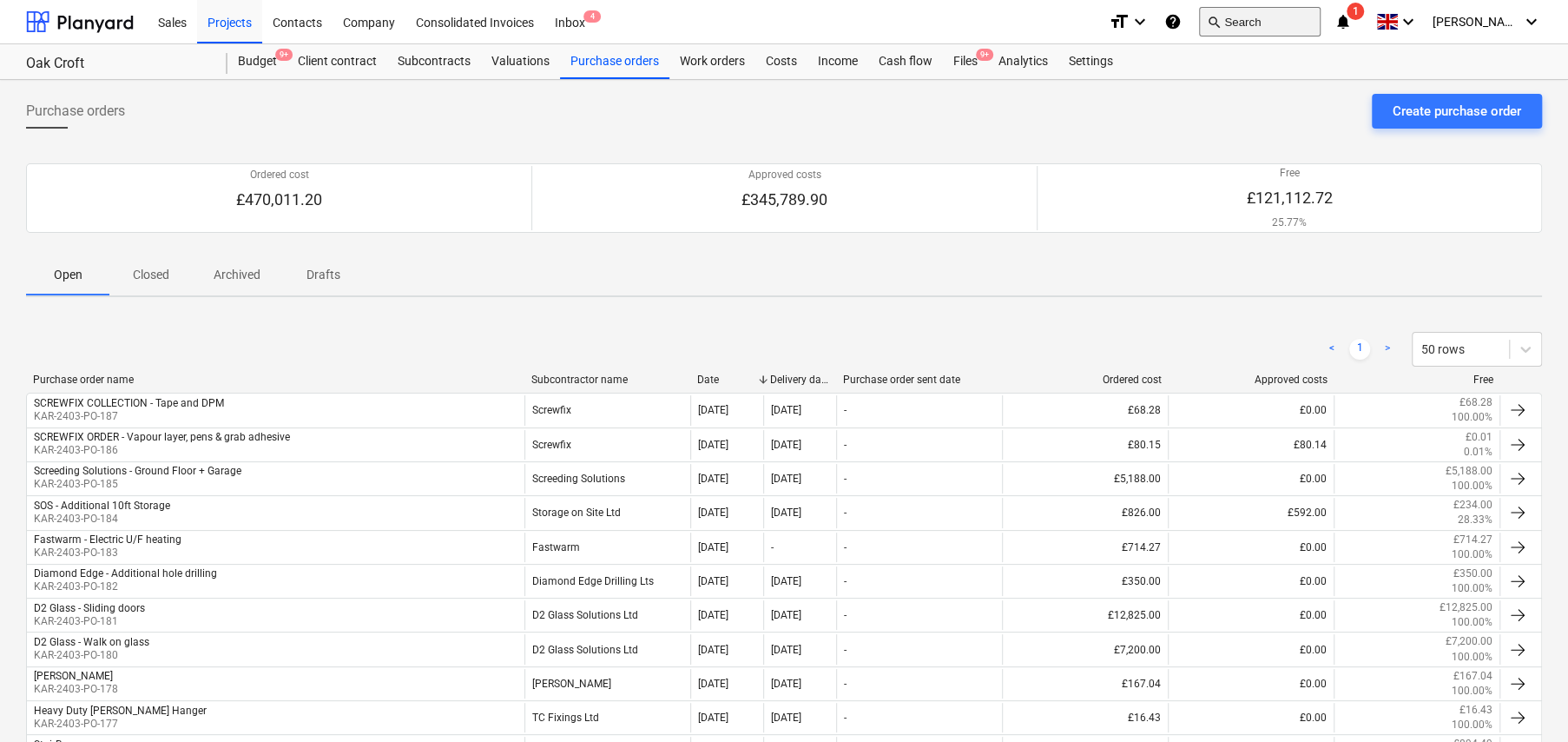
click at [1266, 17] on button "search Search" at bounding box center [1260, 21] width 122 height 29
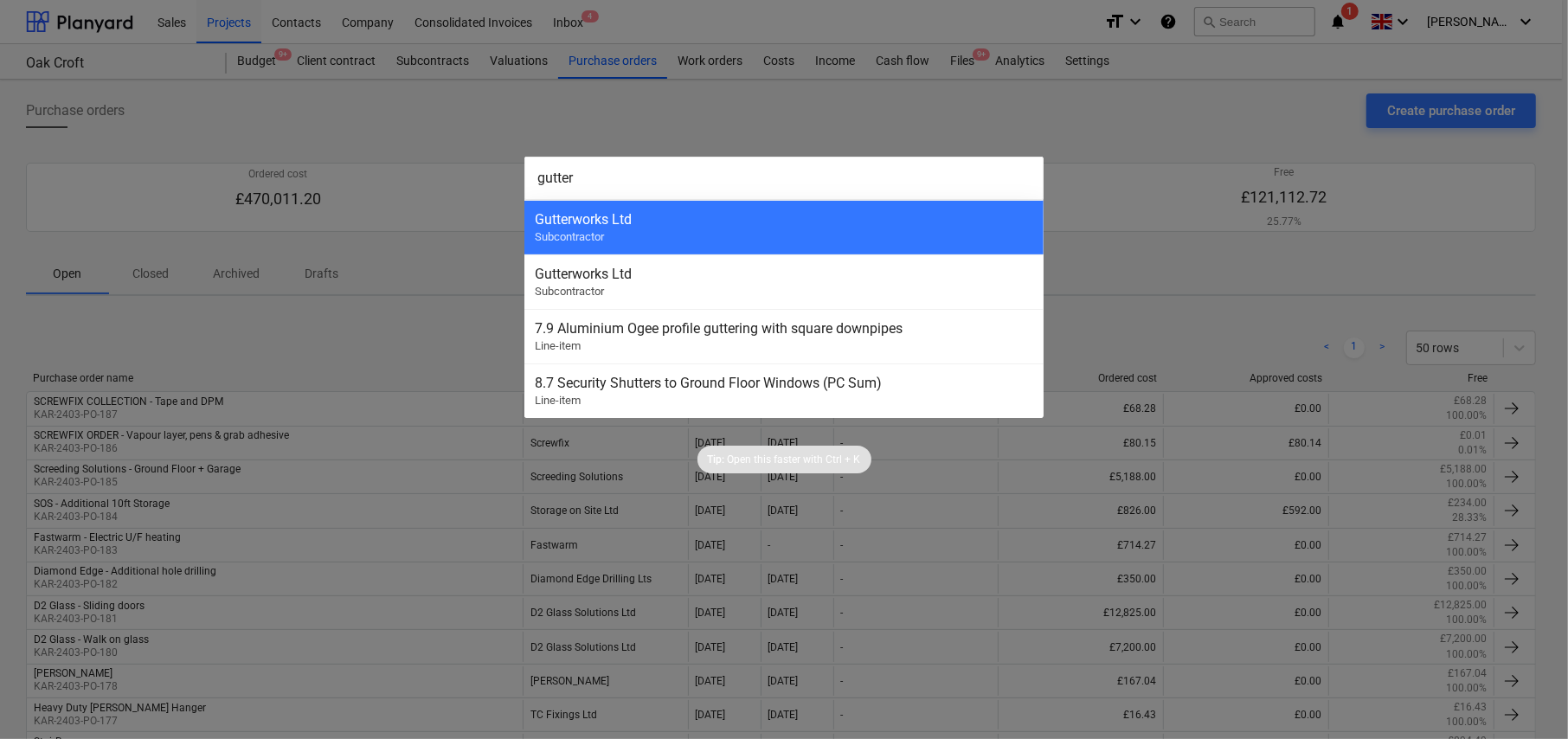
type input "gutter"
click at [358, 97] on div at bounding box center [784, 369] width 1568 height 739
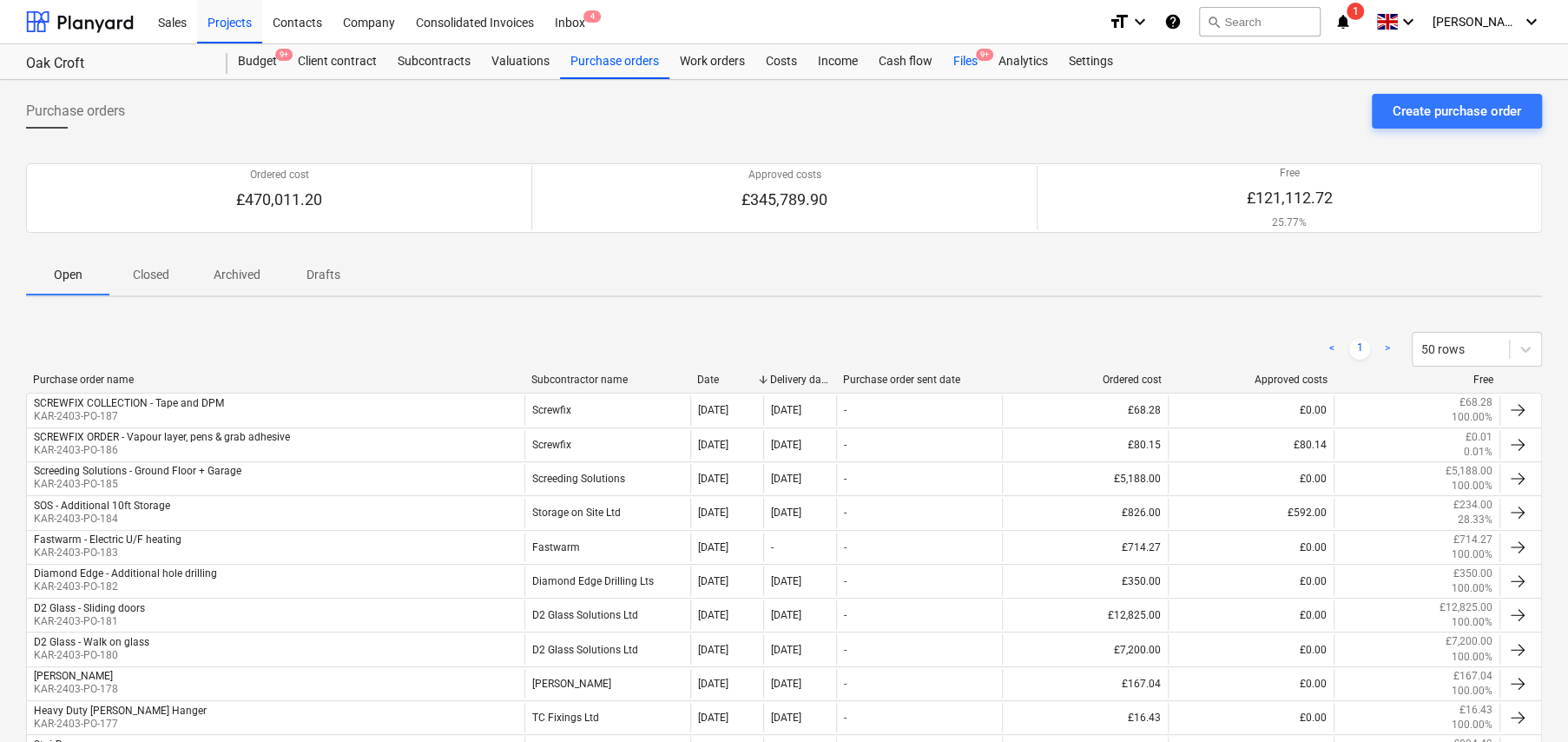
drag, startPoint x: 964, startPoint y: 54, endPoint x: 954, endPoint y: 71, distance: 19.7
click at [964, 54] on div "Files 9+" at bounding box center [966, 61] width 45 height 35
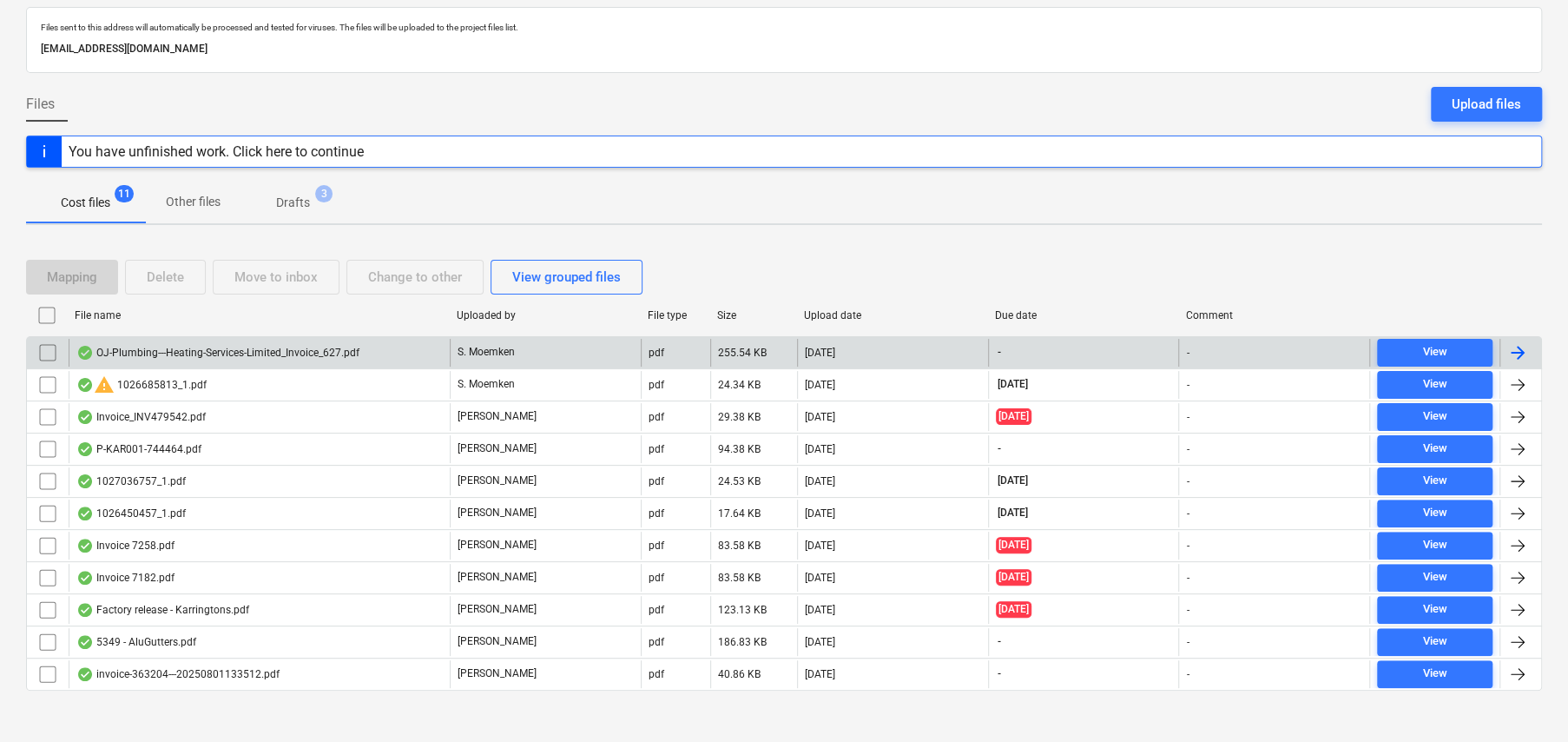
scroll to position [96, 0]
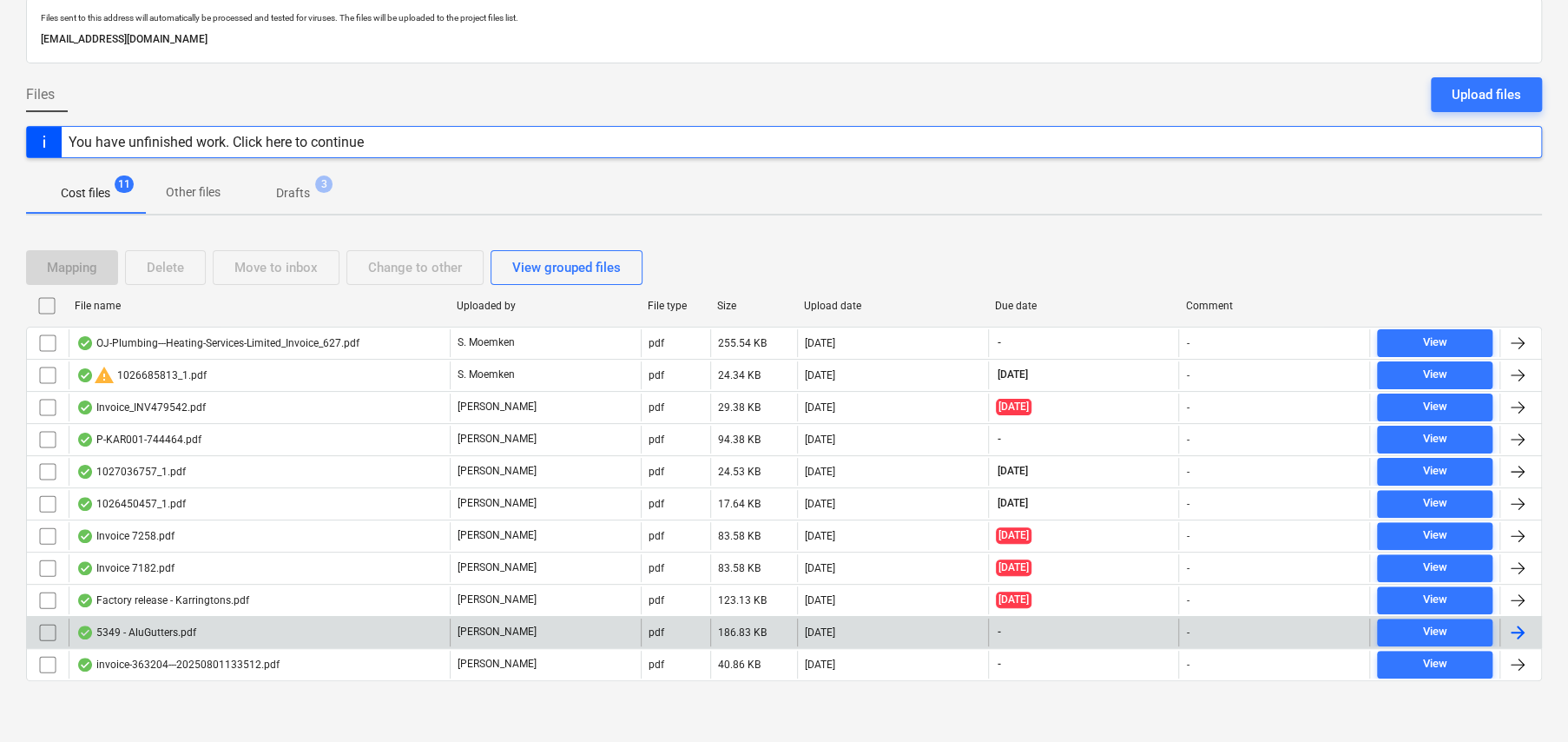
click at [156, 629] on div "5349 - AluGutters.pdf" at bounding box center [136, 632] width 120 height 14
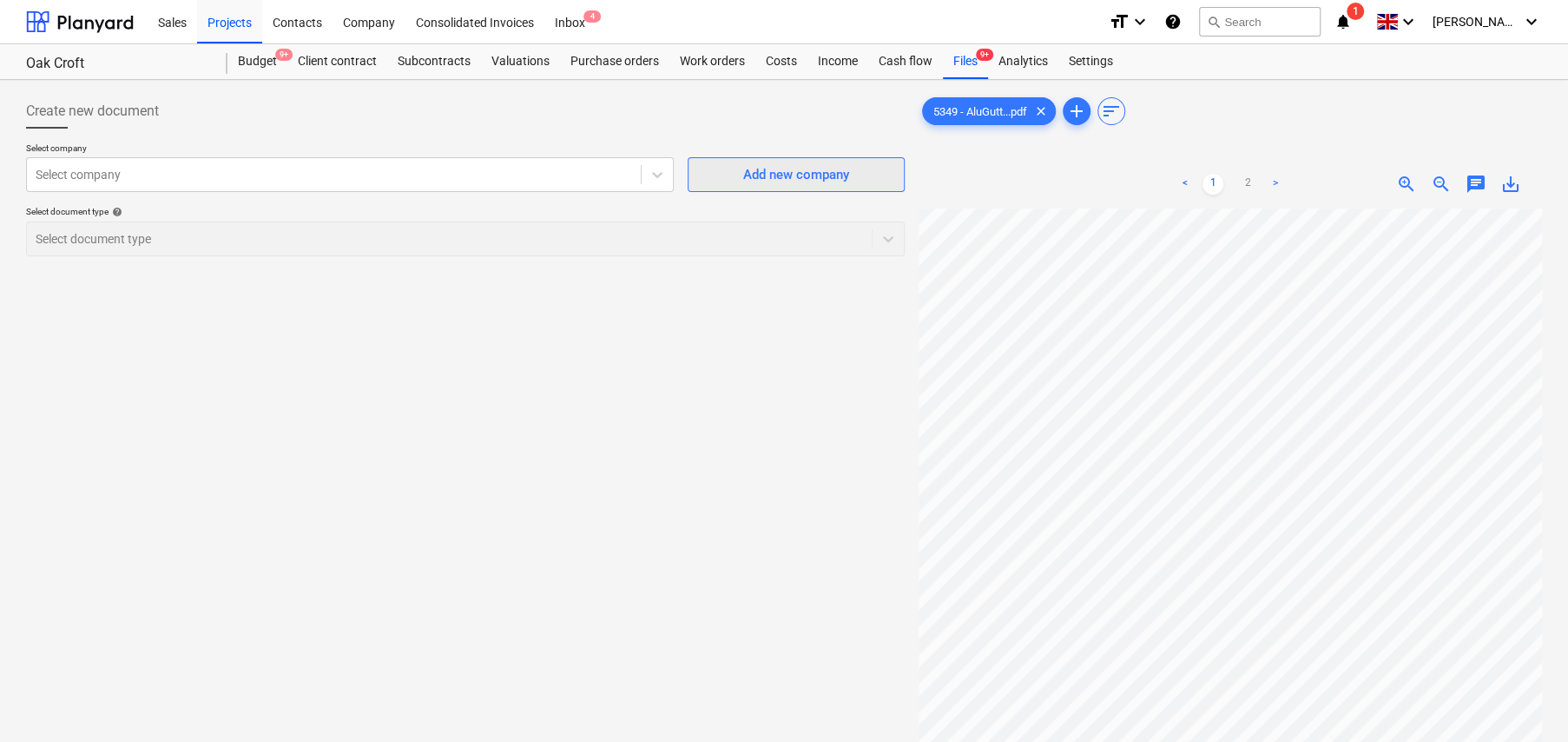
click at [780, 174] on div "Add new company" at bounding box center [796, 174] width 106 height 23
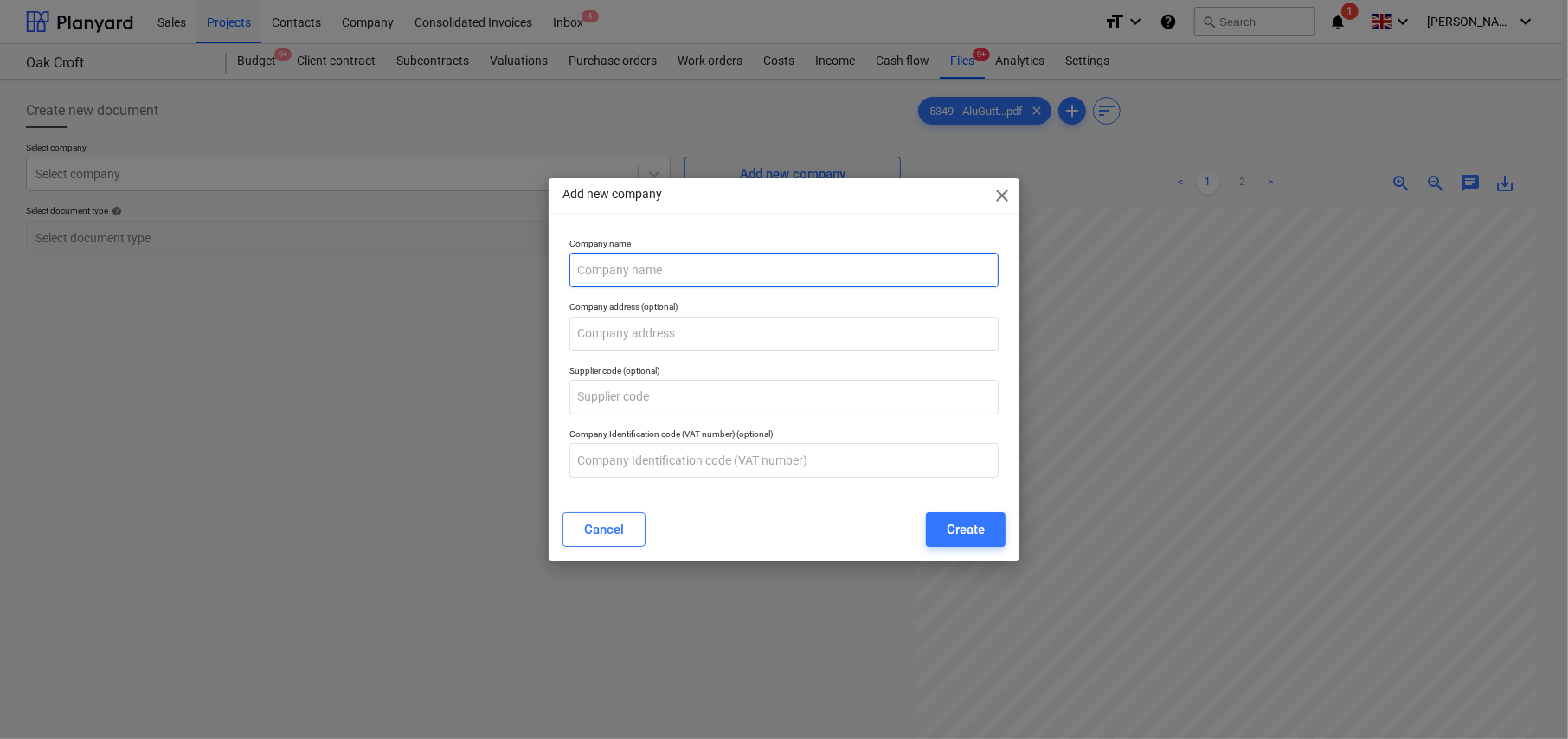
click at [670, 263] on input "text" at bounding box center [783, 269] width 429 height 35
type input "AluGutters"
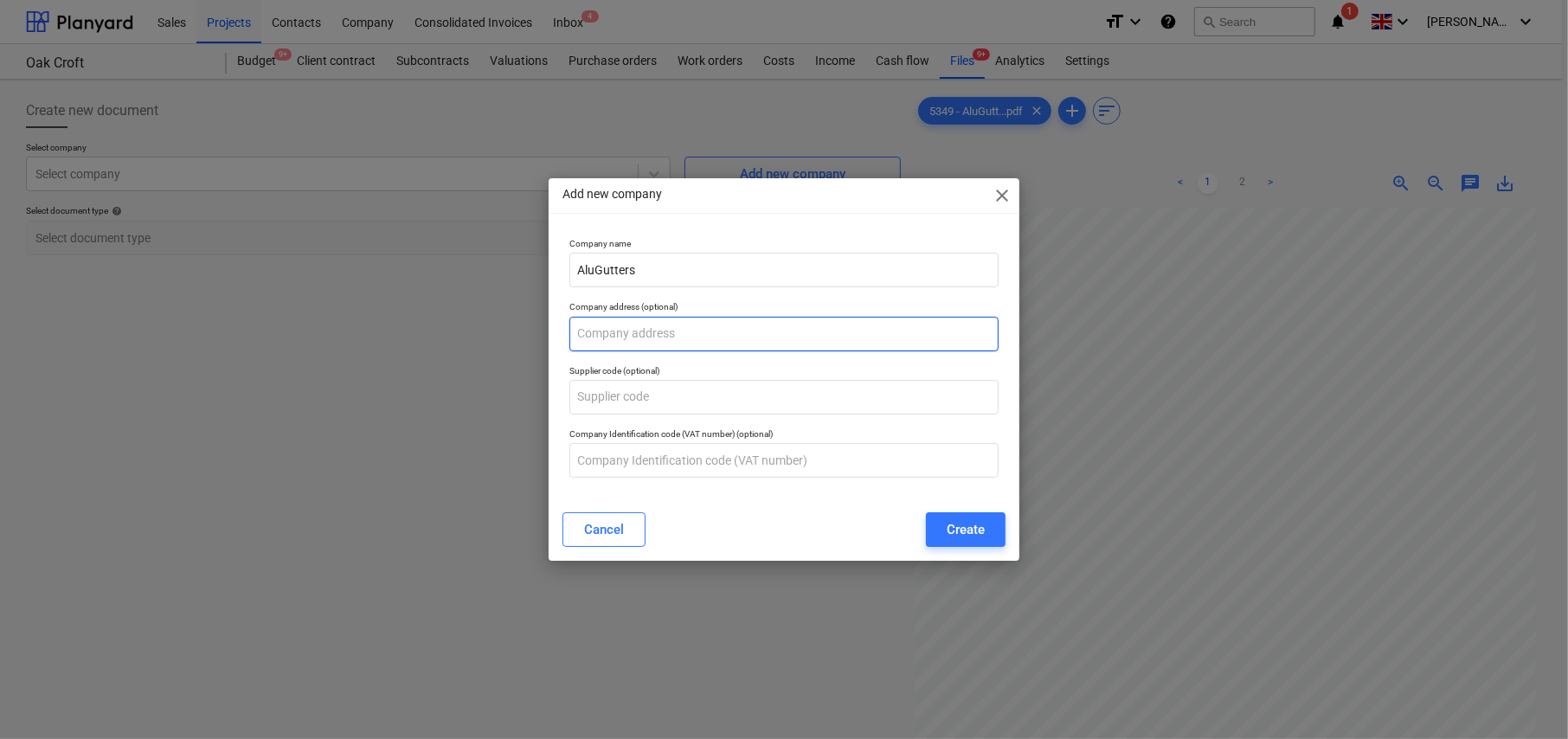
click at [638, 335] on input "text" at bounding box center [783, 333] width 429 height 35
paste input "[STREET_ADDRESS][PERSON_NAME]"
type input "[STREET_ADDRESS][PERSON_NAME]"
click at [971, 527] on div "Create" at bounding box center [965, 530] width 38 height 23
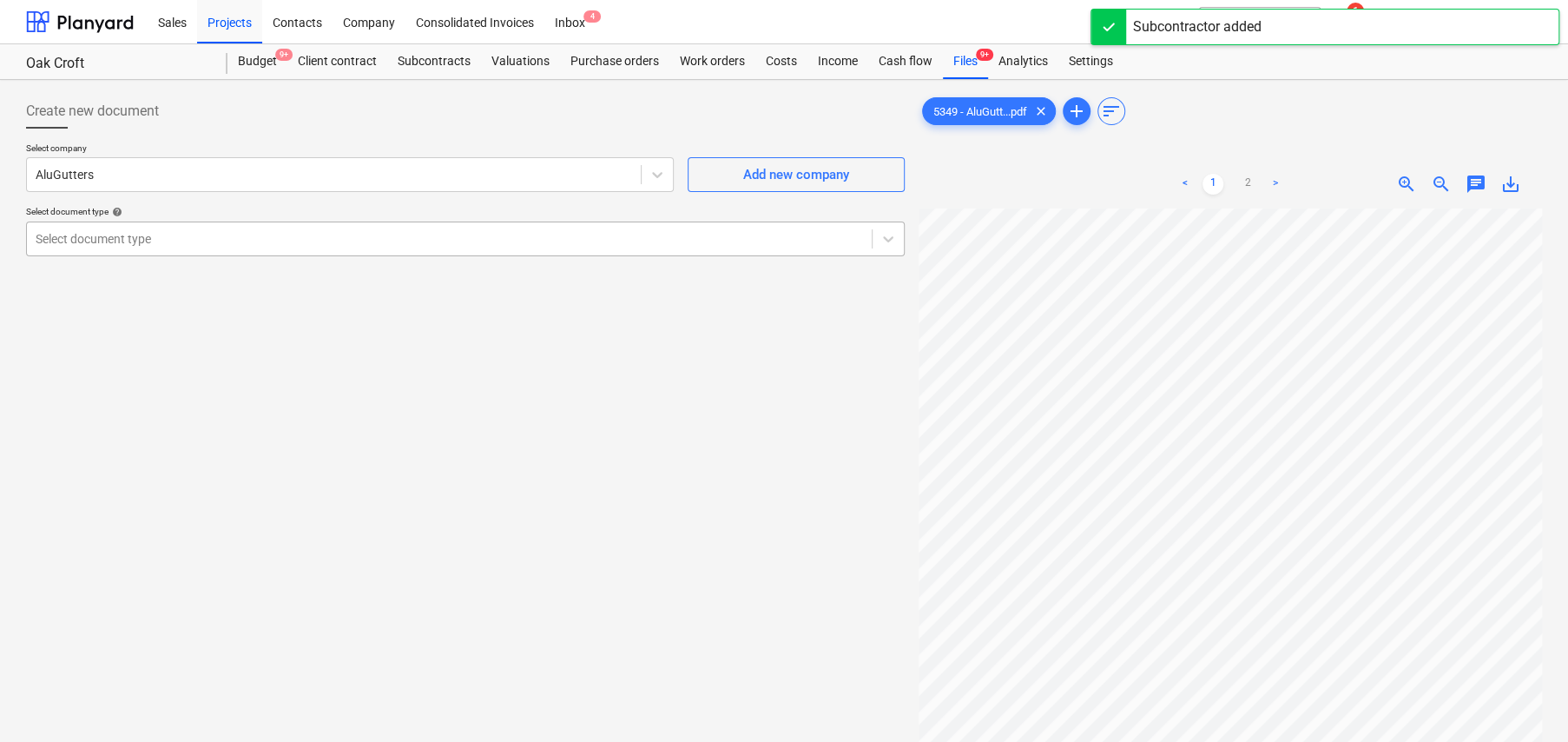
click at [172, 248] on div "Select document type" at bounding box center [449, 239] width 845 height 25
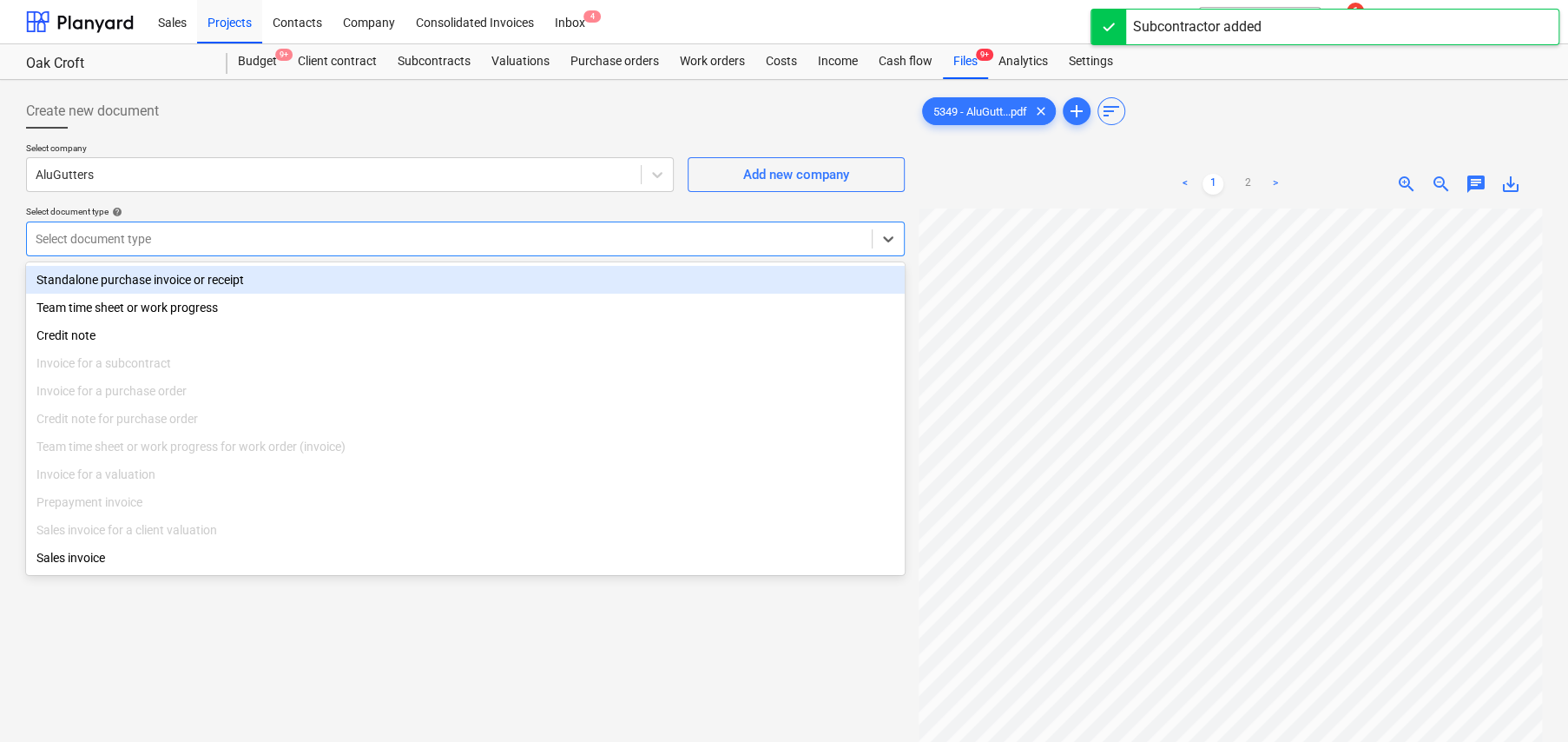
click at [137, 272] on div "Standalone purchase invoice or receipt" at bounding box center [466, 279] width 879 height 27
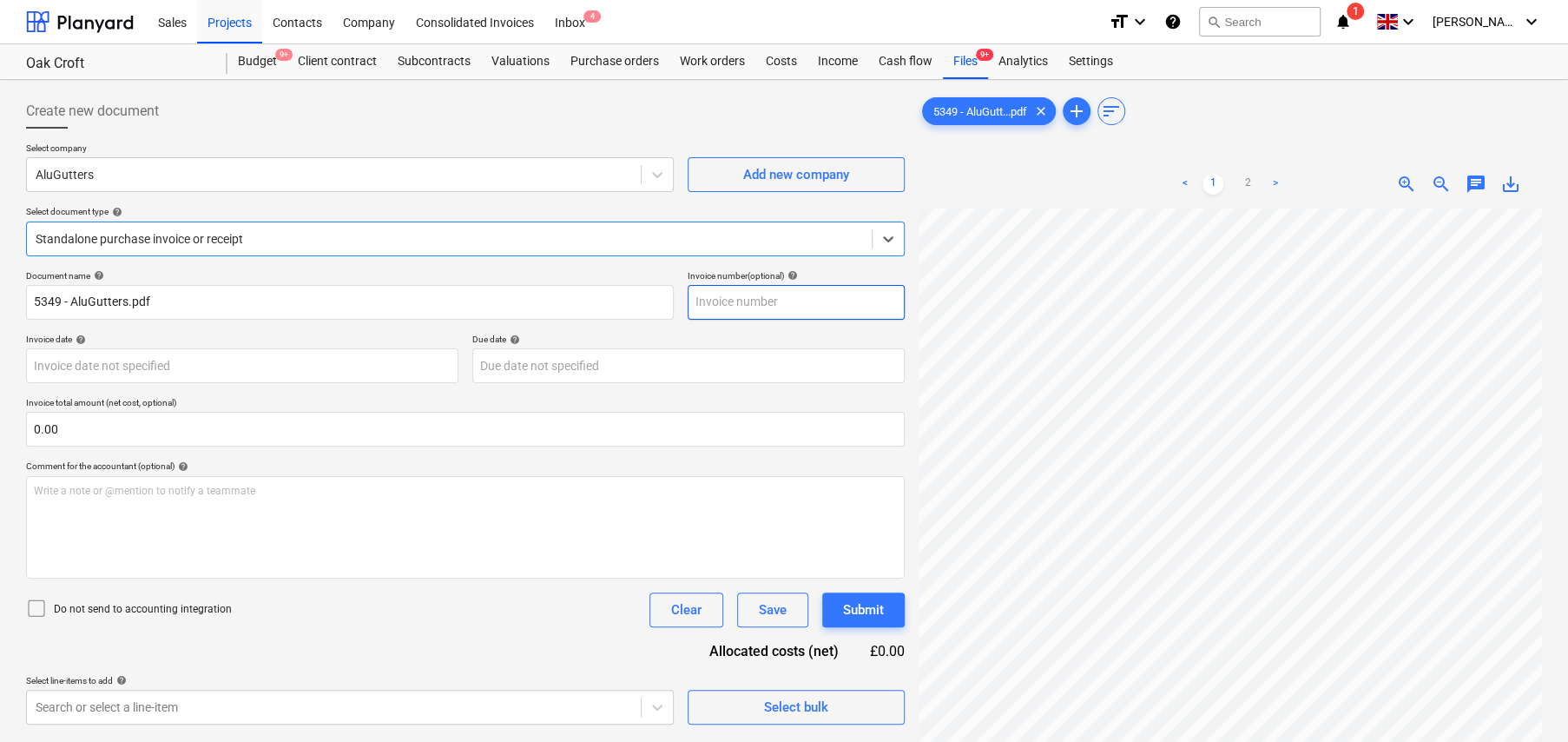
click at [745, 302] on input "text" at bounding box center [796, 302] width 217 height 35
type input "5349"
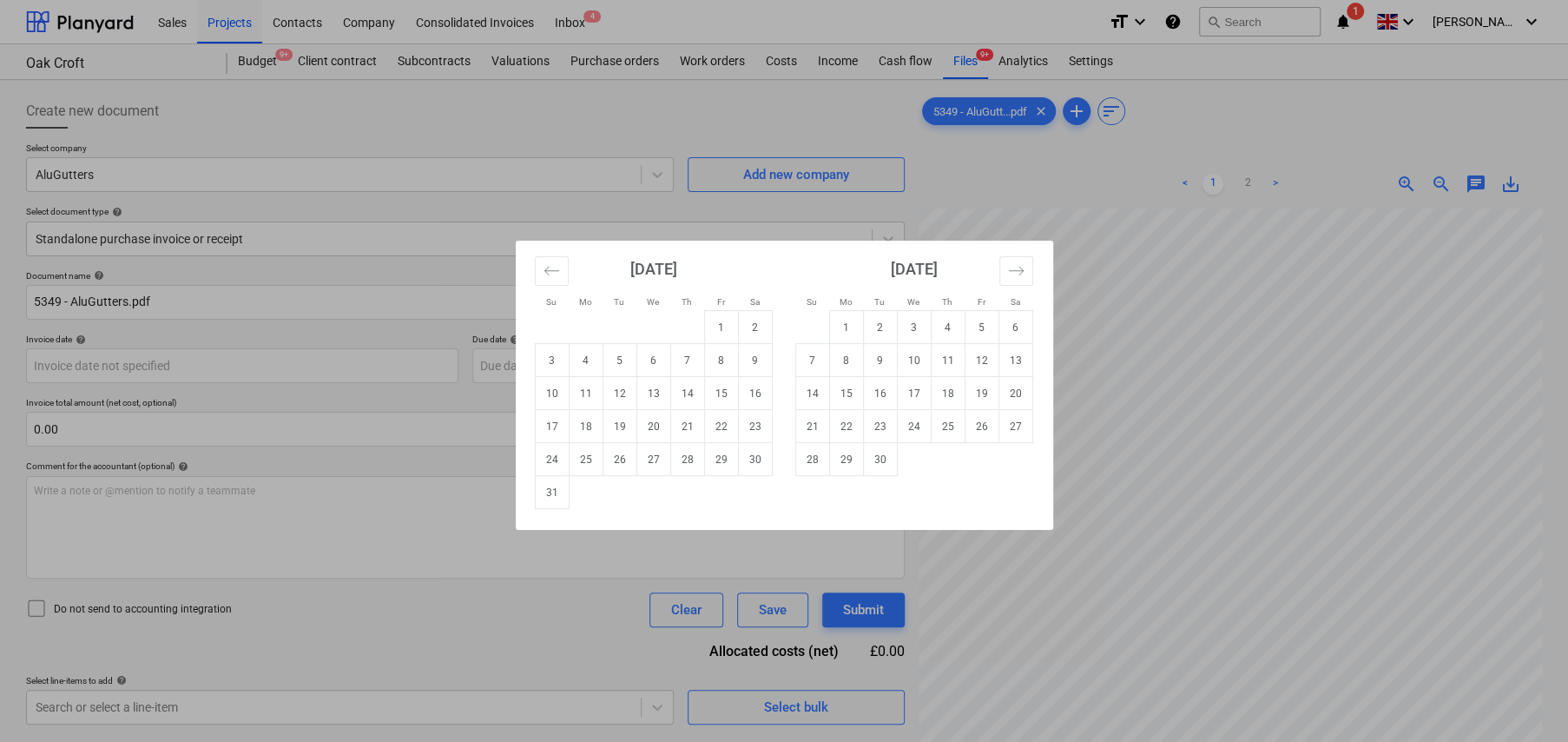
click at [710, 329] on td "1" at bounding box center [721, 327] width 34 height 33
type input "01 Aug 2025"
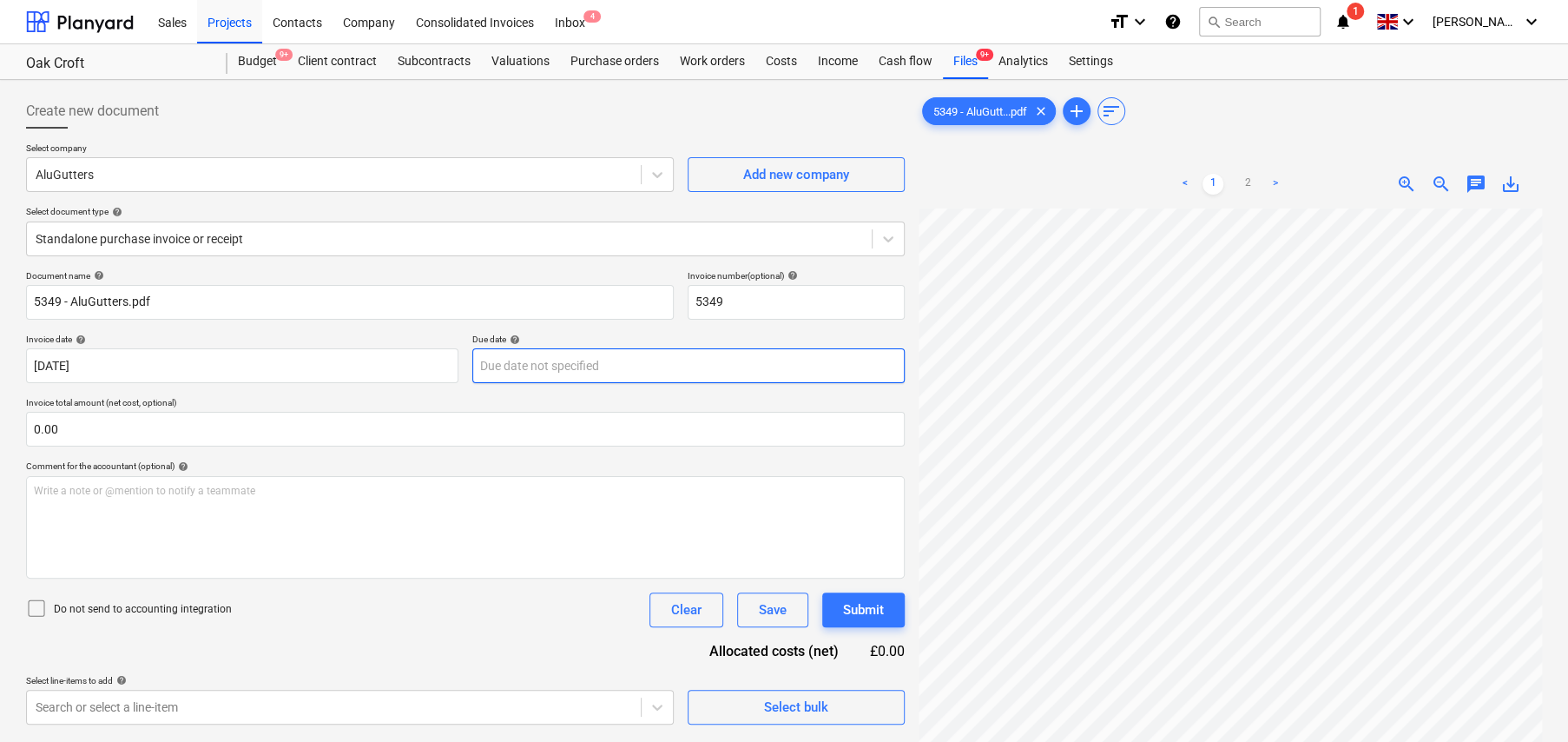
click at [547, 355] on body "Sales Projects Contacts Company Consolidated Invoices Inbox 4 format_size keybo…" at bounding box center [784, 371] width 1568 height 742
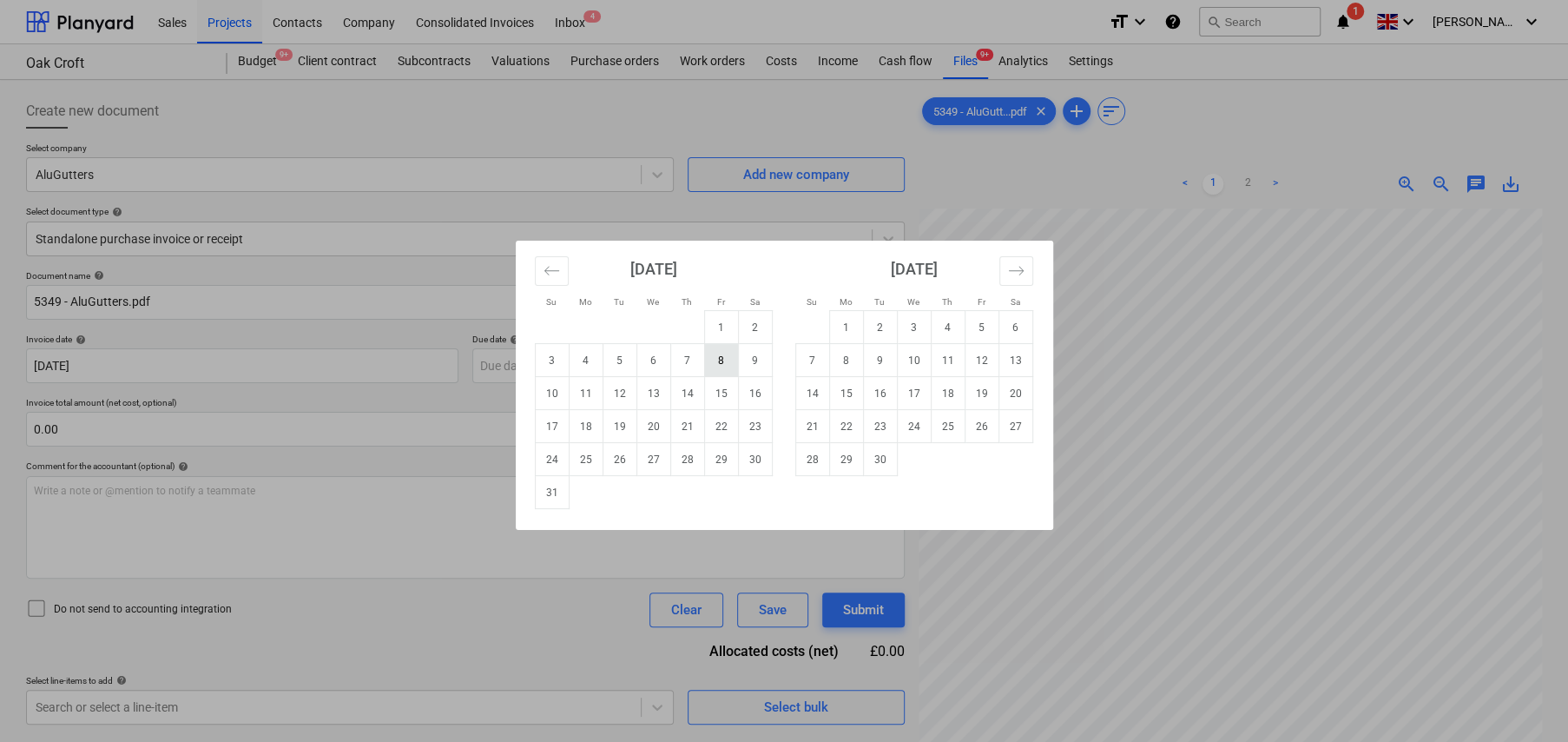
click at [719, 361] on td "8" at bounding box center [721, 360] width 34 height 33
type input "08 Aug 2025"
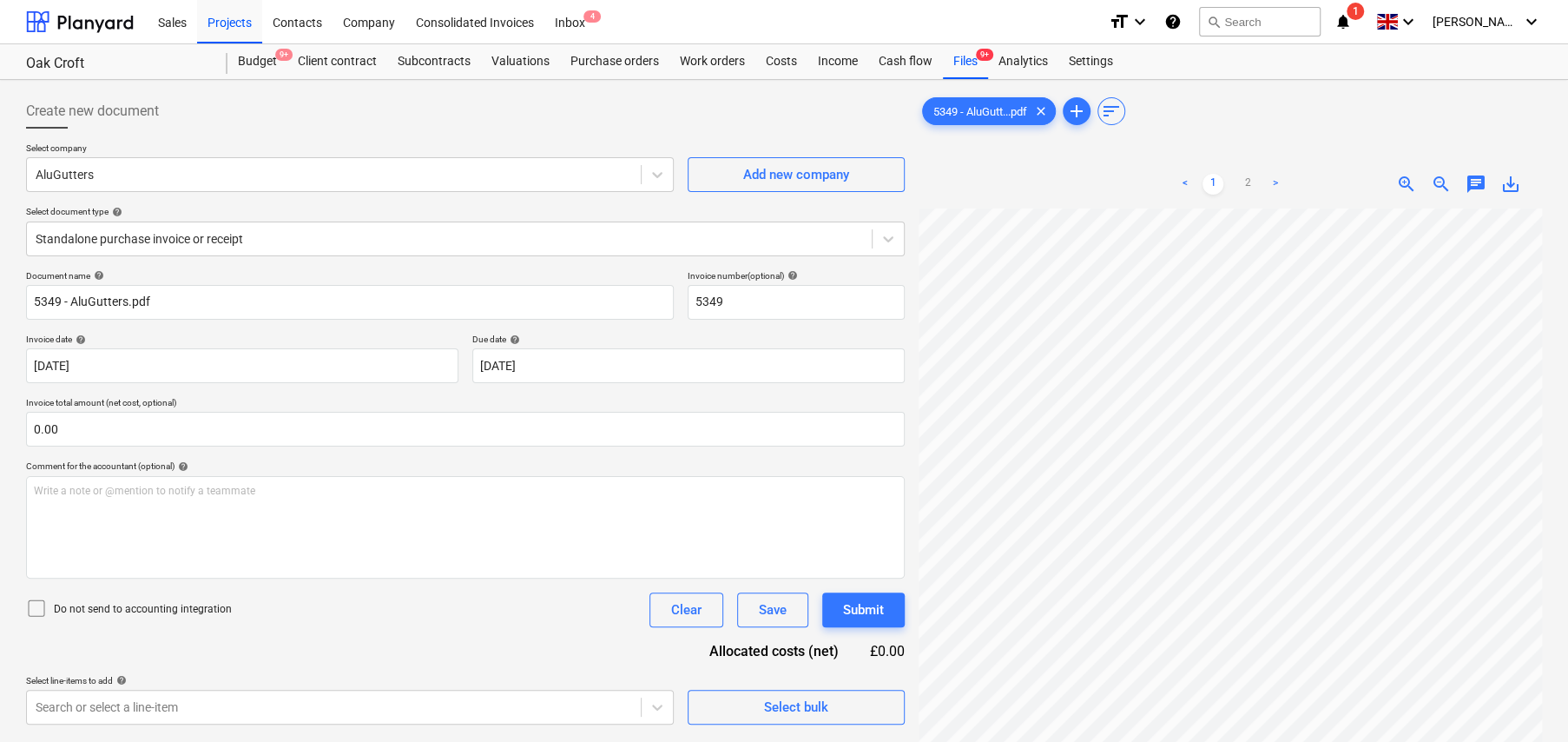
click at [27, 604] on icon at bounding box center [37, 608] width 21 height 21
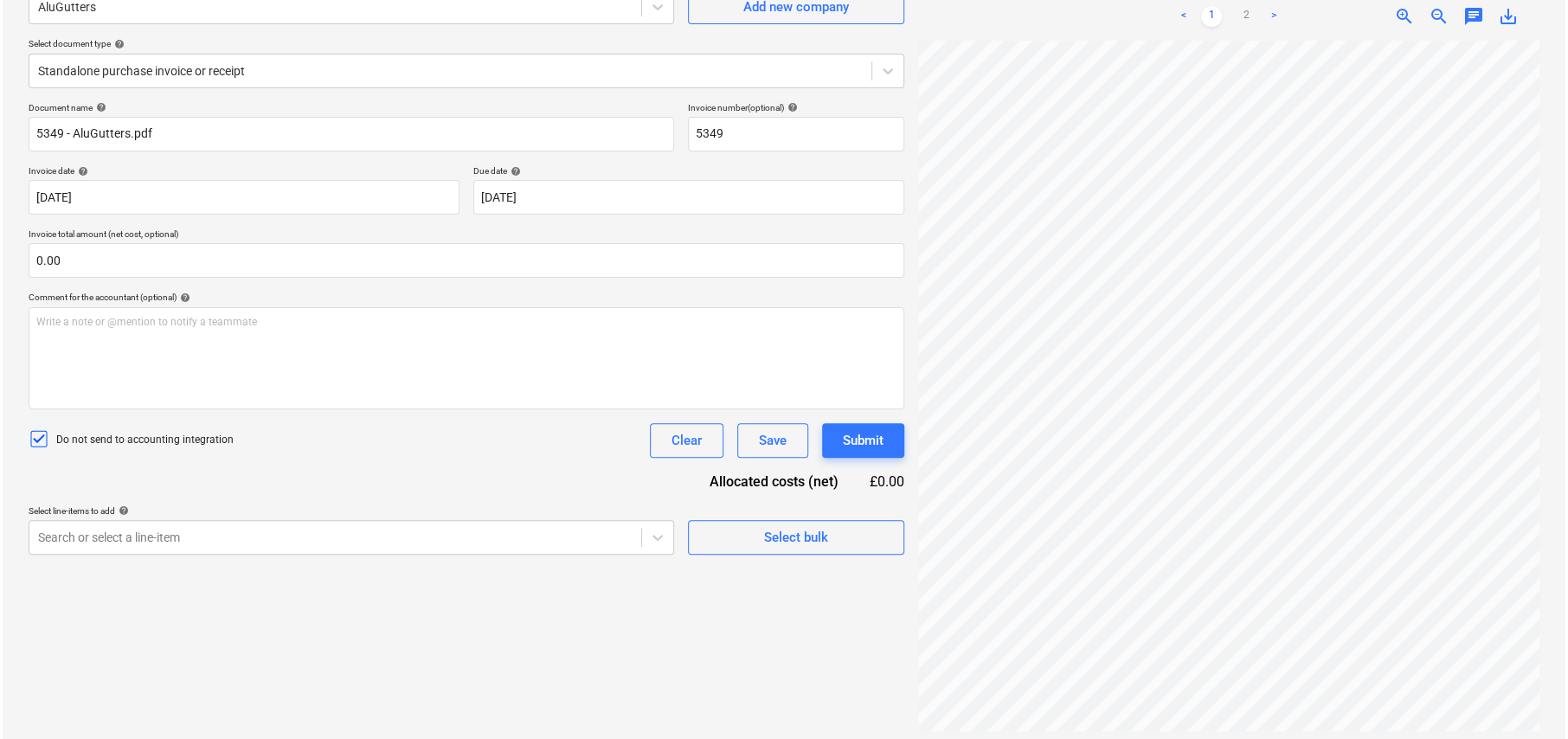
scroll to position [173, 0]
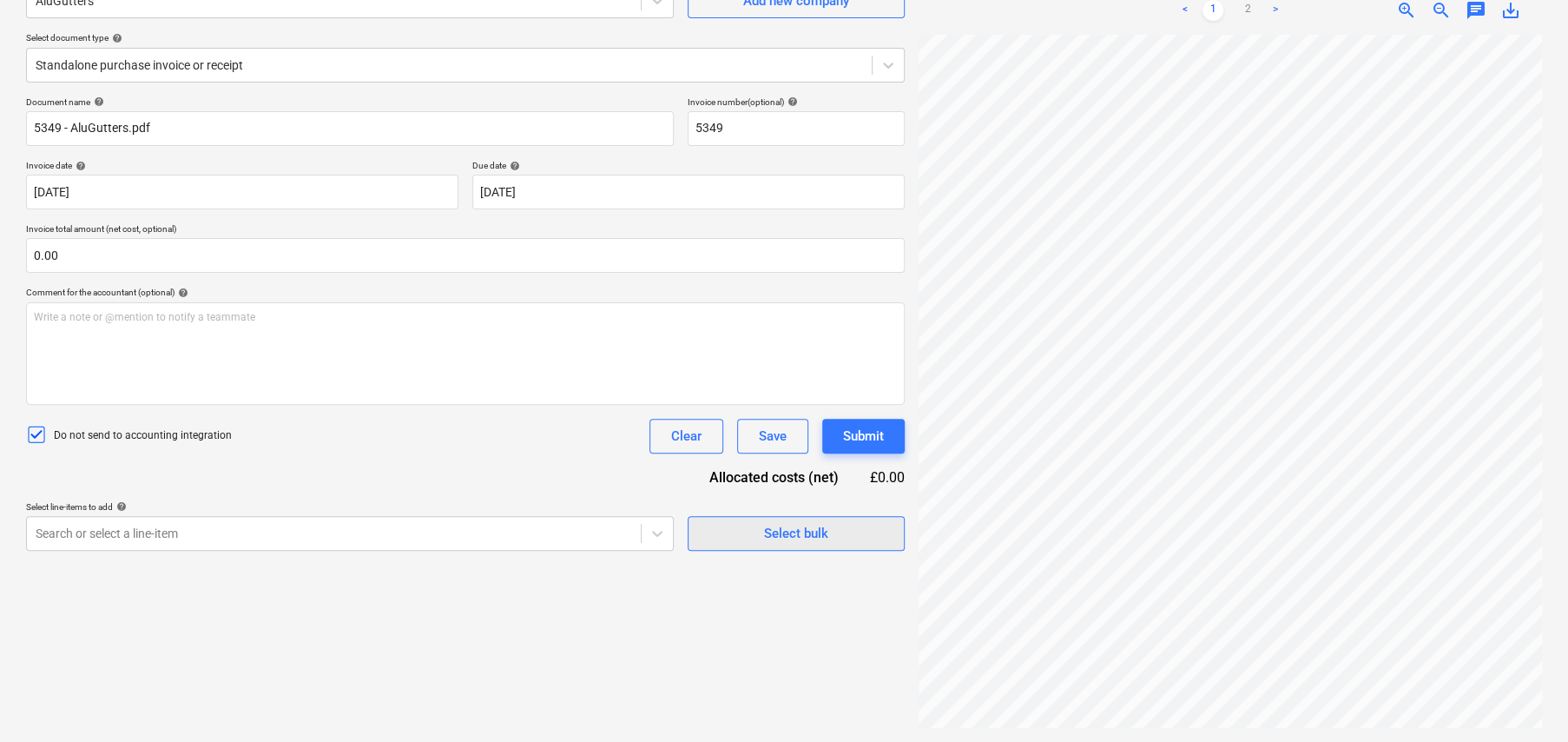
click at [794, 526] on div "Select bulk" at bounding box center [796, 534] width 64 height 23
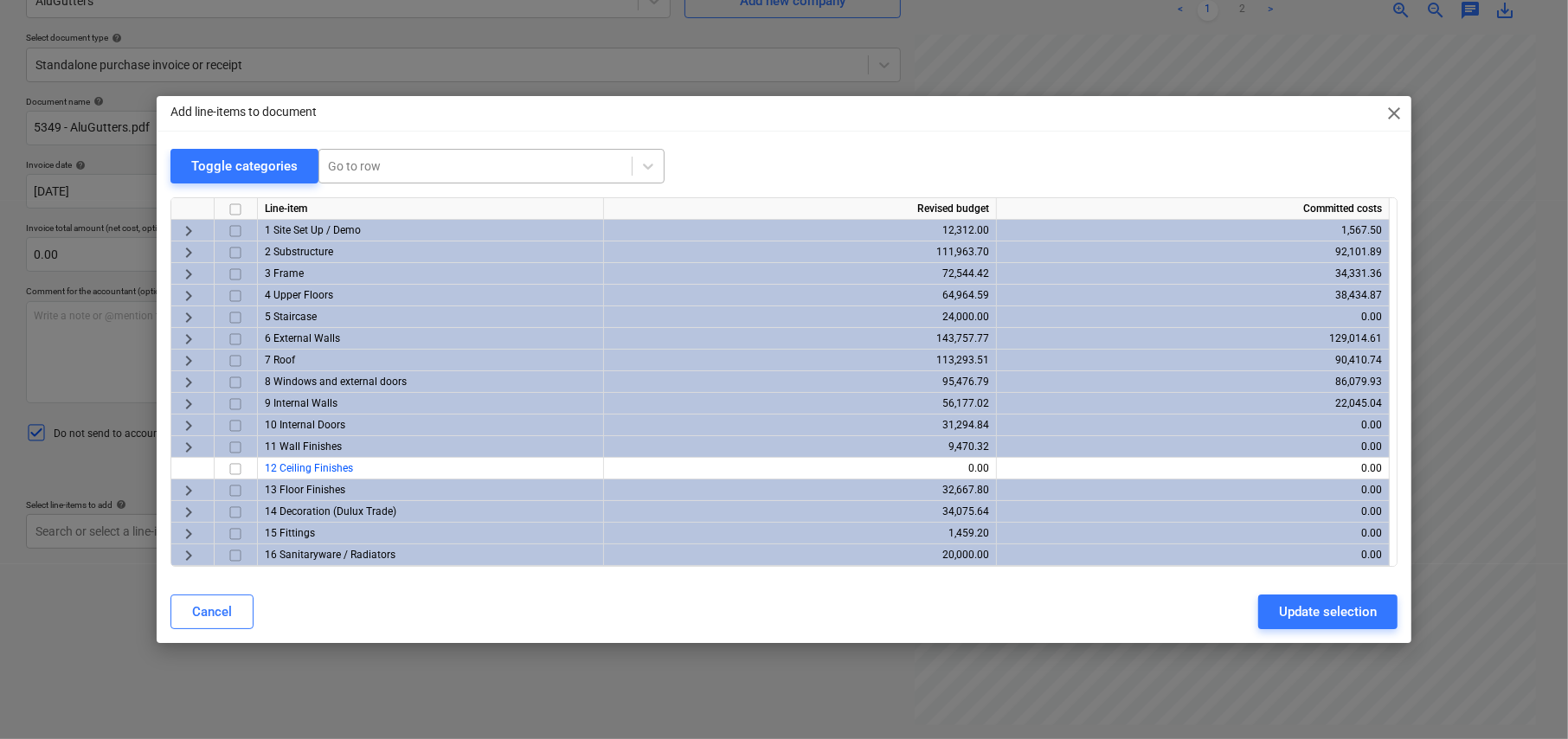
click at [391, 158] on div at bounding box center [475, 166] width 295 height 17
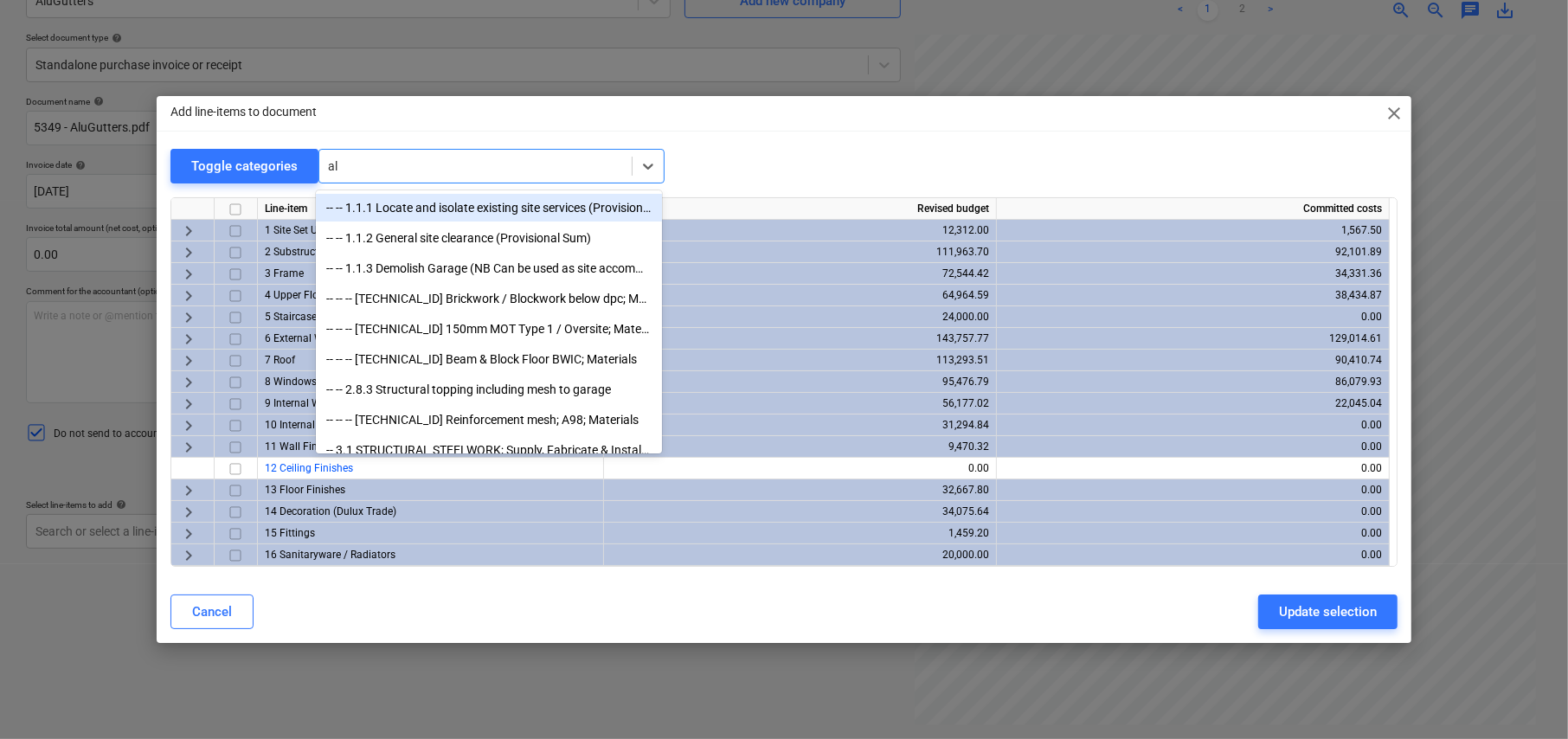
type input "alu"
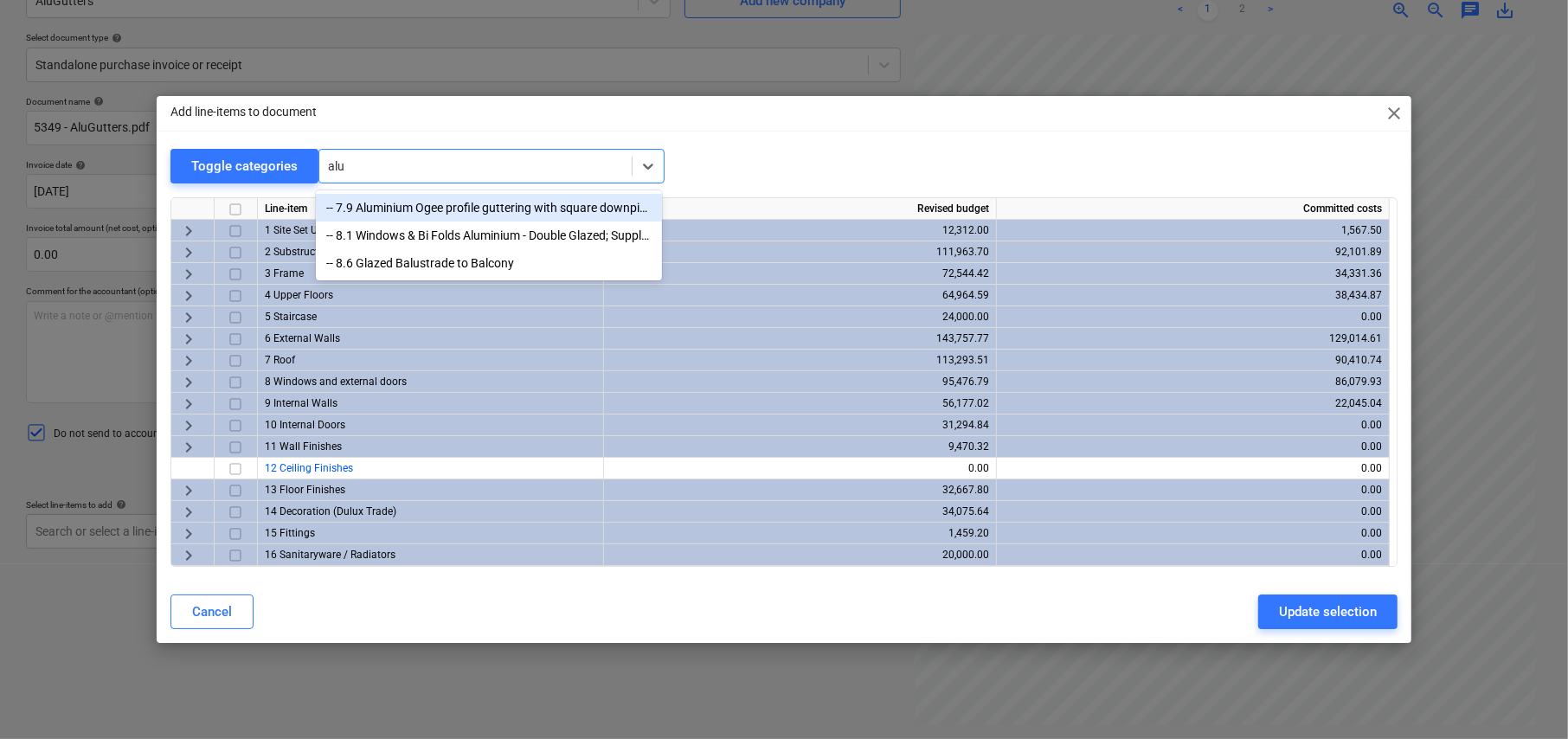
click at [436, 205] on div "-- 7.9 Aluminium Ogee profile guttering with square downpipes" at bounding box center [488, 207] width 346 height 27
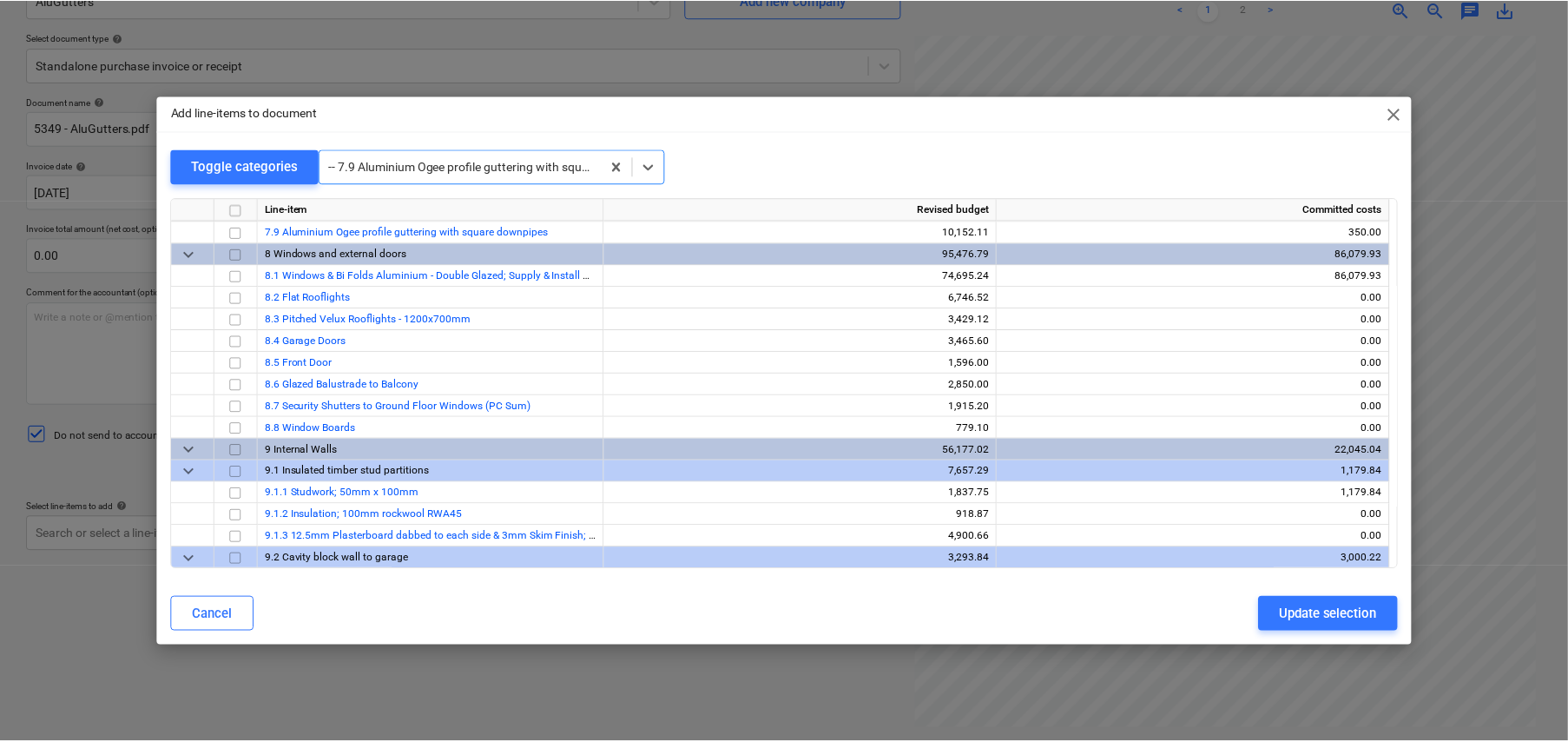
scroll to position [2129, 0]
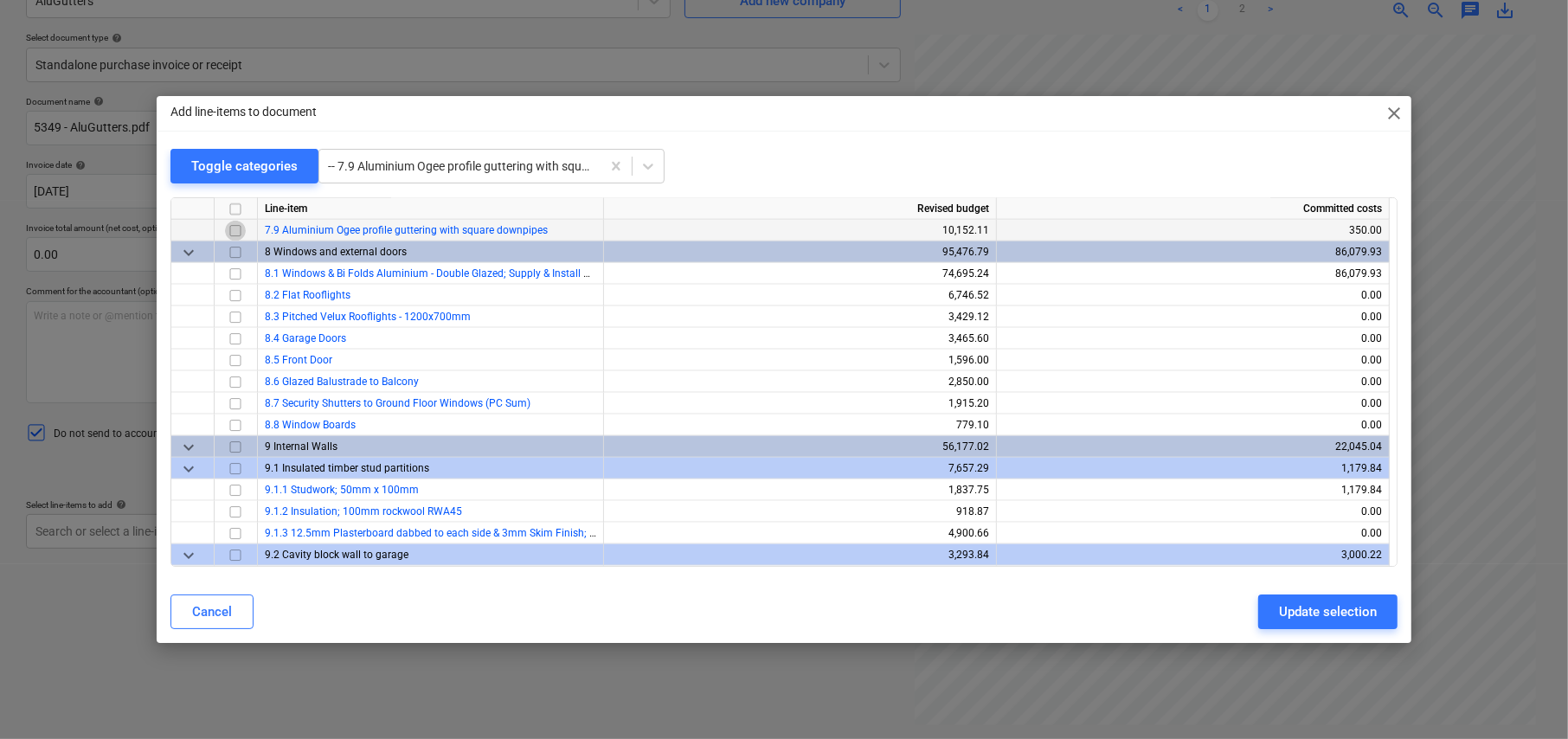
click at [234, 227] on input "checkbox" at bounding box center [236, 231] width 21 height 21
click at [1322, 607] on div "Update selection" at bounding box center [1328, 612] width 98 height 23
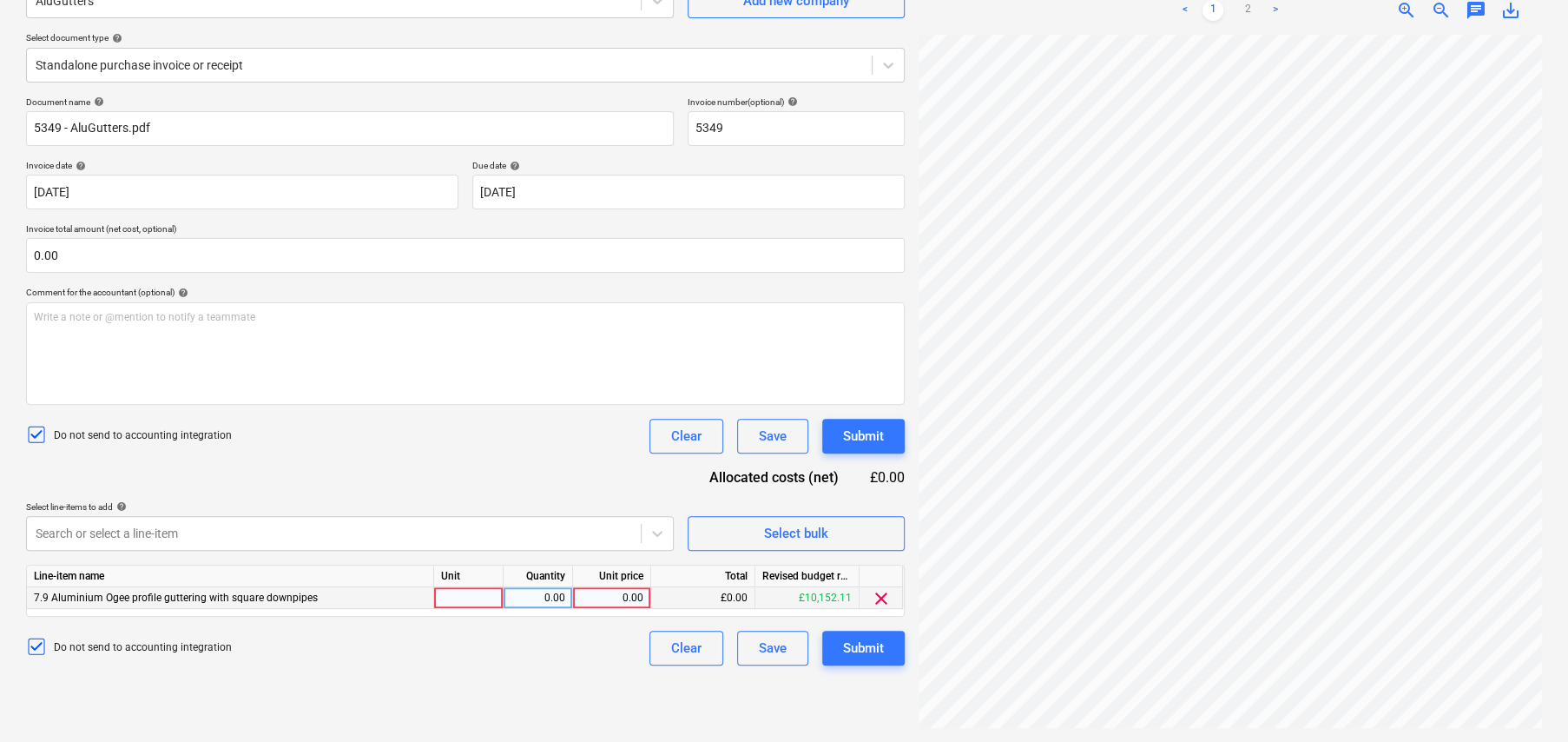
click at [463, 596] on div at bounding box center [469, 598] width 70 height 22
type input "item"
click at [632, 595] on div "0.00" at bounding box center [612, 598] width 63 height 22
type input "306847"
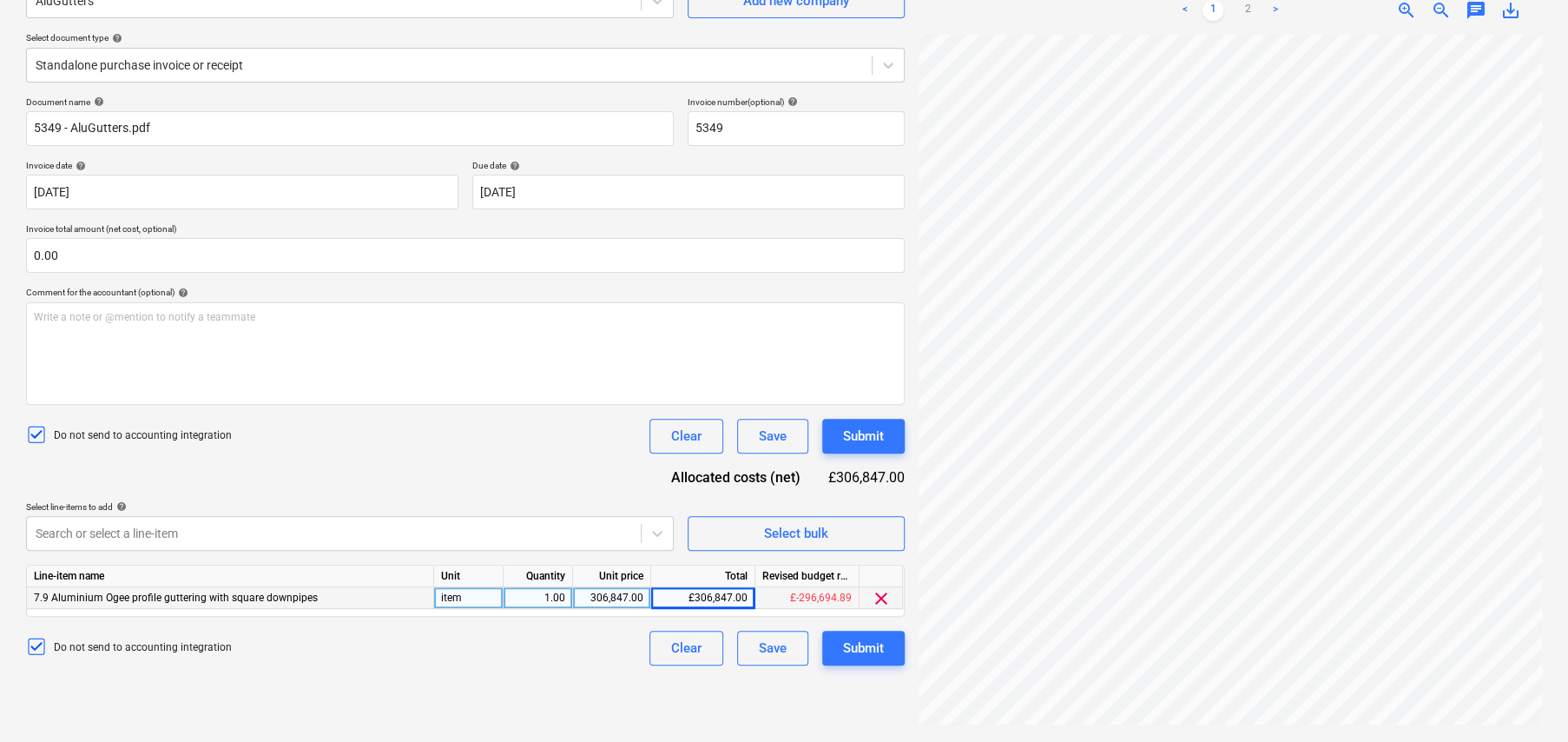
click at [614, 590] on div "306,847.00" at bounding box center [612, 598] width 63 height 22
type input "3068.47"
click at [867, 656] on div "Submit" at bounding box center [863, 648] width 41 height 23
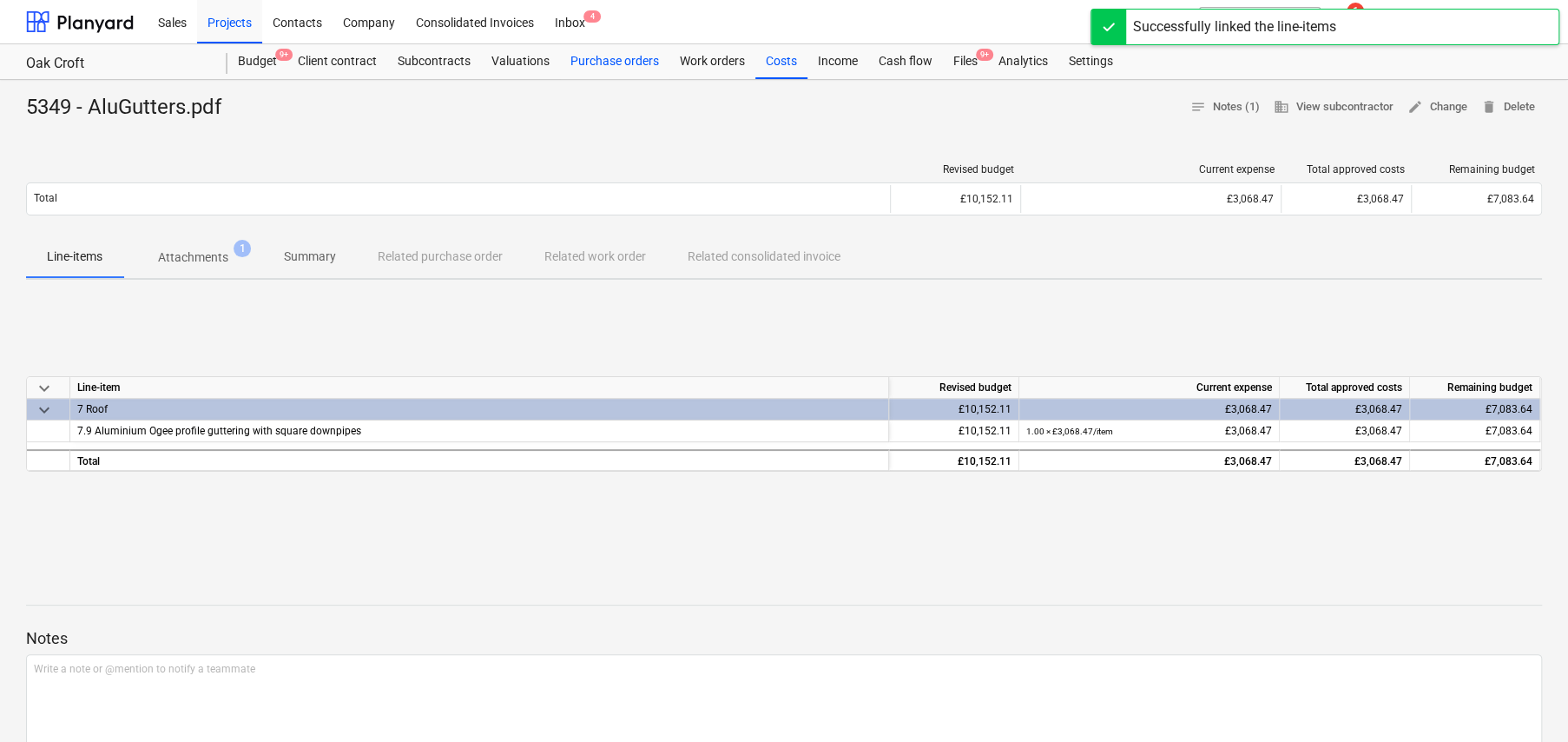
click at [598, 60] on div "Purchase orders" at bounding box center [614, 61] width 109 height 35
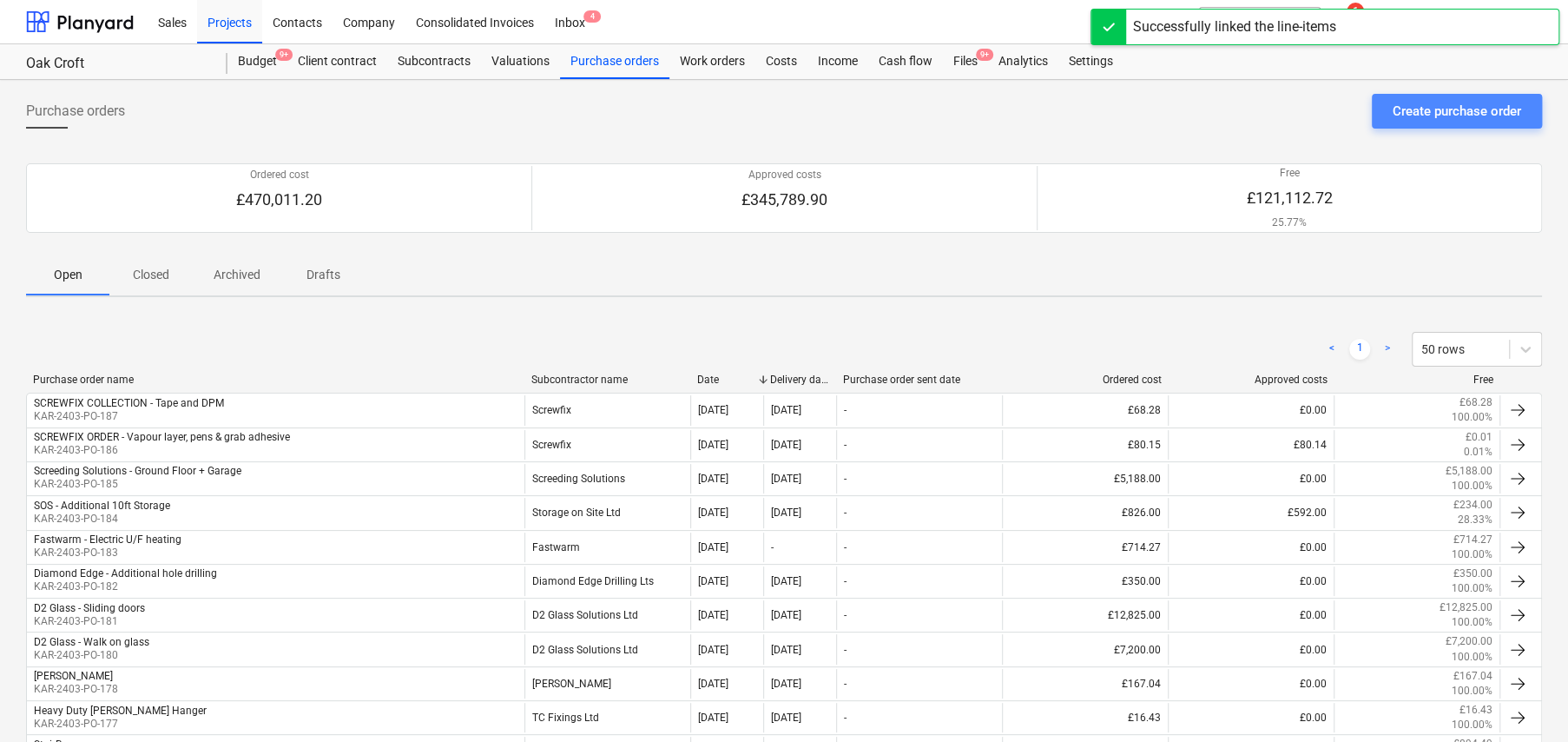
click at [1439, 110] on div "Create purchase order" at bounding box center [1457, 111] width 128 height 23
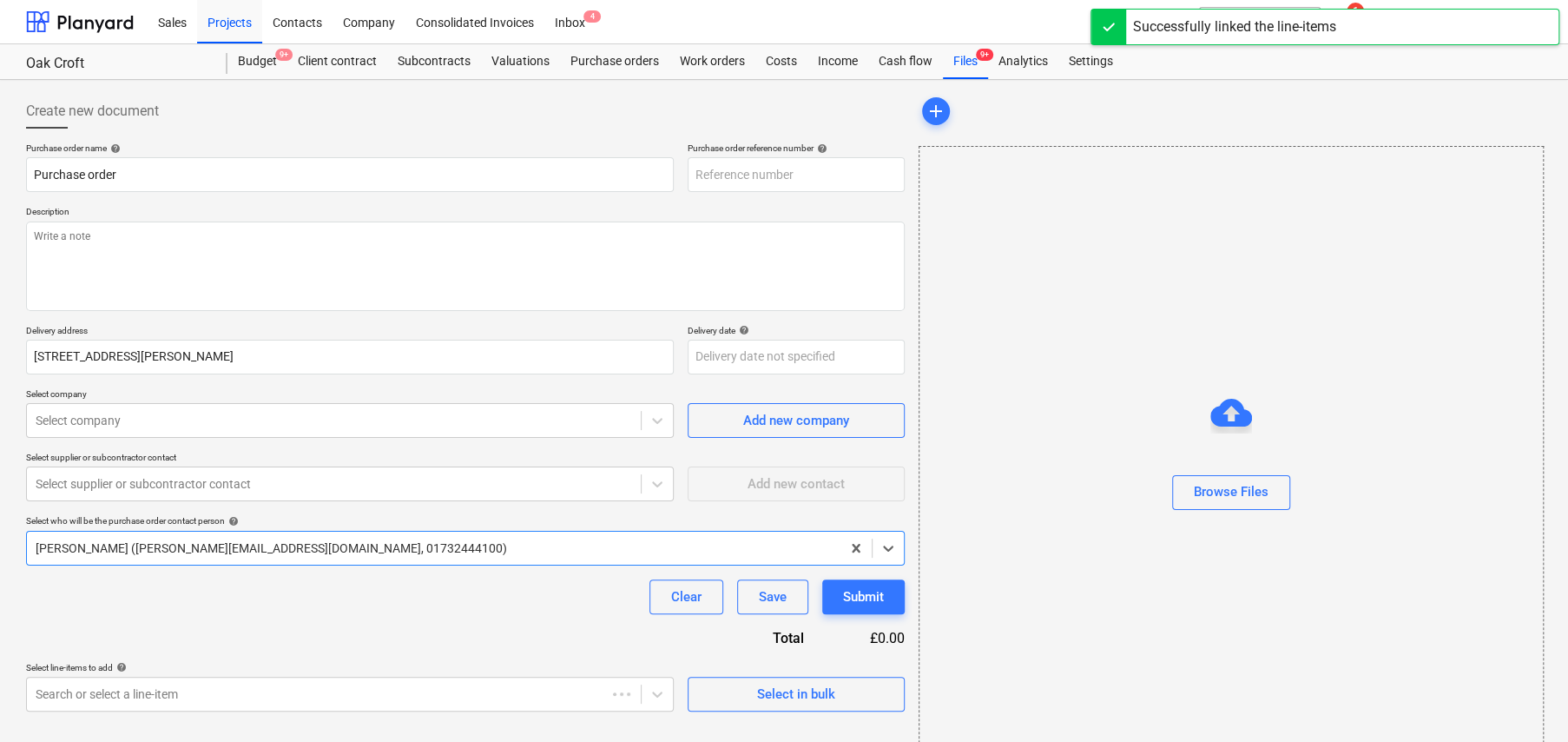
type textarea "x"
type input "KAR-2403-PO-188"
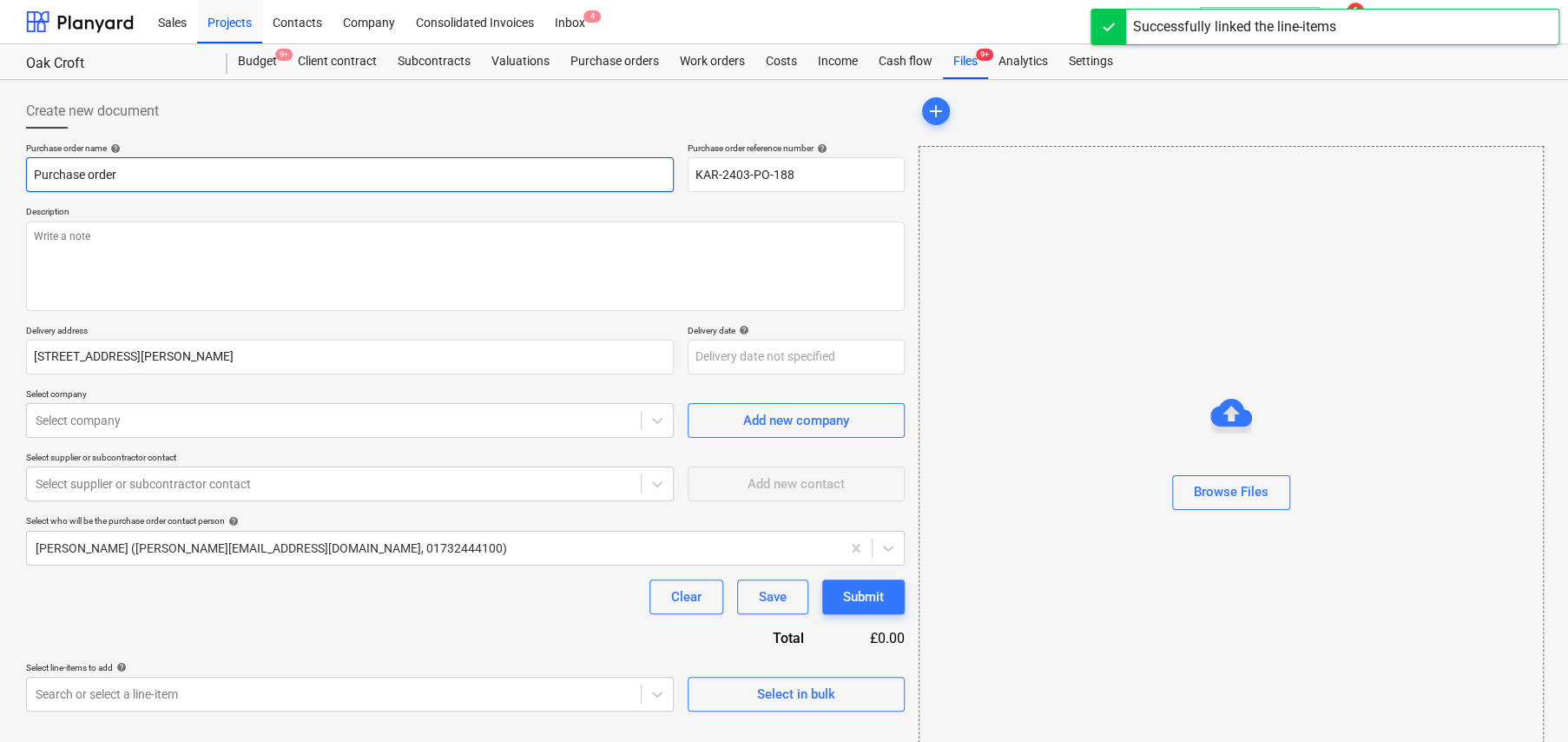
click at [275, 158] on input "Purchase order" at bounding box center [350, 174] width 647 height 35
click at [272, 166] on input "Purchase order" at bounding box center [350, 174] width 647 height 35
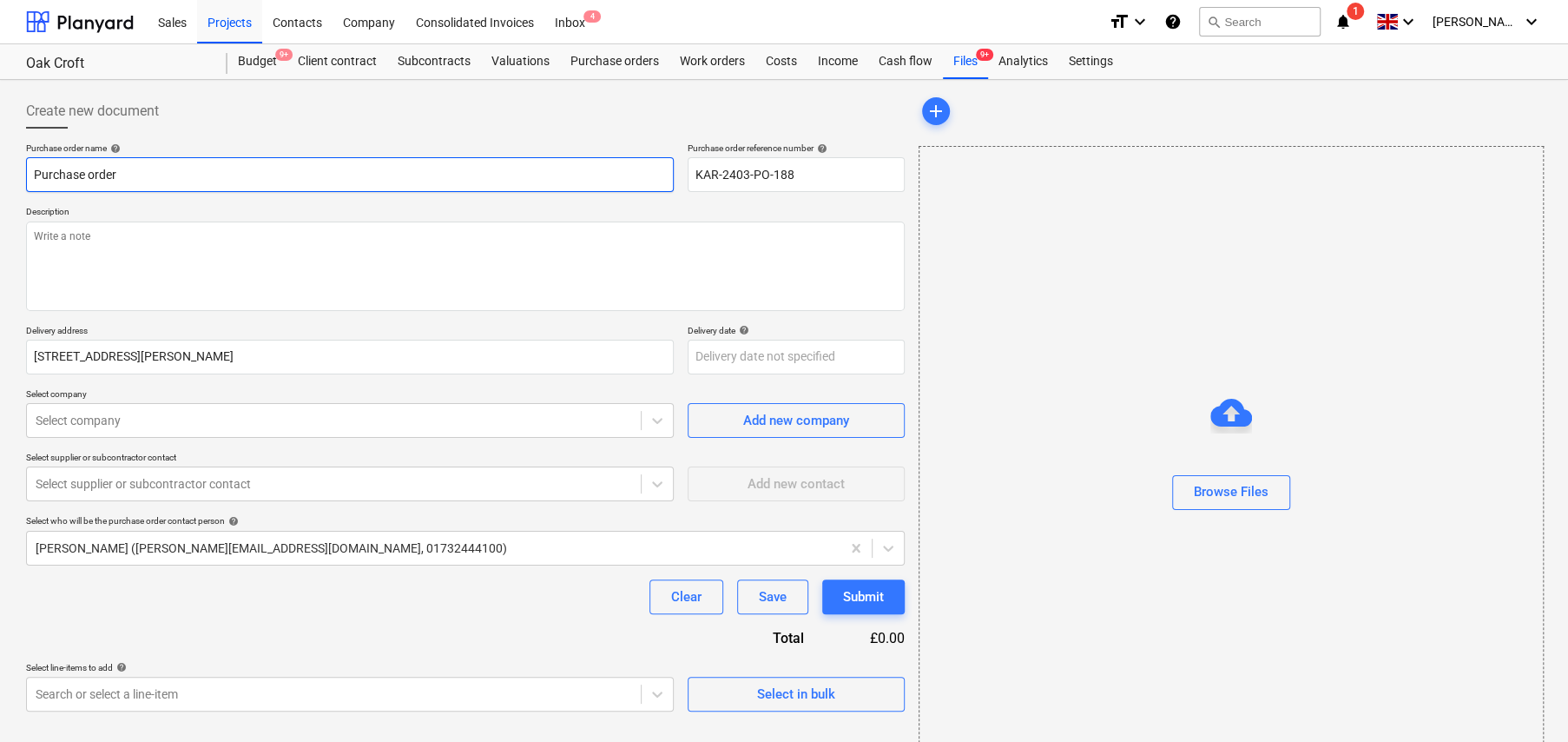
type textarea "x"
type input "A"
type textarea "x"
type input "Al"
type textarea "x"
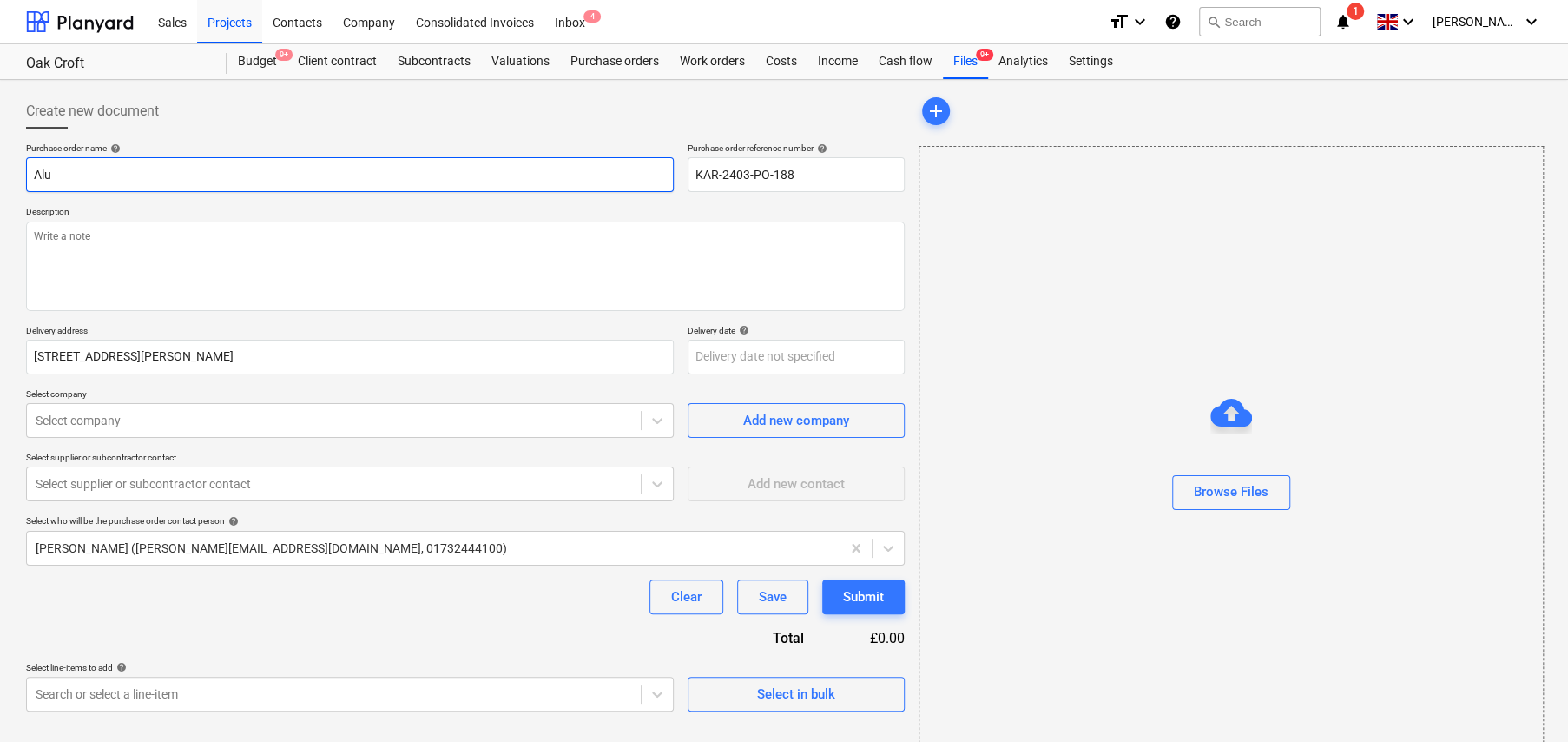
type input "AluG"
type textarea "x"
type input "AluGu"
type textarea "x"
type input "AluGut"
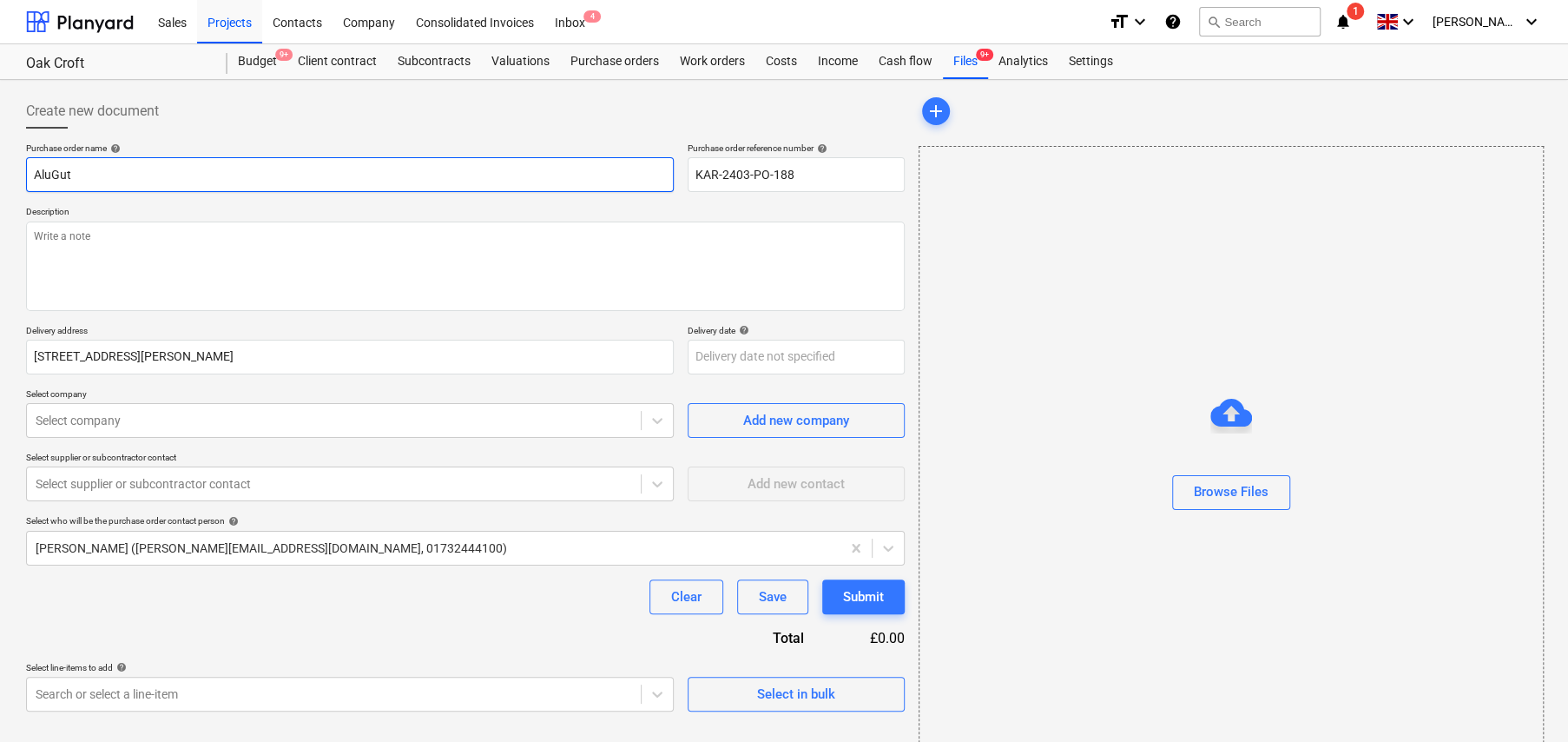
type textarea "x"
type input "AluGutt"
type textarea "x"
type input "AluGutte"
type textarea "x"
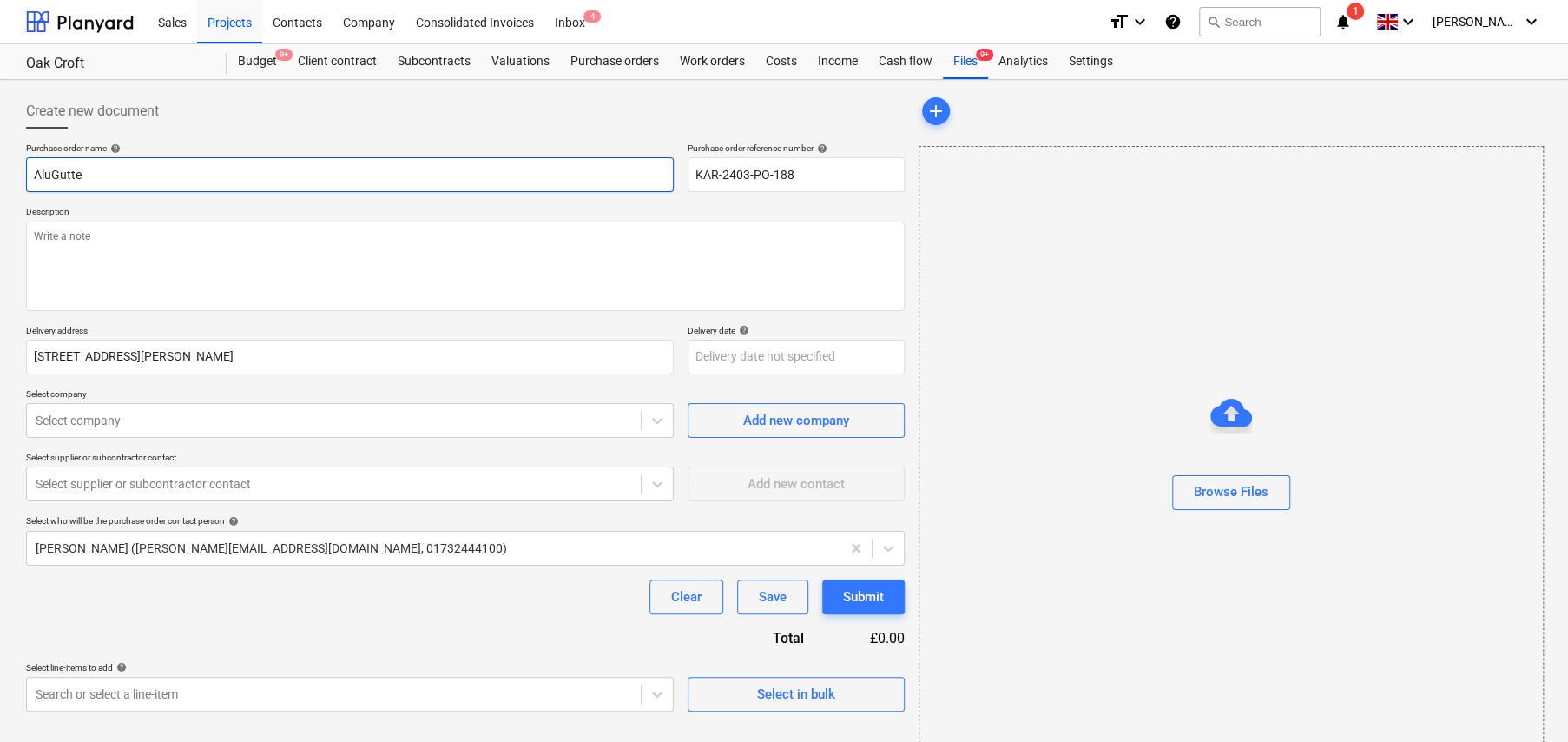
type input "AluGutter"
type textarea "x"
type input "AluGutter"
type textarea "x"
type input "AluGutter -"
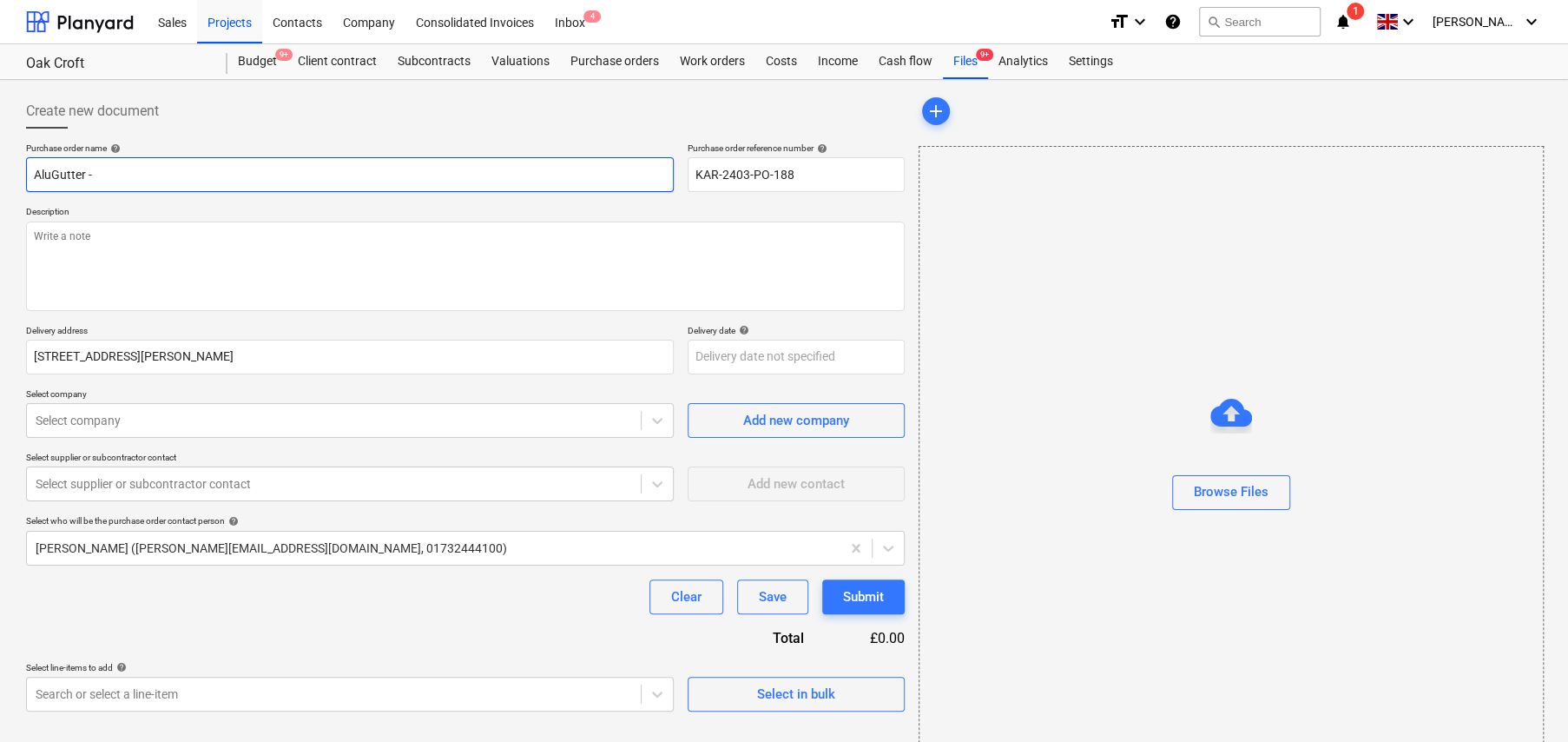
type textarea "x"
type input "AluGutter -"
type textarea "x"
type input "AluGutter - E"
type textarea "x"
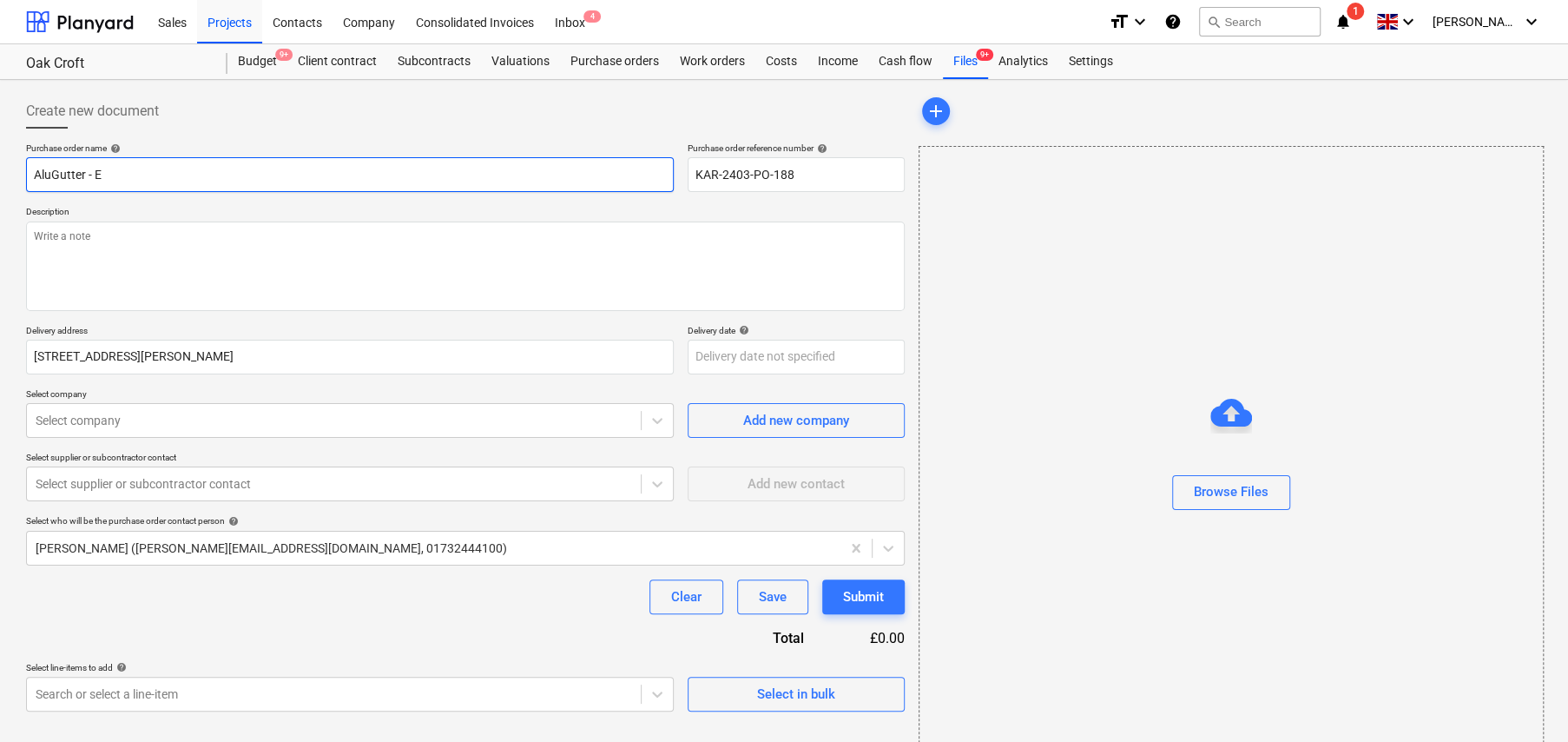
type input "AluGutter - Ex"
type textarea "x"
type input "AluGutter - Ext"
type textarea "x"
type input "AluGutter - Extr"
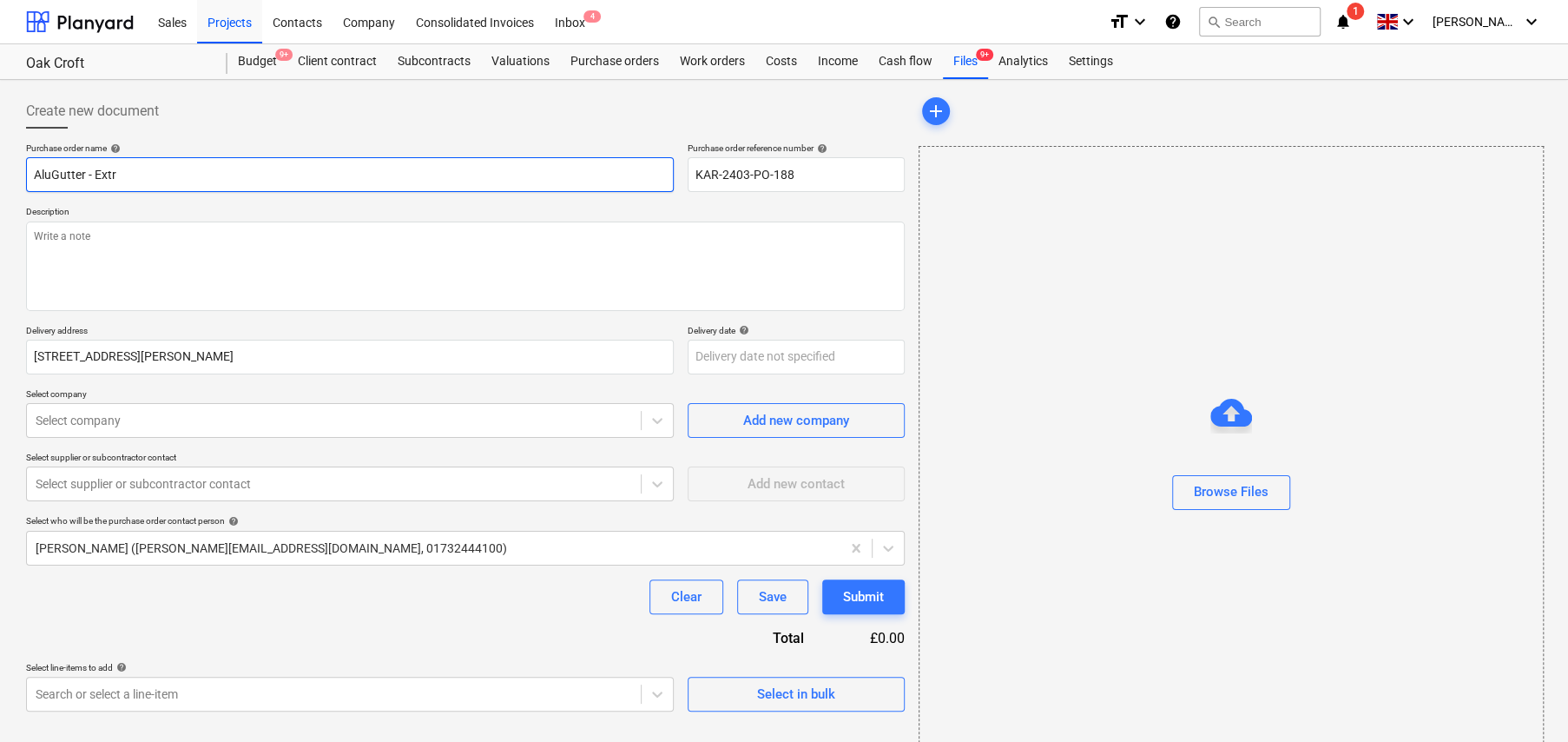
type textarea "x"
type input "AluGutter - Extra"
type textarea "x"
type input "AluGutter - Extras"
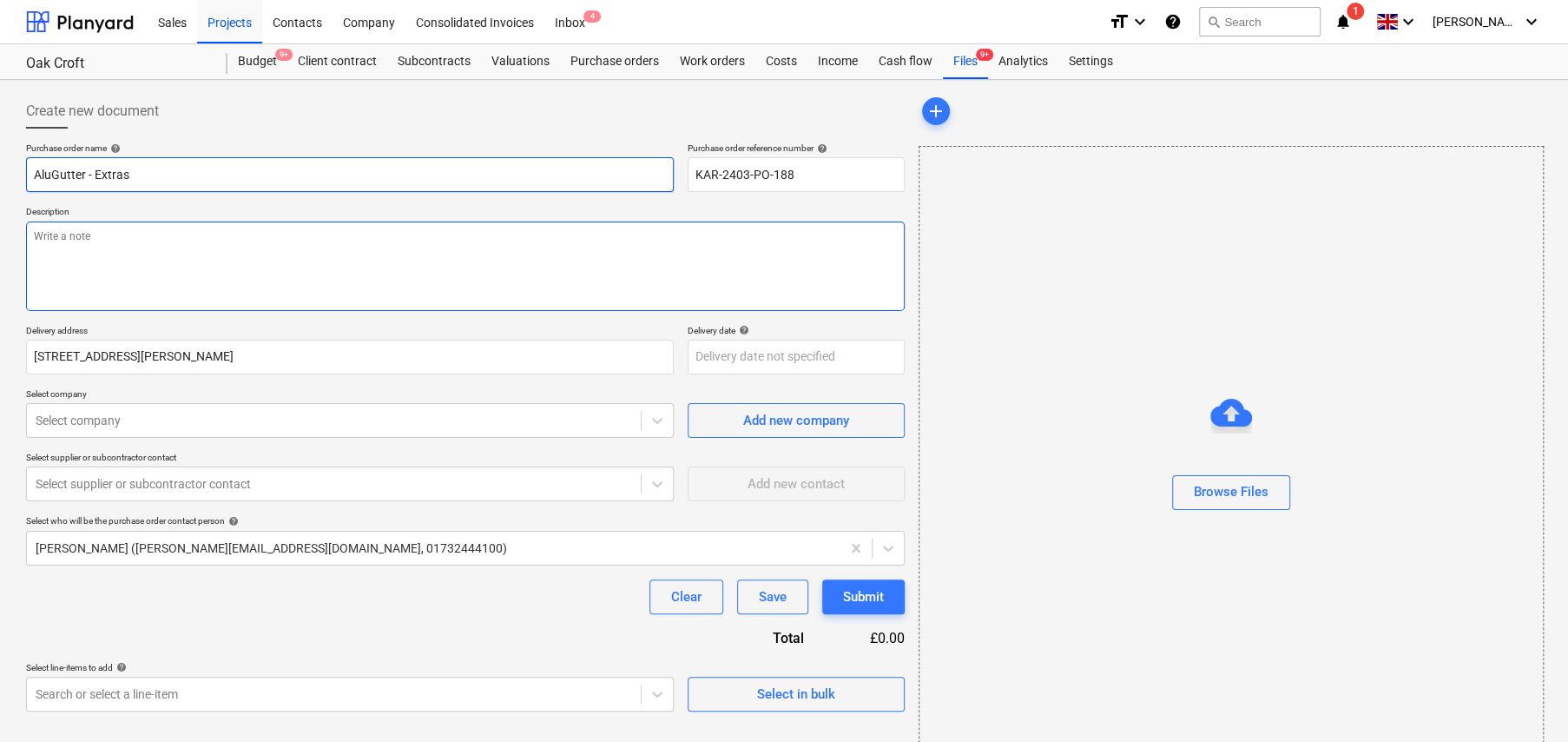
type textarea "x"
type textarea "W"
type textarea "x"
type textarea "We"
type textarea "x"
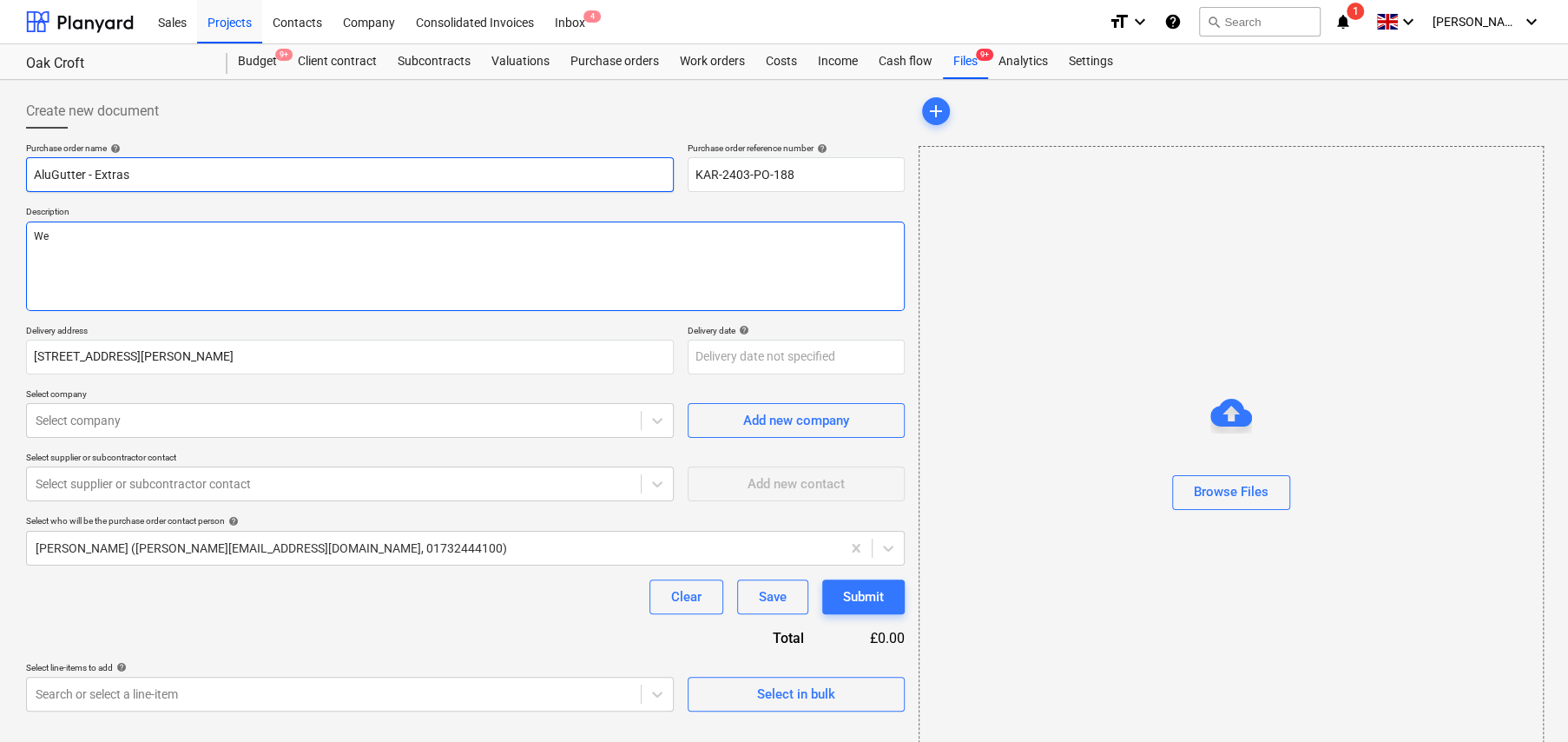
type textarea "Web"
type textarea "x"
type textarea "Web"
type textarea "x"
type textarea "Web O"
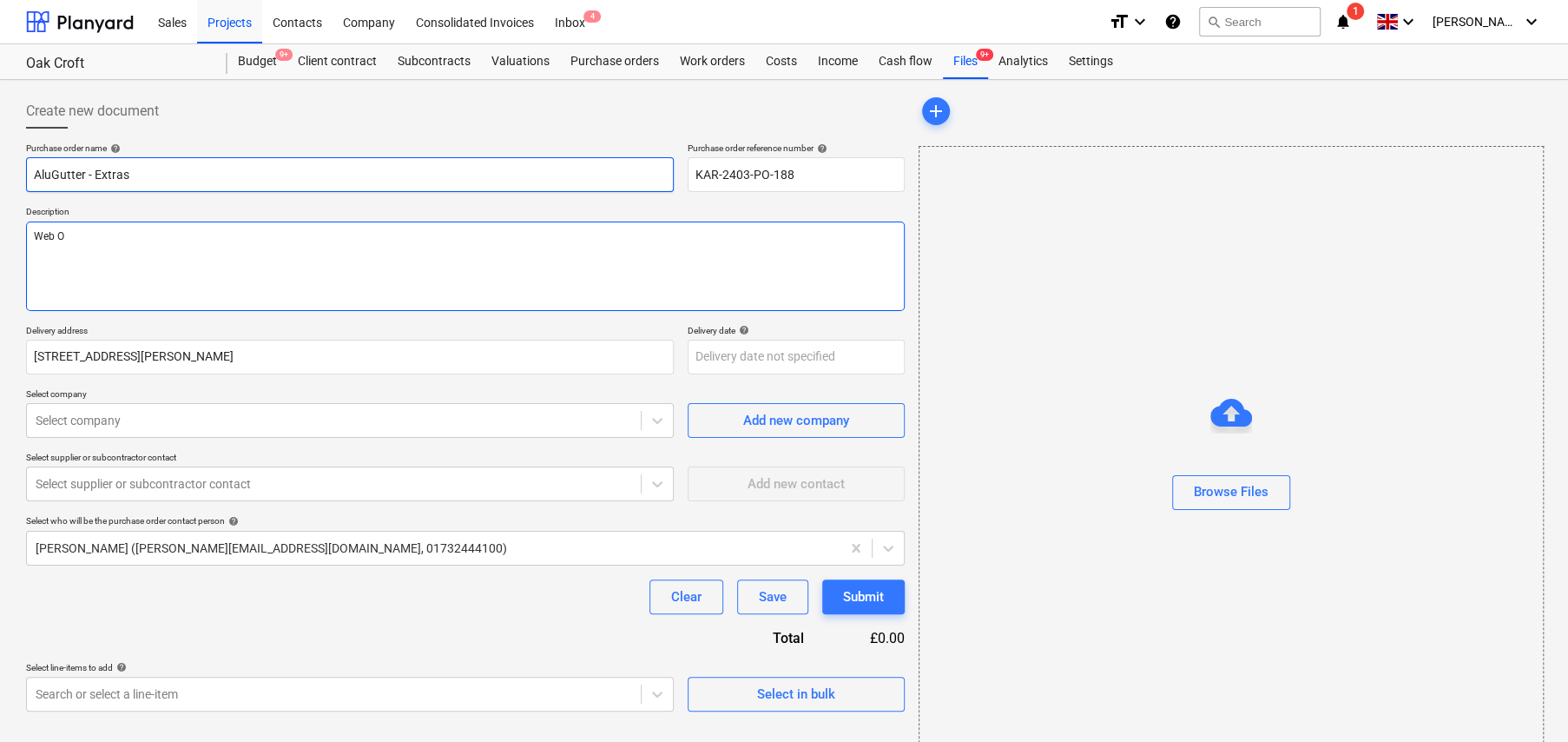
type textarea "x"
type textarea "Web Or"
type textarea "x"
type textarea "Web Ord"
type textarea "x"
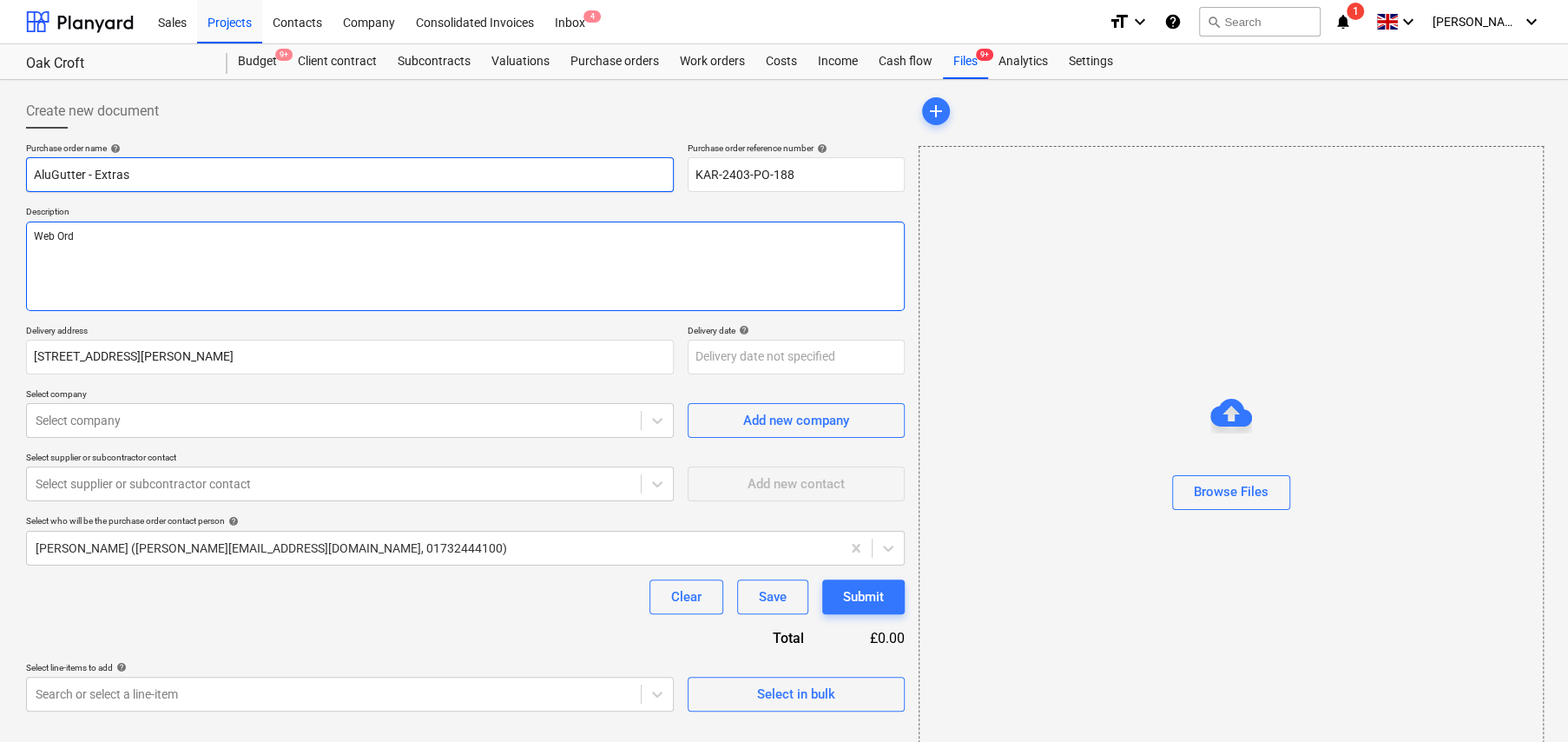
type textarea "Web Orde"
type textarea "x"
type textarea "Web Order"
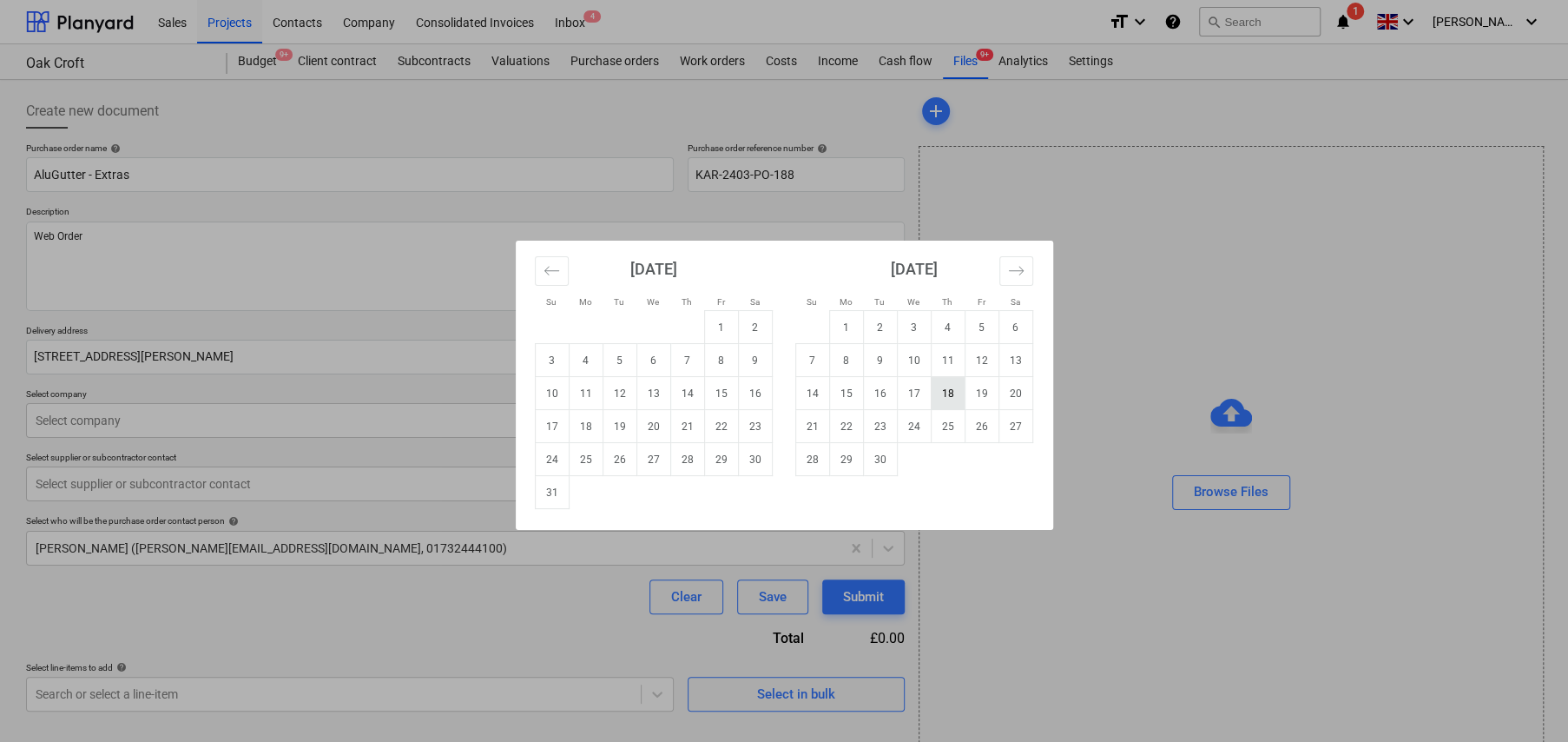
click at [948, 396] on td "18" at bounding box center [948, 393] width 34 height 33
type textarea "x"
type input "18 Sep 2025"
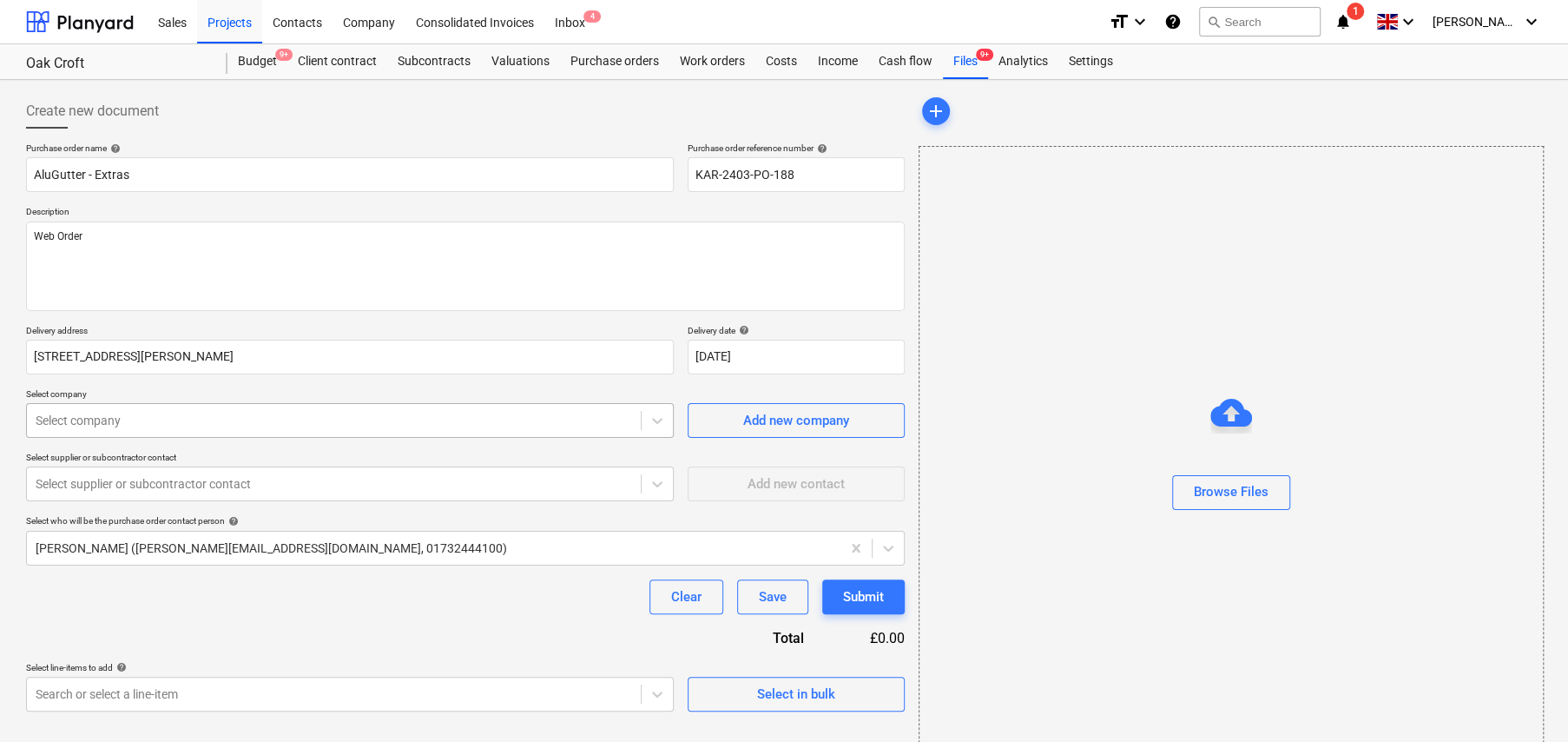
click at [181, 435] on div "Select company" at bounding box center [350, 420] width 647 height 35
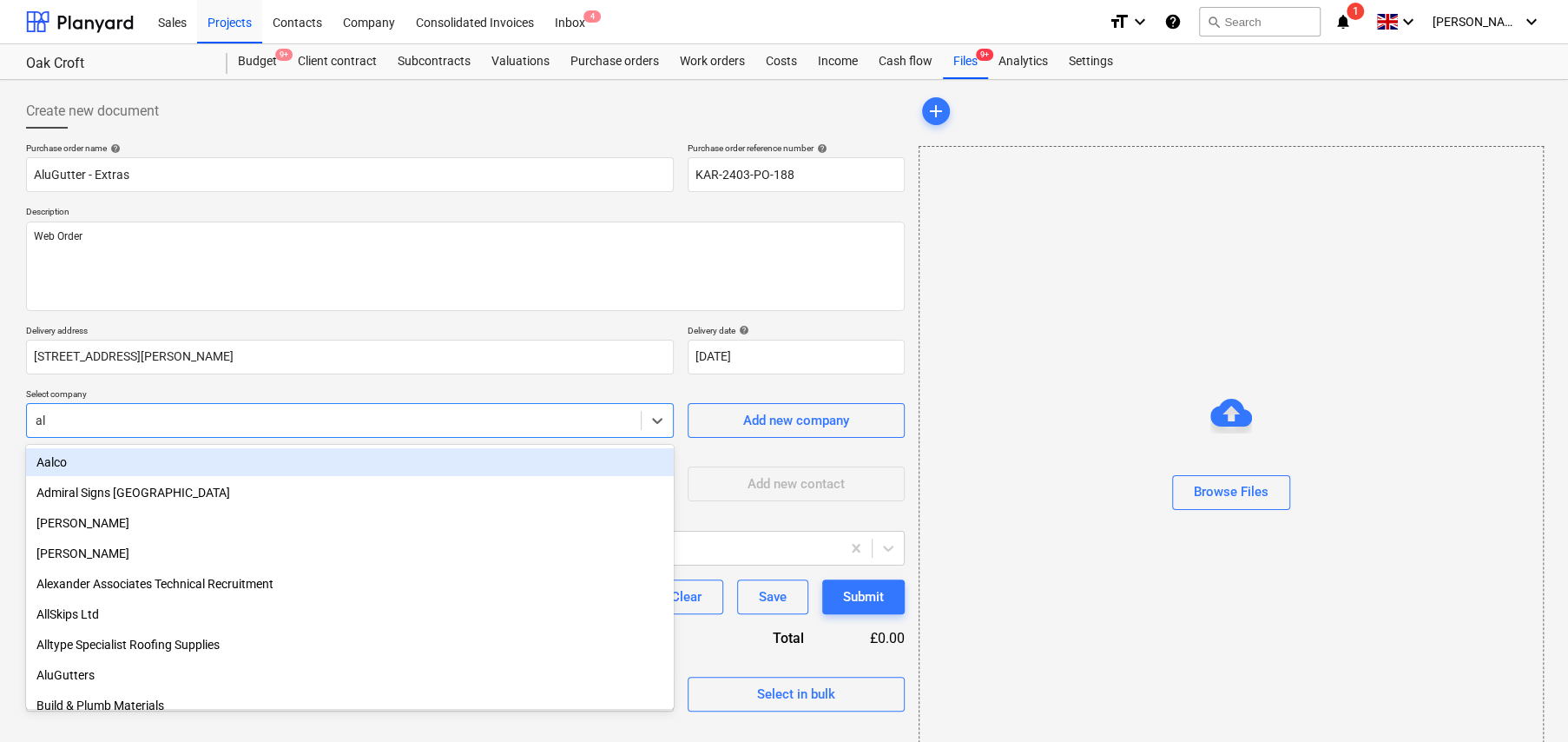
type input "alu"
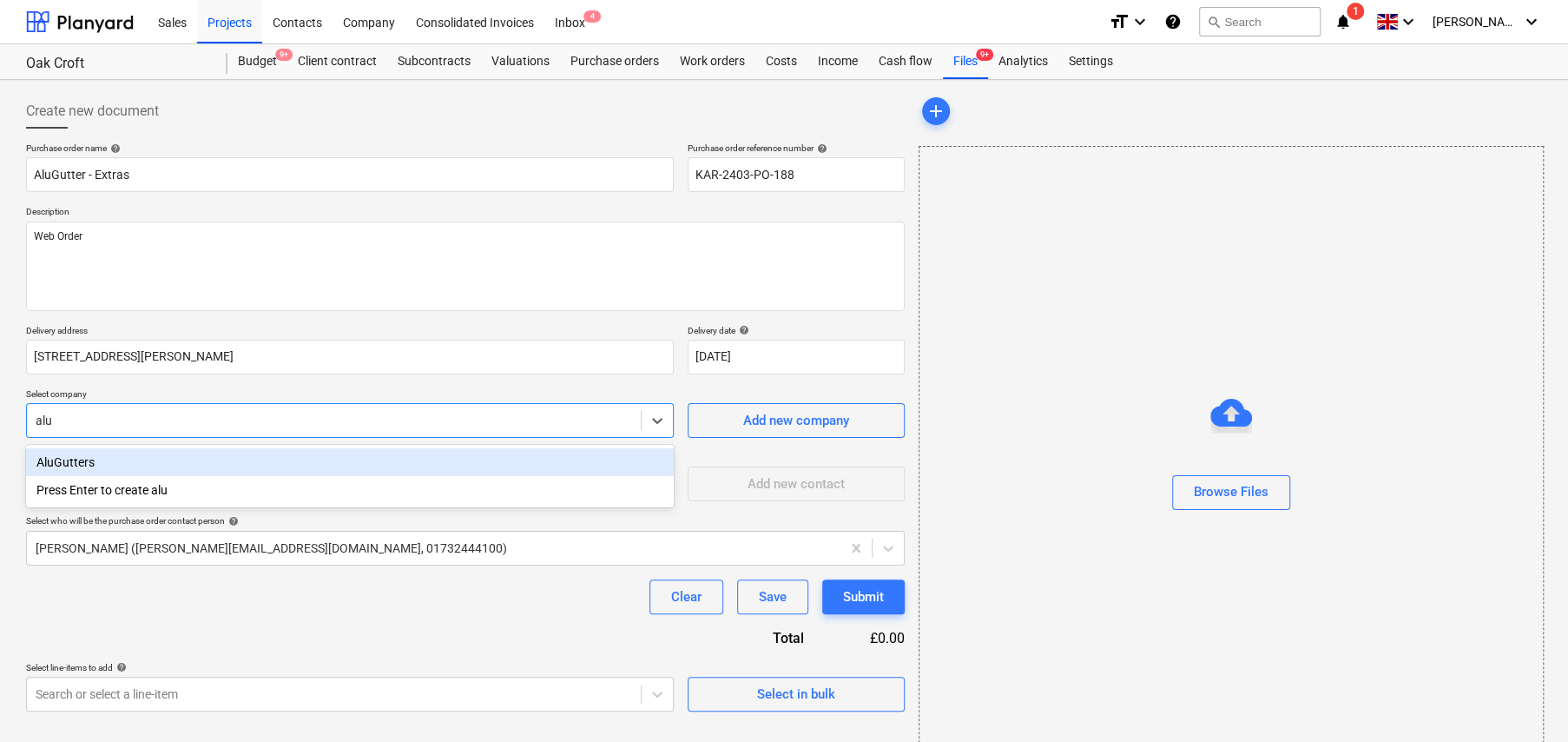
click at [76, 466] on div "AluGutters" at bounding box center [350, 461] width 647 height 27
type textarea "x"
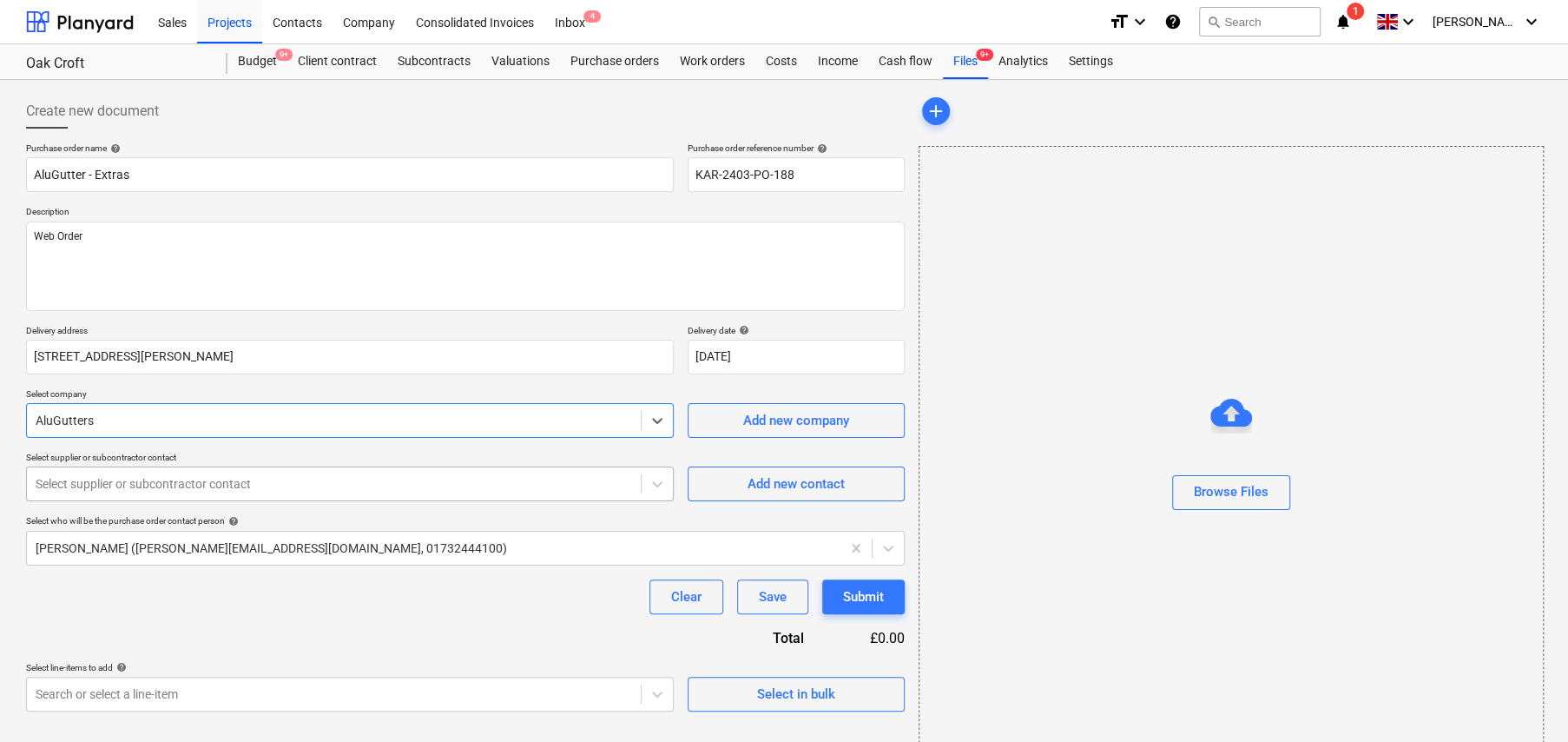
click at [470, 491] on div at bounding box center [334, 484] width 596 height 17
click at [818, 478] on div "Add new contact" at bounding box center [795, 484] width 97 height 23
type textarea "x"
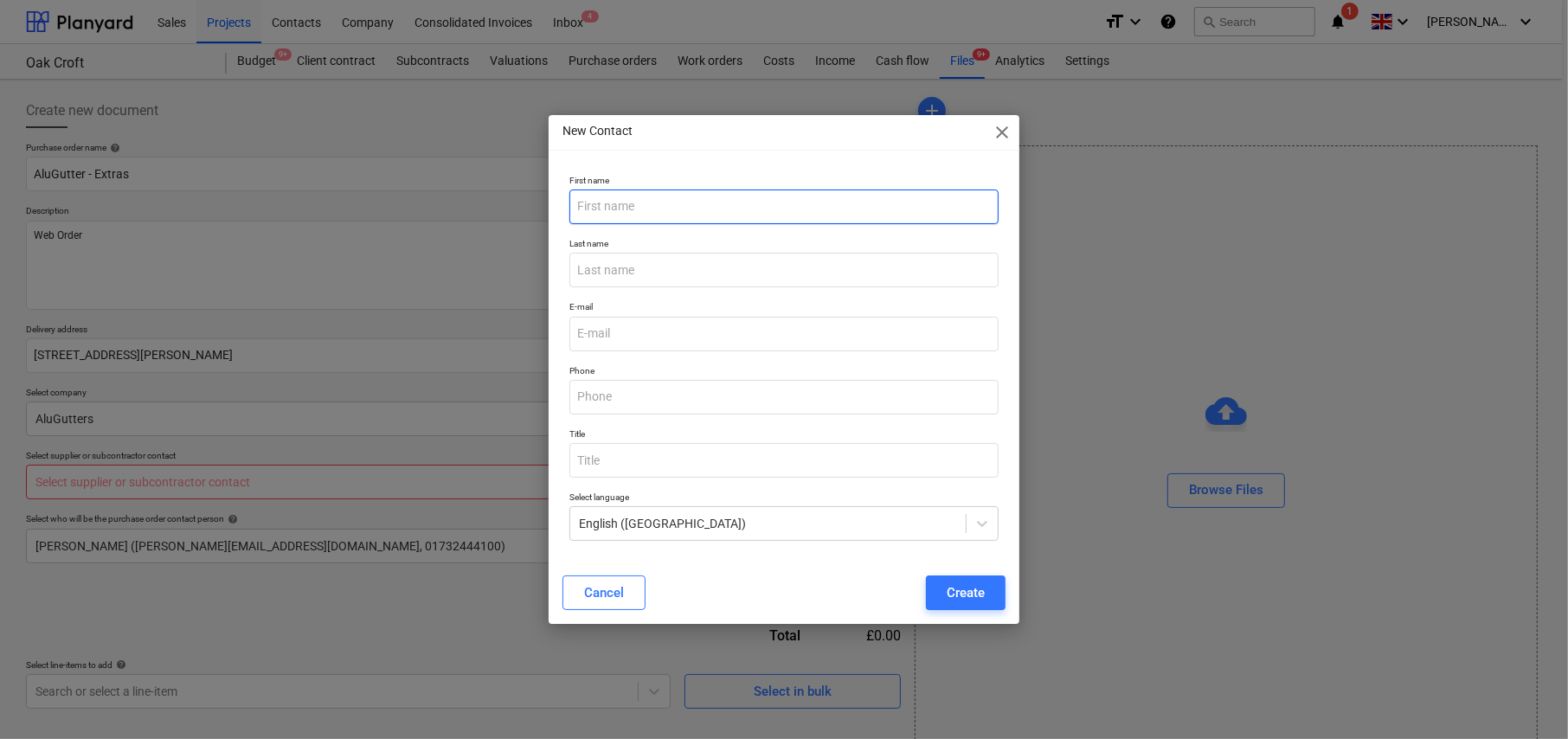
click at [659, 208] on input "text" at bounding box center [783, 207] width 429 height 35
type input "Admin"
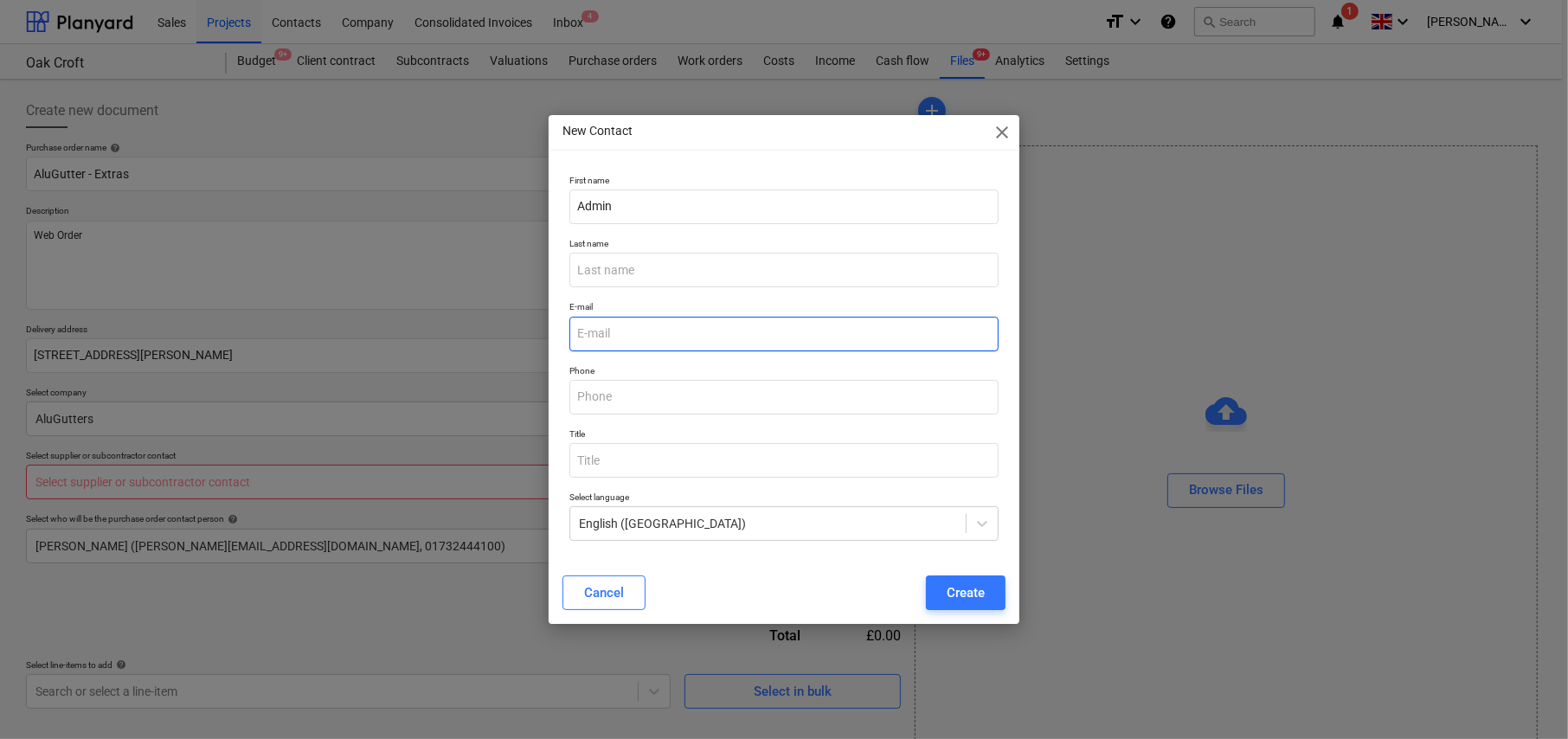
click at [643, 319] on input "email" at bounding box center [783, 333] width 429 height 35
type textarea "x"
paste input "enquiries@alugutter.co.uk"
type input "enquiries@alugutter.co.uk"
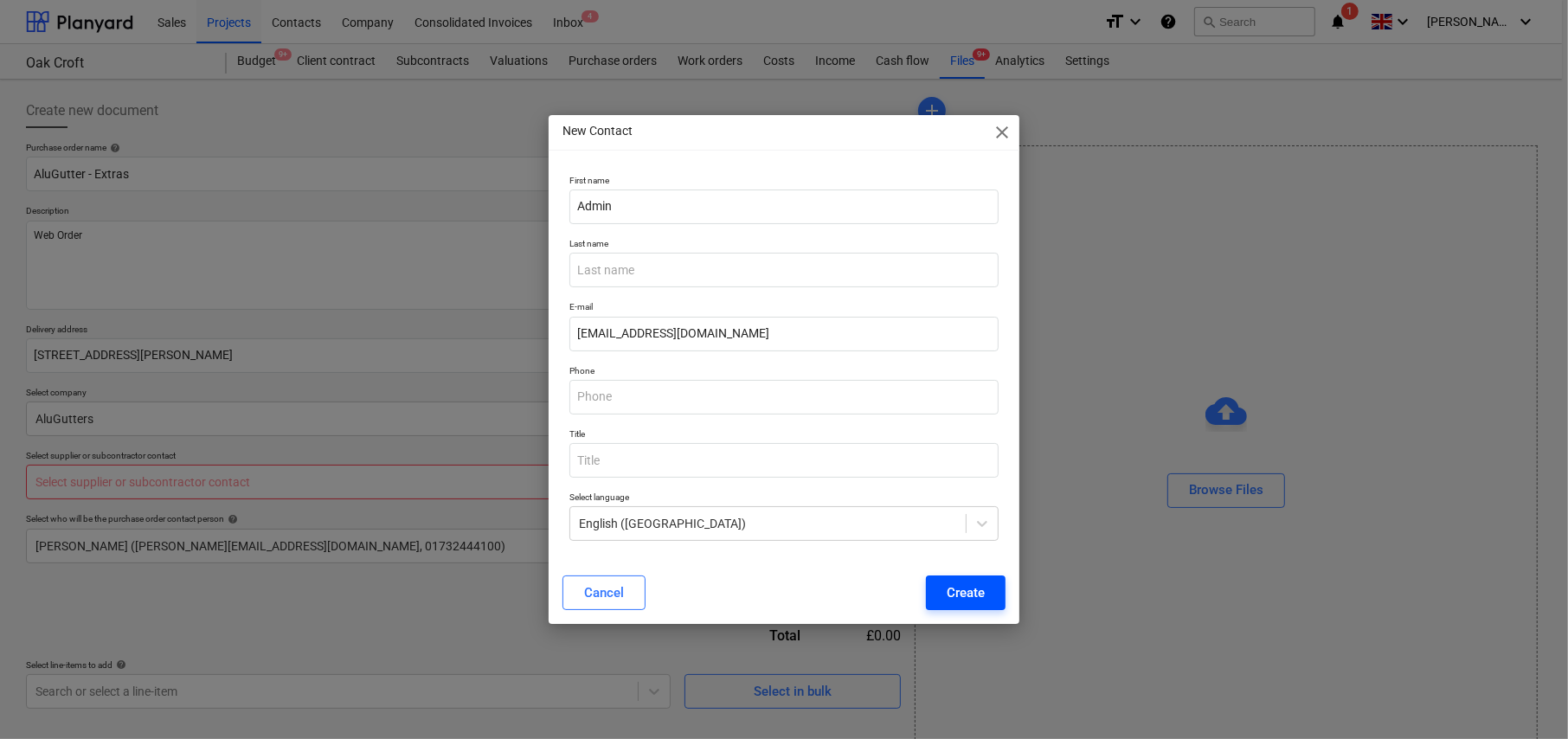
click at [967, 592] on div "Create" at bounding box center [965, 593] width 38 height 23
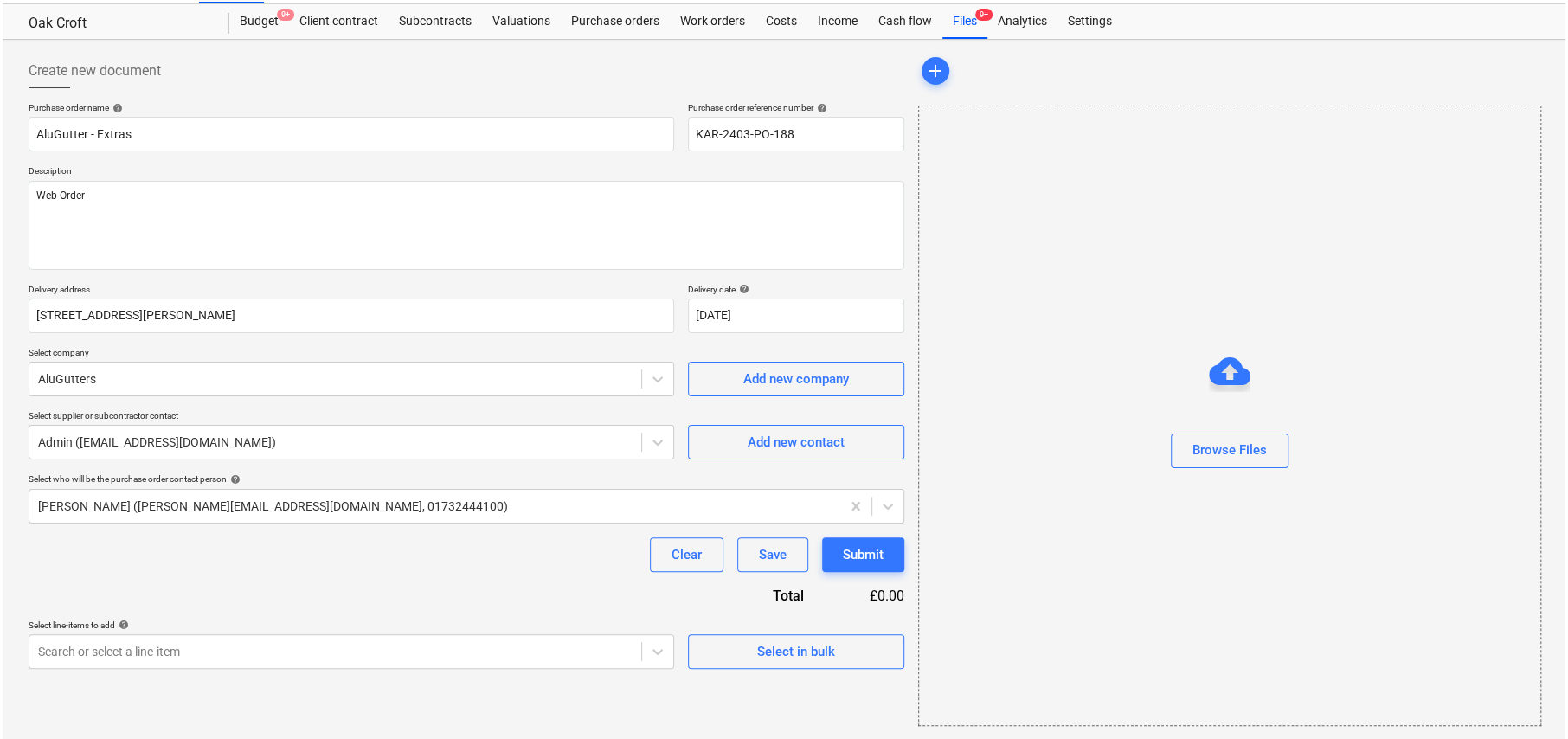
scroll to position [40, 0]
click at [822, 654] on div "Select in bulk" at bounding box center [793, 651] width 78 height 23
type textarea "x"
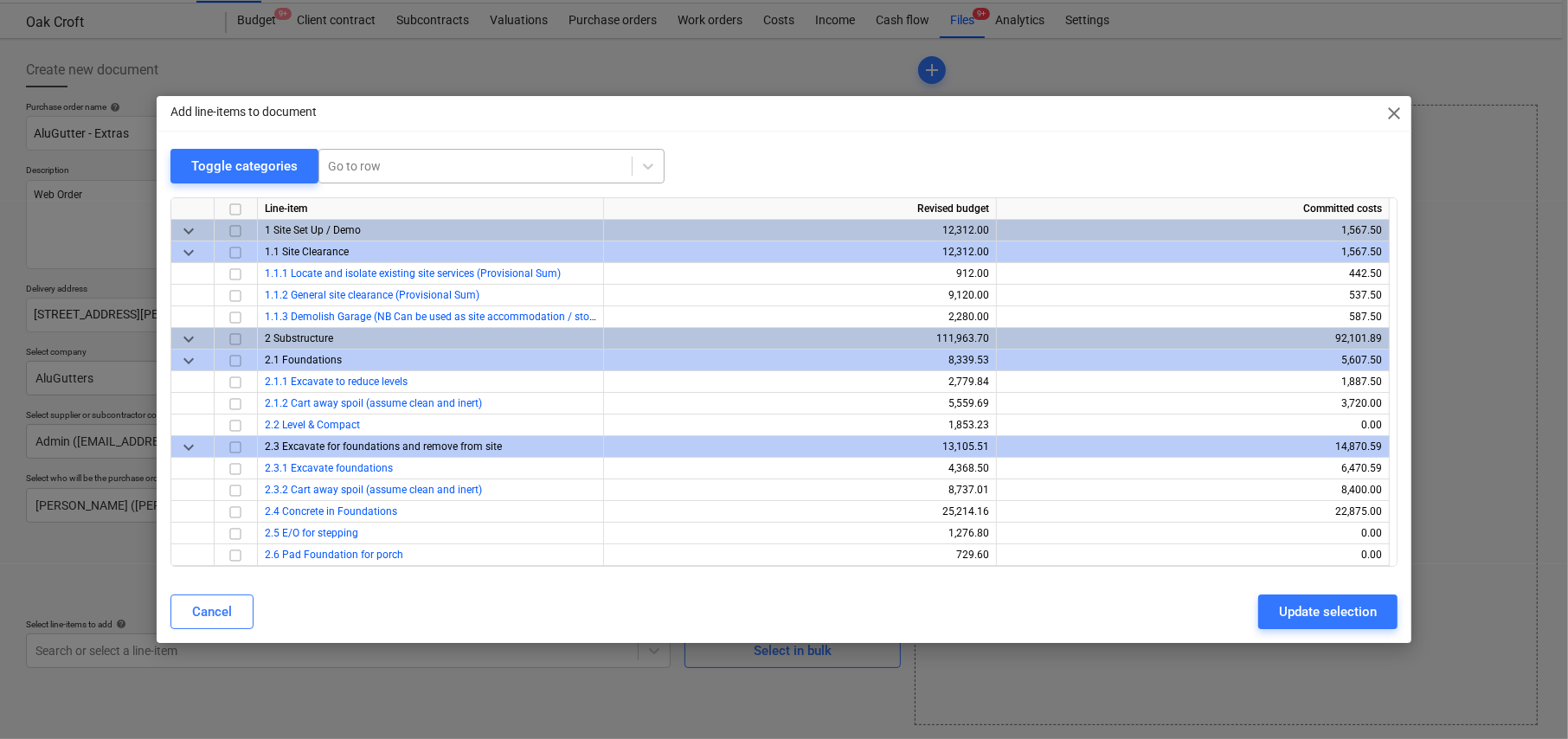
click at [396, 169] on div at bounding box center [475, 166] width 295 height 17
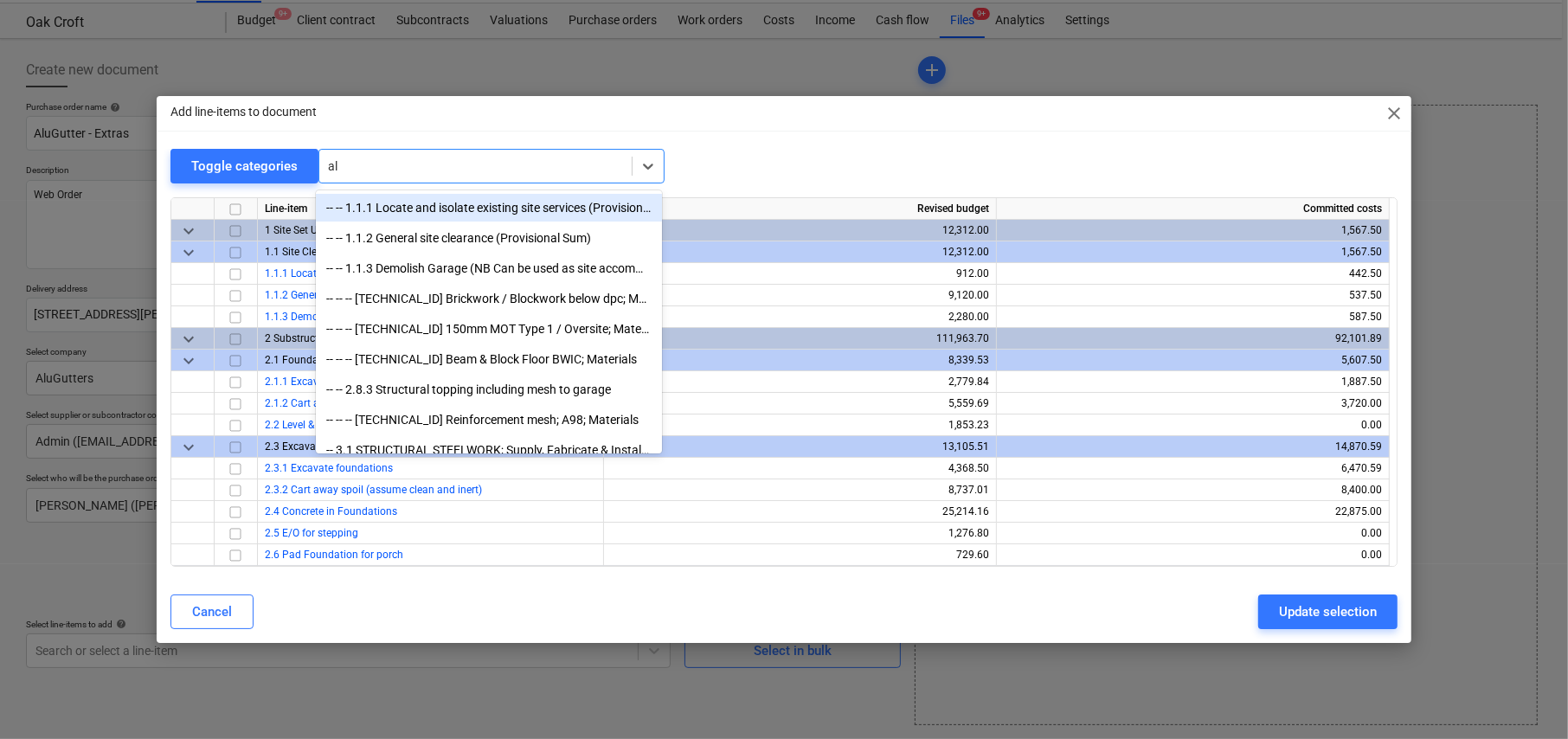
type input "alu"
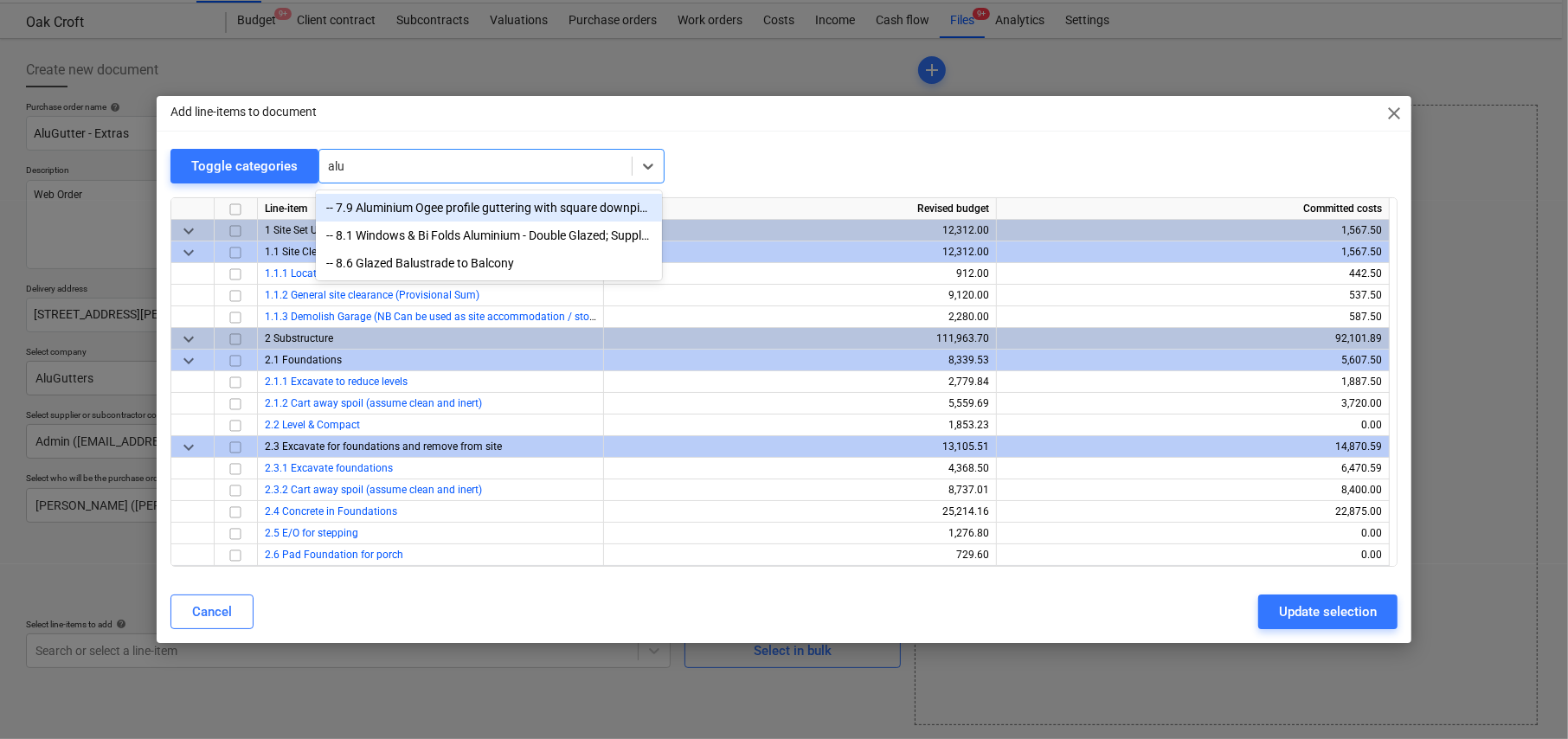
click at [443, 212] on div "-- 7.9 Aluminium Ogee profile guttering with square downpipes" at bounding box center [488, 207] width 346 height 27
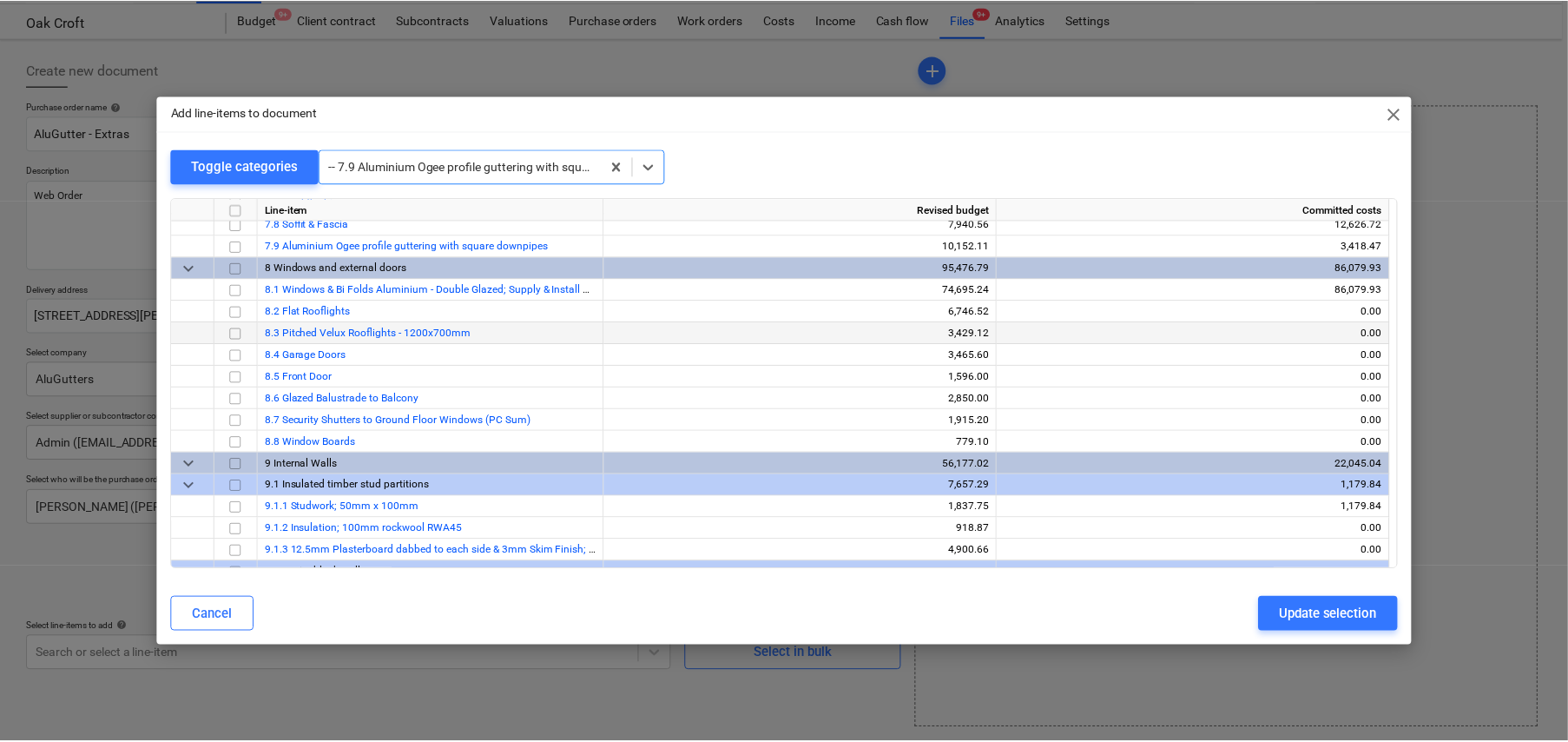
scroll to position [2129, 0]
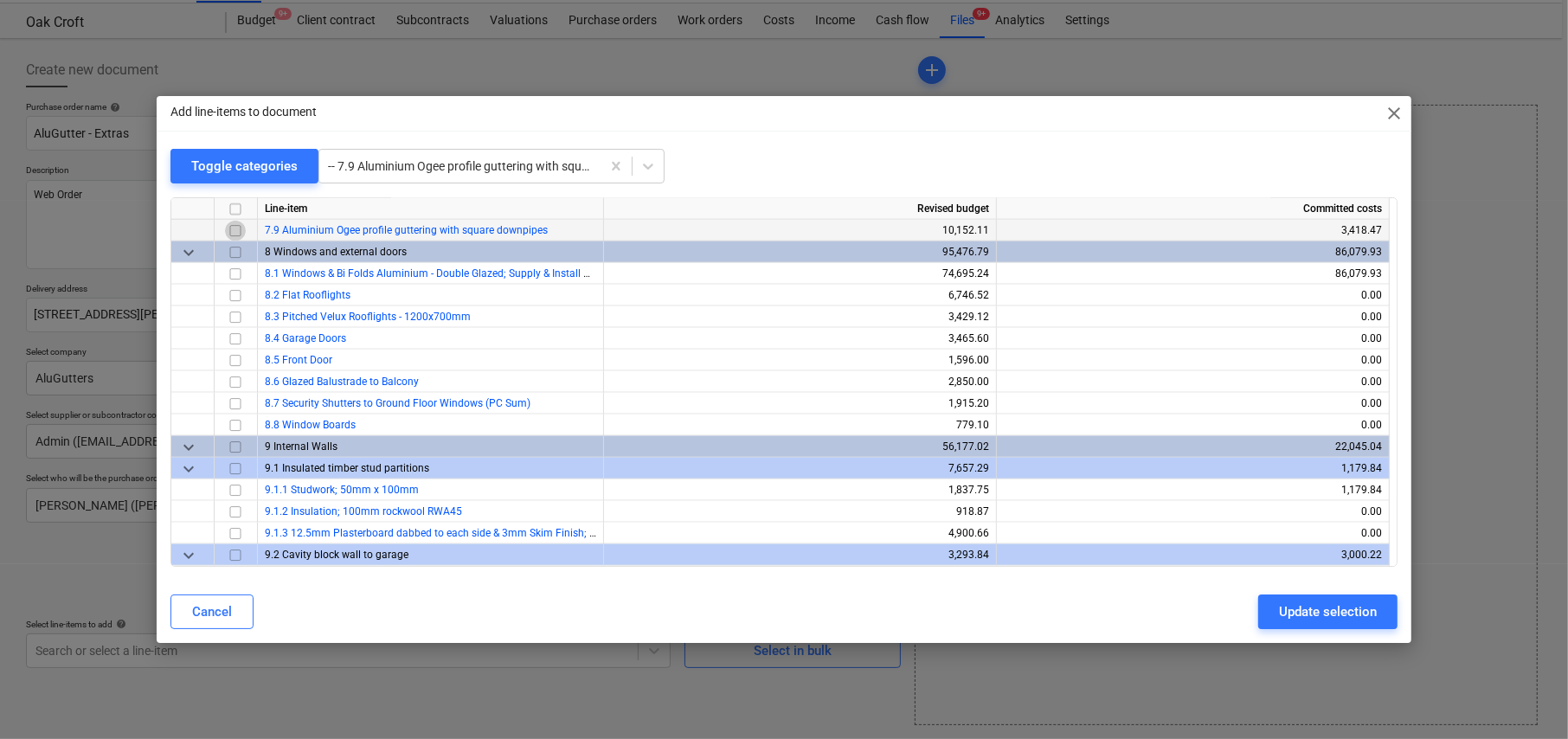
click at [234, 228] on input "checkbox" at bounding box center [236, 231] width 21 height 21
click at [1328, 613] on div "Update selection" at bounding box center [1328, 612] width 98 height 23
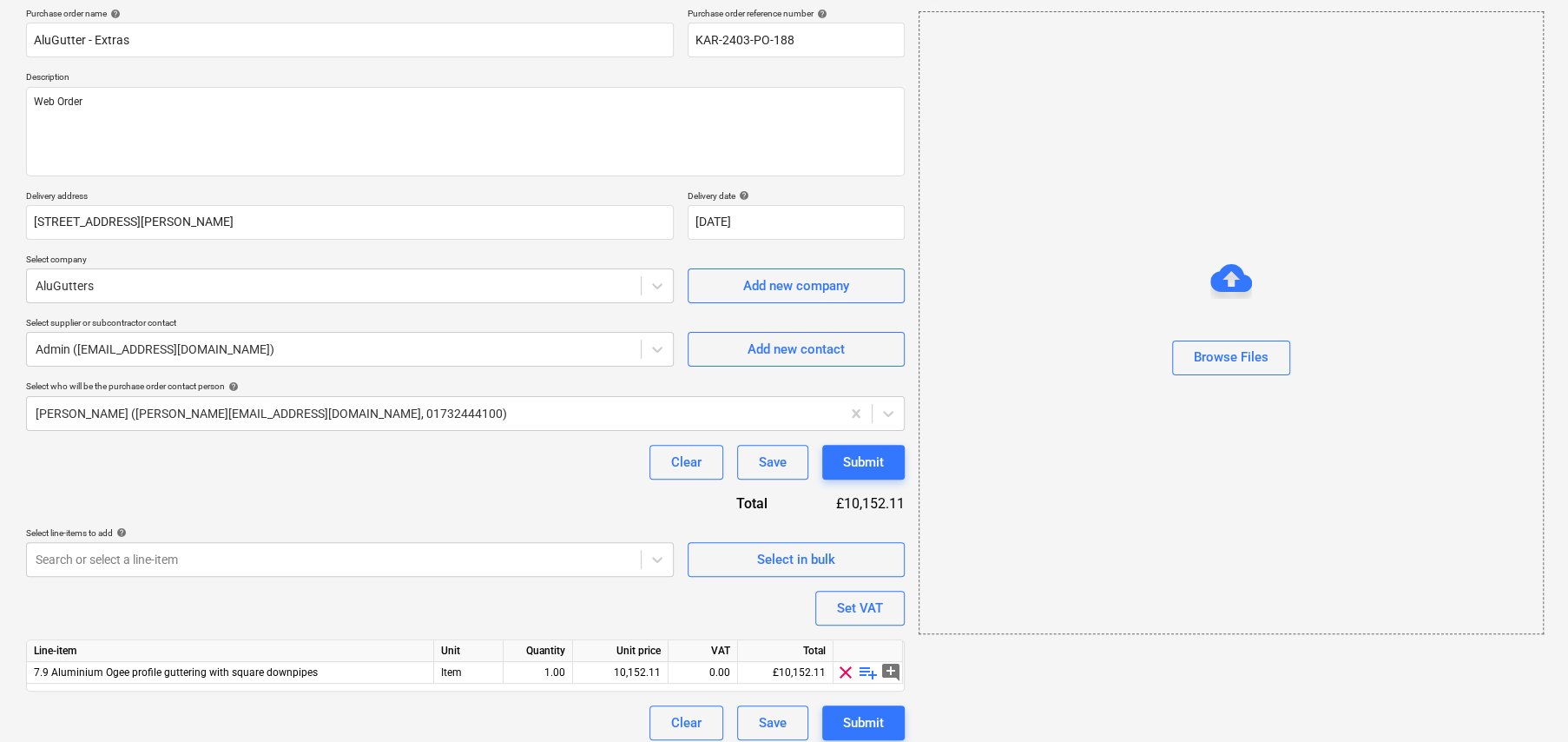
scroll to position [146, 0]
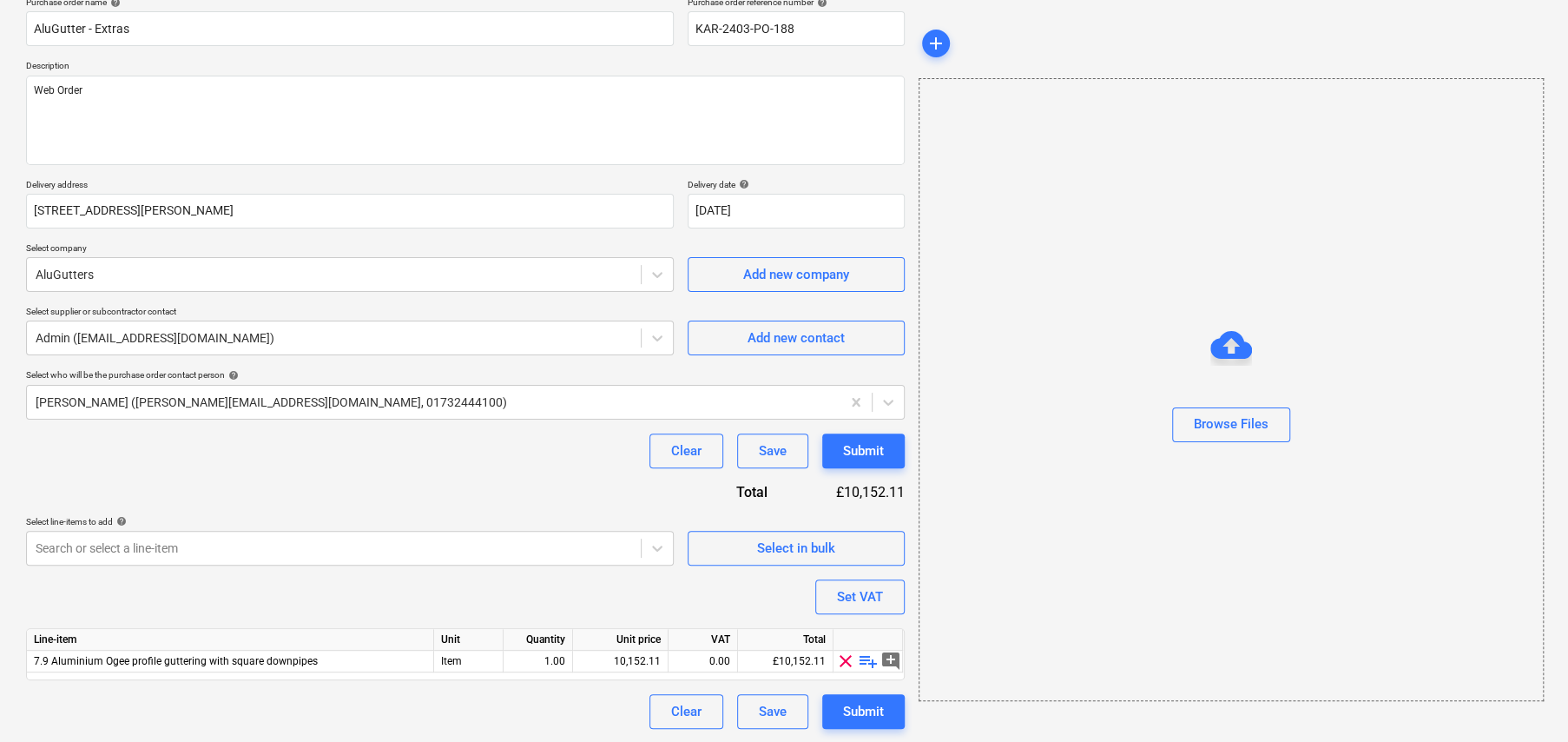
click at [868, 658] on span "playlist_add" at bounding box center [868, 661] width 21 height 21
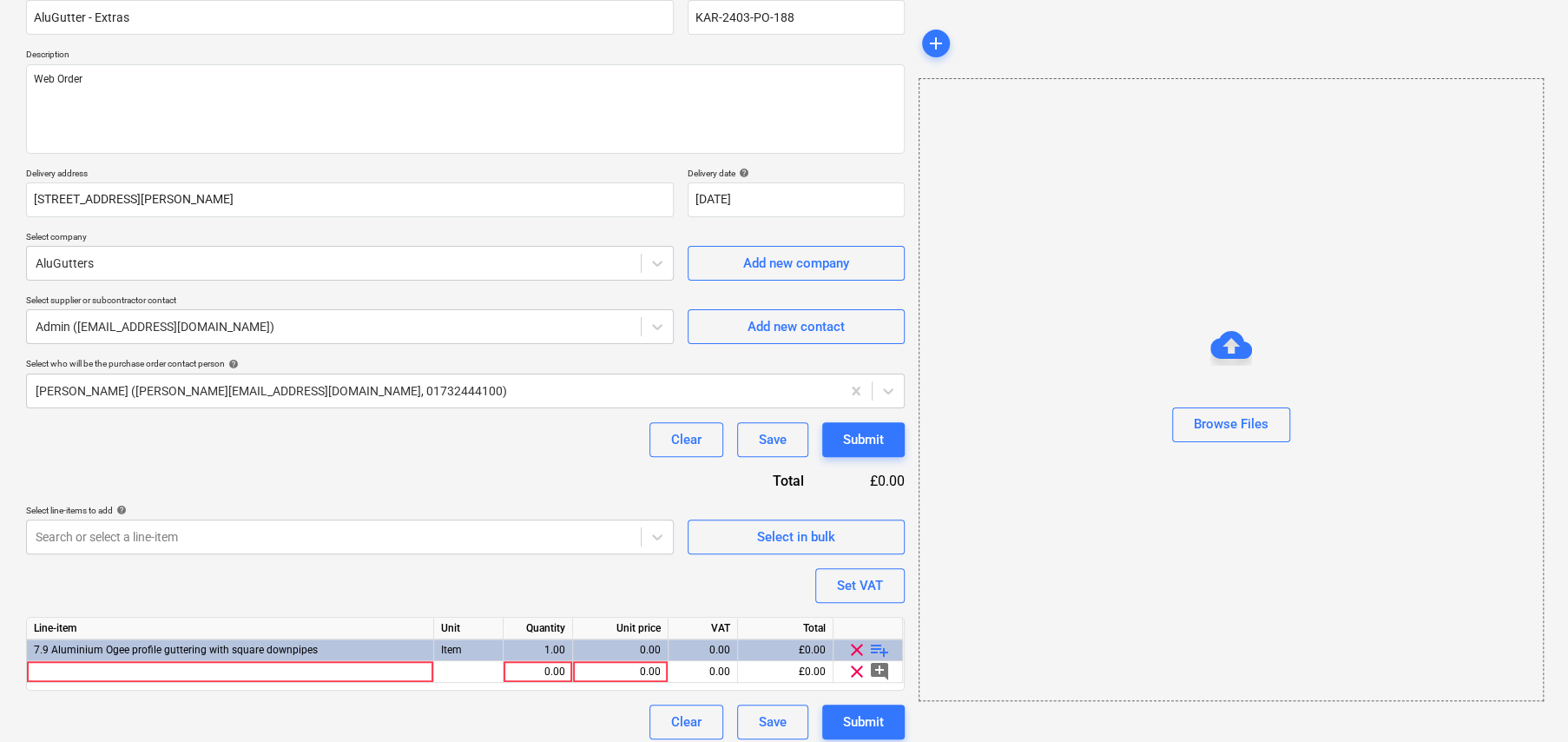
scroll to position [168, 0]
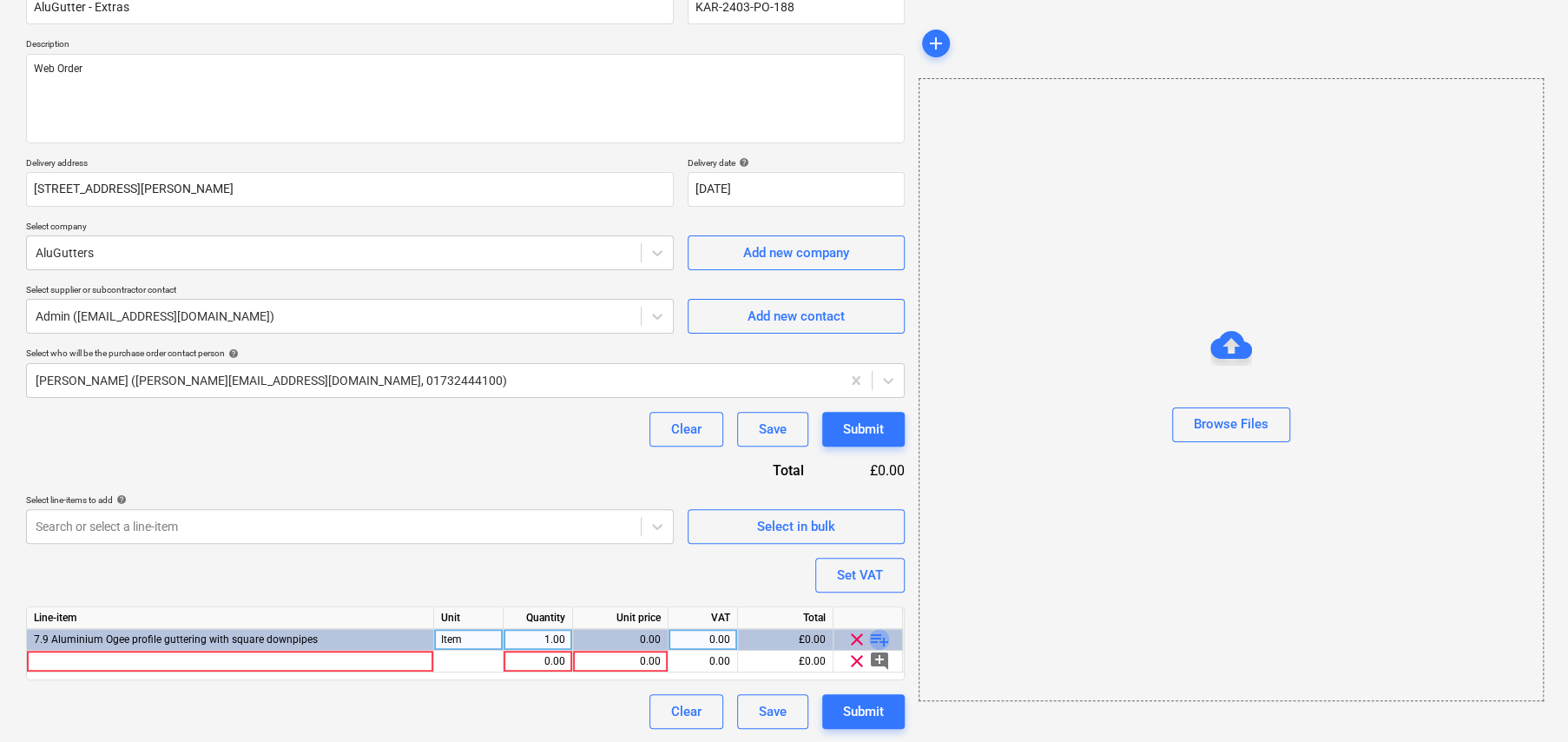
click at [879, 636] on span "playlist_add" at bounding box center [879, 639] width 21 height 21
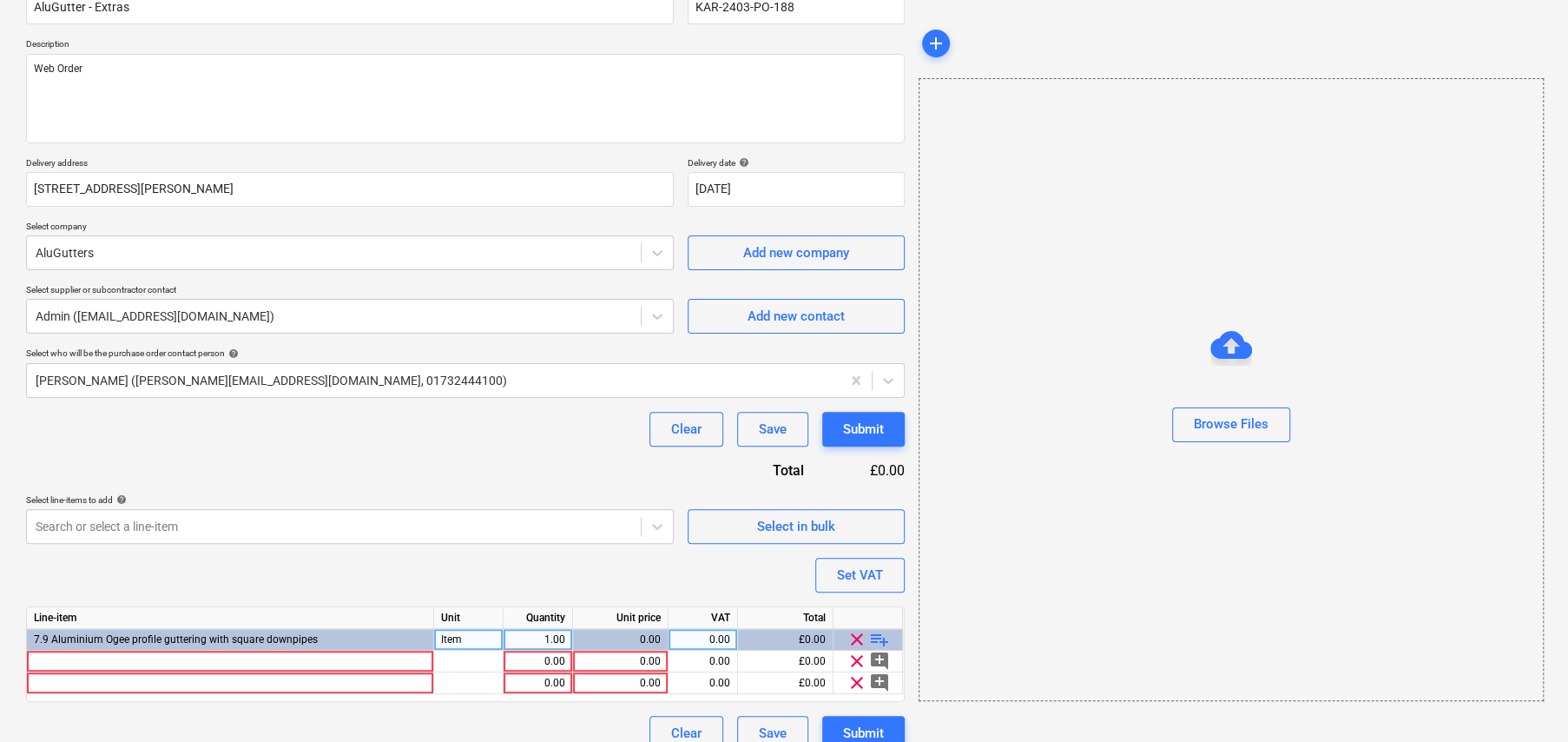
click at [880, 636] on span "playlist_add" at bounding box center [879, 639] width 21 height 21
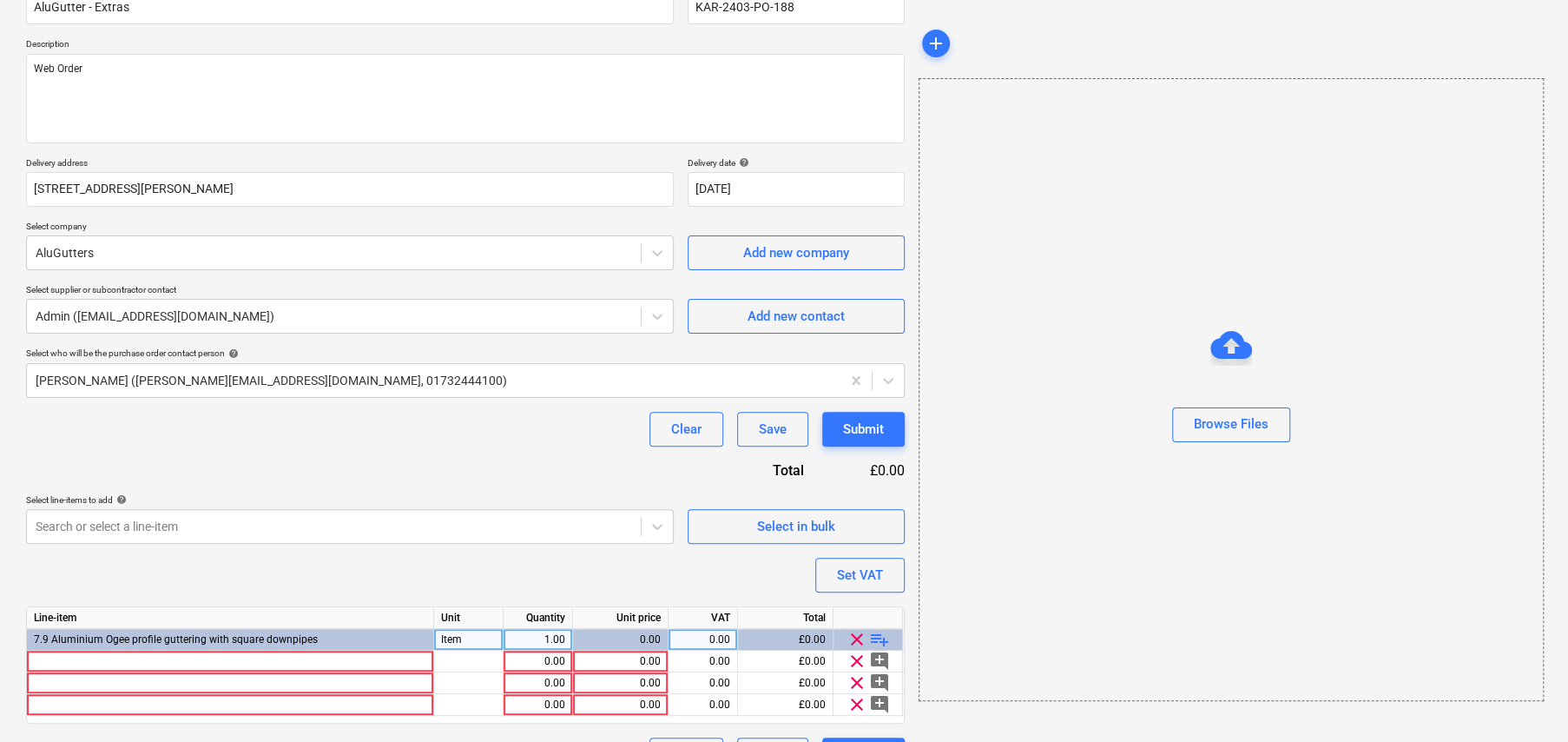
click at [880, 636] on span "playlist_add" at bounding box center [879, 639] width 21 height 21
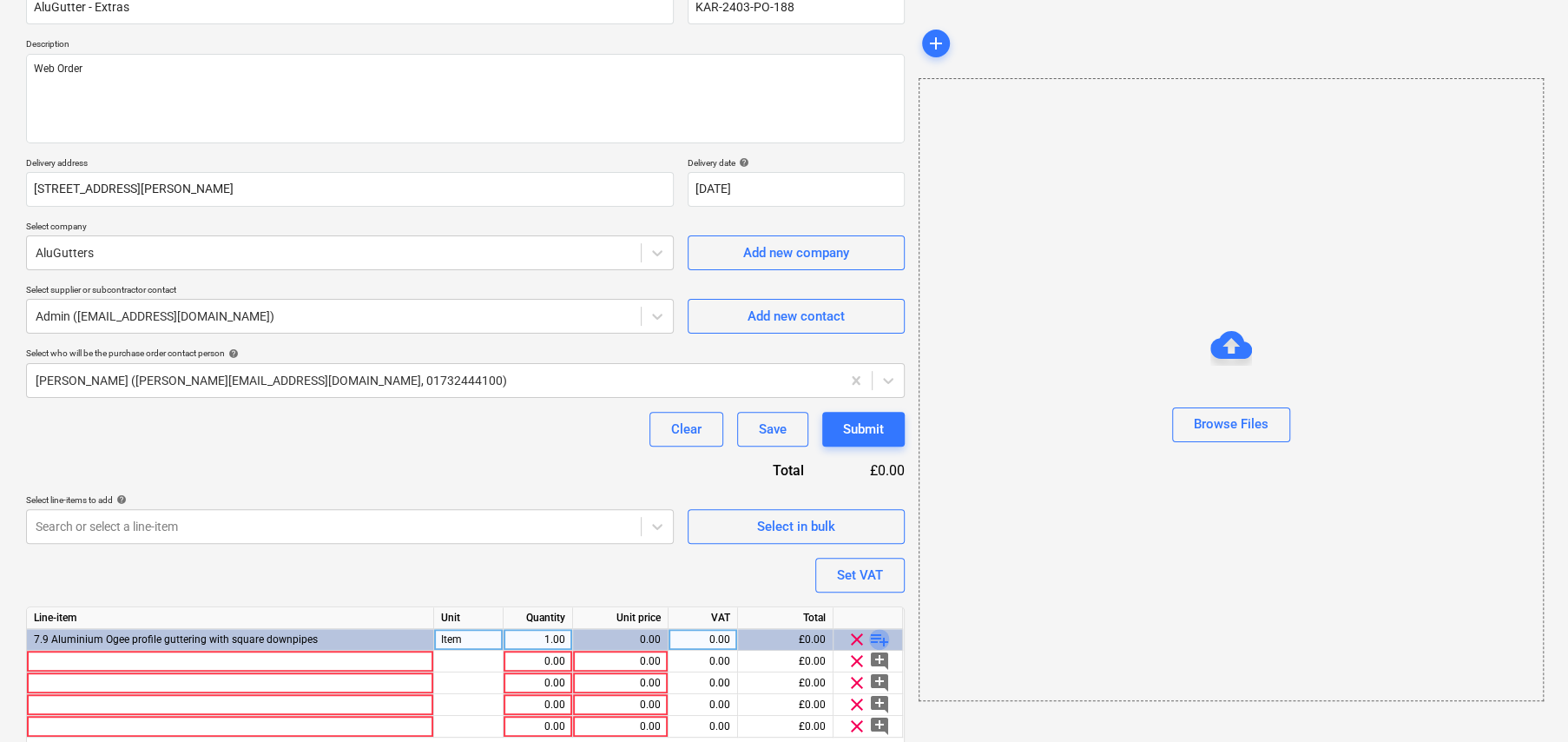
click at [880, 636] on span "playlist_add" at bounding box center [879, 639] width 21 height 21
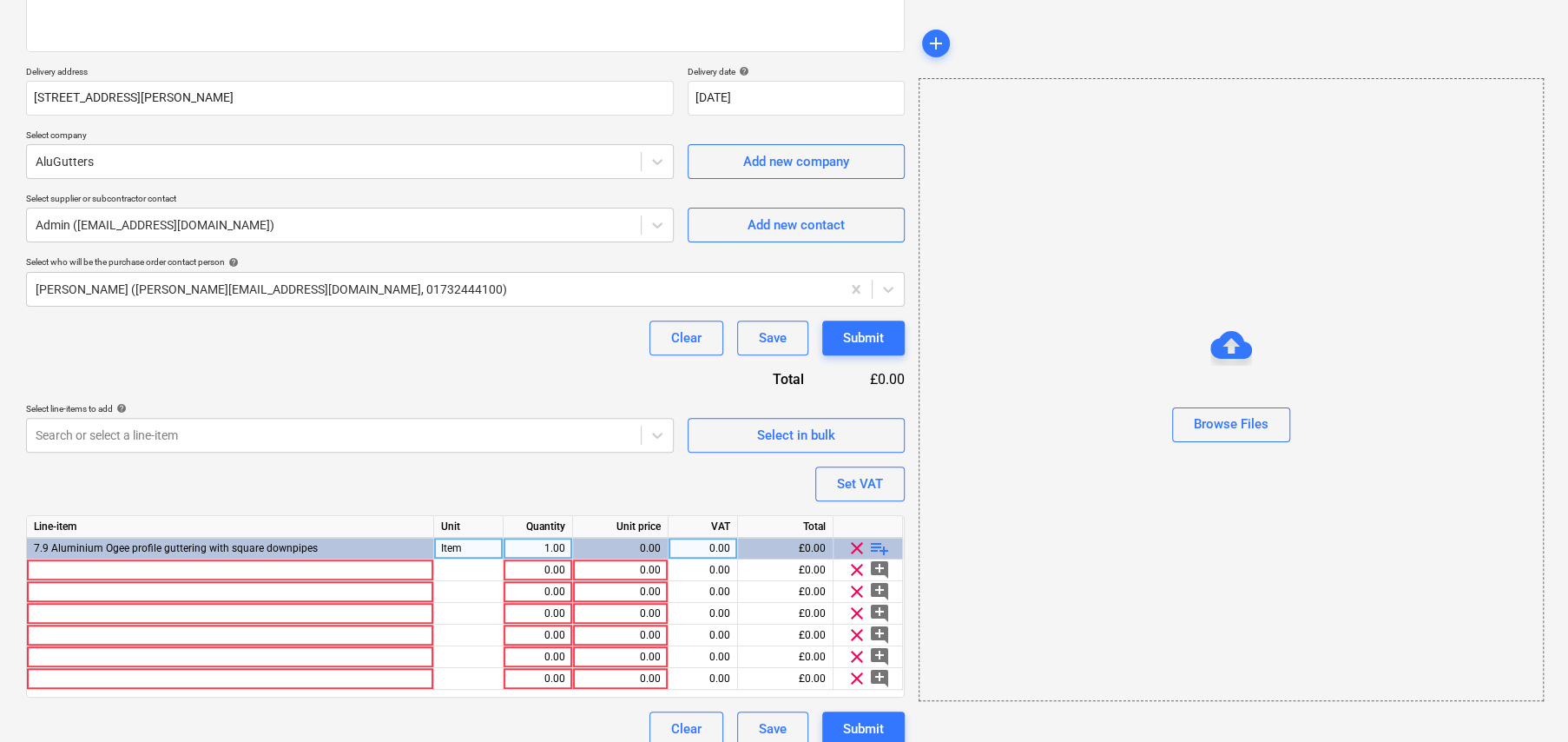
scroll to position [276, 0]
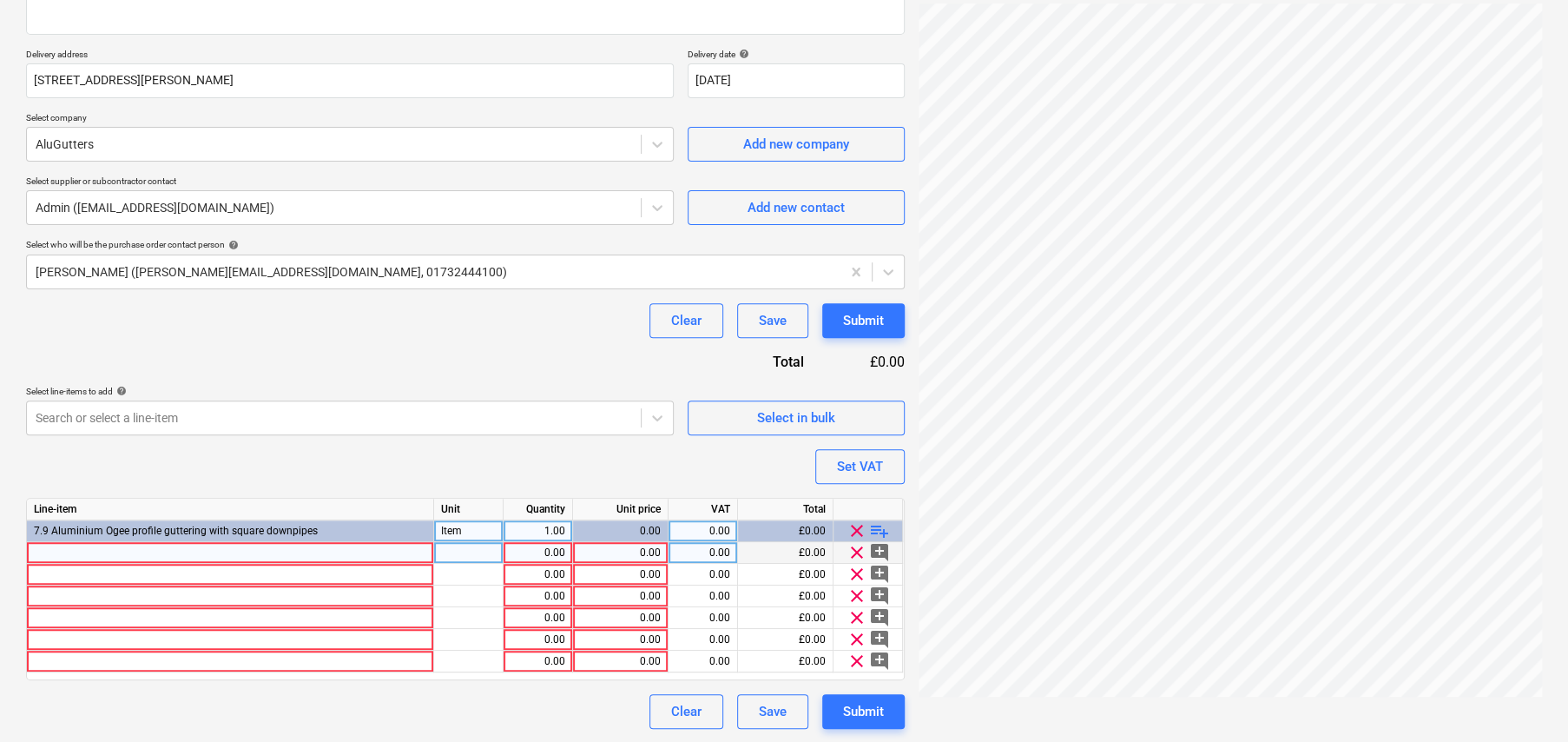
click at [227, 548] on div at bounding box center [231, 552] width 407 height 22
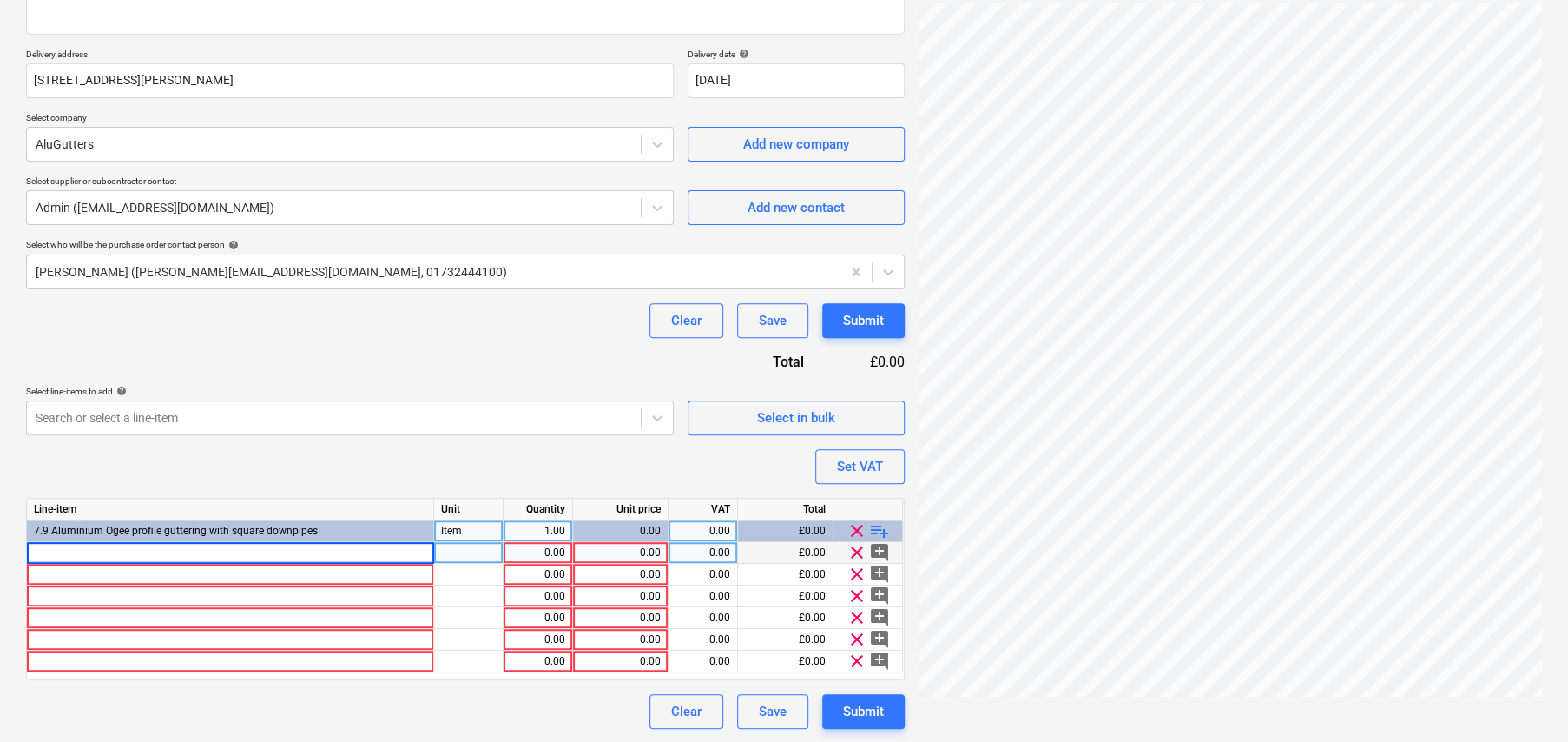
type textarea "x"
type input "SU9 - PIPE FIXING SCREWS (Qty 50) - M8 x 70mm (S/STEEL COLOUR)"
type textarea "x"
type input "item"
type textarea "x"
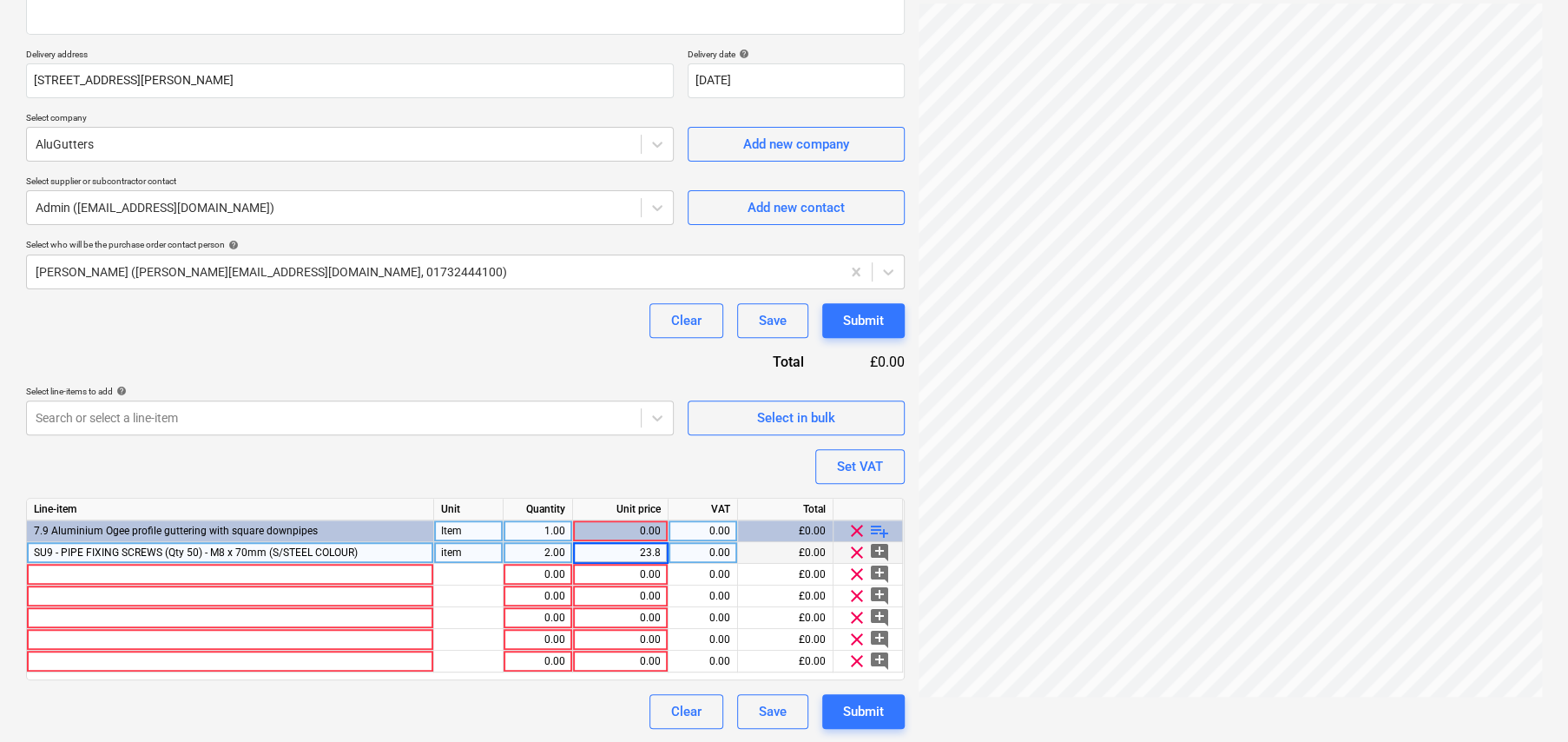
type input "23.88"
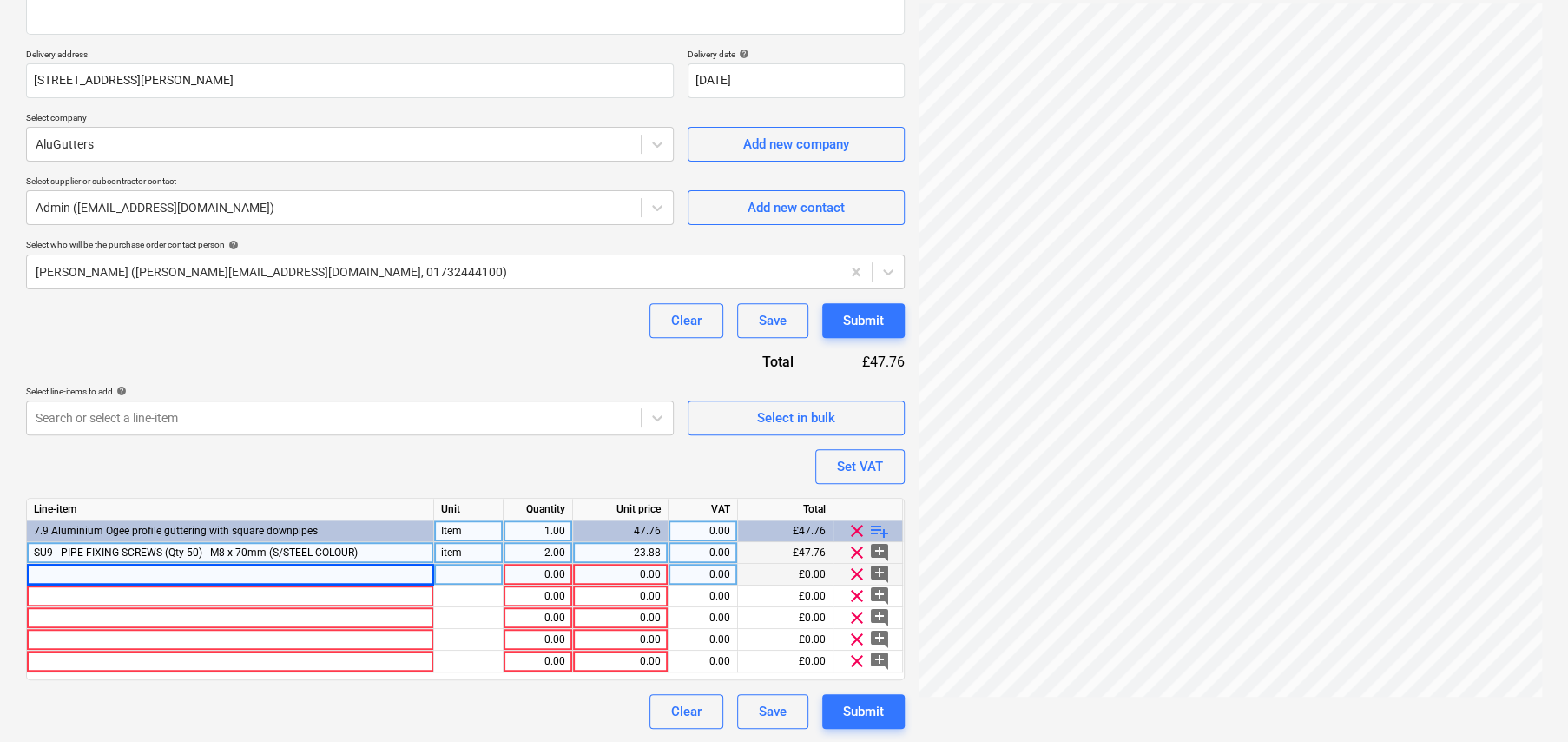
click at [305, 568] on div at bounding box center [231, 574] width 407 height 22
type textarea "x"
type input "FLUSH JOINT DOWNPIPE BRANCHES - 76mm DIA"
type textarea "x"
type input "item"
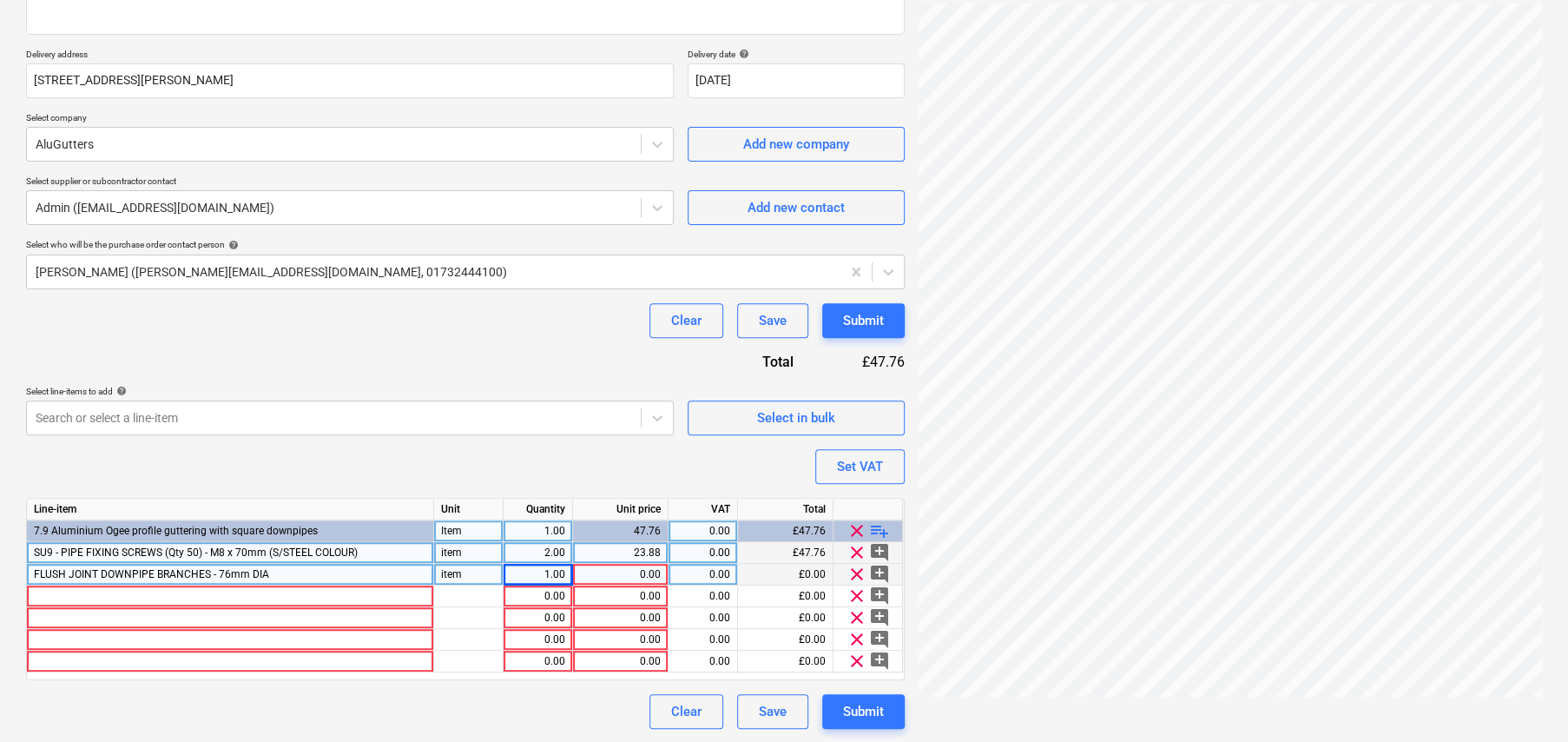
click at [551, 570] on div "1.00" at bounding box center [538, 574] width 55 height 22
type textarea "x"
type input "2"
type textarea "x"
type input "25.50"
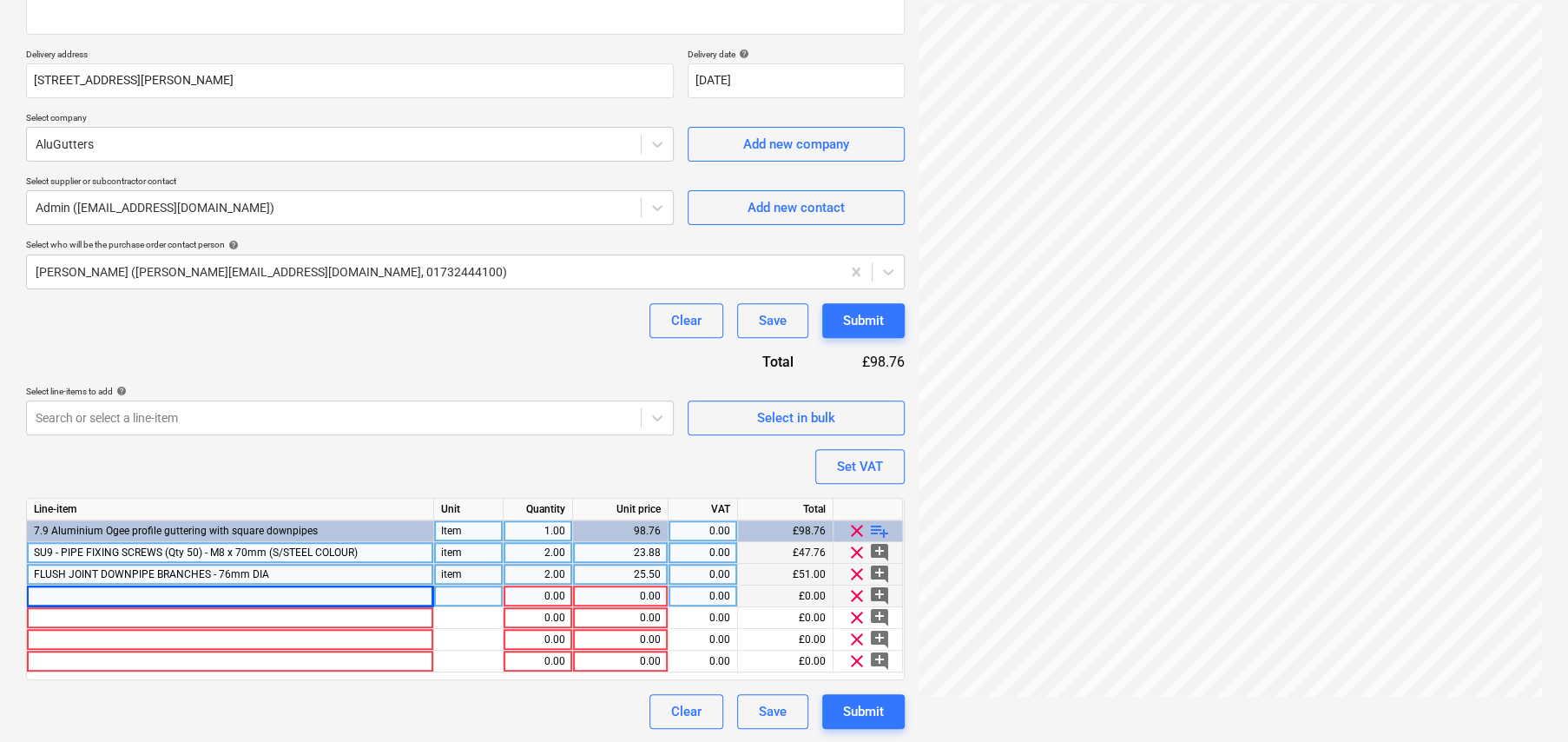
click at [246, 597] on div at bounding box center [231, 596] width 407 height 22
type textarea "x"
type input "FLUSH JOINT DOWNPIPE ADJUSTABLE SWANNECKS - 76mm DIA"
type textarea "x"
type input "item"
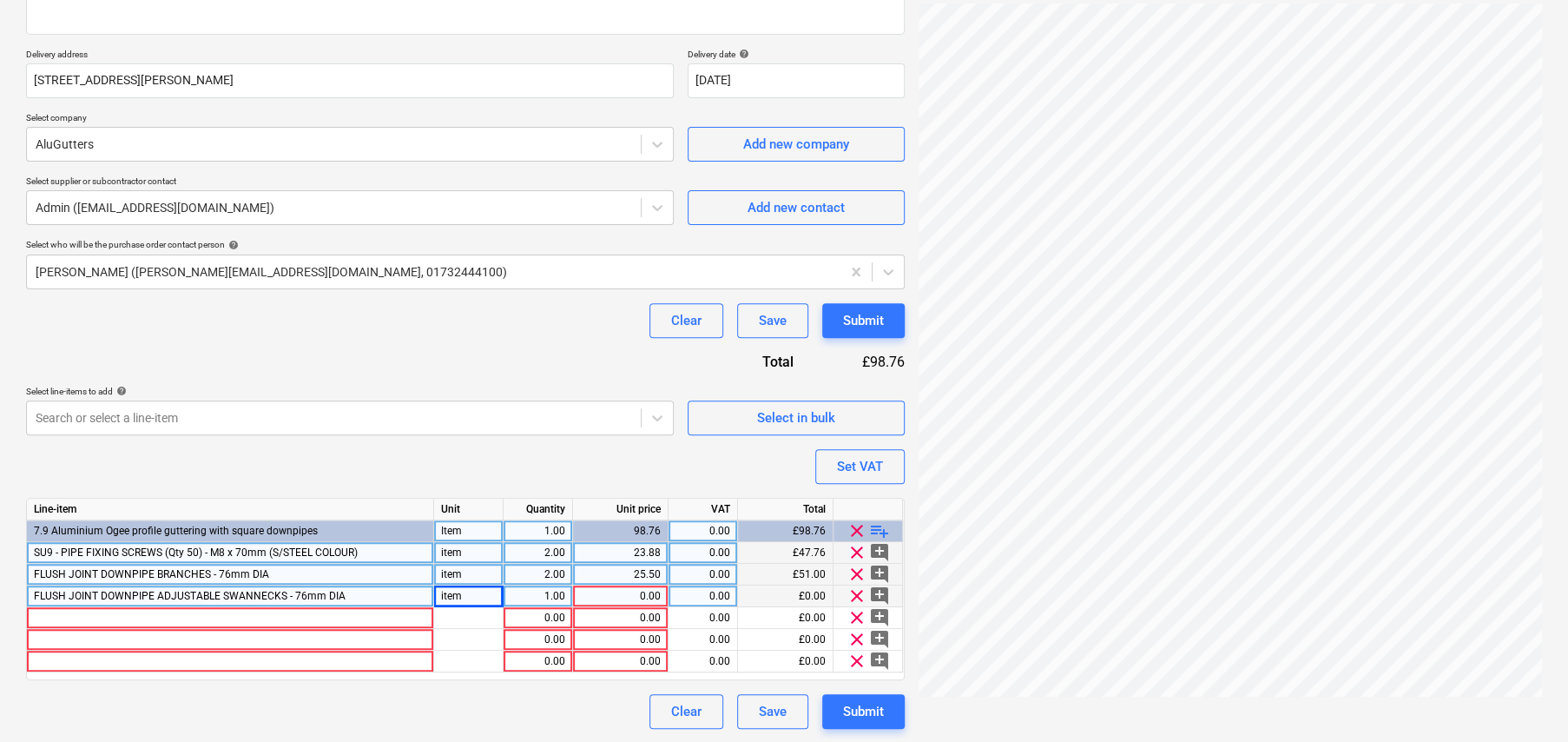
click at [545, 585] on div "1.00" at bounding box center [538, 596] width 55 height 22
type textarea "x"
type input "6"
type textarea "x"
type input "27.05"
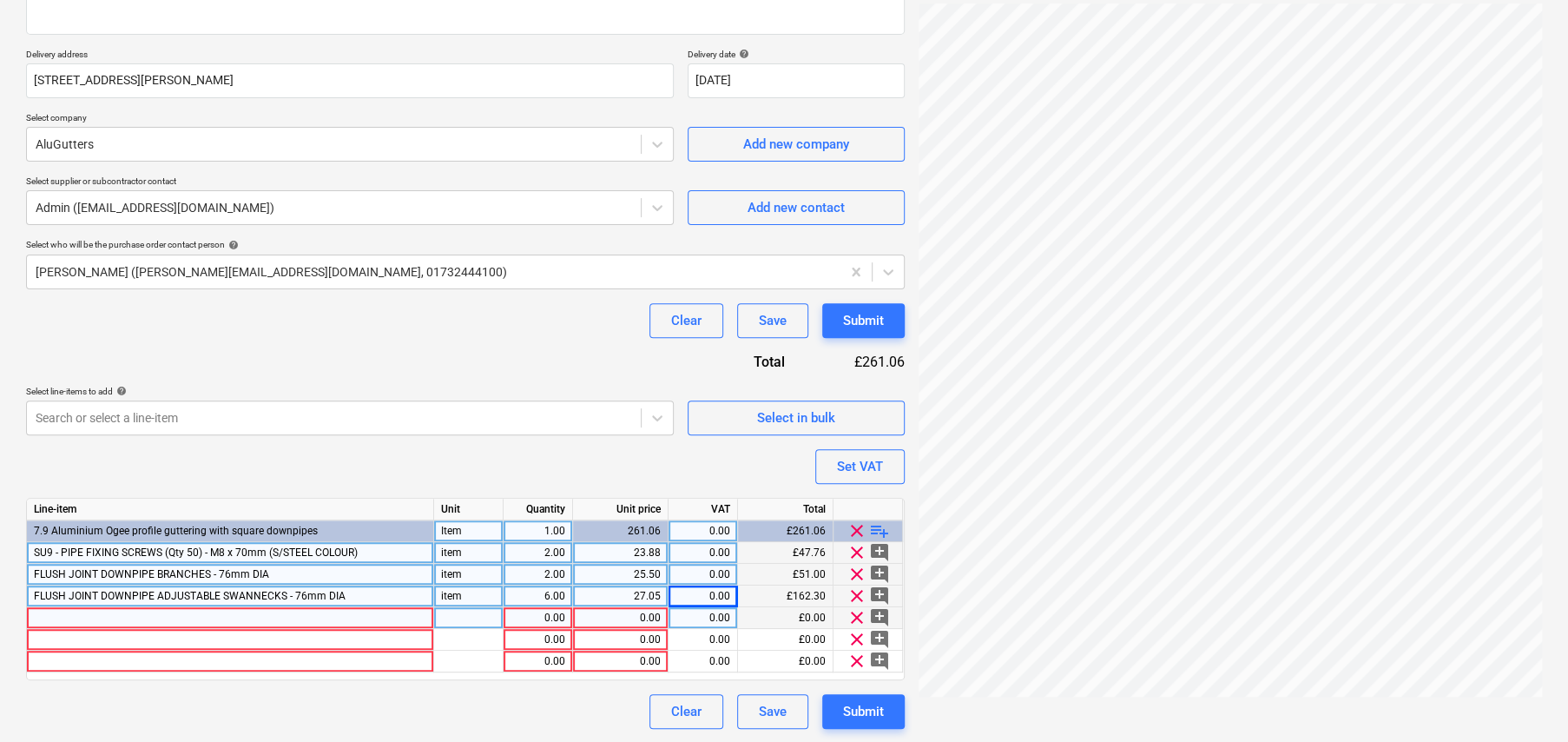
type textarea "x"
click at [139, 616] on div at bounding box center [231, 618] width 407 height 22
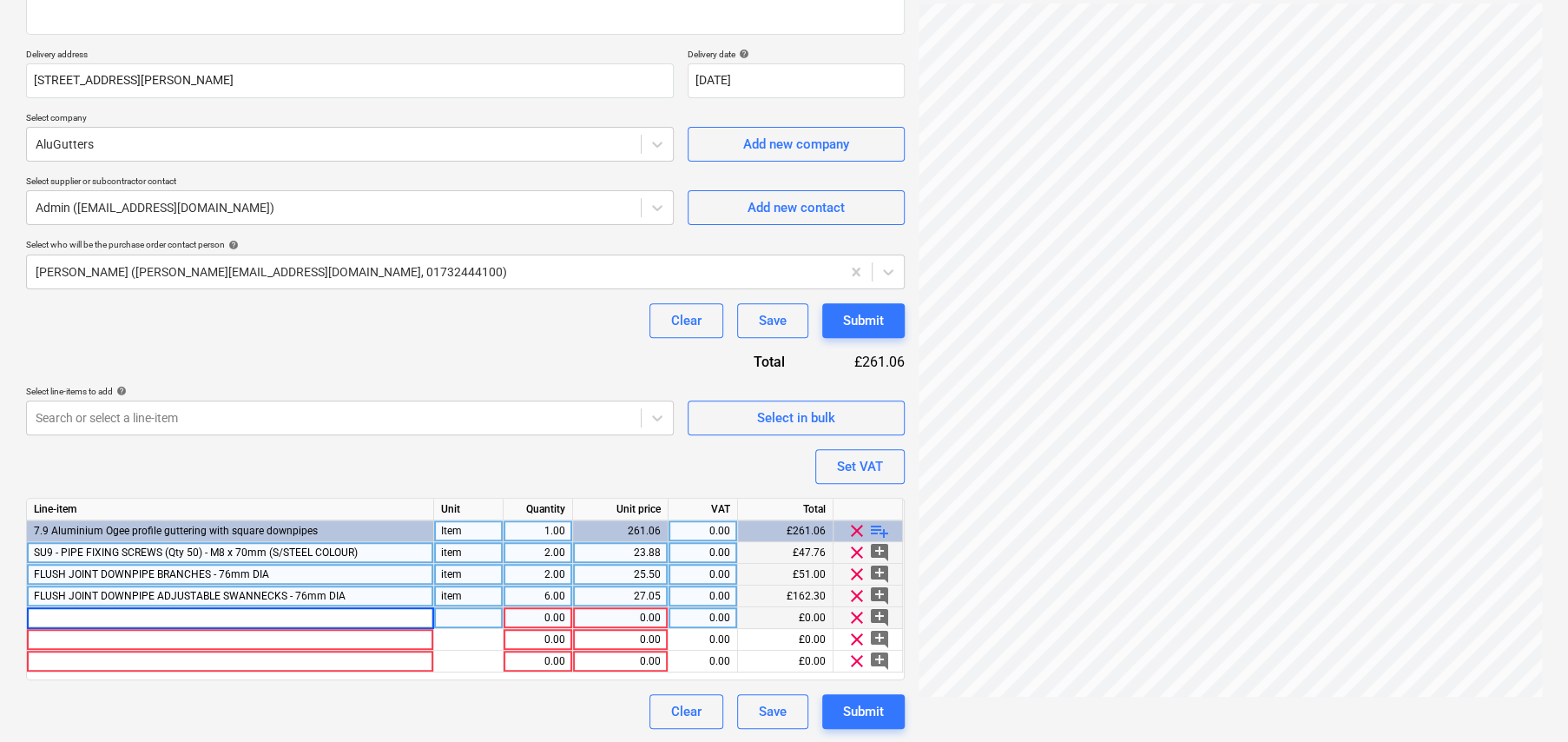
type input "GD3 - DEEPFLOW ALUMINIUM GUTTER FASCIA BRACKET - 130mm"
type textarea "x"
type input "item"
click at [546, 615] on div "1.00" at bounding box center [538, 618] width 55 height 22
type textarea "x"
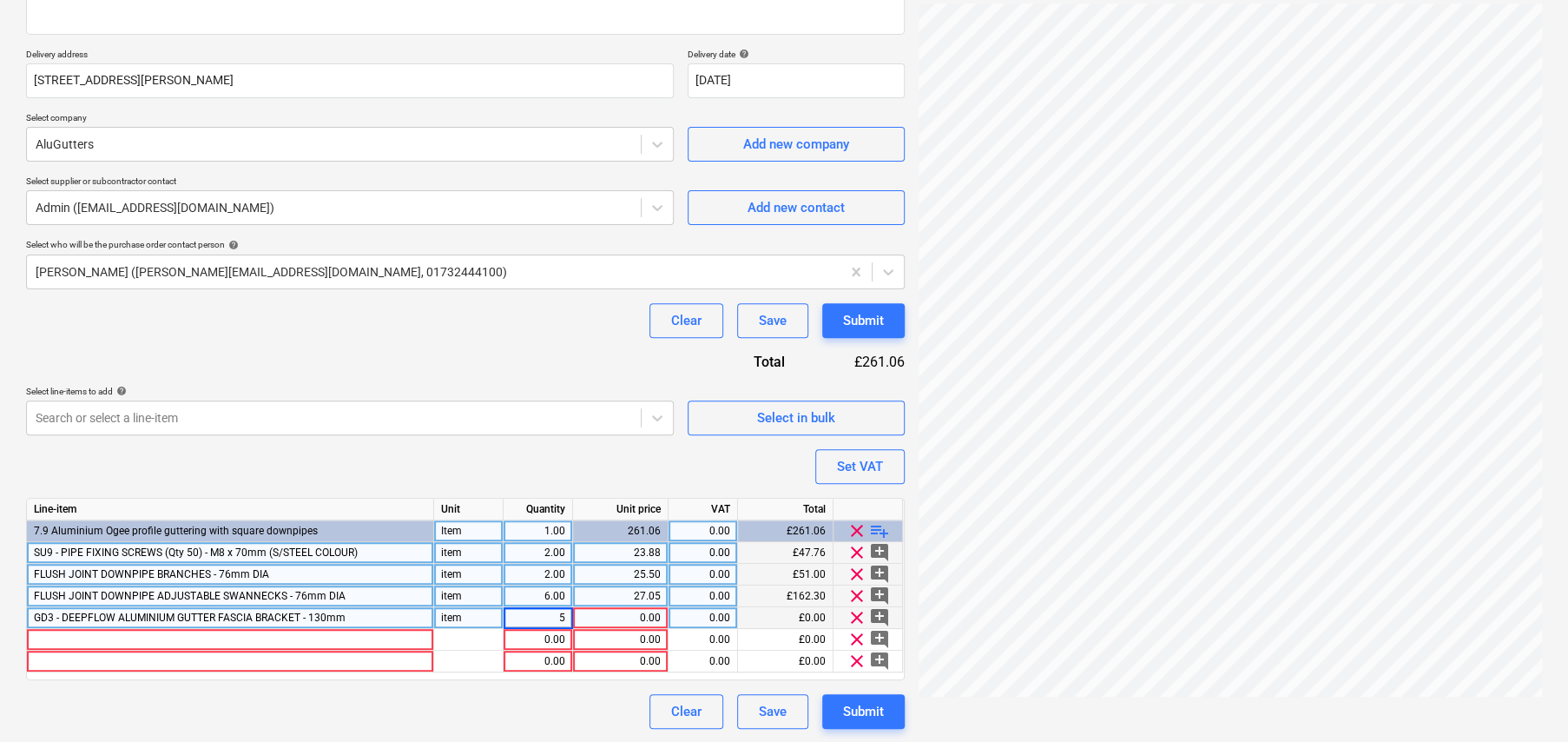
type input "55"
type textarea "x"
type input "4.63"
type textarea "x"
click at [296, 634] on div at bounding box center [231, 639] width 407 height 22
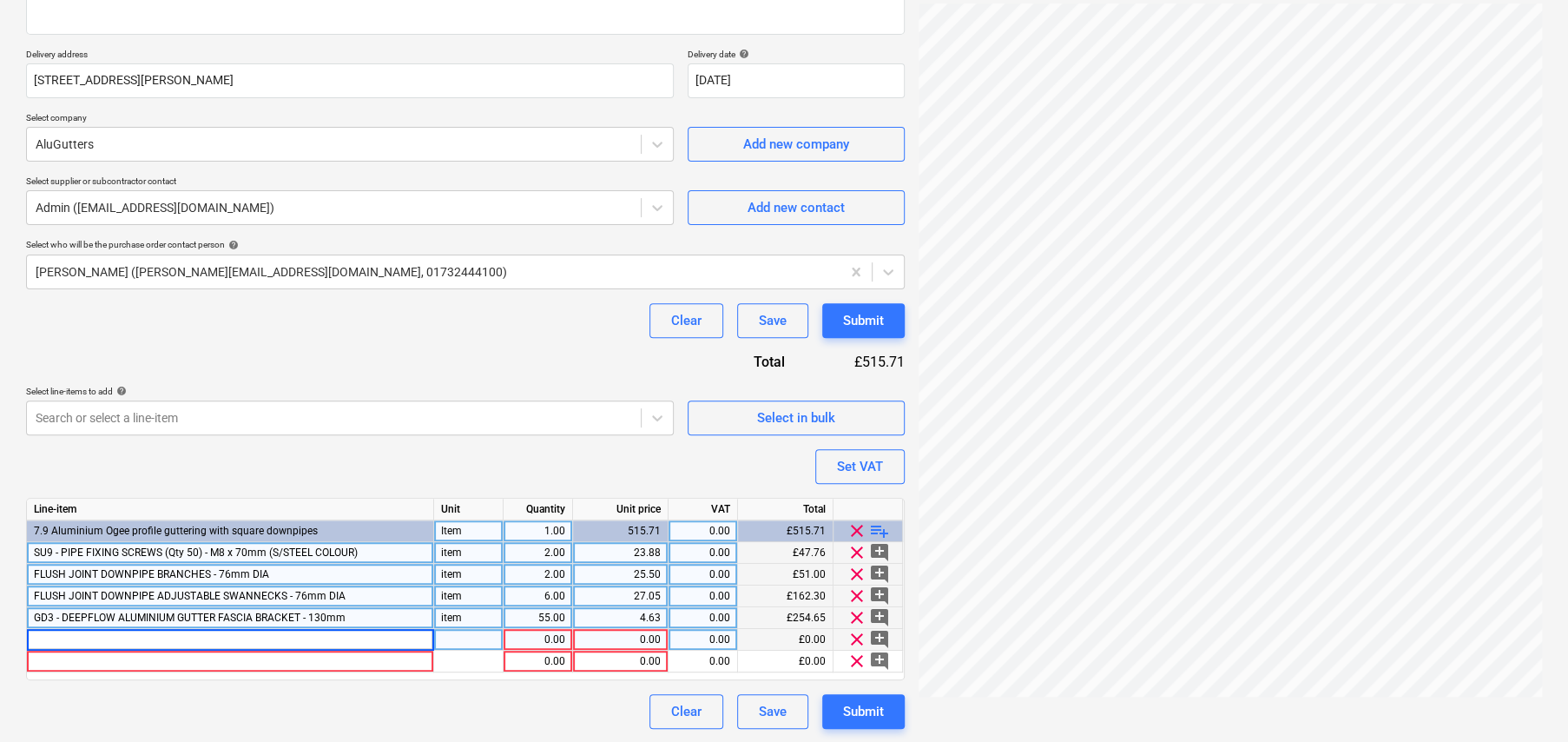
type input "GHR9 - HALF ROUND ALUMINIUM GUTTER OUTLET 76mm DIA - 125mm"
type textarea "x"
type input "item"
type textarea "x"
click at [636, 635] on div "0.00" at bounding box center [621, 639] width 81 height 22
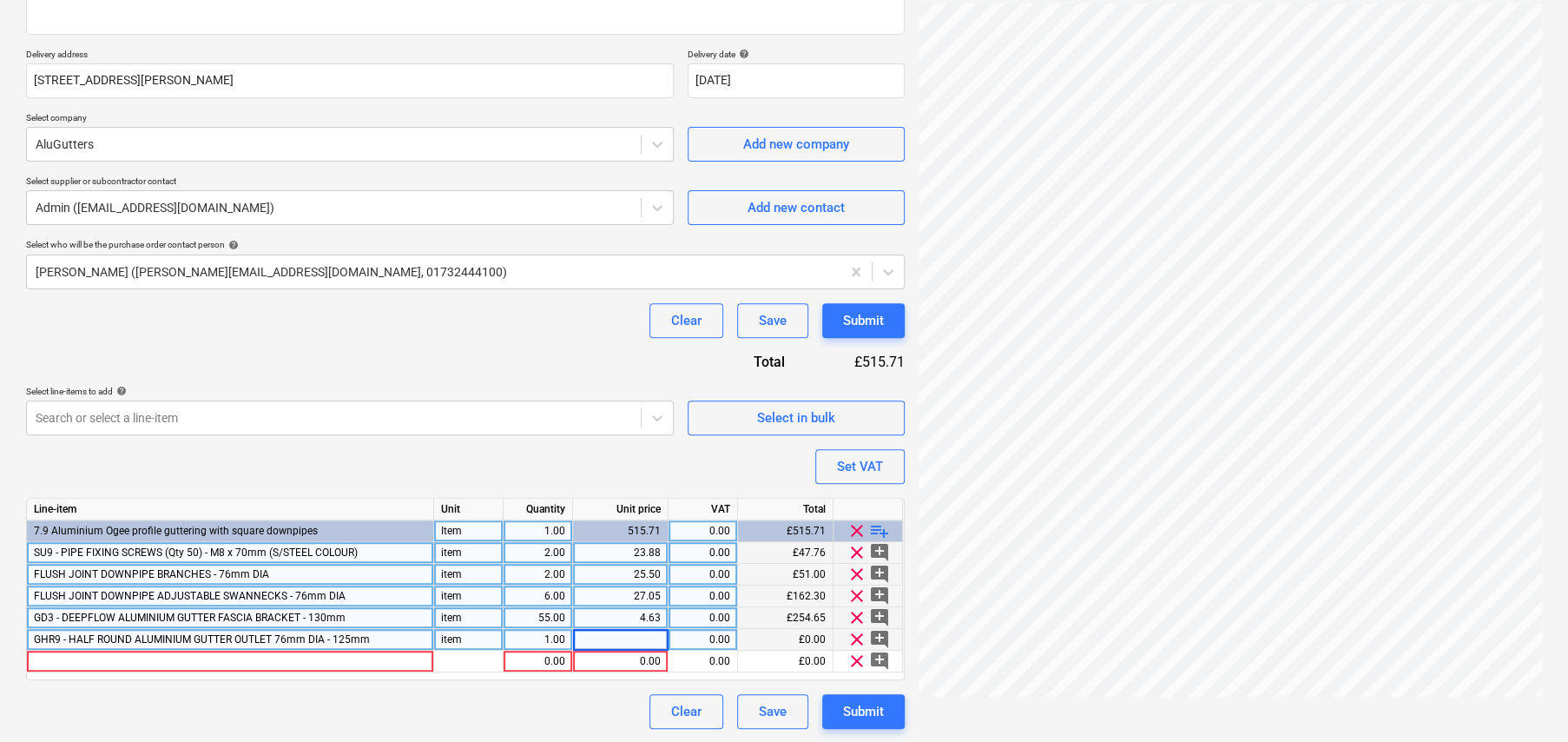
type input "6"
type textarea "x"
type input "1"
type input "24.61"
type textarea "x"
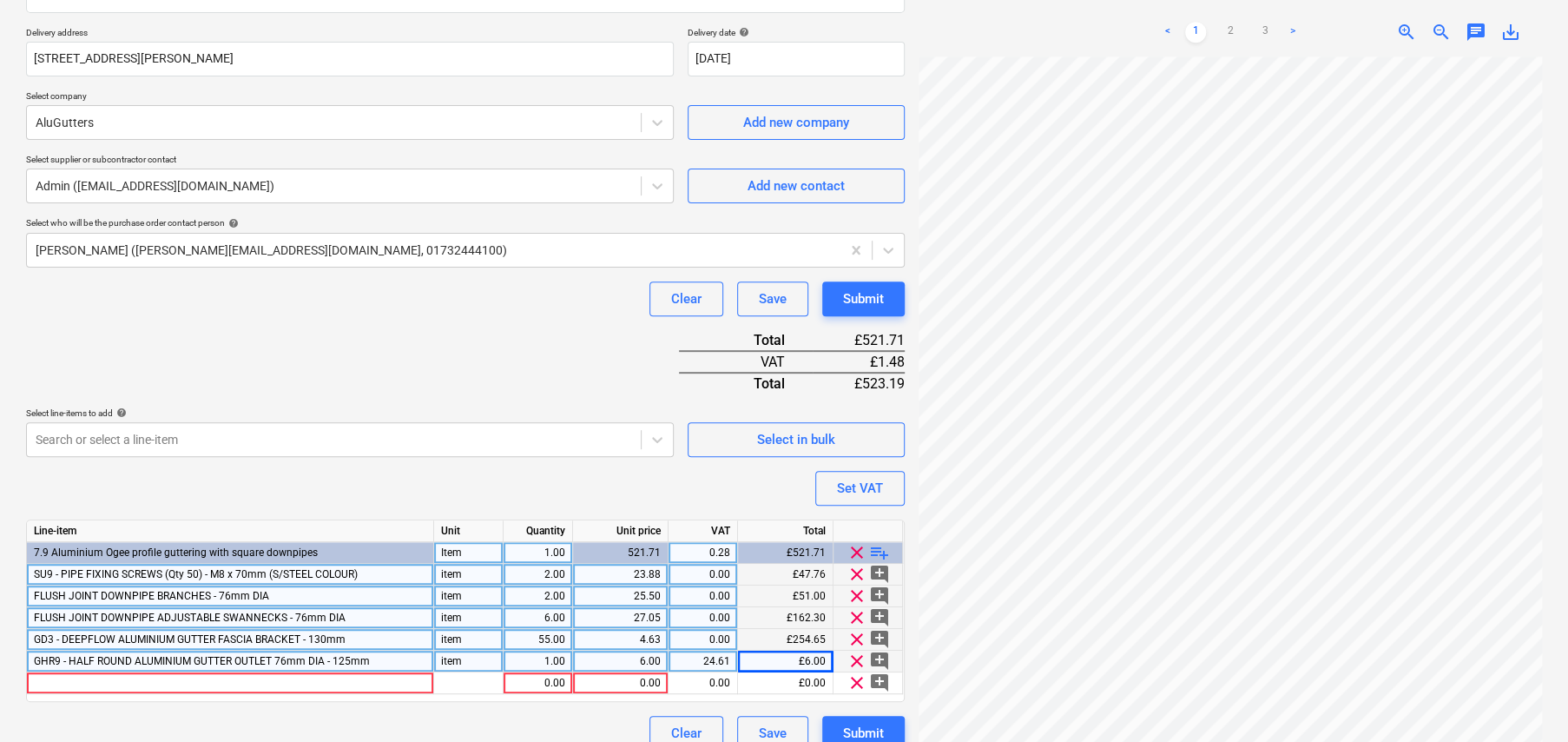
scroll to position [319, 0]
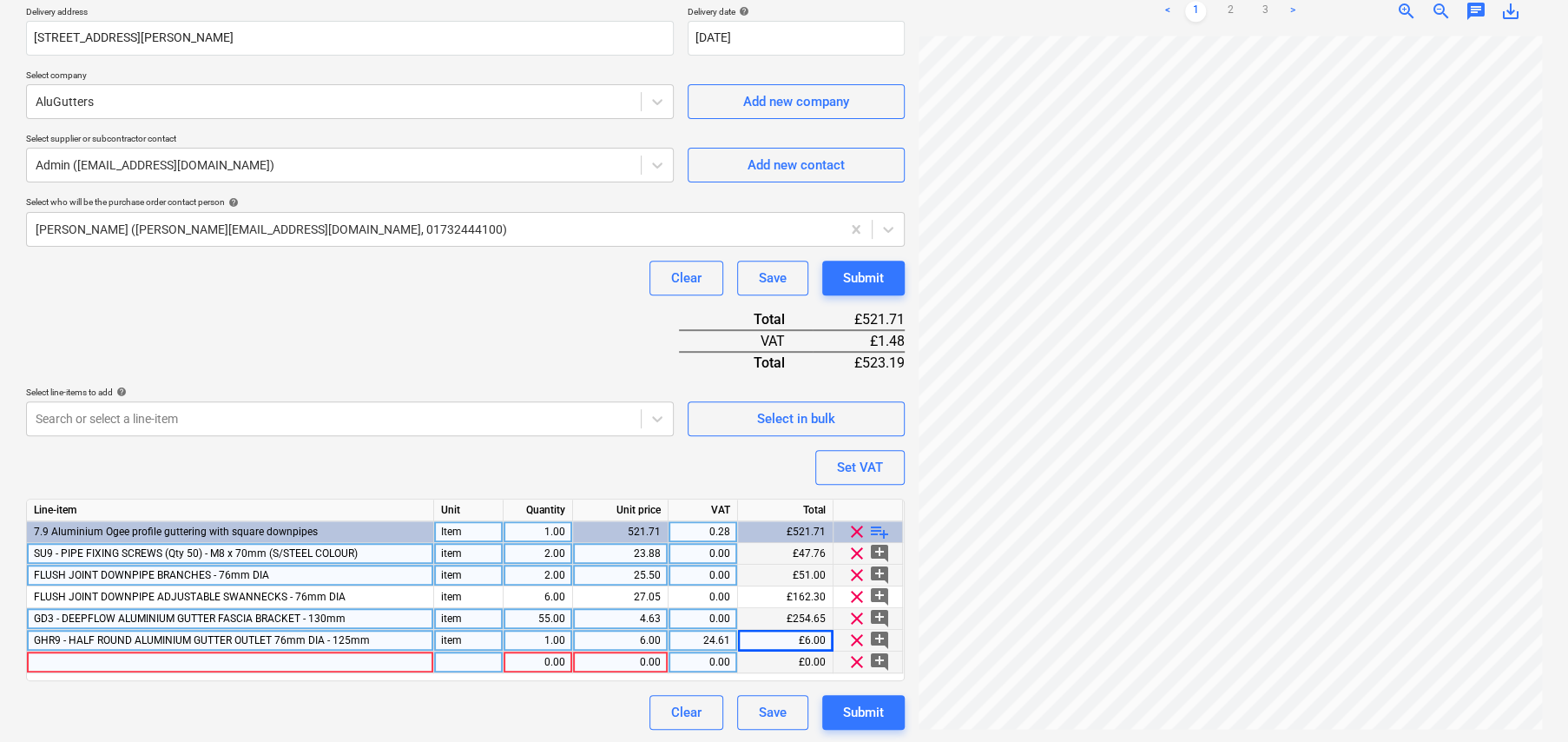
click at [645, 657] on div "0.00" at bounding box center [621, 662] width 81 height 22
type input "24.61"
type textarea "x"
type input "20"
type textarea "x"
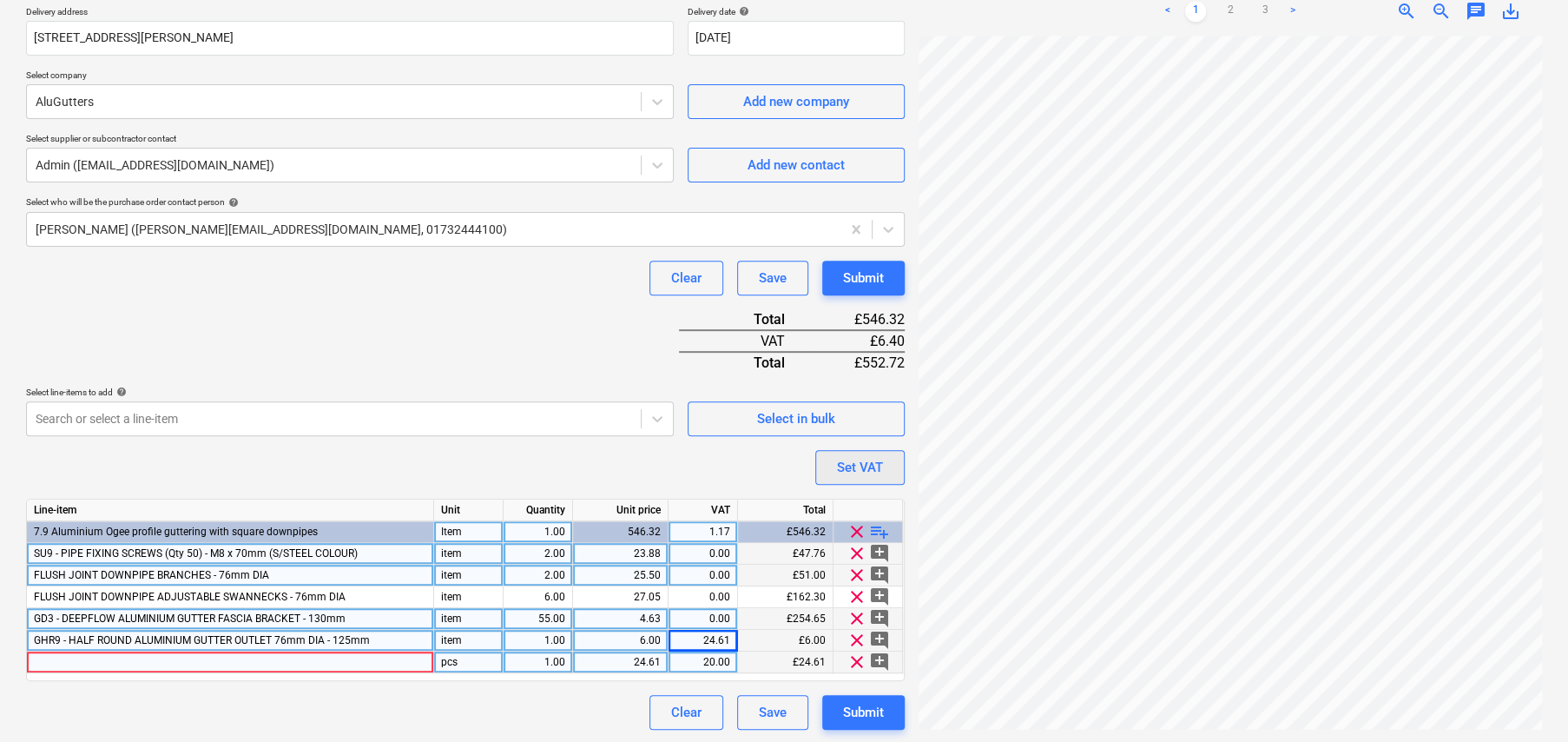
click at [858, 468] on div "Set VAT" at bounding box center [859, 468] width 46 height 23
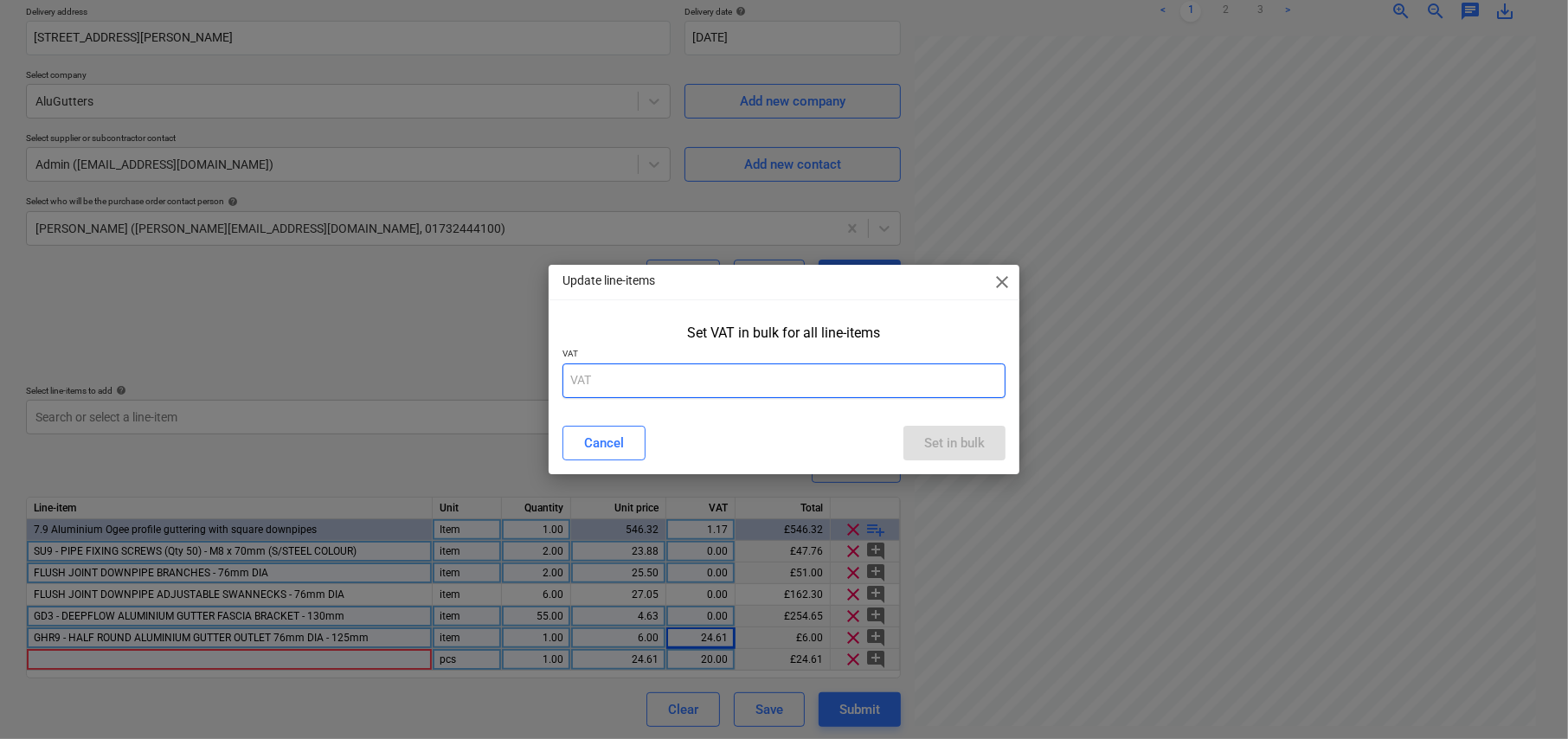
click at [709, 380] on input "text" at bounding box center [784, 380] width 443 height 35
type input "20"
click at [925, 434] on div "Set in bulk" at bounding box center [954, 443] width 61 height 23
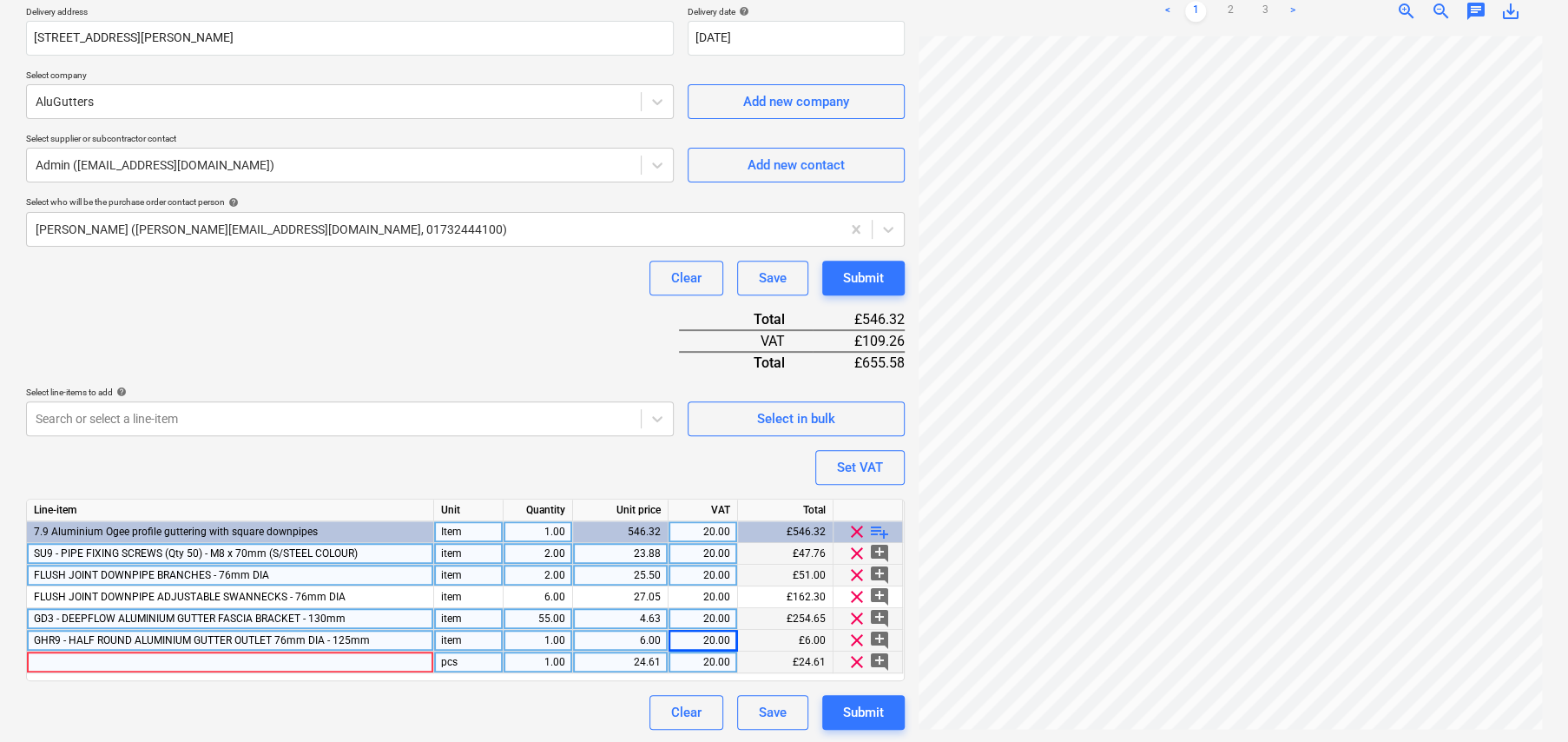
click at [858, 656] on span "clear" at bounding box center [857, 662] width 21 height 21
type textarea "x"
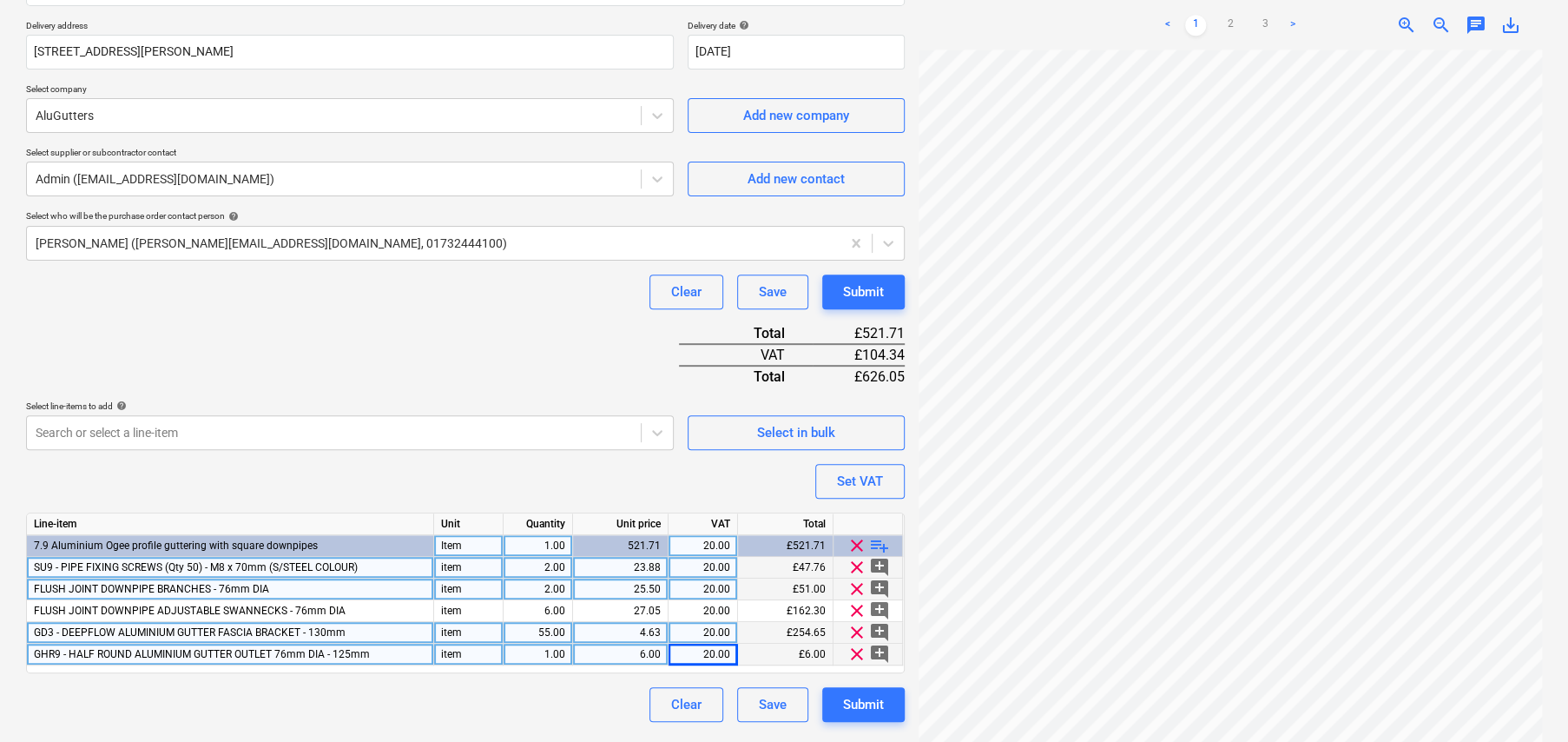
click at [559, 651] on div "1.00" at bounding box center [538, 654] width 55 height 22
type input "6"
type textarea "x"
type input "24.61"
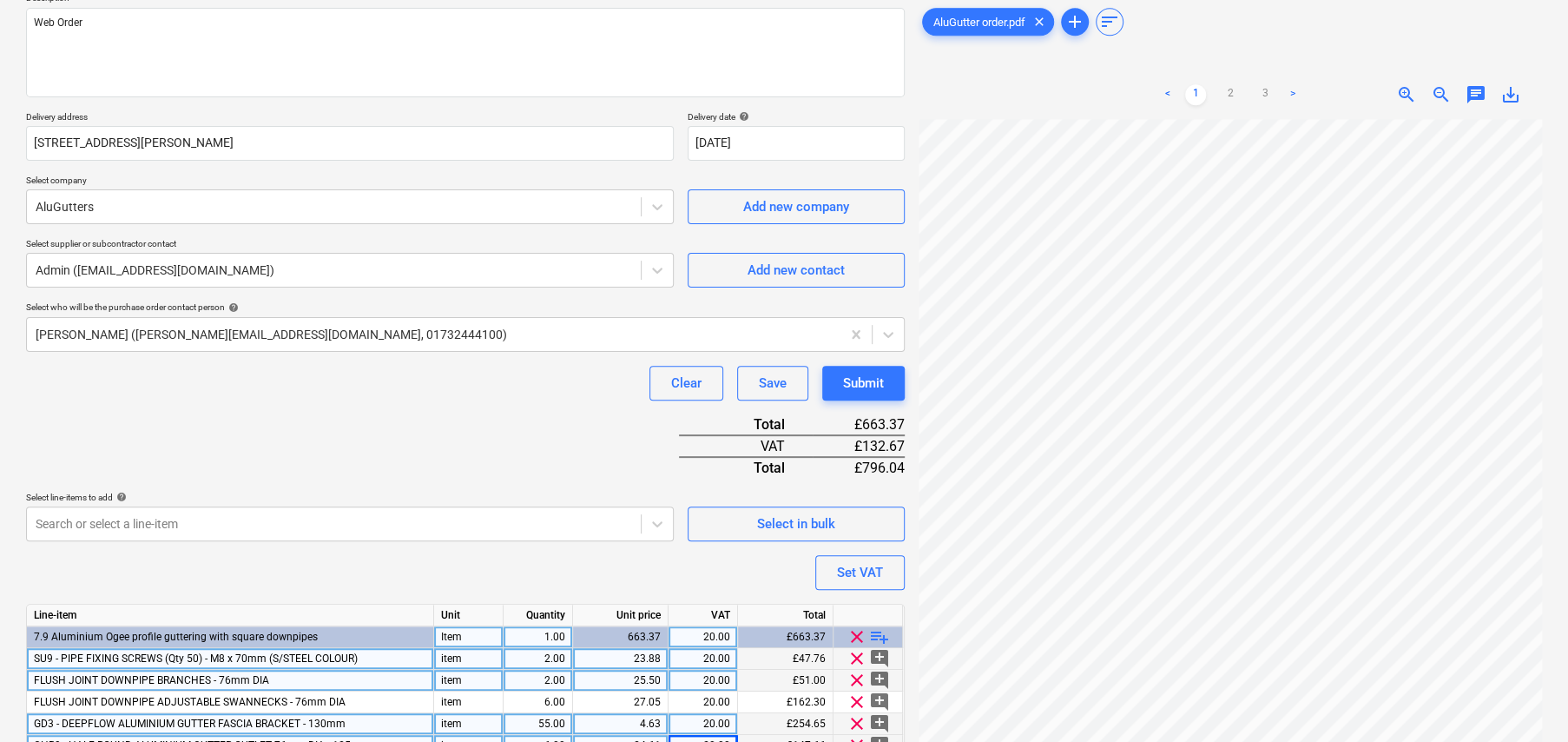
scroll to position [211, 0]
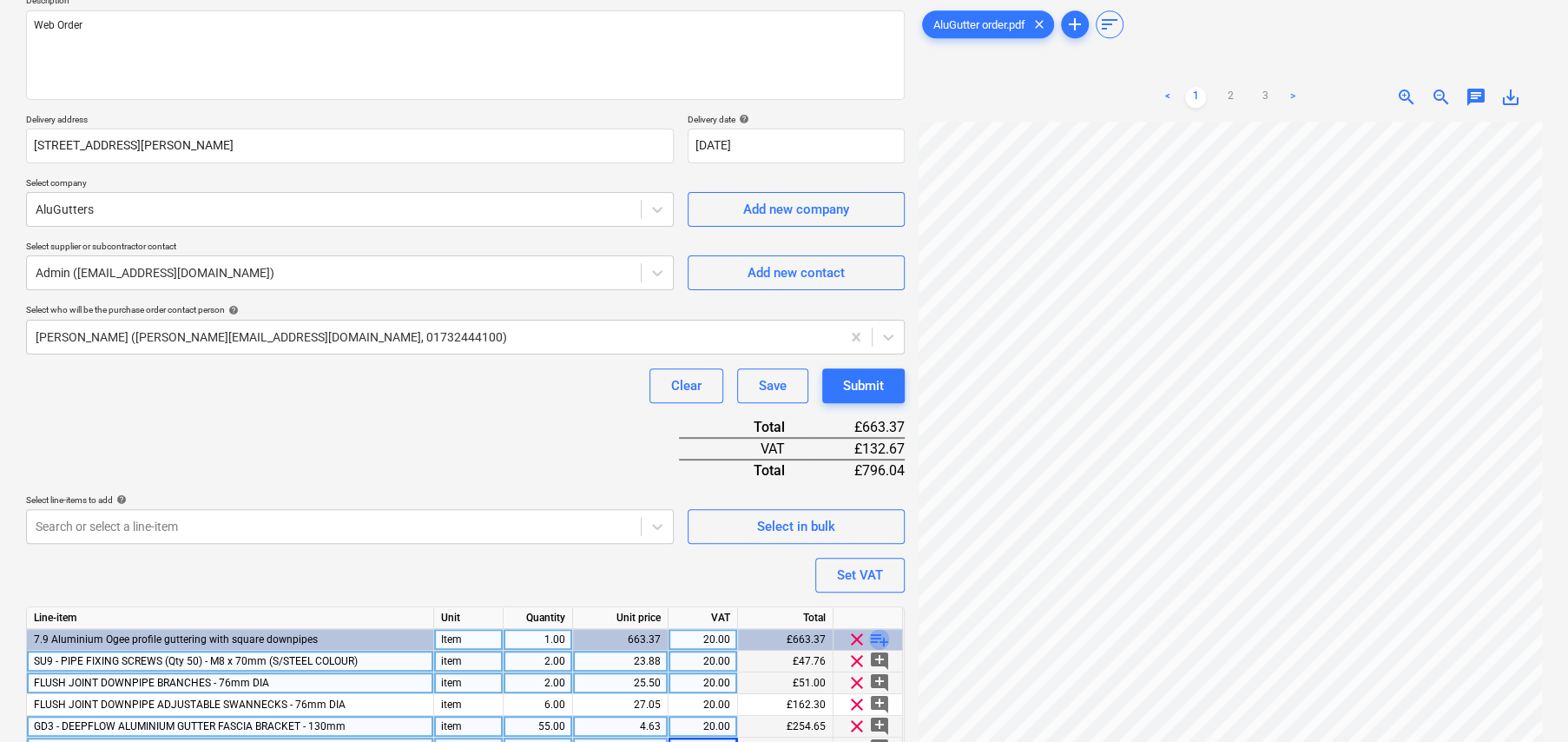
click at [878, 637] on span "playlist_add" at bounding box center [879, 639] width 21 height 21
type textarea "x"
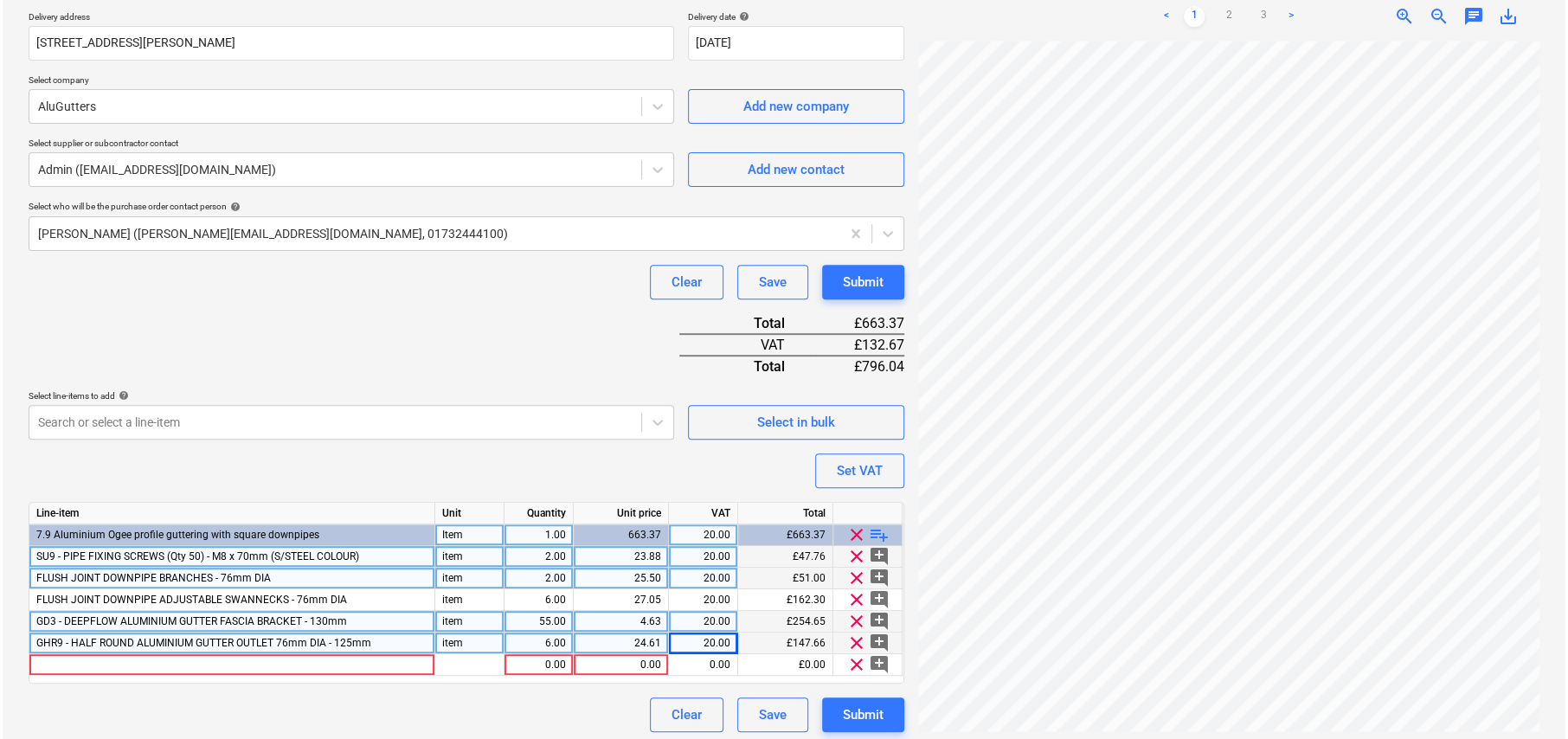
scroll to position [317, 0]
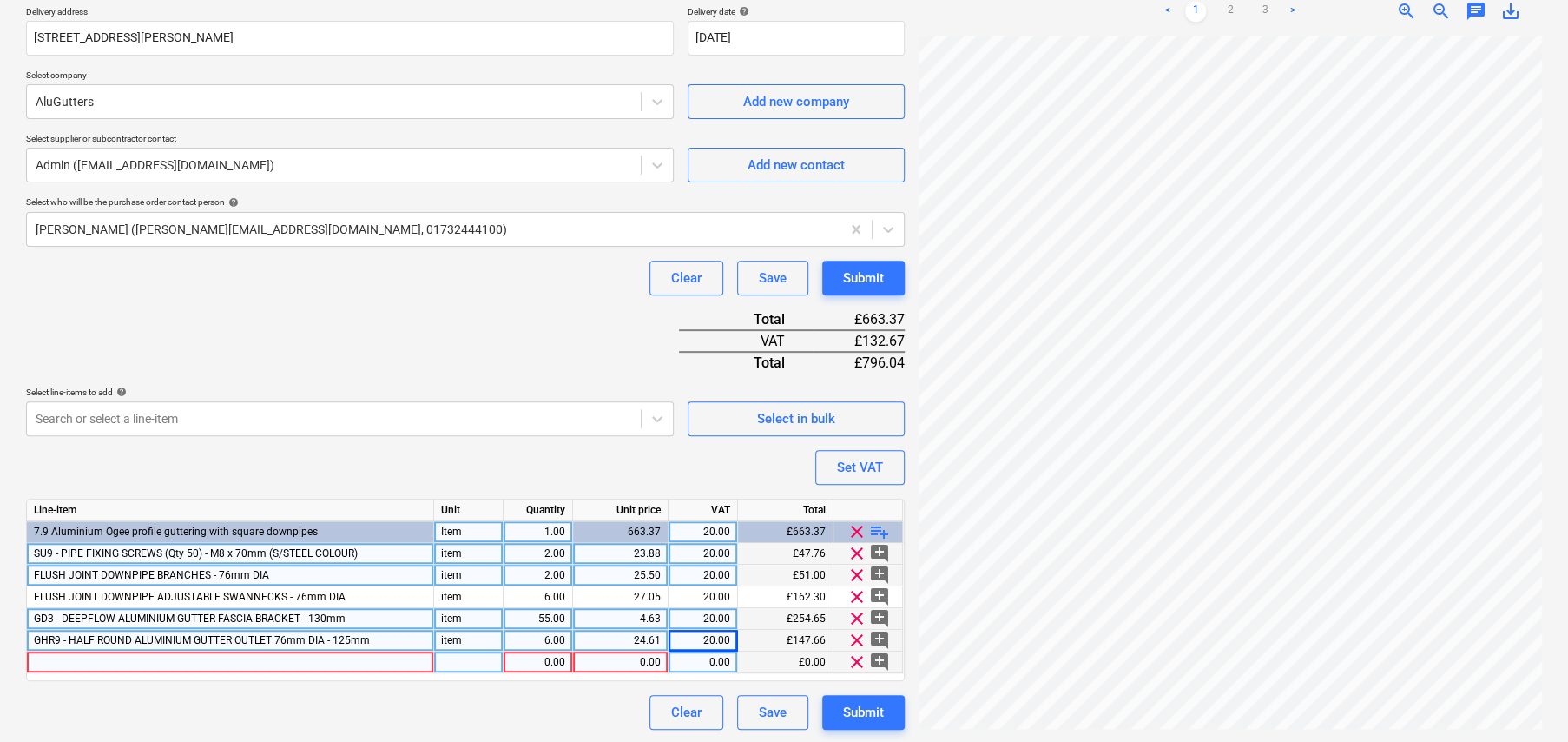
click at [318, 661] on div at bounding box center [231, 662] width 407 height 22
type input "Delivery"
type textarea "x"
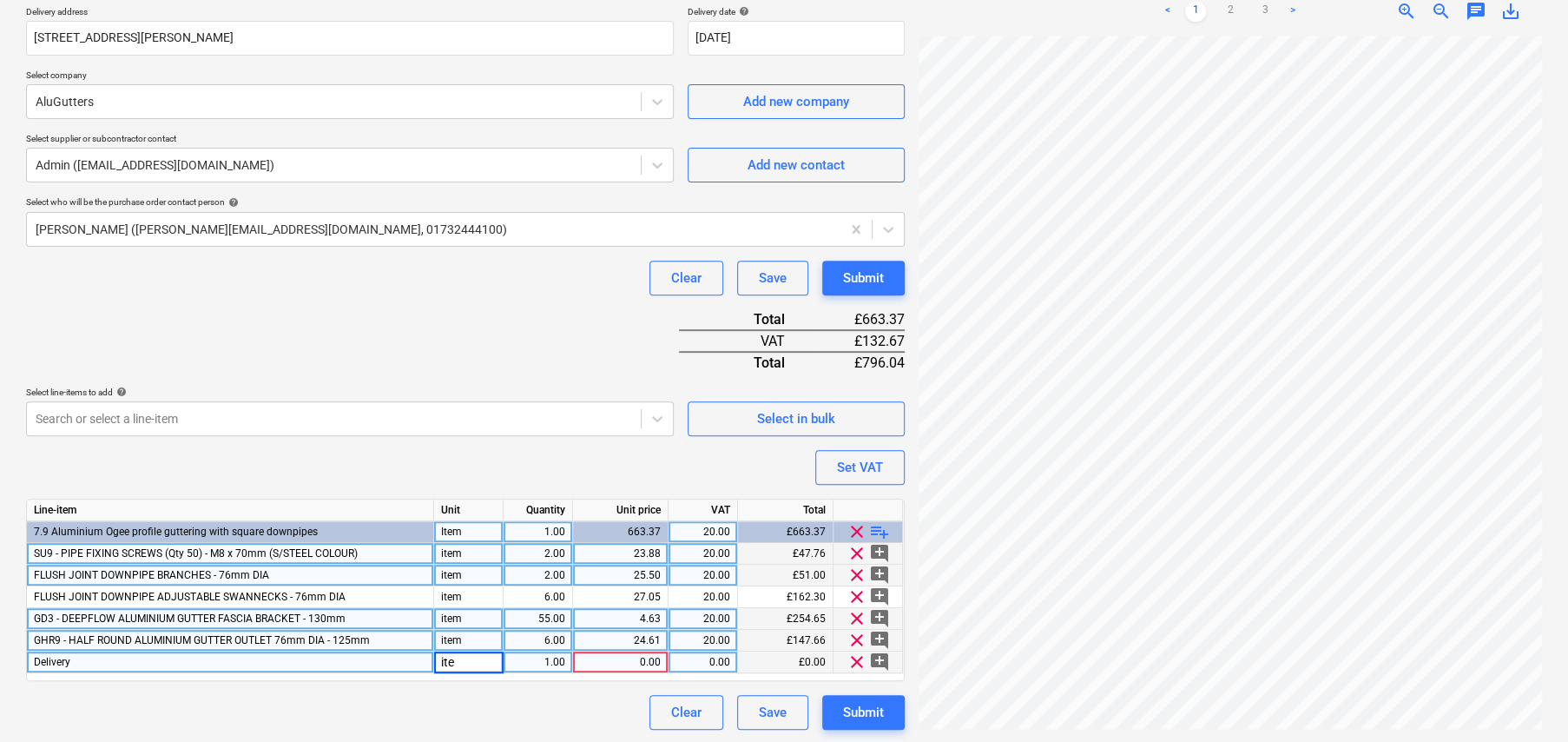
type input "item"
type textarea "x"
type input "15"
type textarea "x"
type input "20"
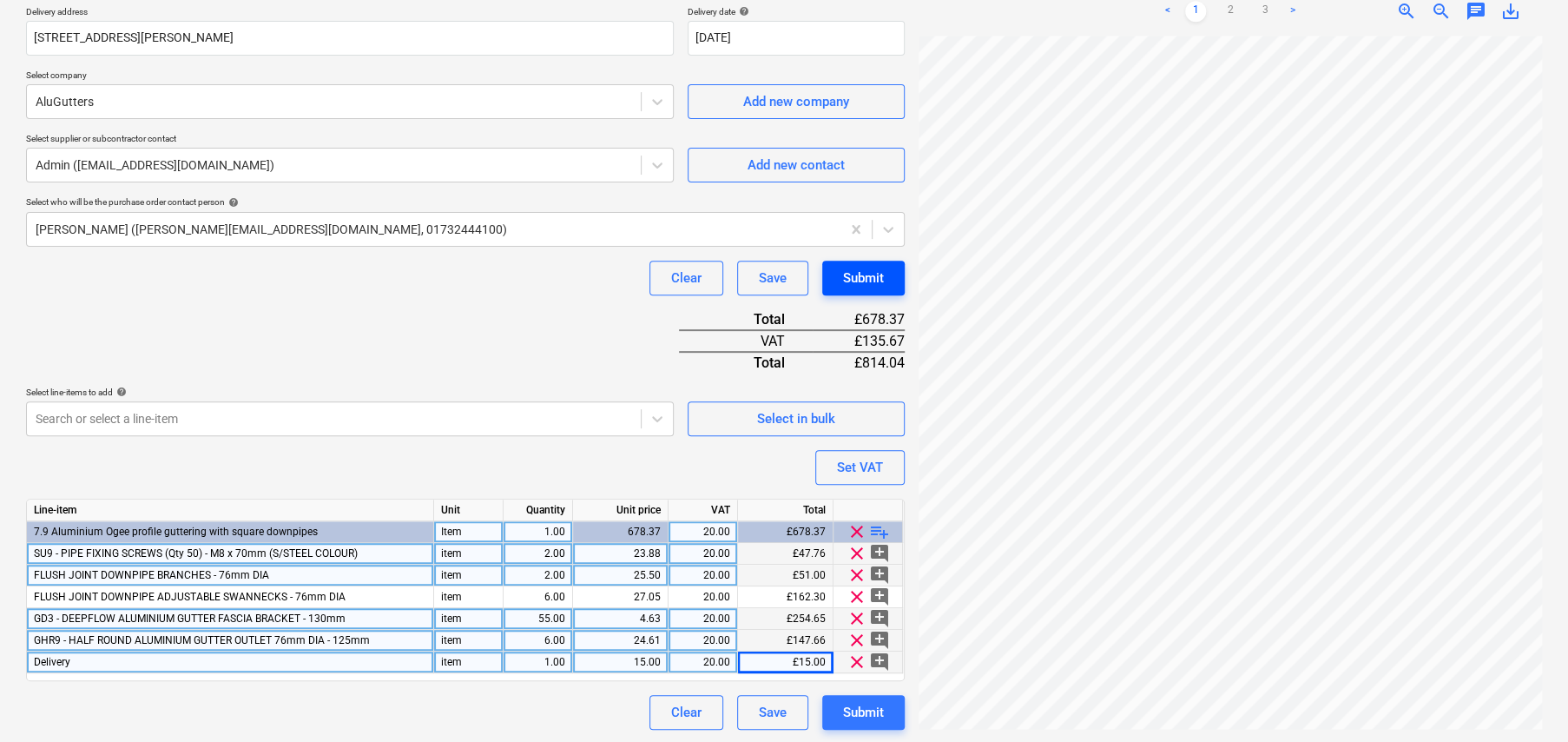
click at [858, 278] on div "Submit" at bounding box center [863, 278] width 41 height 23
type textarea "x"
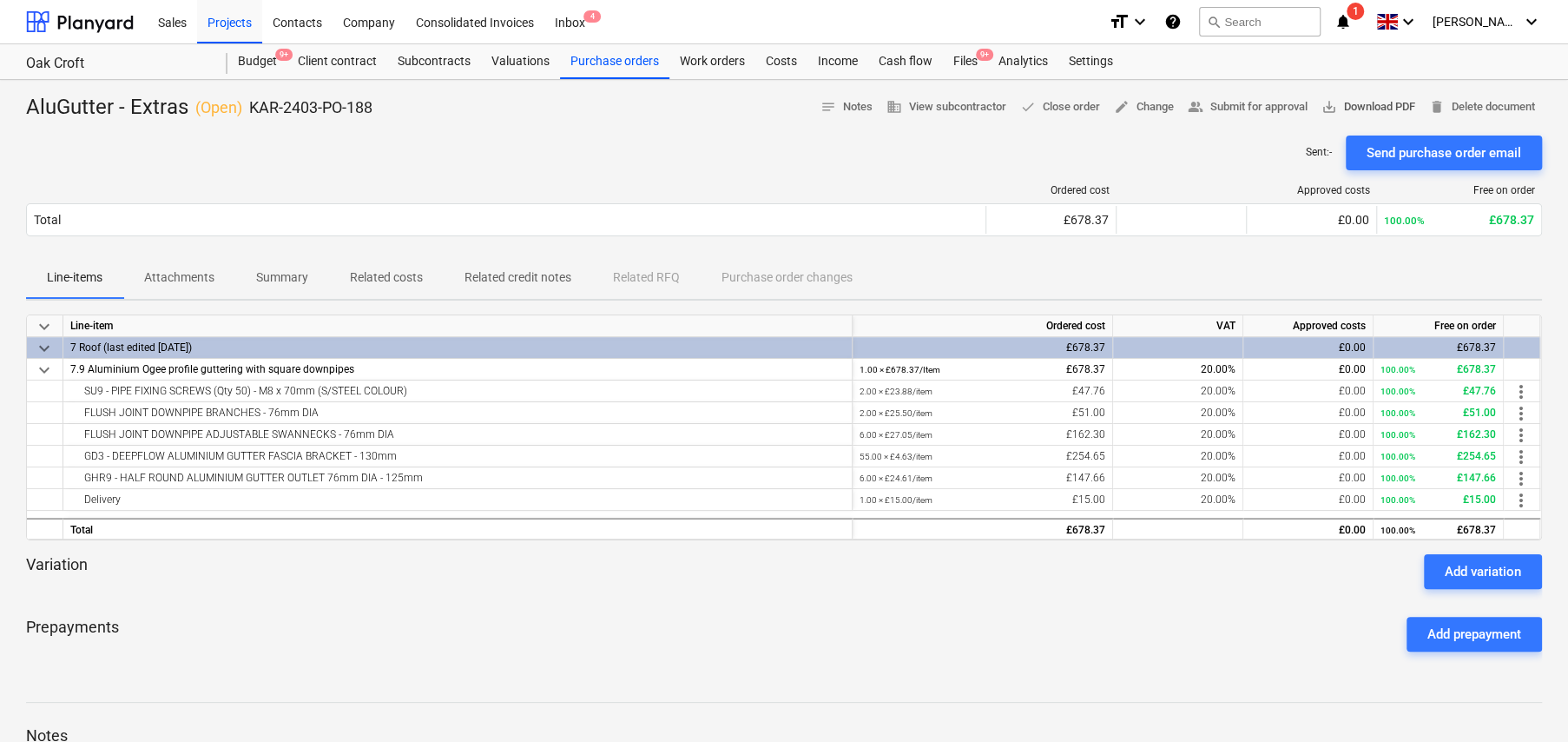
click at [1351, 106] on span "save_alt Download PDF" at bounding box center [1369, 107] width 94 height 20
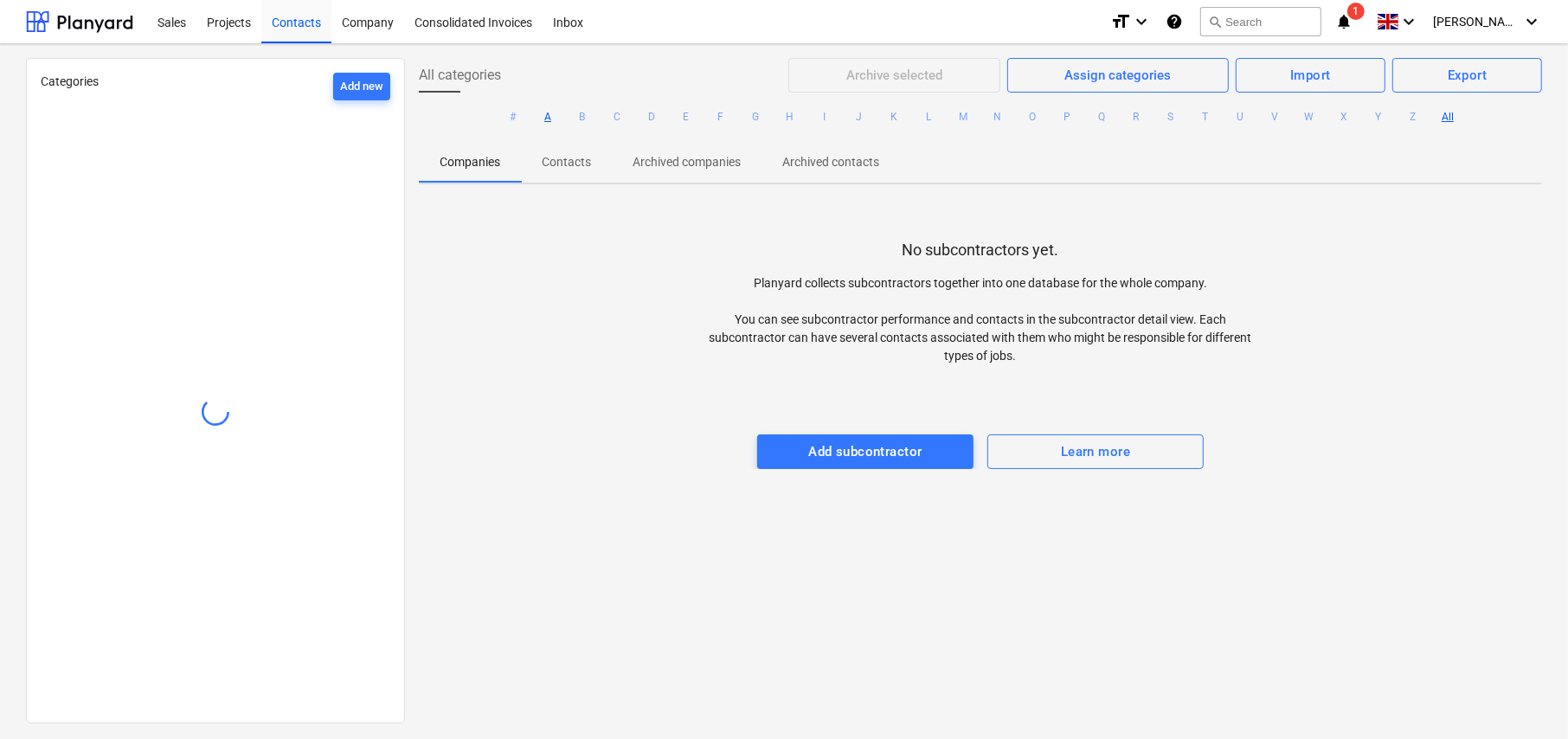
click at [542, 116] on button "A" at bounding box center [547, 116] width 21 height 21
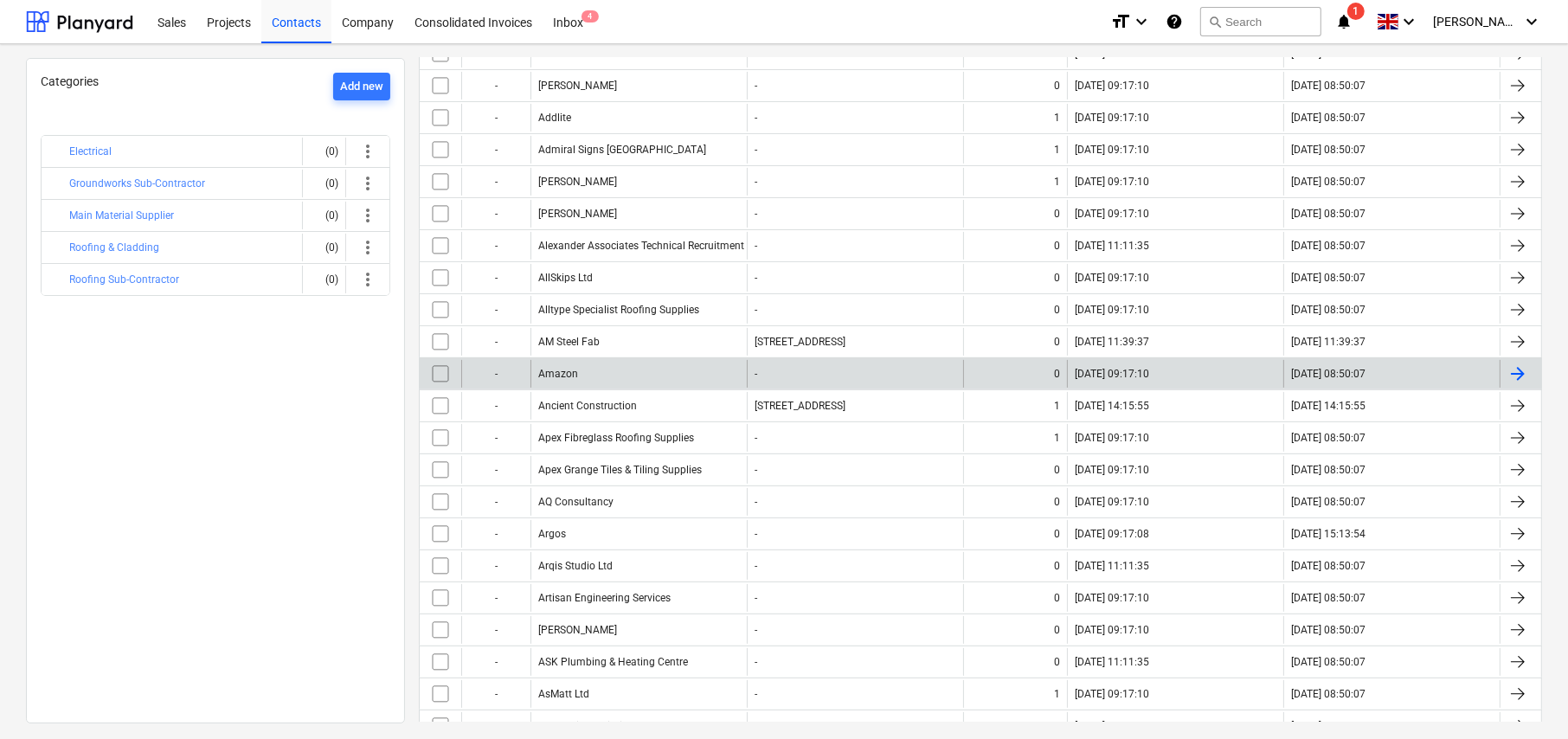
scroll to position [368, 0]
